Goal: Transaction & Acquisition: Purchase product/service

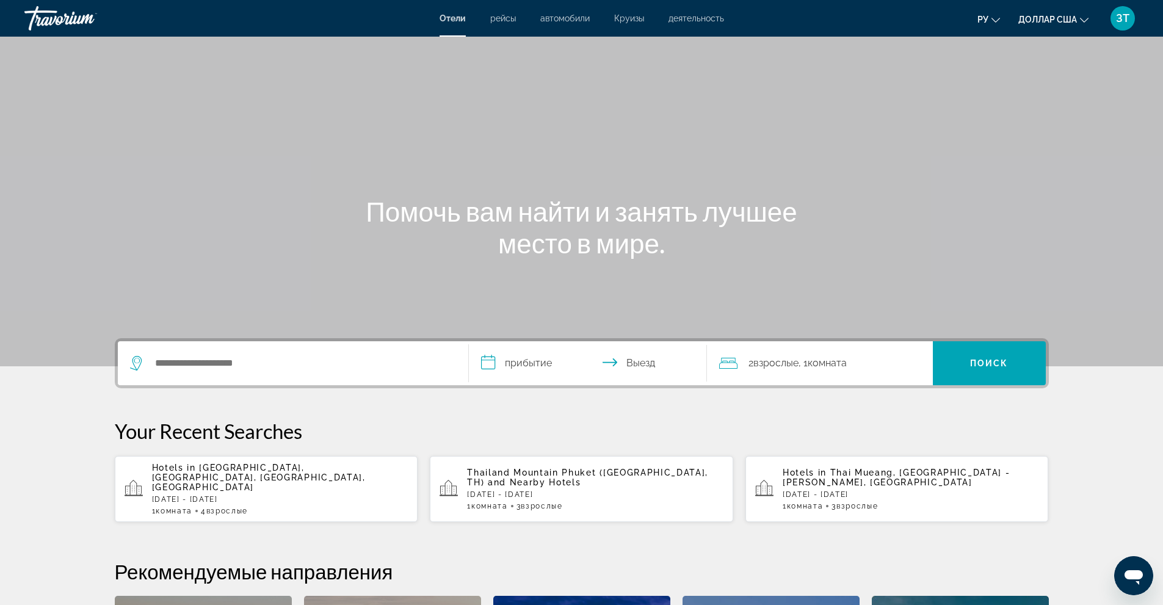
click at [624, 17] on font "Круизы" at bounding box center [629, 18] width 30 height 10
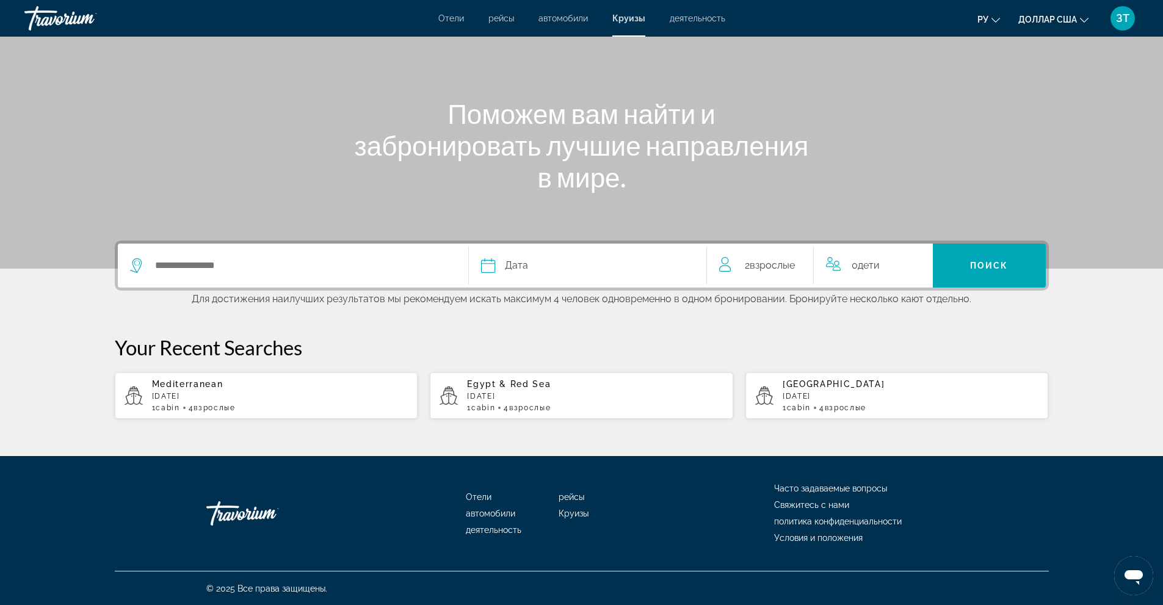
scroll to position [98, 0]
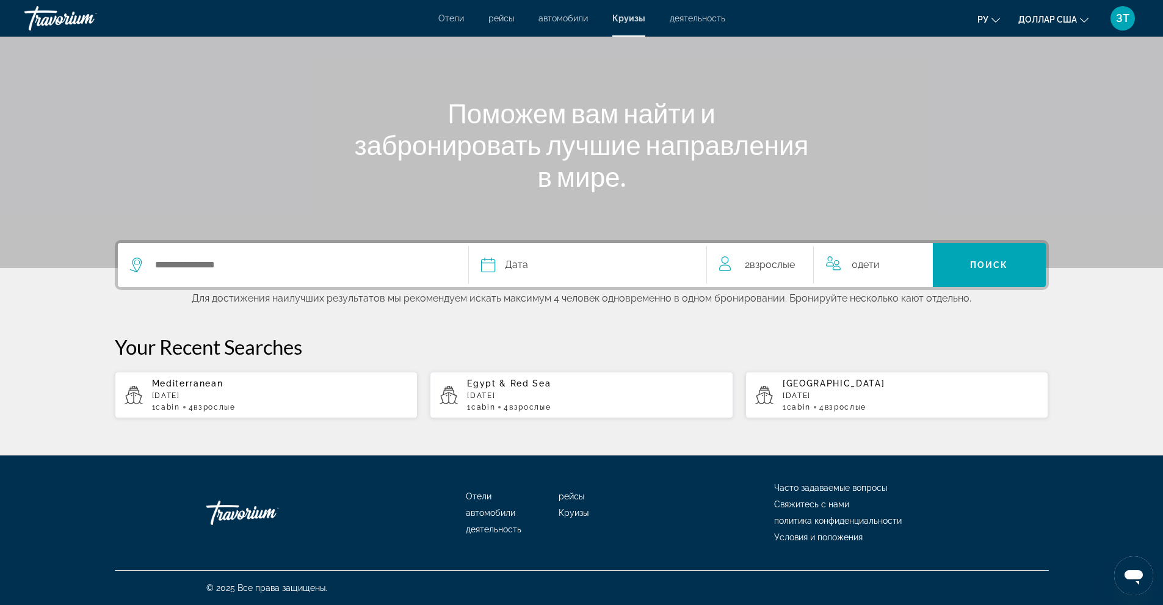
click at [137, 260] on icon "Search widget" at bounding box center [137, 261] width 6 height 5
click at [190, 255] on div "Search widget" at bounding box center [293, 265] width 326 height 44
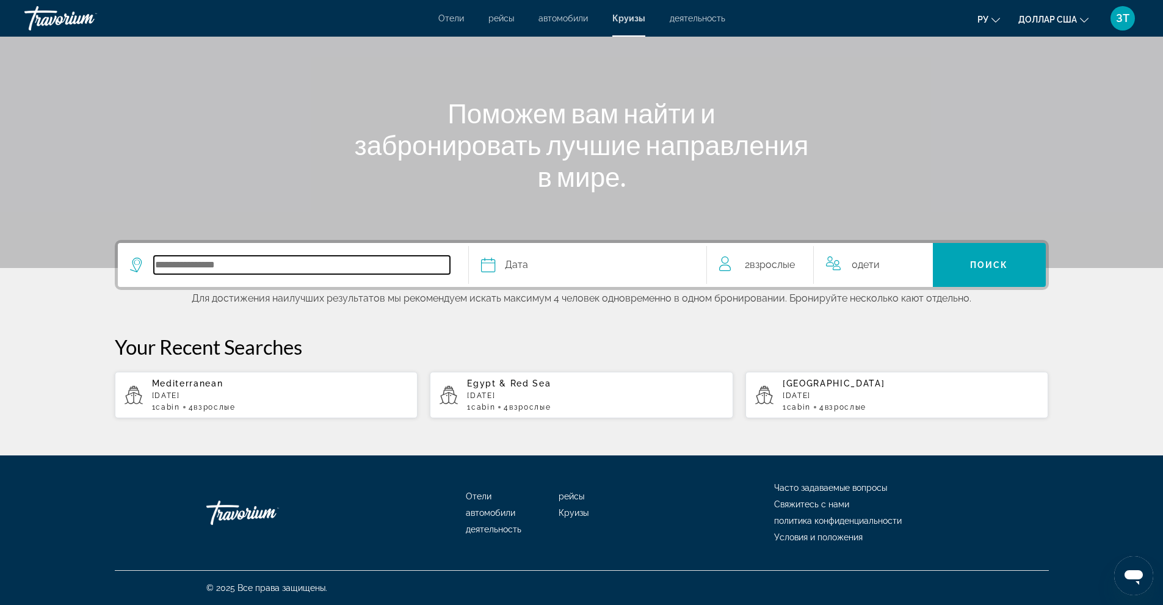
click at [255, 269] on input "Select cruise destination" at bounding box center [302, 265] width 296 height 18
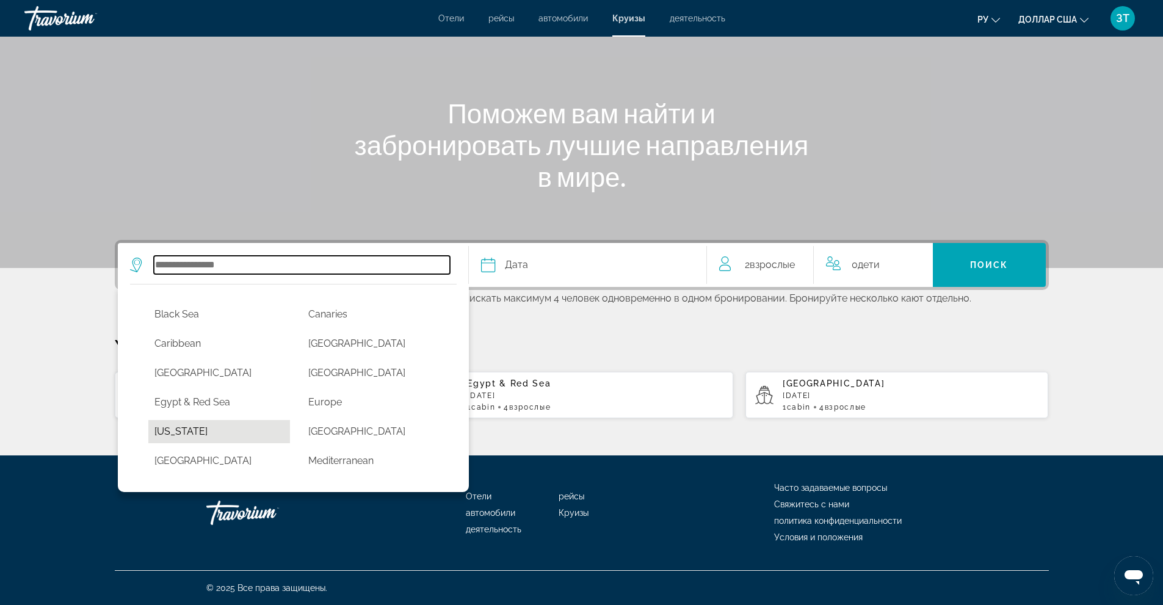
scroll to position [122, 0]
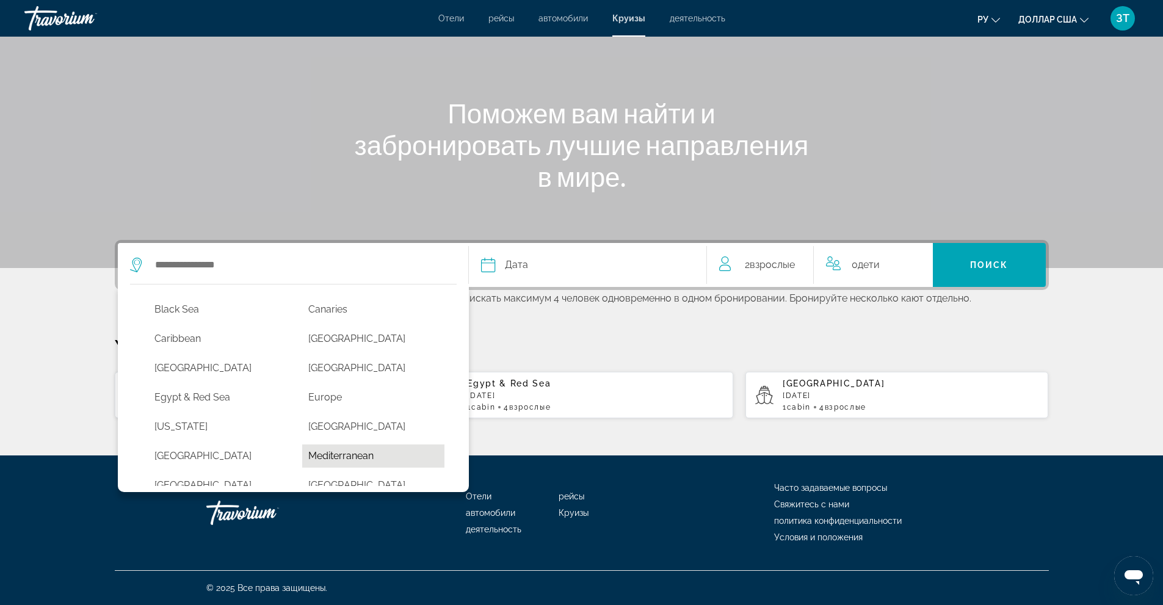
click at [324, 455] on button "Mediterranean" at bounding box center [373, 456] width 142 height 23
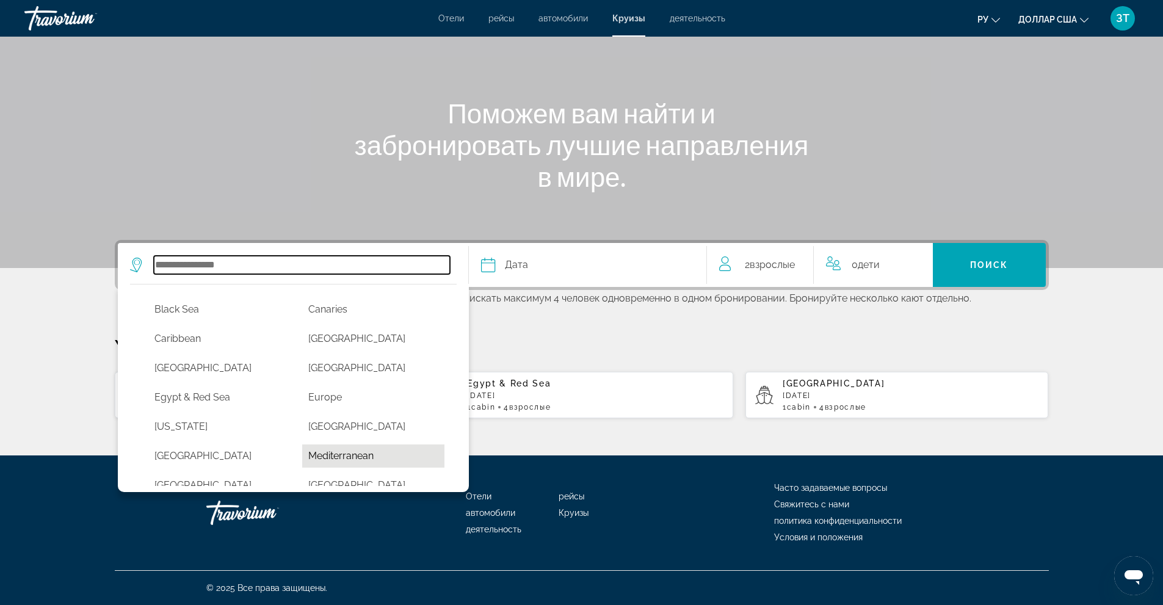
type input "**********"
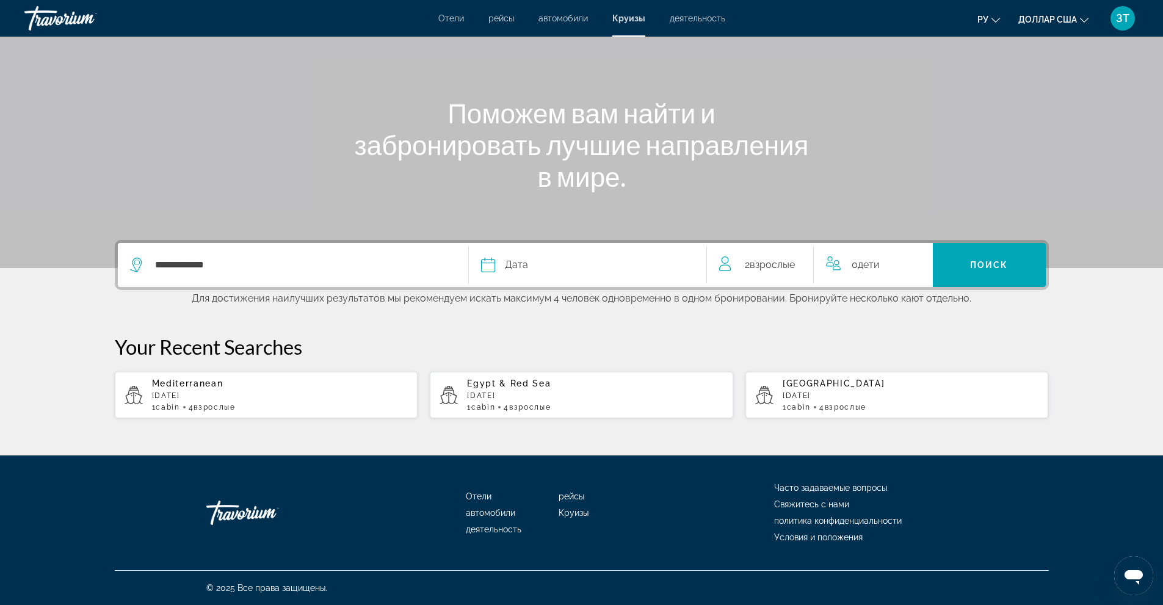
click at [529, 258] on div "Дата" at bounding box center [587, 264] width 213 height 17
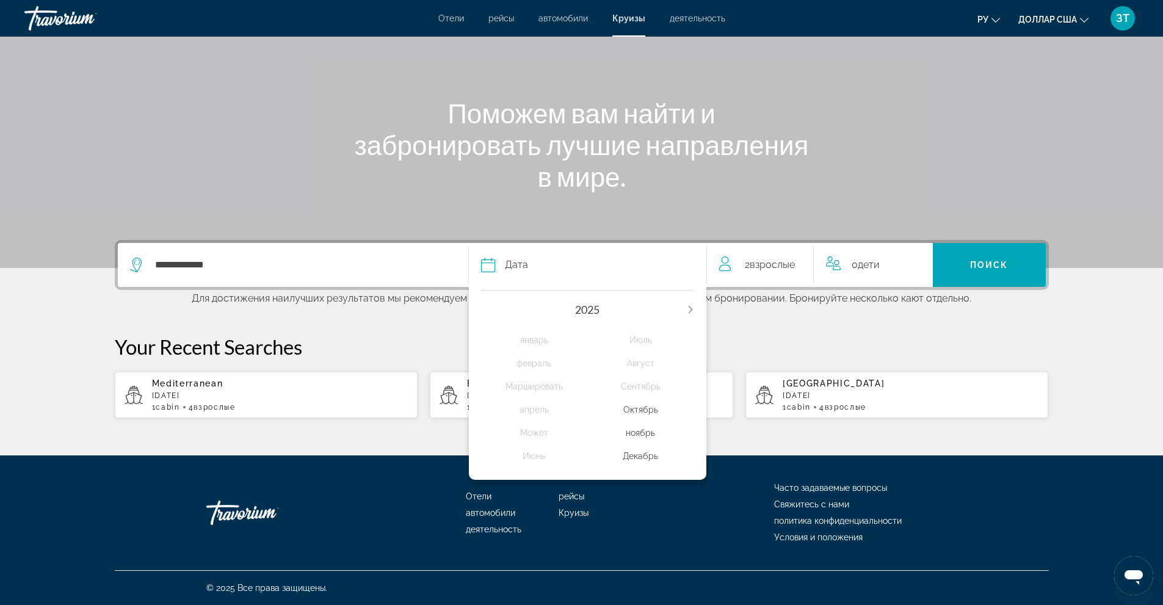
click at [691, 308] on icon "Next year" at bounding box center [690, 309] width 7 height 7
click at [530, 434] on div "Может" at bounding box center [534, 433] width 107 height 22
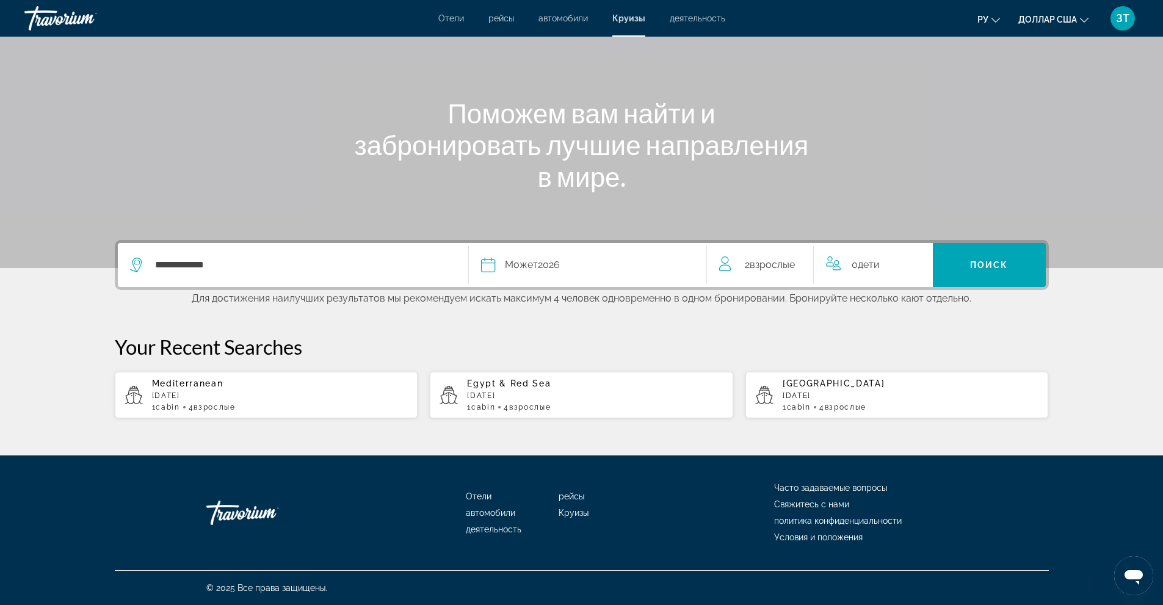
click at [789, 264] on span "Взрослые" at bounding box center [772, 265] width 45 height 12
click at [799, 259] on icon "Increment adults" at bounding box center [795, 262] width 11 height 15
click at [1007, 264] on span "Поиск" at bounding box center [989, 265] width 38 height 10
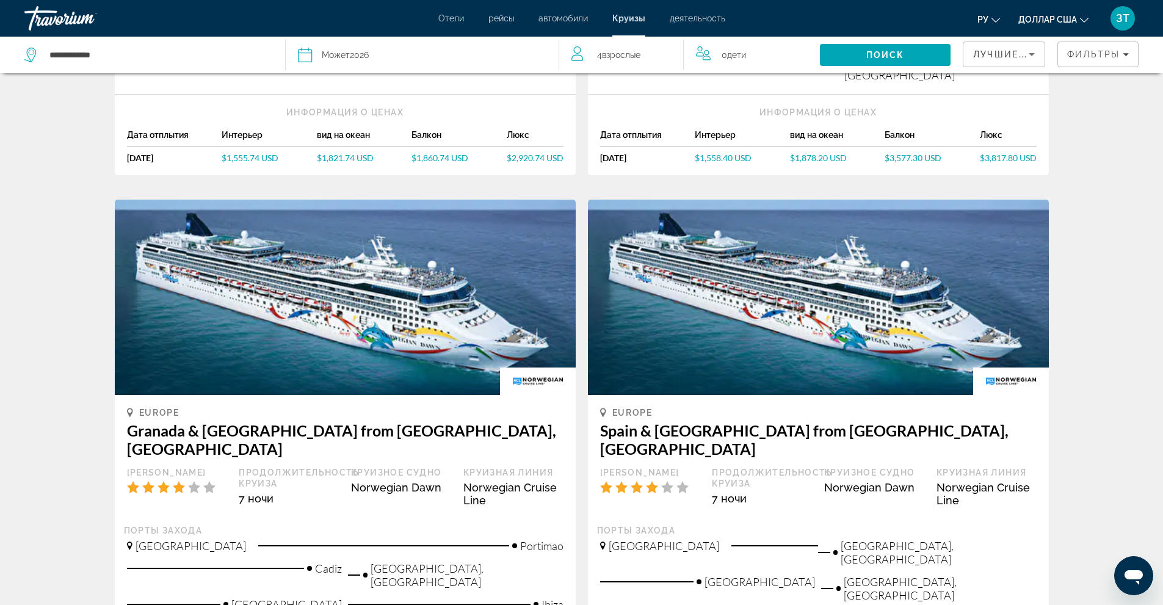
scroll to position [488, 0]
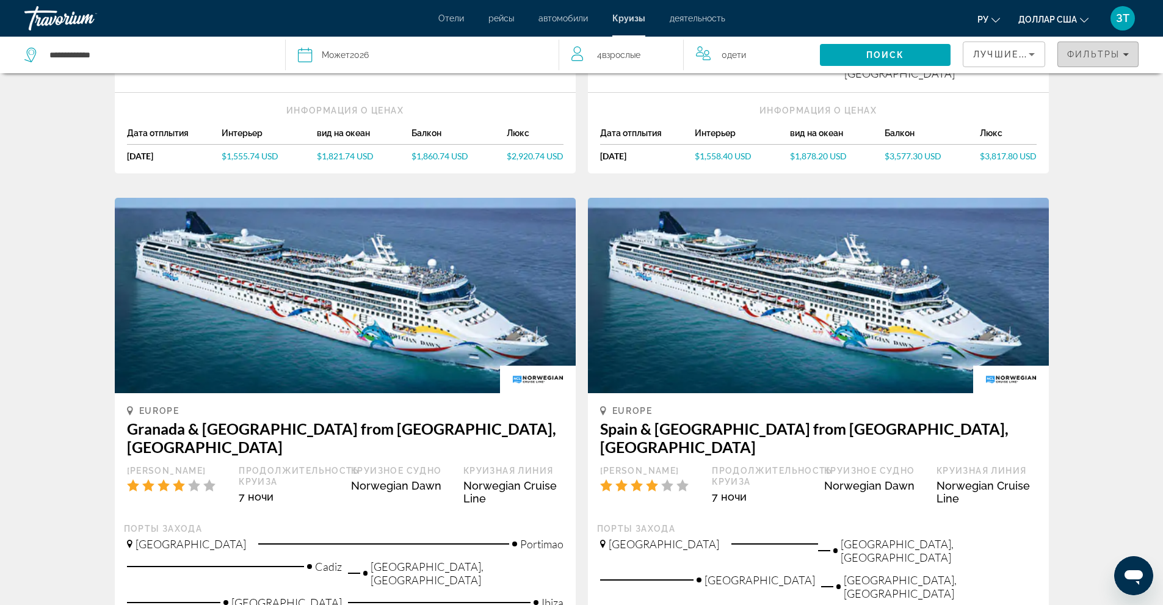
click at [1127, 50] on div "Фильтры" at bounding box center [1098, 54] width 62 height 10
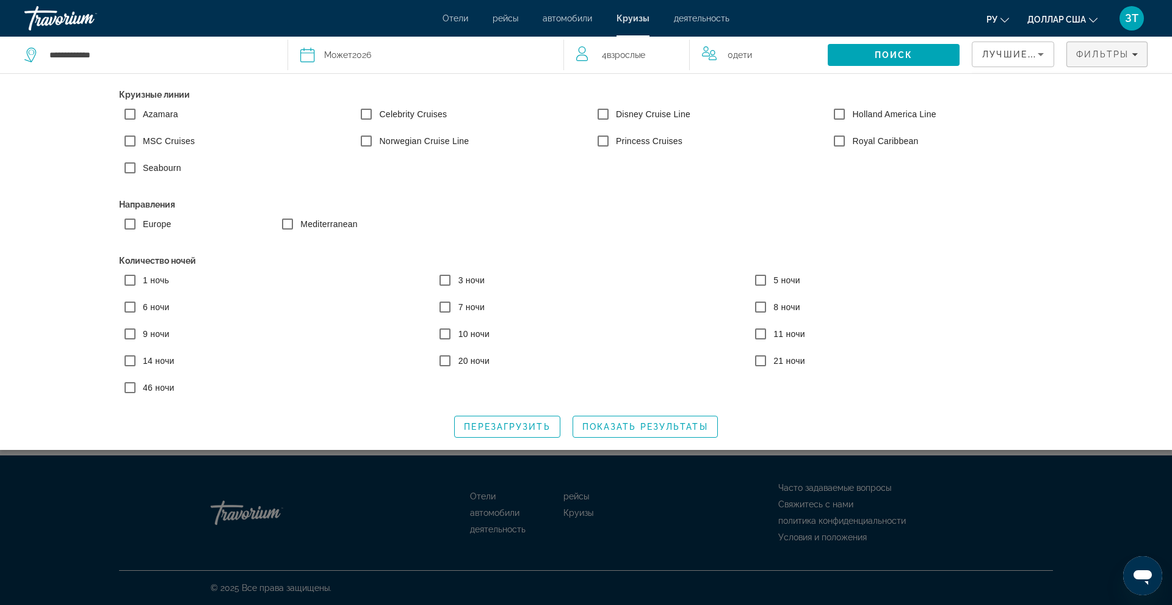
click at [162, 139] on label "MSC Cruises" at bounding box center [167, 141] width 54 height 12
click at [858, 139] on label "Royal Caribbean" at bounding box center [885, 141] width 68 height 12
click at [630, 425] on span "Показать результаты" at bounding box center [646, 427] width 126 height 10
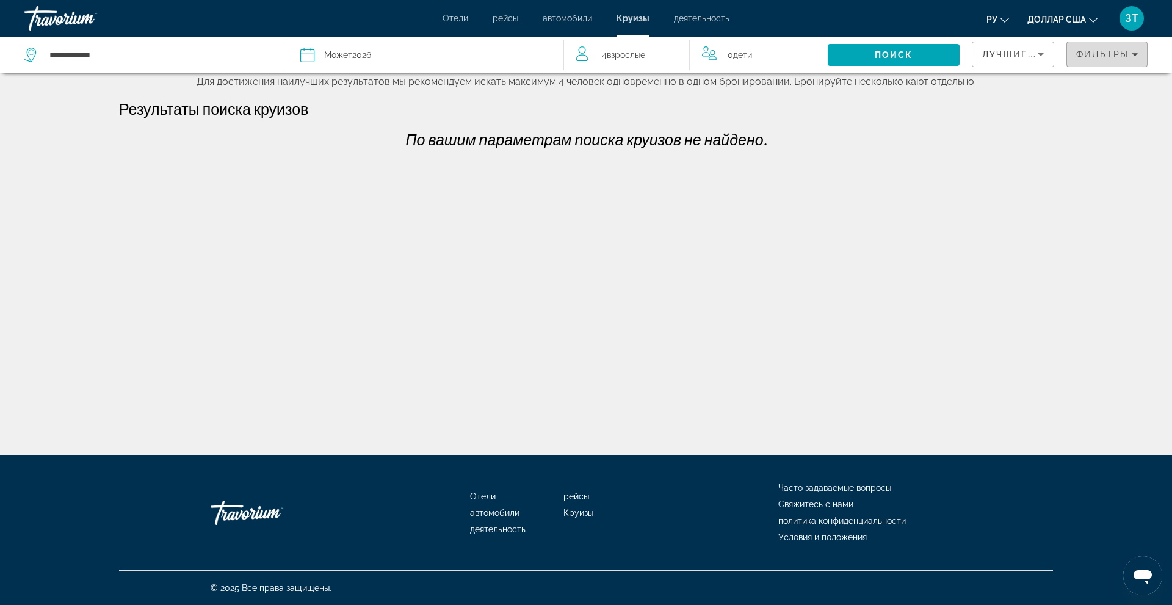
click at [1136, 51] on icon "Filters" at bounding box center [1135, 54] width 6 height 6
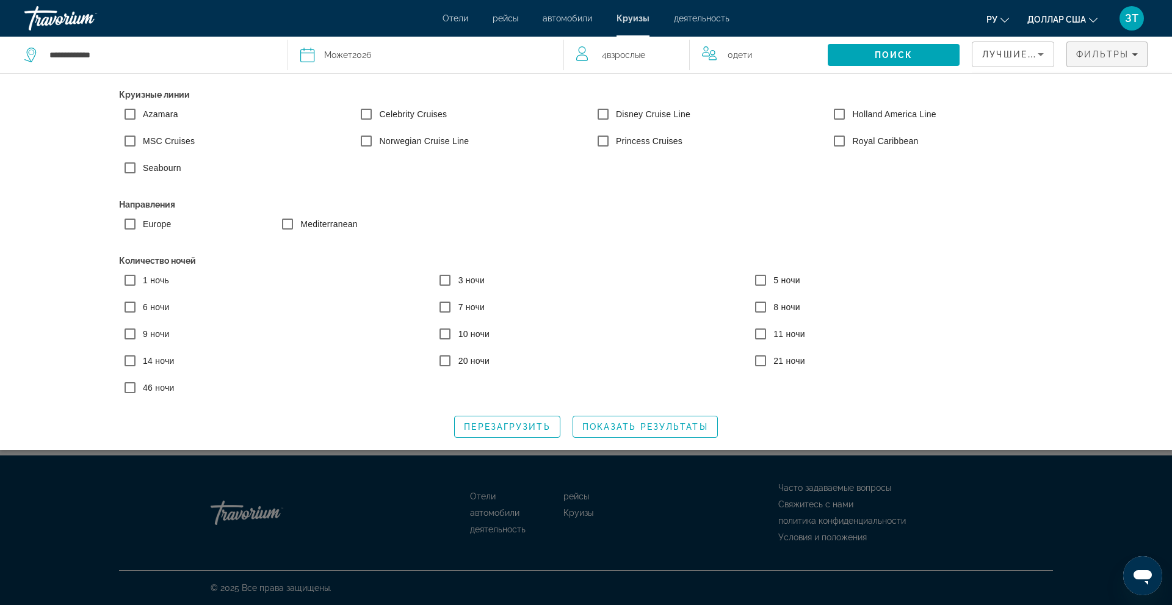
click at [152, 223] on label "Europe" at bounding box center [155, 224] width 31 height 12
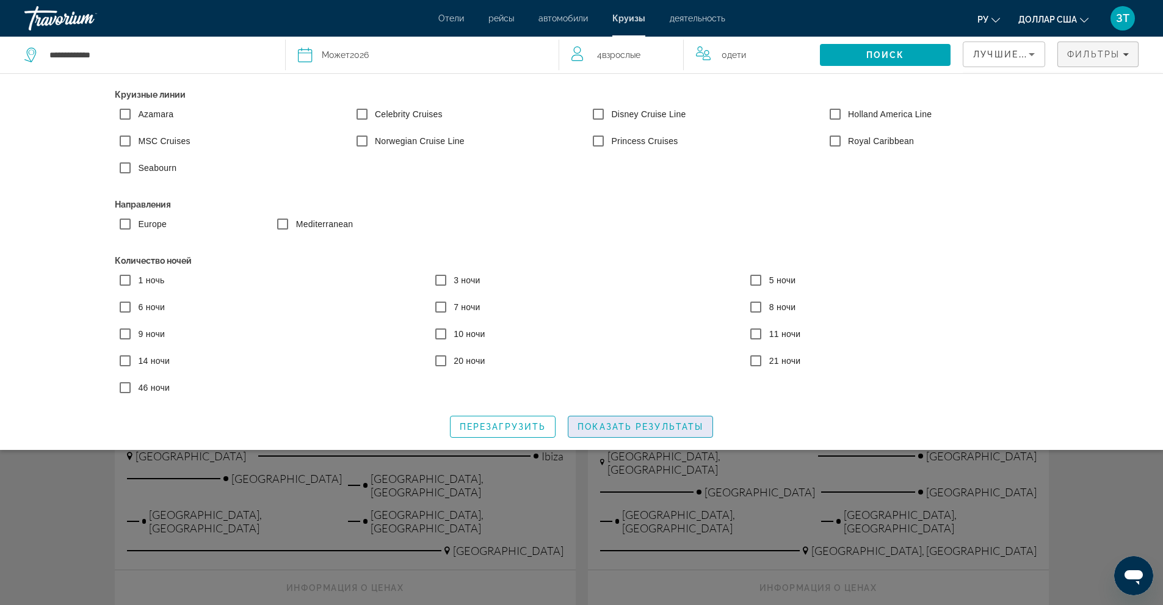
click at [663, 423] on span "Показать результаты" at bounding box center [641, 427] width 126 height 10
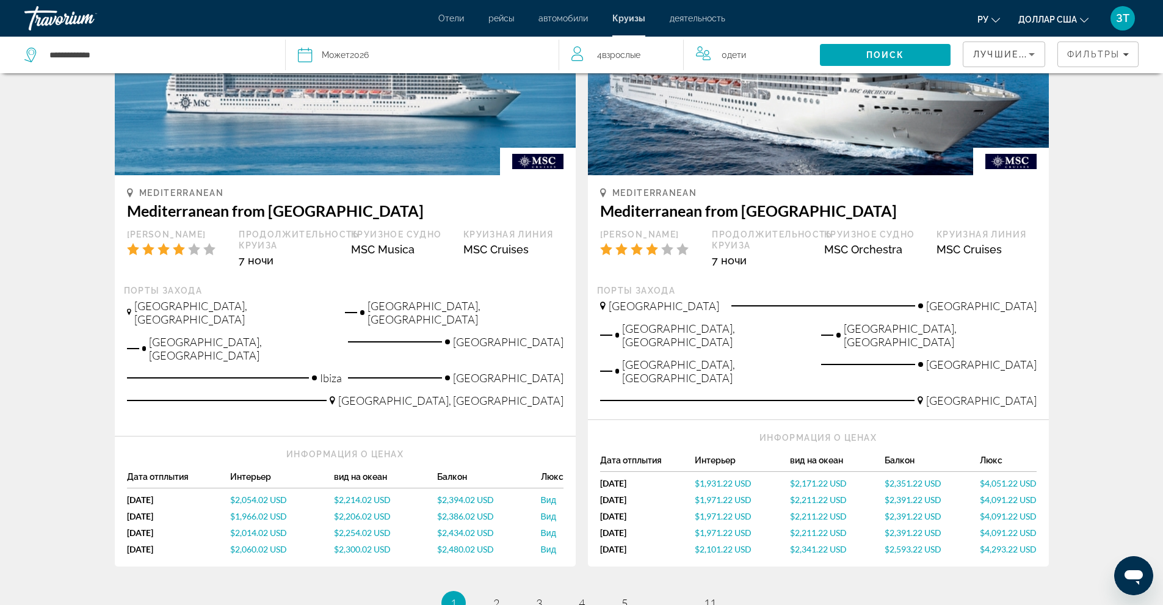
scroll to position [1343, 0]
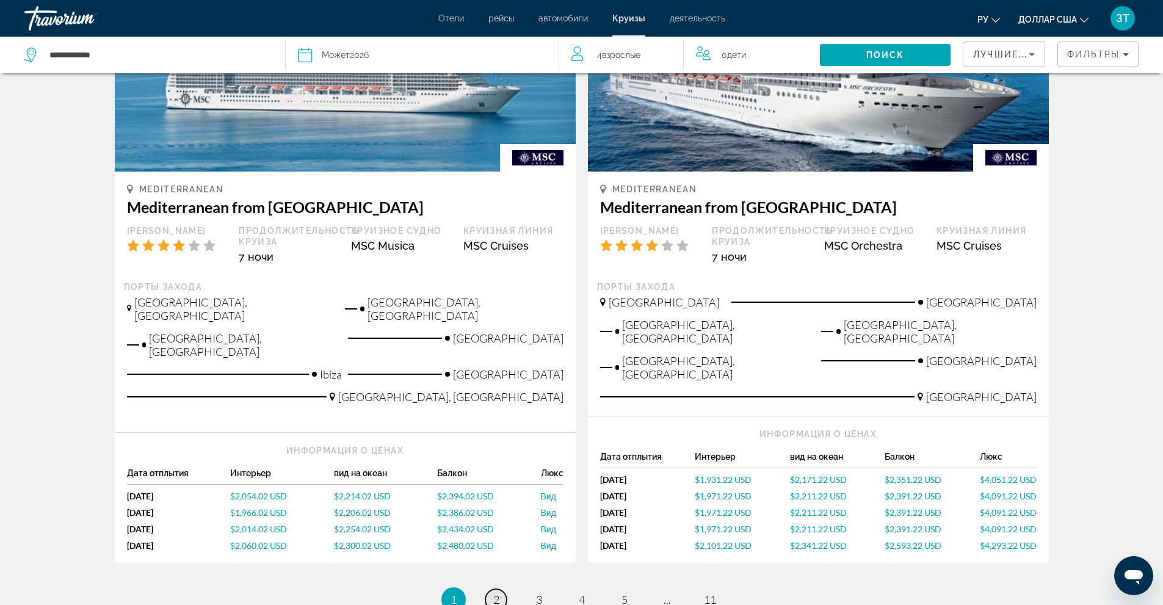
click at [495, 593] on span "2" at bounding box center [496, 599] width 6 height 13
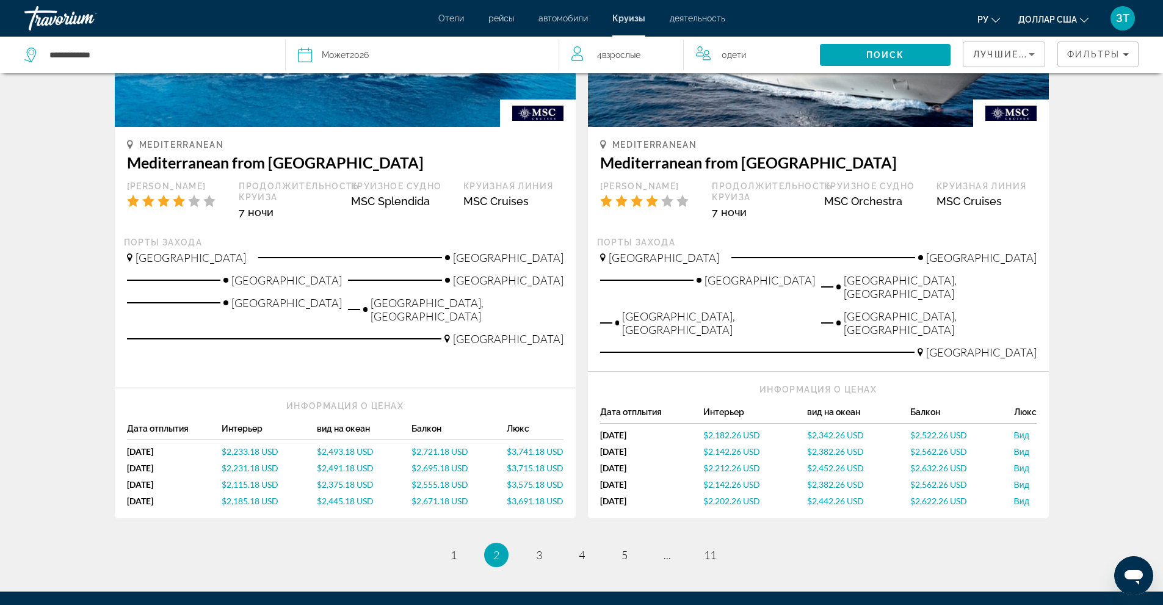
scroll to position [1404, 0]
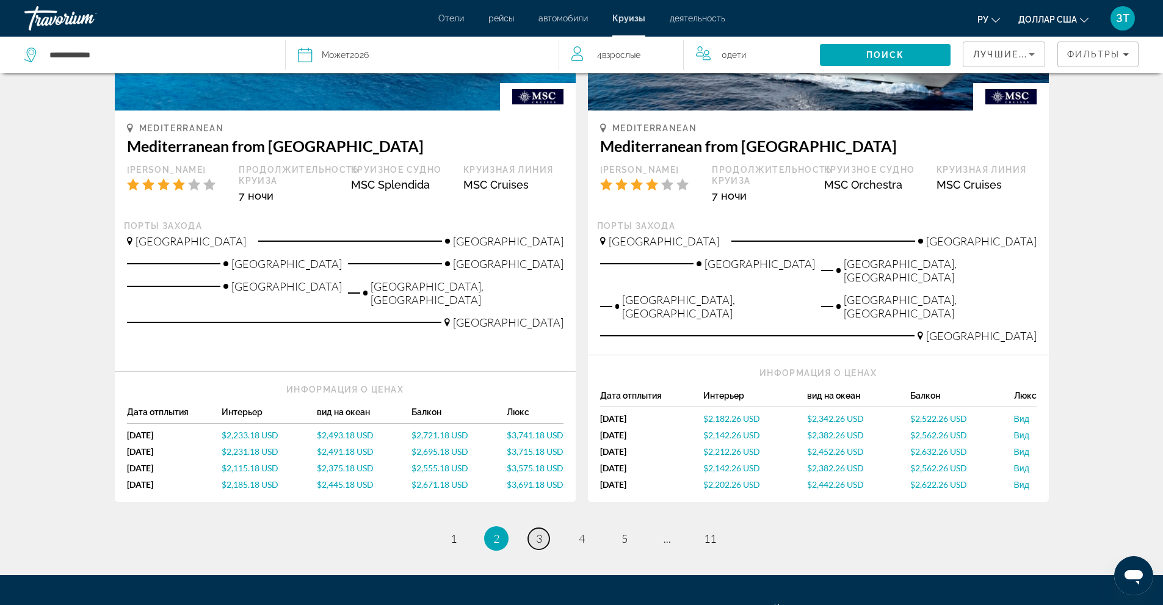
click at [538, 532] on span "3" at bounding box center [539, 538] width 6 height 13
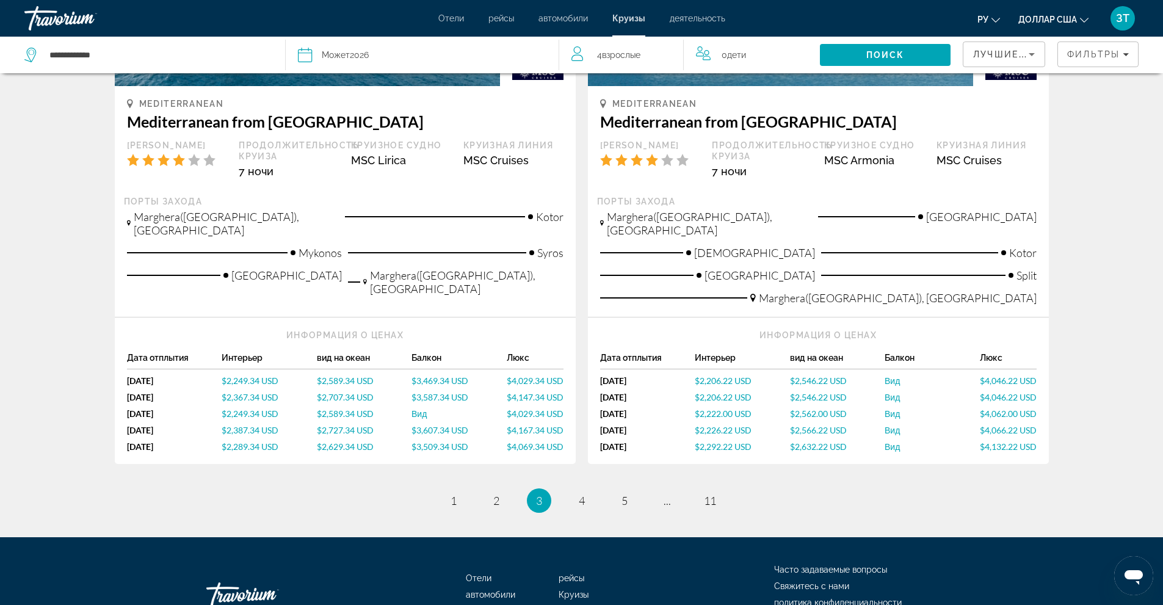
scroll to position [1460, 0]
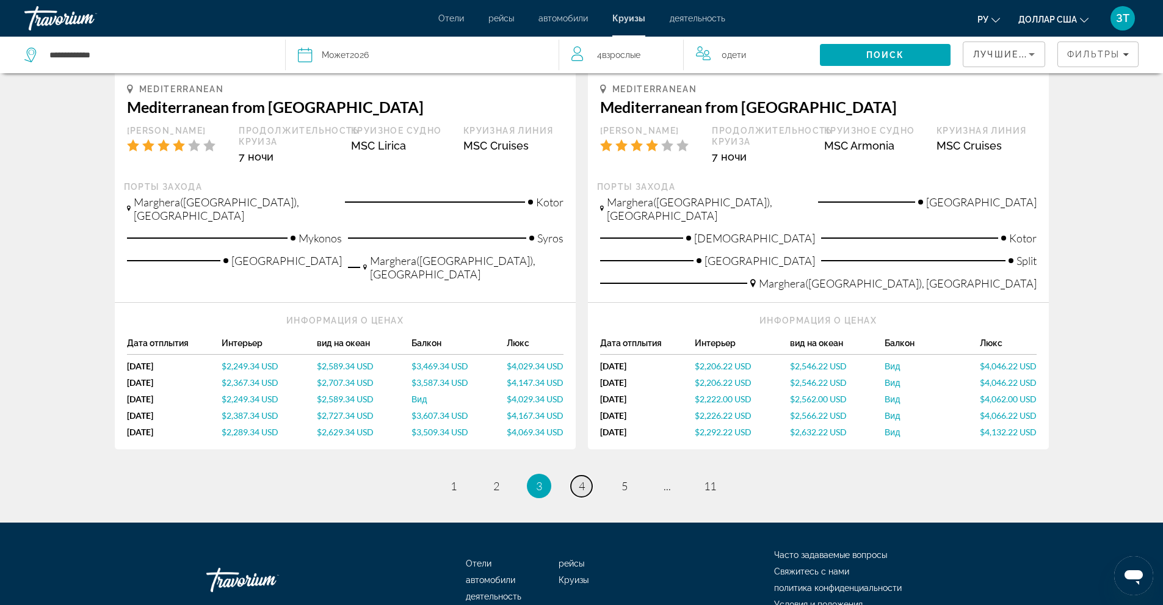
click at [583, 479] on span "4" at bounding box center [582, 485] width 6 height 13
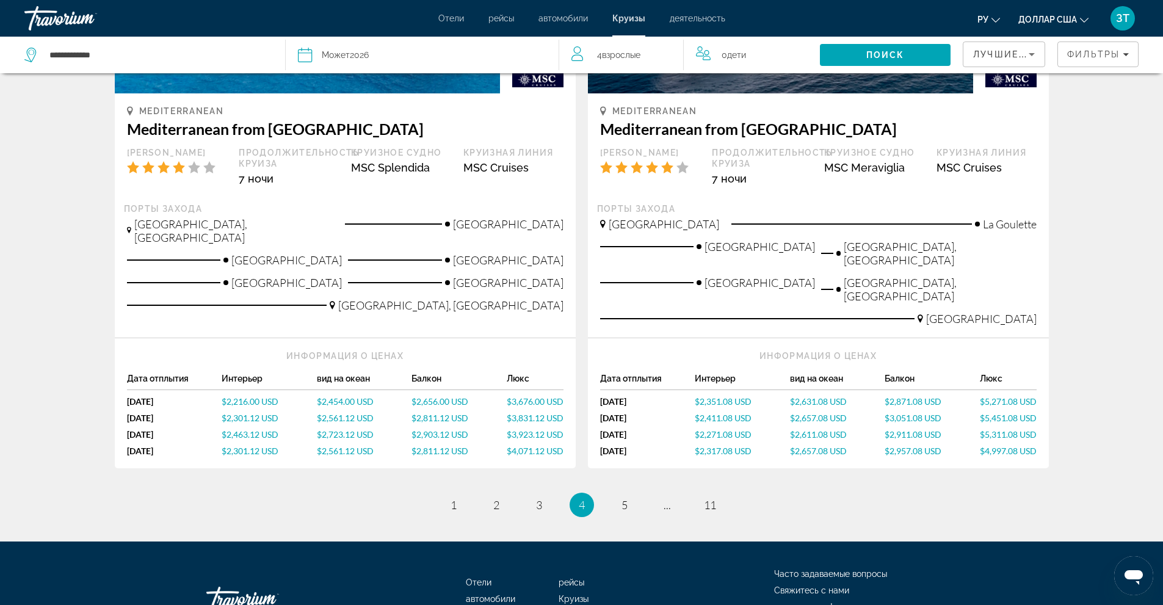
scroll to position [1460, 0]
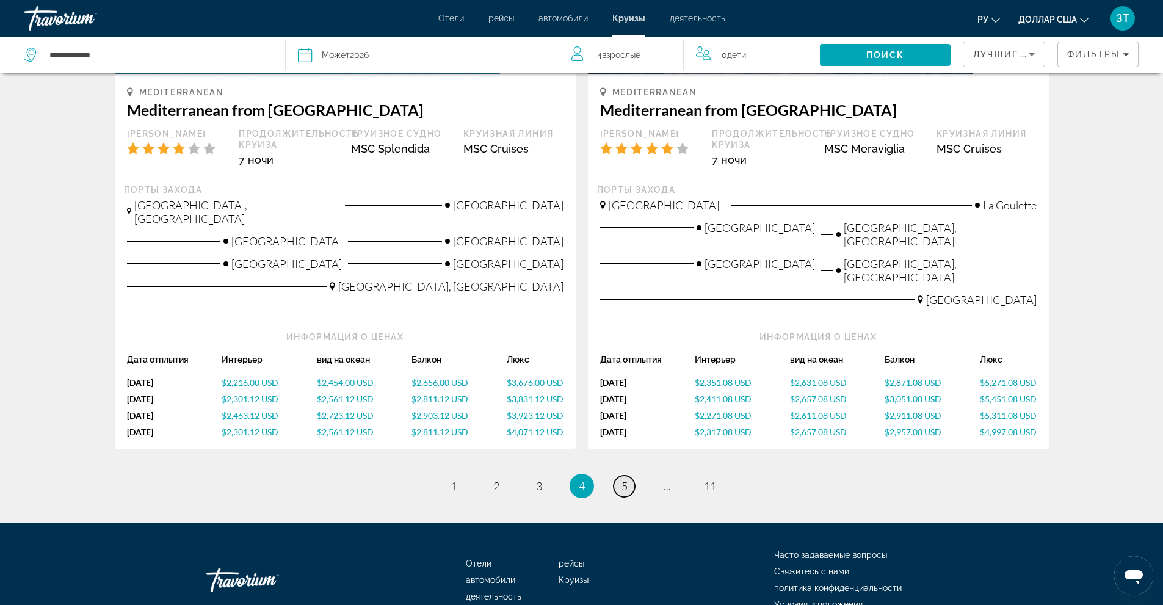
click at [625, 479] on span "5" at bounding box center [625, 485] width 6 height 13
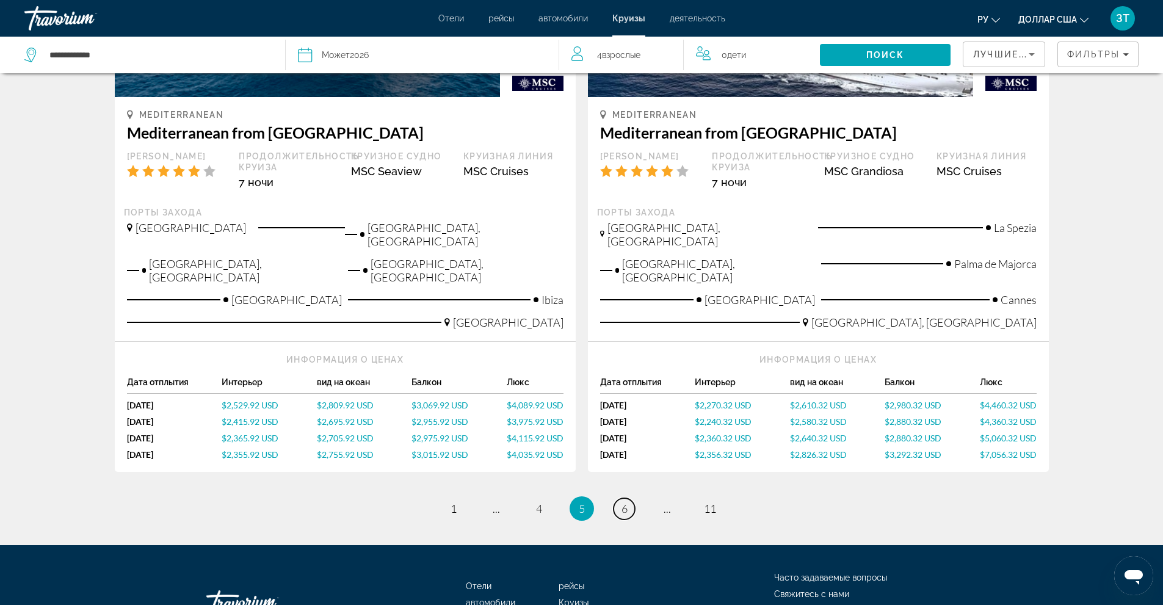
scroll to position [1443, 0]
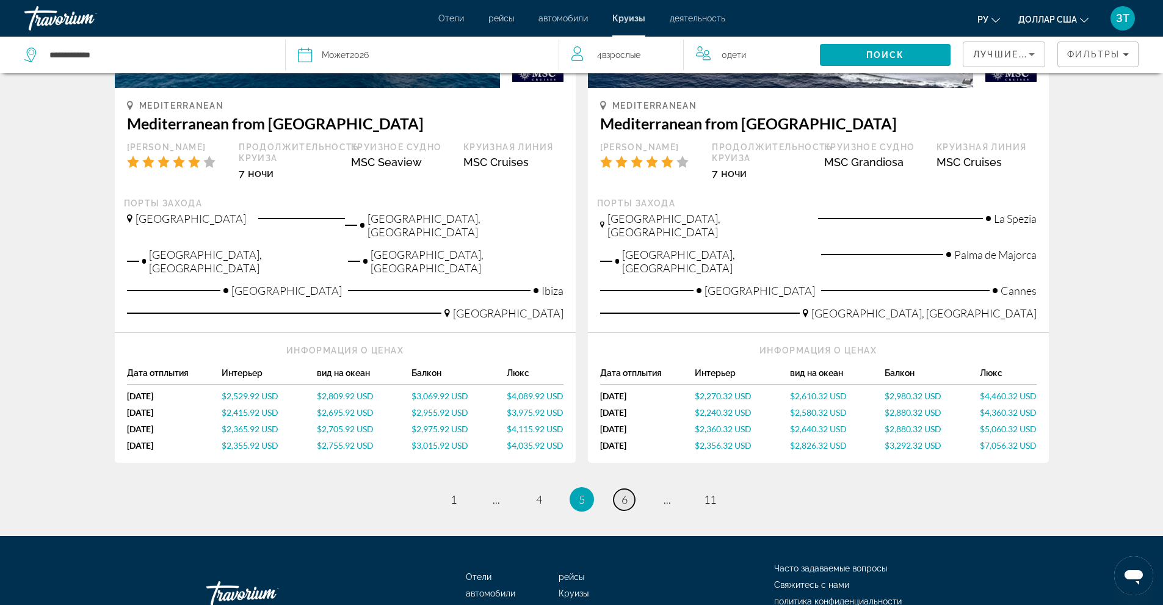
click at [622, 493] on span "6" at bounding box center [625, 499] width 6 height 13
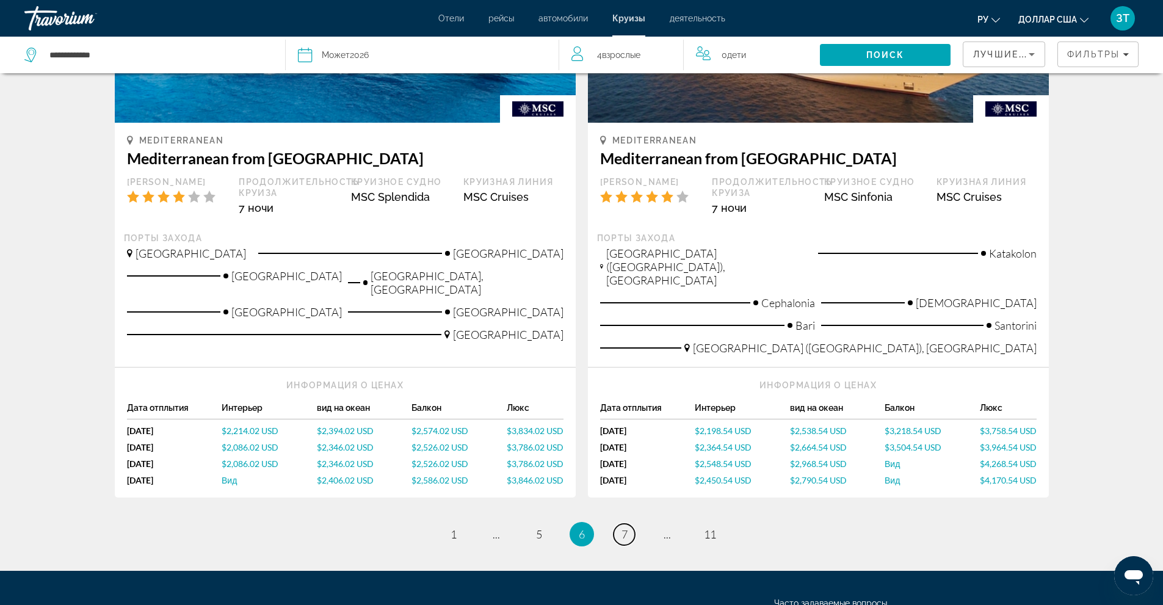
scroll to position [1443, 0]
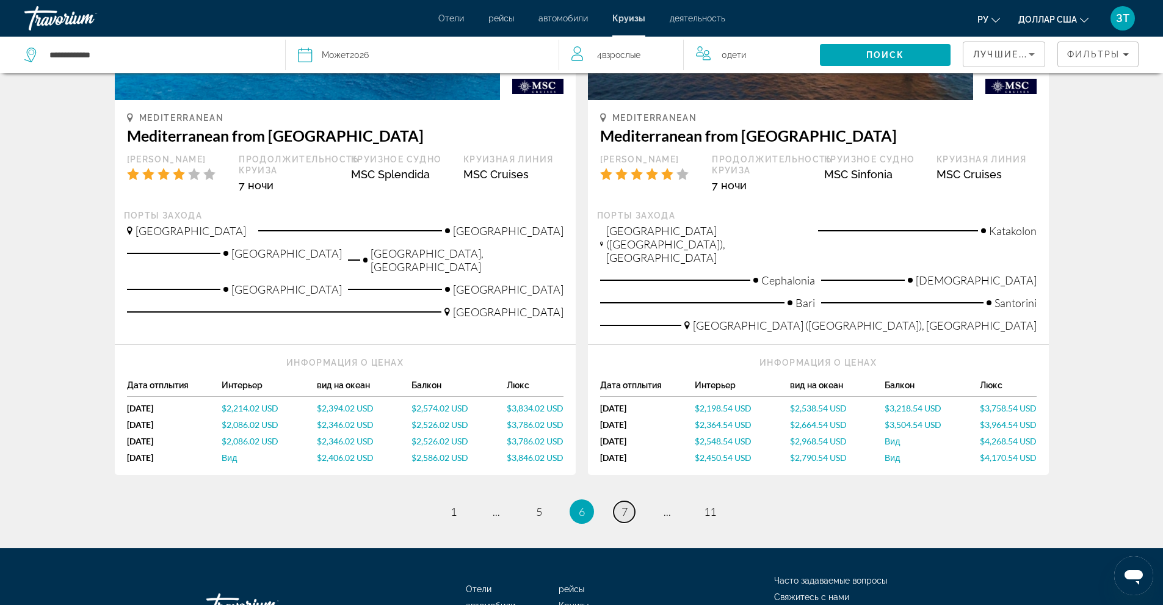
click at [620, 501] on link "page 7" at bounding box center [624, 511] width 21 height 21
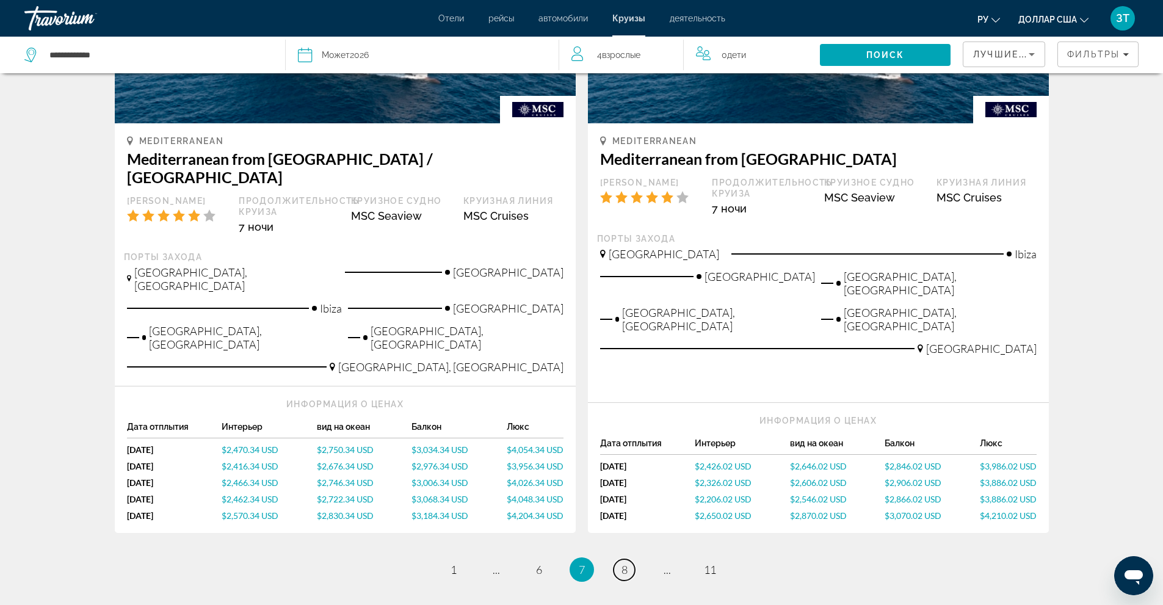
scroll to position [1404, 0]
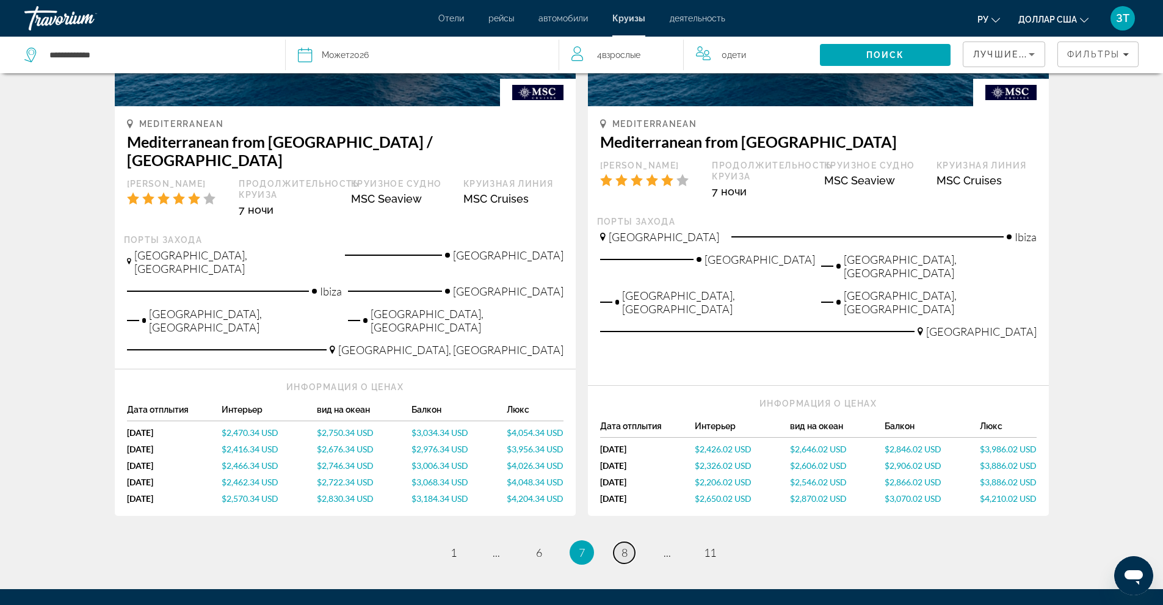
click at [631, 542] on link "page 8" at bounding box center [624, 552] width 21 height 21
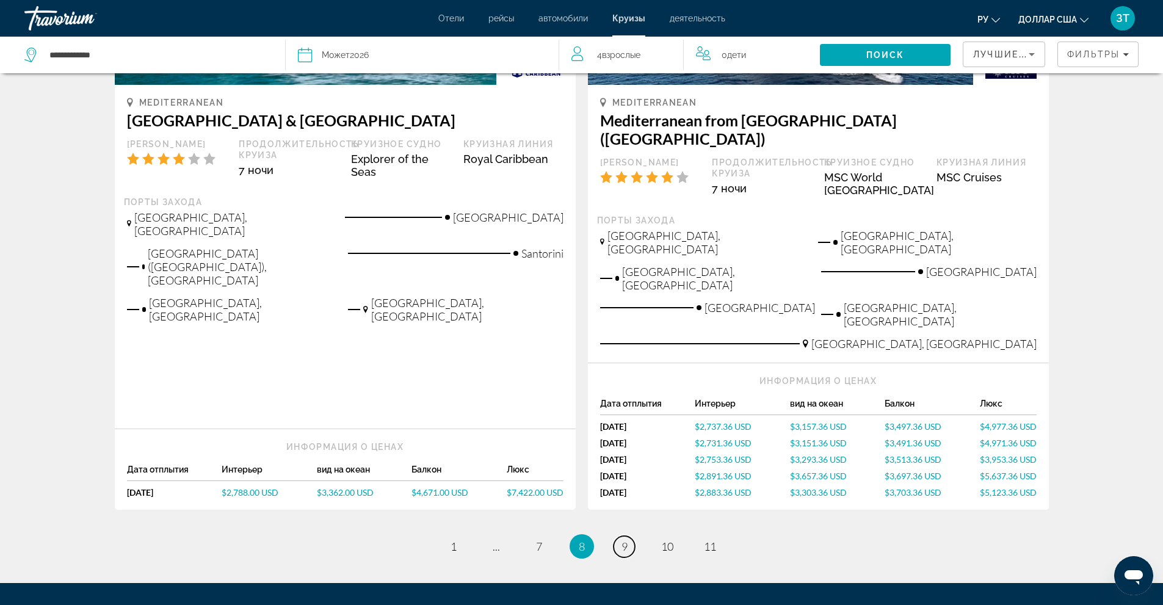
scroll to position [1465, 0]
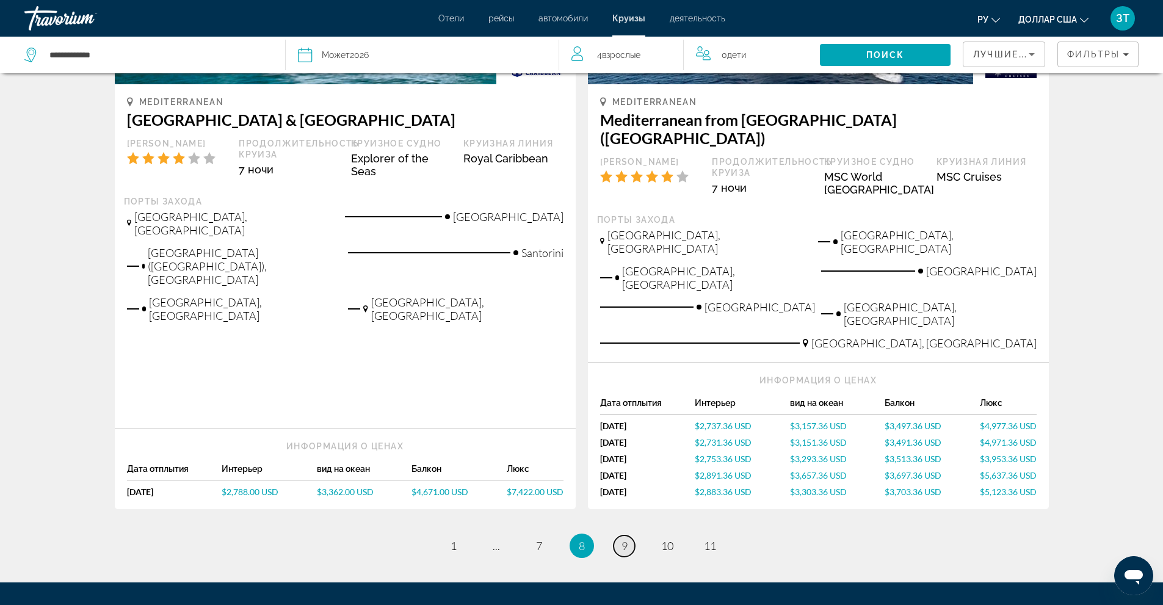
click at [627, 539] on span "9" at bounding box center [625, 545] width 6 height 13
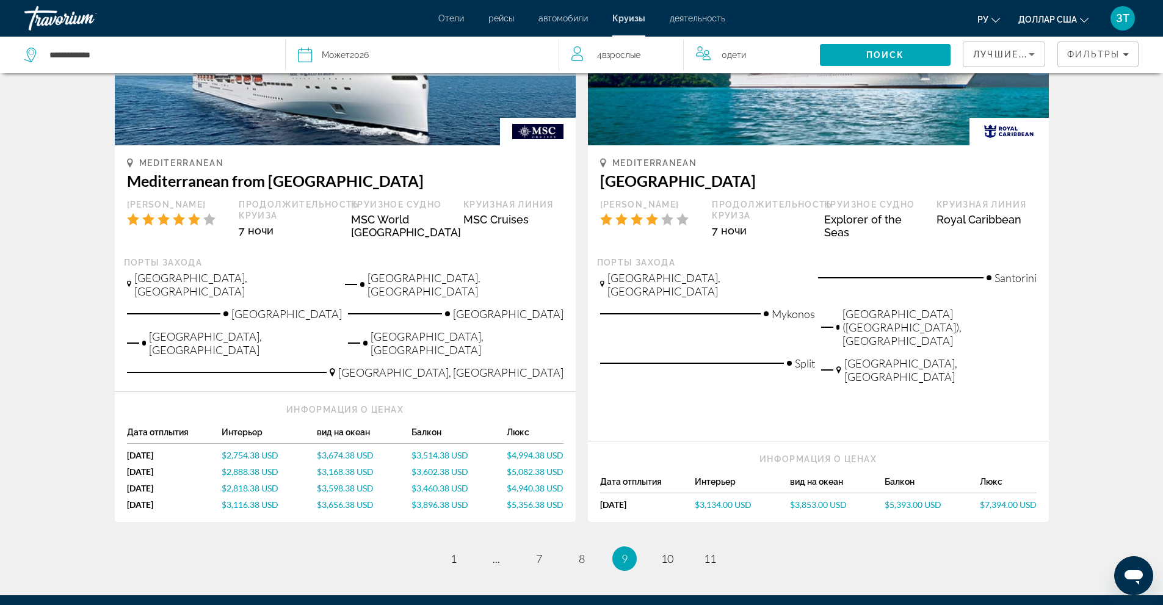
scroll to position [1443, 0]
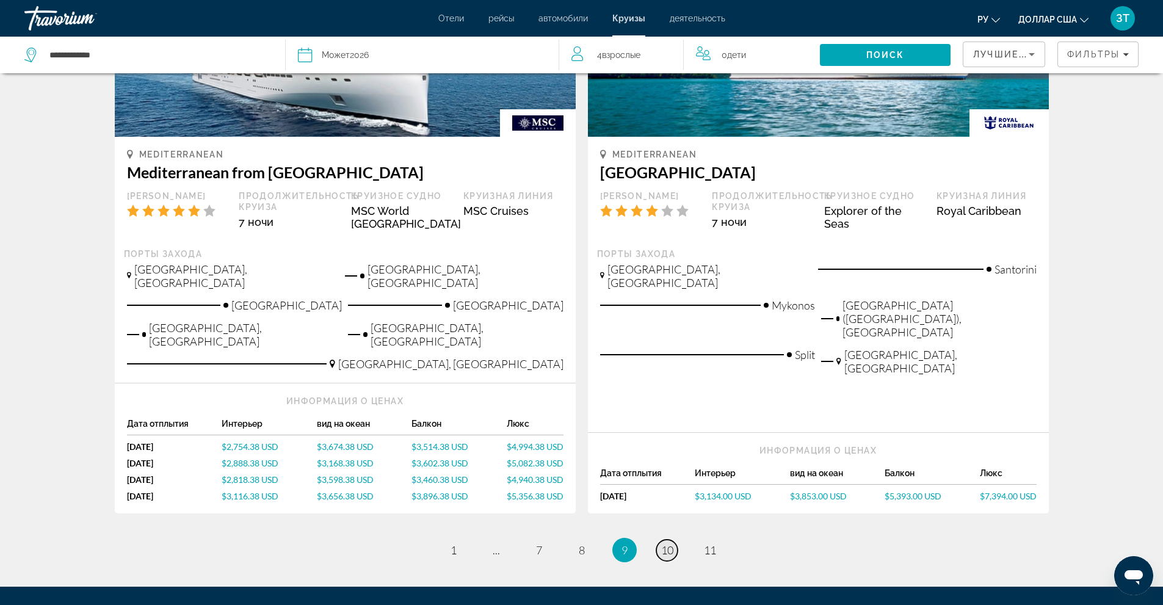
click at [669, 543] on span "10" at bounding box center [667, 549] width 12 height 13
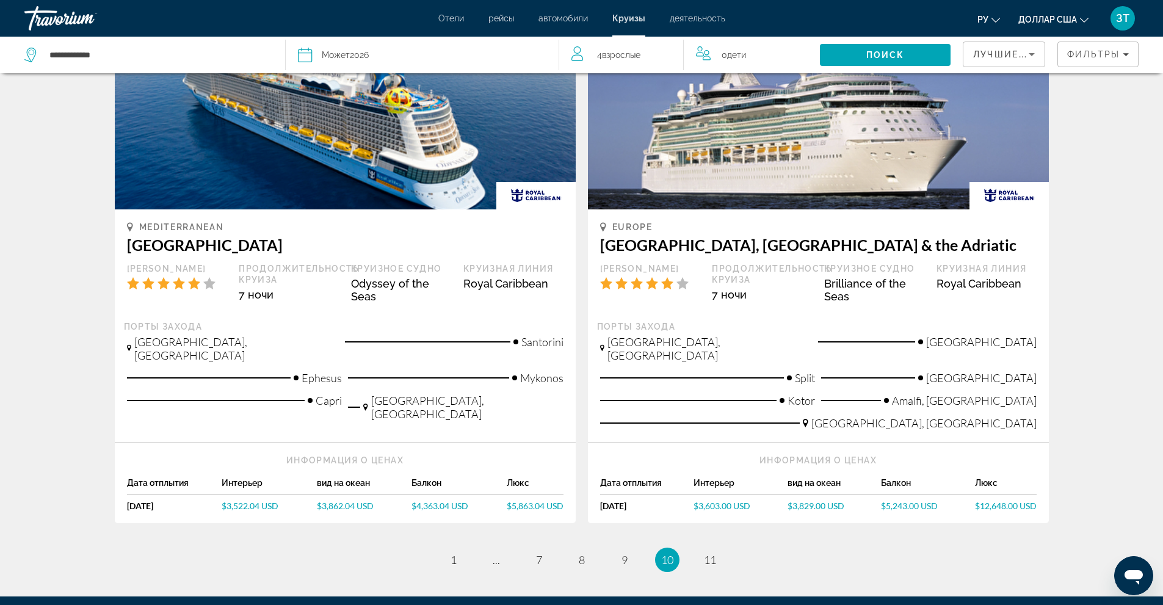
scroll to position [1221, 0]
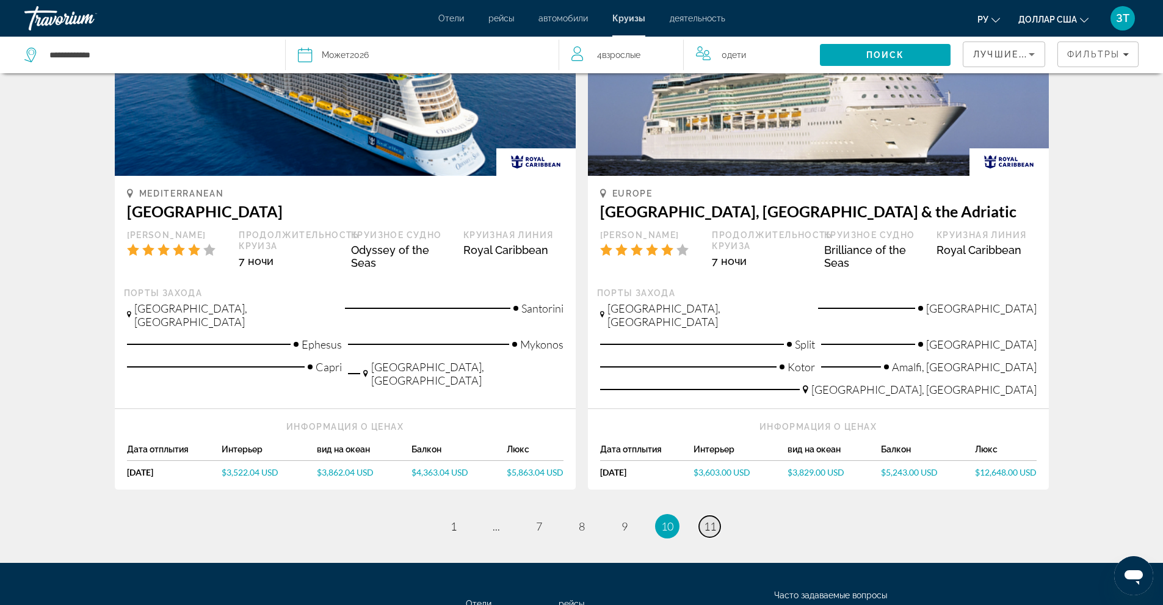
click at [708, 520] on span "11" at bounding box center [710, 526] width 12 height 13
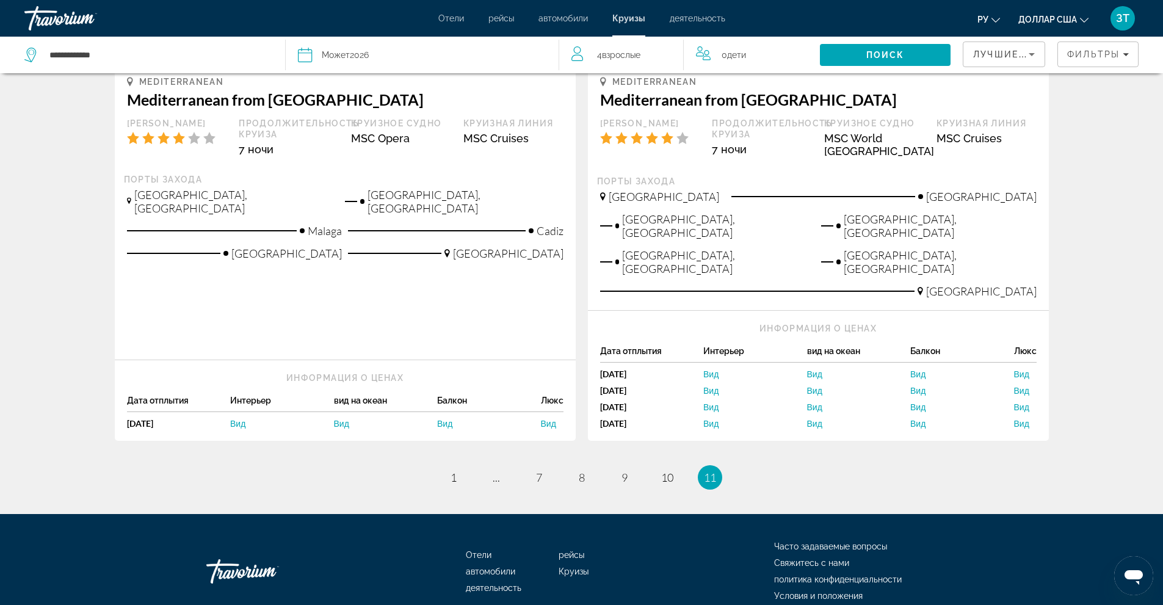
scroll to position [811, 0]
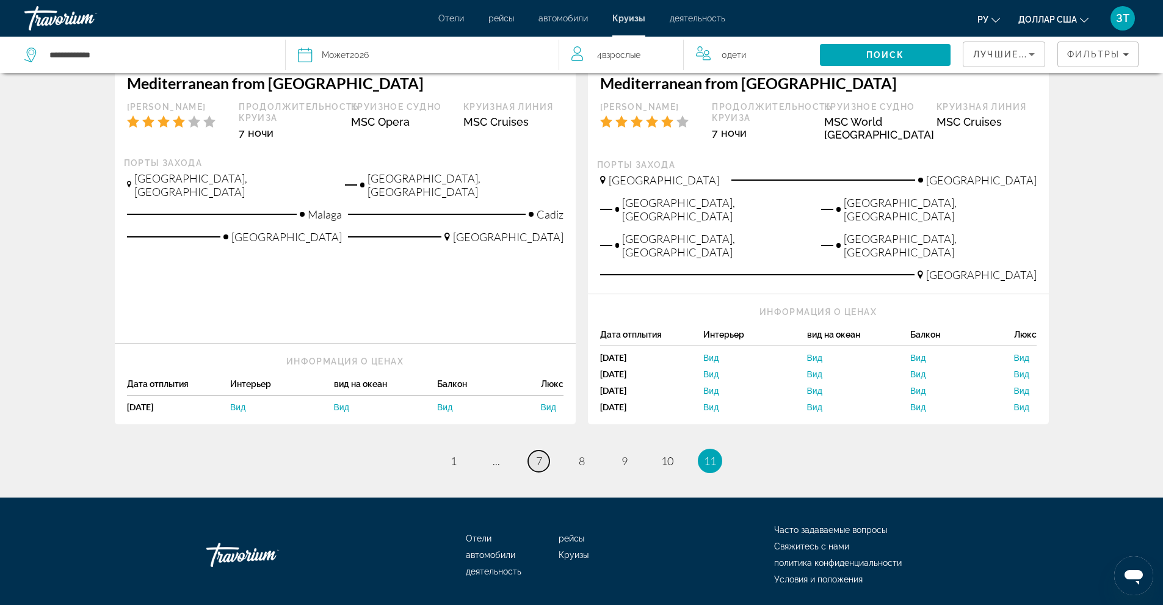
click at [537, 454] on span "7" at bounding box center [539, 460] width 6 height 13
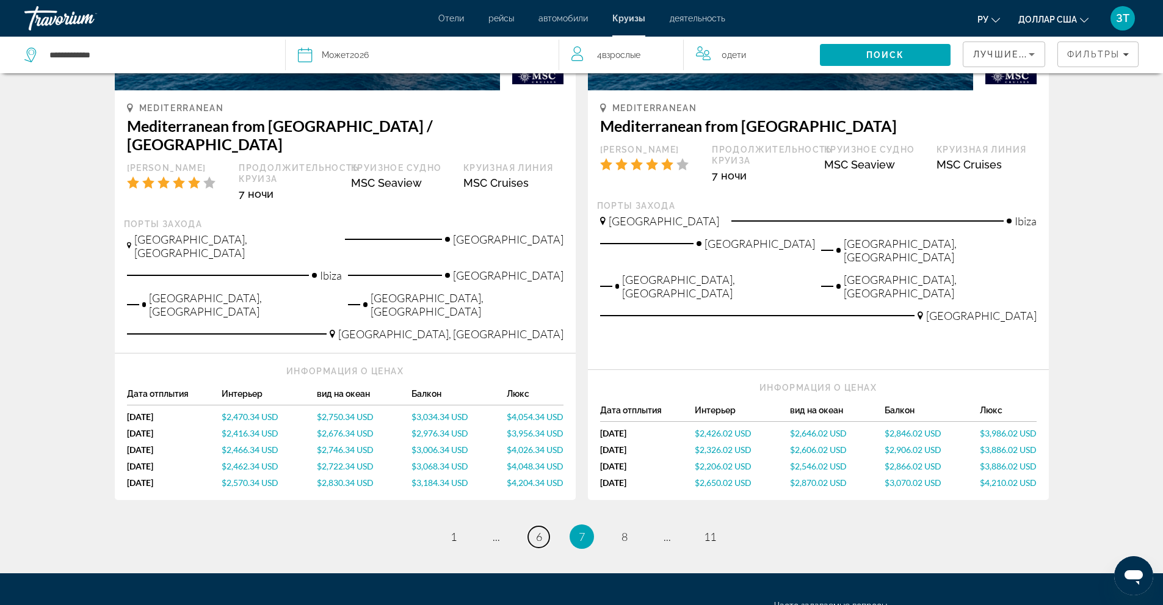
scroll to position [1421, 0]
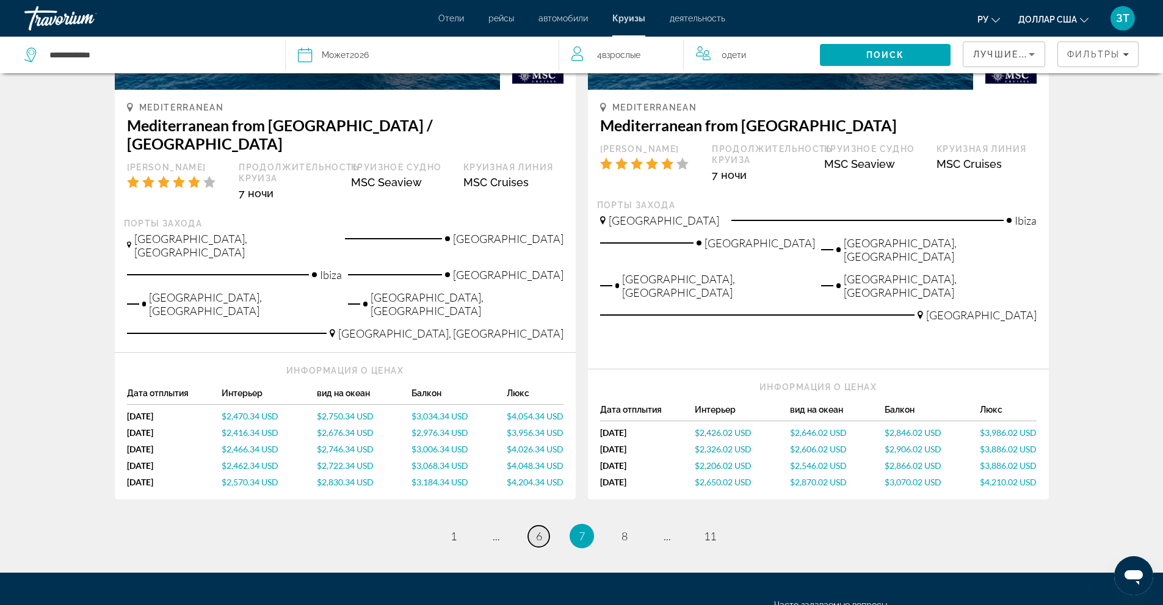
click at [538, 529] on span "6" at bounding box center [539, 535] width 6 height 13
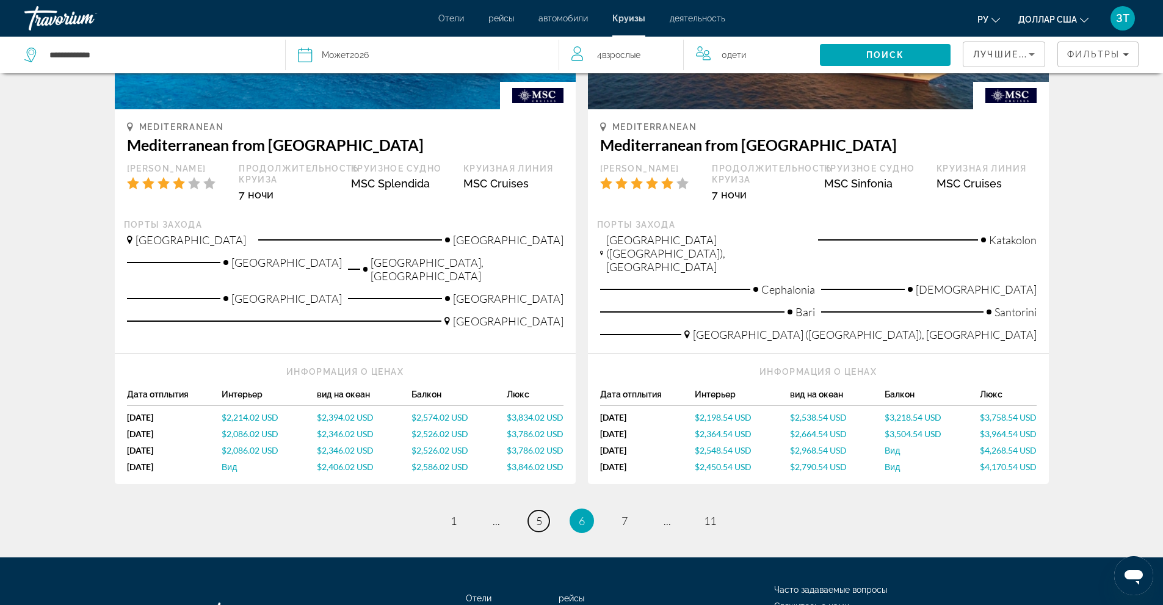
scroll to position [1443, 0]
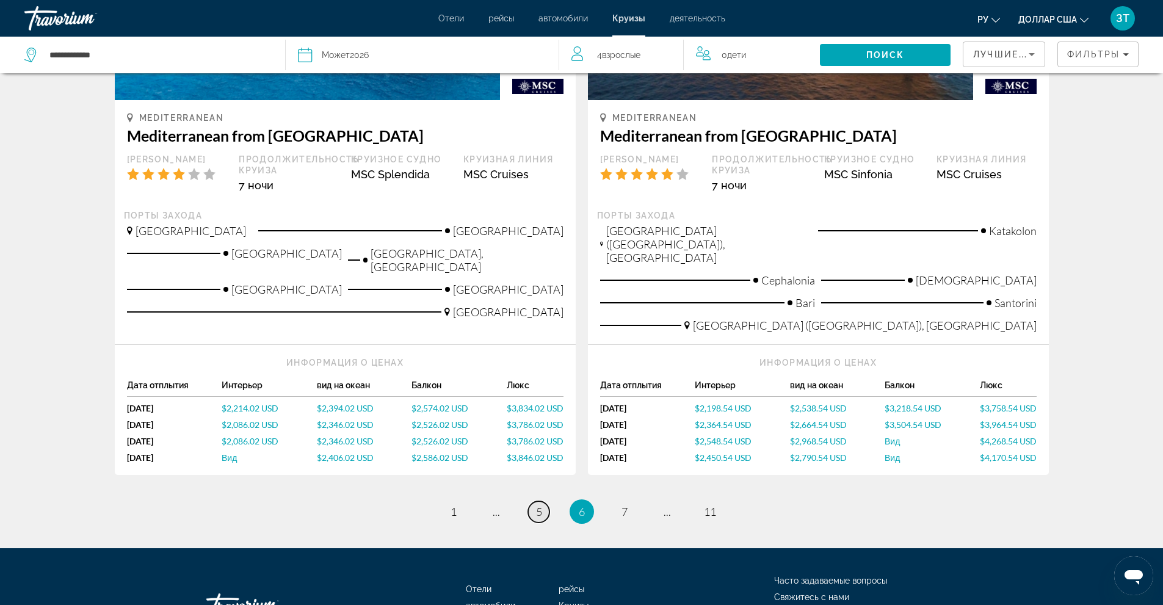
click at [543, 501] on link "page 5" at bounding box center [538, 511] width 21 height 21
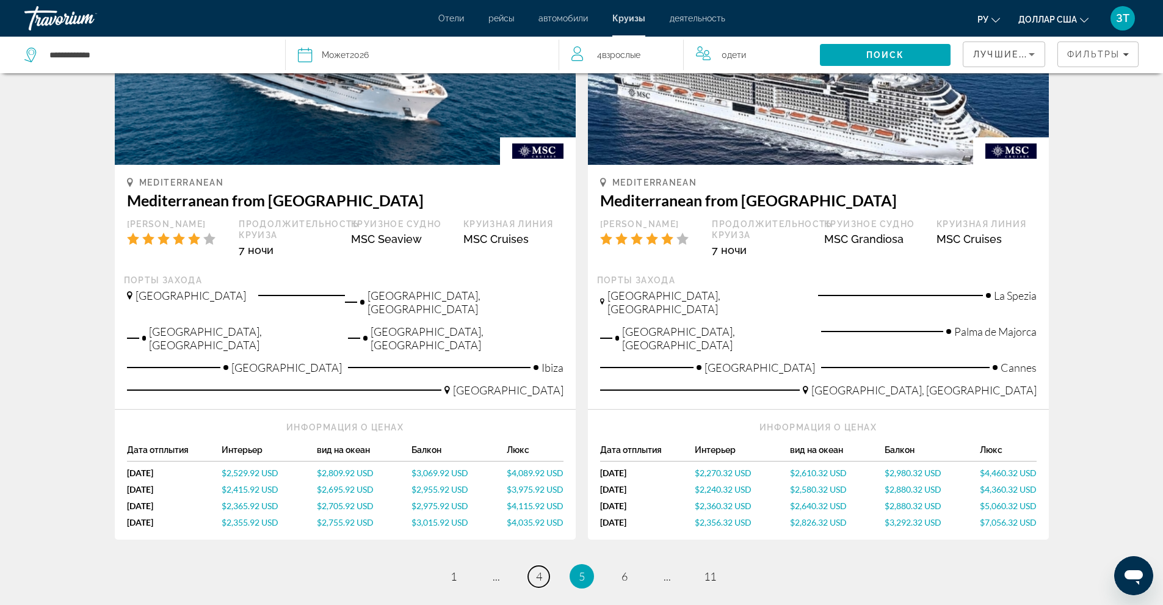
scroll to position [1443, 0]
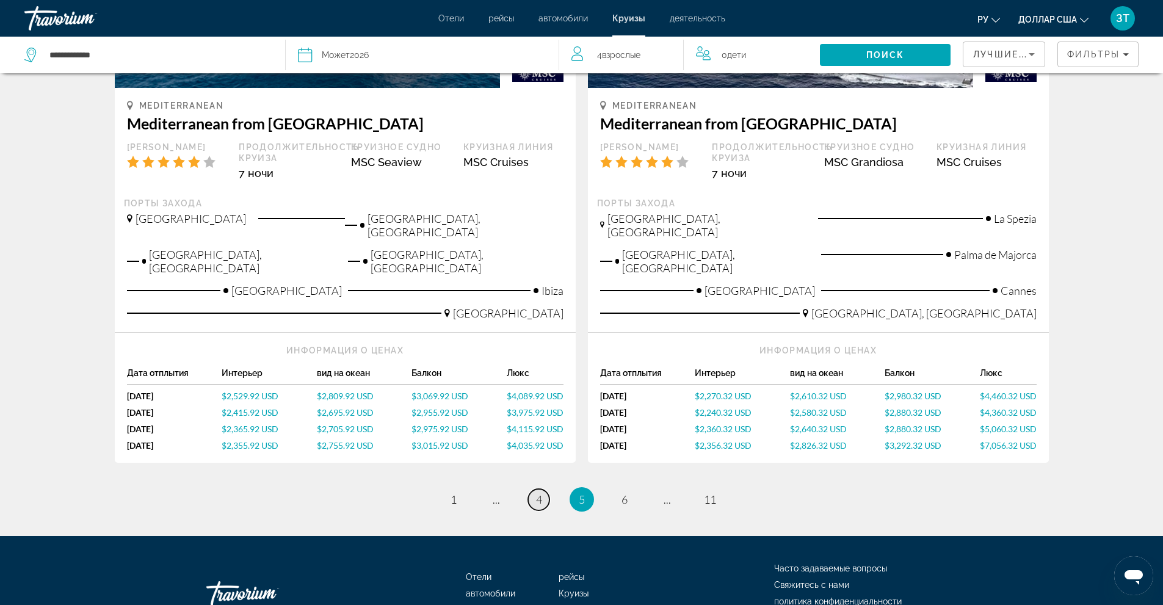
click at [542, 493] on span "4" at bounding box center [539, 499] width 6 height 13
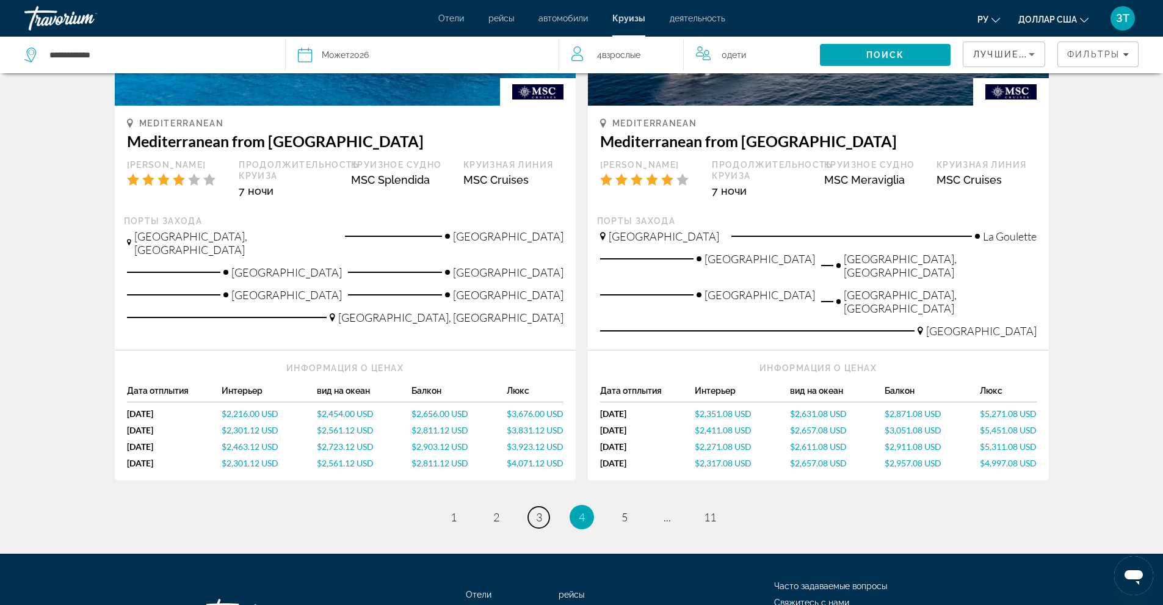
scroll to position [1460, 0]
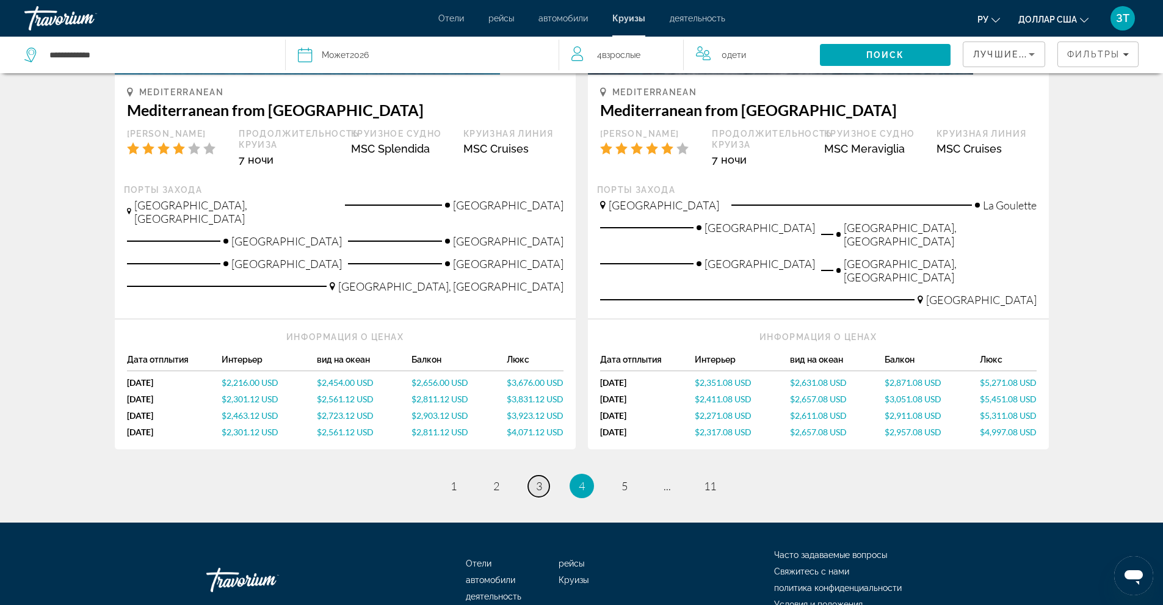
click at [539, 479] on span "3" at bounding box center [539, 485] width 6 height 13
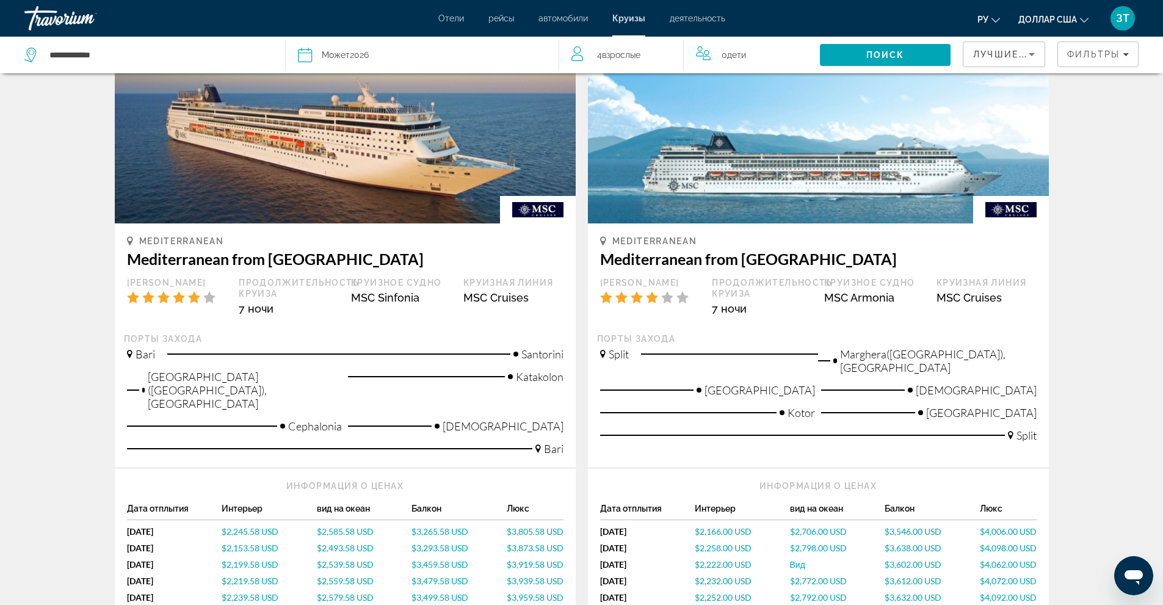
scroll to position [183, 0]
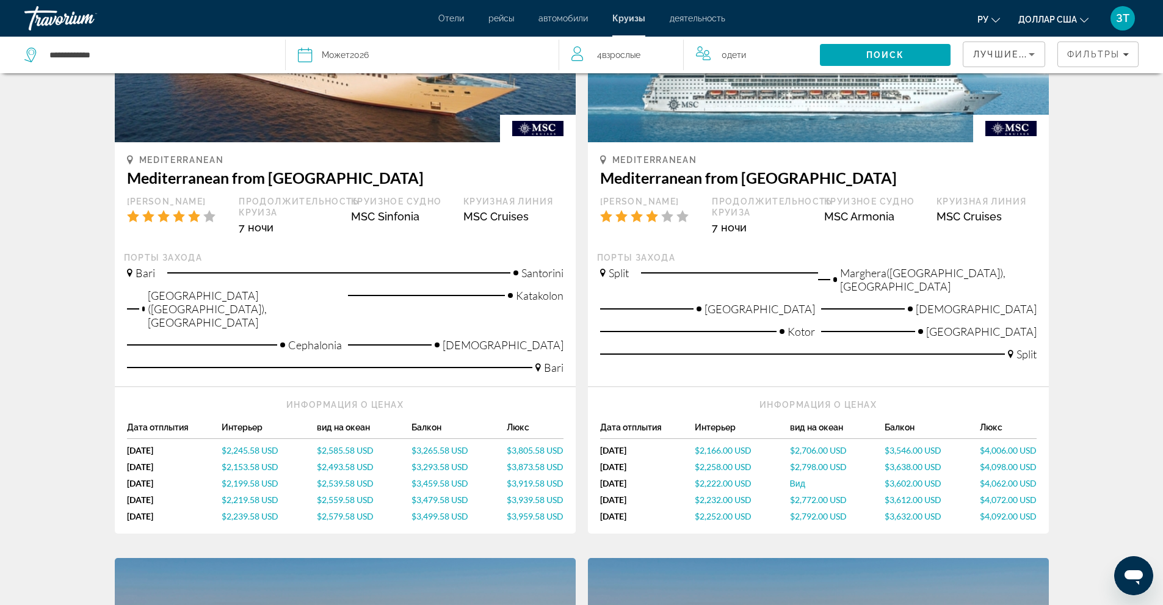
click at [1031, 53] on icon "Sort by" at bounding box center [1032, 54] width 15 height 15
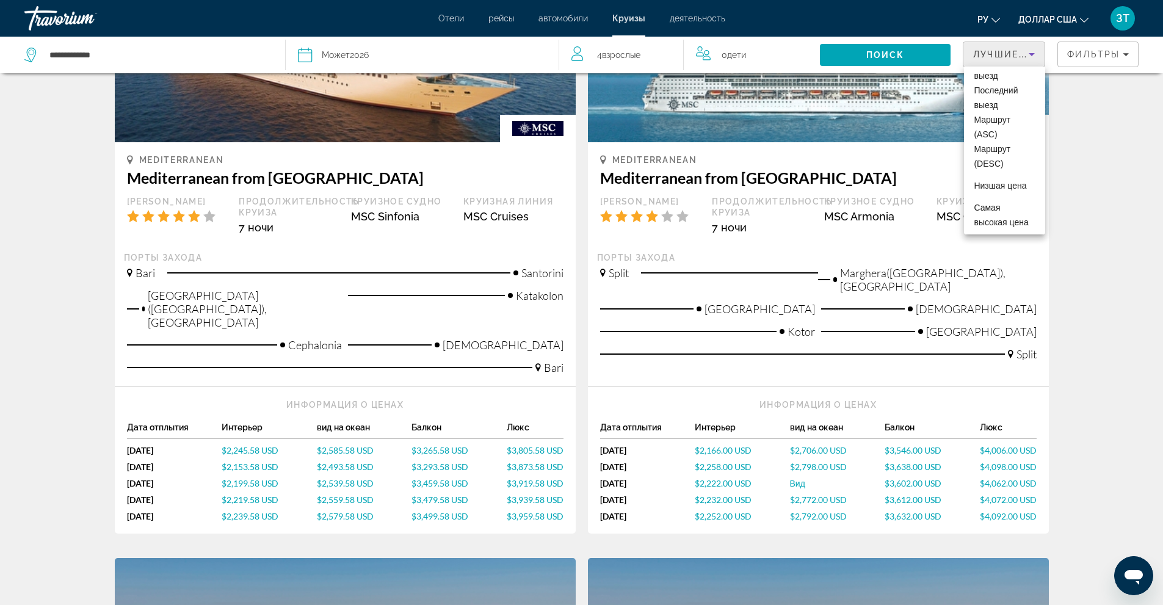
scroll to position [76, 0]
click at [1007, 181] on font "Низшая цена" at bounding box center [1000, 186] width 53 height 10
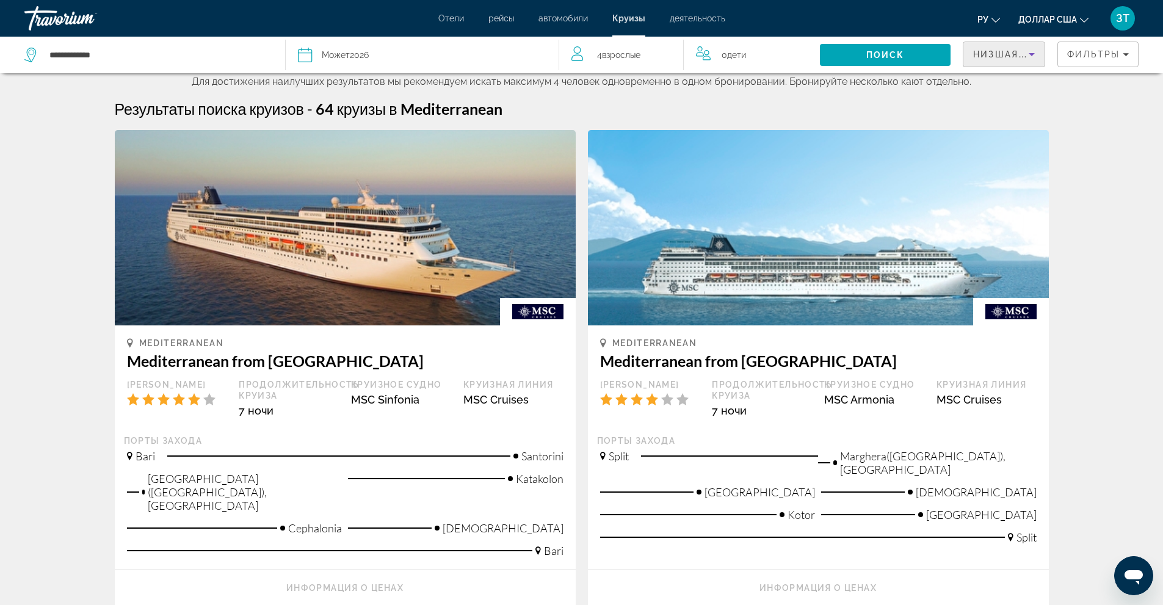
click at [349, 278] on img "Основное содержание" at bounding box center [345, 227] width 461 height 195
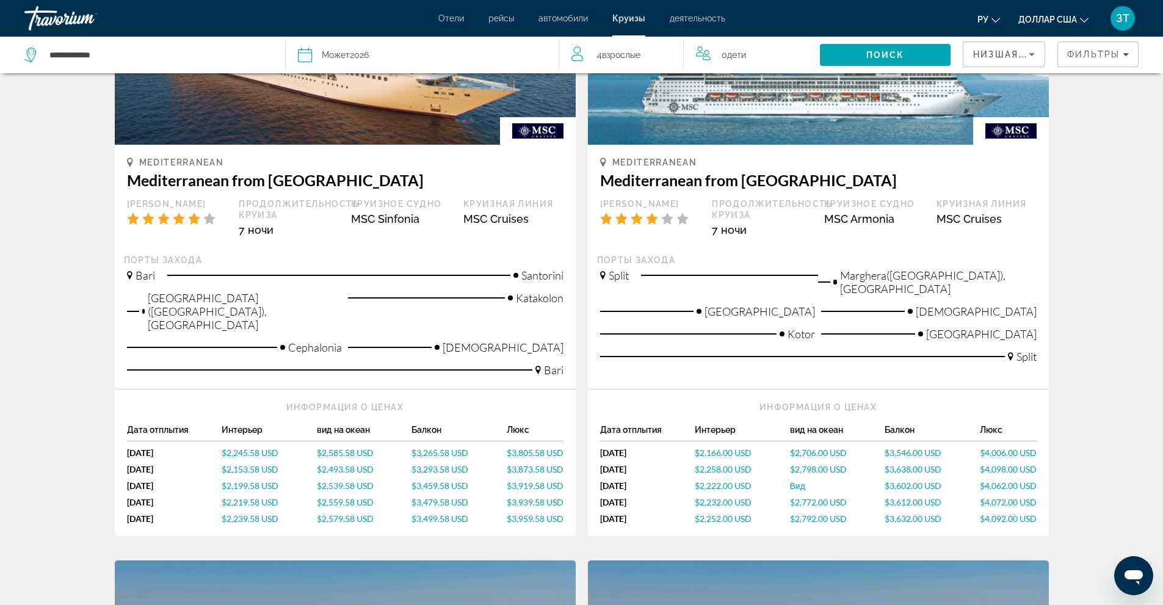
scroll to position [183, 0]
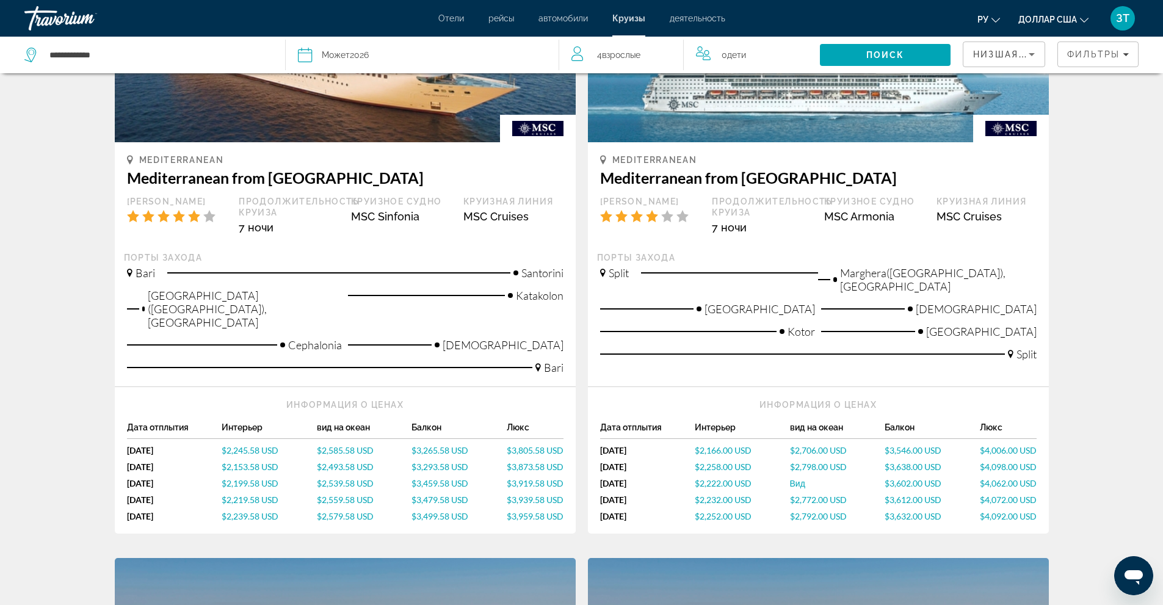
click at [358, 462] on span "$2,493.58 USD" at bounding box center [345, 467] width 57 height 10
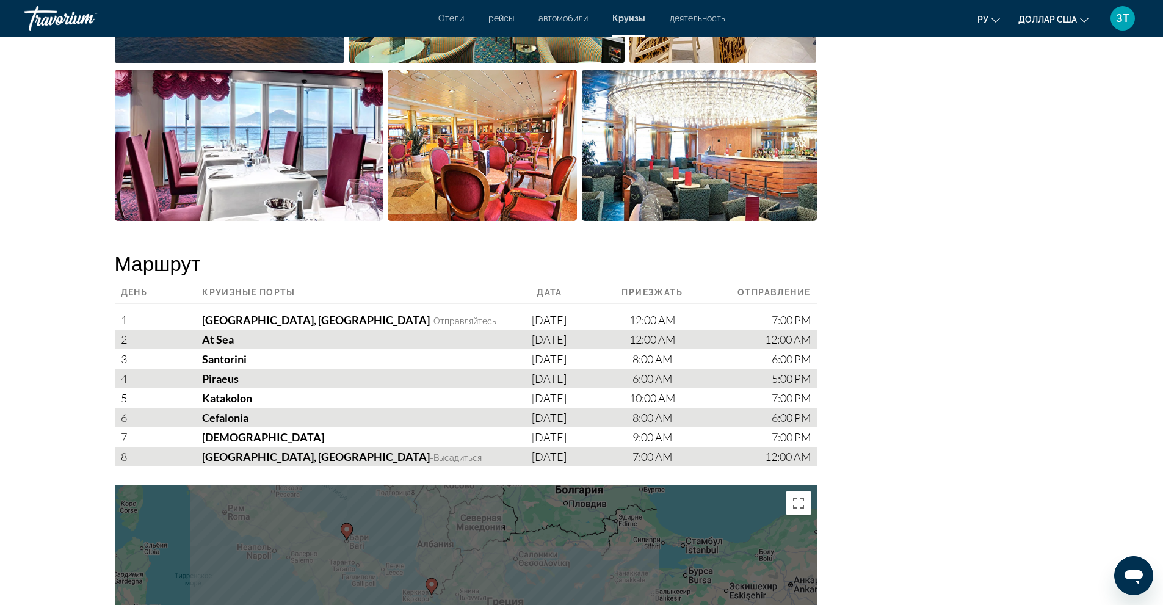
scroll to position [855, 0]
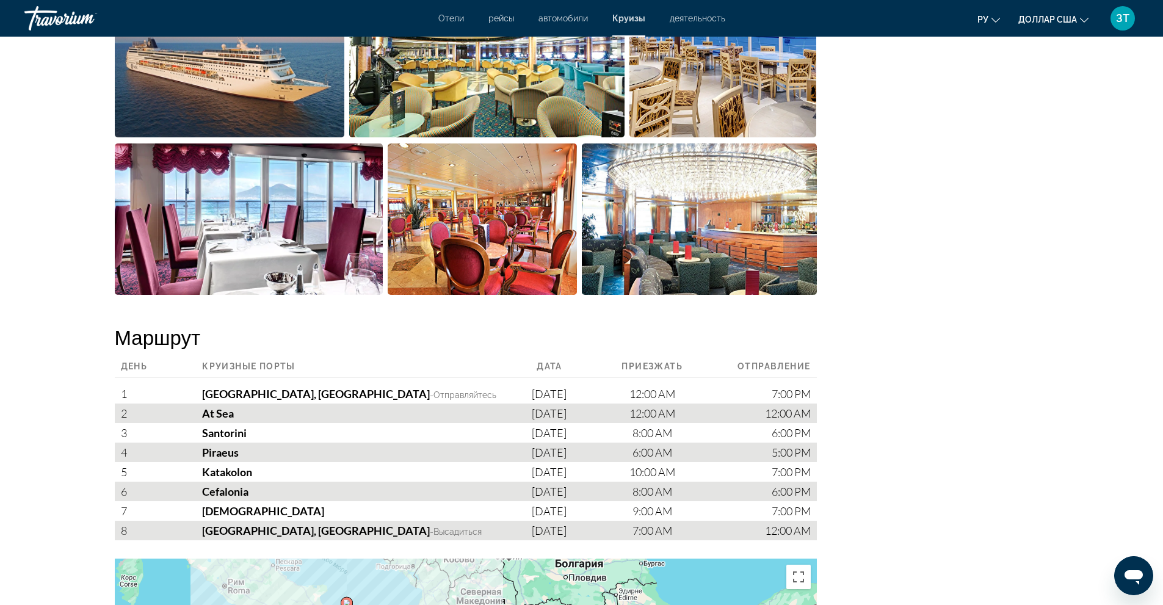
click at [443, 16] on font "Отели" at bounding box center [451, 18] width 26 height 10
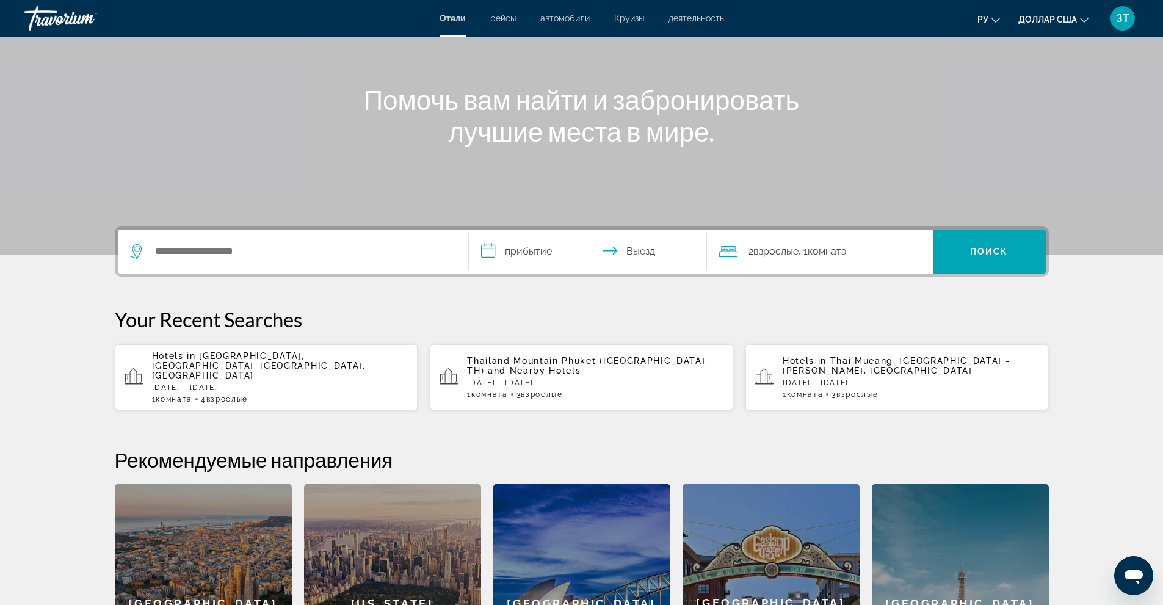
scroll to position [122, 0]
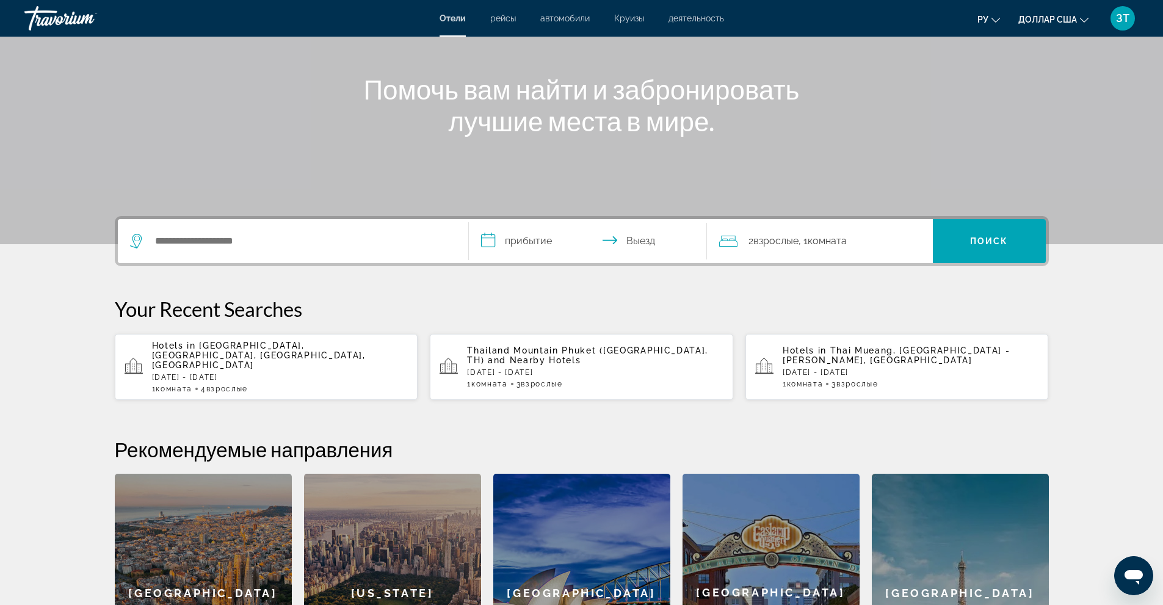
click at [137, 239] on icon "Search widget" at bounding box center [137, 241] width 15 height 15
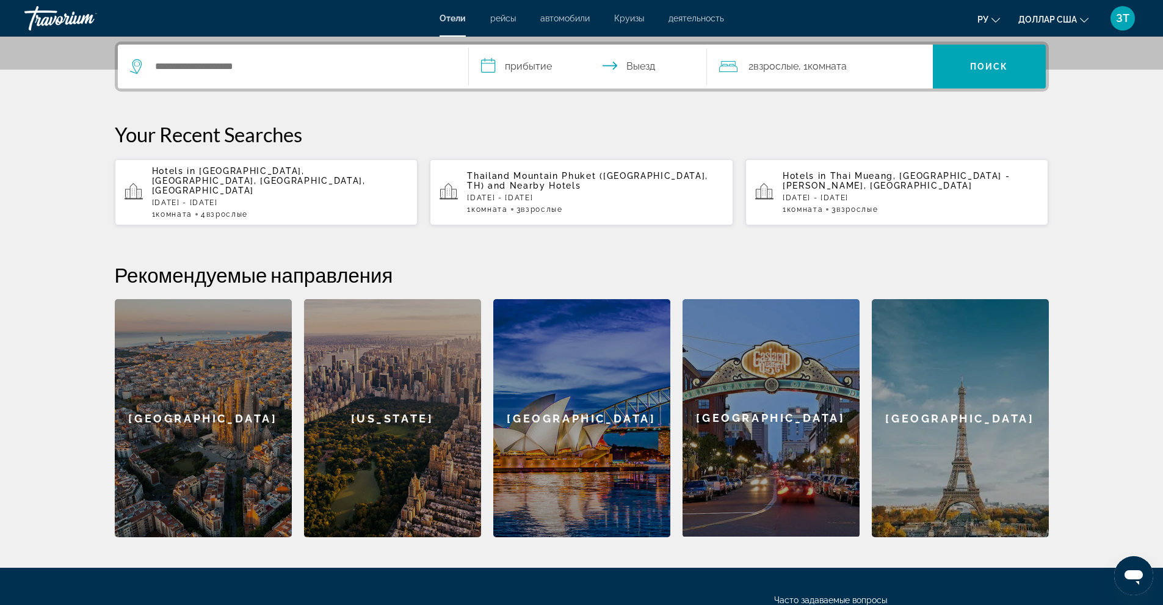
scroll to position [299, 0]
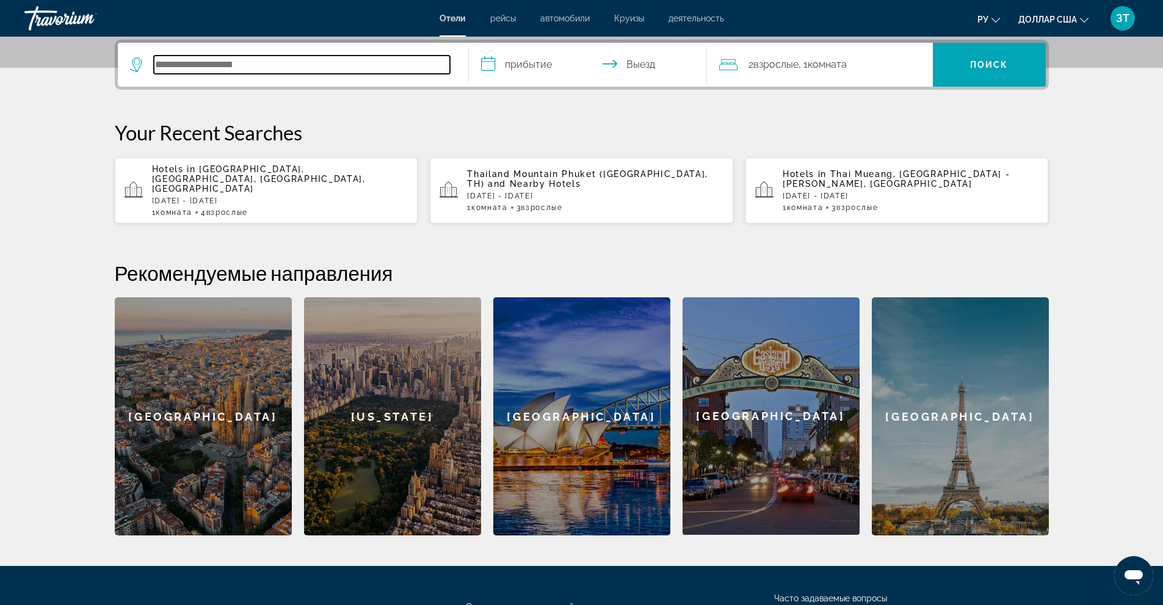
click at [192, 57] on input "Search hotel destination" at bounding box center [302, 65] width 296 height 18
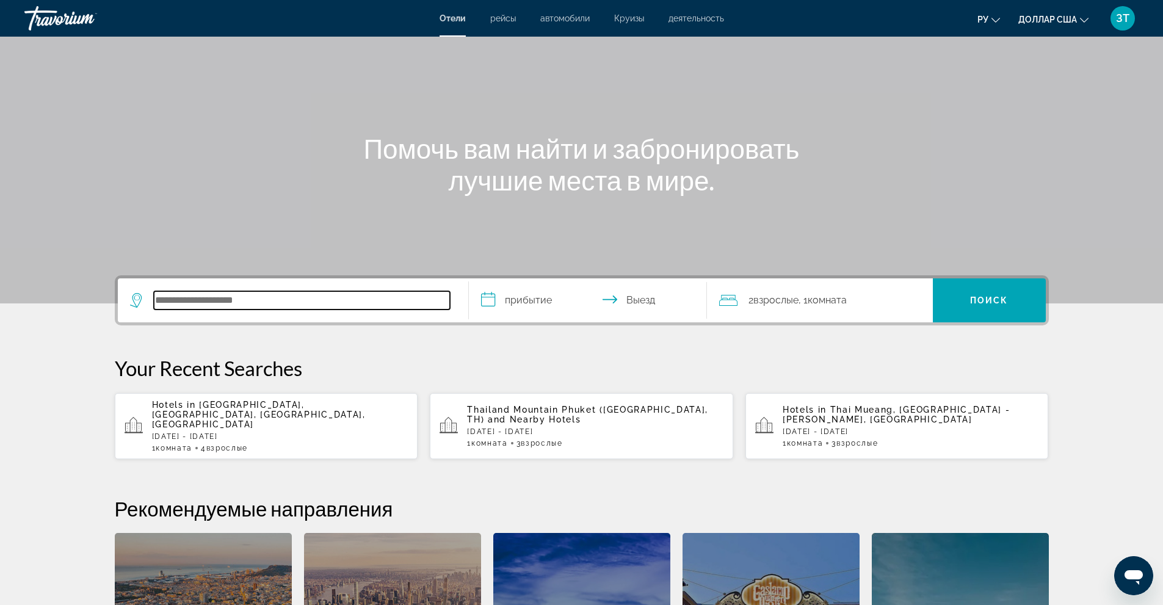
scroll to position [0, 0]
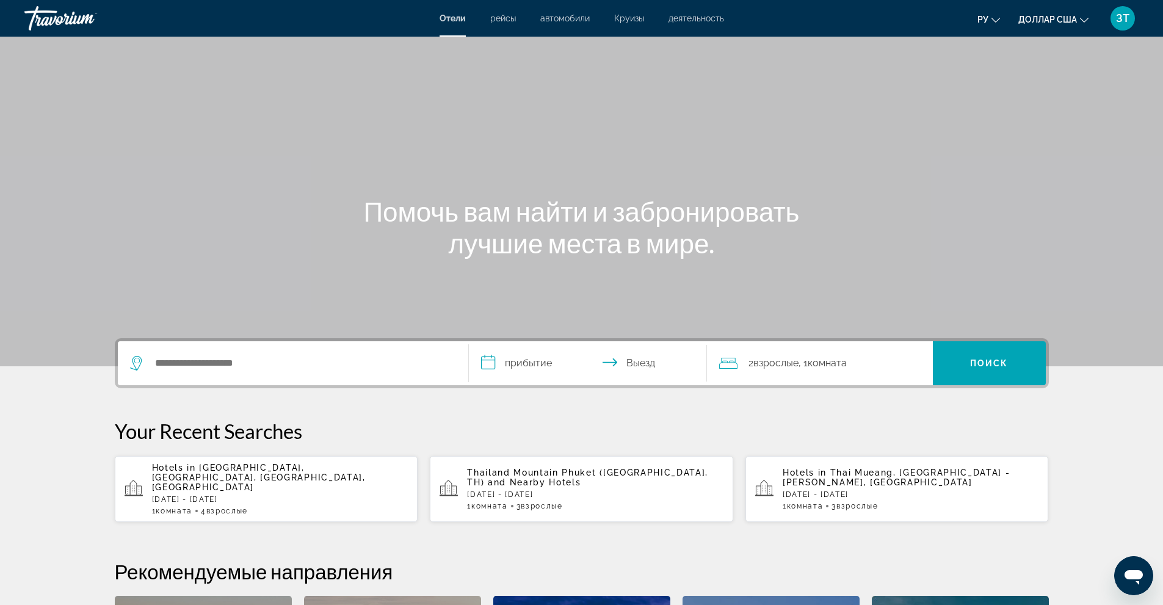
click at [63, 12] on div "Травориум" at bounding box center [85, 18] width 122 height 32
click at [69, 13] on div "Травориум" at bounding box center [85, 18] width 122 height 32
click at [163, 361] on input "Search hotel destination" at bounding box center [302, 363] width 296 height 18
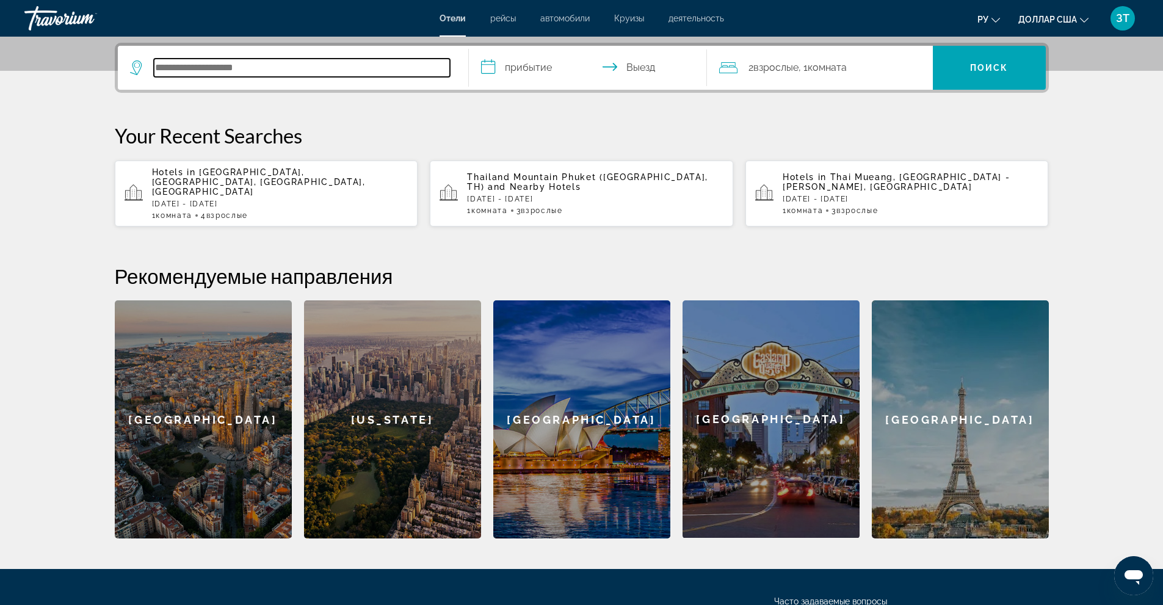
scroll to position [299, 0]
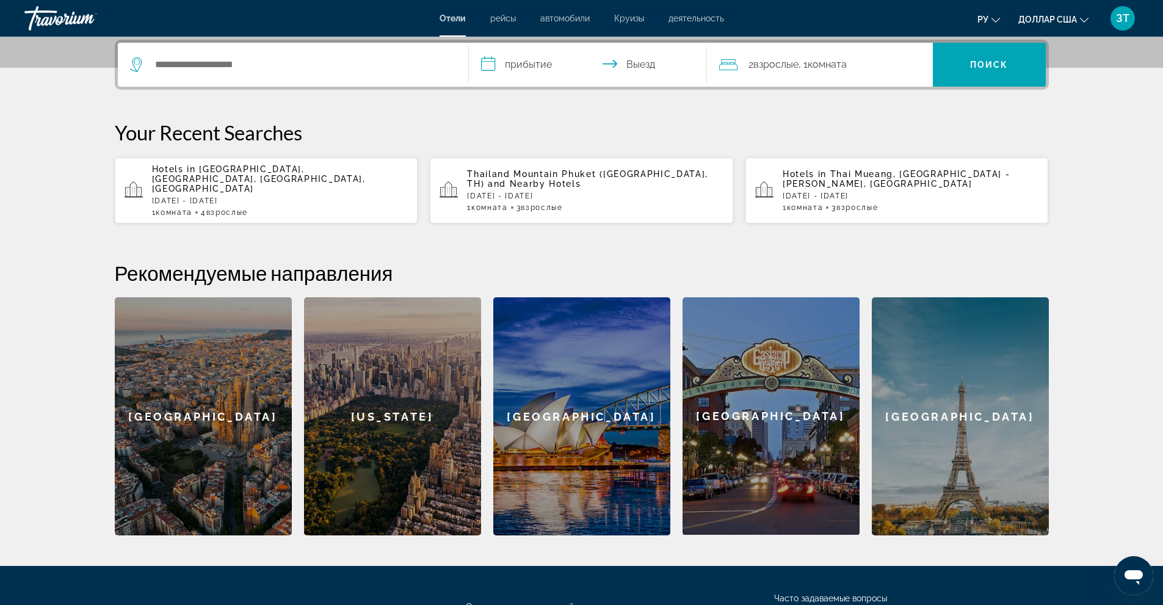
click at [342, 197] on p "[DATE] - [DATE]" at bounding box center [280, 201] width 256 height 9
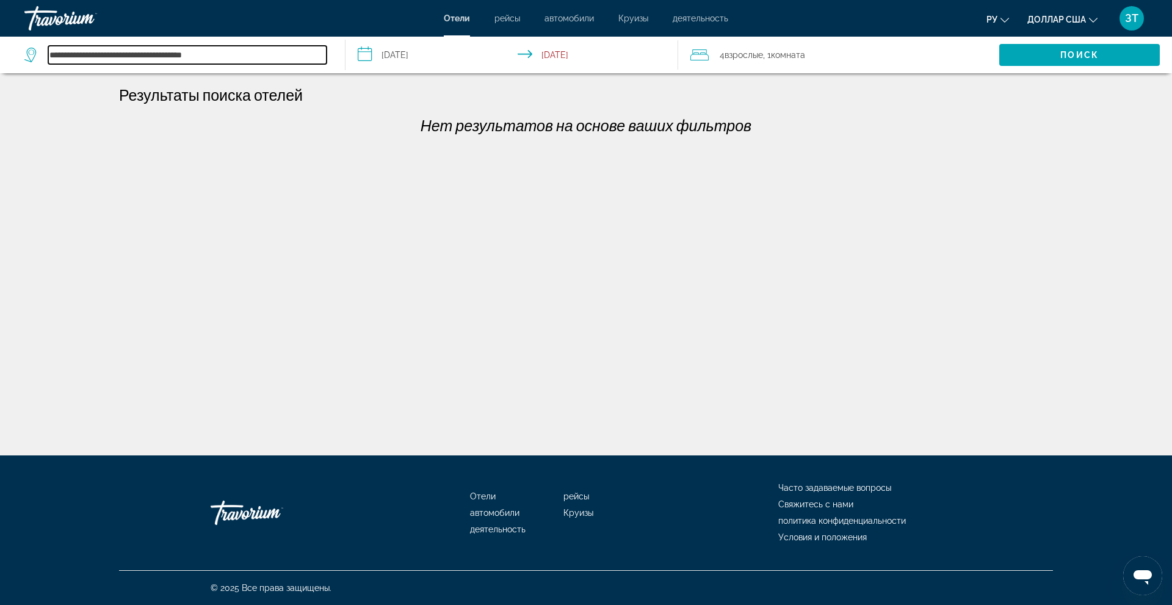
click at [231, 54] on input "**********" at bounding box center [187, 55] width 278 height 18
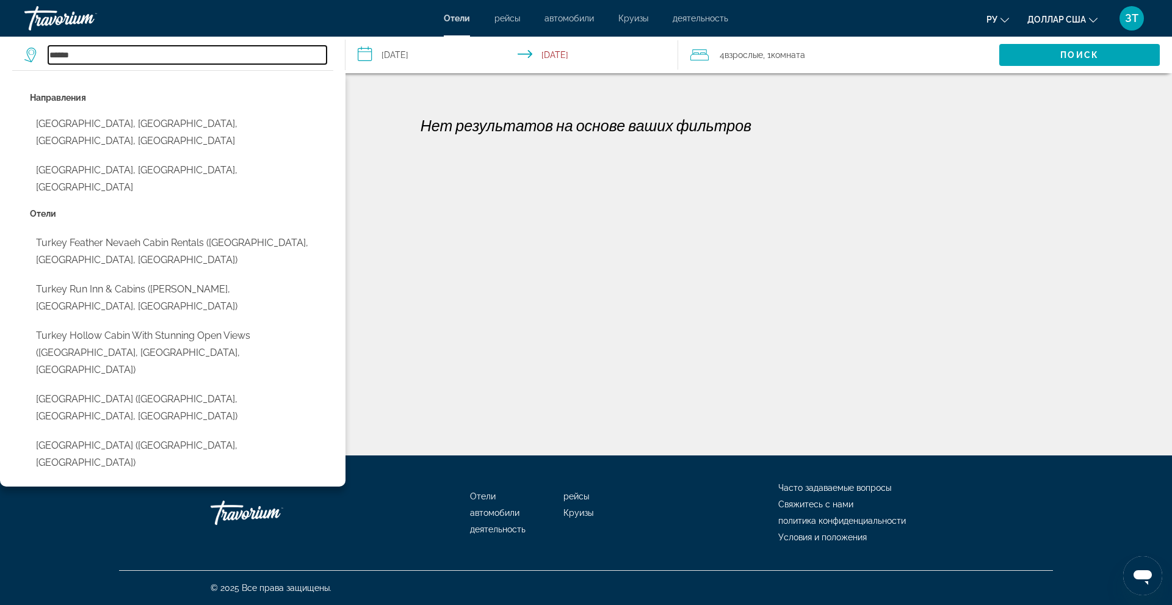
drag, startPoint x: 53, startPoint y: 50, endPoint x: 89, endPoint y: 53, distance: 36.1
click at [89, 53] on input "******" at bounding box center [187, 55] width 278 height 18
click at [91, 53] on input "******" at bounding box center [187, 55] width 278 height 18
click at [103, 52] on input "******" at bounding box center [187, 55] width 278 height 18
drag, startPoint x: 87, startPoint y: 57, endPoint x: 45, endPoint y: 53, distance: 43.0
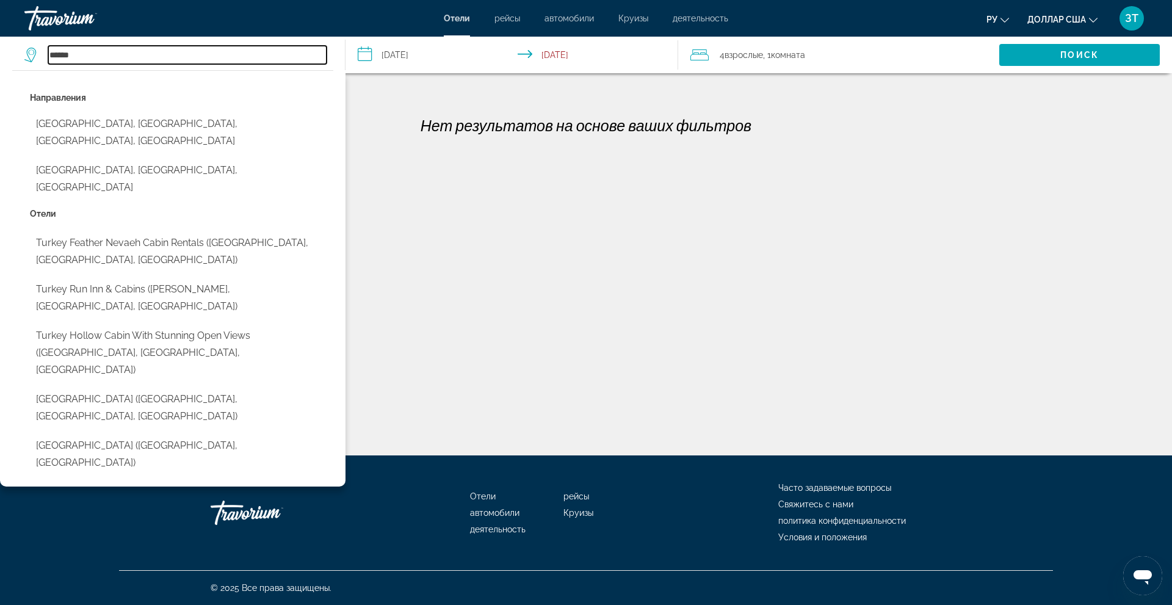
click at [45, 53] on div "******" at bounding box center [175, 55] width 302 height 18
click at [518, 225] on div "**********" at bounding box center [586, 312] width 1172 height 455
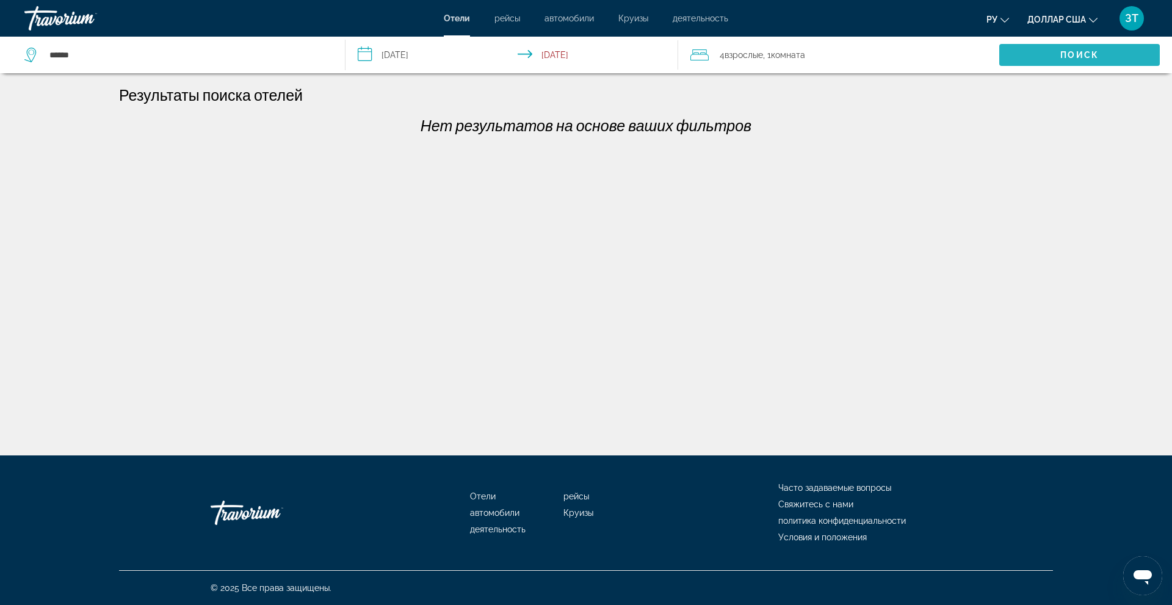
click at [1061, 50] on span "Поиск" at bounding box center [1080, 55] width 38 height 10
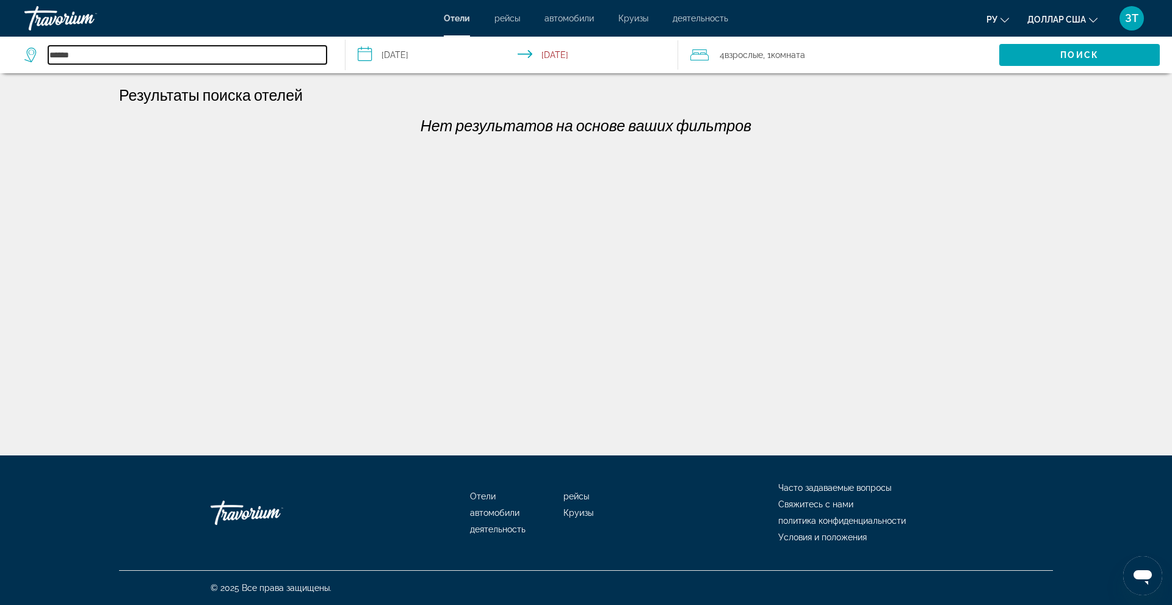
click at [89, 54] on input "******" at bounding box center [187, 55] width 278 height 18
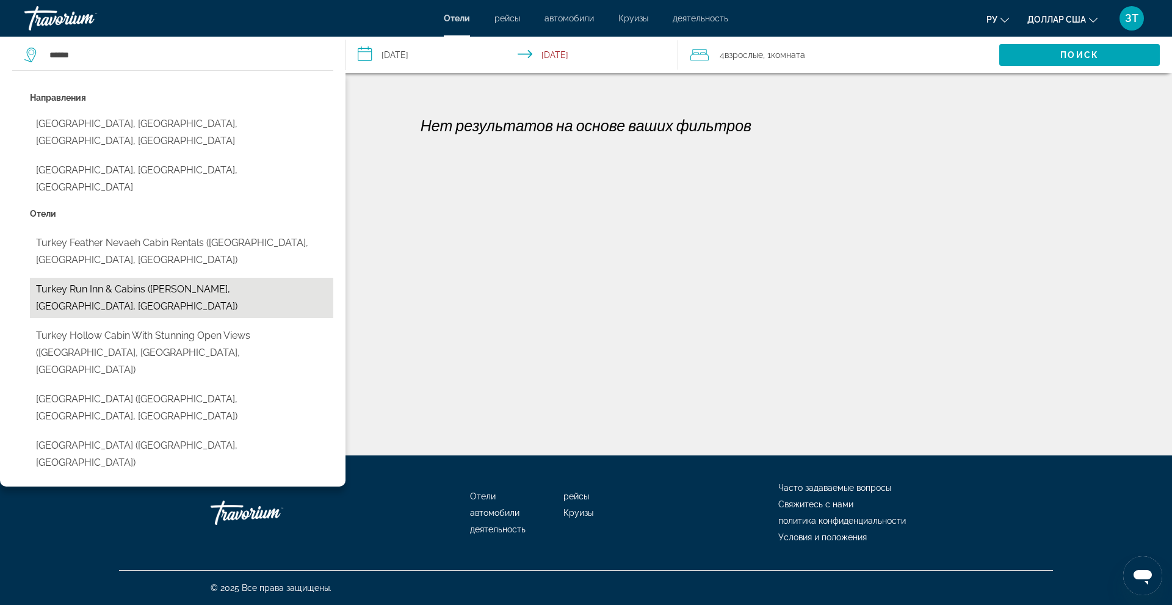
click at [165, 278] on button "Turkey Run Inn & Cabins ([PERSON_NAME], [GEOGRAPHIC_DATA], [GEOGRAPHIC_DATA])" at bounding box center [181, 298] width 303 height 40
type input "**********"
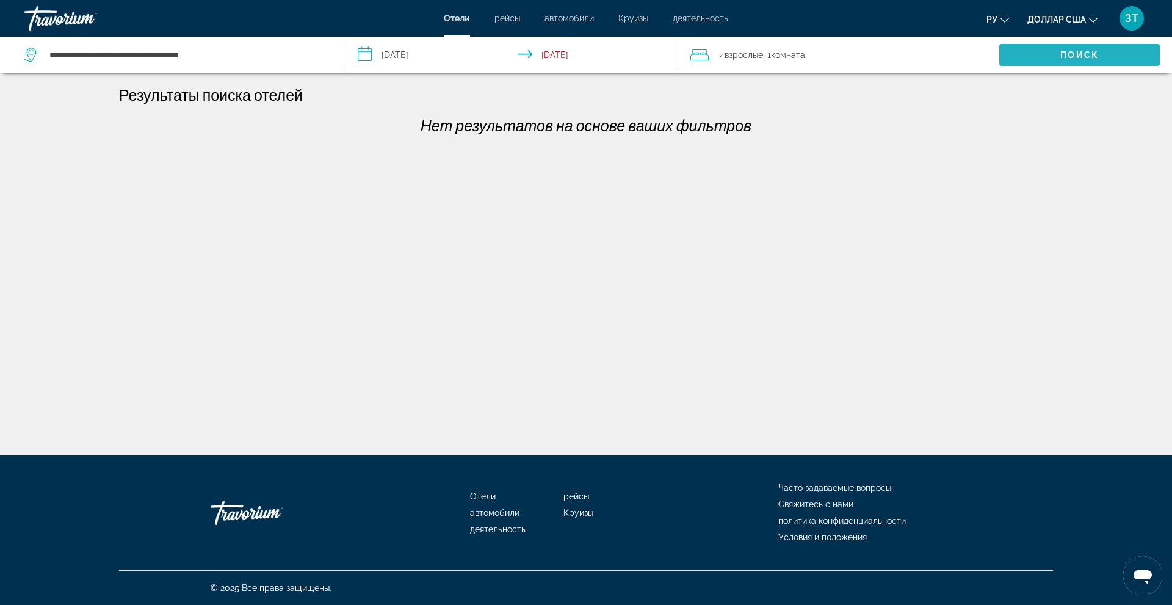
click at [1065, 50] on span "Поиск" at bounding box center [1080, 55] width 38 height 10
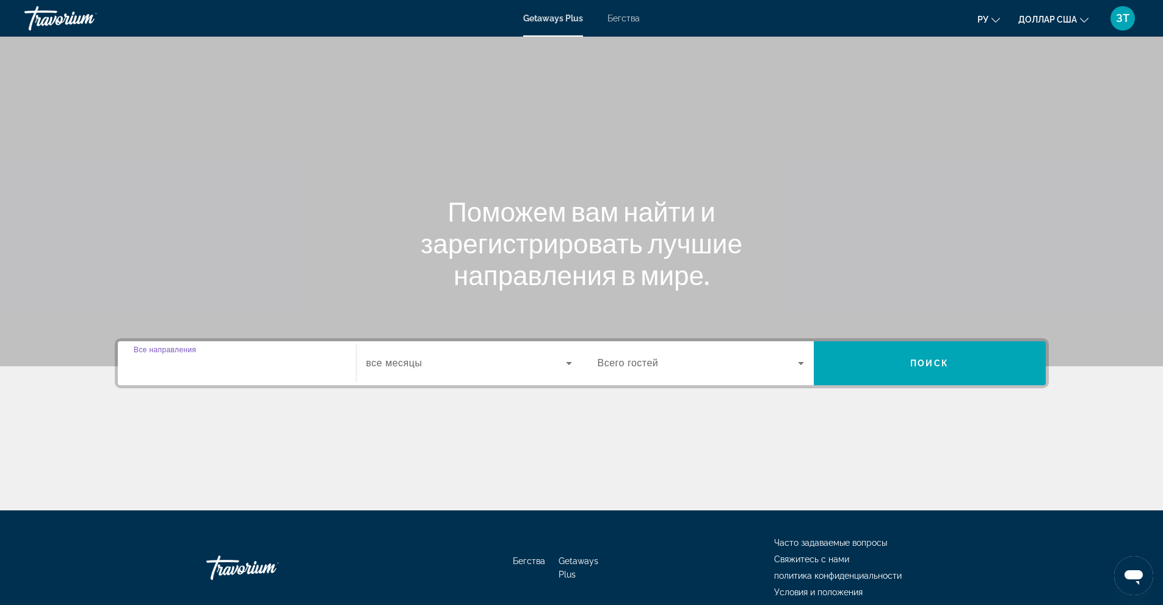
click at [181, 357] on input "Место назначения Все направления" at bounding box center [237, 364] width 206 height 15
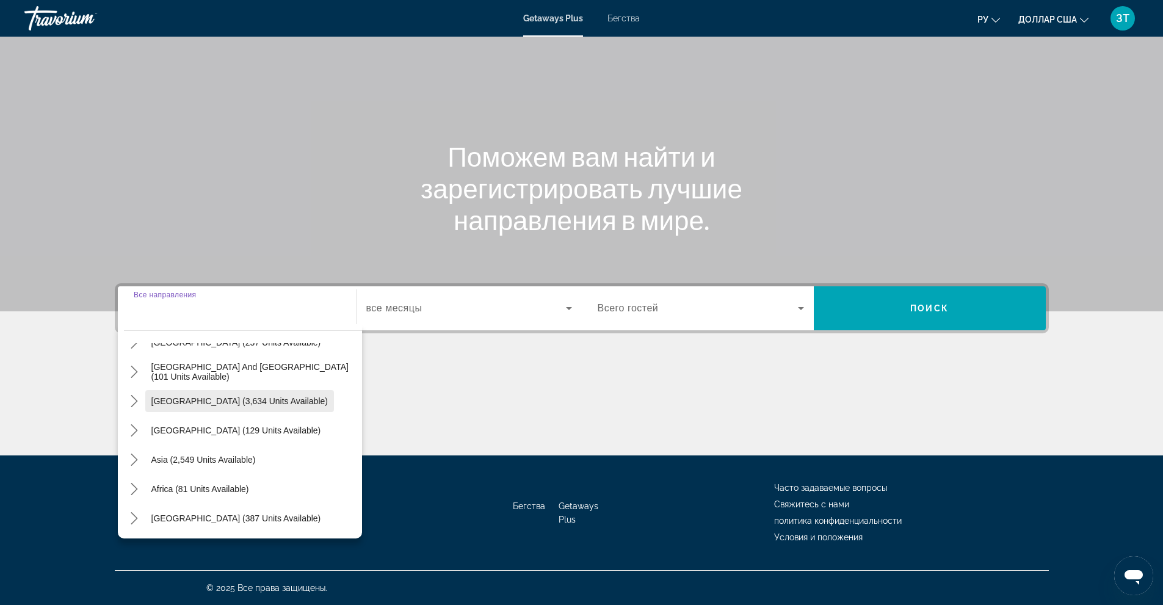
scroll to position [198, 0]
click at [206, 461] on span "Asia (2,549 units available)" at bounding box center [203, 459] width 104 height 10
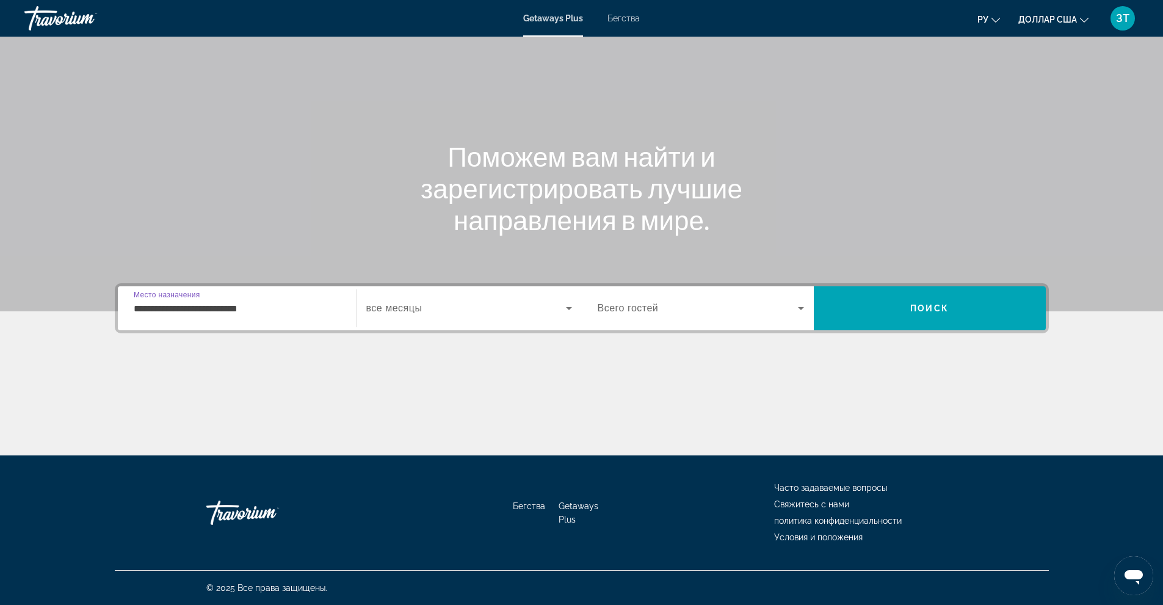
click at [261, 307] on input "**********" at bounding box center [237, 309] width 206 height 15
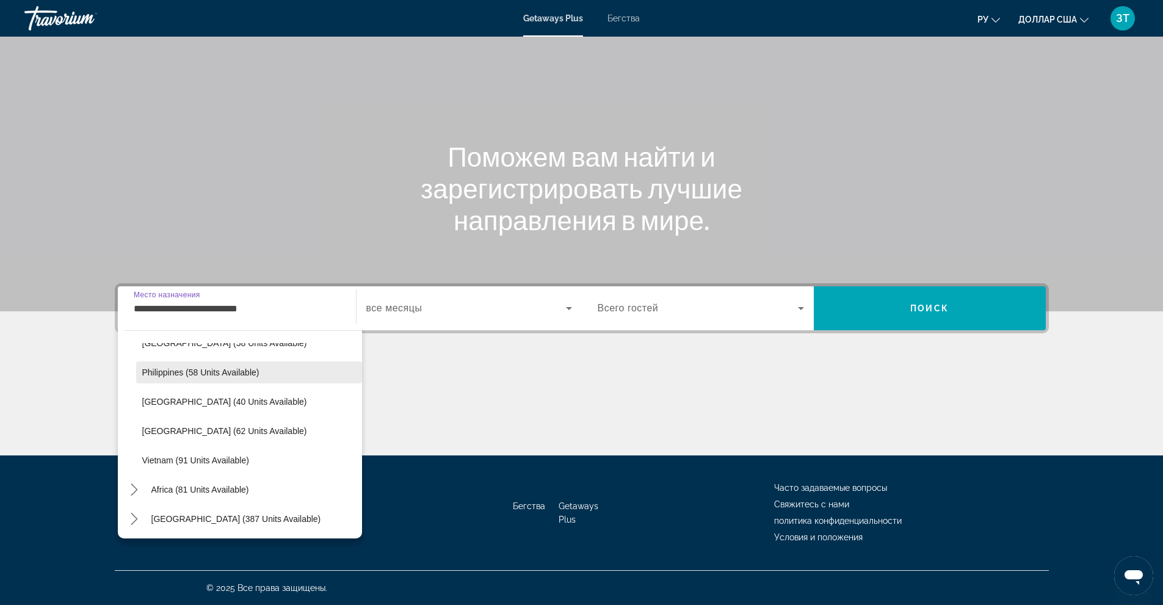
scroll to position [491, 0]
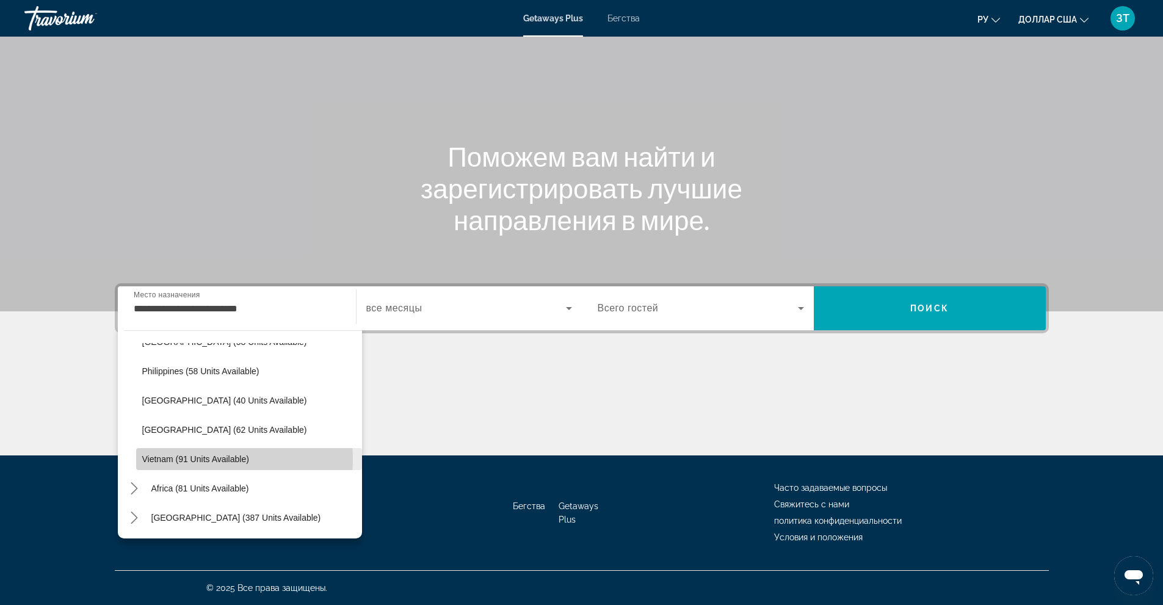
click at [212, 459] on span "Vietnam (91 units available)" at bounding box center [195, 459] width 107 height 10
type input "**********"
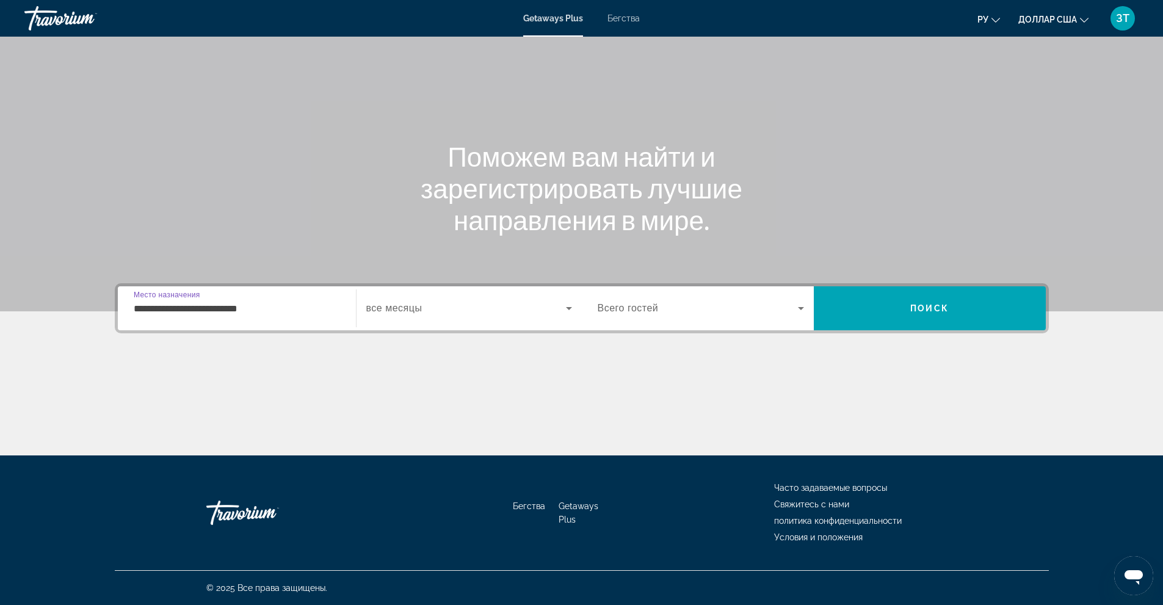
click at [570, 302] on icon "Виджет поиска" at bounding box center [569, 308] width 15 height 15
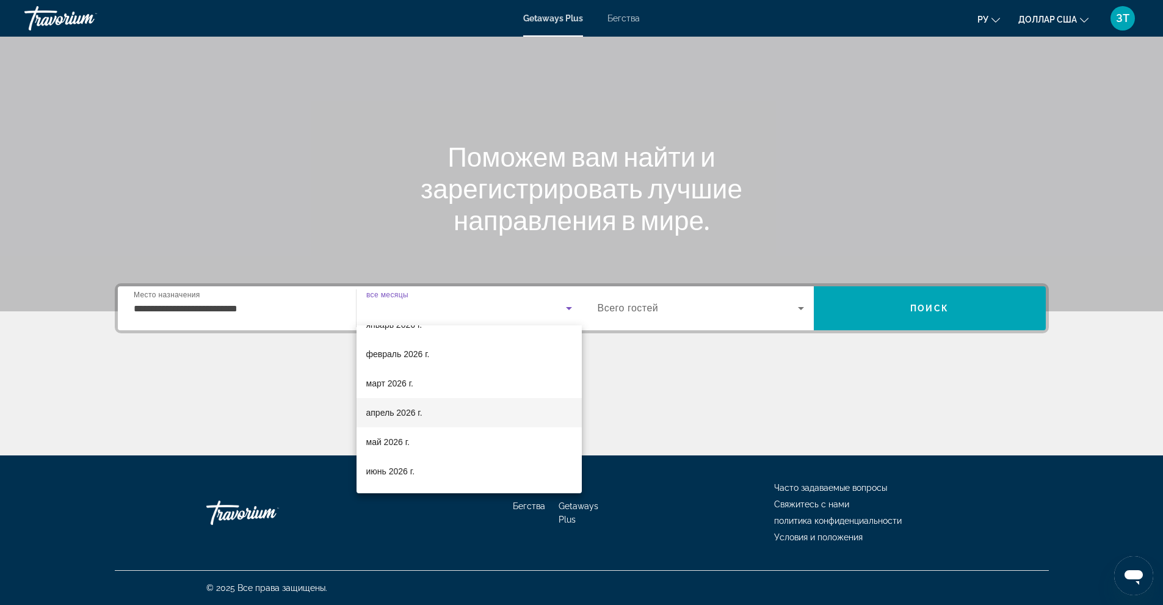
scroll to position [183, 0]
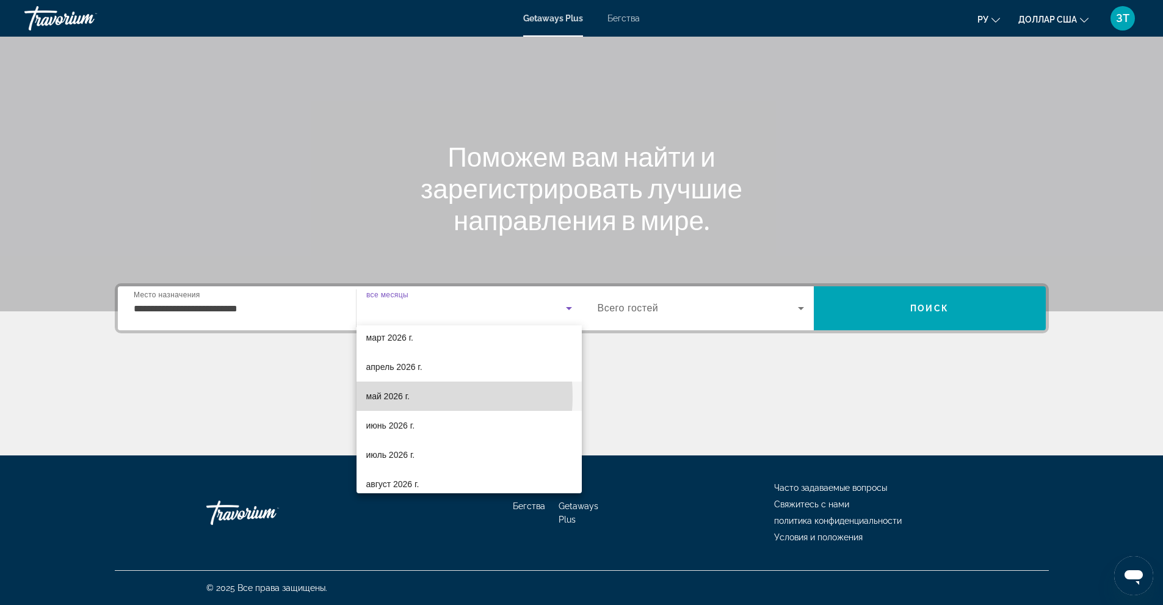
click at [390, 396] on font "май 2026 г." at bounding box center [387, 396] width 43 height 10
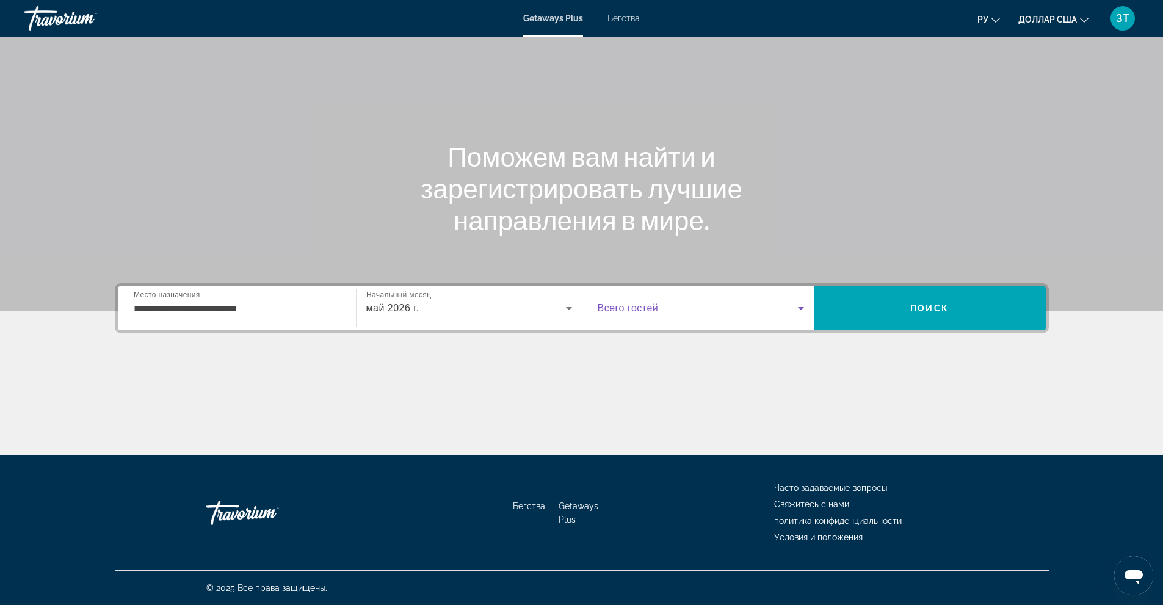
click at [801, 306] on icon "Виджет поиска" at bounding box center [801, 308] width 15 height 15
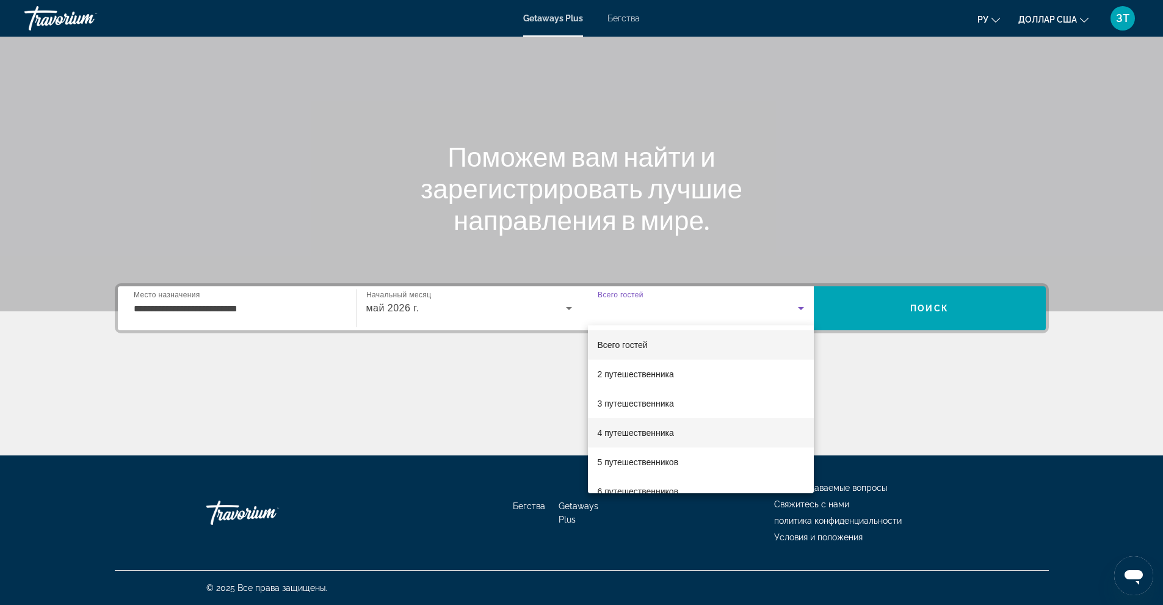
click at [616, 429] on font "4 путешественника" at bounding box center [636, 433] width 76 height 10
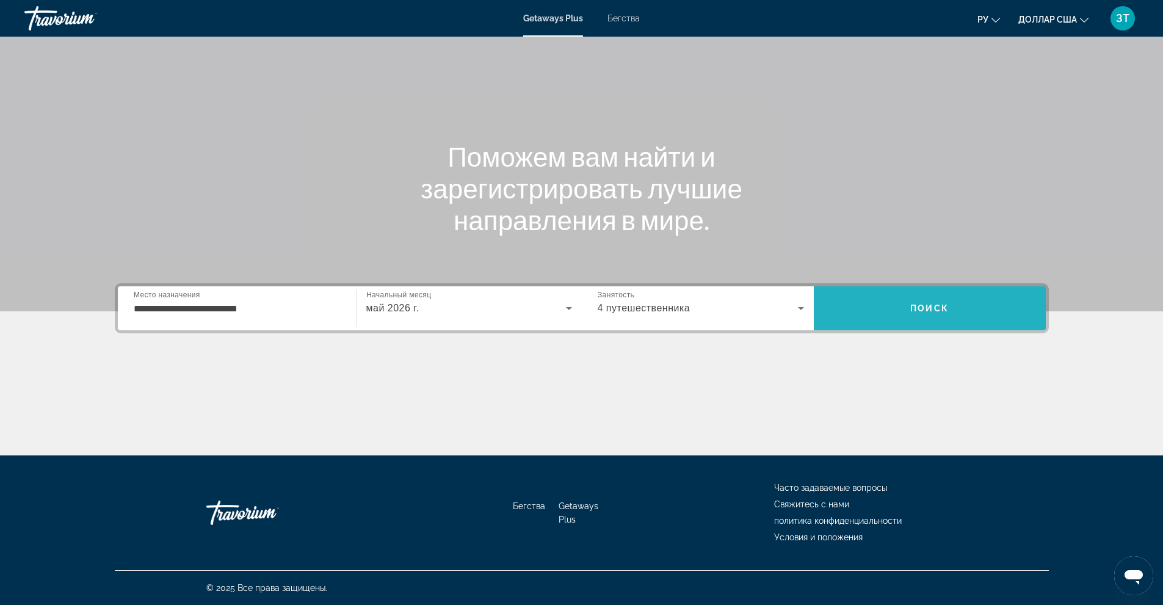
click at [898, 302] on span "Поиск" at bounding box center [930, 308] width 232 height 29
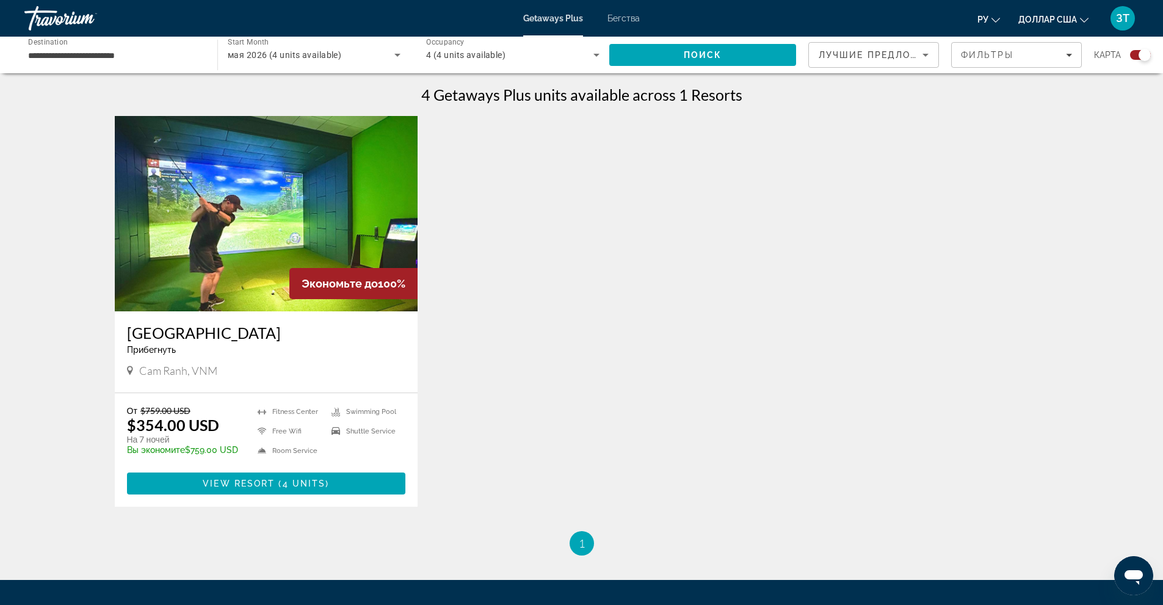
scroll to position [427, 0]
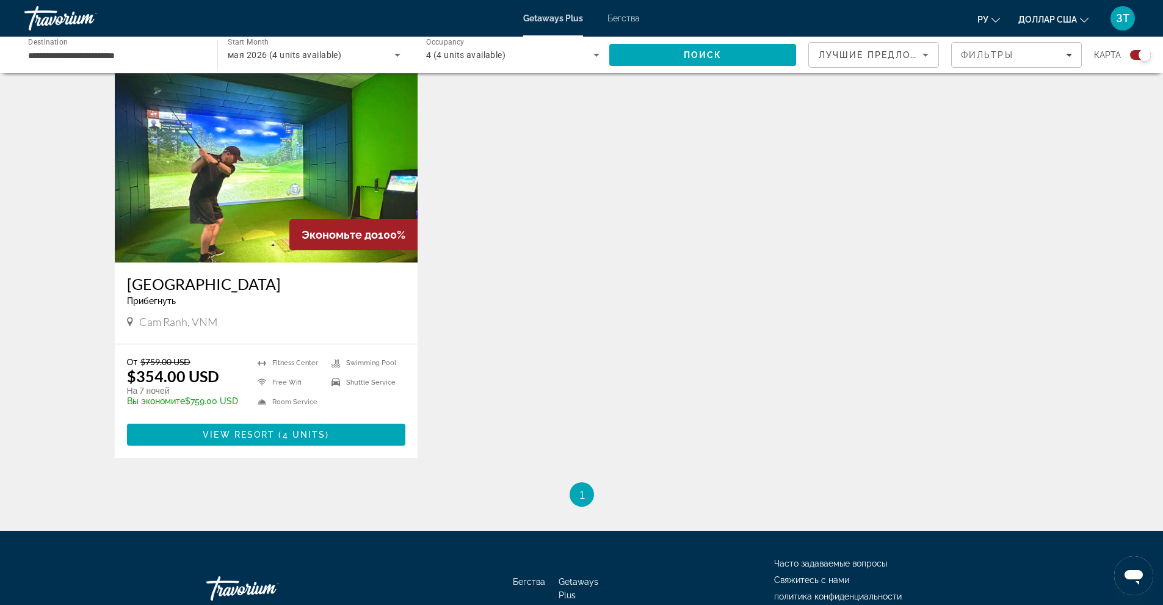
click at [266, 181] on img "Основное содержание" at bounding box center [266, 164] width 303 height 195
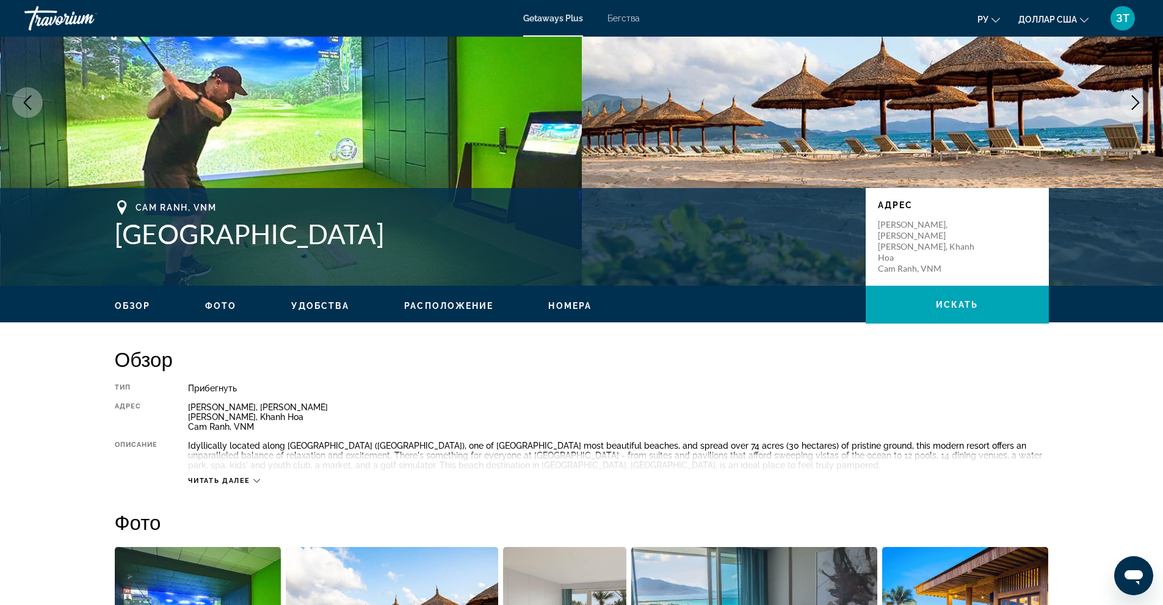
scroll to position [122, 0]
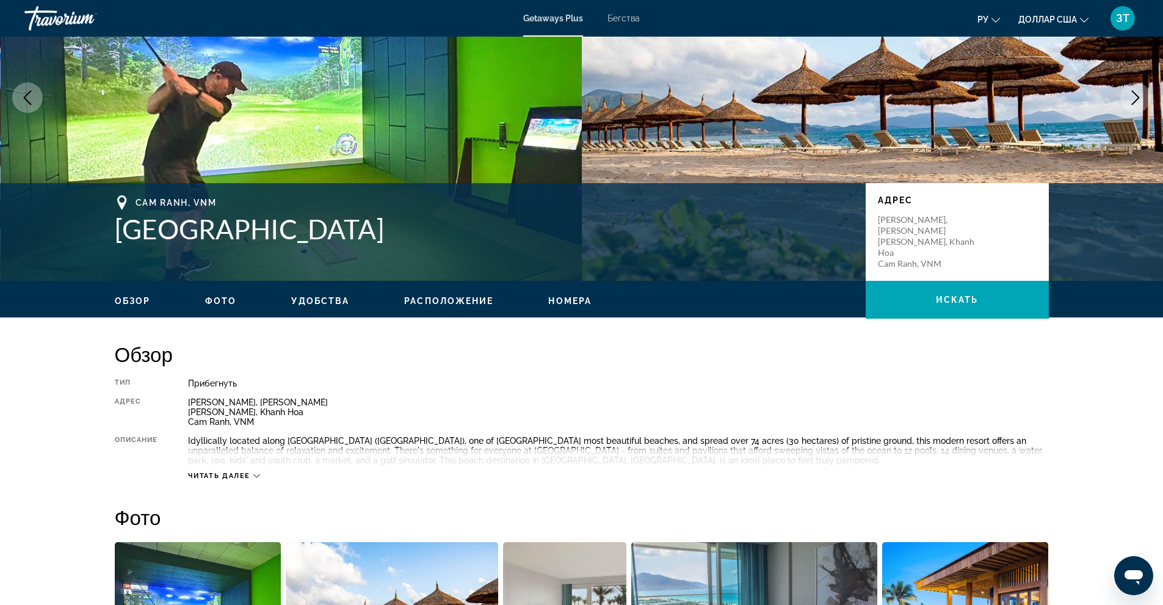
click at [212, 299] on span "Фото" at bounding box center [220, 301] width 31 height 10
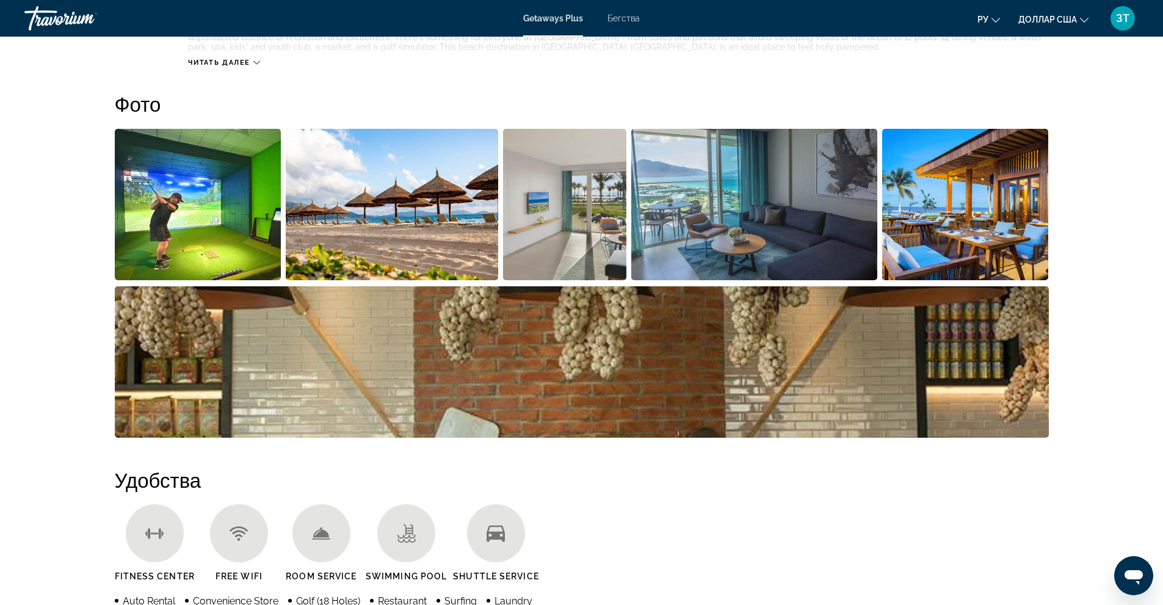
scroll to position [554, 0]
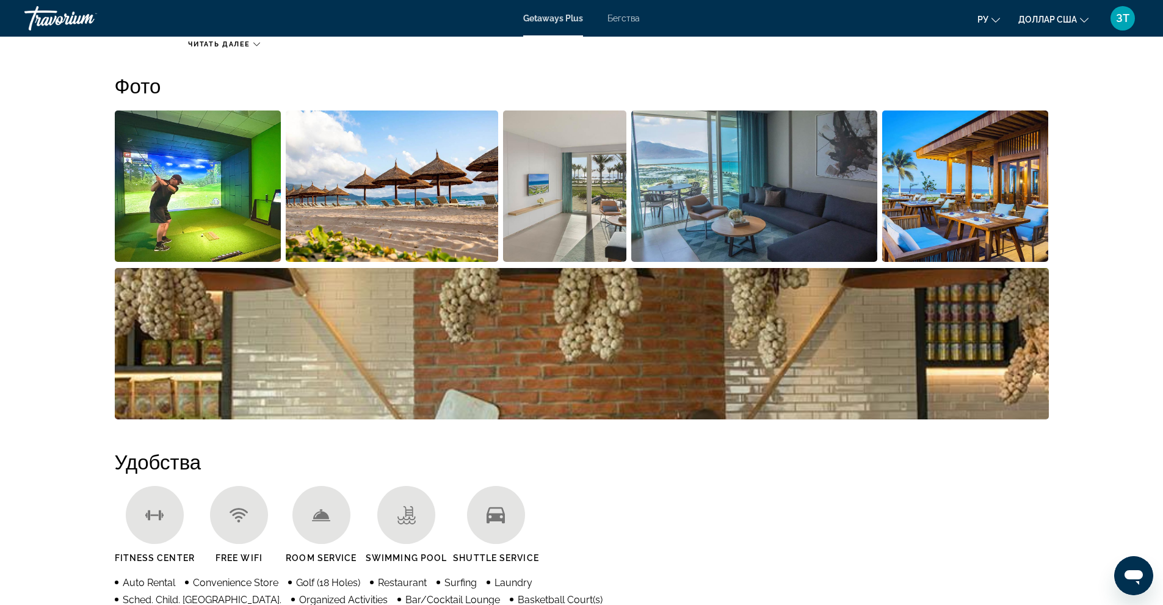
click at [371, 223] on img "Open full-screen image slider" at bounding box center [392, 186] width 212 height 151
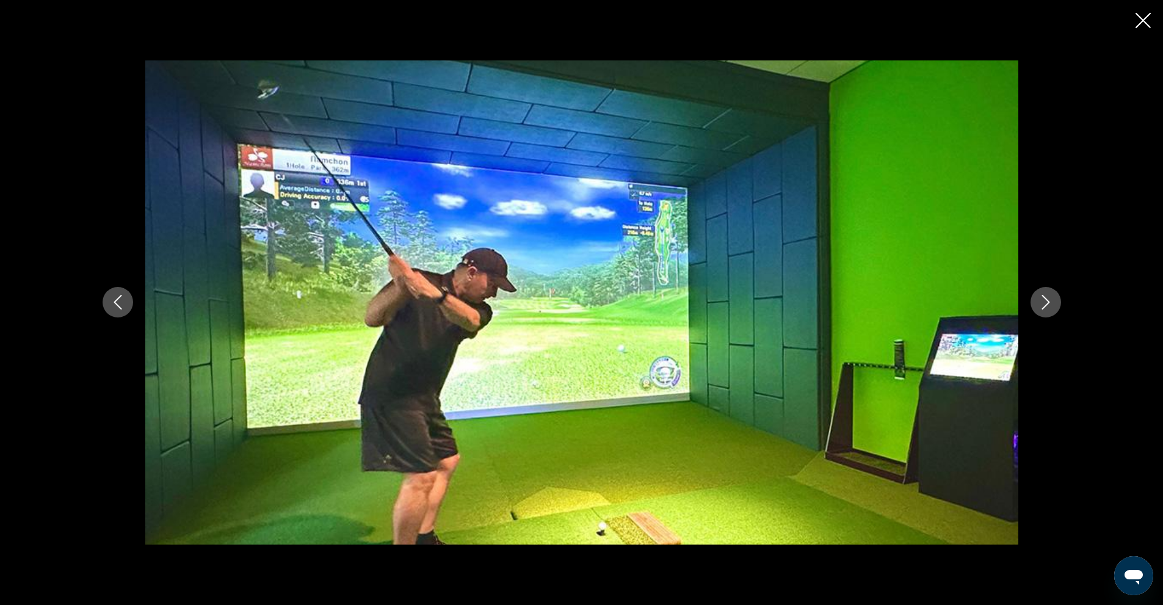
click at [1045, 304] on icon "Next image" at bounding box center [1046, 302] width 15 height 15
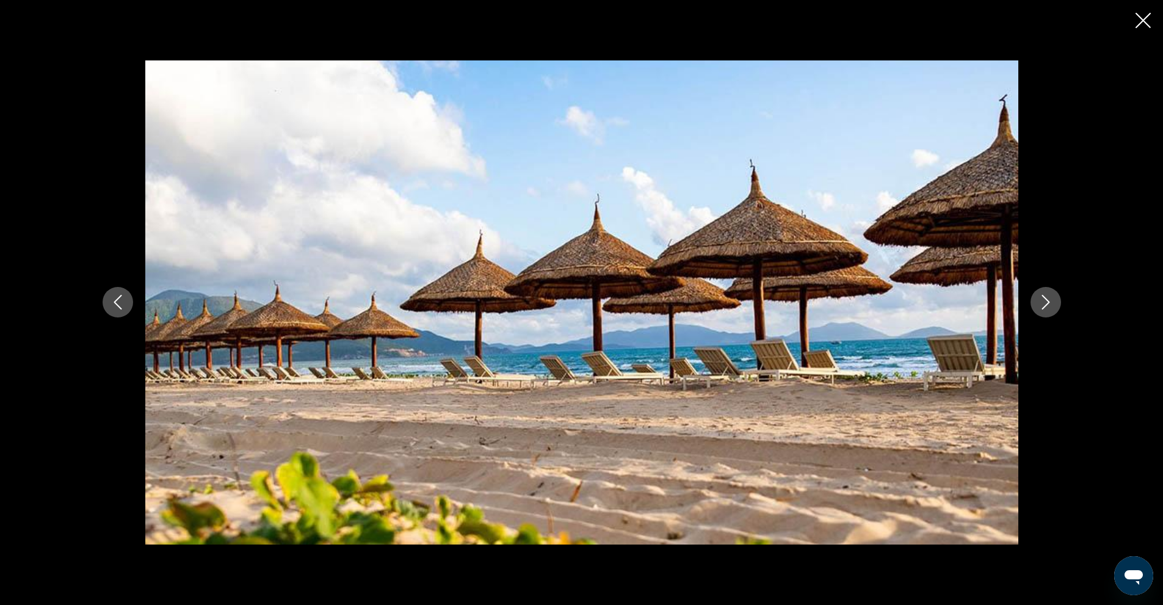
click at [1045, 304] on icon "Next image" at bounding box center [1046, 302] width 15 height 15
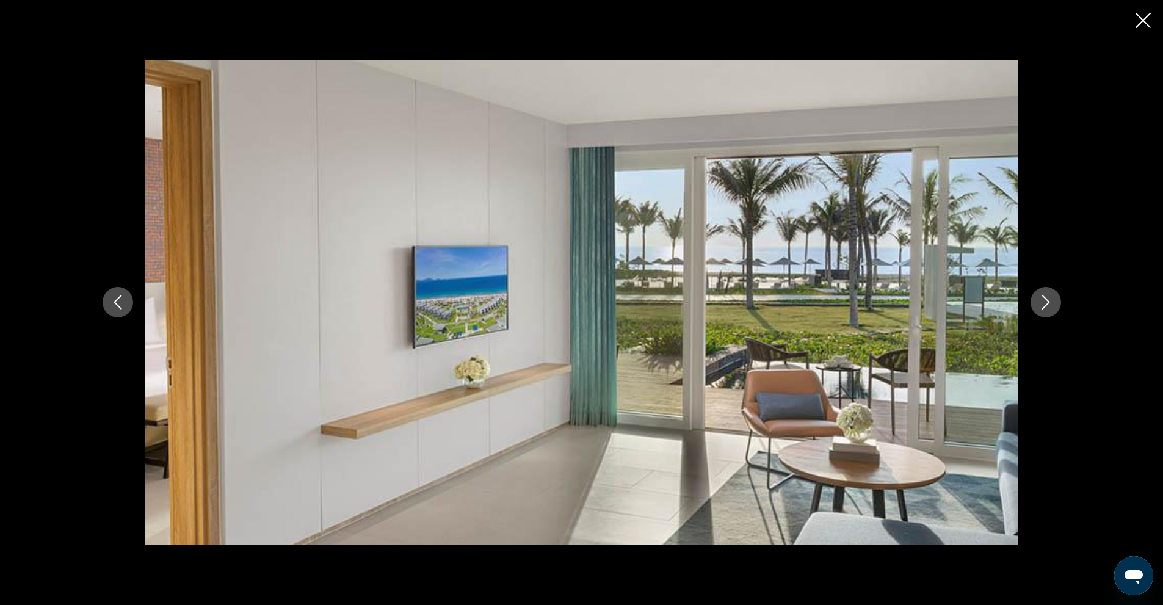
click at [1045, 304] on icon "Next image" at bounding box center [1046, 302] width 15 height 15
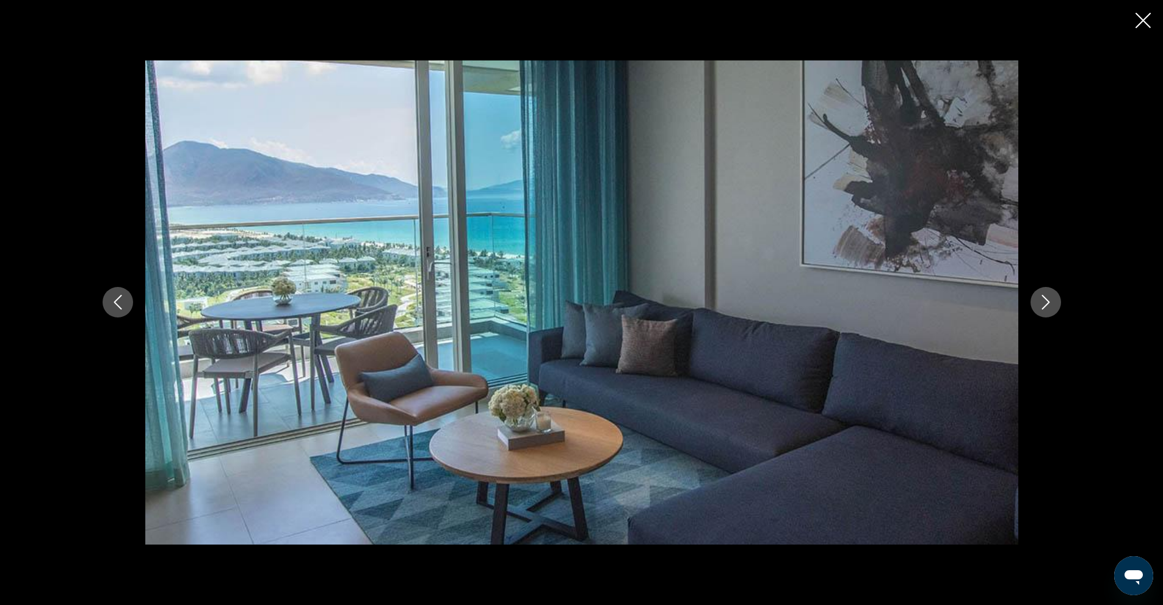
click at [1045, 304] on icon "Next image" at bounding box center [1046, 302] width 15 height 15
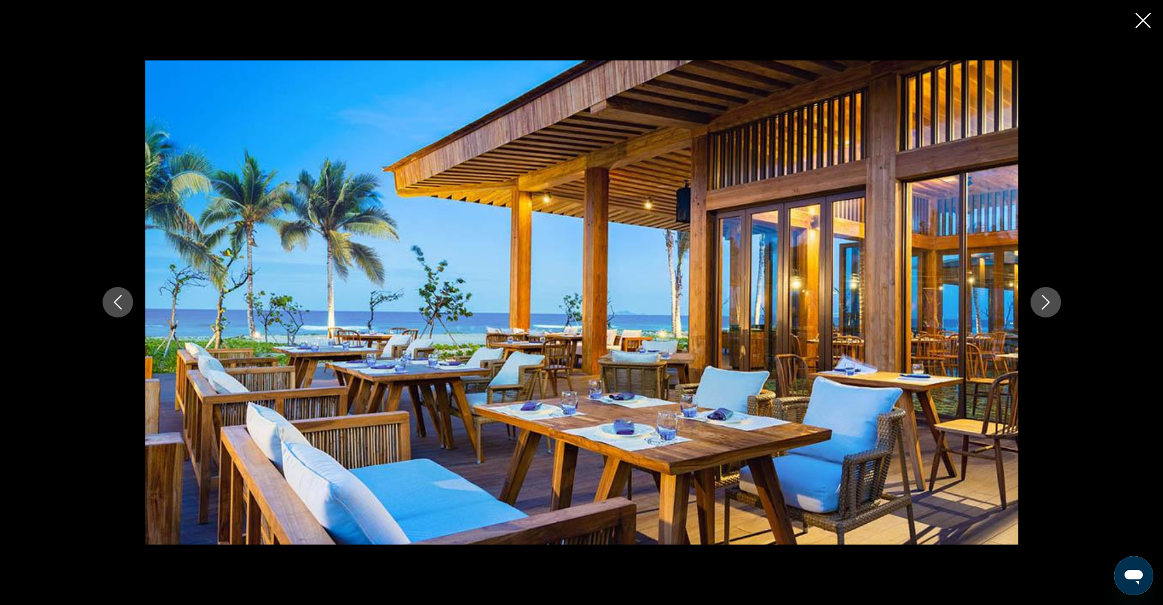
click at [1045, 304] on icon "Next image" at bounding box center [1046, 302] width 15 height 15
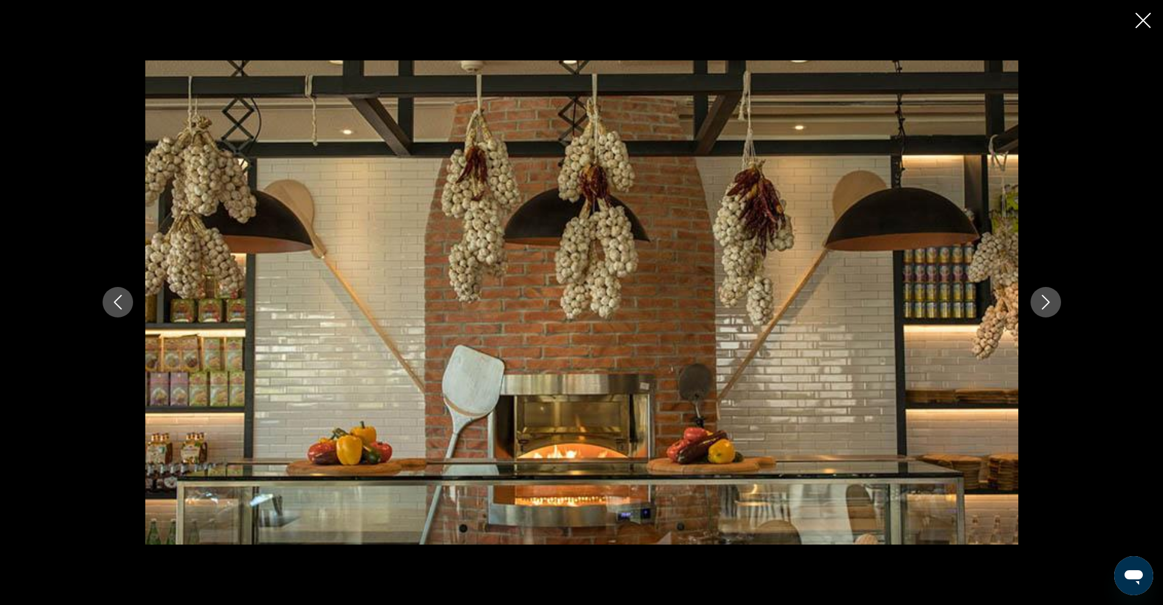
click at [1044, 292] on button "Next image" at bounding box center [1046, 302] width 31 height 31
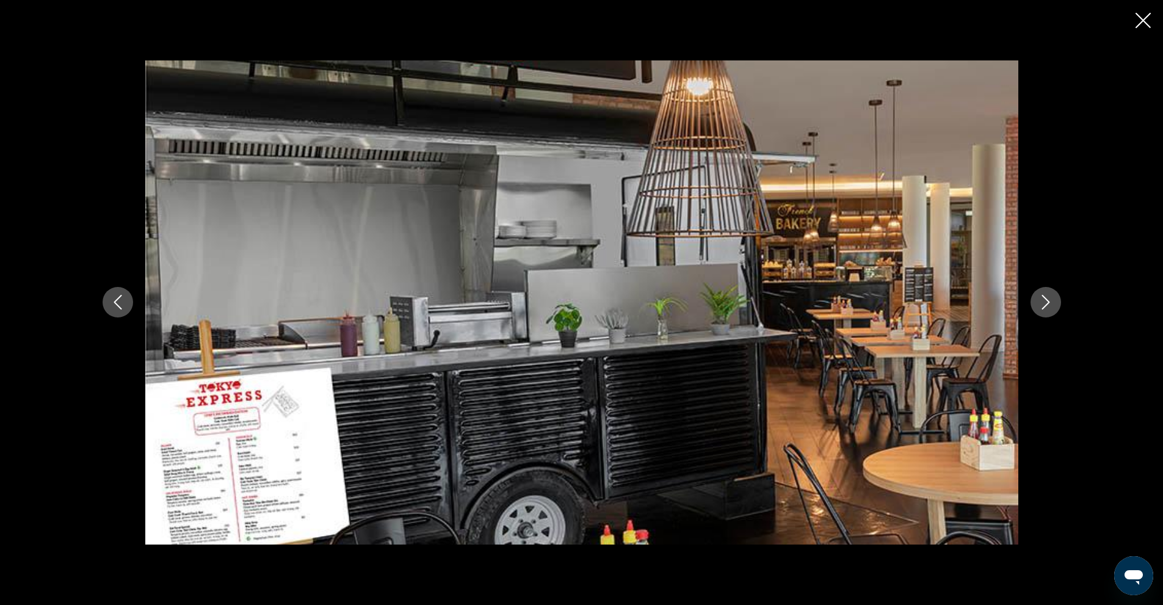
click at [1070, 296] on div "prev next" at bounding box center [581, 302] width 983 height 484
click at [1048, 300] on icon "Next image" at bounding box center [1046, 302] width 15 height 15
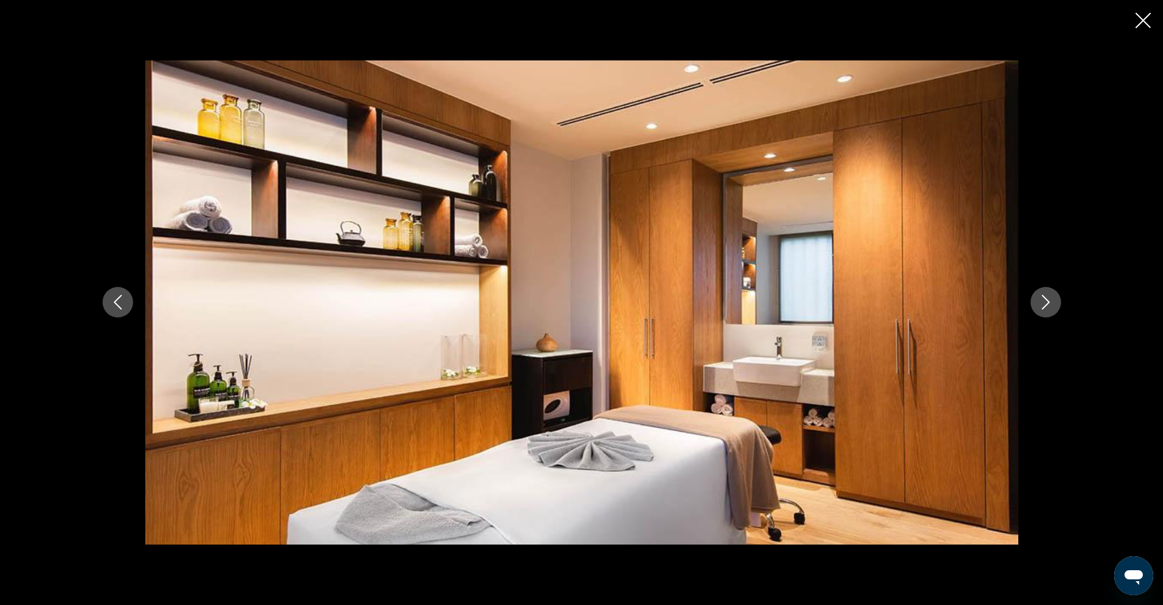
click at [1045, 300] on icon "Next image" at bounding box center [1046, 302] width 15 height 15
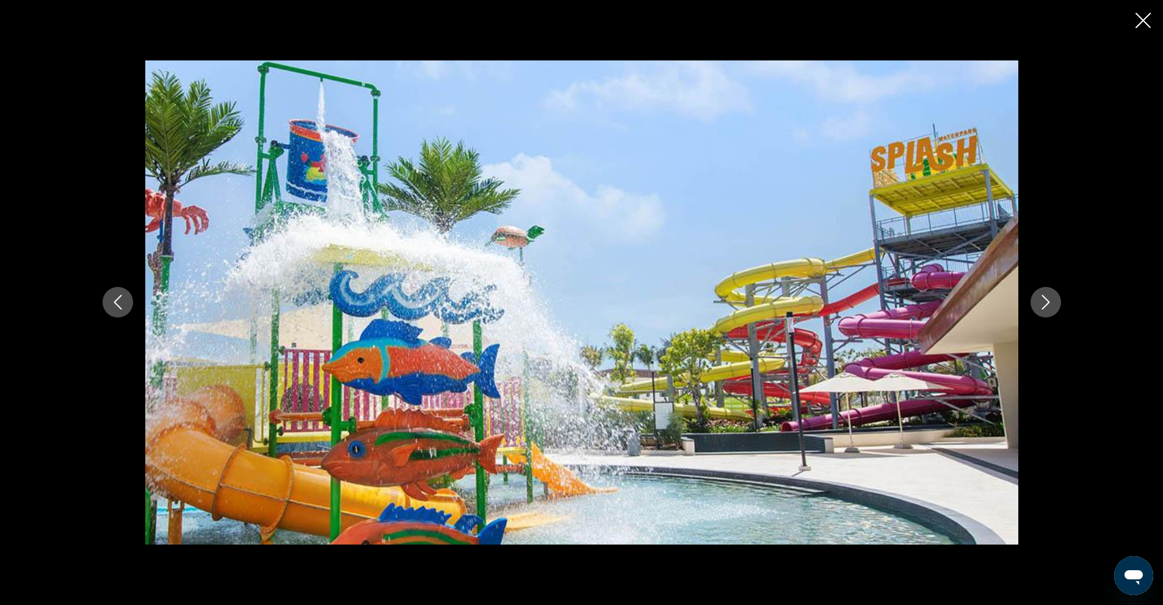
click at [1028, 306] on div "prev next" at bounding box center [581, 302] width 983 height 484
click at [1041, 296] on icon "Next image" at bounding box center [1046, 302] width 15 height 15
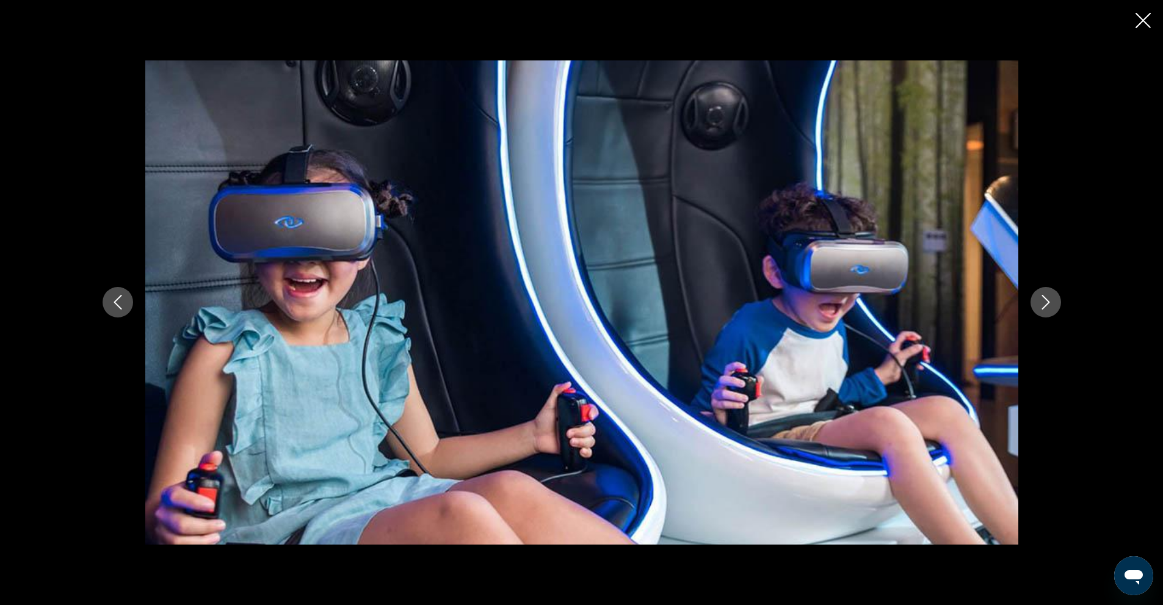
click at [1041, 296] on icon "Next image" at bounding box center [1046, 302] width 15 height 15
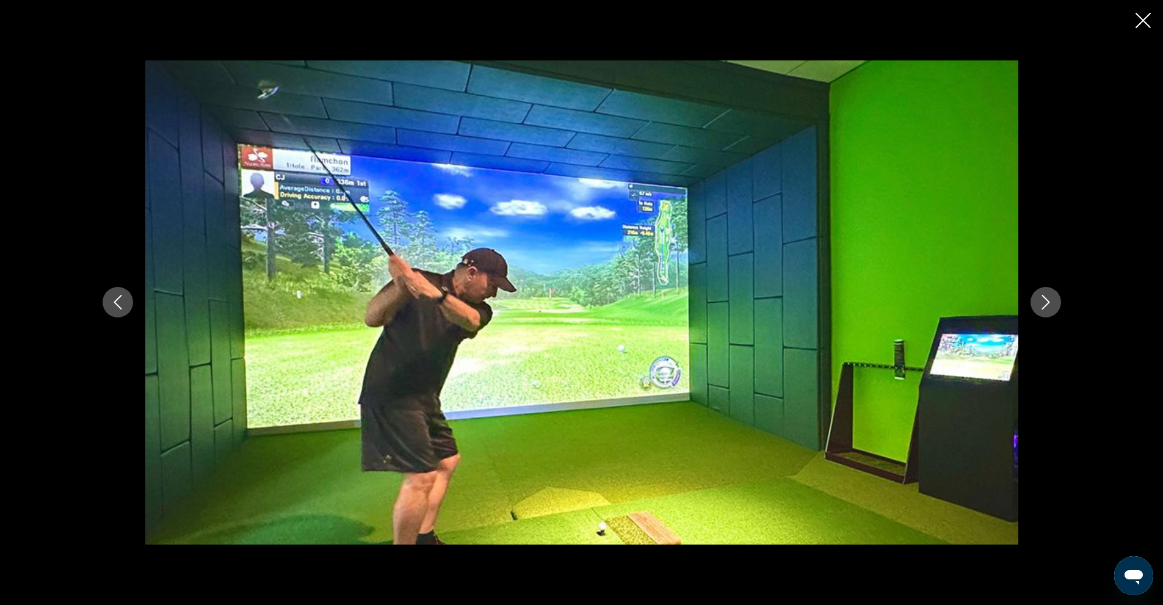
click at [1041, 296] on icon "Next image" at bounding box center [1046, 302] width 15 height 15
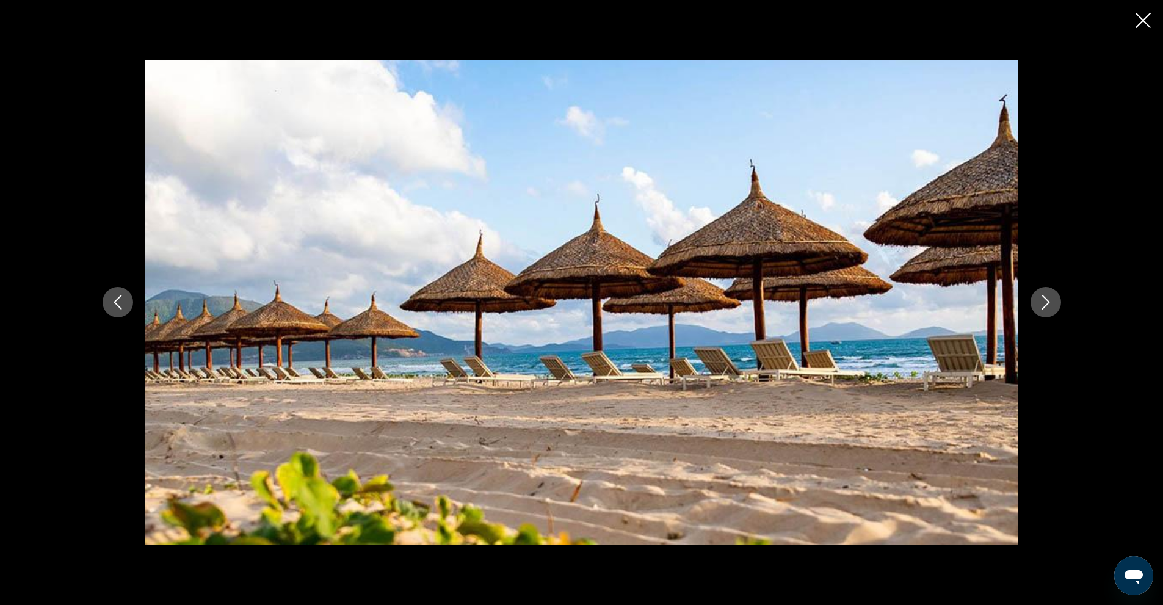
click at [1145, 20] on icon "Close slideshow" at bounding box center [1143, 20] width 15 height 15
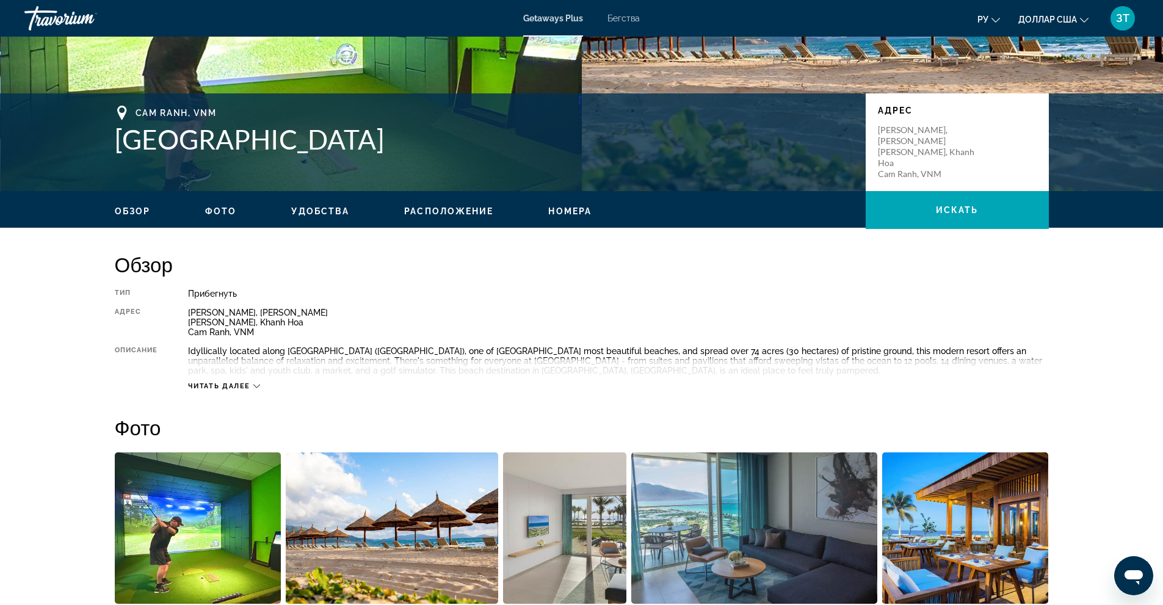
scroll to position [187, 0]
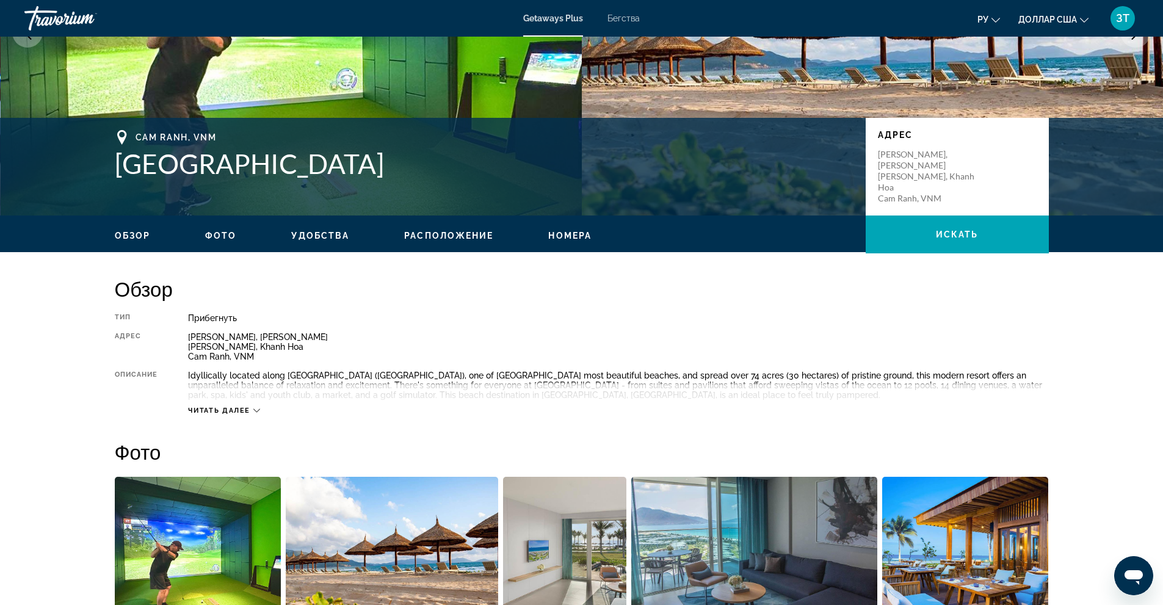
click at [307, 230] on ul "Обзор Фото Удобства Расположение Номера искать" at bounding box center [582, 234] width 934 height 13
click at [321, 232] on span "Удобства" at bounding box center [320, 236] width 58 height 10
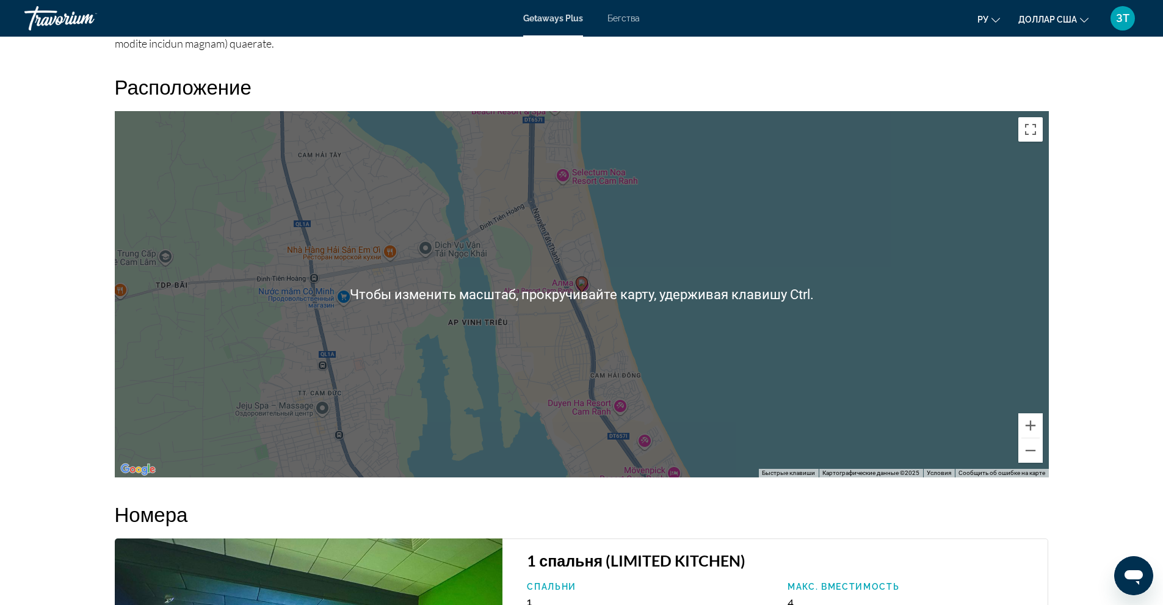
scroll to position [1541, 0]
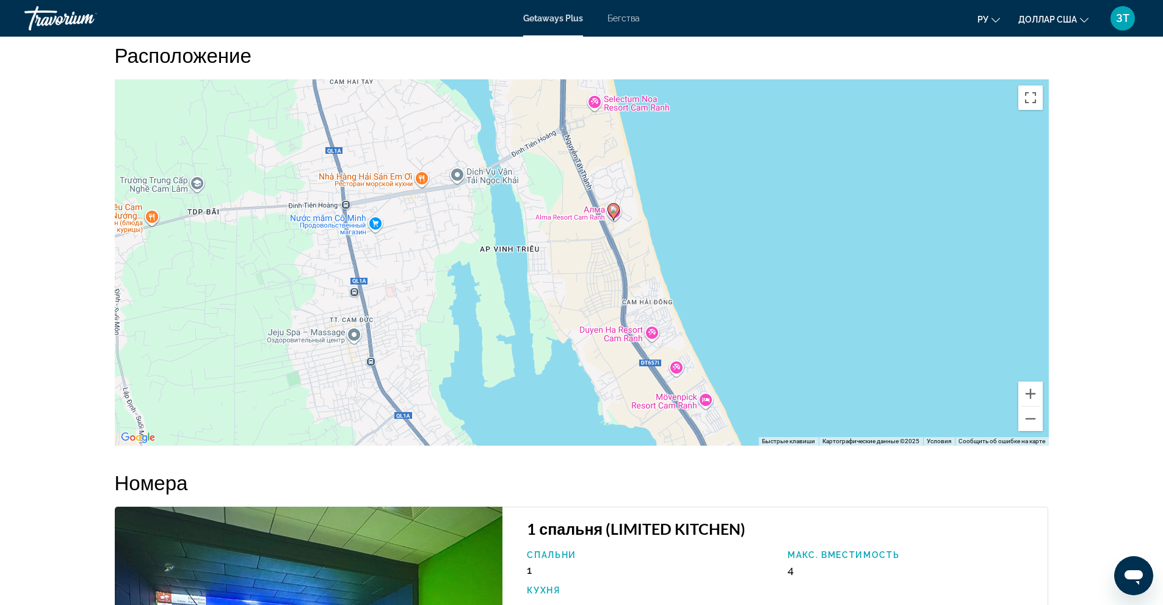
drag, startPoint x: 587, startPoint y: 303, endPoint x: 620, endPoint y: 261, distance: 53.5
click at [620, 261] on div "Чтобы активировать перетаскивание с помощью клавиатуры, нажмите Alt + Ввод. Пос…" at bounding box center [582, 262] width 934 height 366
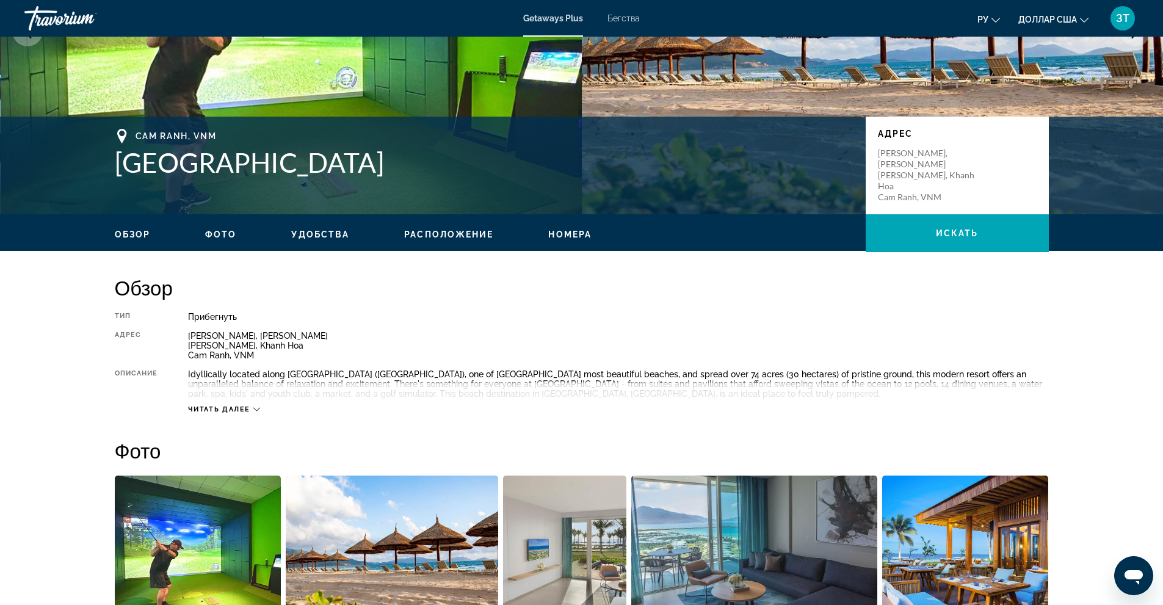
scroll to position [136, 0]
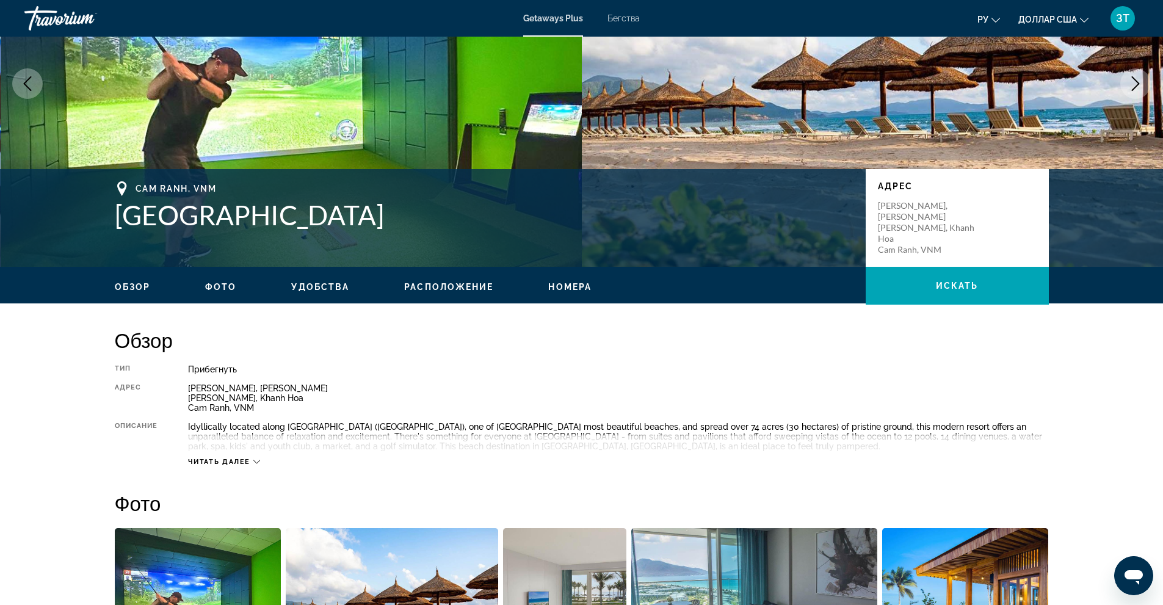
click at [570, 282] on span "Номера" at bounding box center [569, 287] width 43 height 10
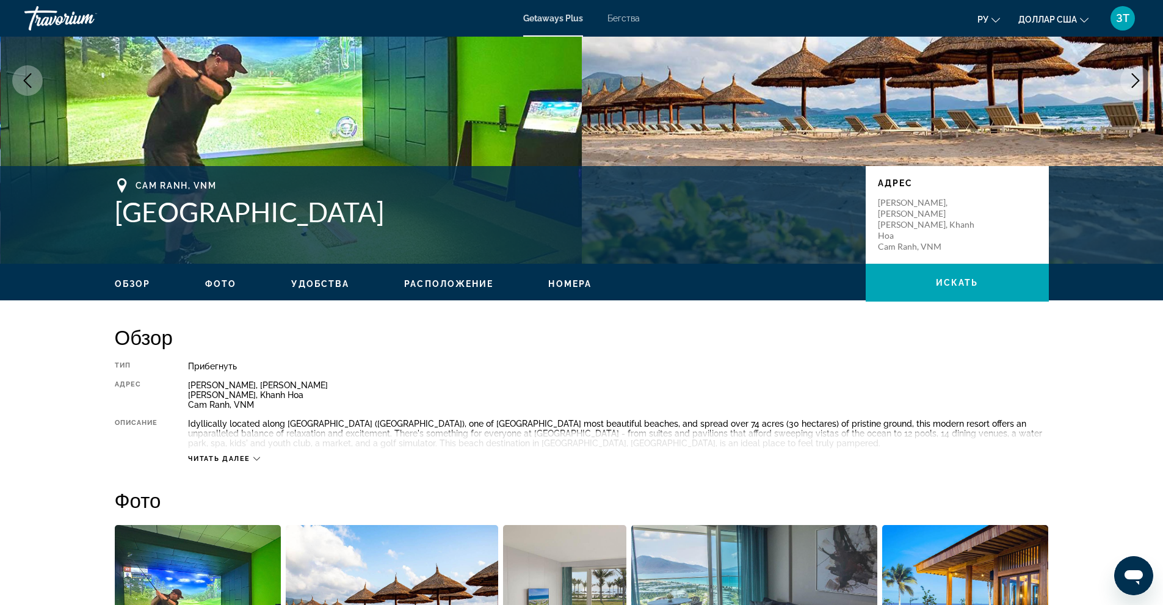
scroll to position [0, 0]
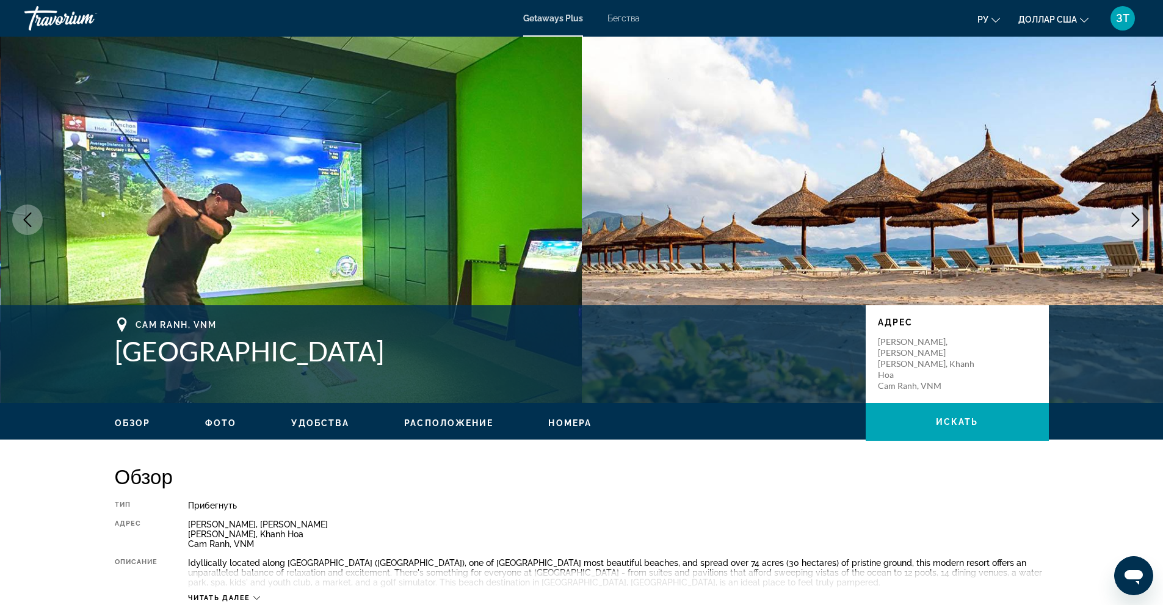
click at [132, 419] on span "Обзор" at bounding box center [133, 423] width 36 height 10
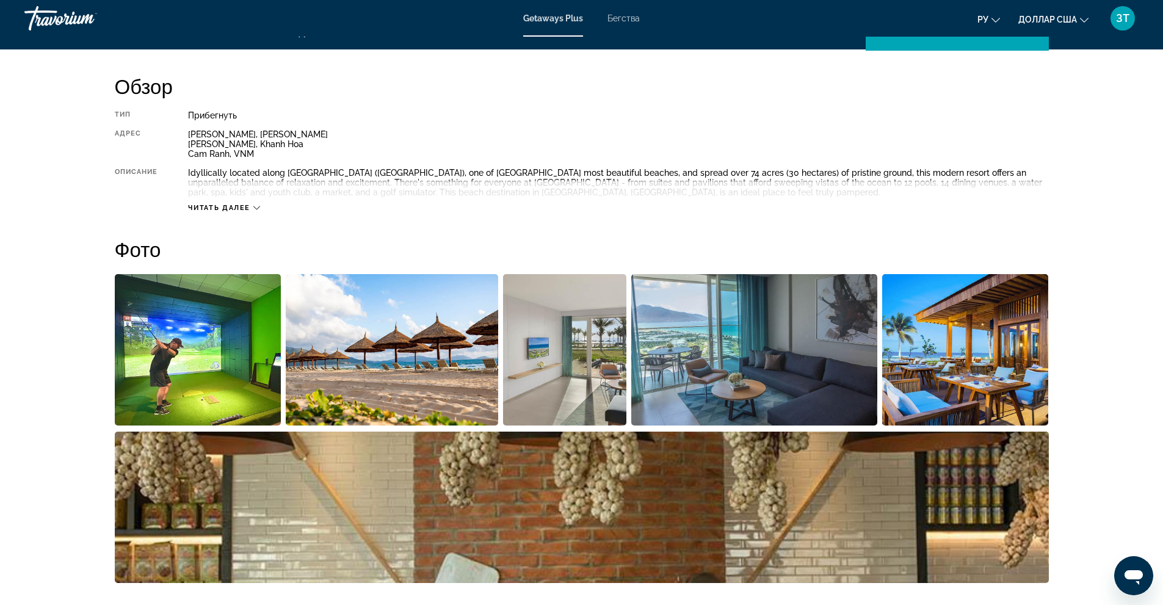
scroll to position [391, 0]
click at [231, 205] on span "Читать далее" at bounding box center [219, 207] width 62 height 8
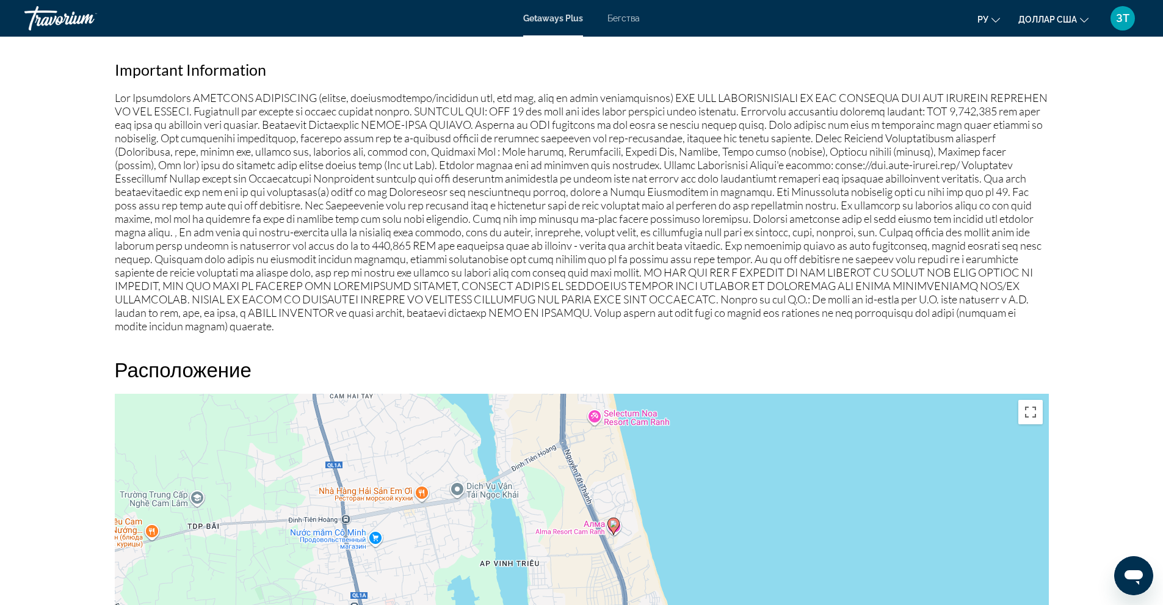
scroll to position [1123, 0]
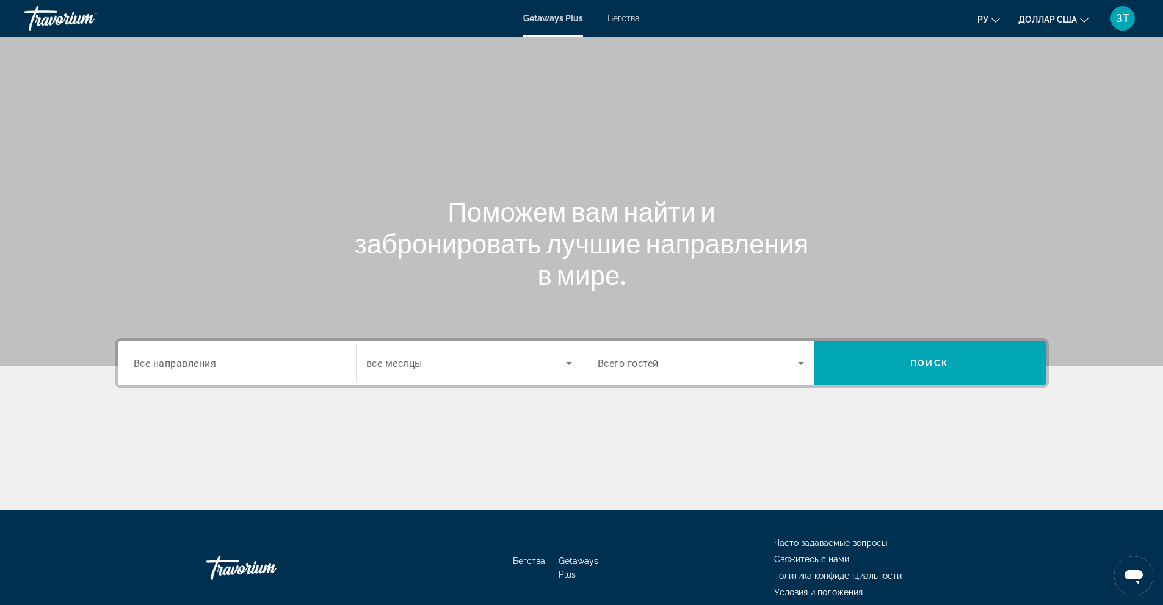
click at [172, 360] on span "Все направления" at bounding box center [175, 363] width 83 height 12
click at [172, 360] on input "Destination Все направления" at bounding box center [237, 364] width 206 height 15
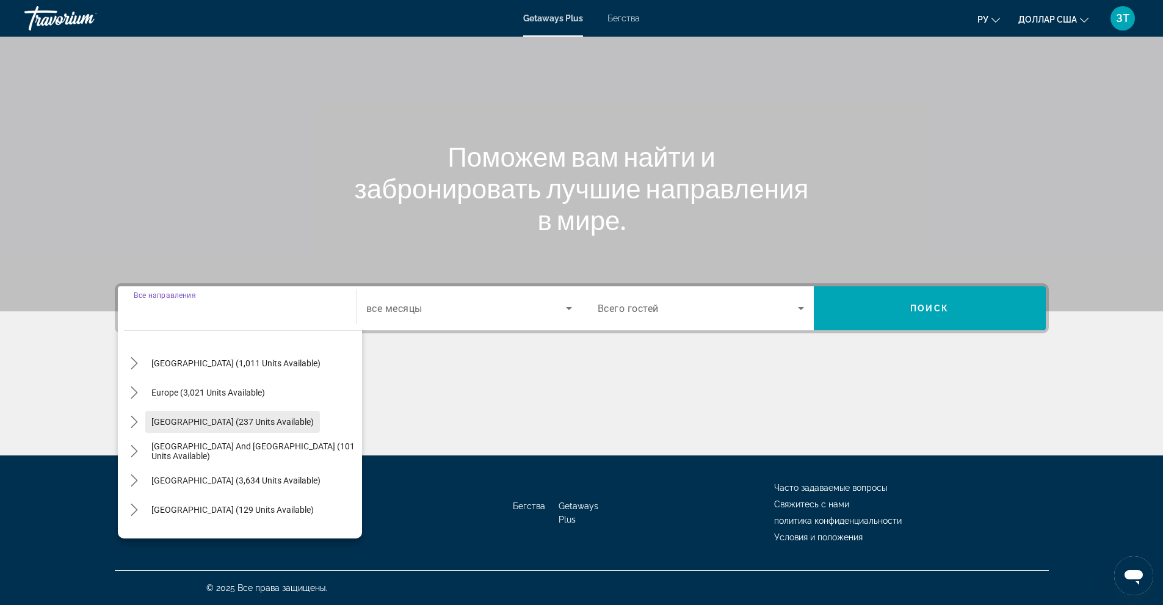
scroll to position [122, 0]
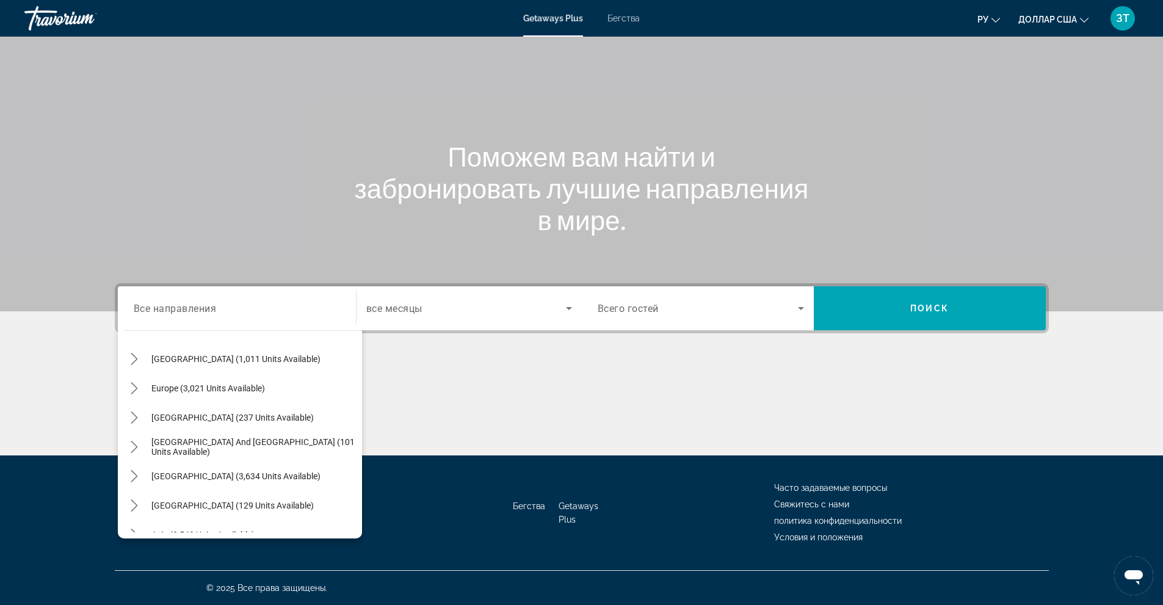
click at [623, 14] on font "Бегства" at bounding box center [624, 18] width 32 height 10
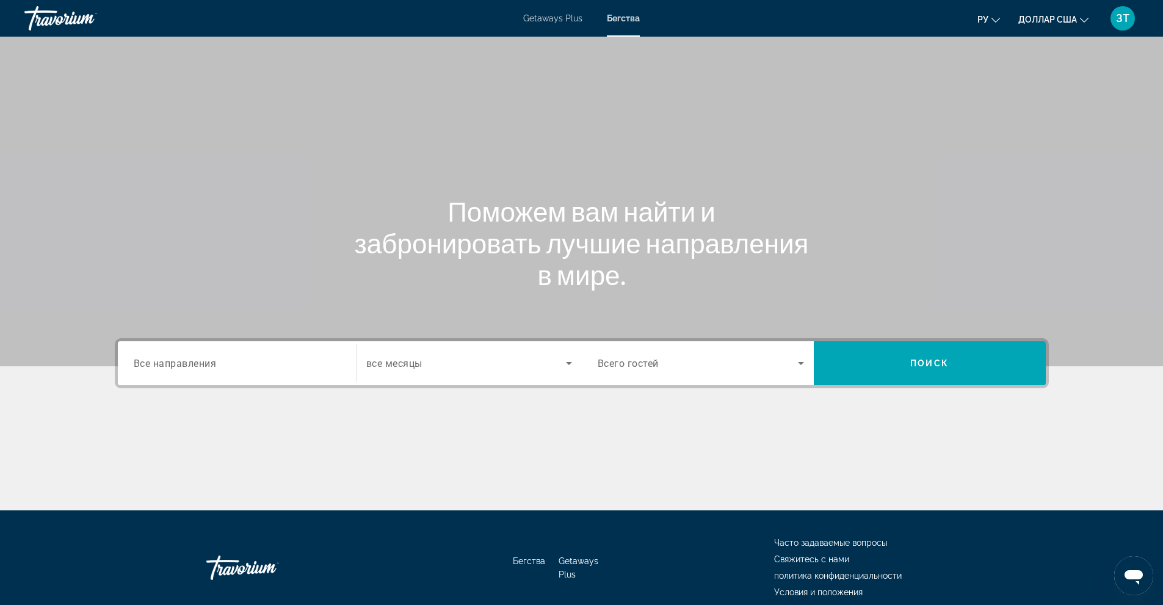
click at [184, 363] on span "Все направления" at bounding box center [175, 363] width 83 height 12
click at [184, 363] on input "Destination Все направления" at bounding box center [237, 364] width 206 height 15
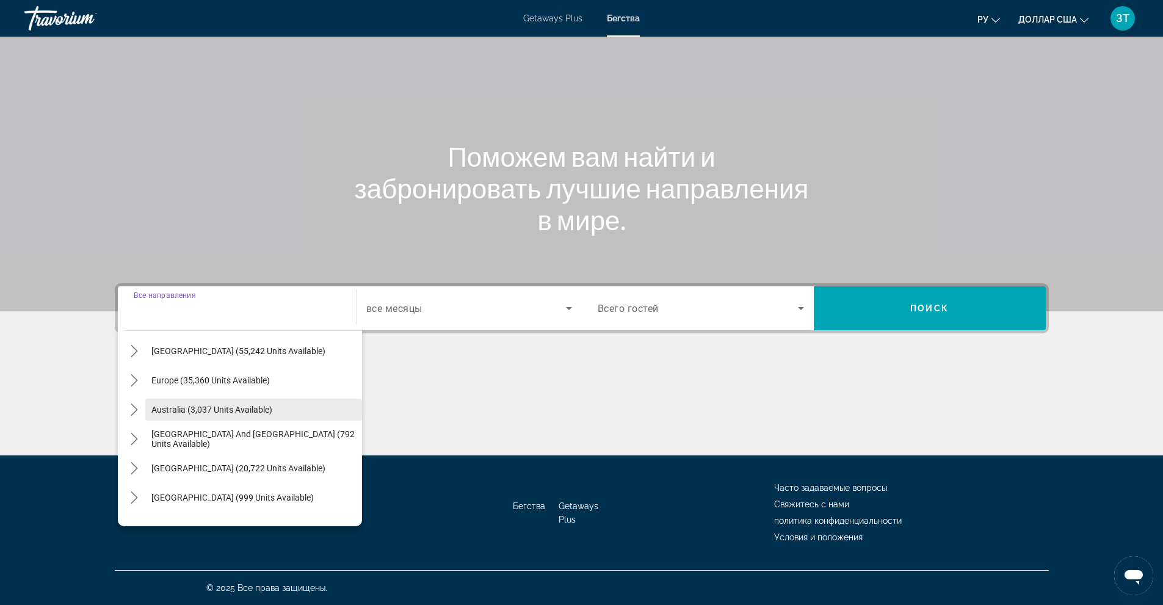
scroll to position [122, 0]
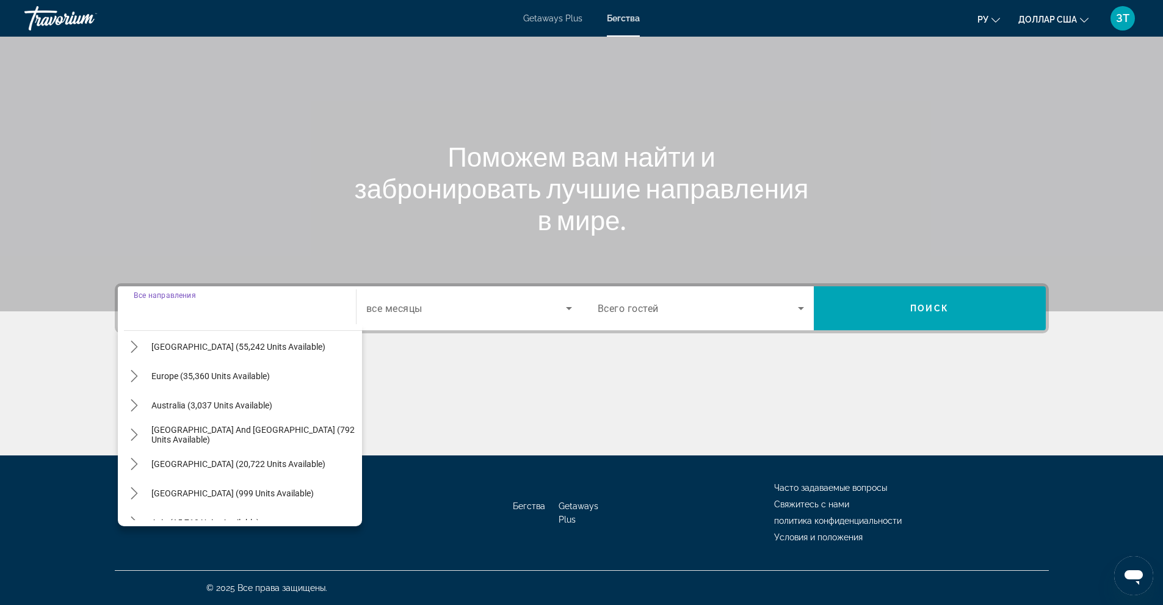
click at [195, 377] on span "Europe (35,360 units available)" at bounding box center [210, 376] width 118 height 10
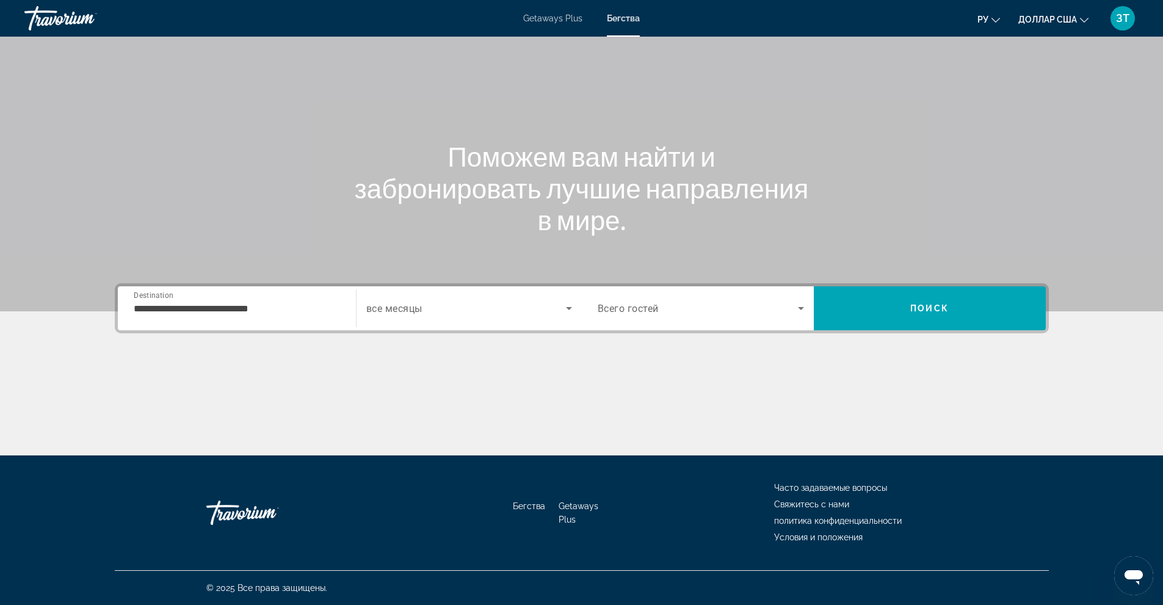
click at [239, 299] on div "**********" at bounding box center [237, 308] width 206 height 35
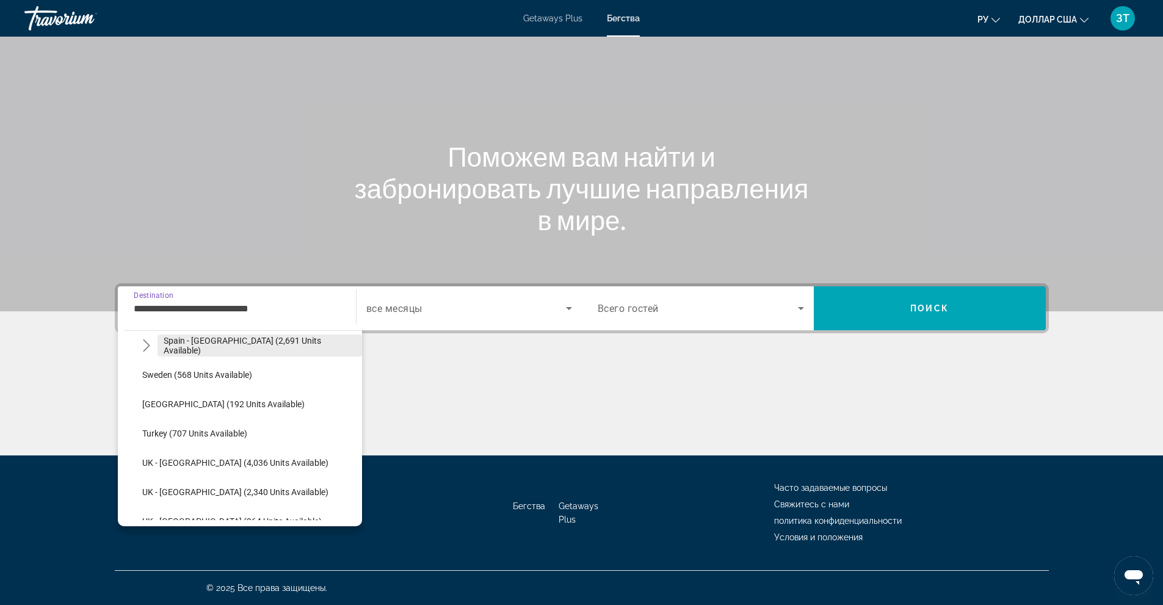
scroll to position [683, 0]
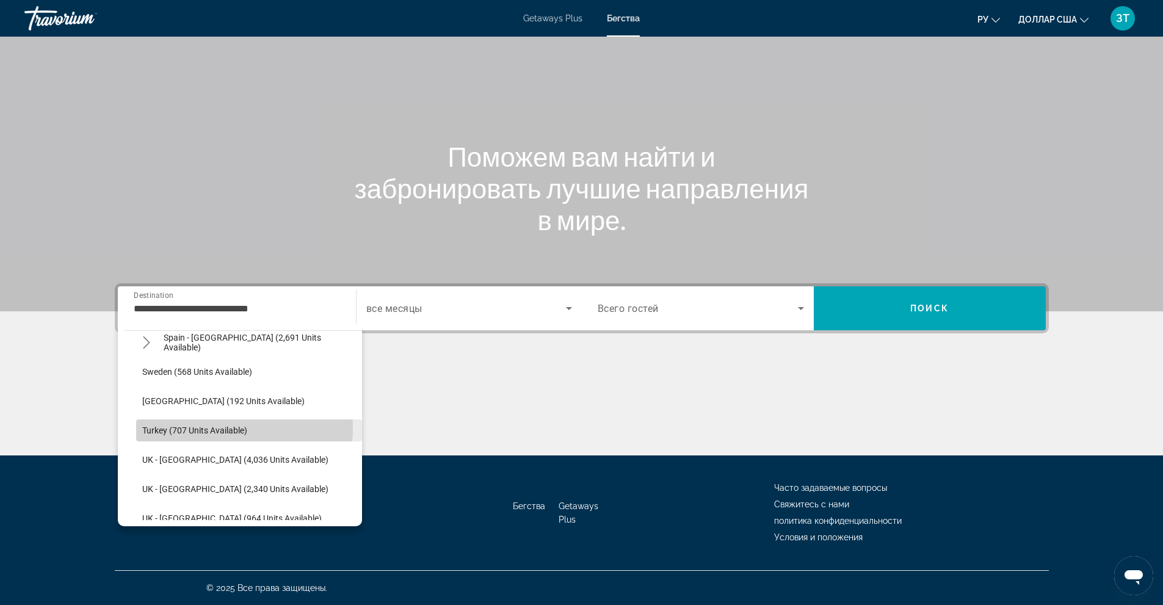
click at [189, 428] on span "Turkey (707 units available)" at bounding box center [194, 431] width 105 height 10
type input "**********"
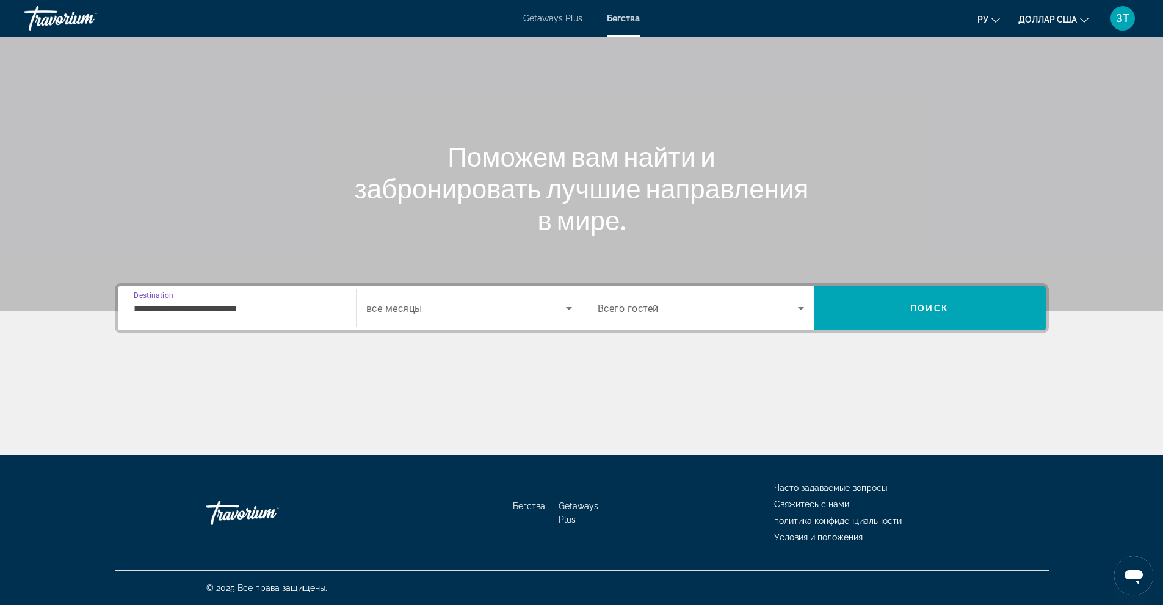
click at [567, 306] on icon "Search widget" at bounding box center [569, 308] width 15 height 15
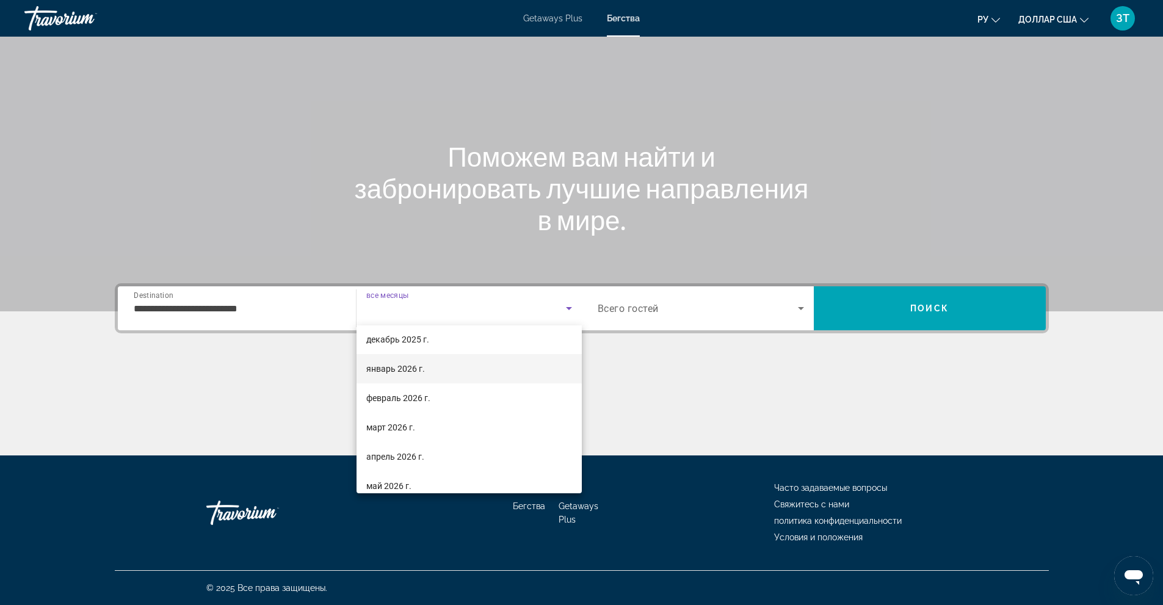
scroll to position [122, 0]
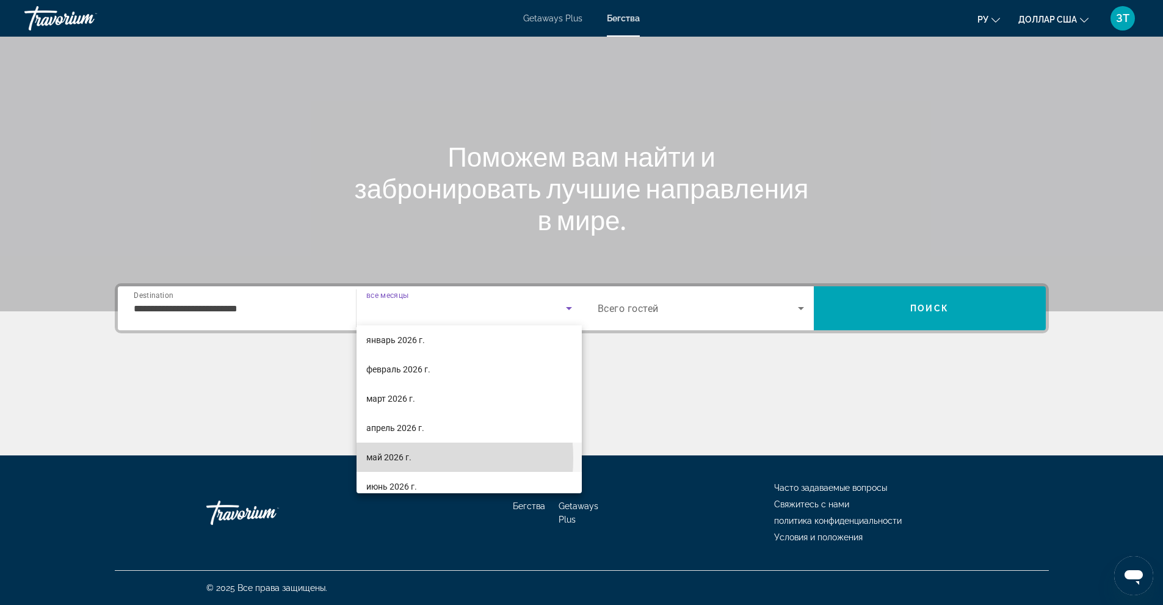
click at [384, 458] on font "май 2026 г." at bounding box center [388, 457] width 45 height 10
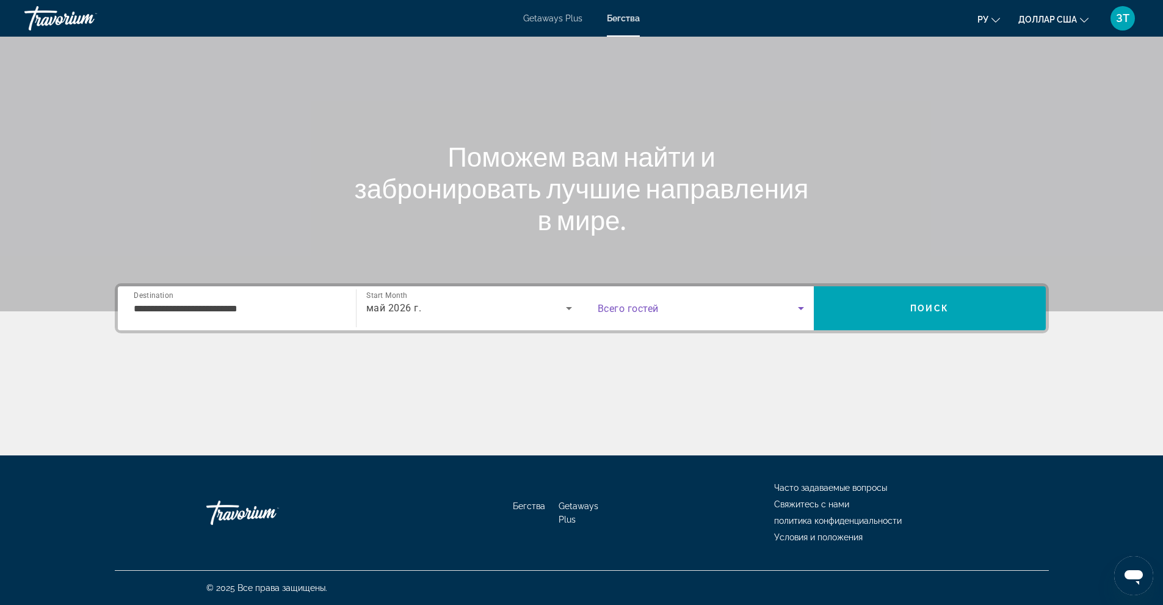
click at [802, 303] on icon "Search widget" at bounding box center [801, 308] width 15 height 15
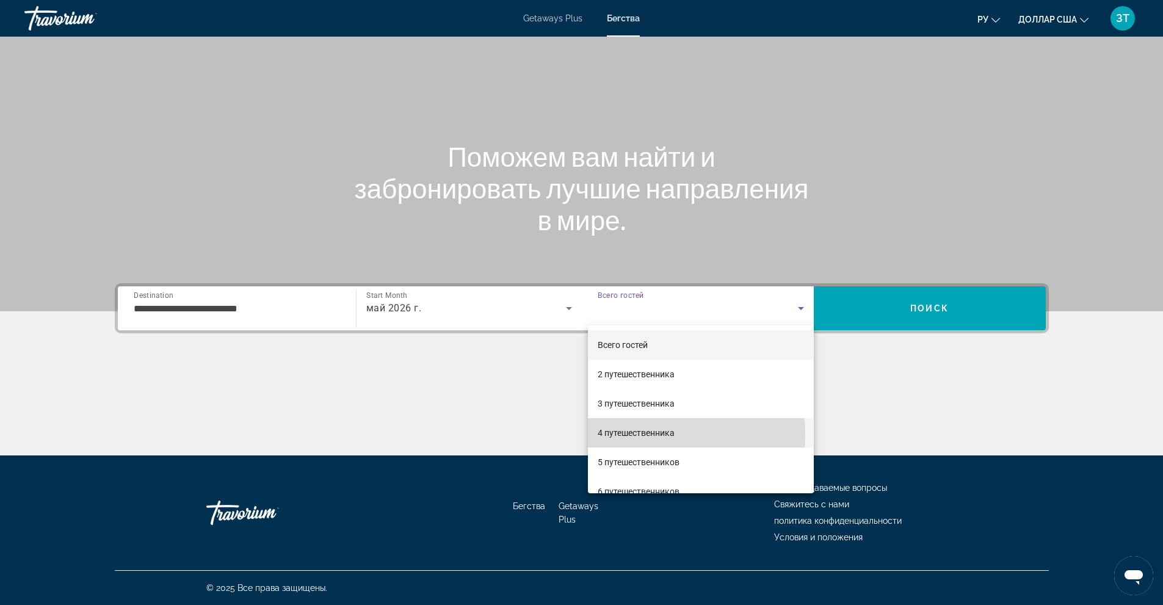
click at [616, 435] on font "4 путешественника" at bounding box center [636, 433] width 77 height 10
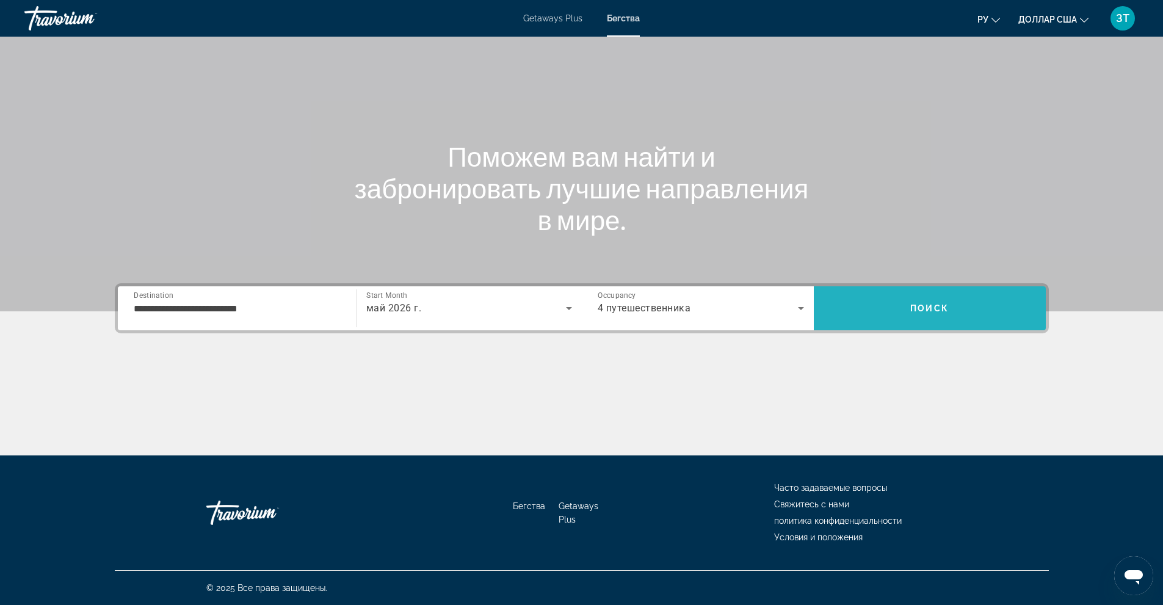
click at [931, 299] on span "Search" at bounding box center [930, 308] width 232 height 29
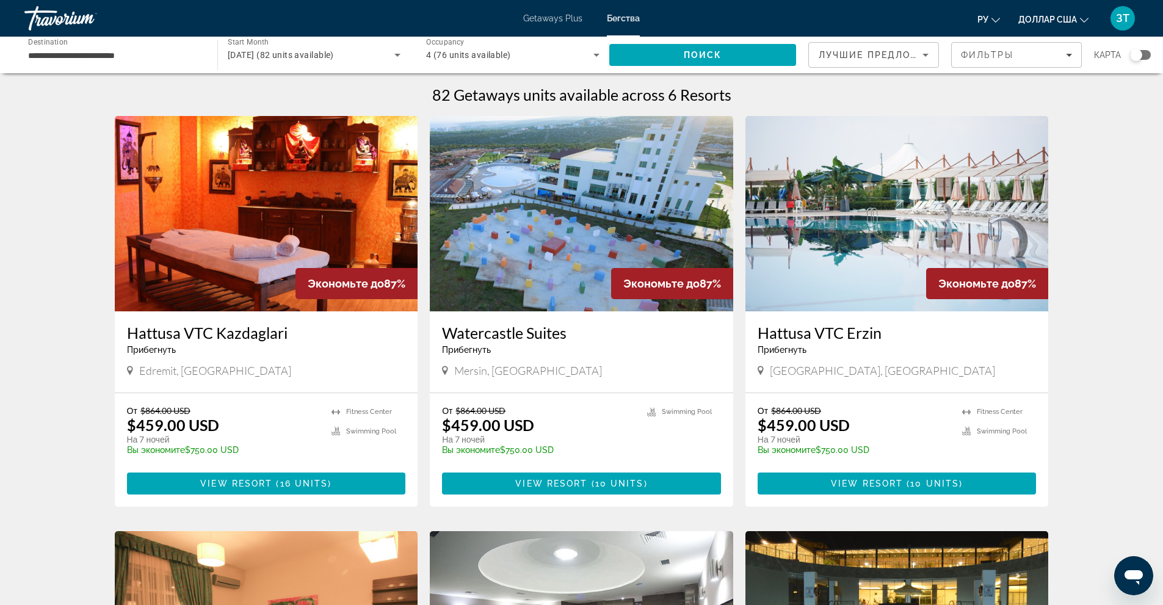
click at [927, 209] on img "Основное содержание" at bounding box center [897, 213] width 303 height 195
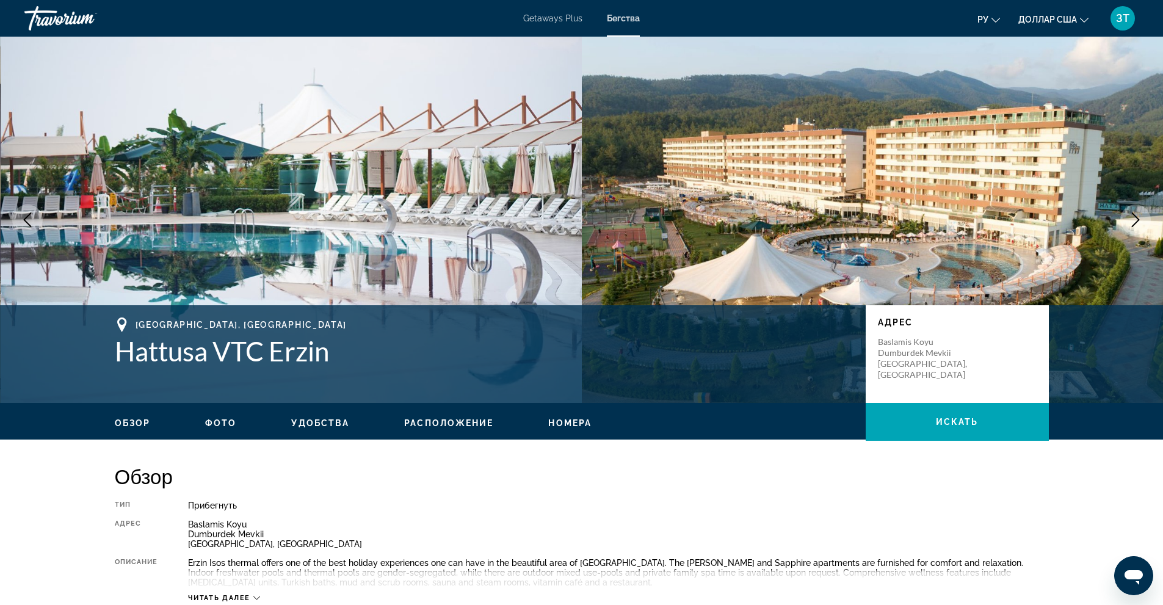
click at [224, 425] on span "Фото" at bounding box center [220, 423] width 31 height 10
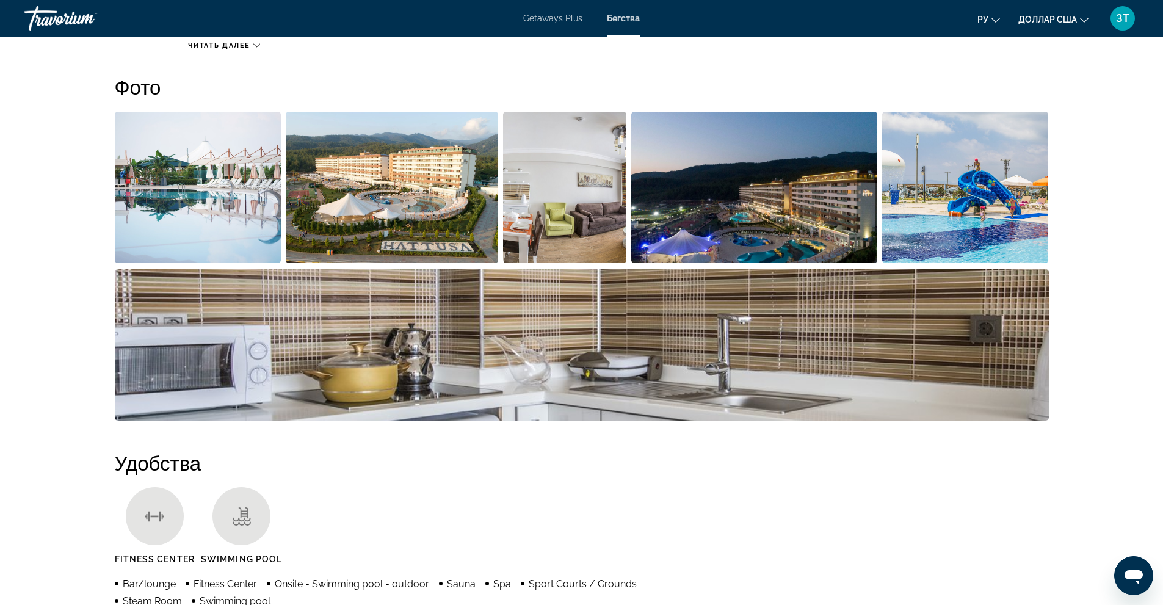
scroll to position [554, 0]
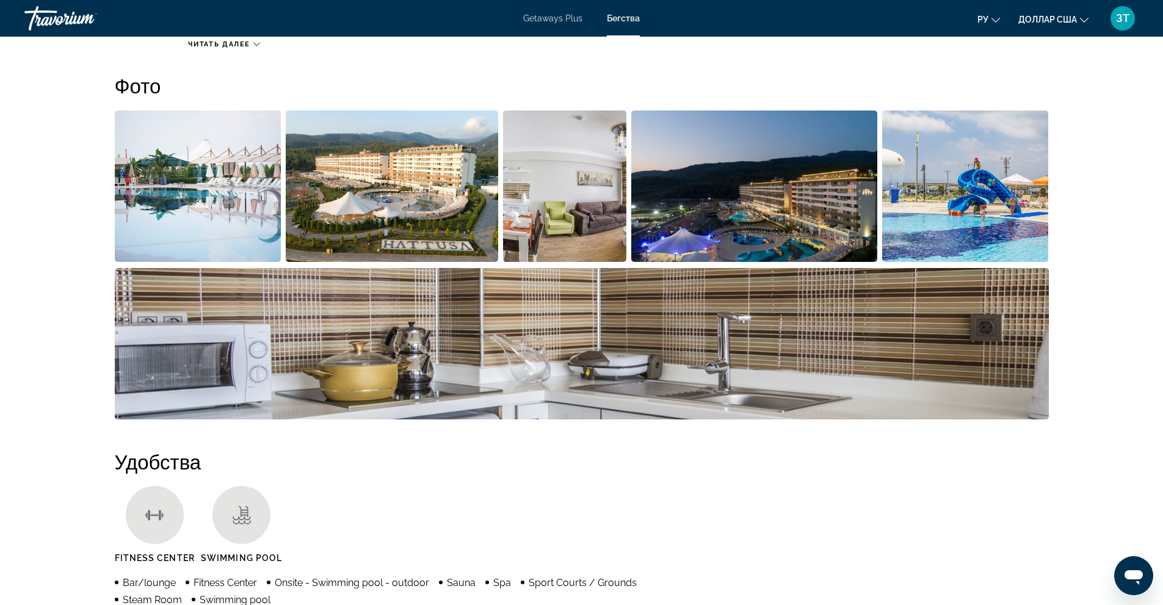
click at [215, 214] on img "Open full-screen image slider" at bounding box center [198, 186] width 167 height 151
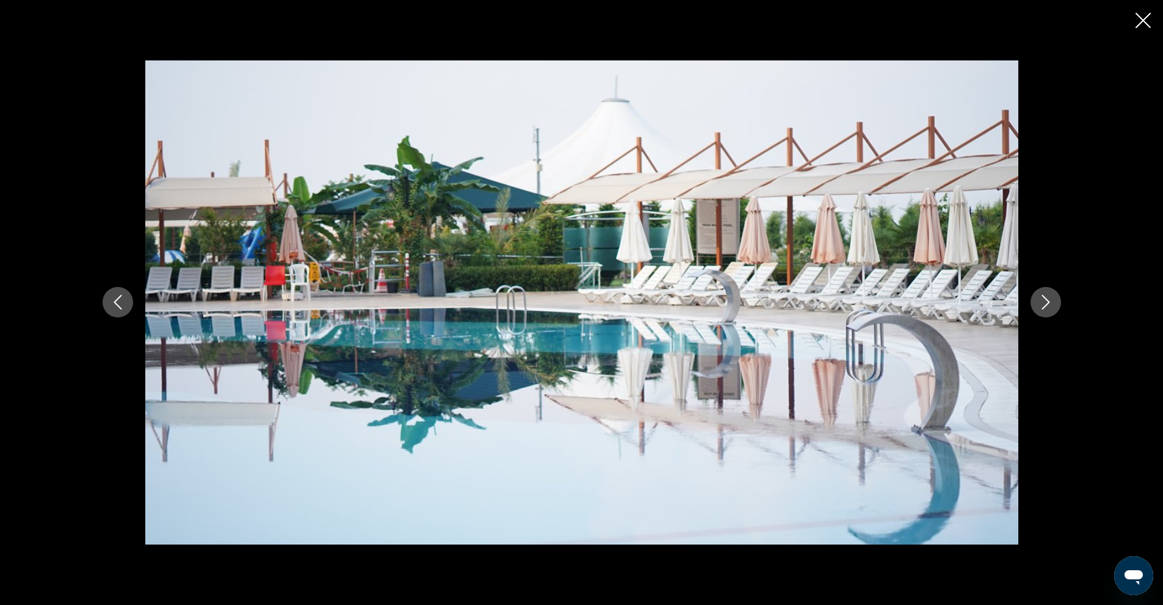
click at [1046, 299] on icon "Next image" at bounding box center [1046, 303] width 8 height 15
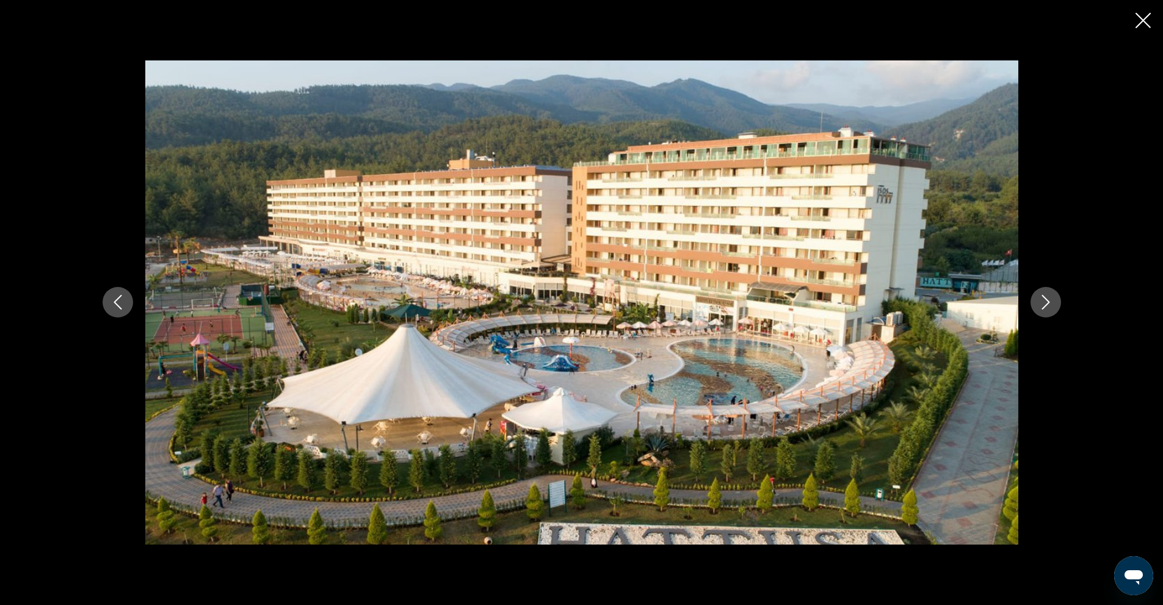
click at [1046, 299] on icon "Next image" at bounding box center [1046, 303] width 8 height 15
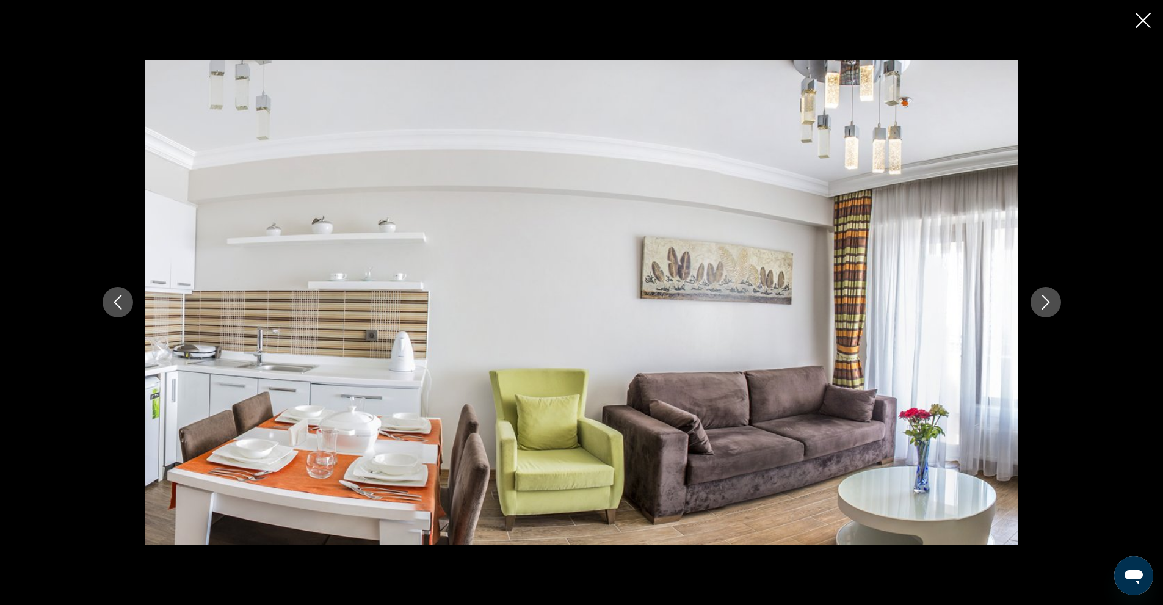
click at [1046, 299] on icon "Next image" at bounding box center [1046, 303] width 8 height 15
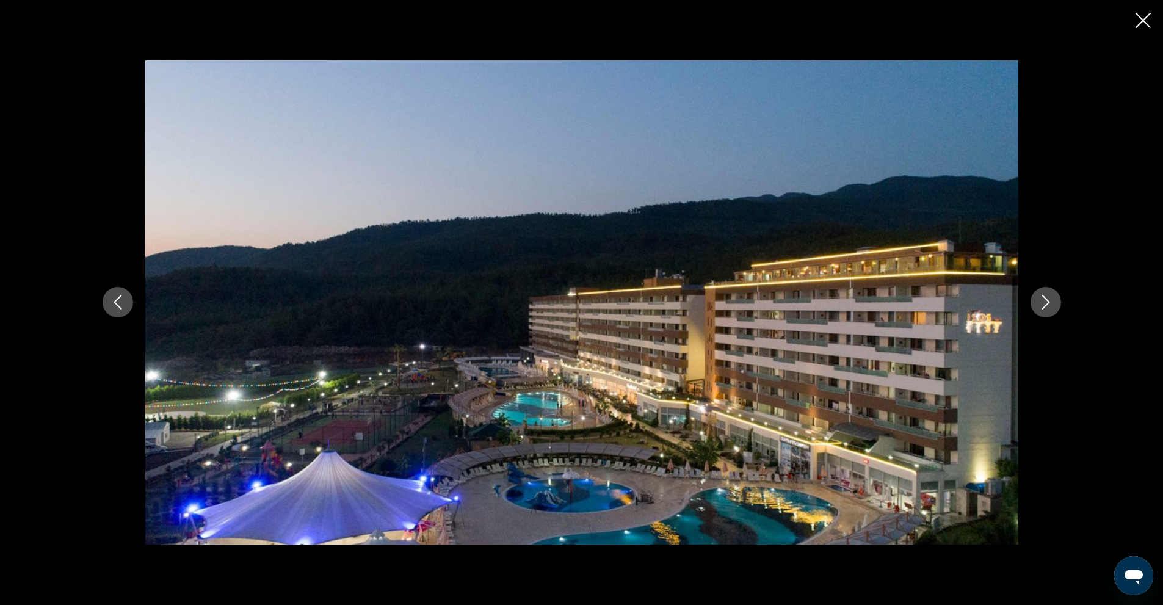
click at [1046, 299] on icon "Next image" at bounding box center [1046, 303] width 8 height 15
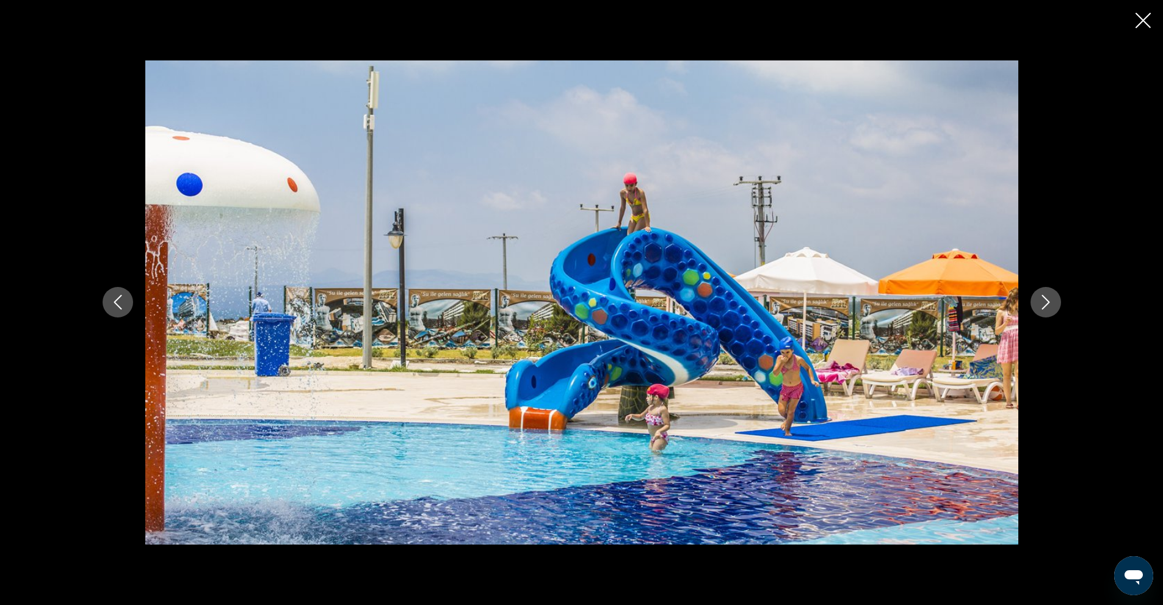
click at [1047, 299] on icon "Next image" at bounding box center [1046, 302] width 15 height 15
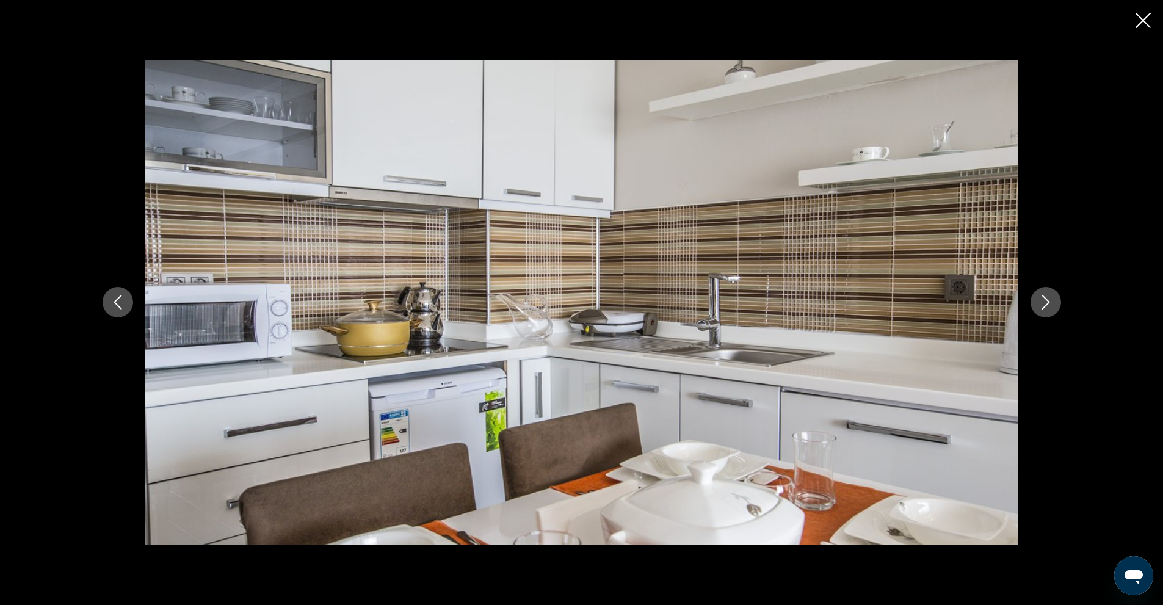
click at [1047, 299] on icon "Next image" at bounding box center [1046, 302] width 15 height 15
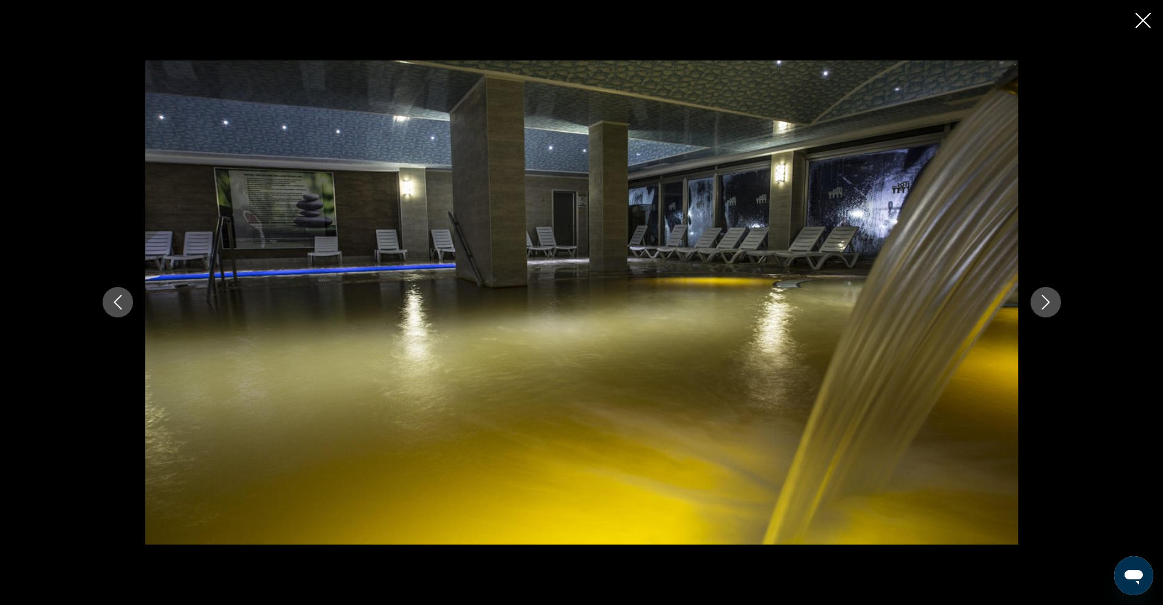
click at [1048, 299] on icon "Next image" at bounding box center [1046, 302] width 15 height 15
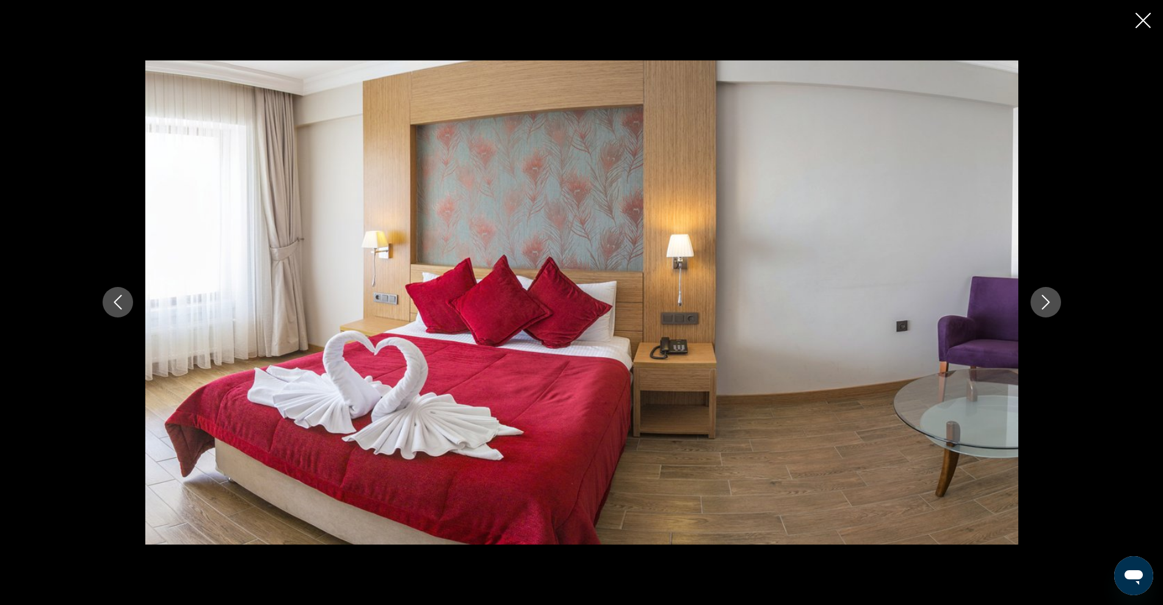
click at [1048, 299] on icon "Next image" at bounding box center [1046, 302] width 15 height 15
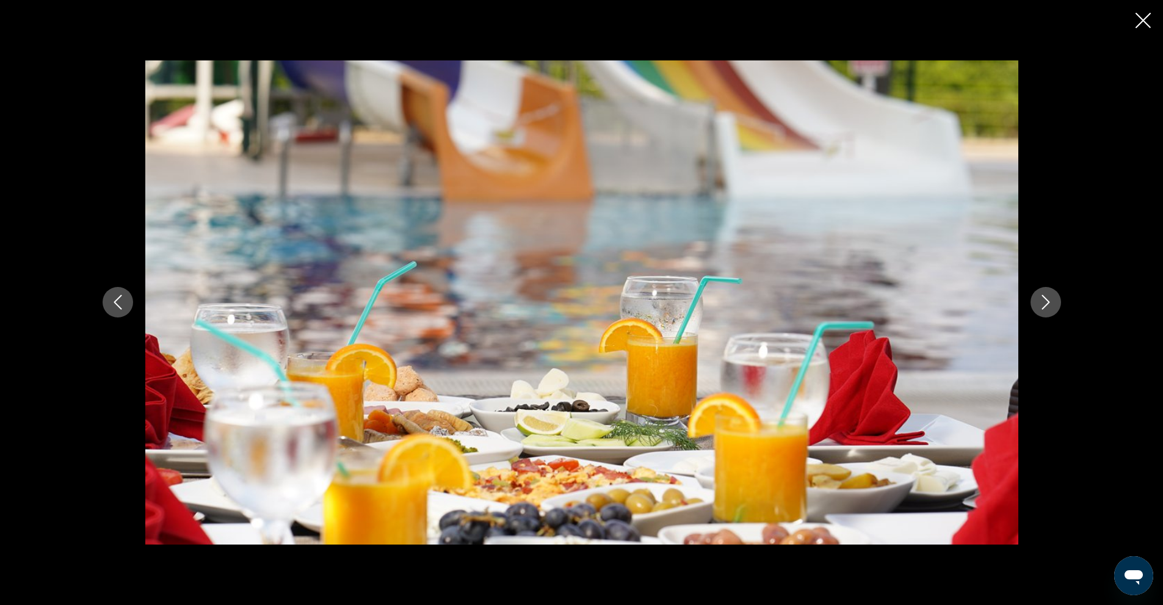
click at [1048, 299] on icon "Next image" at bounding box center [1046, 302] width 15 height 15
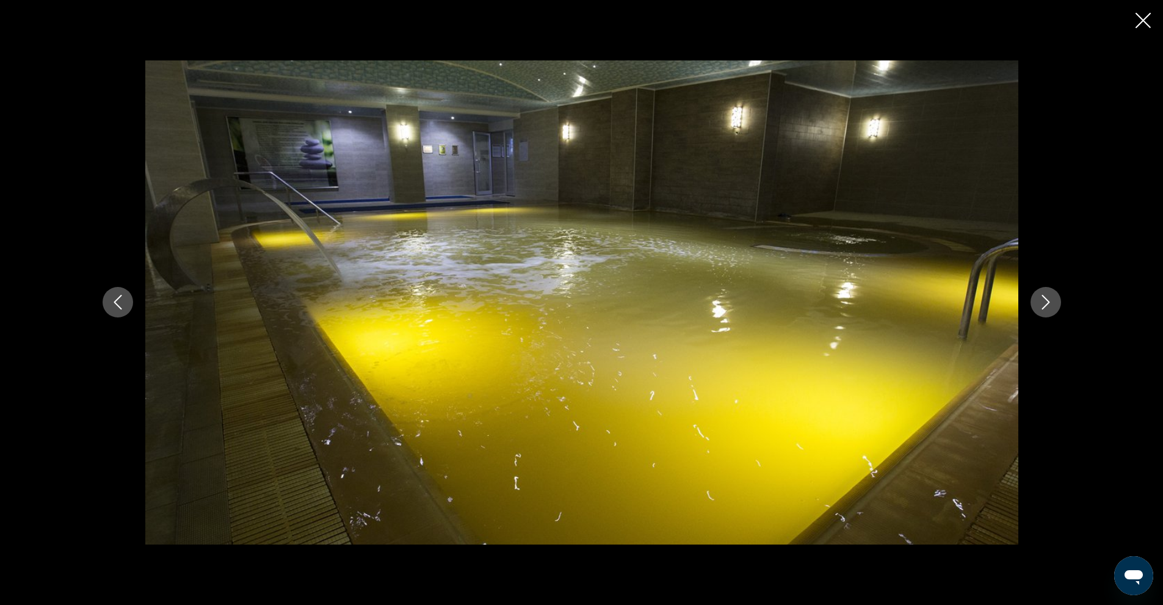
click at [1048, 299] on icon "Next image" at bounding box center [1046, 302] width 15 height 15
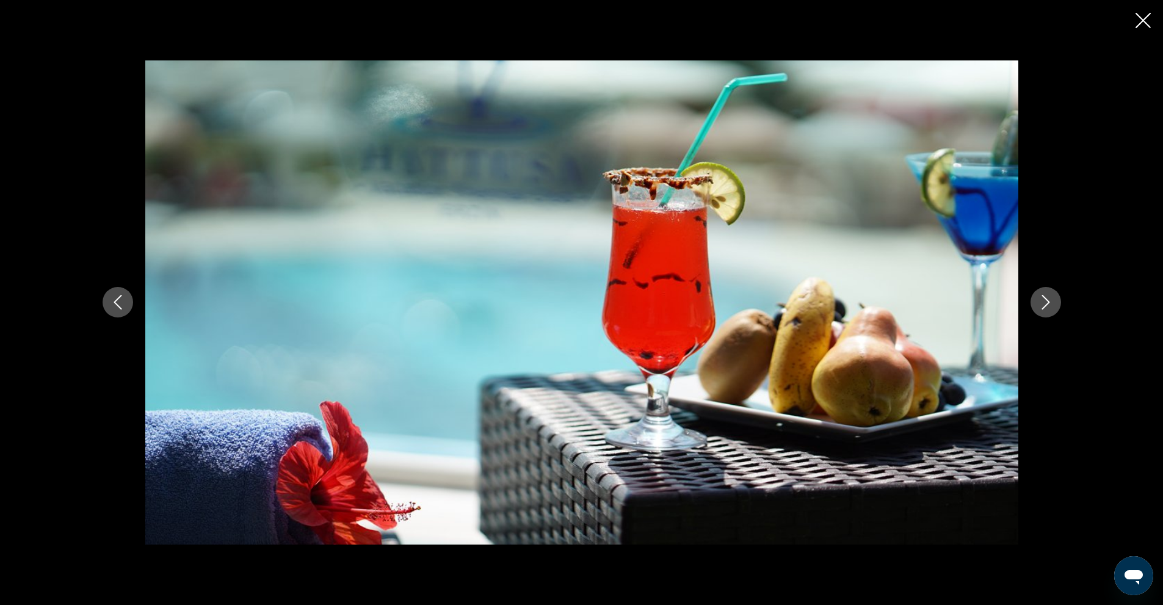
click at [1048, 299] on icon "Next image" at bounding box center [1046, 302] width 15 height 15
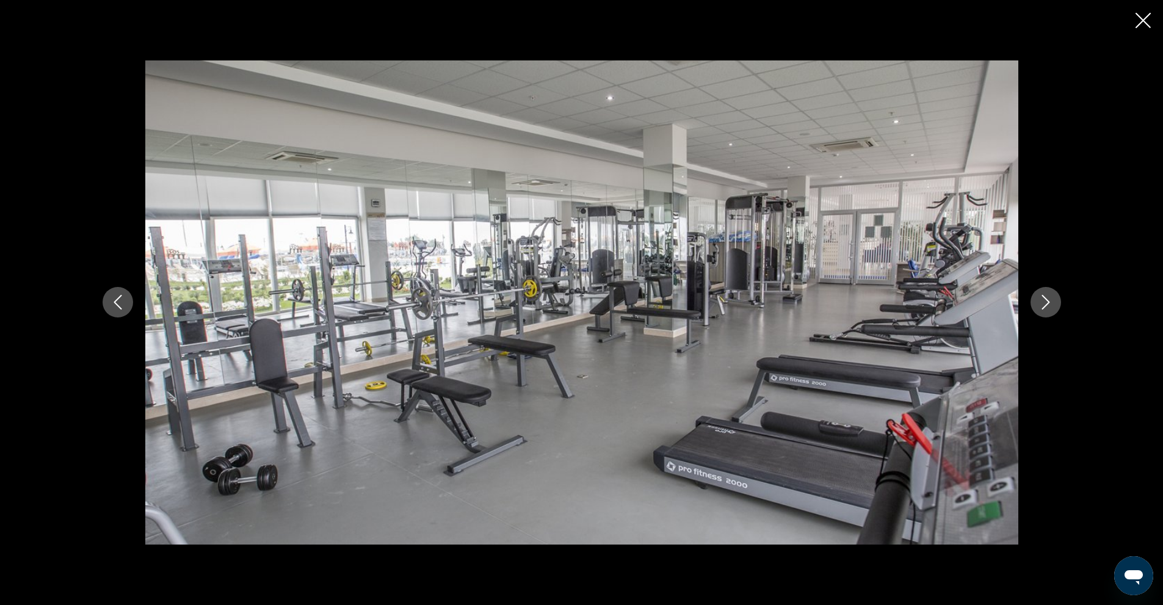
click at [1048, 299] on icon "Next image" at bounding box center [1046, 302] width 15 height 15
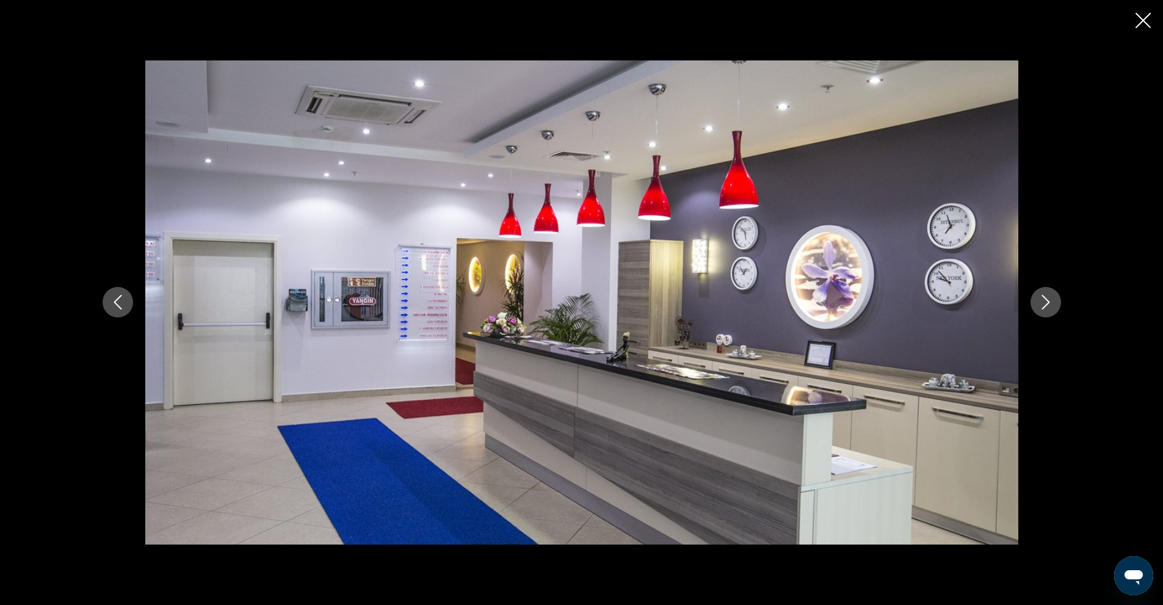
click at [1048, 299] on icon "Next image" at bounding box center [1046, 302] width 15 height 15
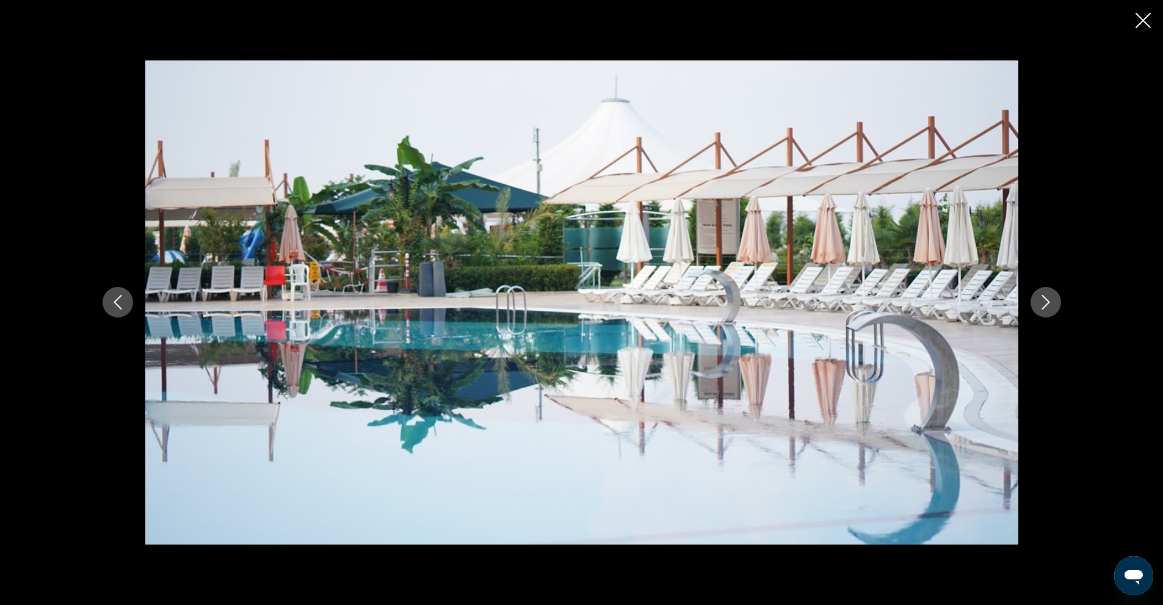
click at [1048, 299] on icon "Next image" at bounding box center [1046, 302] width 15 height 15
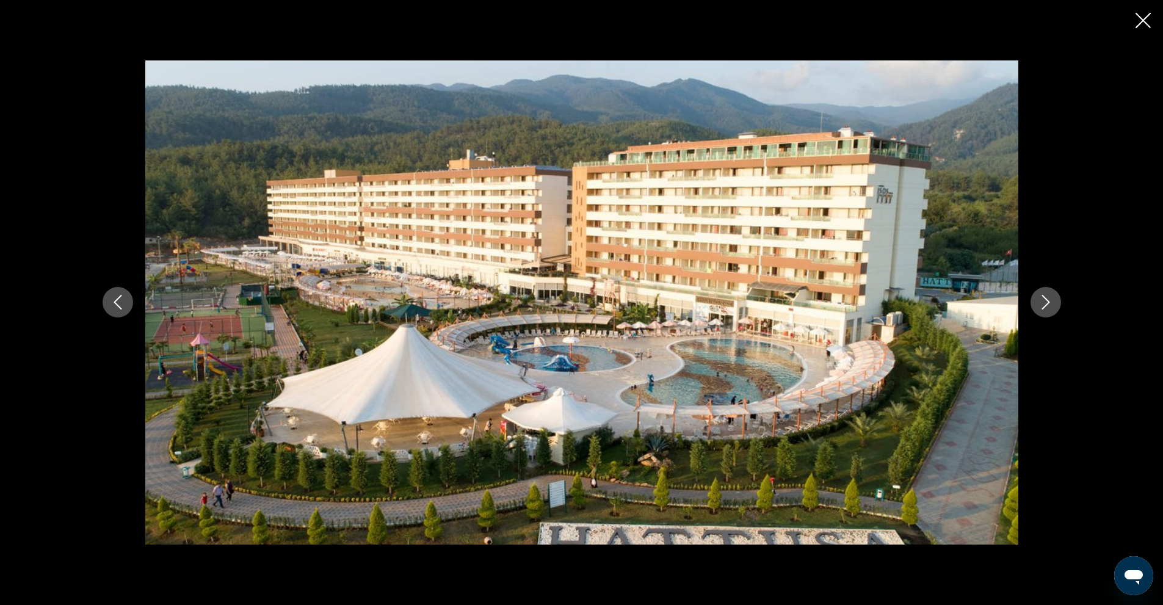
click at [1145, 16] on icon "Close slideshow" at bounding box center [1143, 20] width 15 height 15
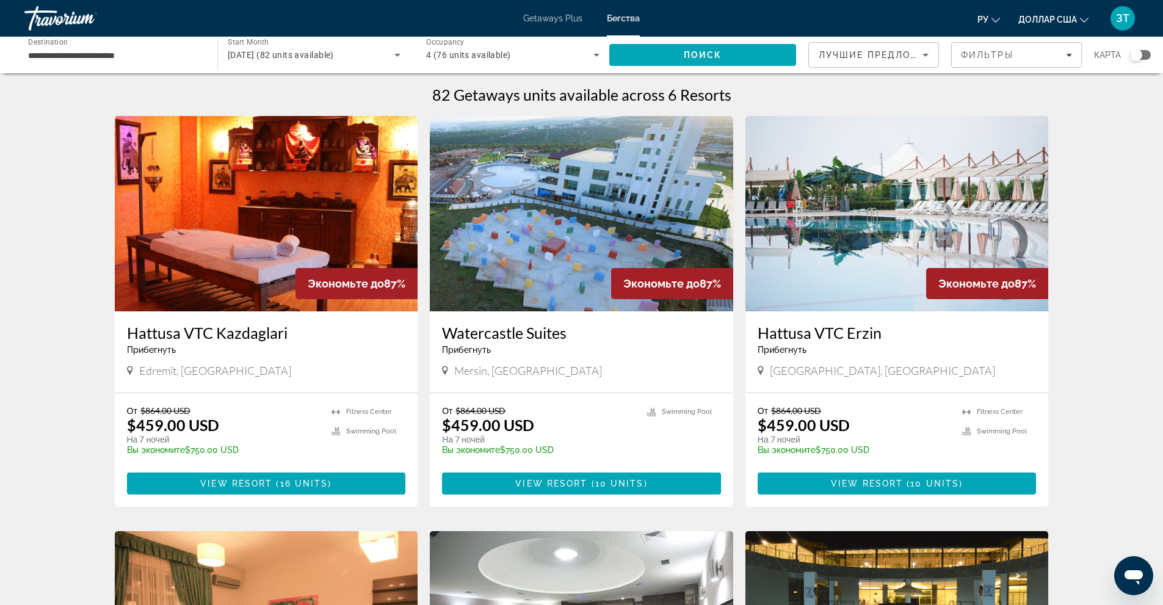
click at [554, 11] on div "Getaways Plus Бегства ру Английский Español французский Итальяно португальский …" at bounding box center [581, 18] width 1163 height 32
click at [553, 19] on font "Getaways Plus" at bounding box center [552, 18] width 59 height 10
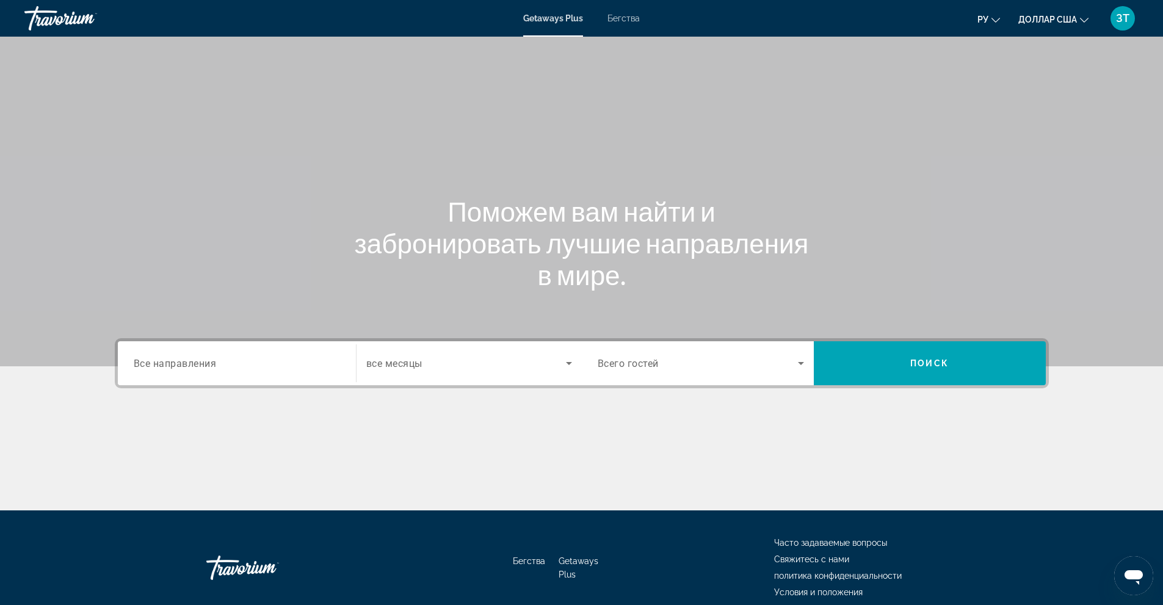
click at [214, 363] on span "Все направления" at bounding box center [175, 363] width 83 height 12
click at [214, 363] on input "Destination Все направления" at bounding box center [237, 364] width 206 height 15
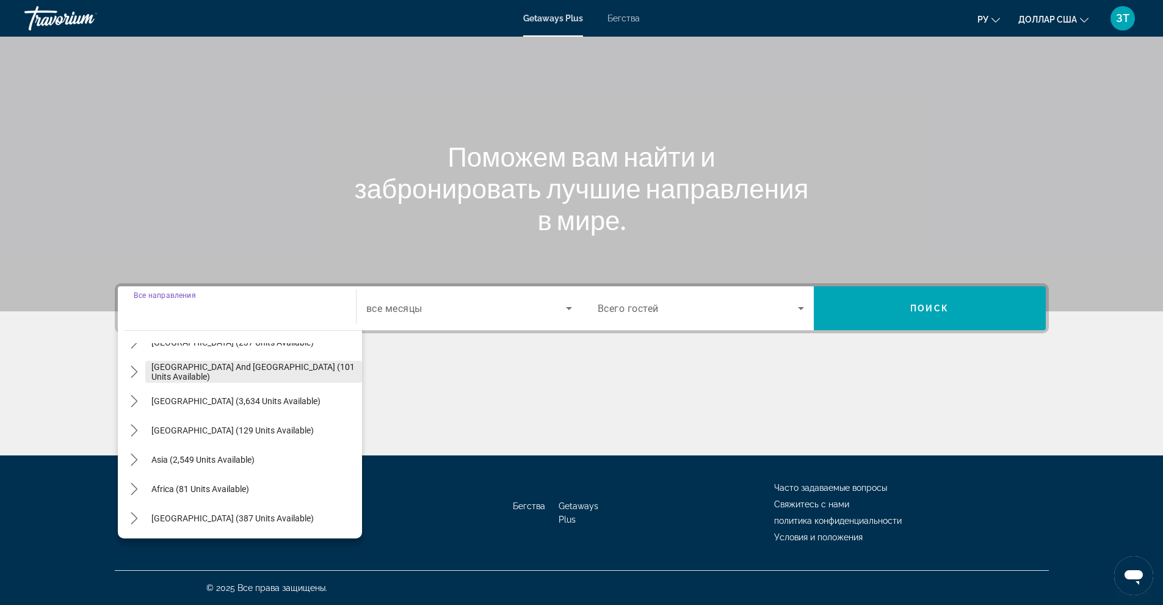
scroll to position [198, 0]
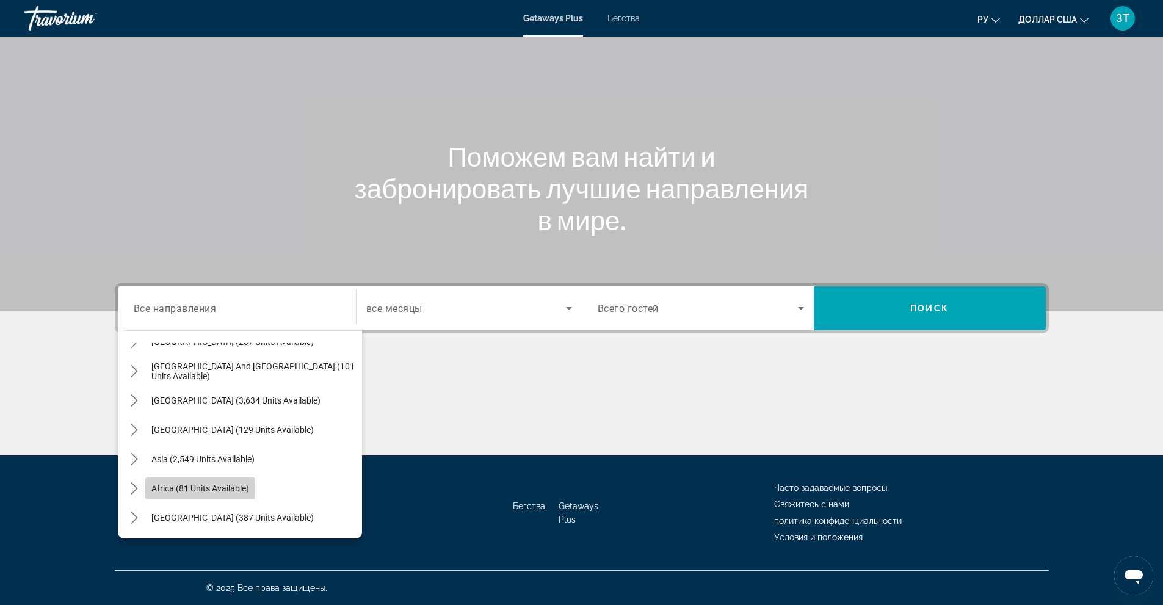
click at [222, 489] on span "Africa (81 units available)" at bounding box center [200, 489] width 98 height 10
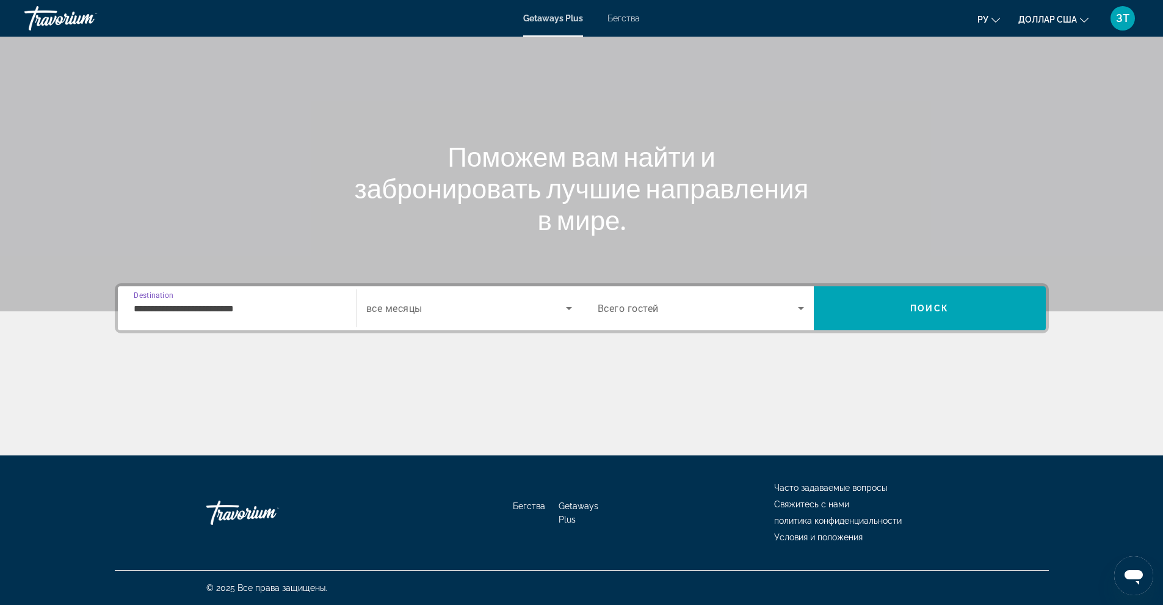
click at [253, 308] on input "**********" at bounding box center [237, 309] width 206 height 15
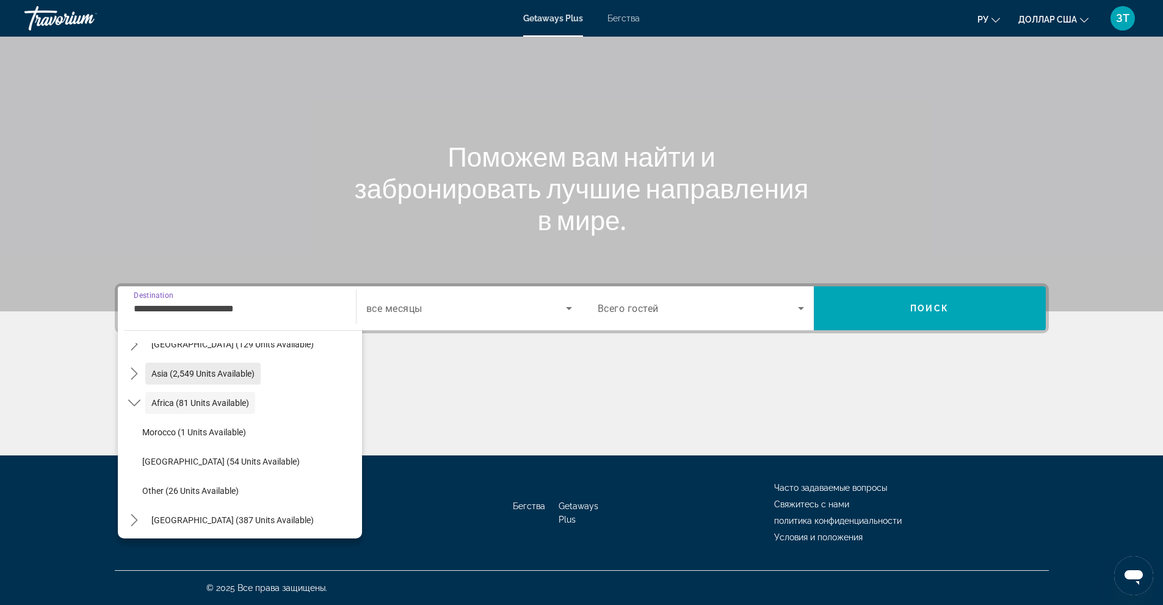
scroll to position [286, 0]
click at [218, 512] on span "Select destination: Middle East (387 units available)" at bounding box center [232, 517] width 175 height 29
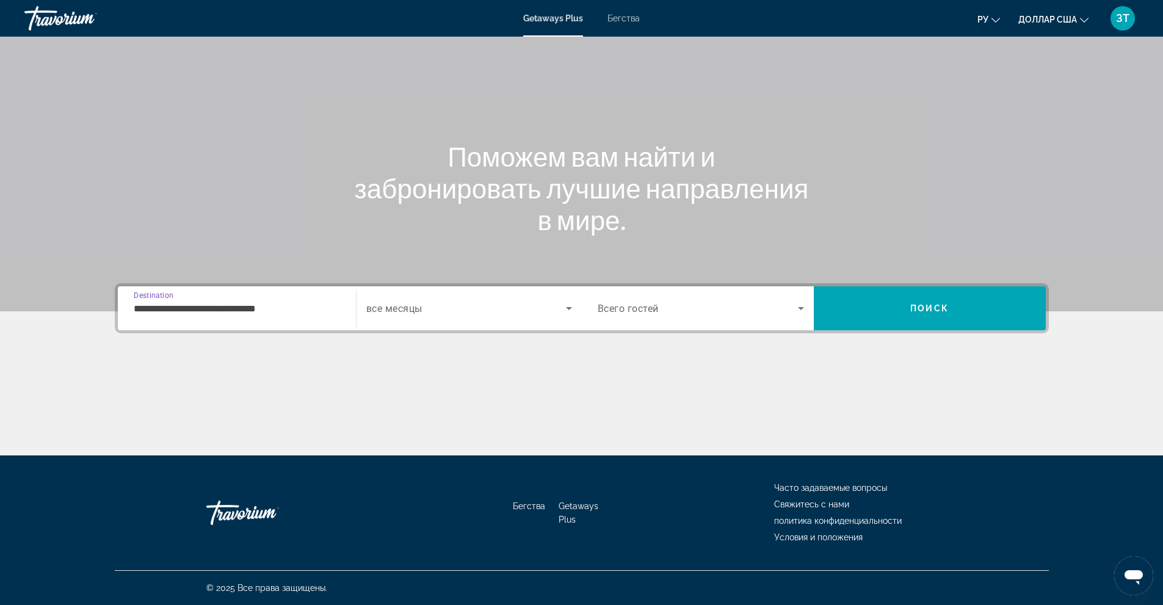
click at [292, 303] on input "**********" at bounding box center [237, 309] width 206 height 15
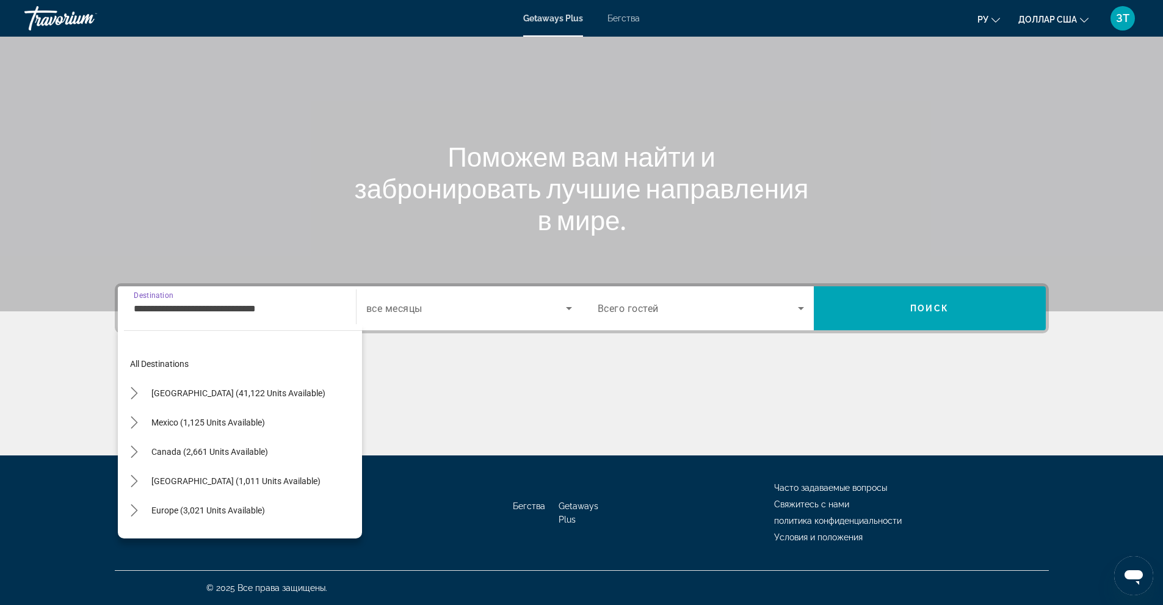
scroll to position [366, 0]
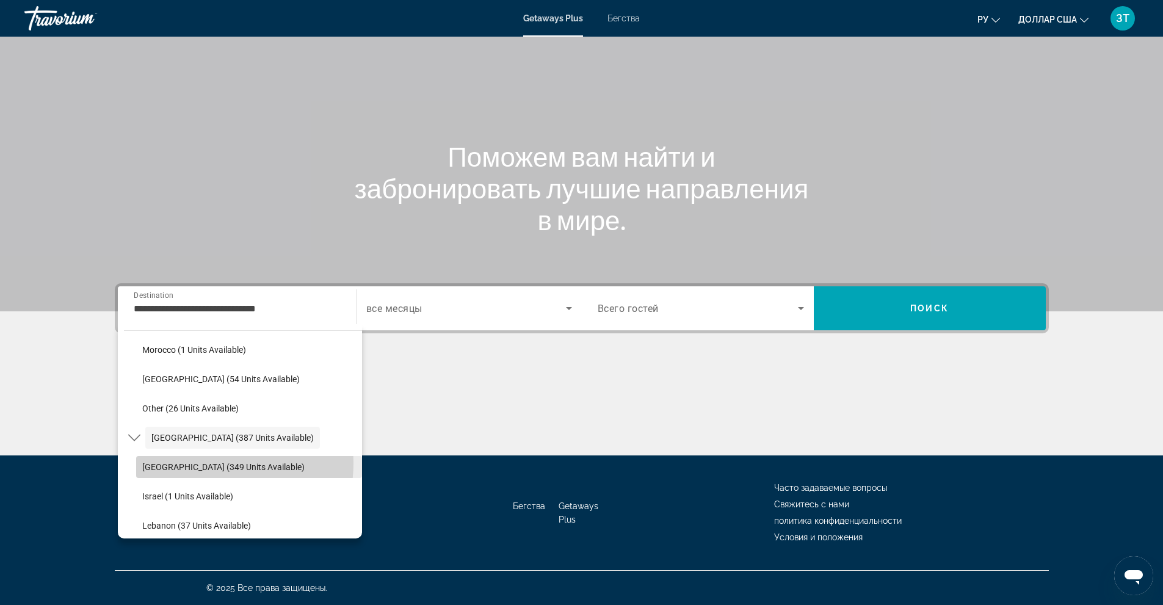
click at [216, 463] on span "Egypt (349 units available)" at bounding box center [223, 467] width 162 height 10
type input "**********"
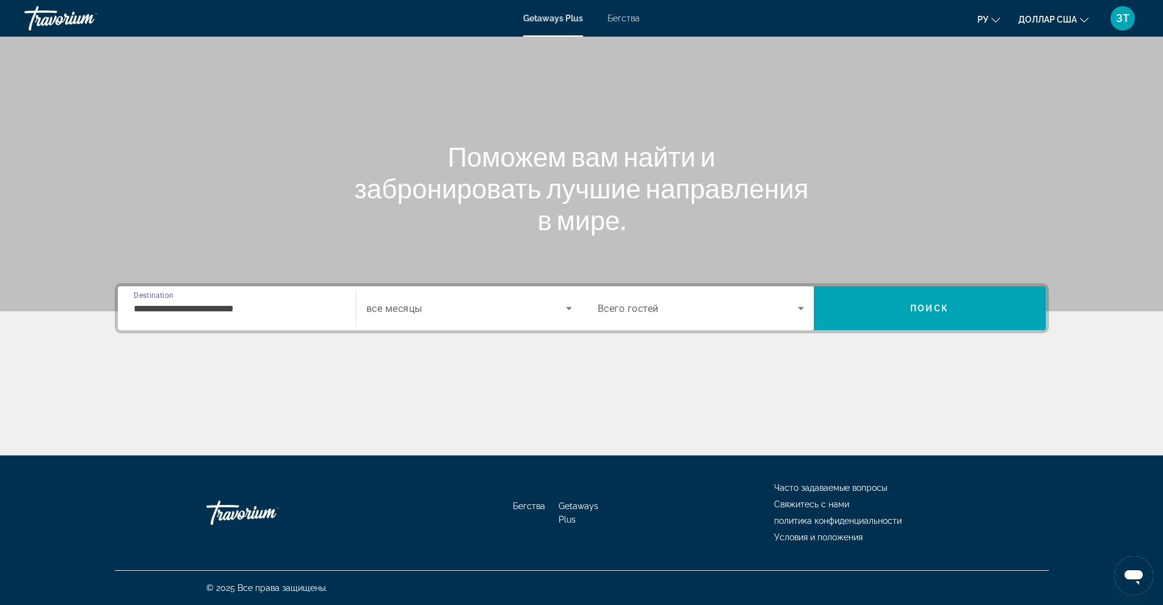
click at [567, 306] on icon "Search widget" at bounding box center [569, 308] width 15 height 15
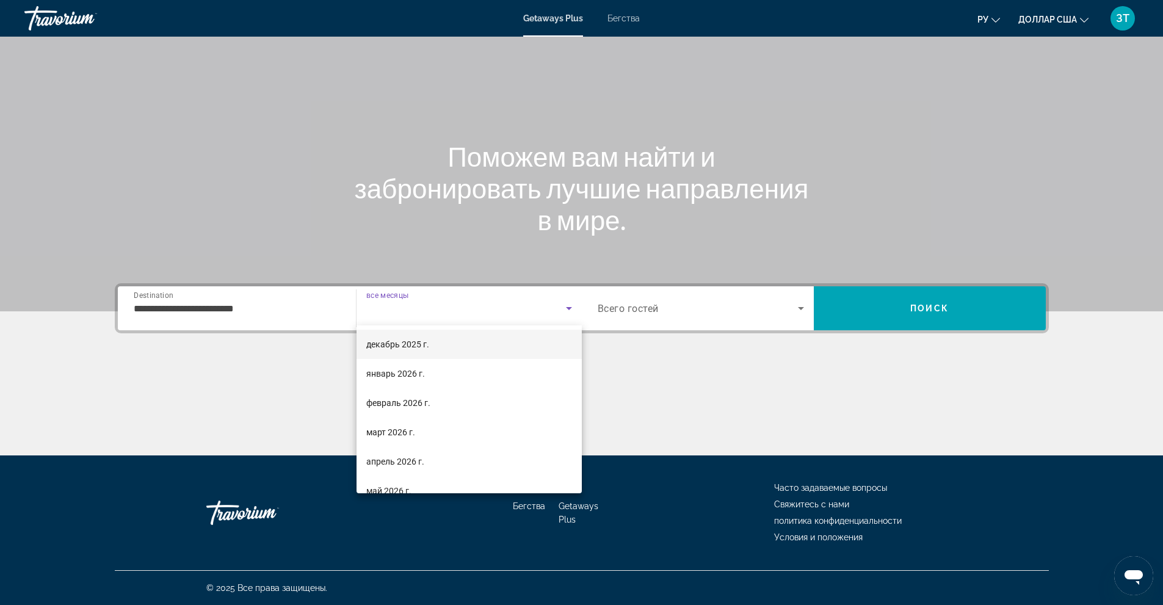
scroll to position [122, 0]
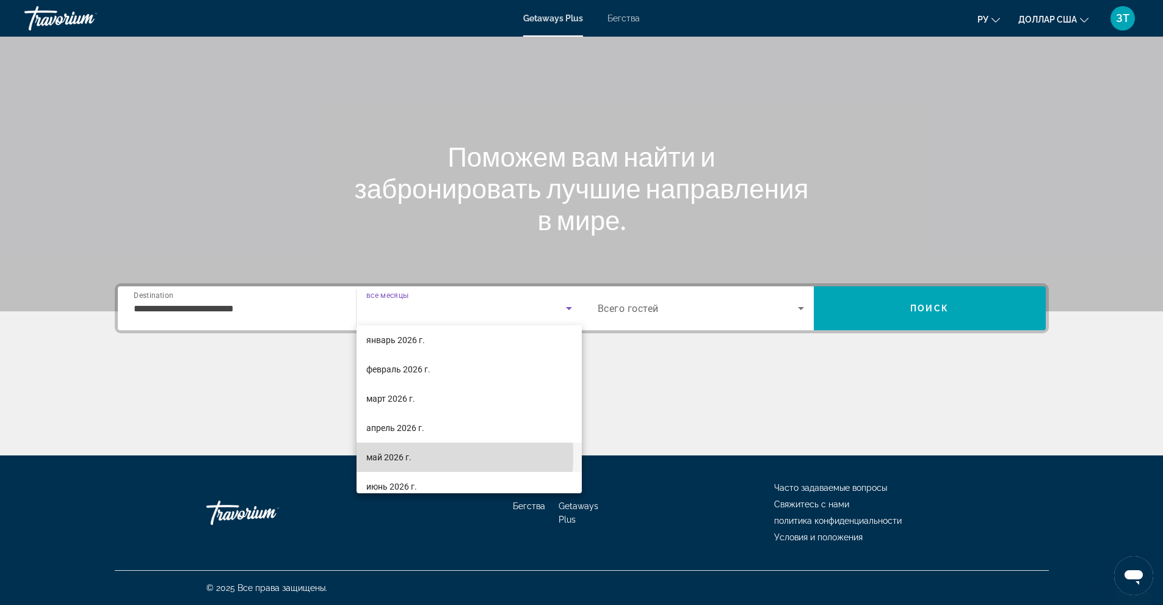
click at [387, 456] on font "май 2026 г." at bounding box center [388, 457] width 45 height 10
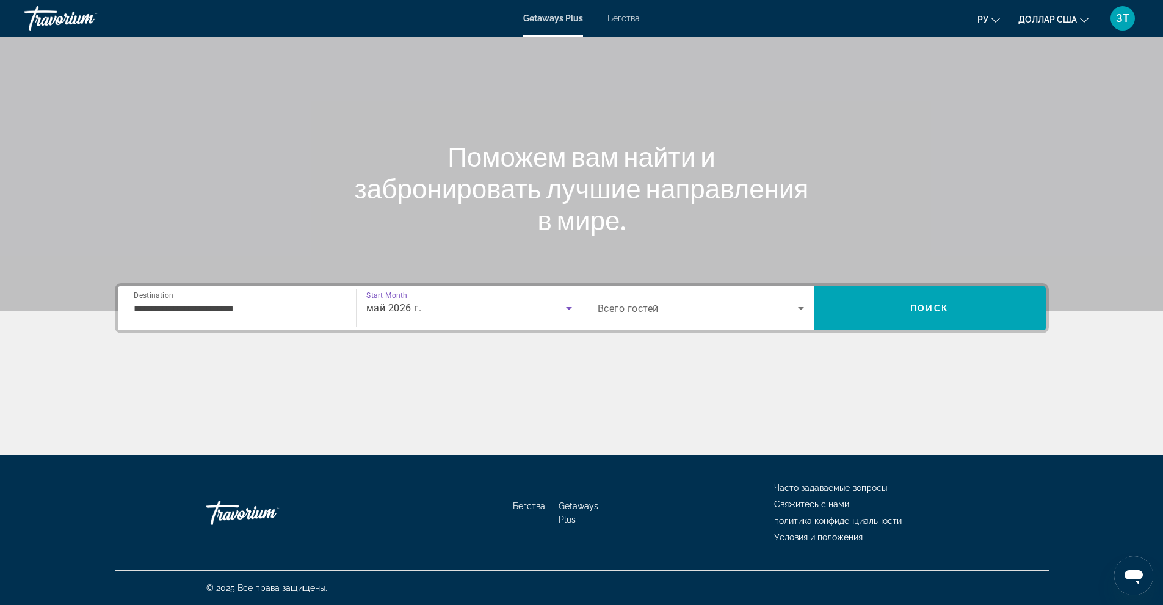
click at [799, 305] on icon "Search widget" at bounding box center [801, 308] width 15 height 15
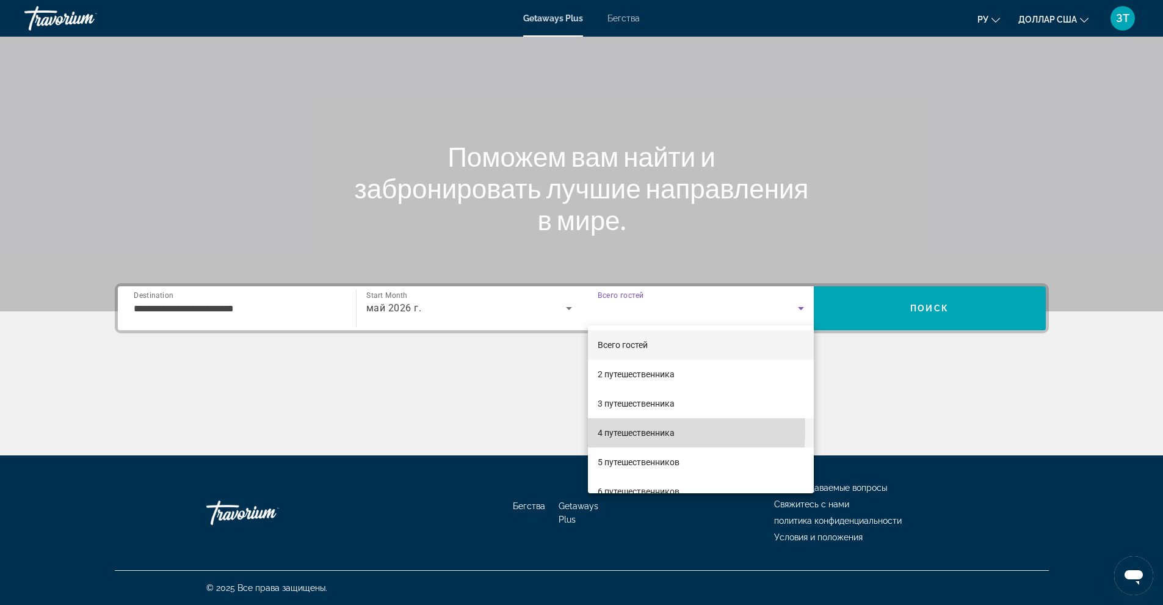
click at [626, 430] on font "4 путешественника" at bounding box center [636, 433] width 77 height 10
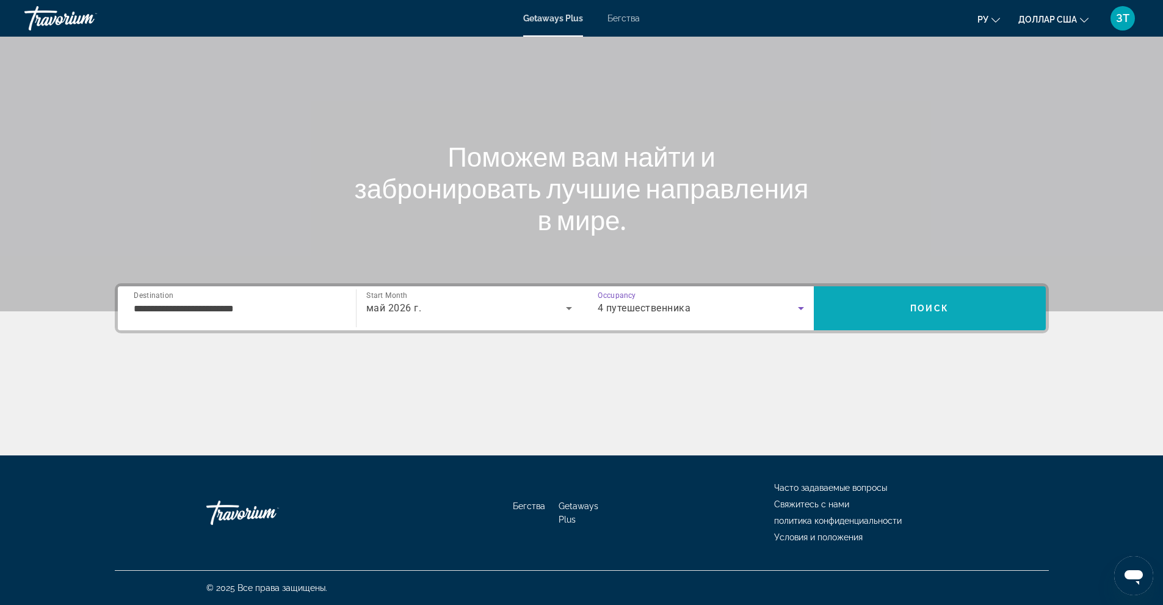
click at [911, 299] on span "Search" at bounding box center [930, 308] width 232 height 29
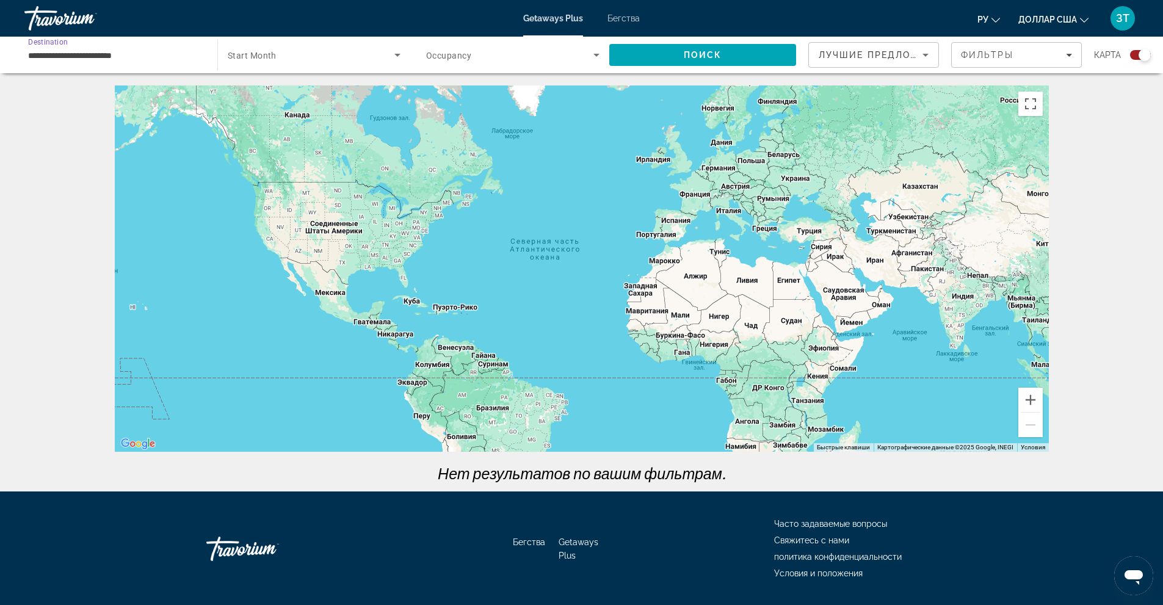
click at [150, 49] on input "**********" at bounding box center [114, 55] width 173 height 15
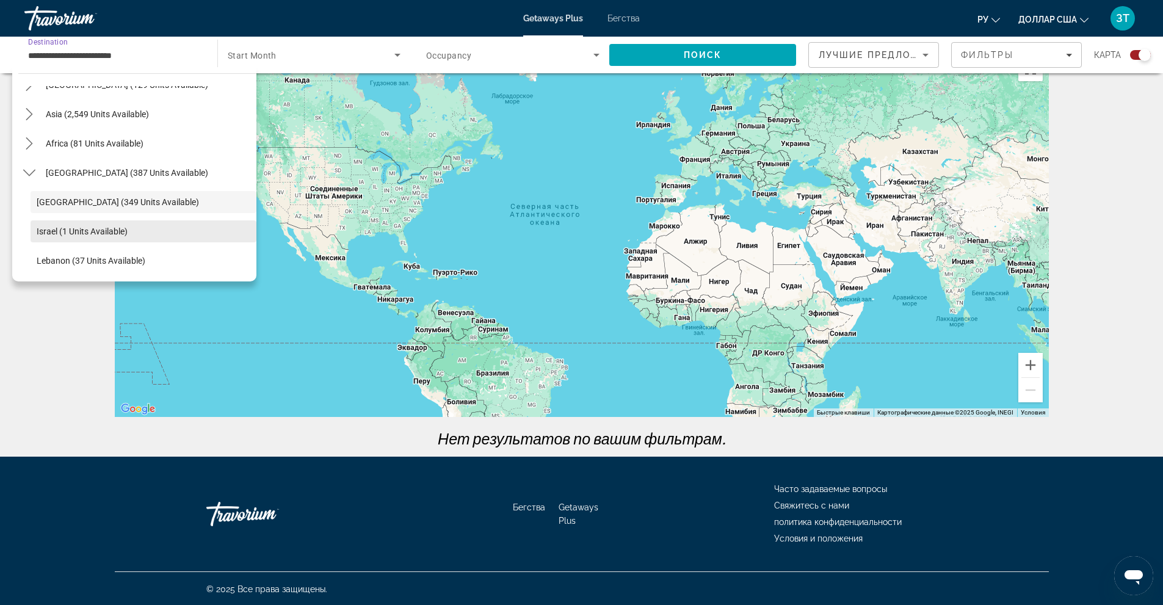
scroll to position [36, 0]
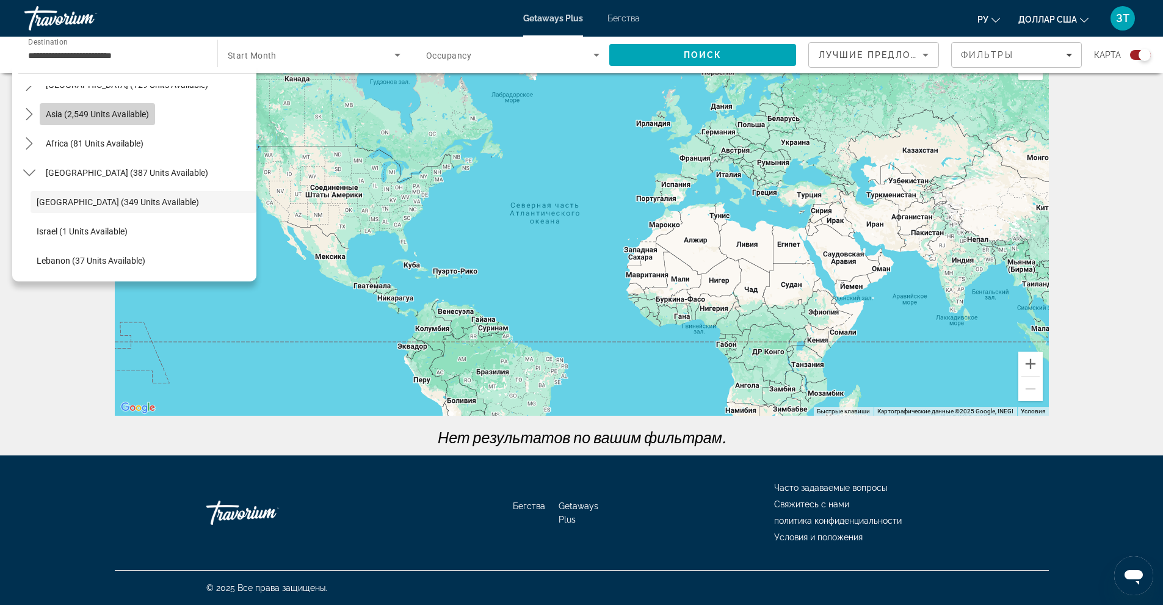
click at [85, 112] on span "Asia (2,549 units available)" at bounding box center [97, 114] width 103 height 10
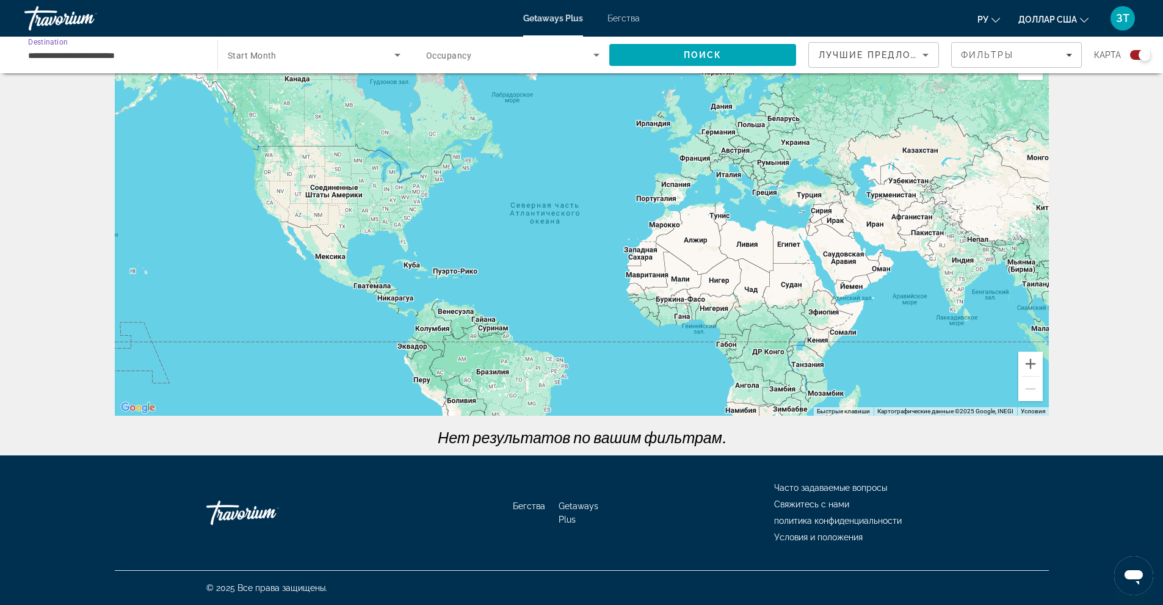
click at [153, 56] on input "**********" at bounding box center [114, 55] width 173 height 15
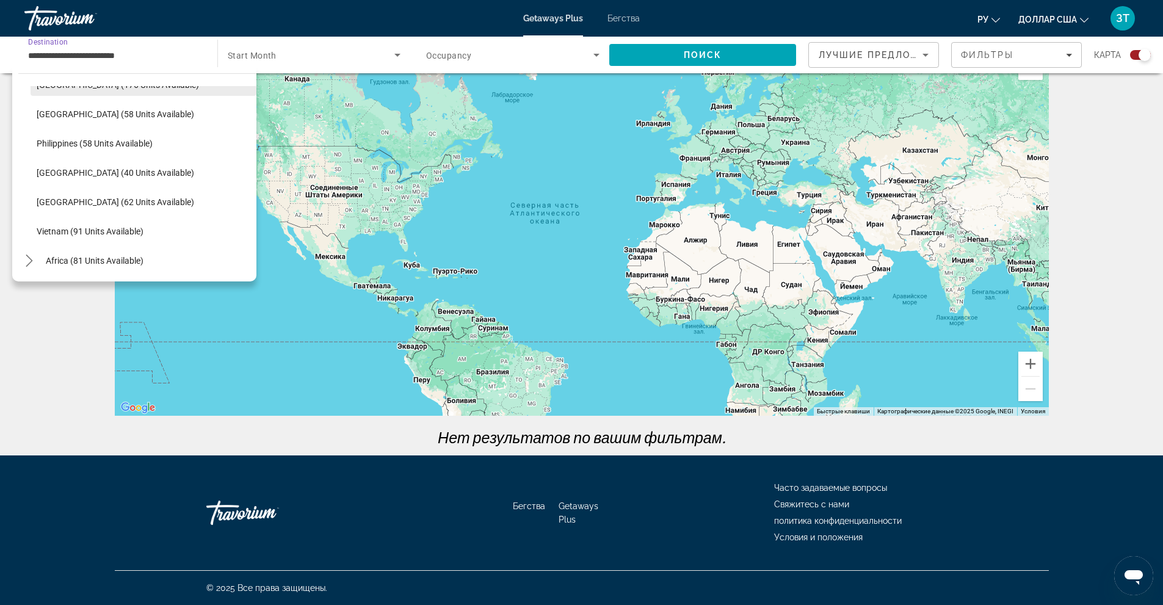
scroll to position [463, 0]
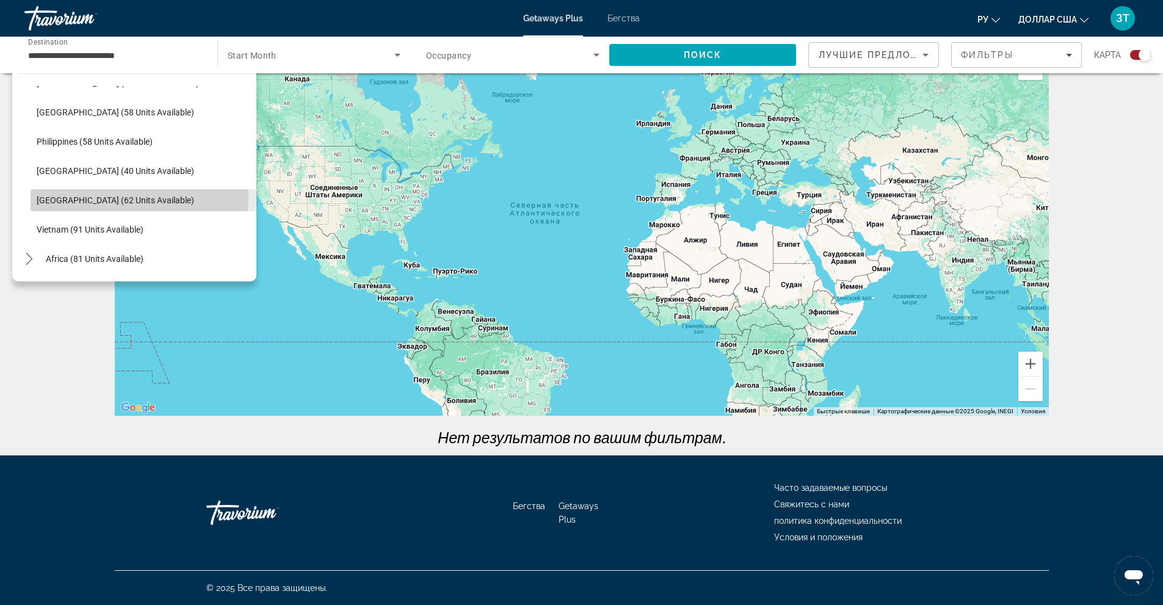
click at [108, 194] on span "Select destination: Thailand (62 units available)" at bounding box center [144, 200] width 226 height 29
type input "**********"
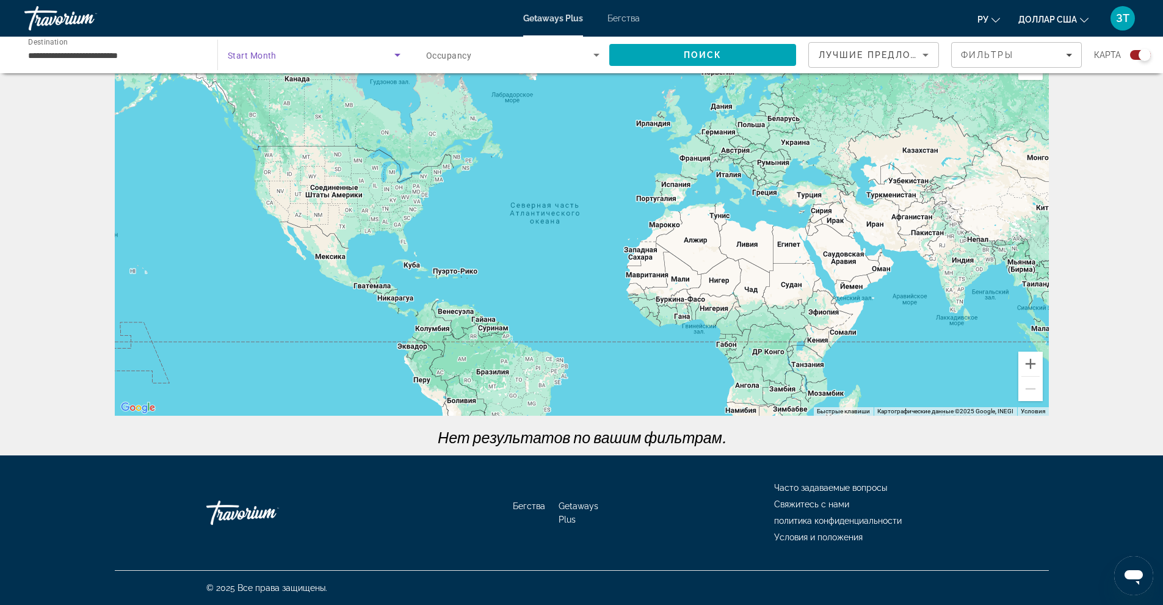
click at [332, 51] on span "Search widget" at bounding box center [311, 55] width 167 height 15
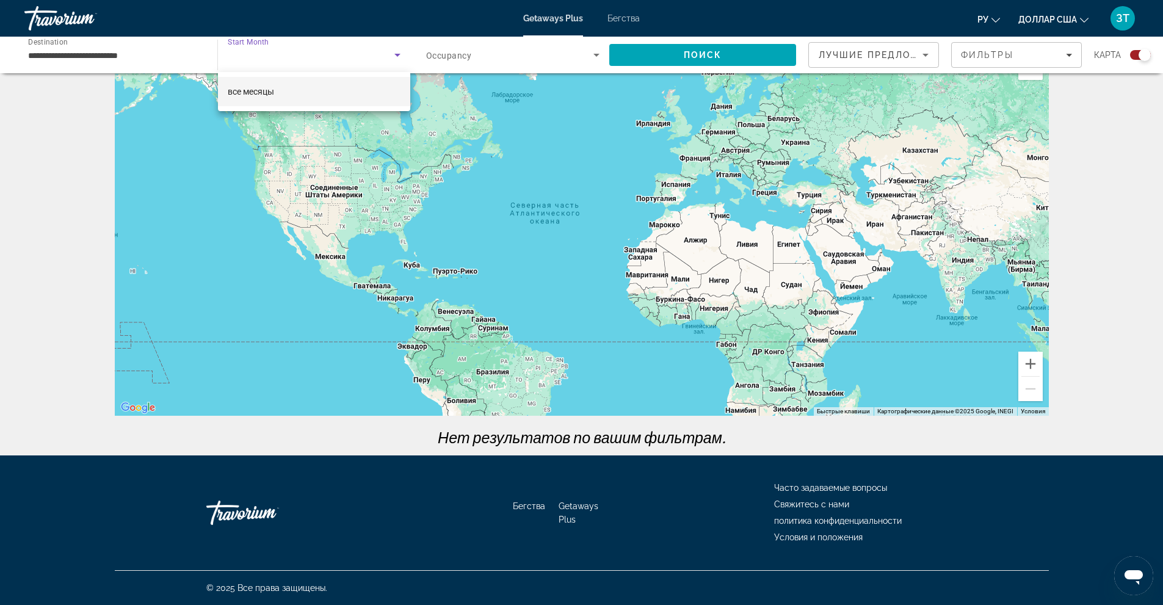
click at [394, 51] on div at bounding box center [581, 302] width 1163 height 605
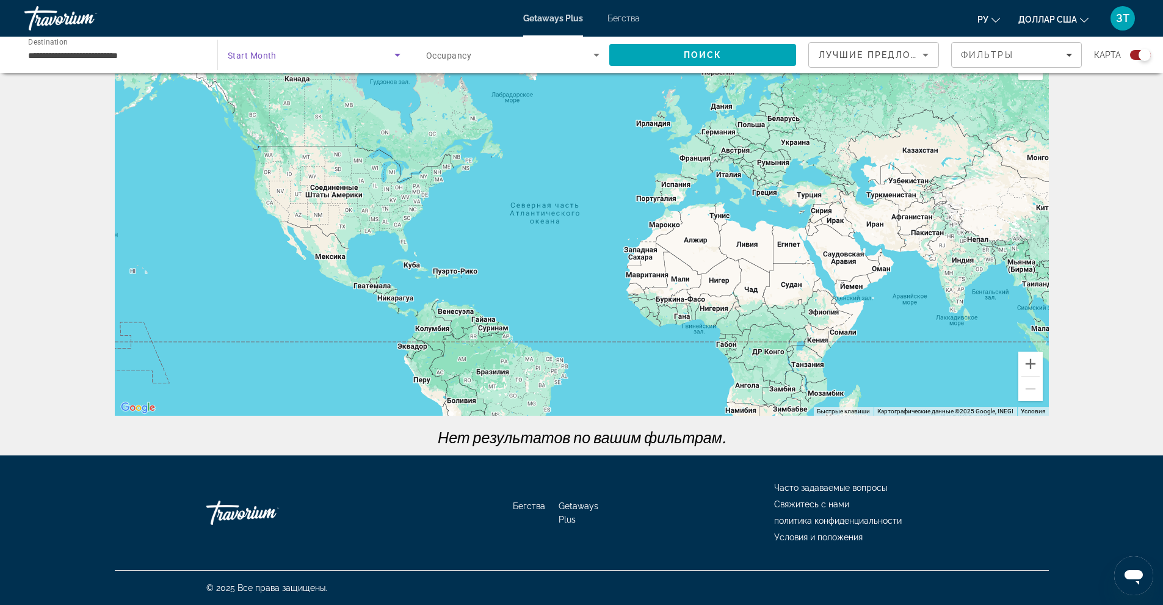
click at [394, 51] on icon "Search widget" at bounding box center [397, 55] width 15 height 15
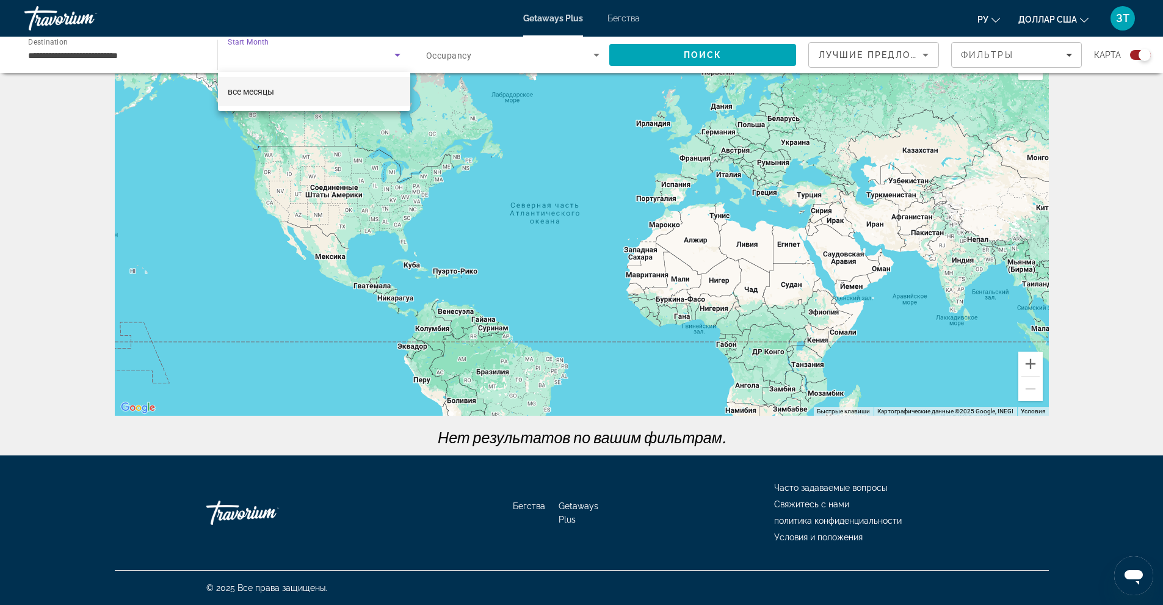
click at [394, 51] on div at bounding box center [581, 302] width 1163 height 605
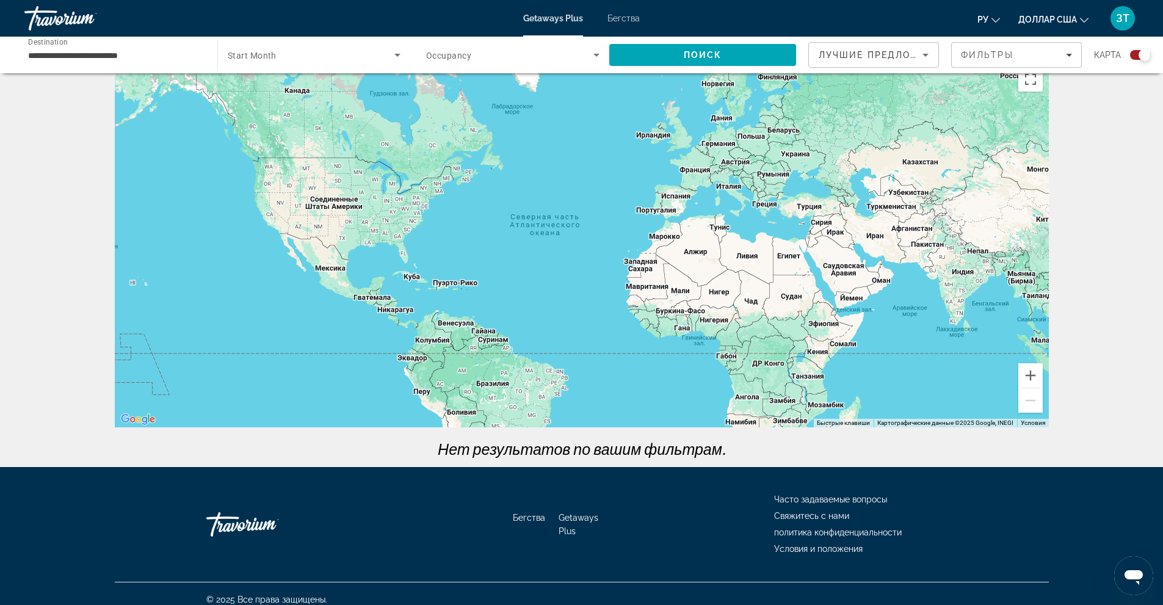
scroll to position [0, 0]
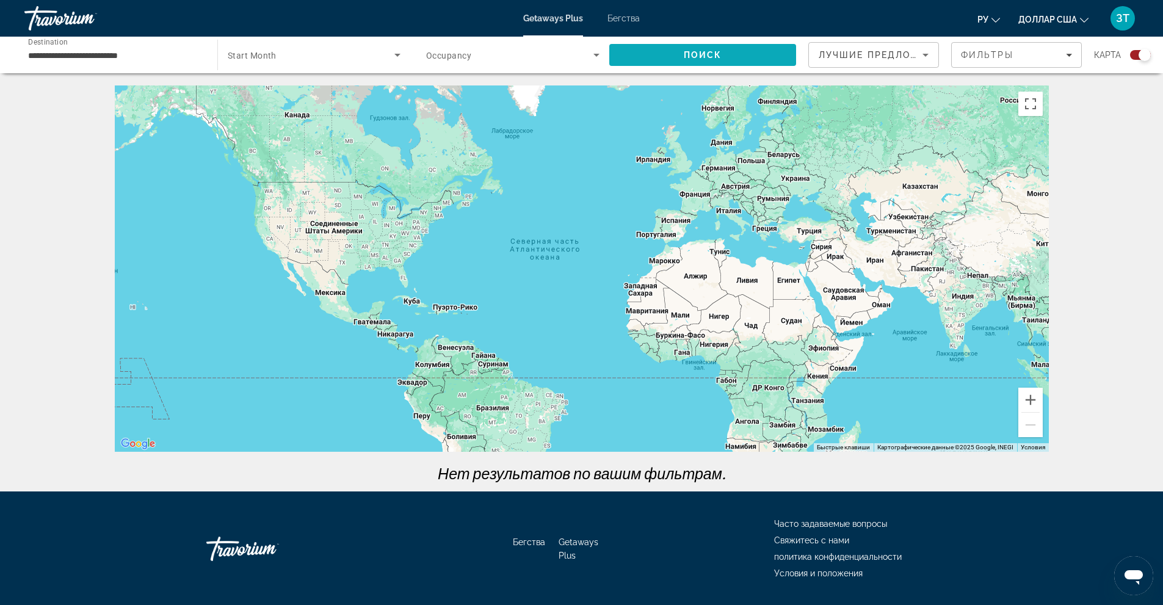
click at [749, 51] on span "Search" at bounding box center [702, 54] width 187 height 29
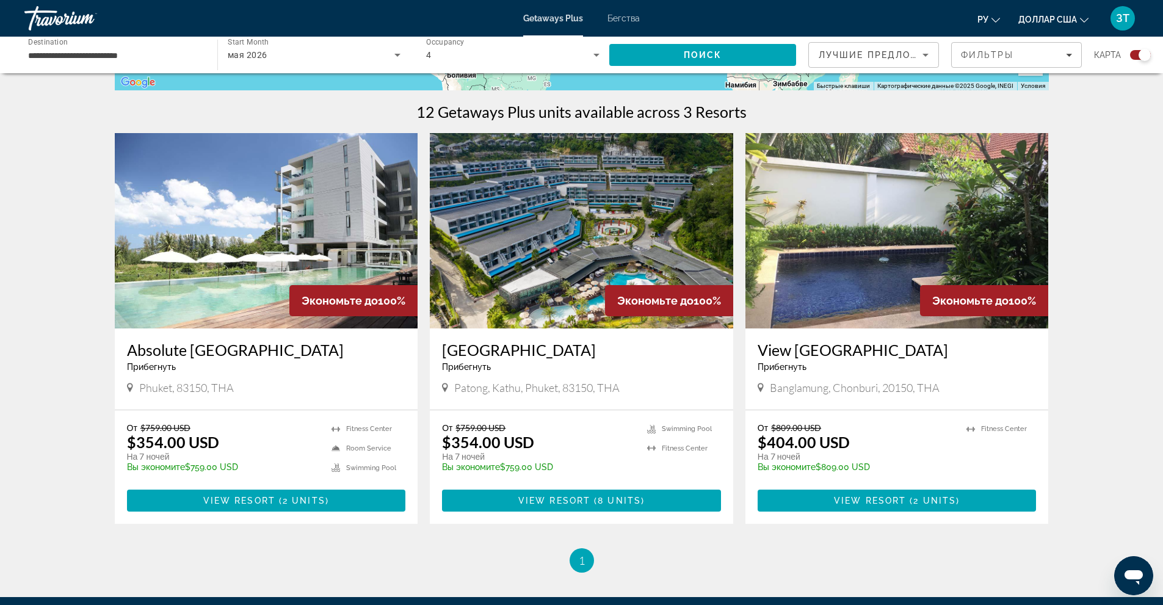
scroll to position [366, 0]
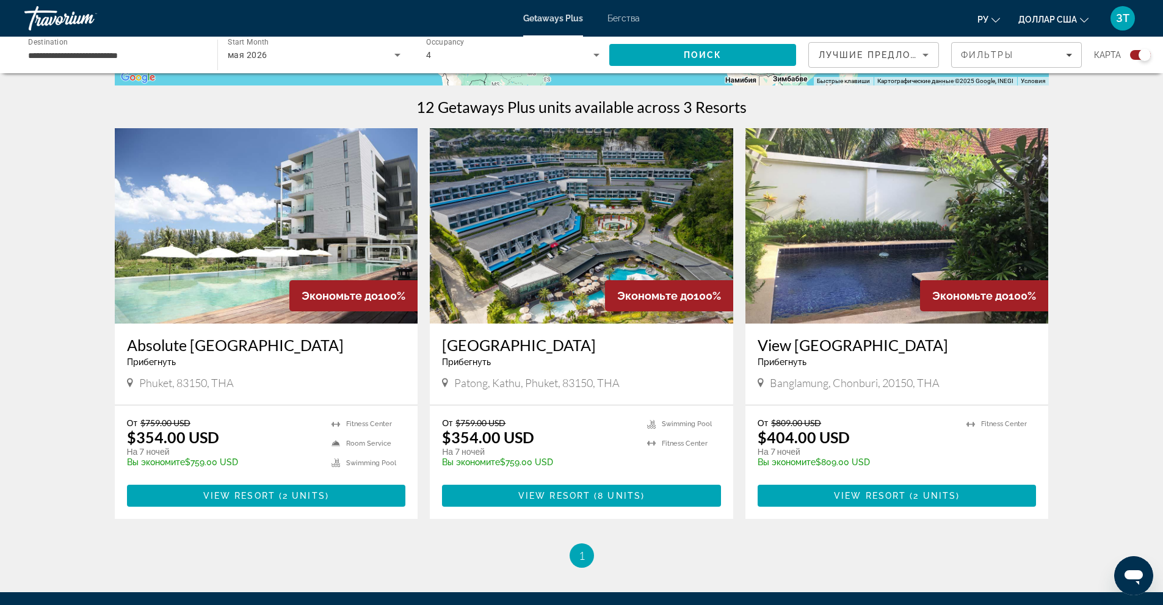
click at [280, 249] on img "Основное содержание" at bounding box center [266, 225] width 303 height 195
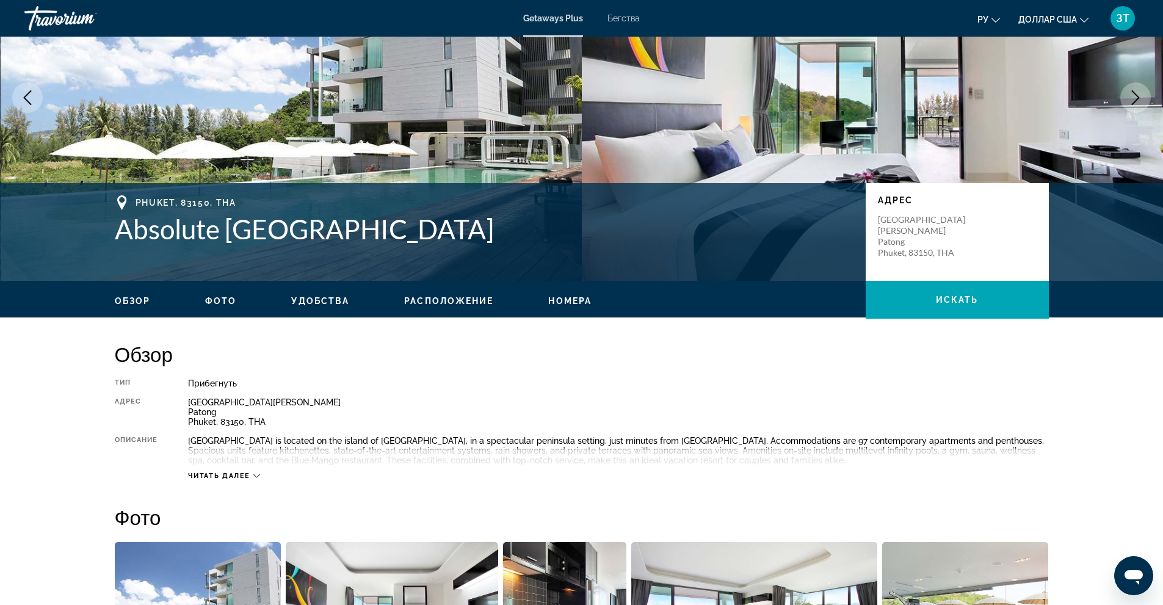
click at [568, 299] on span "Номера" at bounding box center [569, 301] width 43 height 10
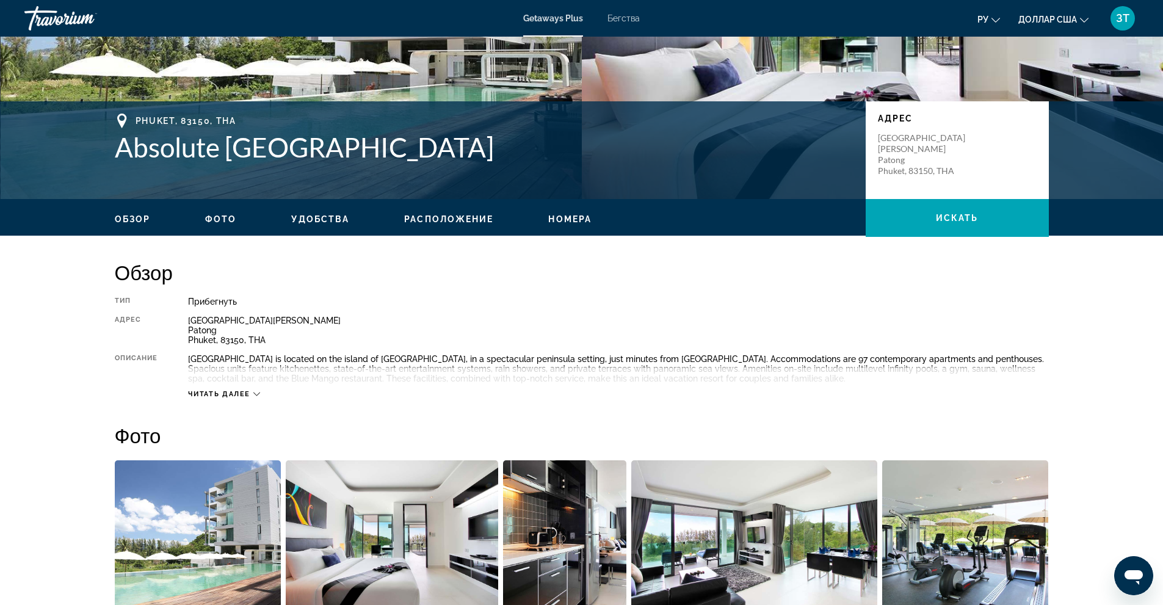
scroll to position [143, 0]
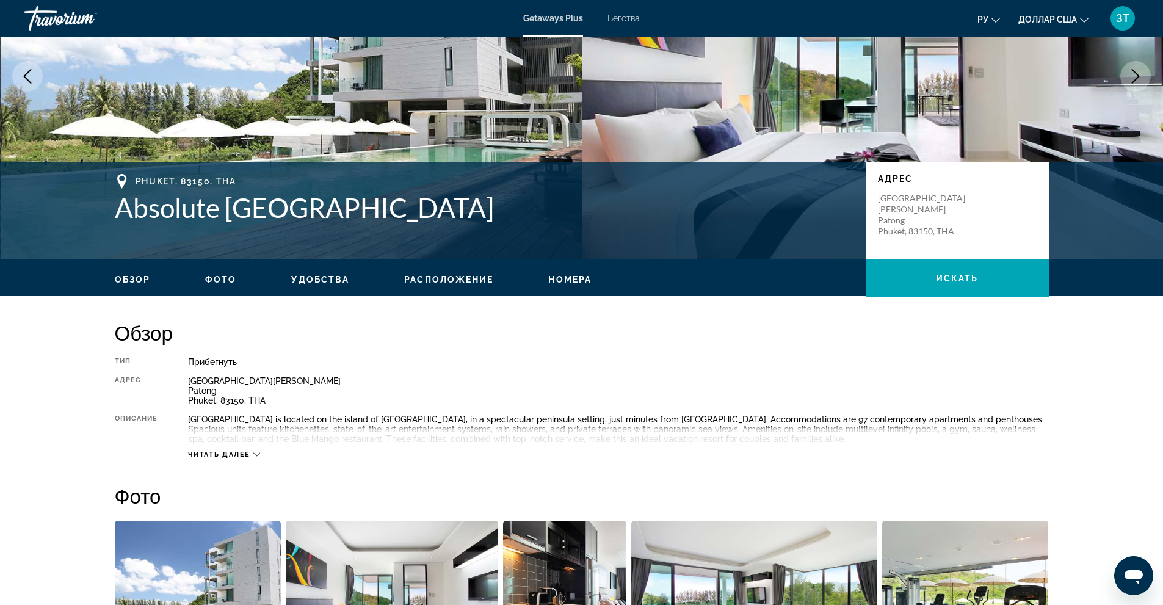
click at [222, 279] on span "Фото" at bounding box center [220, 280] width 31 height 10
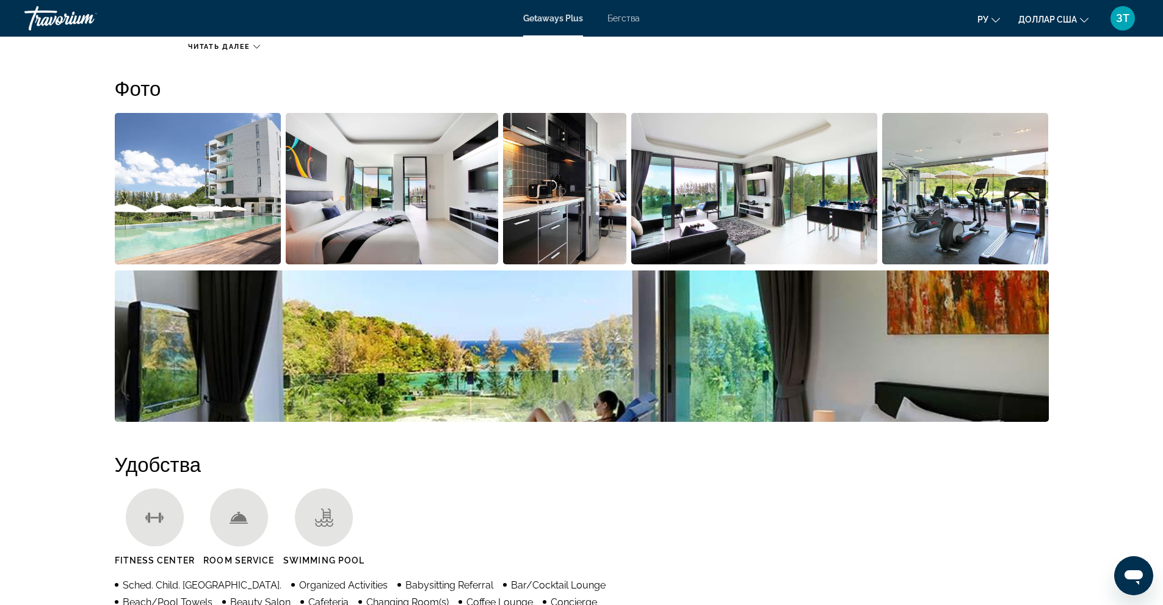
scroll to position [554, 0]
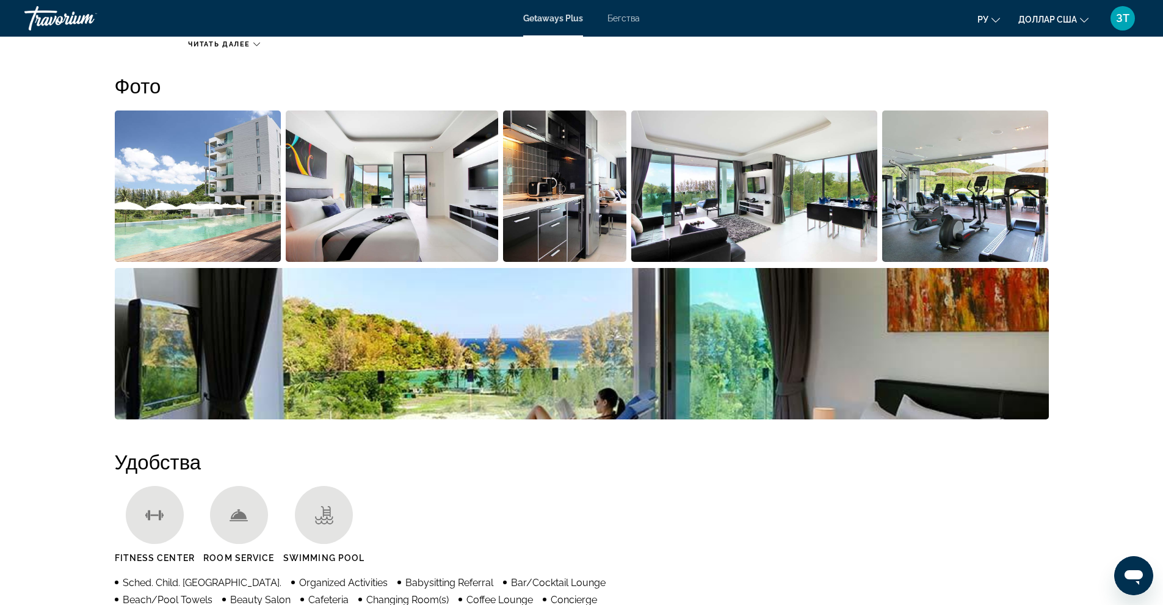
click at [194, 233] on img "Open full-screen image slider" at bounding box center [198, 186] width 167 height 151
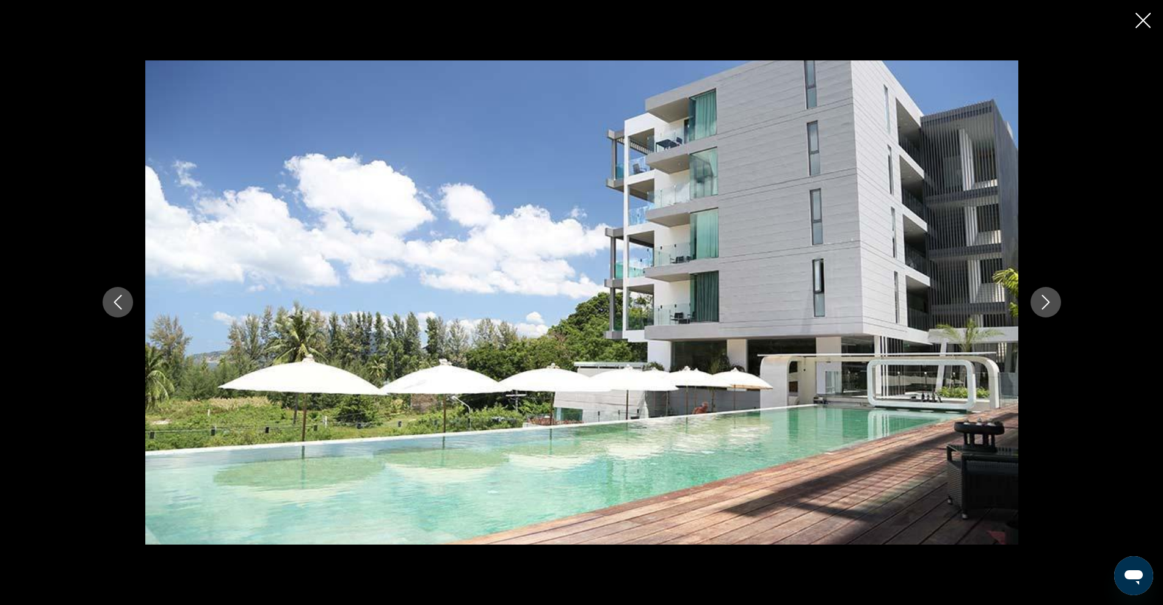
click at [1049, 301] on icon "Next image" at bounding box center [1046, 302] width 15 height 15
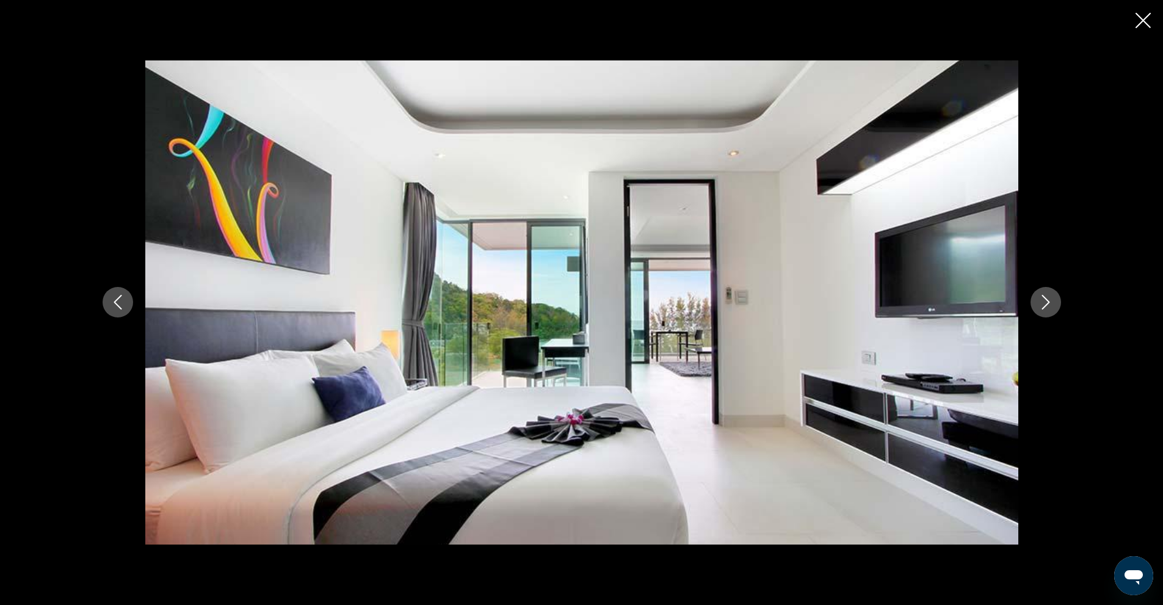
click at [1049, 301] on icon "Next image" at bounding box center [1046, 302] width 15 height 15
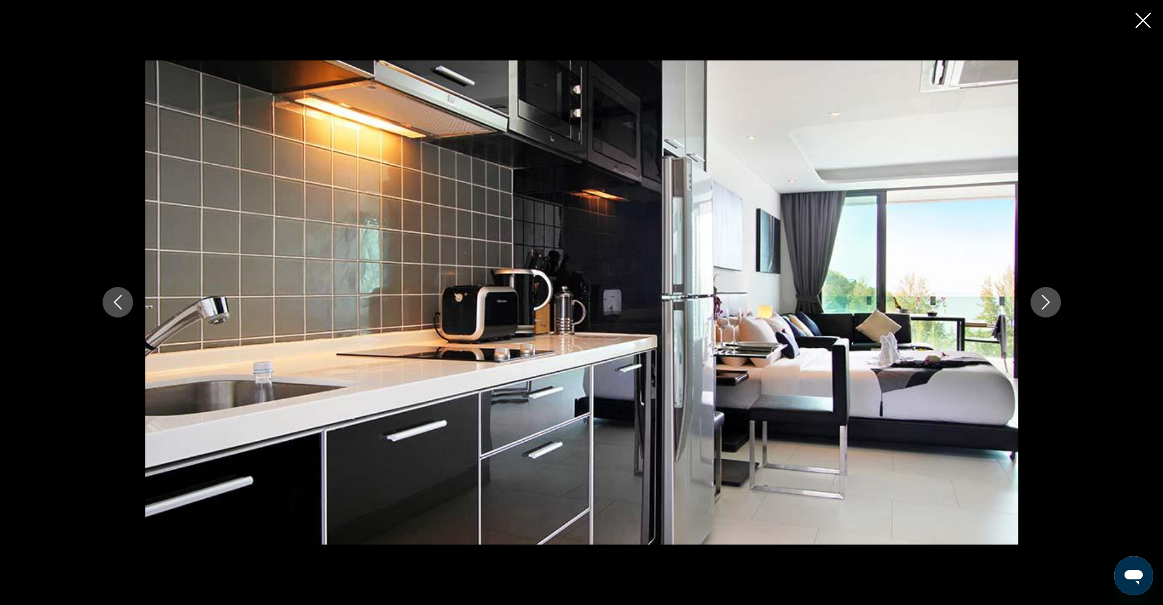
click at [1049, 301] on icon "Next image" at bounding box center [1046, 302] width 15 height 15
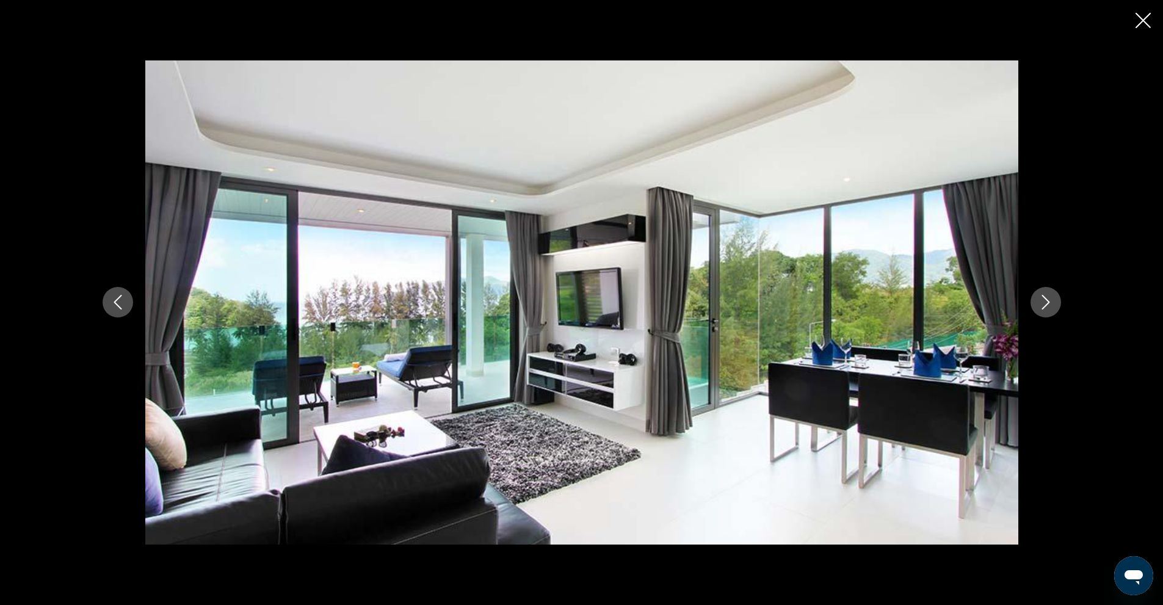
click at [1049, 301] on icon "Next image" at bounding box center [1046, 302] width 15 height 15
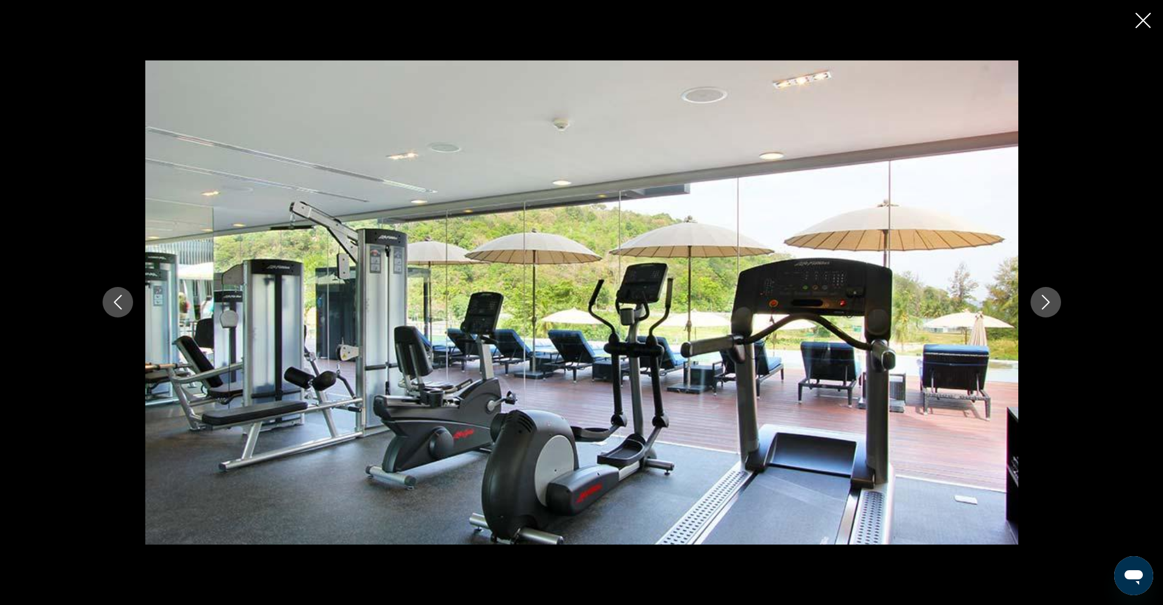
click at [1049, 301] on icon "Next image" at bounding box center [1046, 302] width 15 height 15
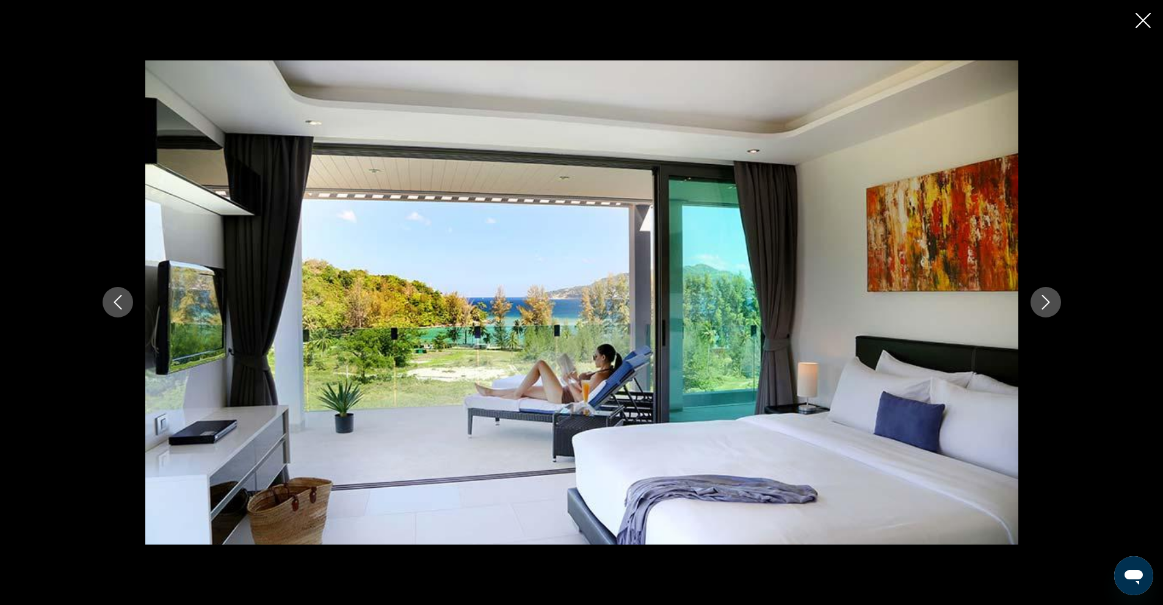
click at [1049, 301] on icon "Next image" at bounding box center [1046, 302] width 15 height 15
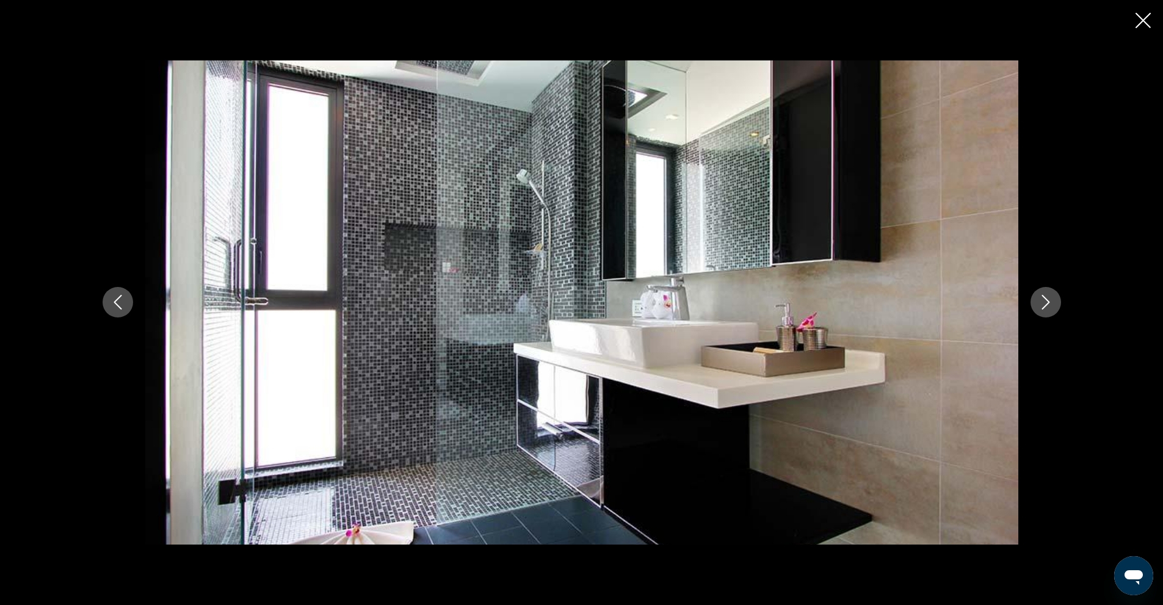
click at [1049, 300] on icon "Next image" at bounding box center [1046, 302] width 15 height 15
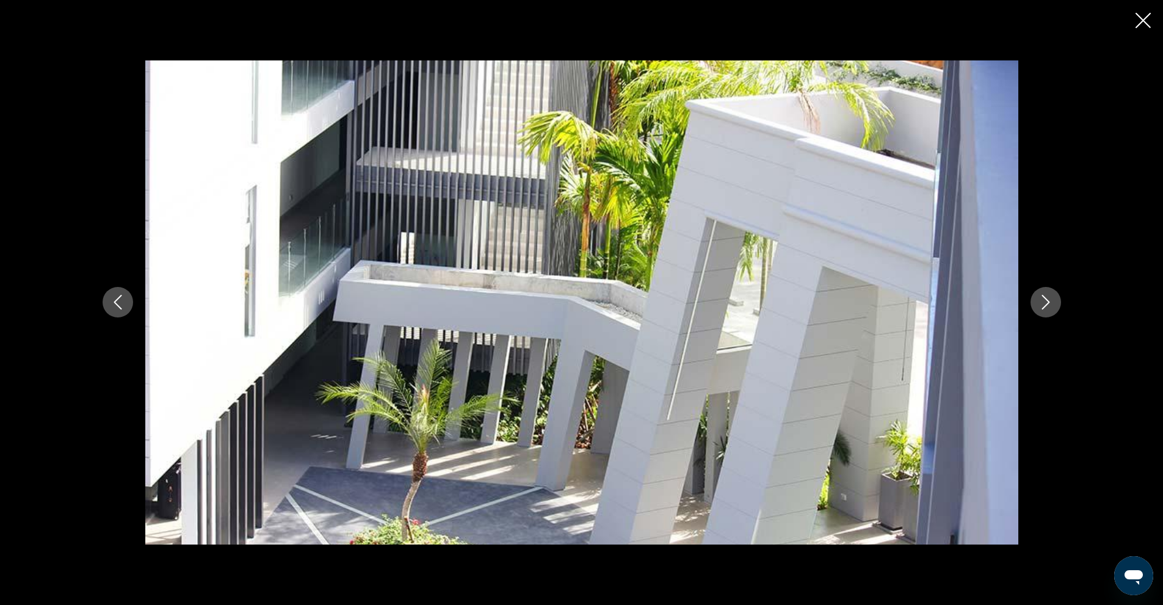
click at [1049, 300] on icon "Next image" at bounding box center [1046, 302] width 15 height 15
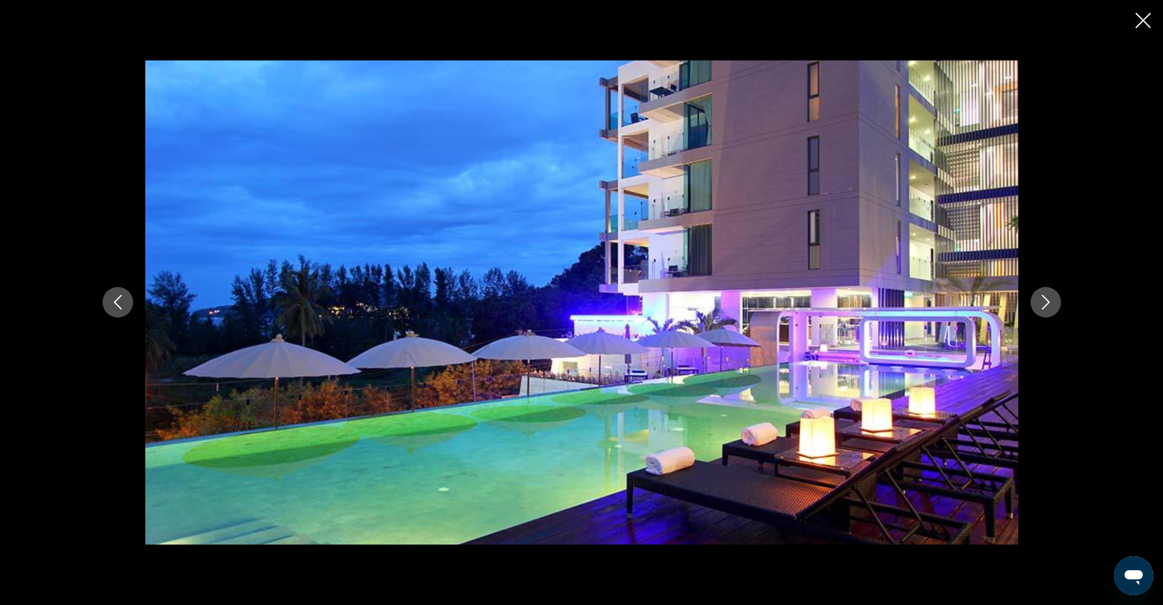
click at [1049, 300] on icon "Next image" at bounding box center [1046, 302] width 15 height 15
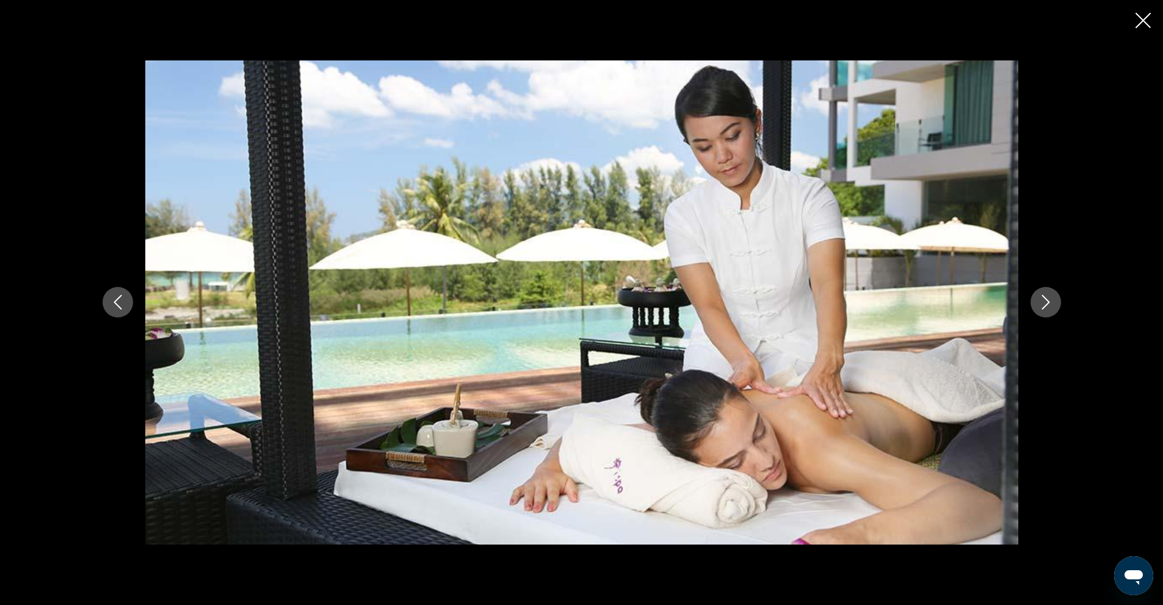
click at [1049, 300] on icon "Next image" at bounding box center [1046, 302] width 15 height 15
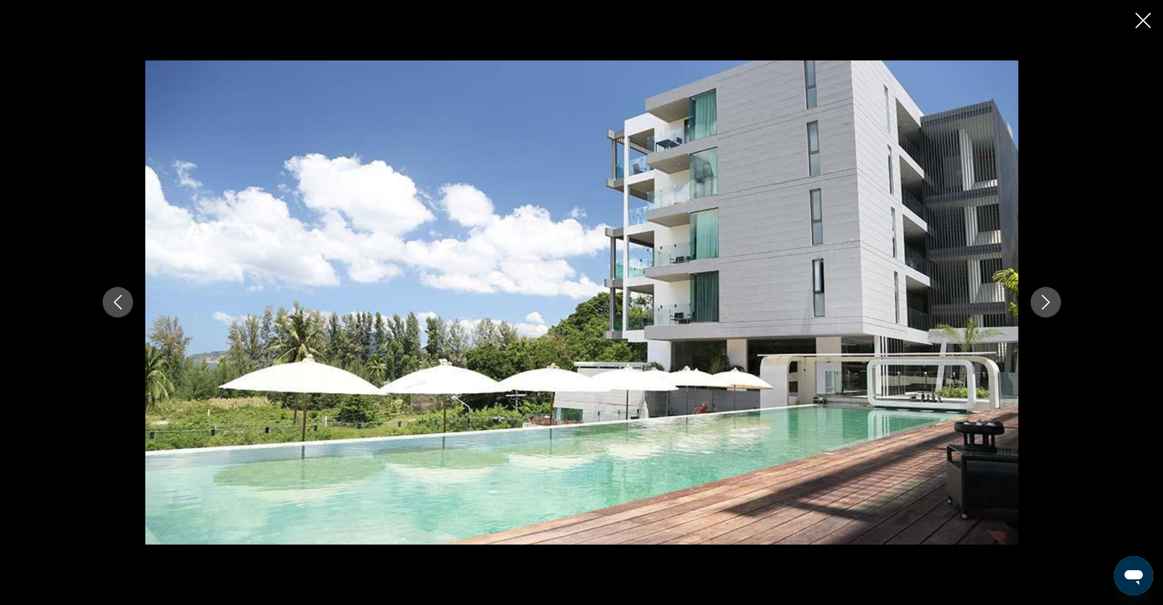
click at [1049, 300] on icon "Next image" at bounding box center [1046, 302] width 15 height 15
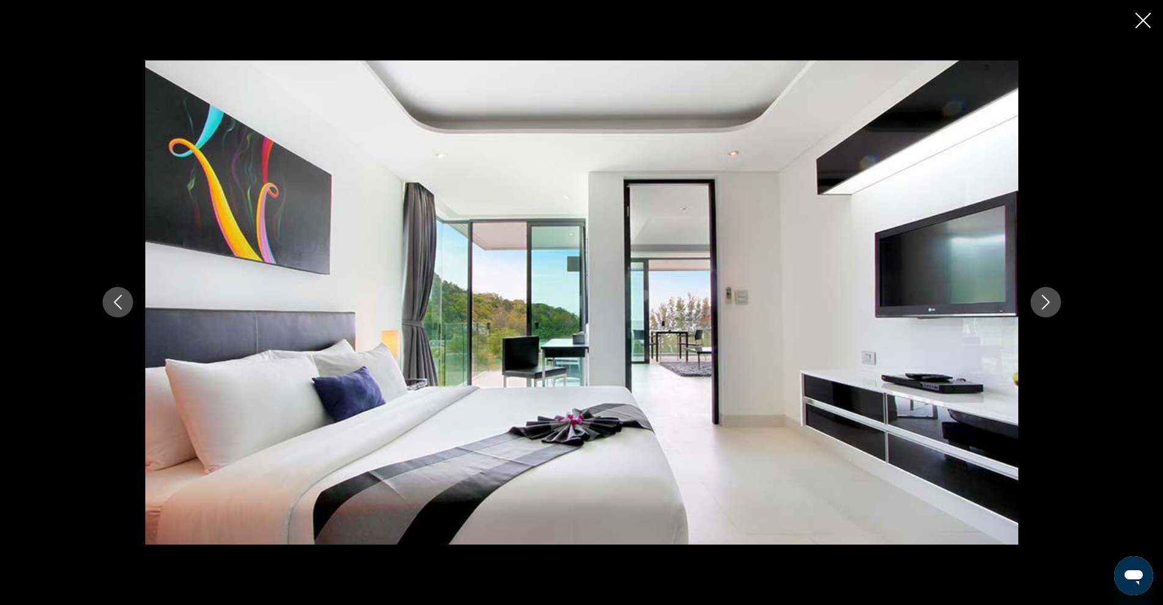
click at [1049, 300] on icon "Next image" at bounding box center [1046, 302] width 15 height 15
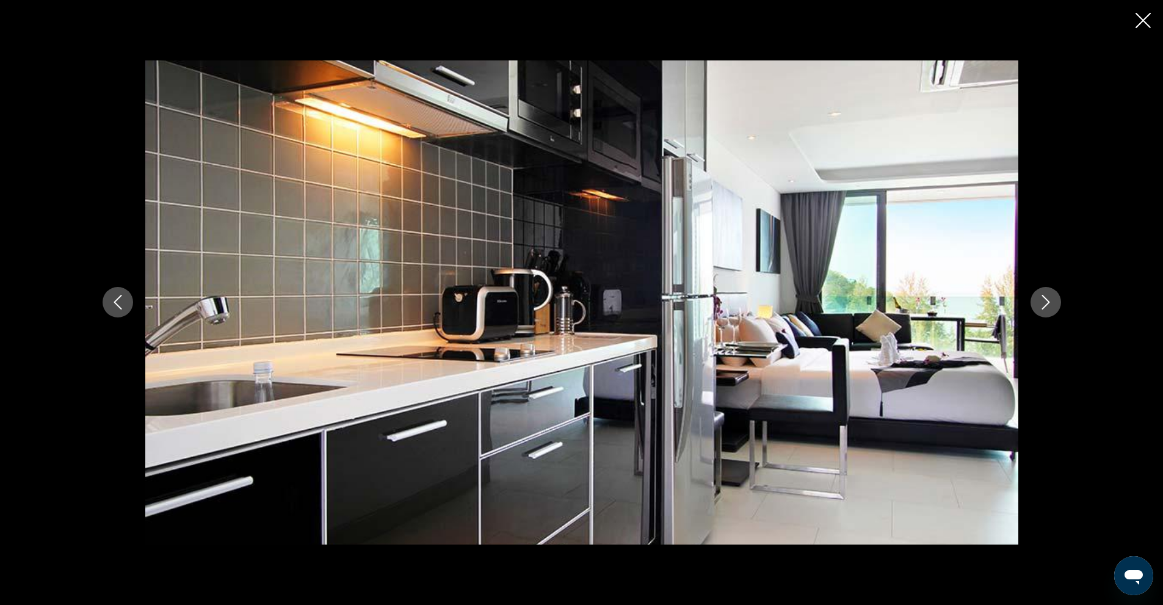
click at [1049, 300] on icon "Next image" at bounding box center [1046, 302] width 15 height 15
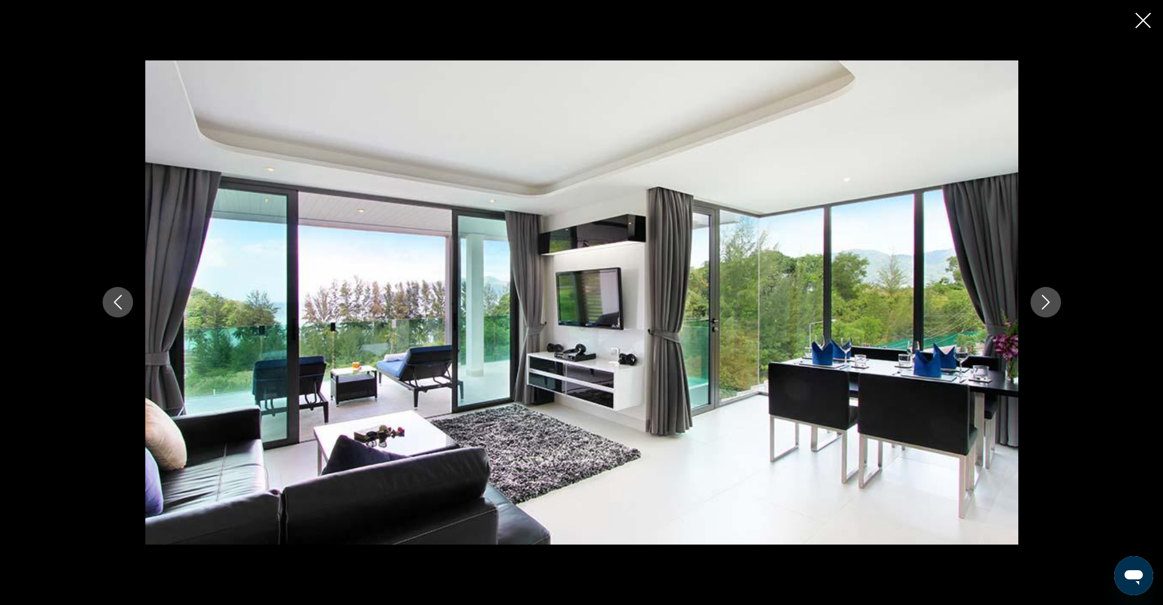
click at [1049, 300] on icon "Next image" at bounding box center [1046, 302] width 15 height 15
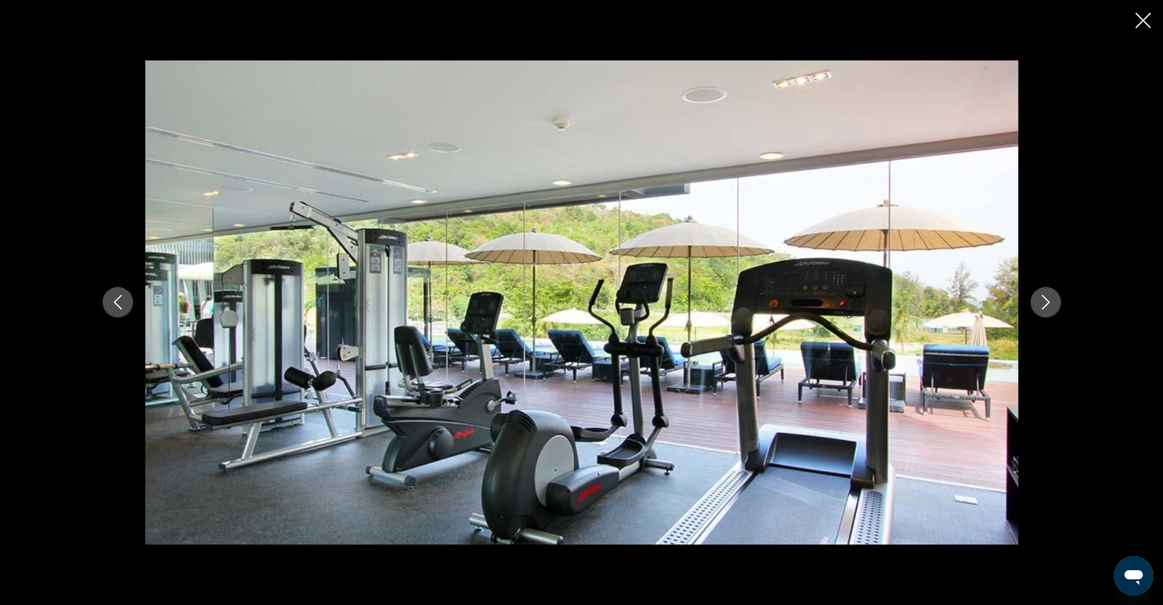
click at [1049, 300] on icon "Next image" at bounding box center [1046, 302] width 15 height 15
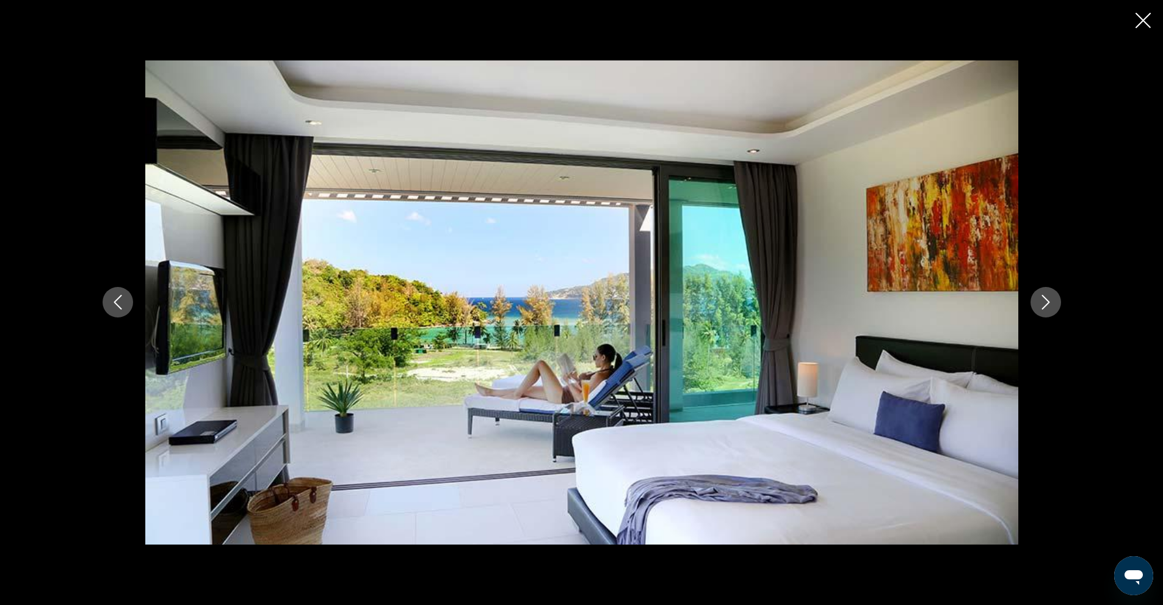
click at [1049, 300] on icon "Next image" at bounding box center [1046, 302] width 15 height 15
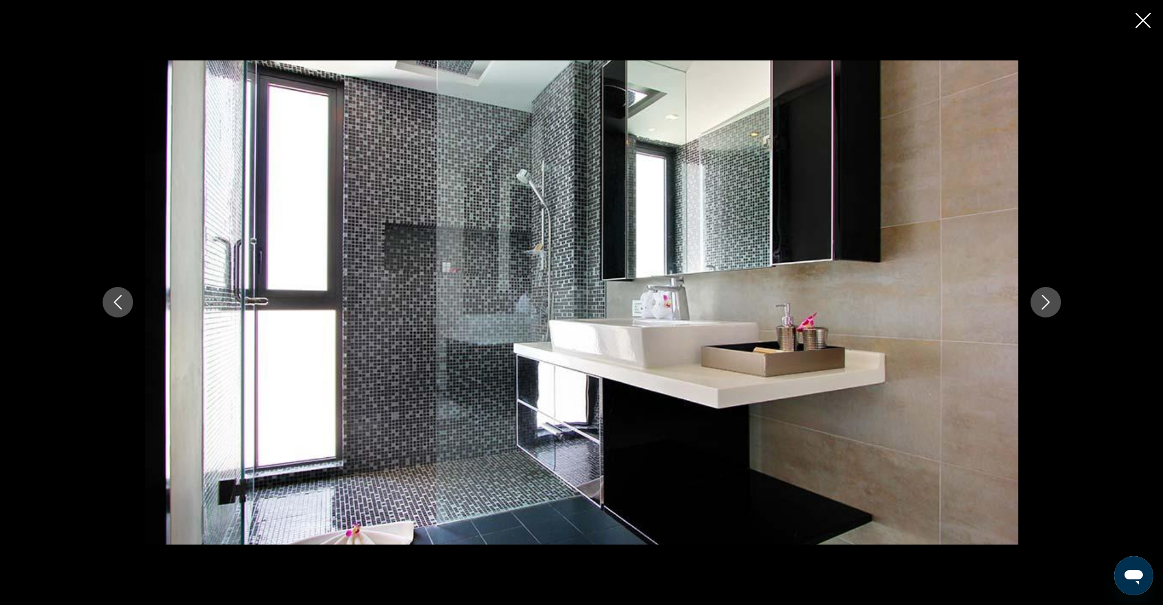
click at [1145, 21] on icon "Close slideshow" at bounding box center [1143, 20] width 15 height 15
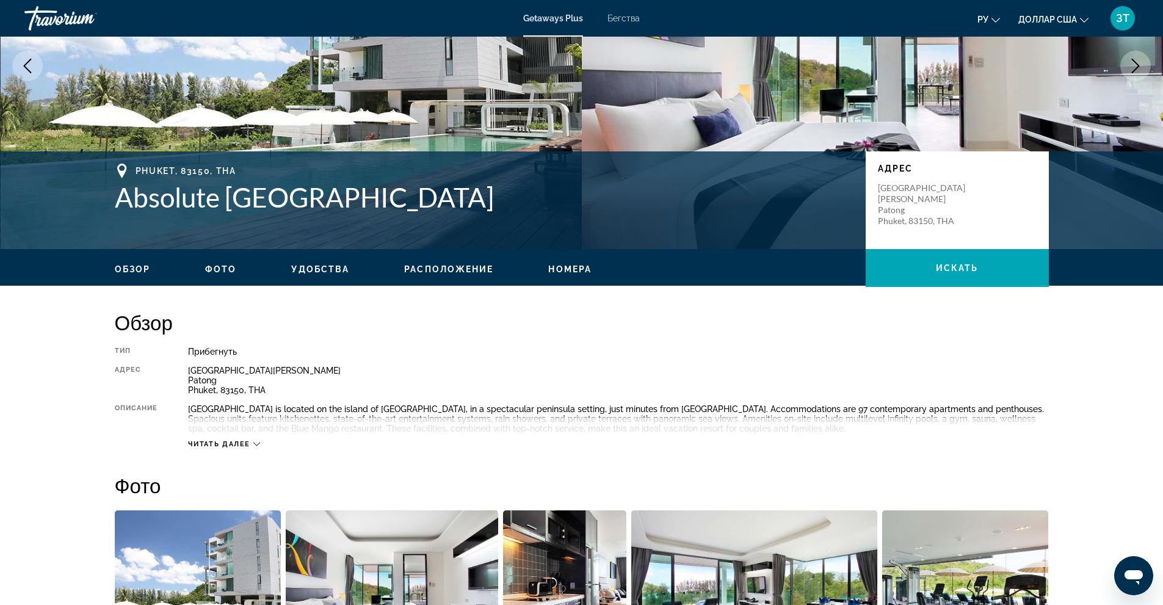
scroll to position [0, 0]
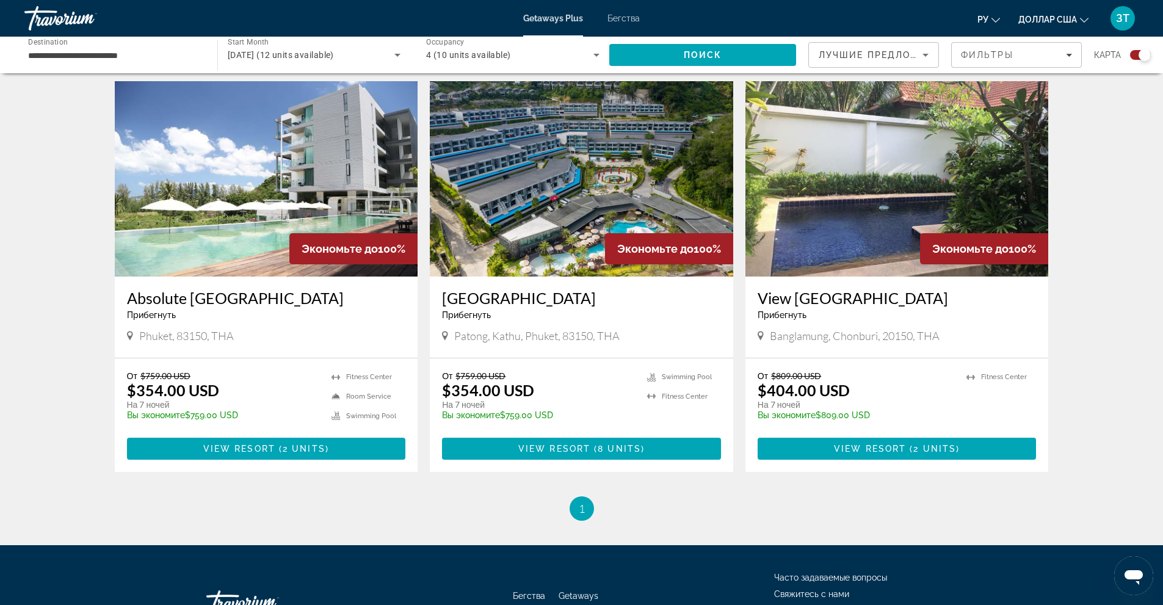
scroll to position [427, 0]
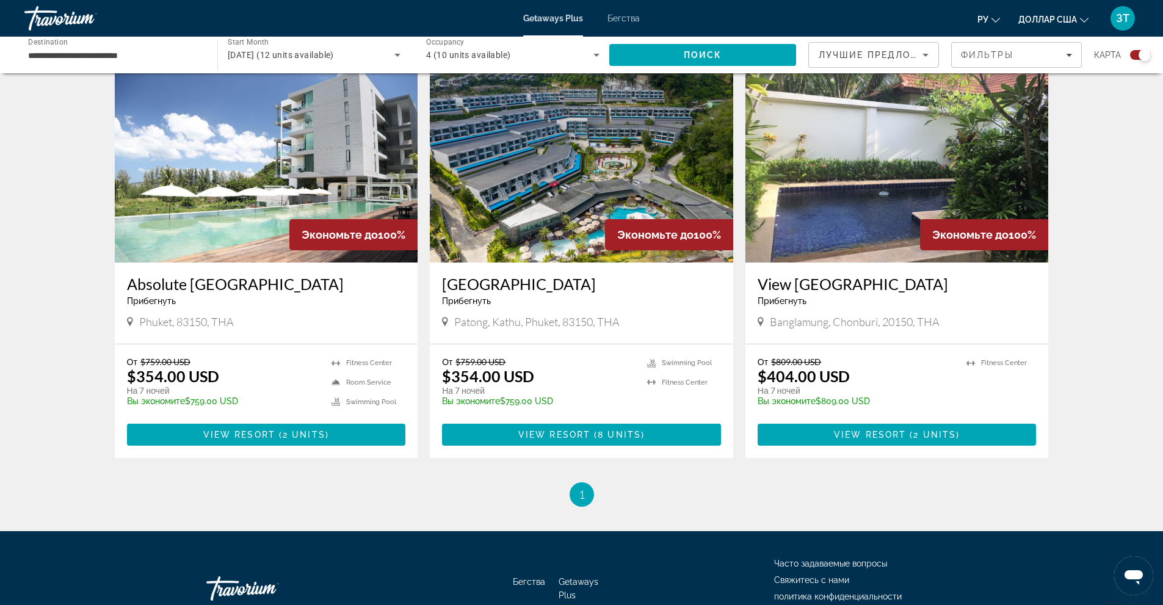
click at [572, 173] on img "Основное содержание" at bounding box center [581, 164] width 303 height 195
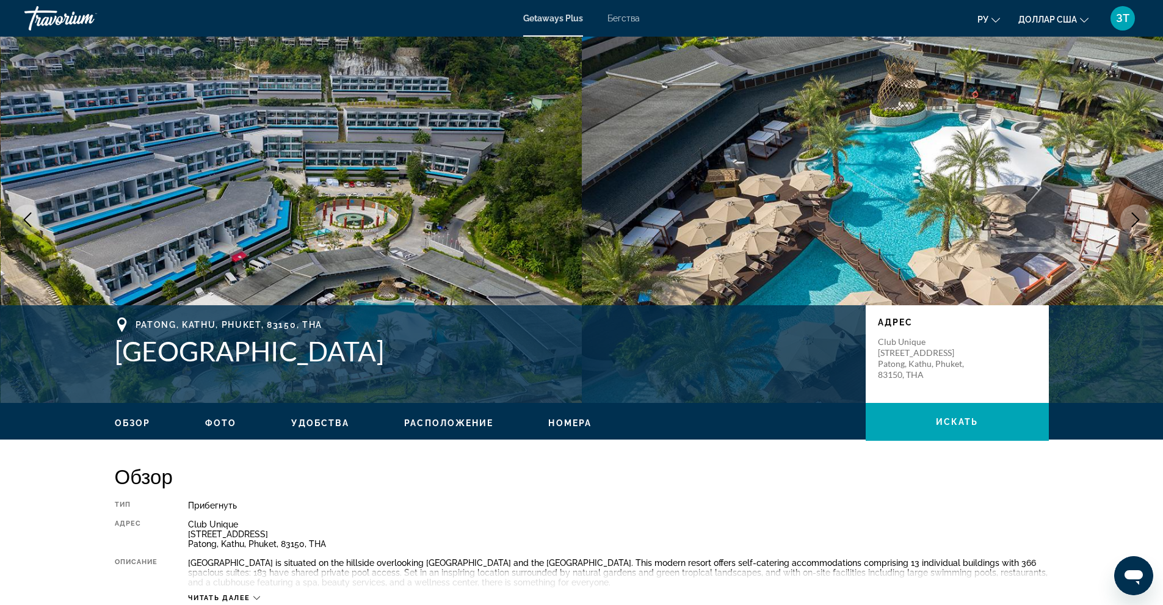
click at [219, 421] on span "Фото" at bounding box center [220, 423] width 31 height 10
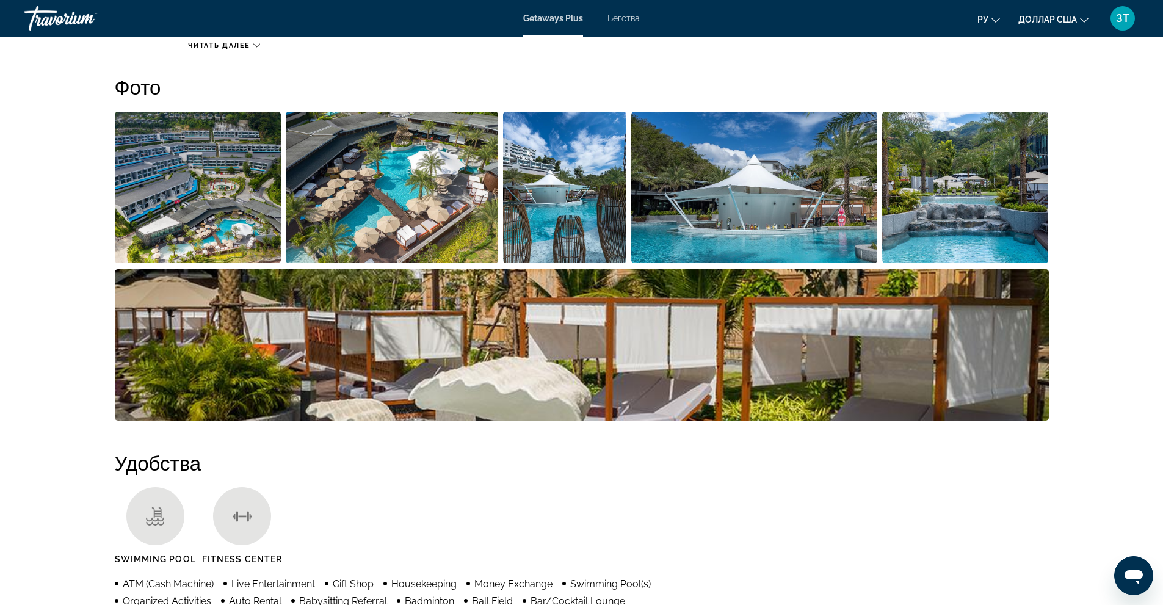
scroll to position [554, 0]
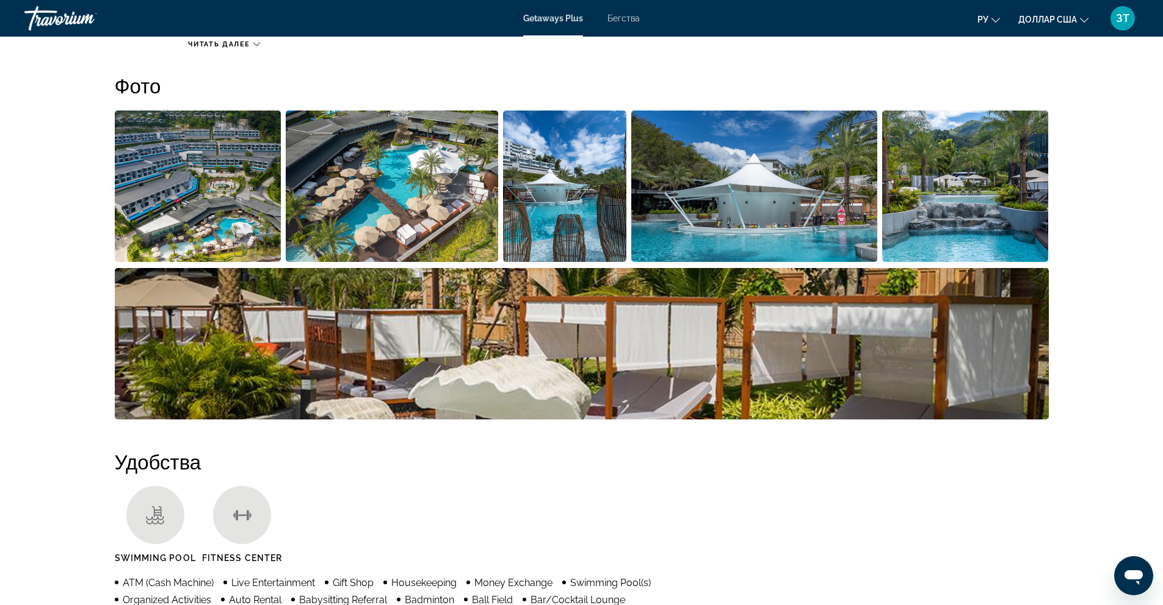
click at [170, 204] on img "Open full-screen image slider" at bounding box center [198, 186] width 167 height 151
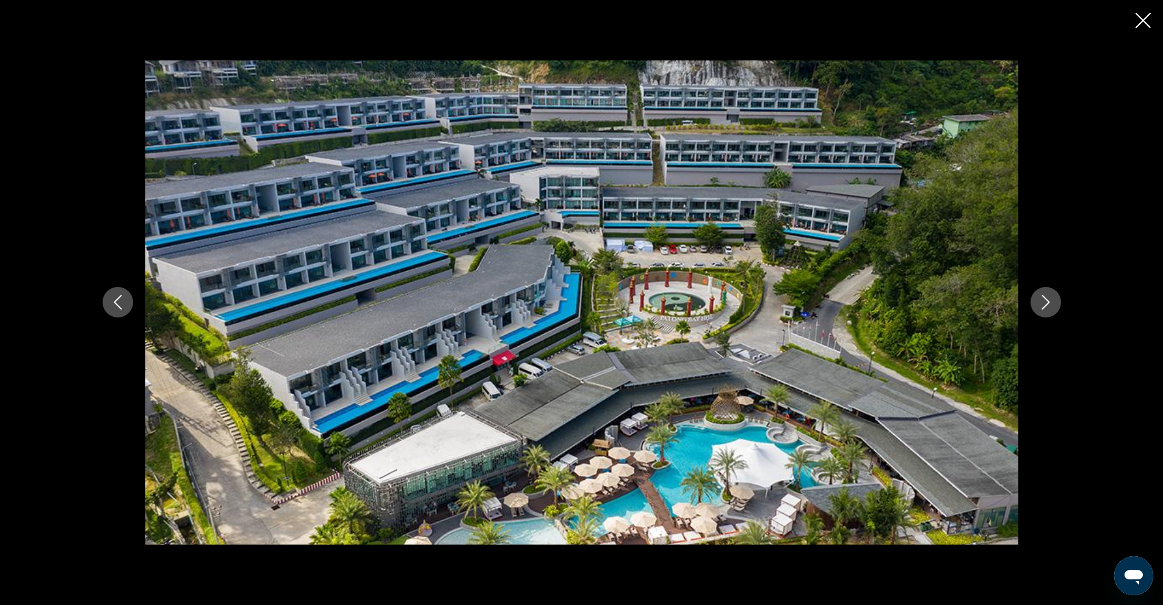
click at [1044, 299] on icon "Next image" at bounding box center [1046, 302] width 15 height 15
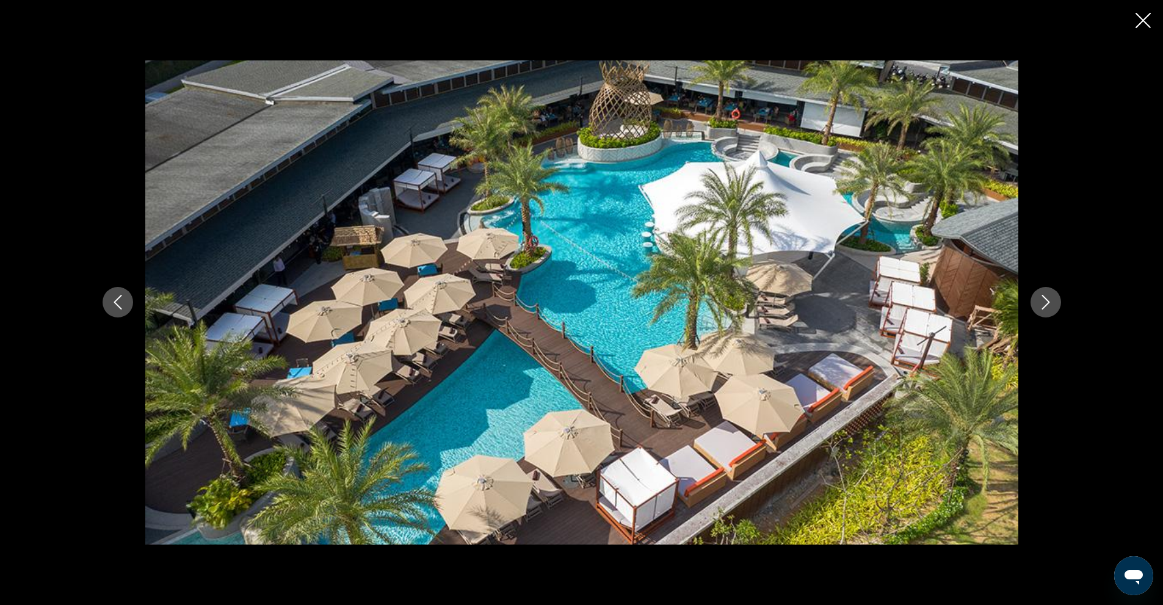
click at [1044, 299] on icon "Next image" at bounding box center [1046, 302] width 15 height 15
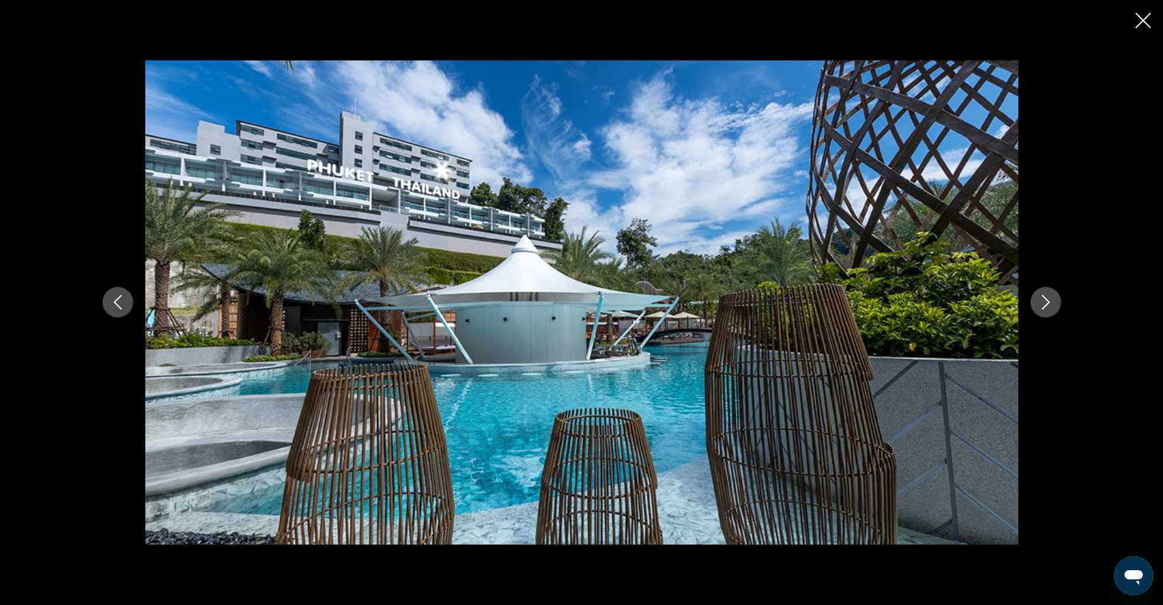
click at [1044, 299] on icon "Next image" at bounding box center [1046, 302] width 15 height 15
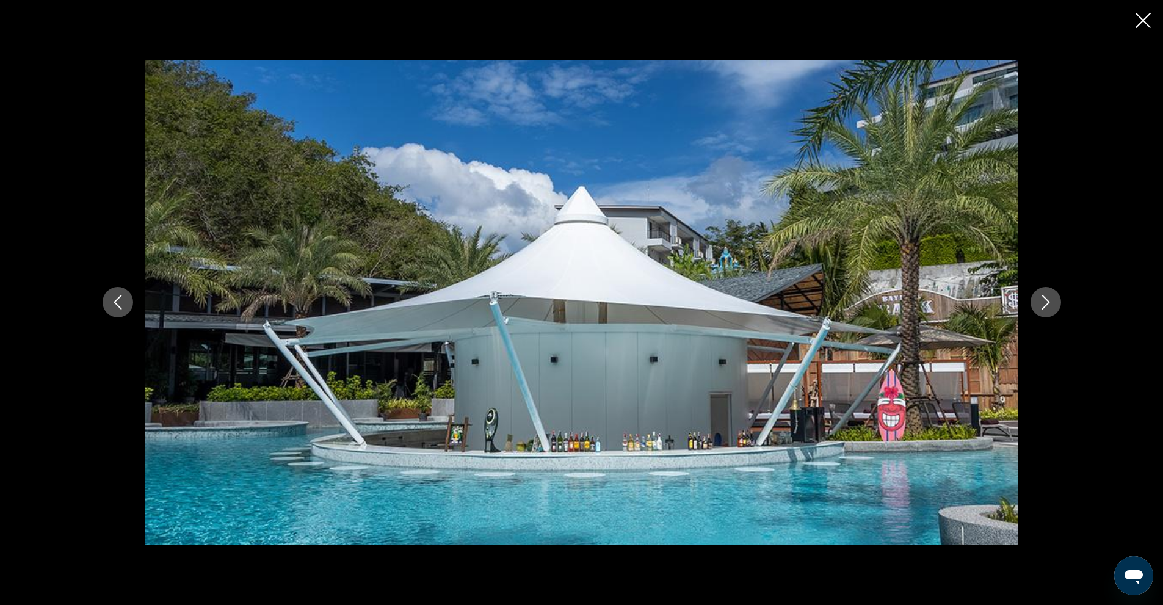
click at [1044, 299] on icon "Next image" at bounding box center [1046, 302] width 15 height 15
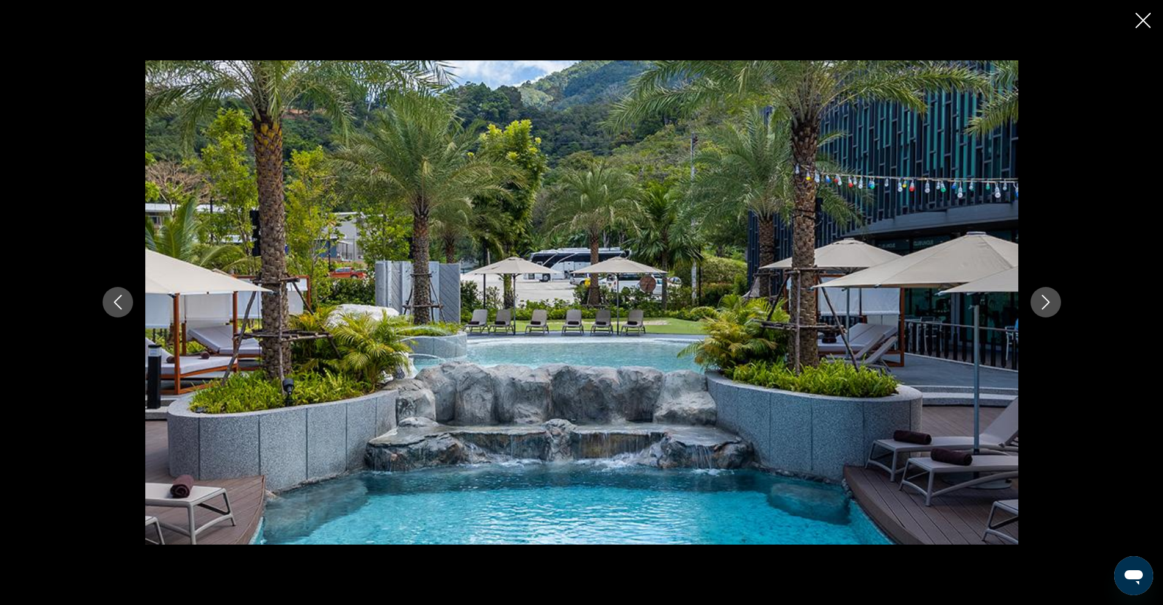
click at [1044, 299] on icon "Next image" at bounding box center [1046, 302] width 15 height 15
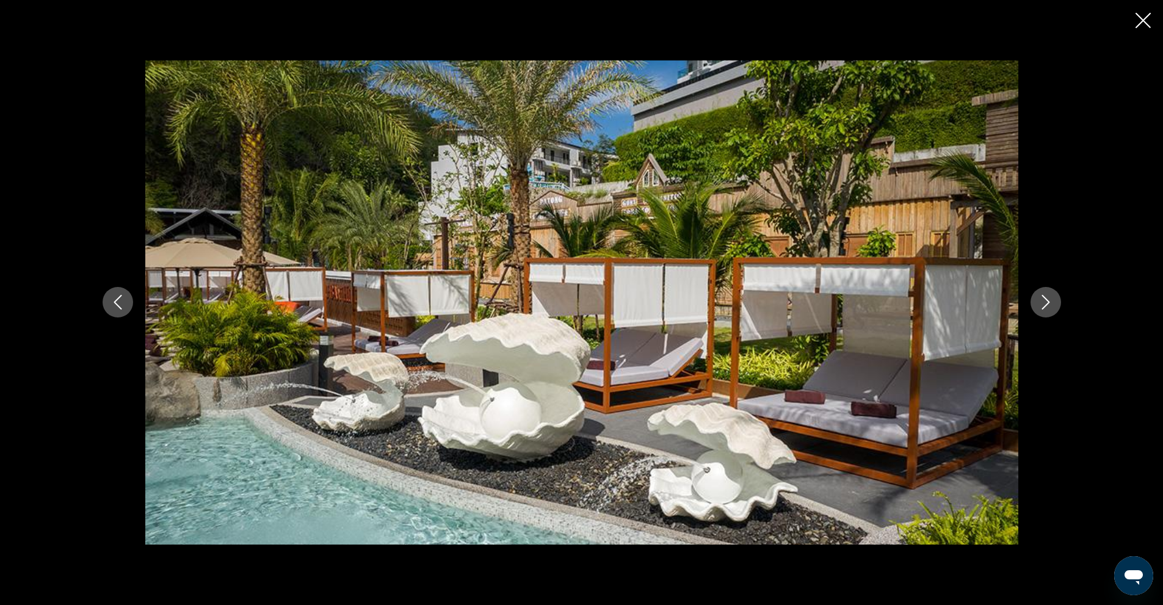
click at [1045, 299] on icon "Next image" at bounding box center [1046, 303] width 8 height 15
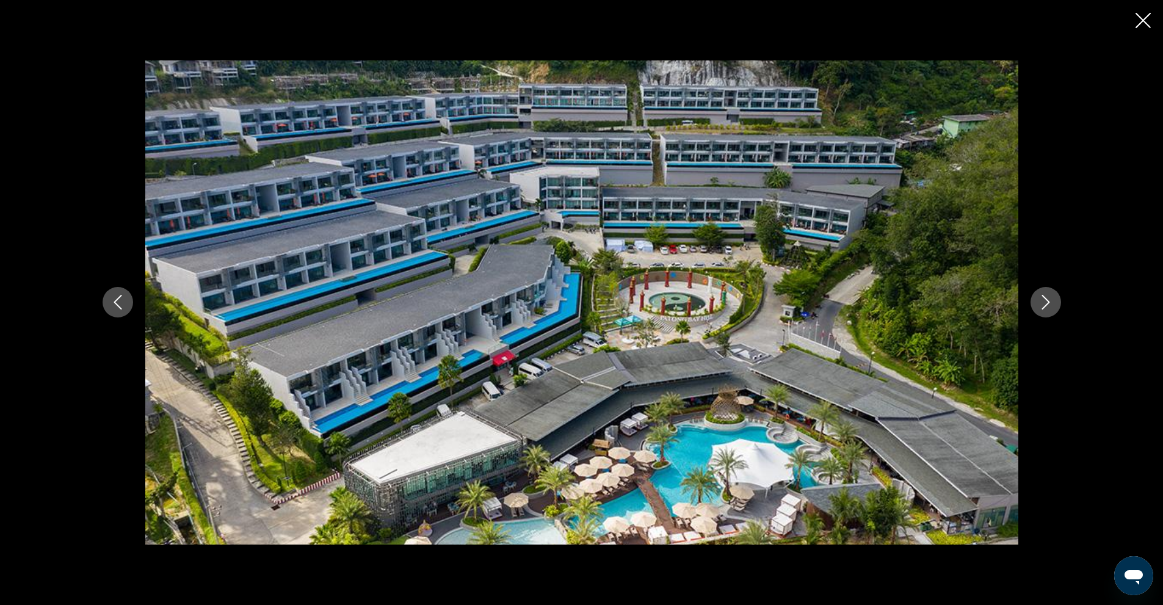
click at [1045, 299] on icon "Next image" at bounding box center [1046, 303] width 8 height 15
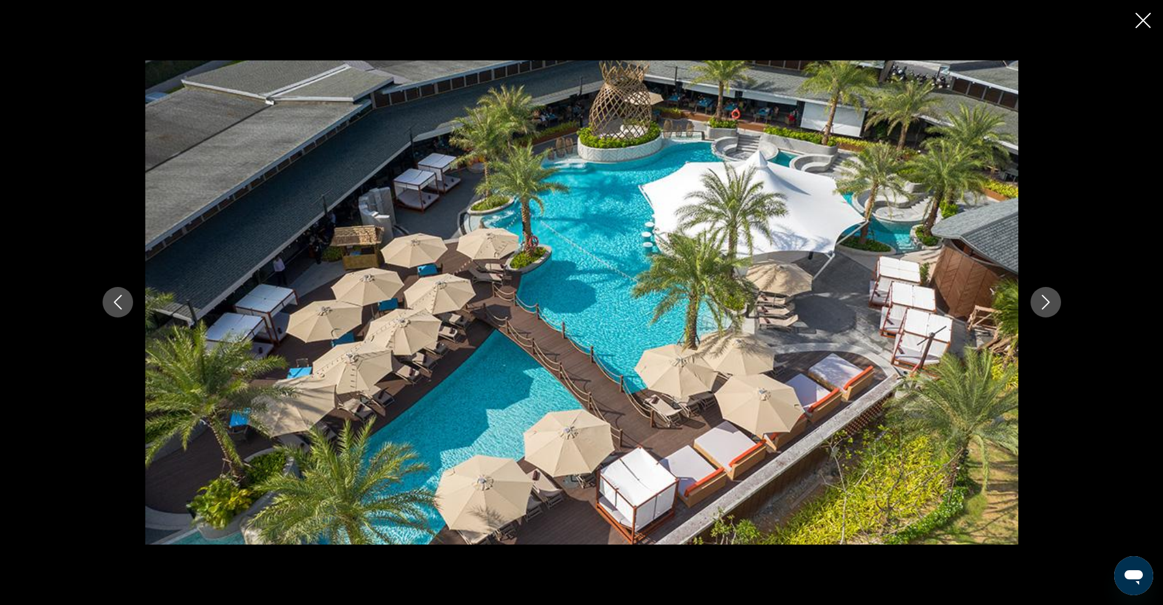
click at [1045, 299] on icon "Next image" at bounding box center [1046, 303] width 8 height 15
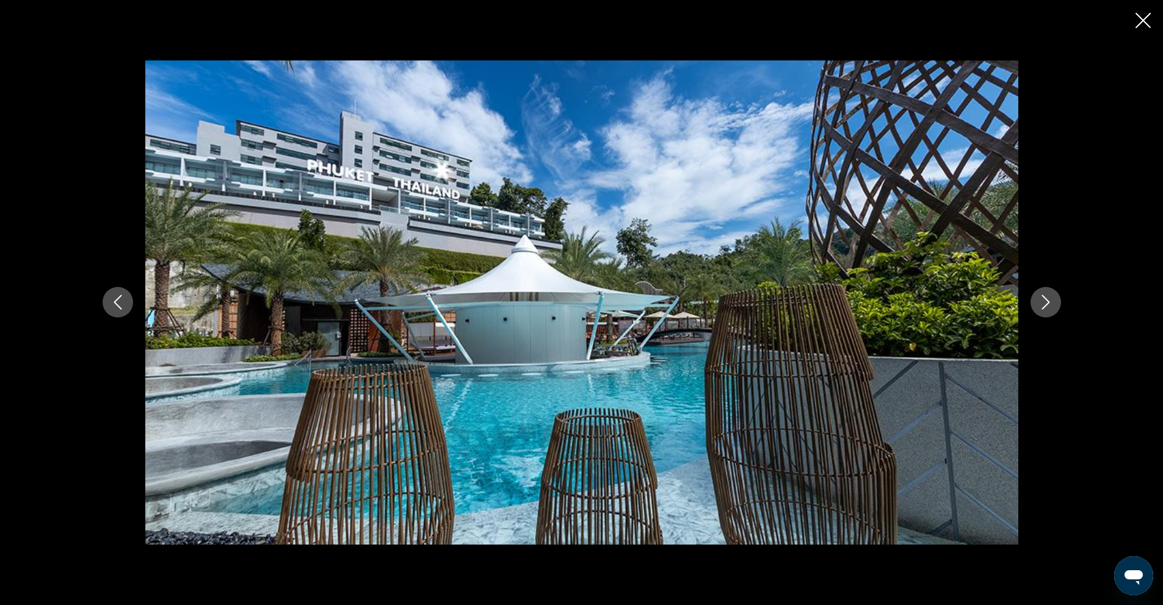
click at [1045, 299] on icon "Next image" at bounding box center [1046, 303] width 8 height 15
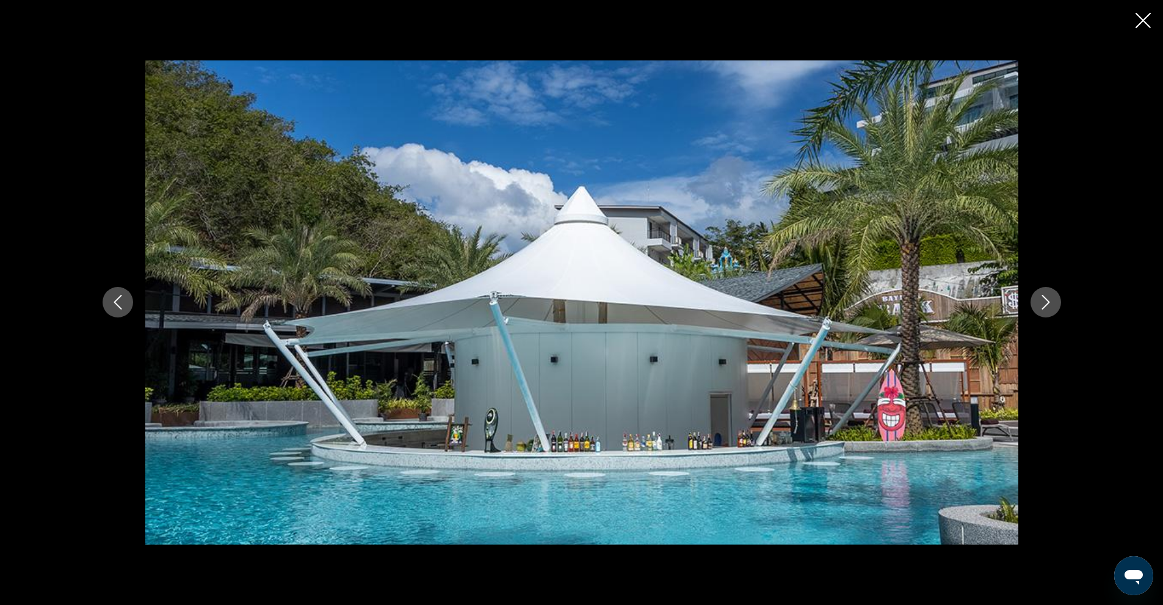
click at [1045, 299] on icon "Next image" at bounding box center [1046, 303] width 8 height 15
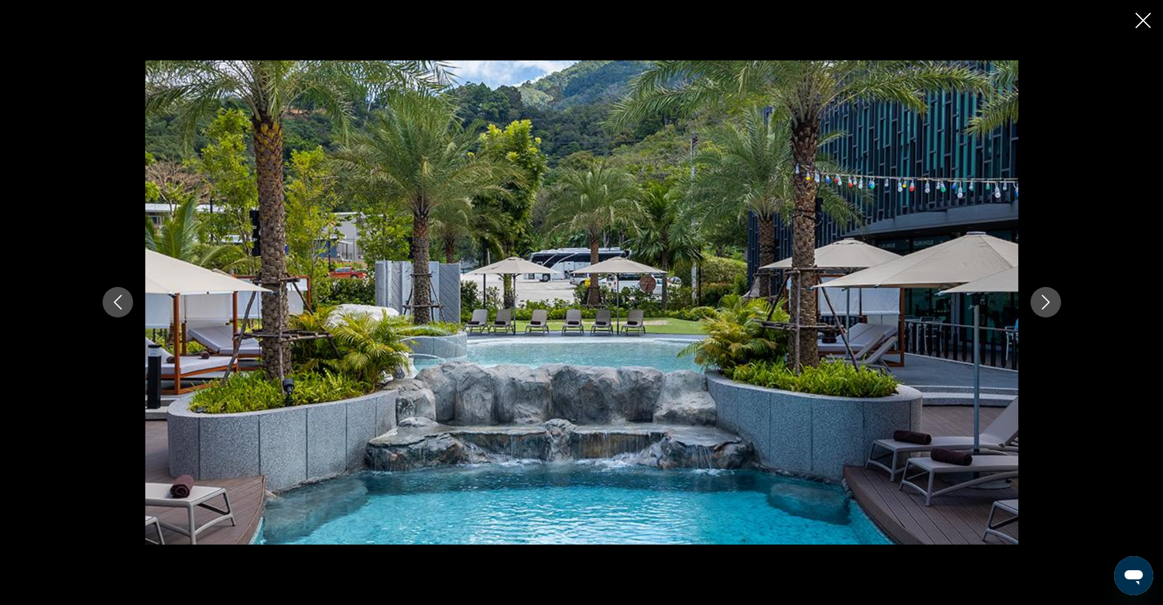
drag, startPoint x: 1138, startPoint y: 14, endPoint x: 1138, endPoint y: 22, distance: 7.9
click at [1138, 16] on icon "Close slideshow" at bounding box center [1143, 20] width 15 height 15
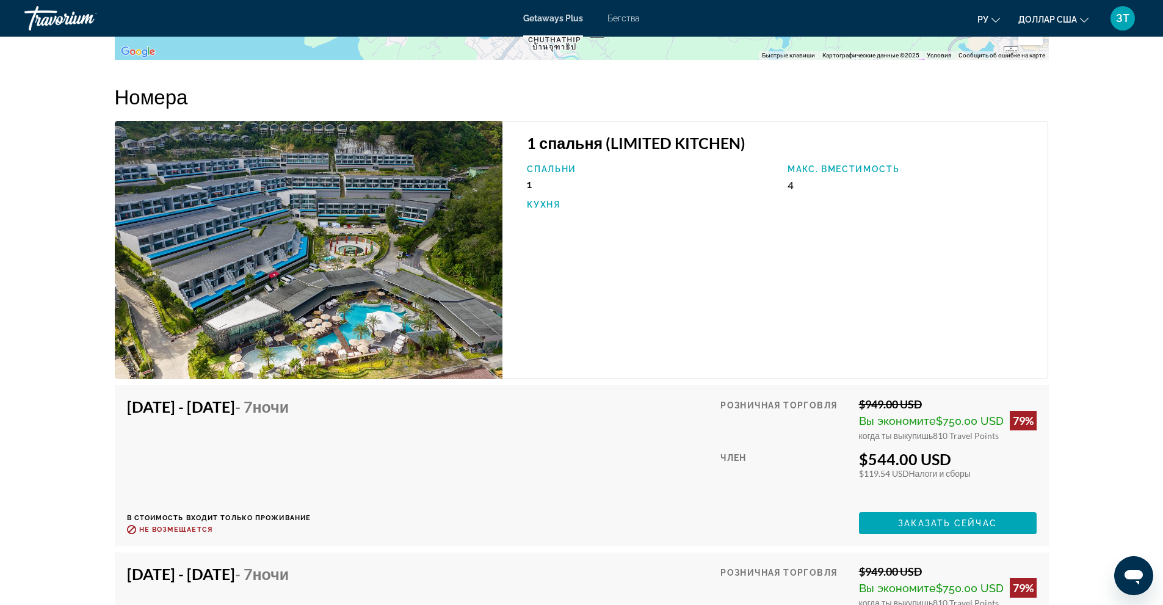
scroll to position [1801, 0]
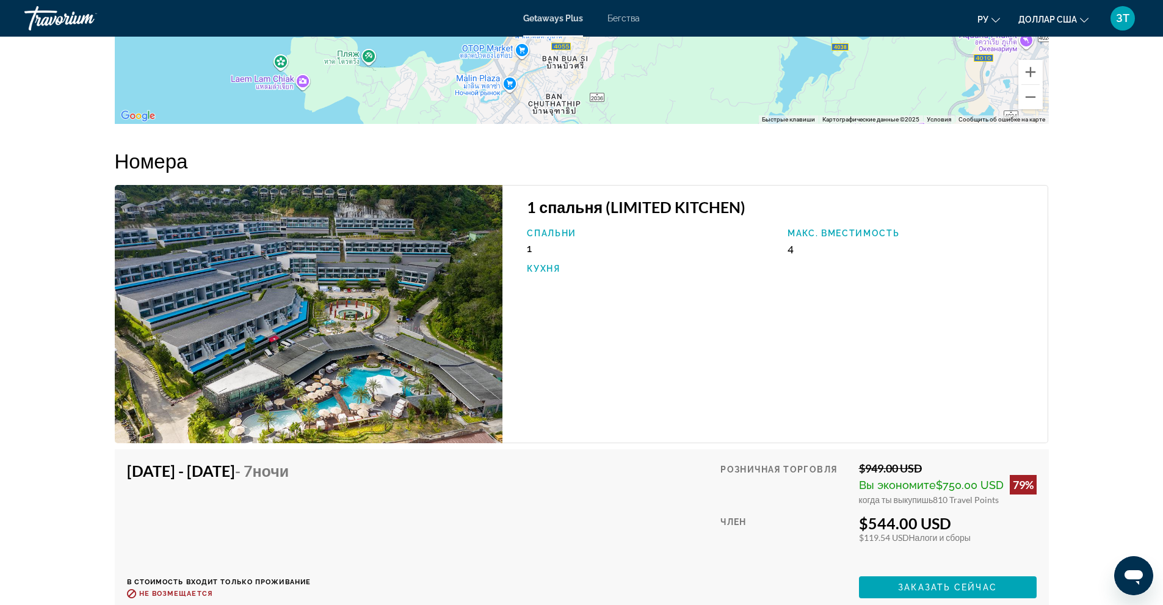
click at [308, 325] on img "Основное содержание" at bounding box center [309, 314] width 388 height 258
click at [559, 206] on h3 "1 спальня (LIMITED KITCHEN)" at bounding box center [781, 207] width 509 height 18
click at [656, 200] on h3 "1 спальня (LIMITED KITCHEN)" at bounding box center [781, 207] width 509 height 18
drag, startPoint x: 556, startPoint y: 223, endPoint x: 555, endPoint y: 231, distance: 8.6
click at [555, 223] on div "1 спальня (LIMITED KITCHEN) Спальни 1 Макс. вместимость 4 Кухня" at bounding box center [776, 314] width 546 height 258
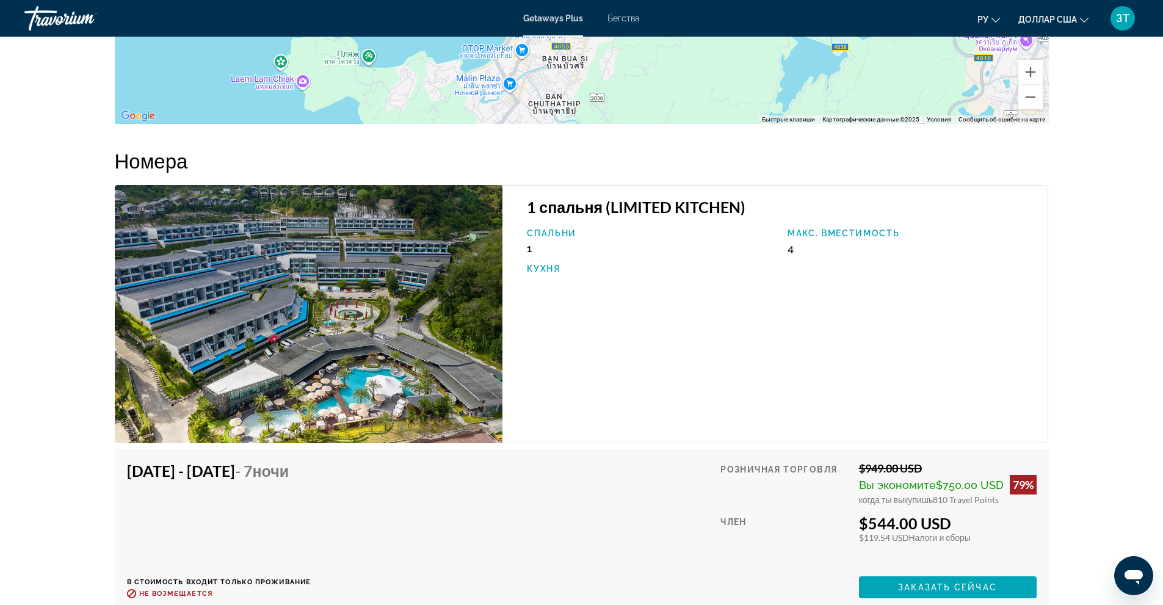
click at [555, 231] on p "Спальни" at bounding box center [651, 233] width 249 height 10
click at [537, 267] on p "Кухня" at bounding box center [651, 269] width 249 height 10
drag, startPoint x: 817, startPoint y: 232, endPoint x: 865, endPoint y: 230, distance: 48.3
click at [818, 231] on p "Макс. вместимость" at bounding box center [912, 233] width 249 height 10
click at [881, 230] on p "Макс. вместимость" at bounding box center [912, 233] width 249 height 10
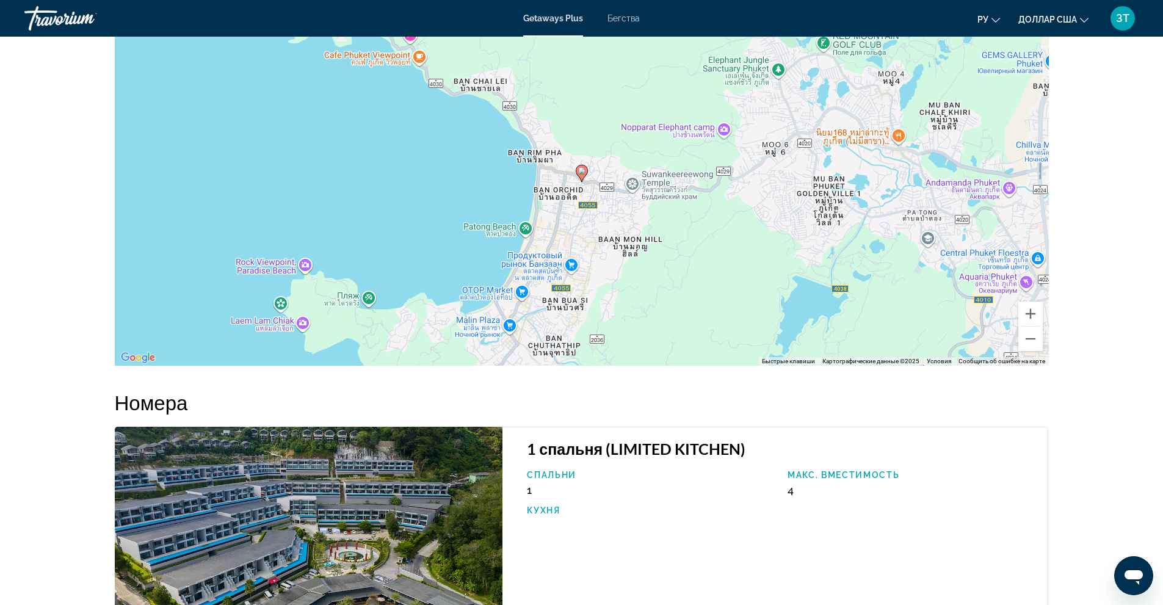
scroll to position [1557, 0]
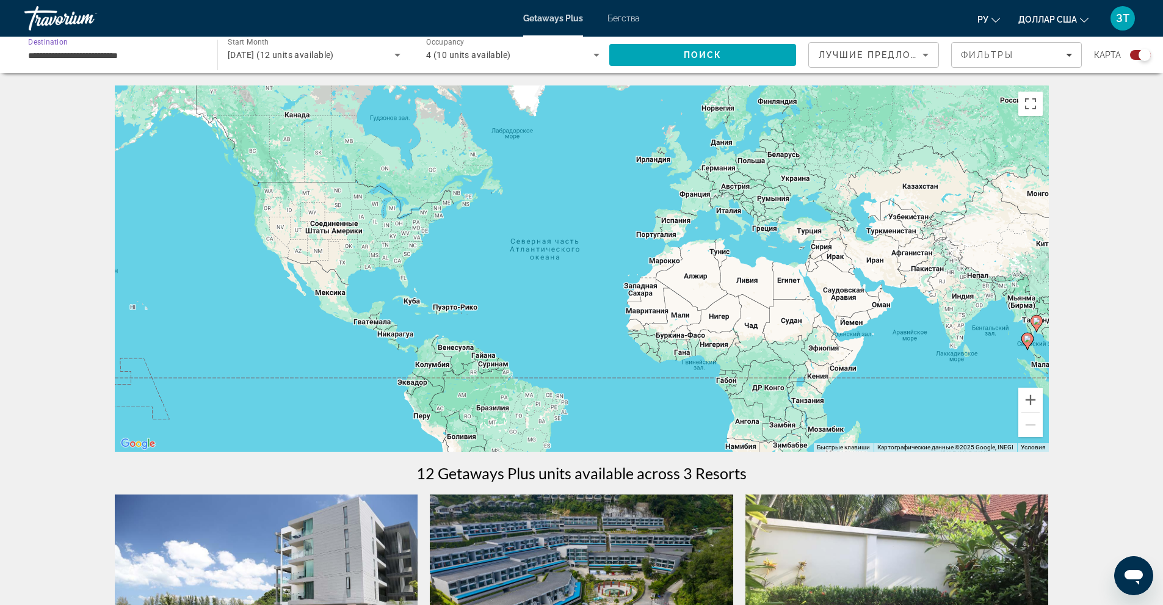
click at [143, 48] on input "**********" at bounding box center [114, 55] width 173 height 15
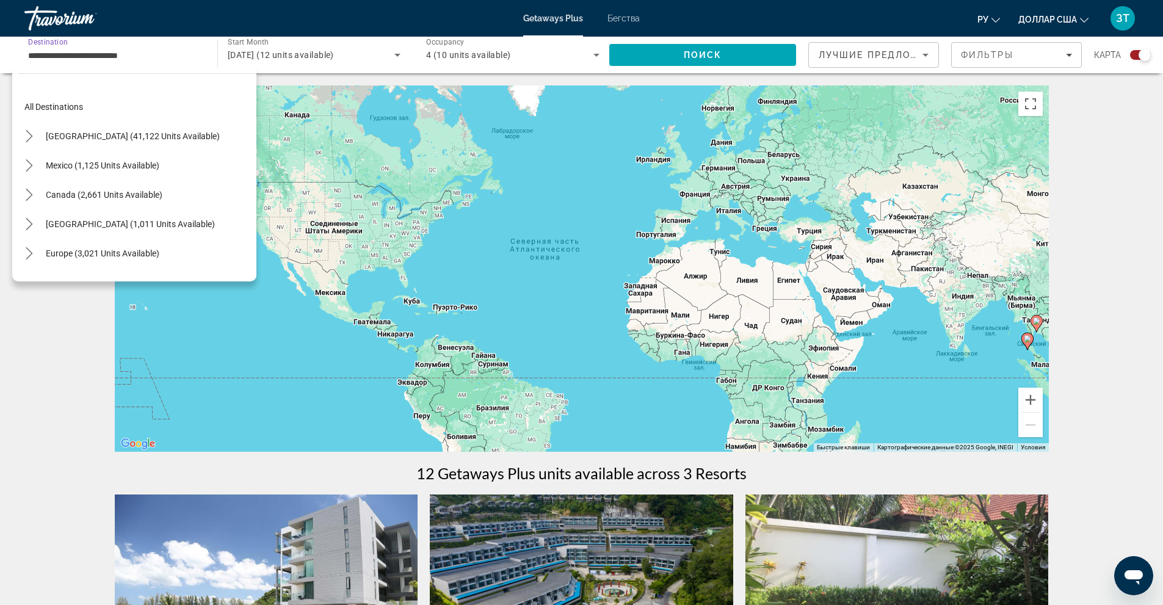
scroll to position [483, 0]
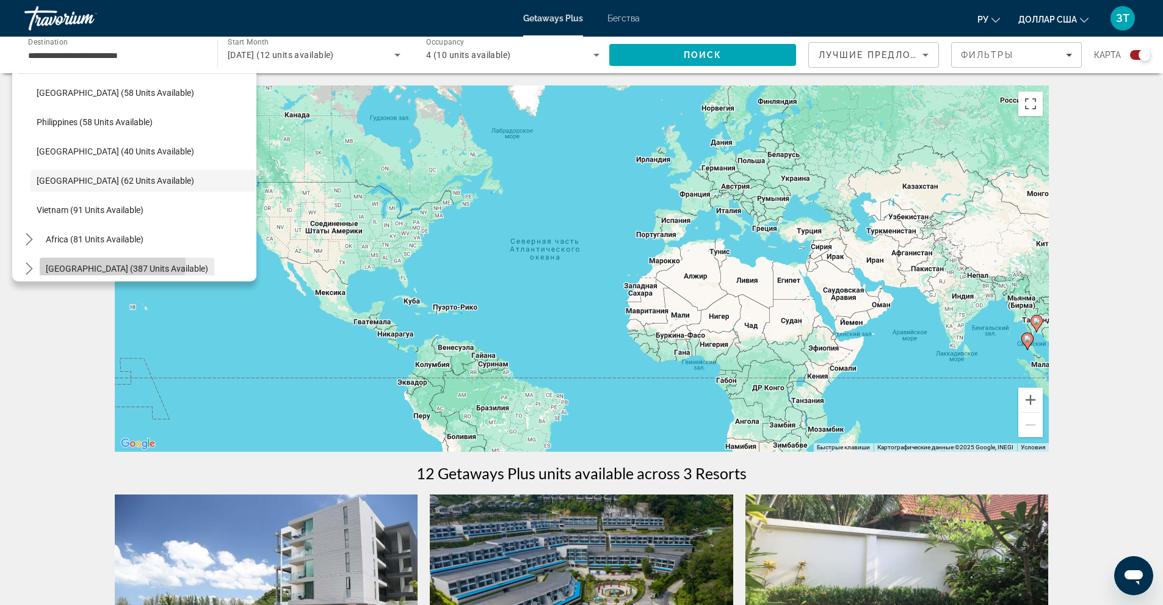
click at [112, 263] on span "Select destination: Middle East (387 units available)" at bounding box center [127, 268] width 175 height 29
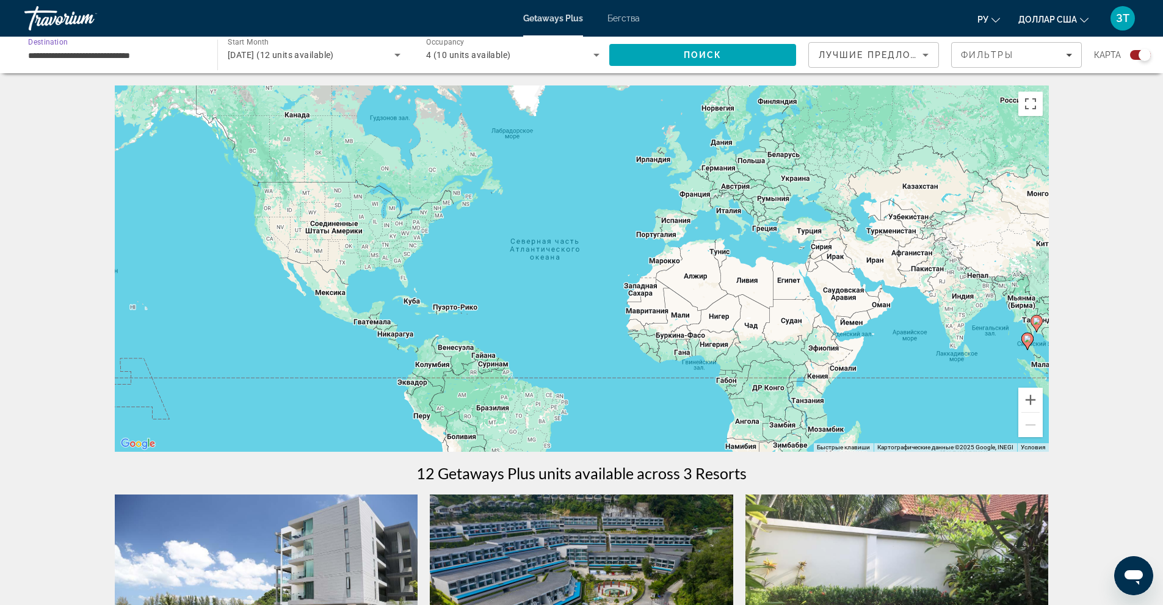
click at [165, 51] on input "**********" at bounding box center [114, 55] width 173 height 15
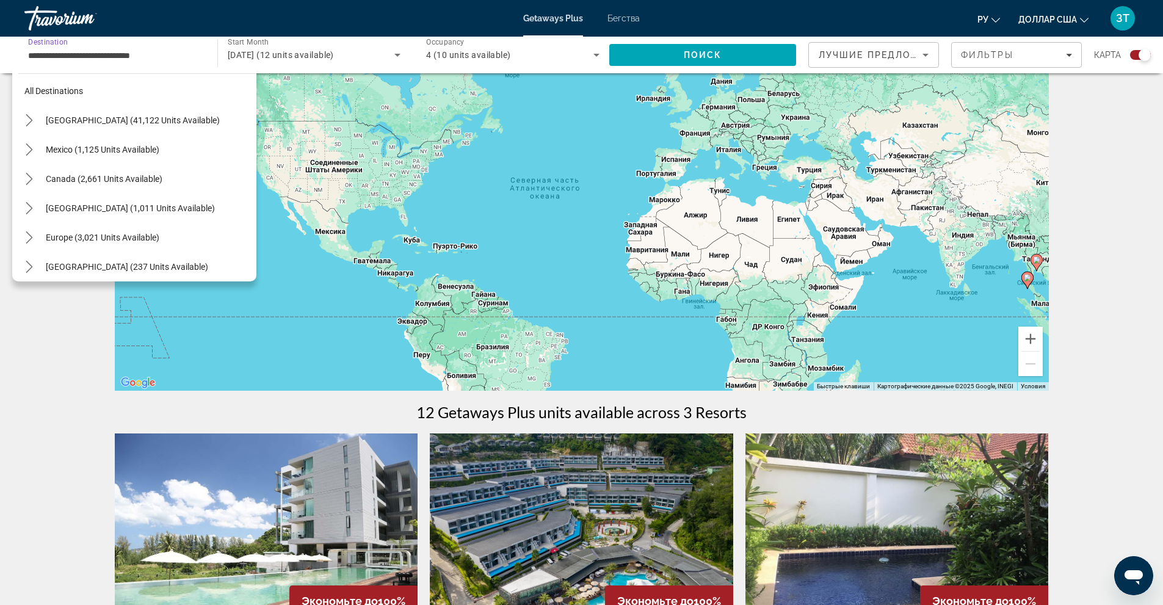
scroll to position [0, 0]
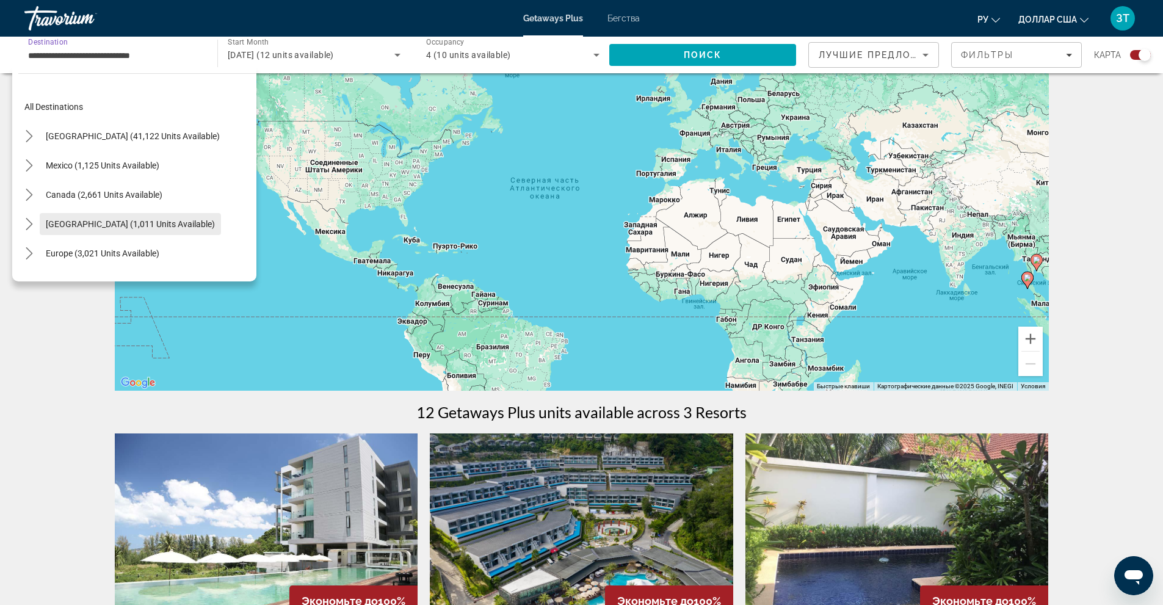
click at [75, 221] on span "Caribbean & Atlantic Islands (1,011 units available)" at bounding box center [130, 224] width 169 height 10
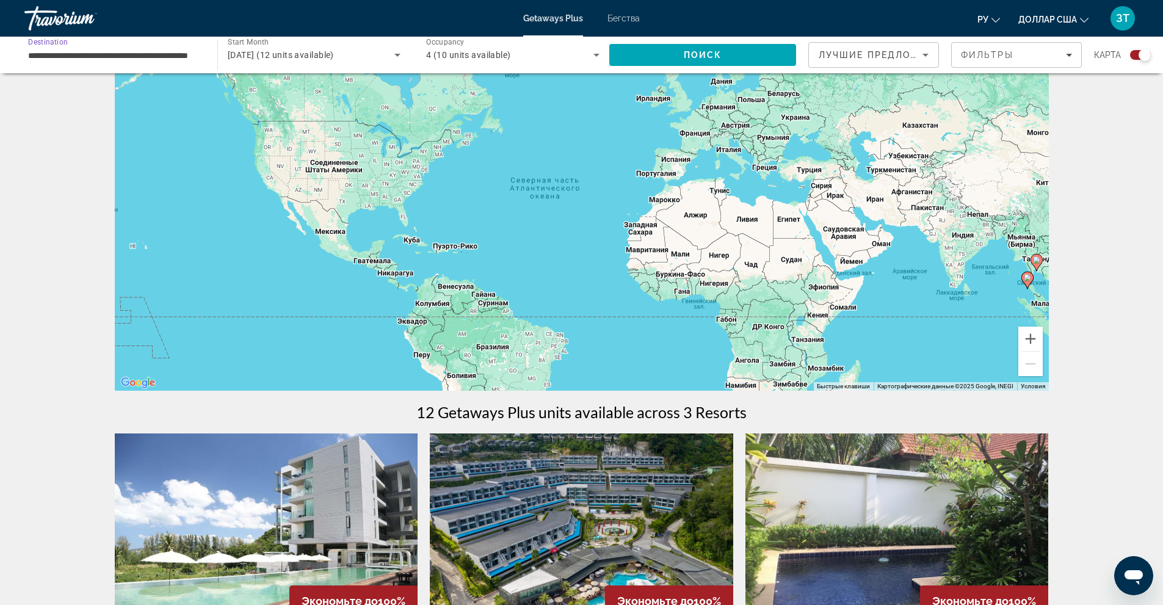
click at [200, 54] on input "**********" at bounding box center [114, 55] width 173 height 15
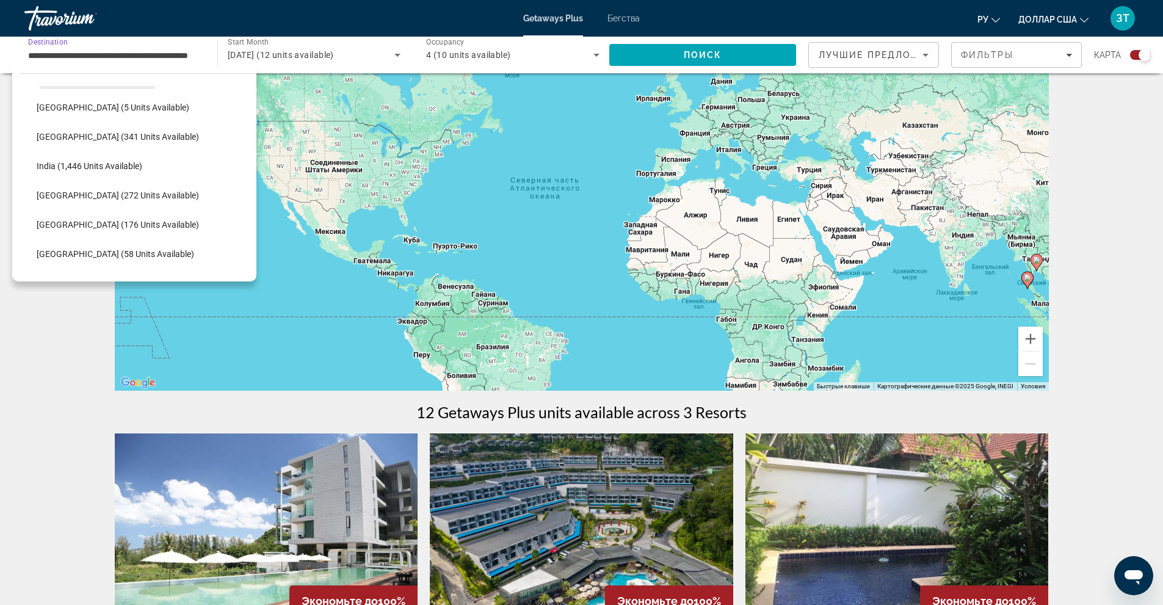
scroll to position [471, 0]
click at [119, 160] on span "India (1,446 units available)" at bounding box center [90, 164] width 106 height 10
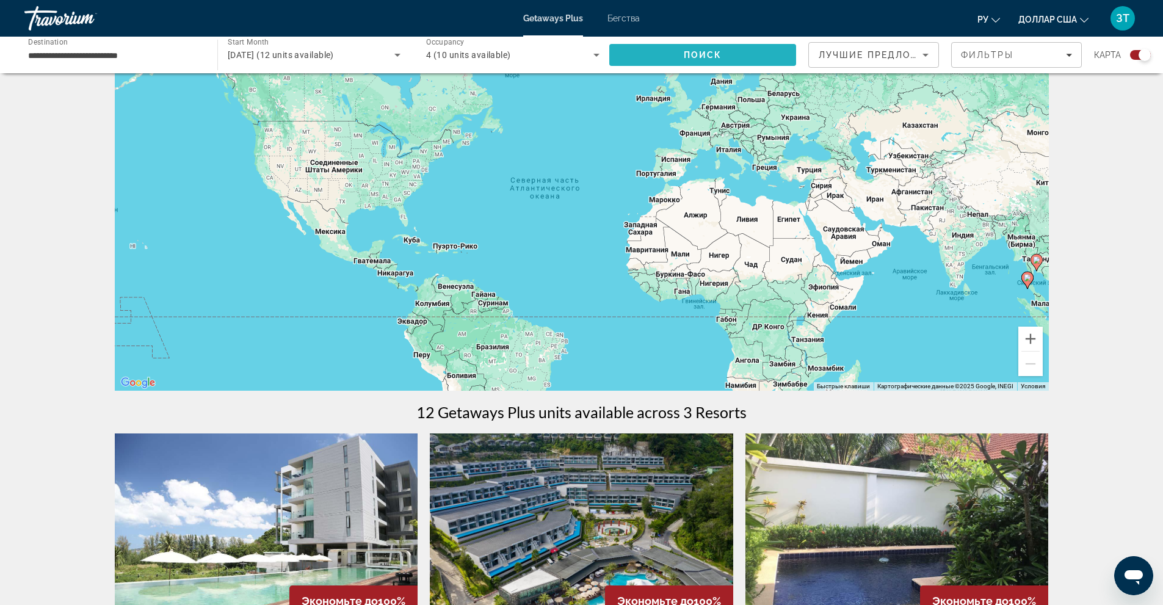
click at [692, 51] on span "Поиск" at bounding box center [703, 55] width 38 height 10
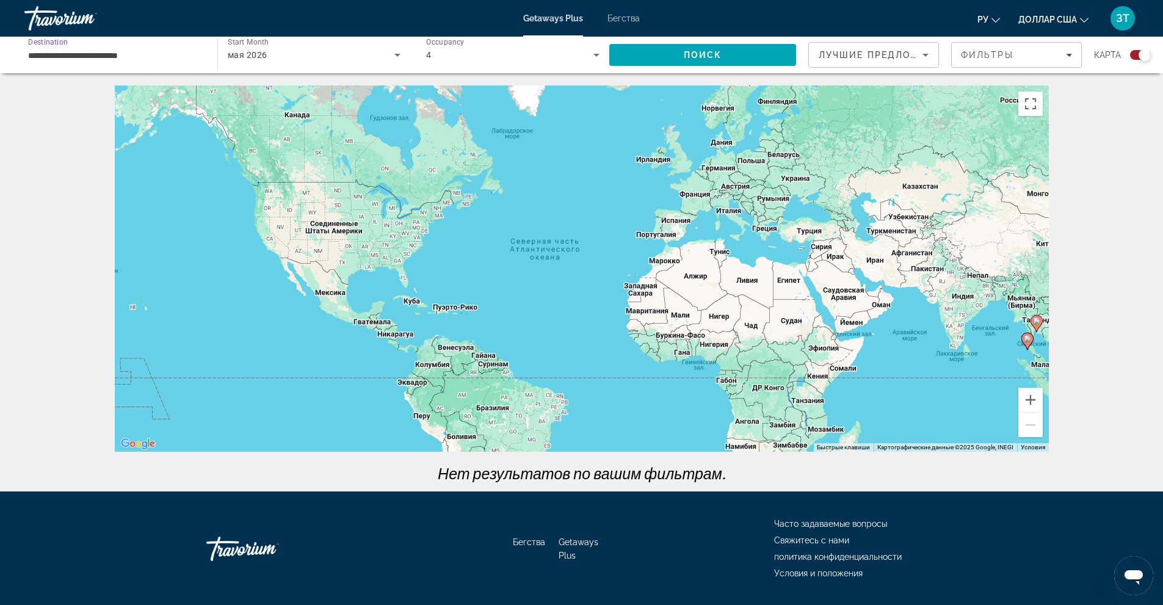
click at [152, 56] on input "**********" at bounding box center [114, 55] width 173 height 15
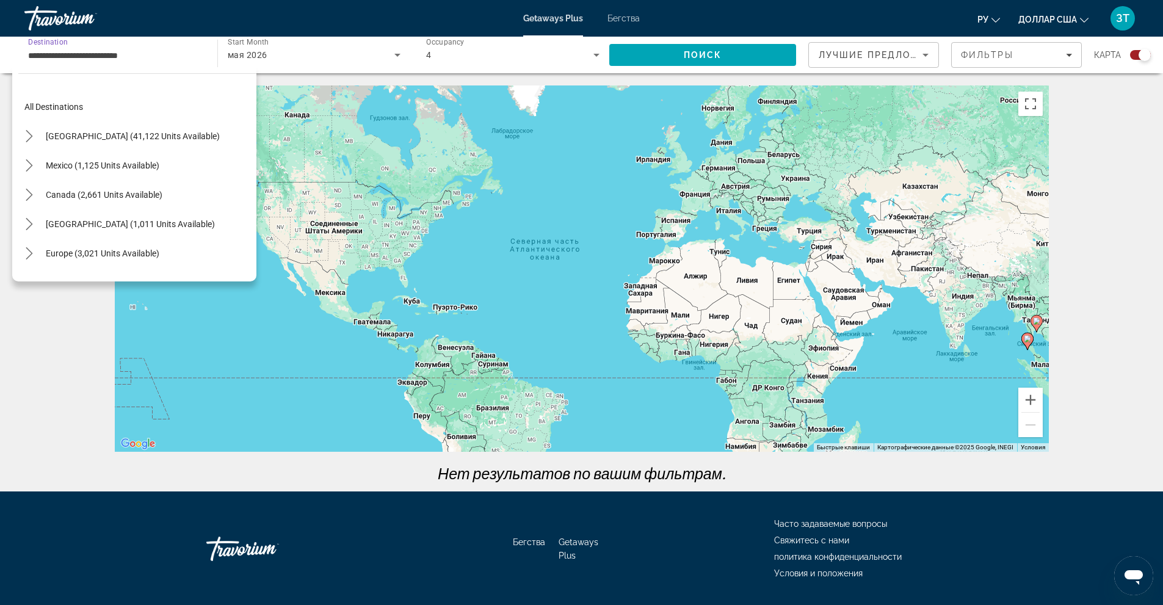
scroll to position [307, 0]
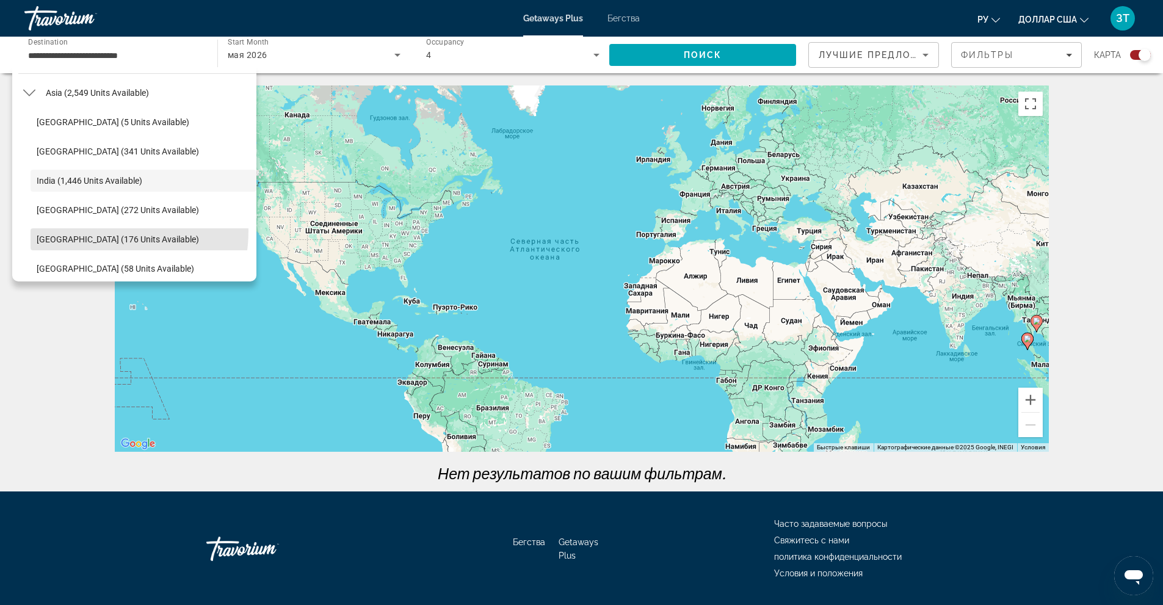
click at [93, 231] on span "Select destination: Malaysia (176 units available)" at bounding box center [144, 239] width 226 height 29
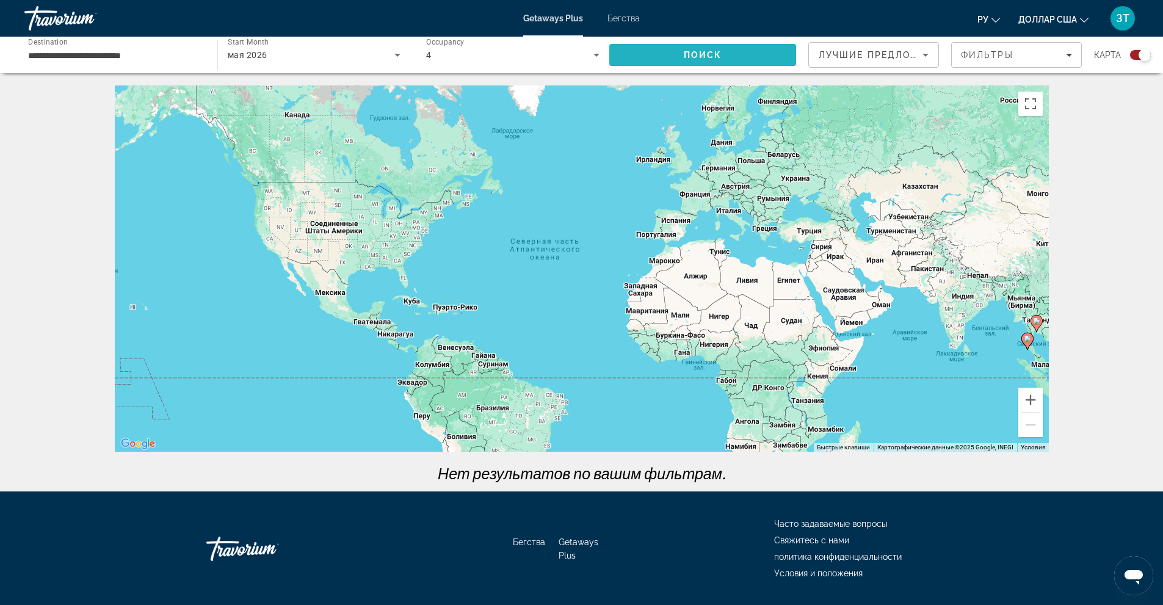
click at [640, 54] on span "Search" at bounding box center [702, 54] width 187 height 29
click at [158, 54] on input "**********" at bounding box center [114, 55] width 173 height 15
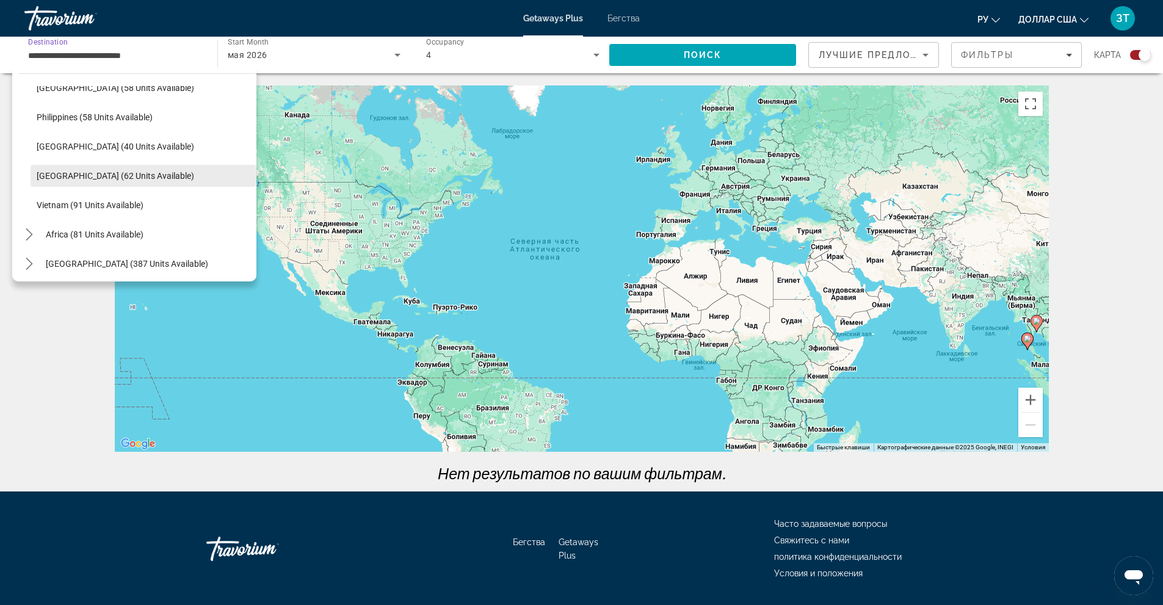
scroll to position [491, 0]
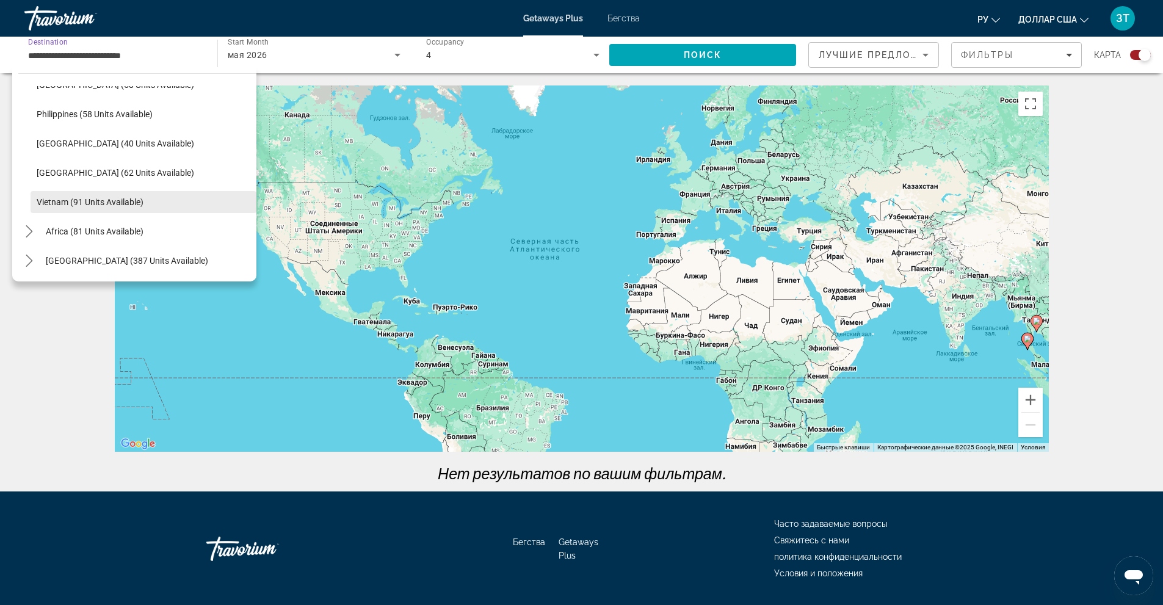
click at [74, 202] on span "Vietnam (91 units available)" at bounding box center [90, 202] width 107 height 10
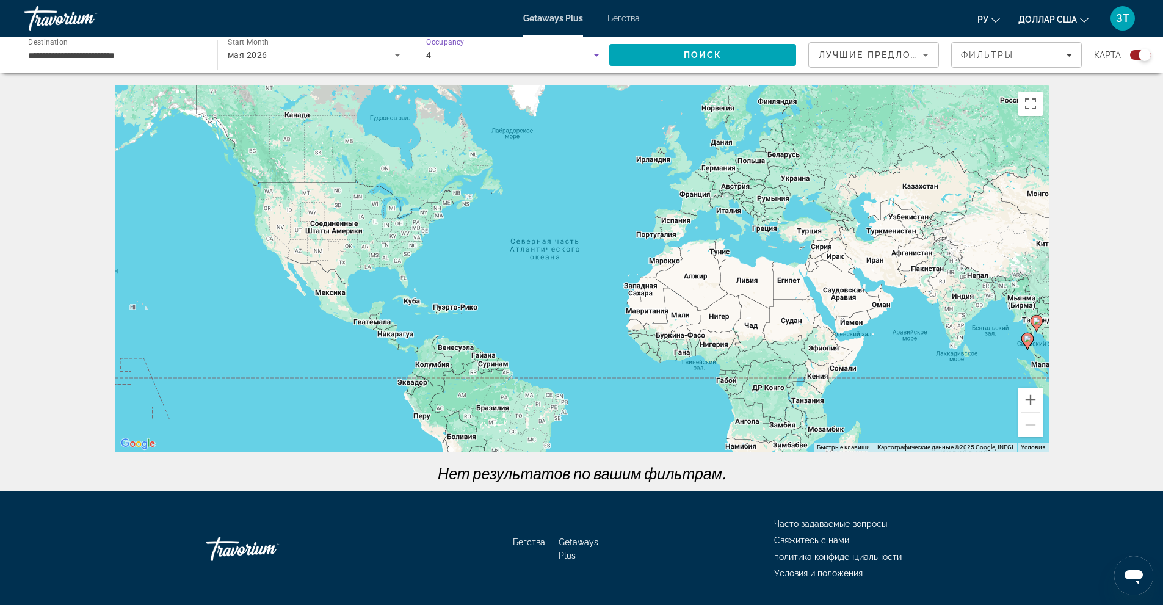
click at [595, 55] on icon "Search widget" at bounding box center [596, 55] width 6 height 3
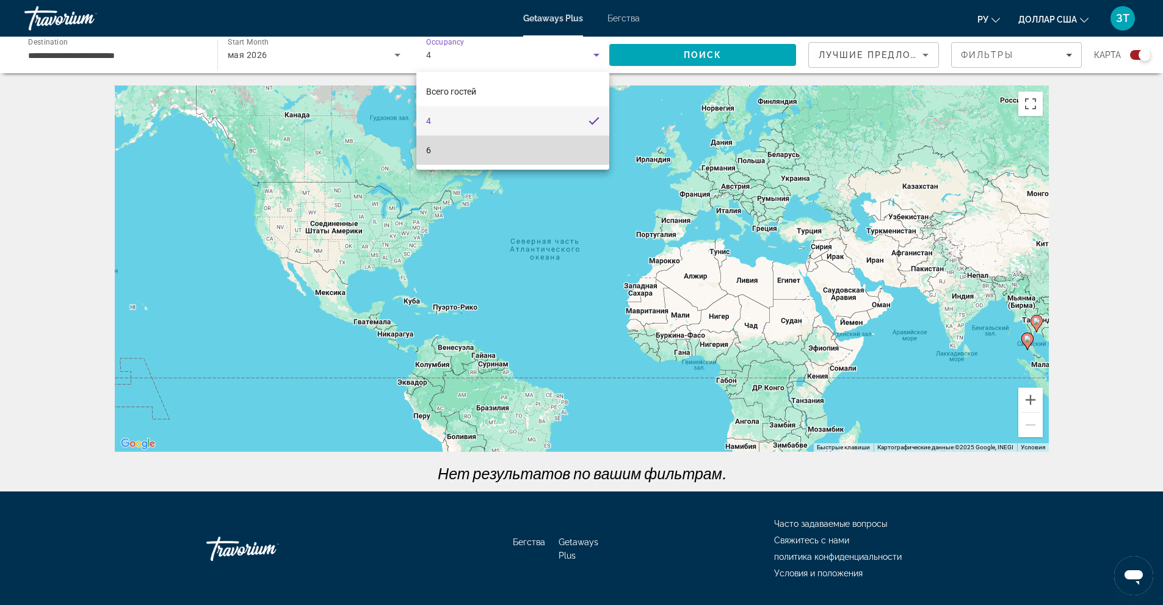
click at [446, 143] on mat-option "6" at bounding box center [512, 150] width 193 height 29
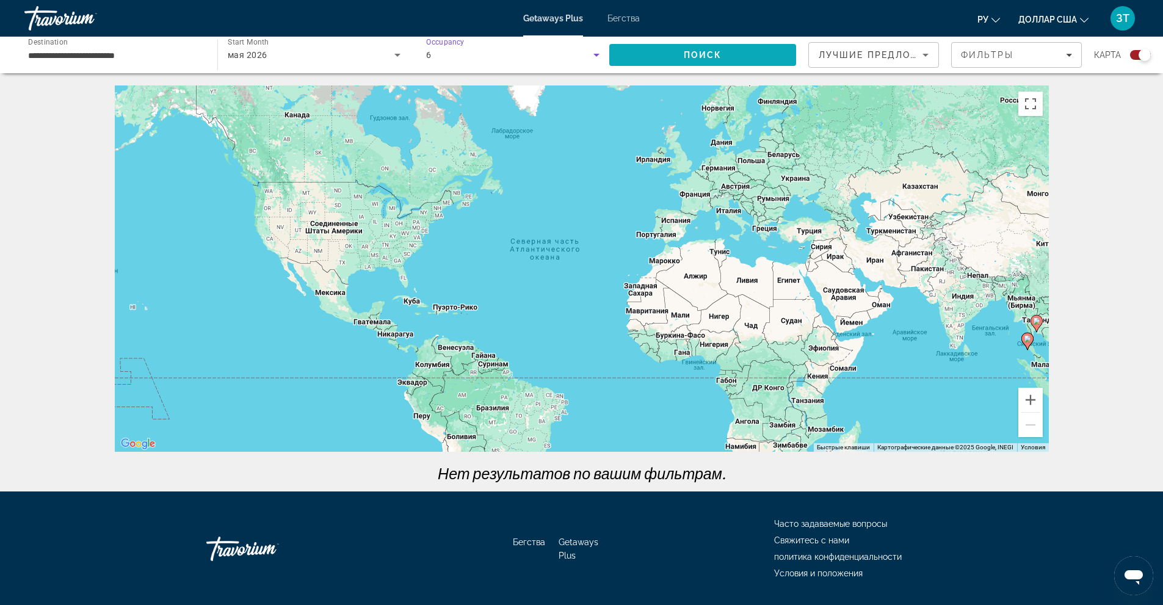
click at [662, 56] on span "Search" at bounding box center [702, 54] width 187 height 29
click at [149, 51] on input "**********" at bounding box center [114, 55] width 173 height 15
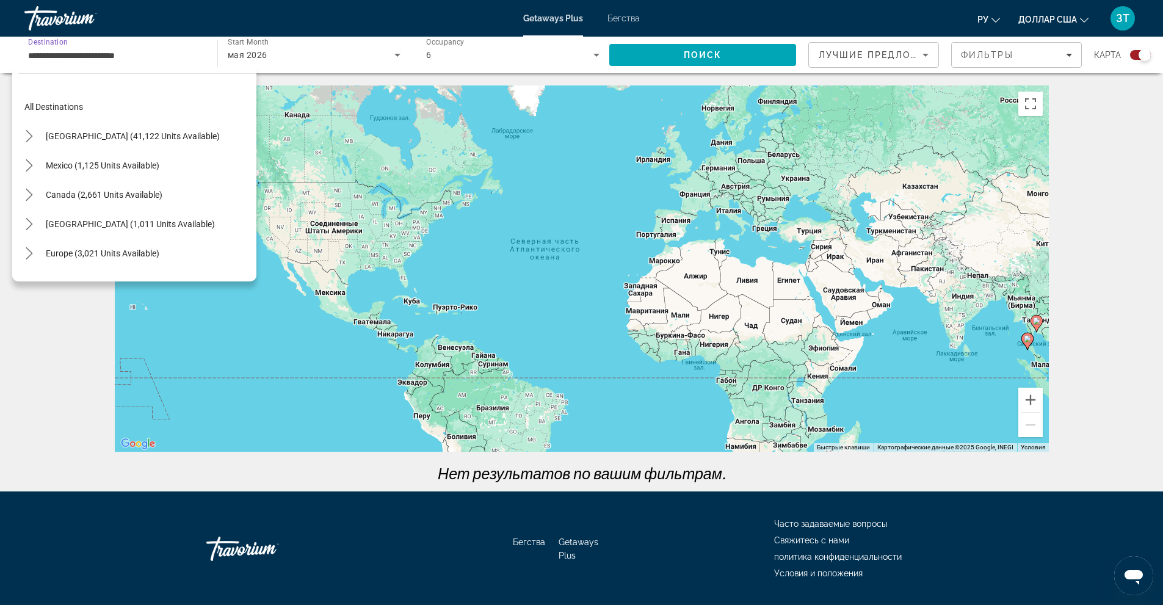
scroll to position [491, 0]
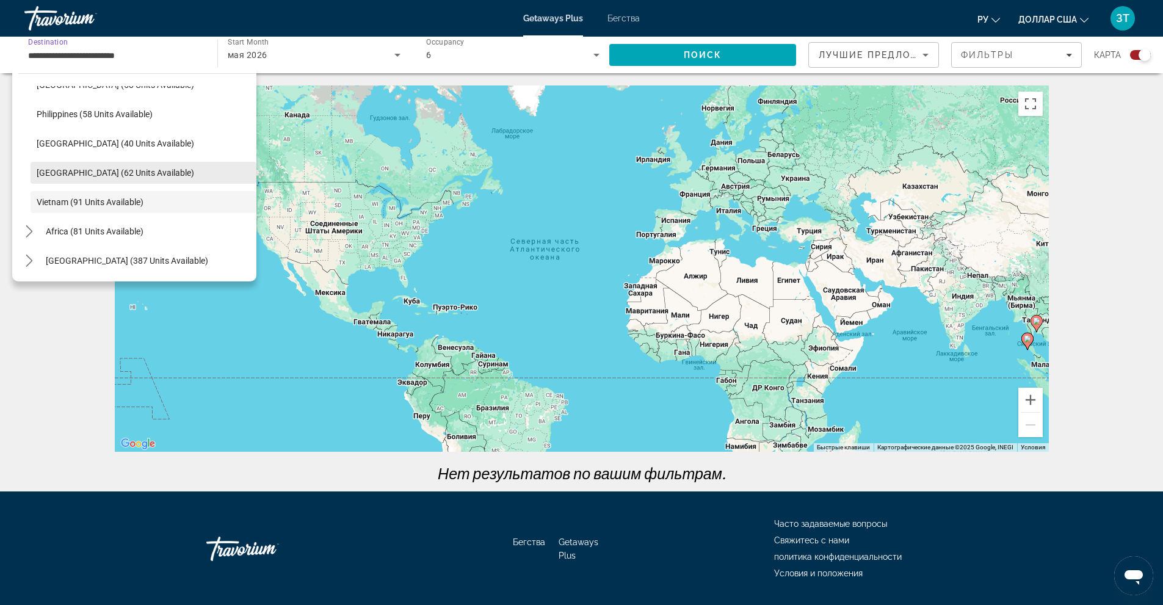
click at [104, 170] on span "Thailand (62 units available)" at bounding box center [116, 173] width 158 height 10
type input "**********"
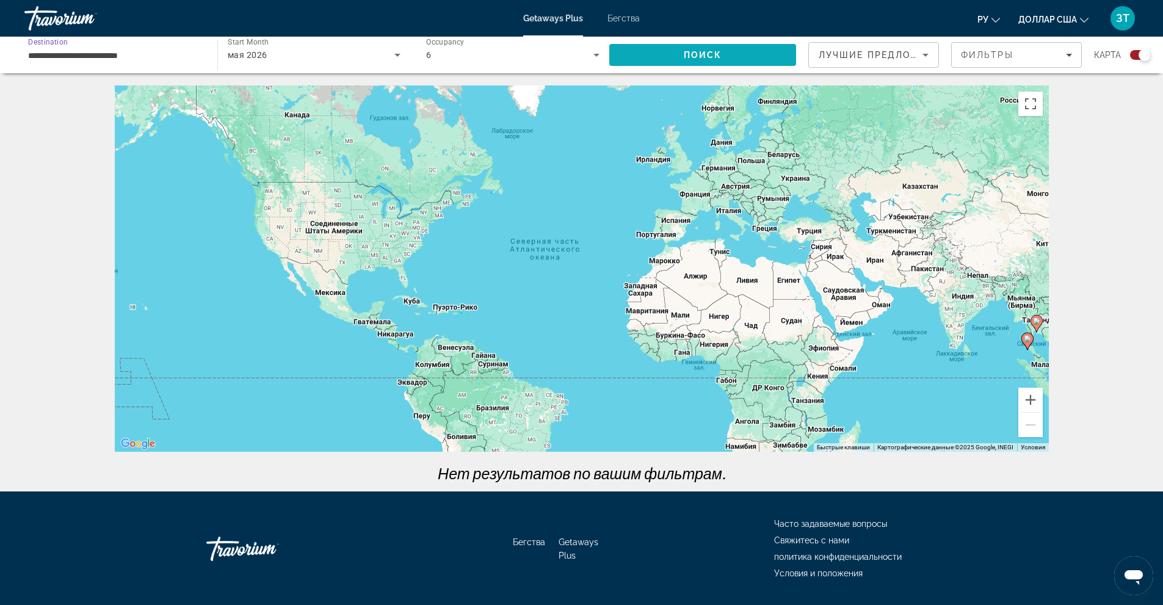
click at [677, 47] on span "Search" at bounding box center [702, 54] width 187 height 29
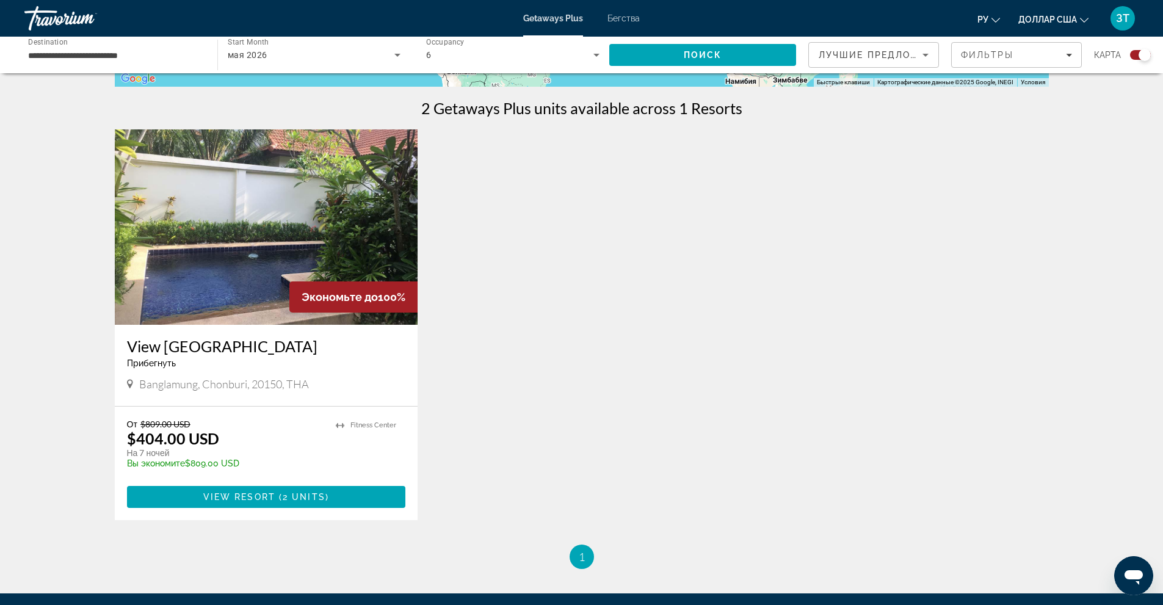
scroll to position [366, 0]
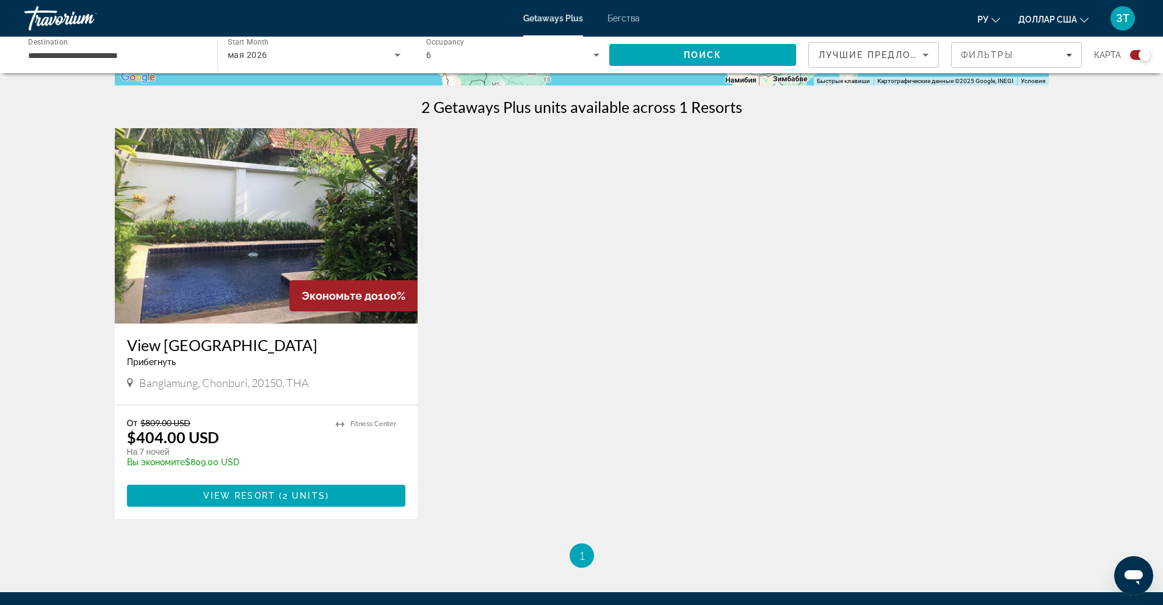
click at [296, 212] on img "Основное содержание" at bounding box center [266, 225] width 303 height 195
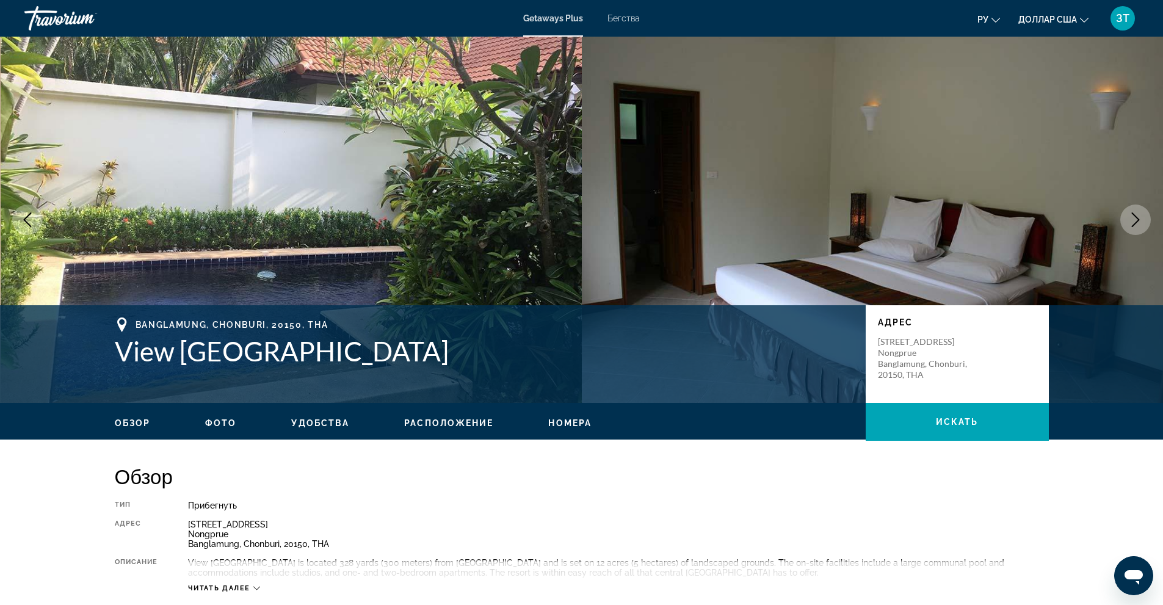
click at [219, 417] on ul "Обзор Фото Удобства Расположение Номера искать" at bounding box center [582, 421] width 934 height 13
click at [224, 419] on span "Фото" at bounding box center [220, 423] width 31 height 10
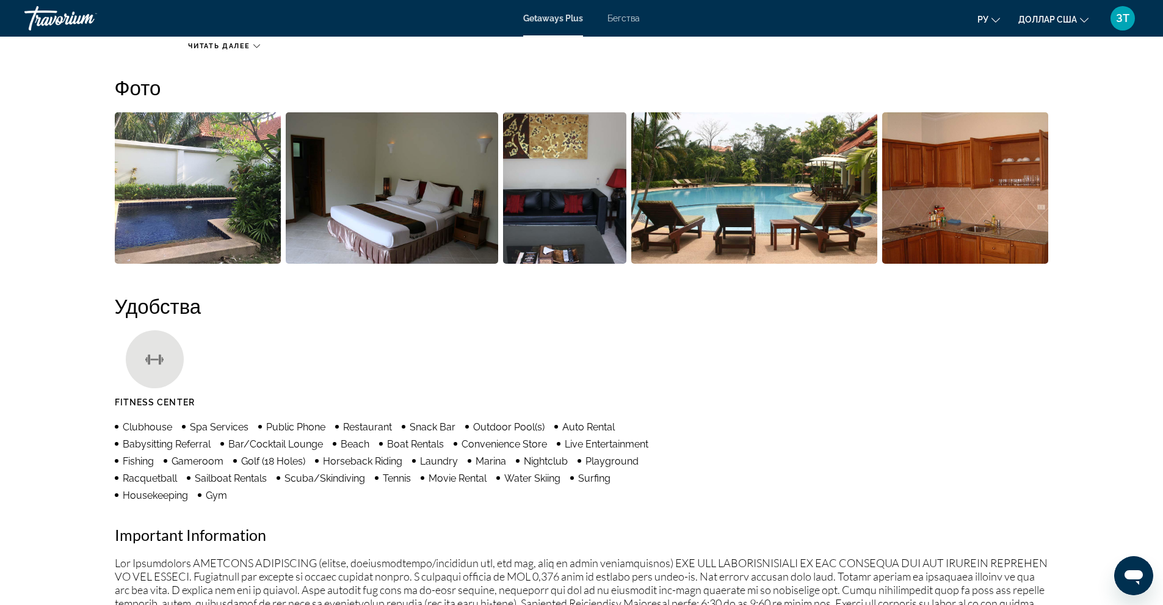
scroll to position [544, 0]
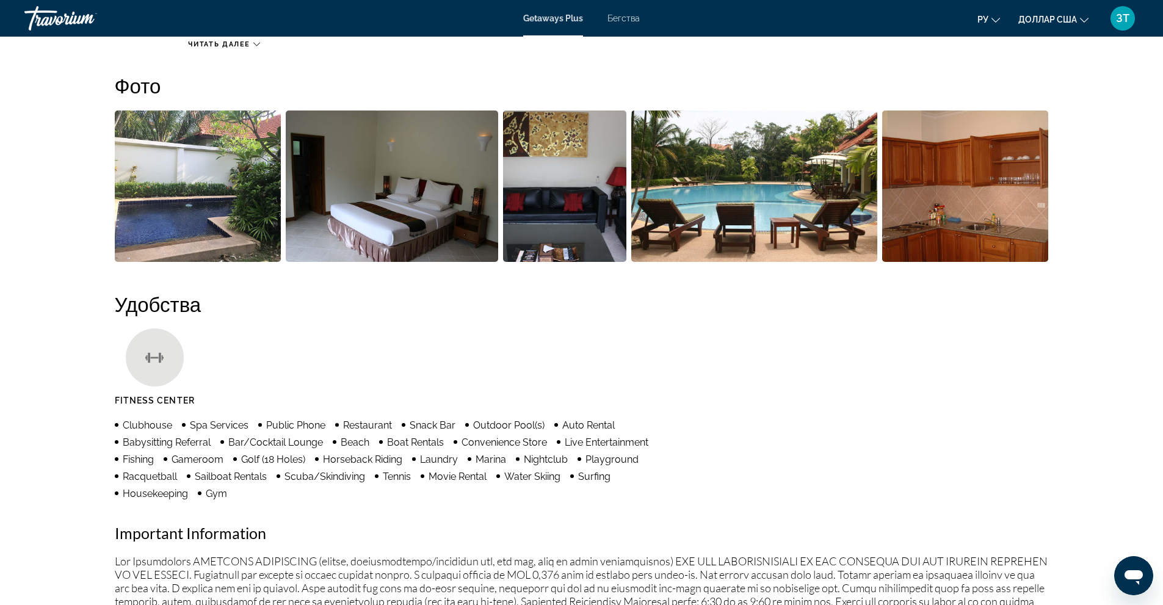
click at [208, 197] on img "Open full-screen image slider" at bounding box center [198, 186] width 167 height 151
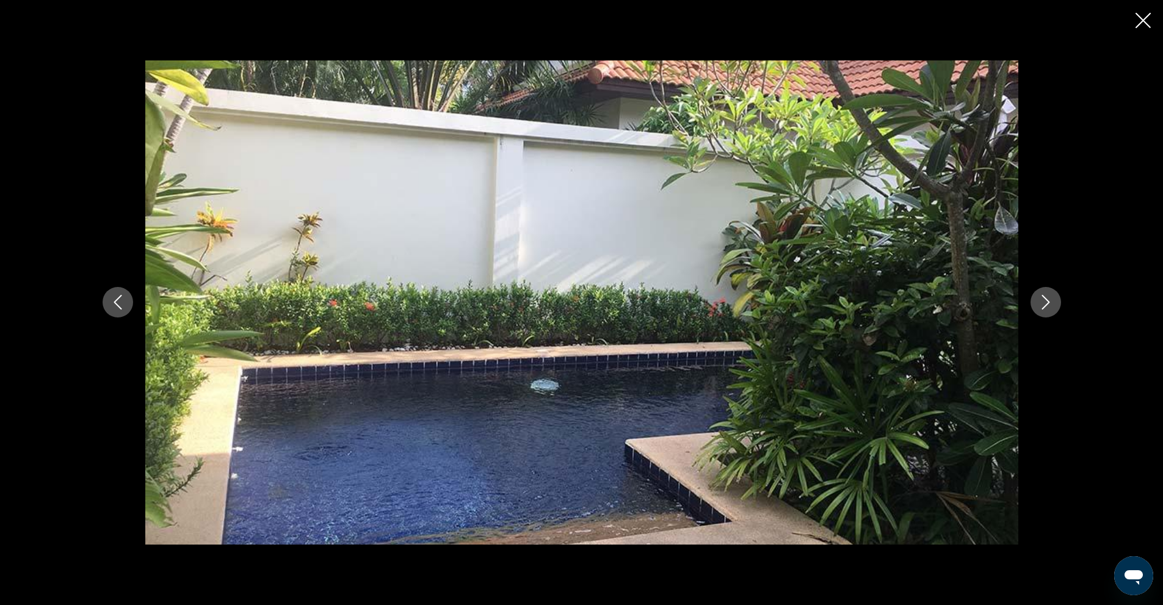
click at [1050, 305] on icon "Next image" at bounding box center [1046, 302] width 15 height 15
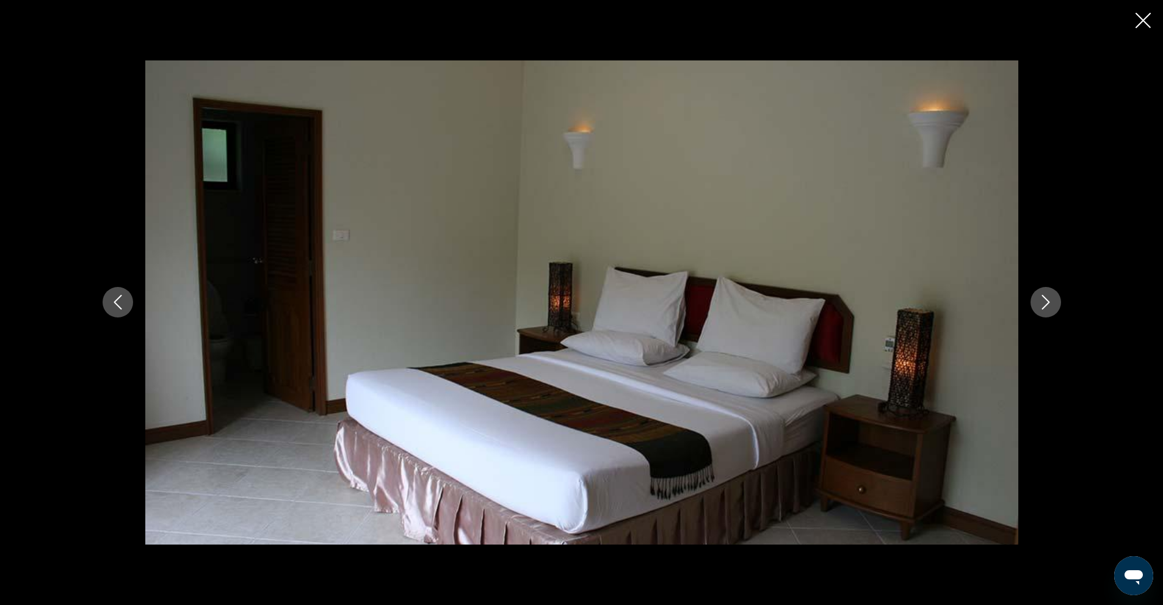
click at [1050, 305] on icon "Next image" at bounding box center [1046, 302] width 15 height 15
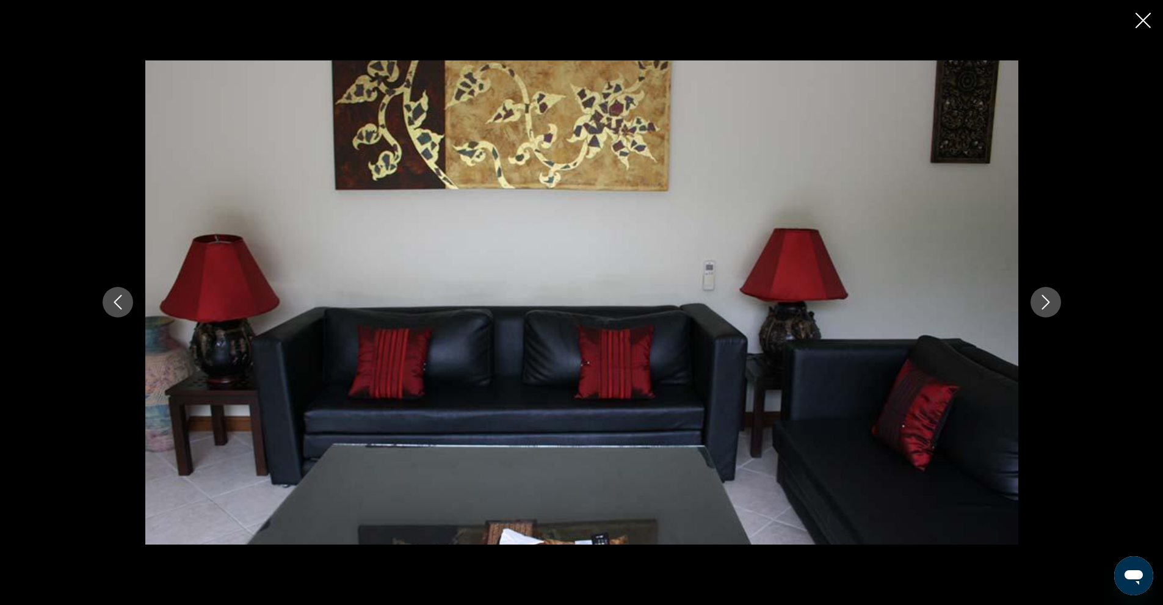
click at [1050, 305] on icon "Next image" at bounding box center [1046, 302] width 15 height 15
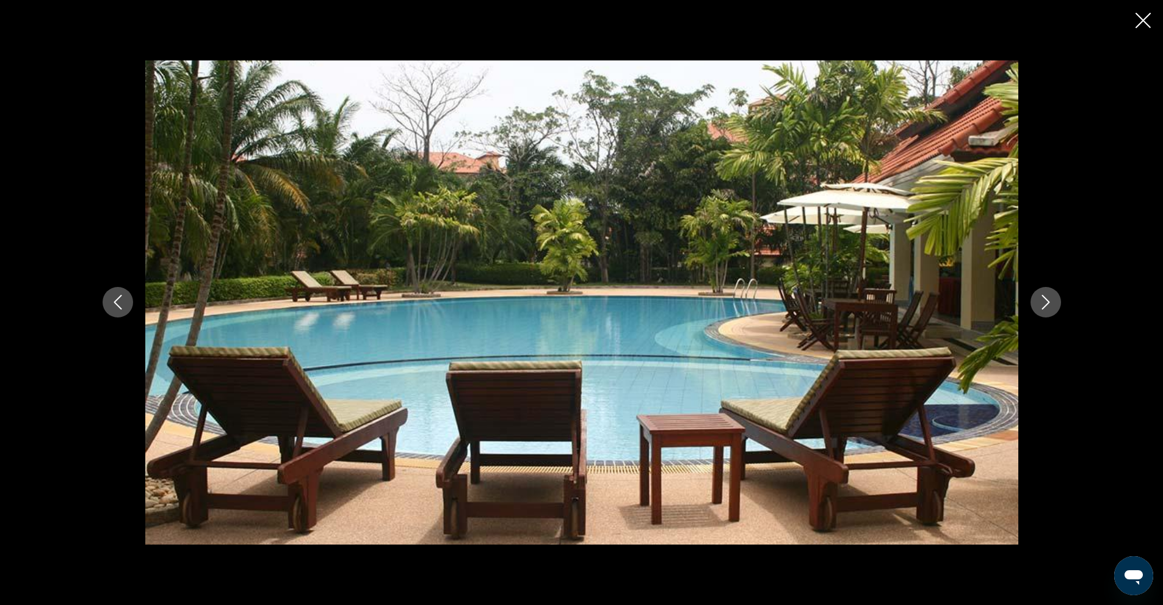
click at [1050, 305] on icon "Next image" at bounding box center [1046, 302] width 15 height 15
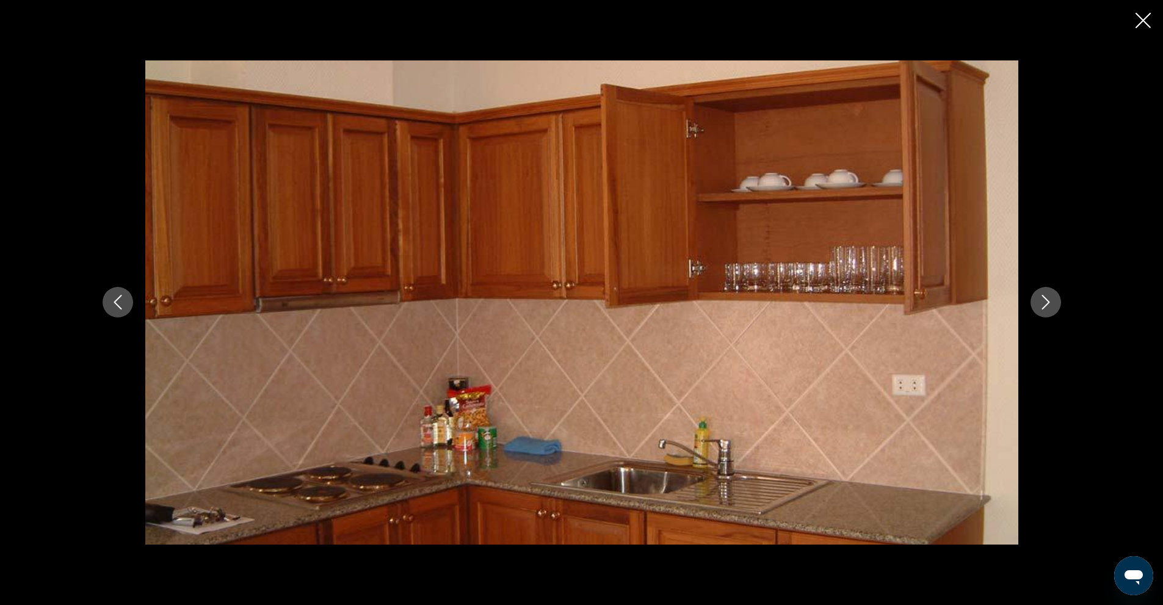
click at [1050, 305] on icon "Next image" at bounding box center [1046, 302] width 15 height 15
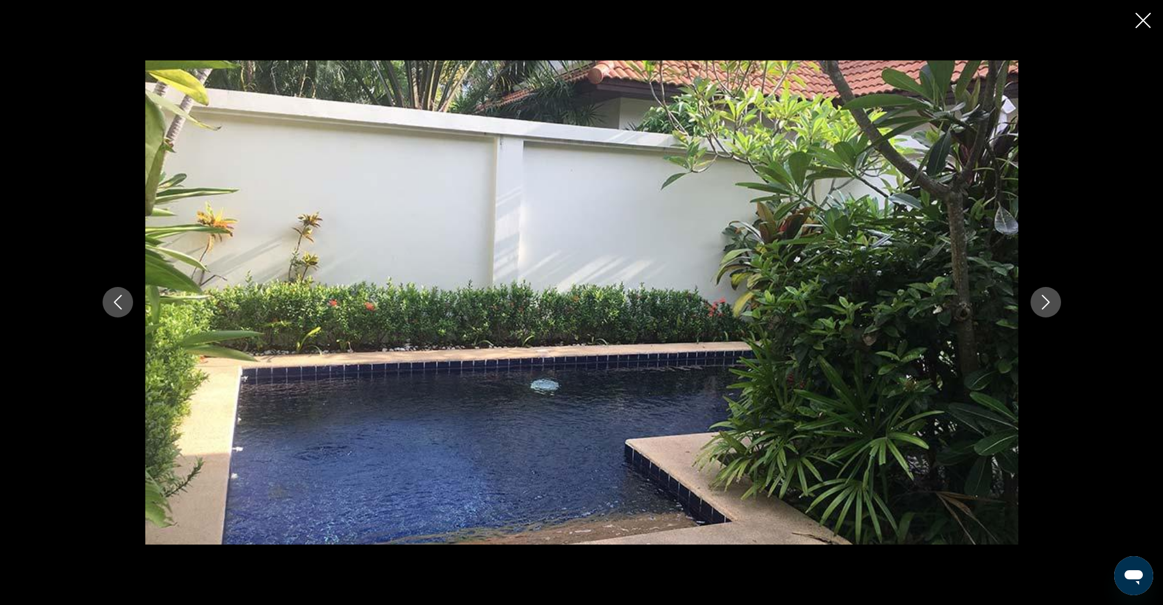
click at [1050, 305] on icon "Next image" at bounding box center [1046, 302] width 15 height 15
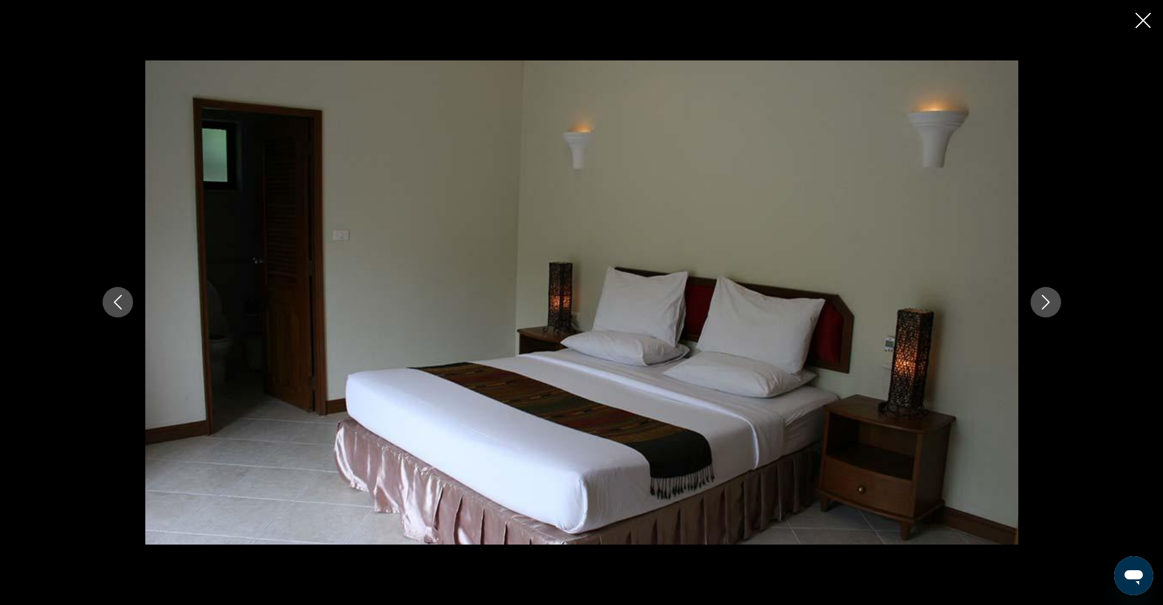
click at [1050, 305] on icon "Next image" at bounding box center [1046, 302] width 15 height 15
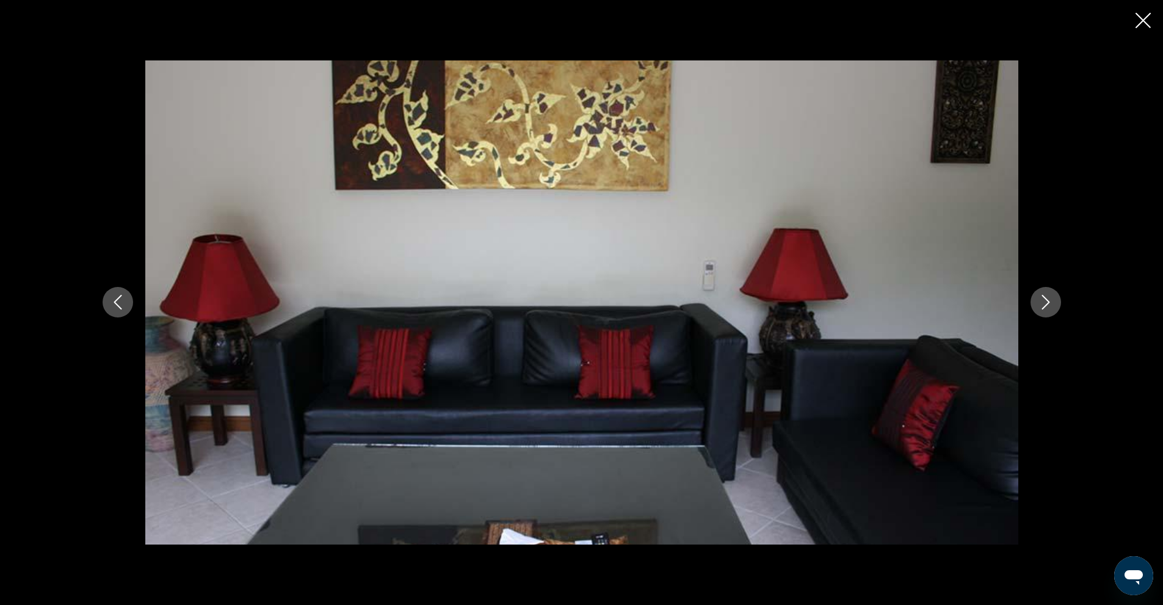
click at [1050, 305] on icon "Next image" at bounding box center [1046, 302] width 15 height 15
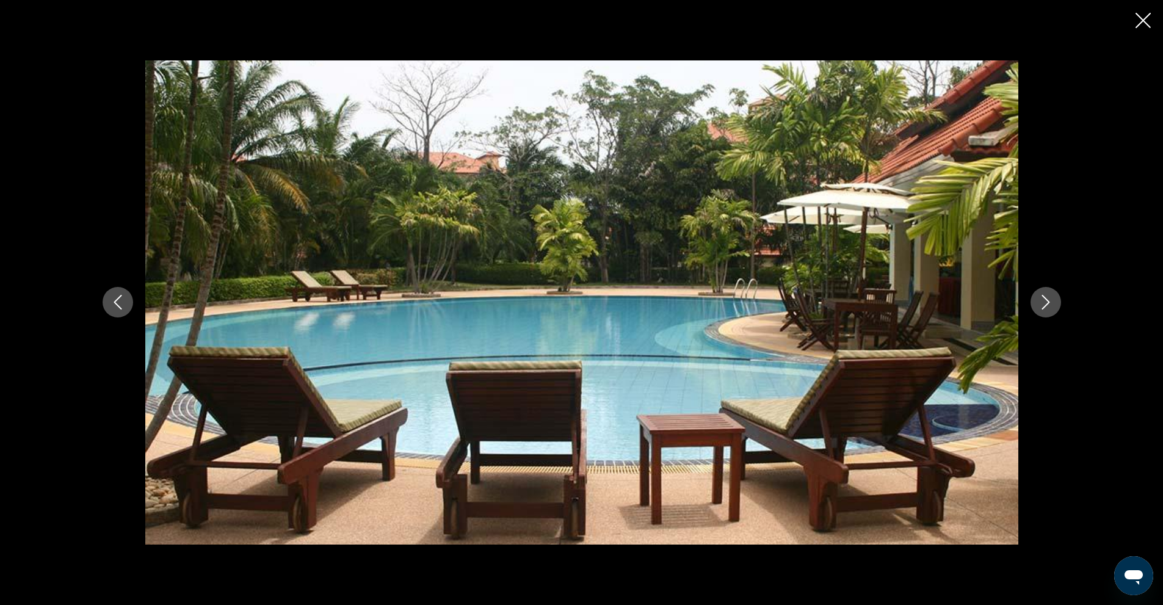
click at [1142, 24] on icon "Close slideshow" at bounding box center [1143, 20] width 15 height 15
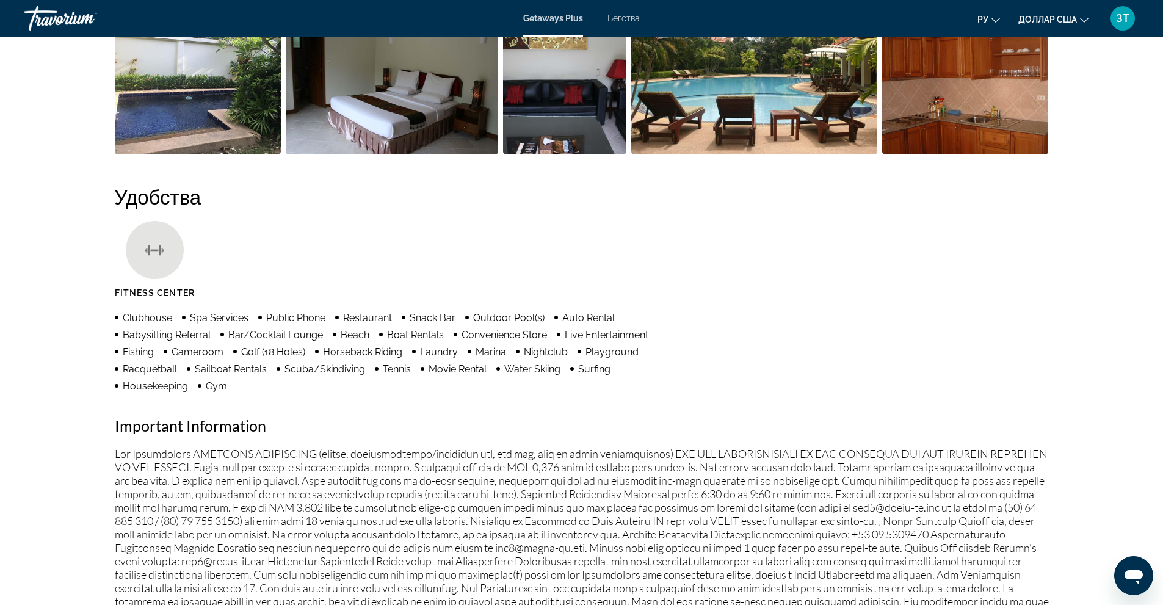
scroll to position [605, 0]
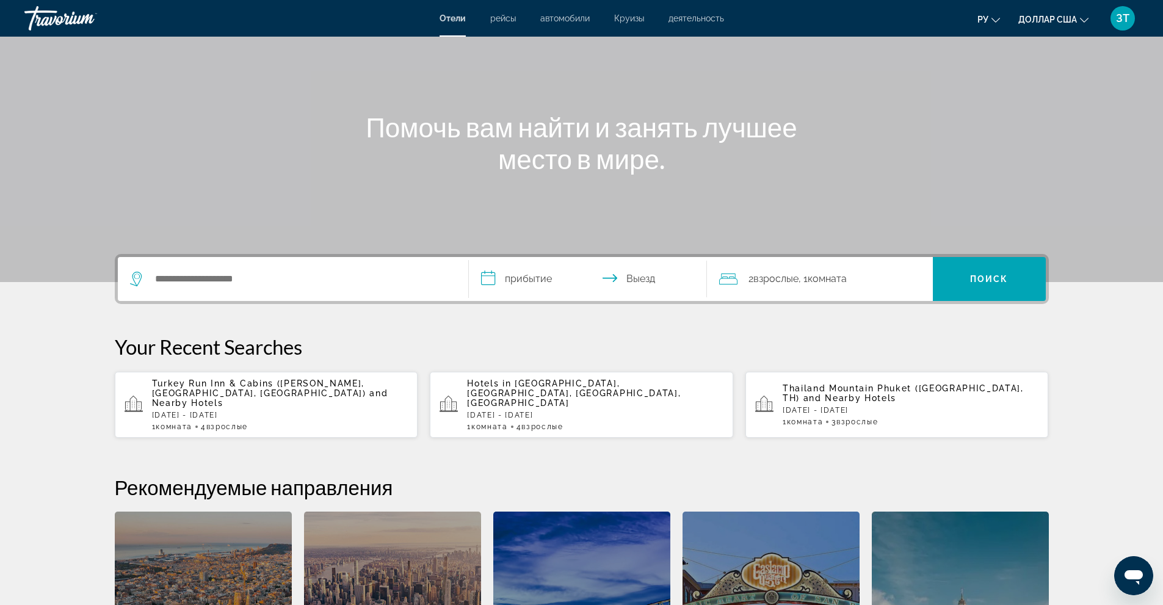
scroll to position [122, 0]
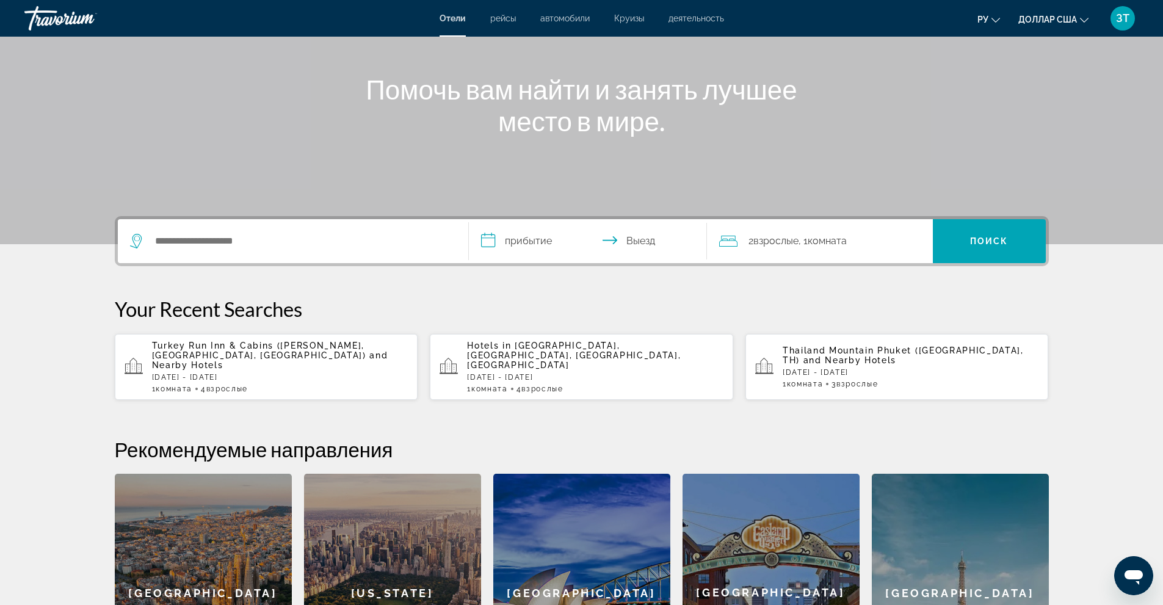
click at [779, 238] on font "Взрослые" at bounding box center [775, 241] width 45 height 12
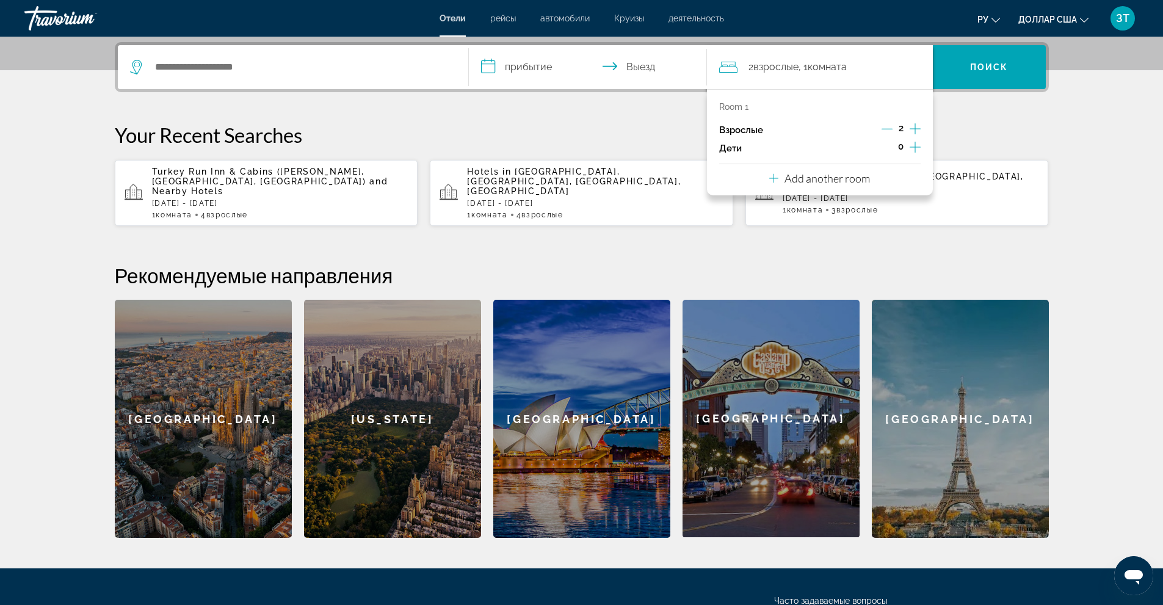
scroll to position [299, 0]
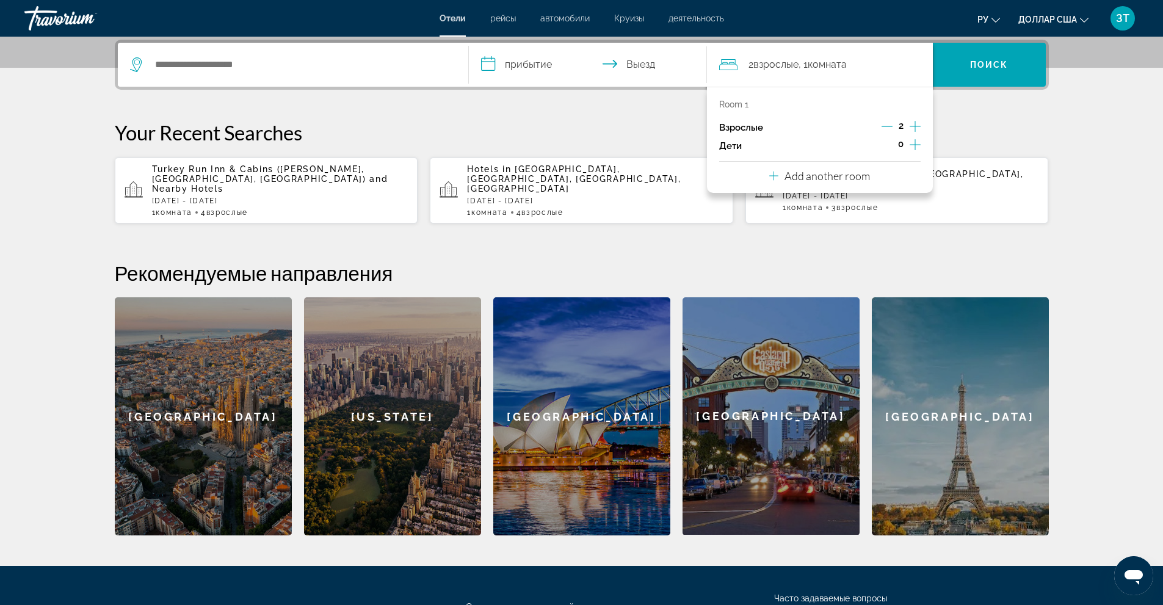
click at [913, 123] on icon "Increment adults" at bounding box center [915, 126] width 11 height 15
click at [984, 123] on p "Your Recent Searches" at bounding box center [582, 132] width 934 height 24
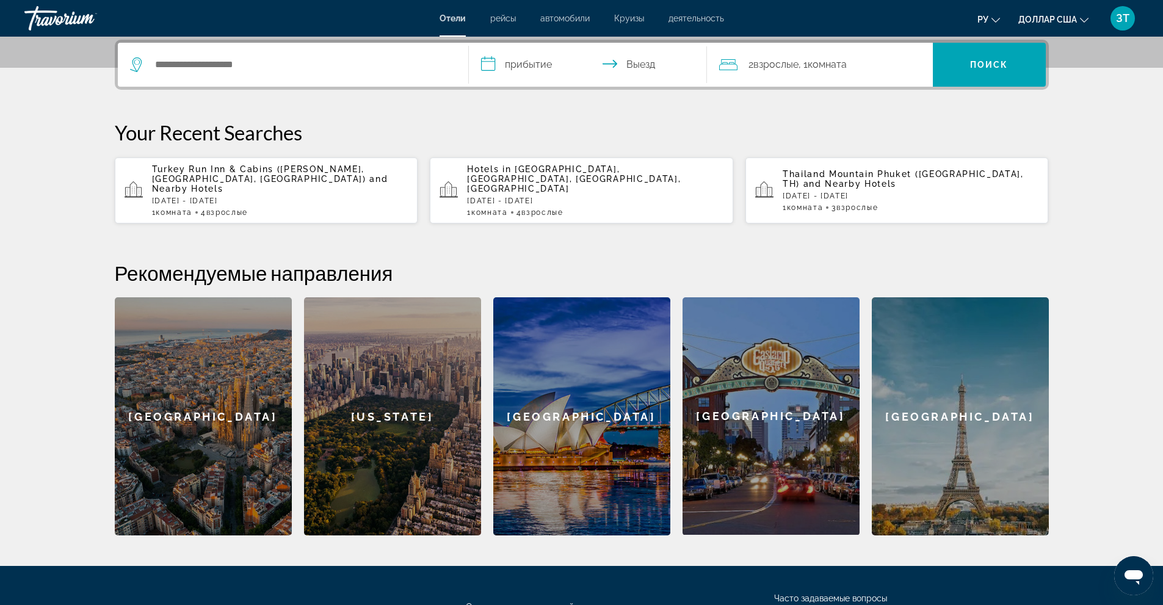
click at [789, 62] on font "Взрослые" at bounding box center [775, 65] width 45 height 12
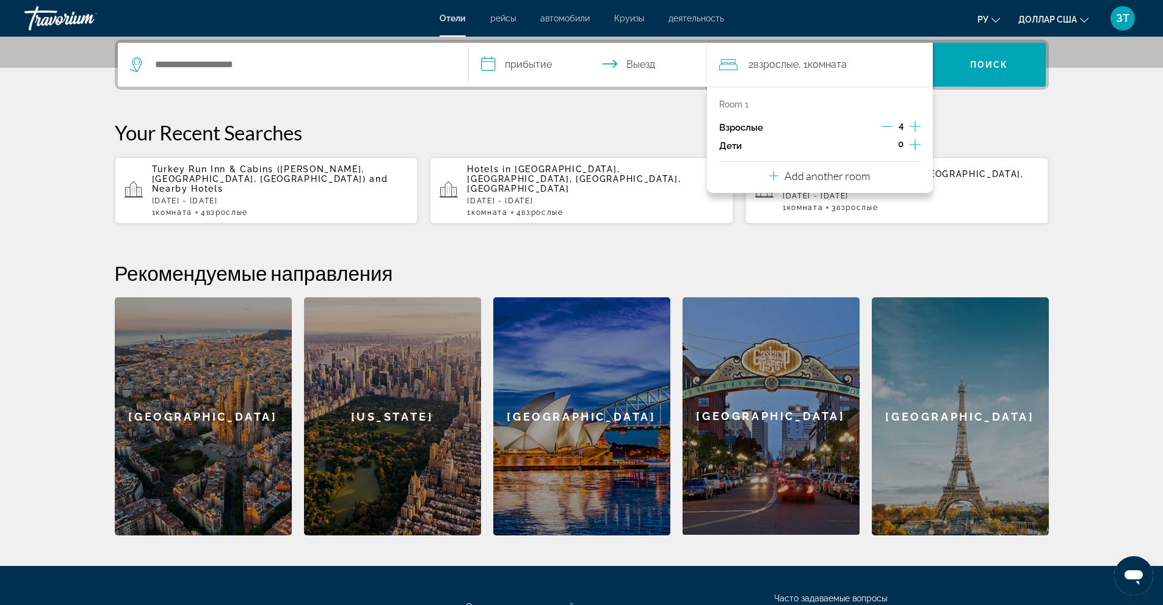
click at [1003, 128] on p "Your Recent Searches" at bounding box center [582, 132] width 934 height 24
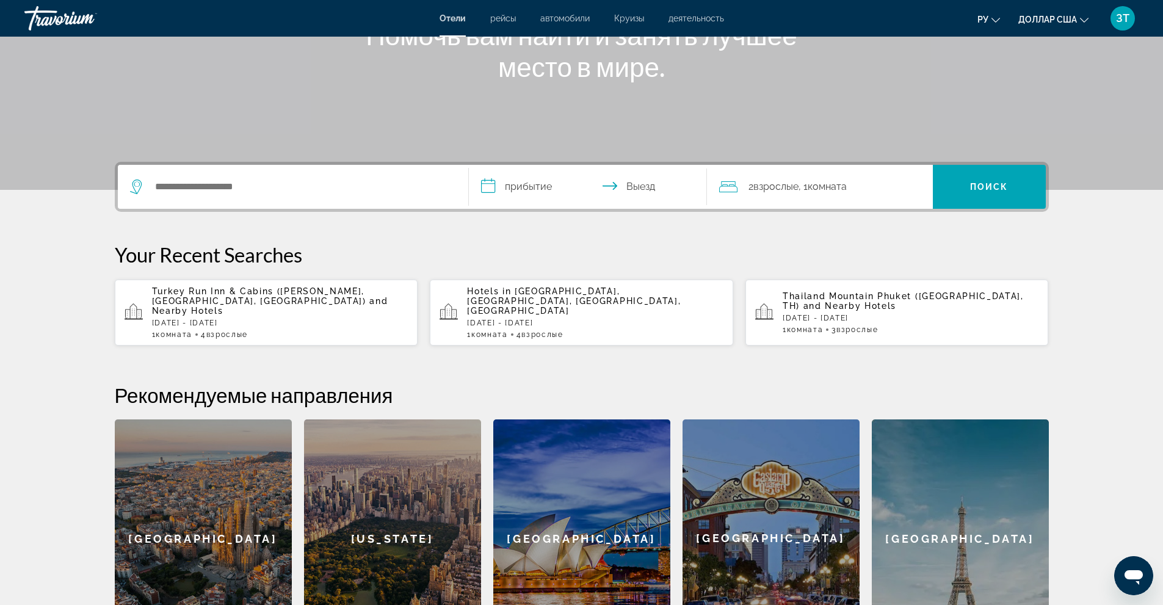
click at [844, 178] on div "2 Взрослые Взрослый , 1 Комната номера" at bounding box center [826, 187] width 214 height 44
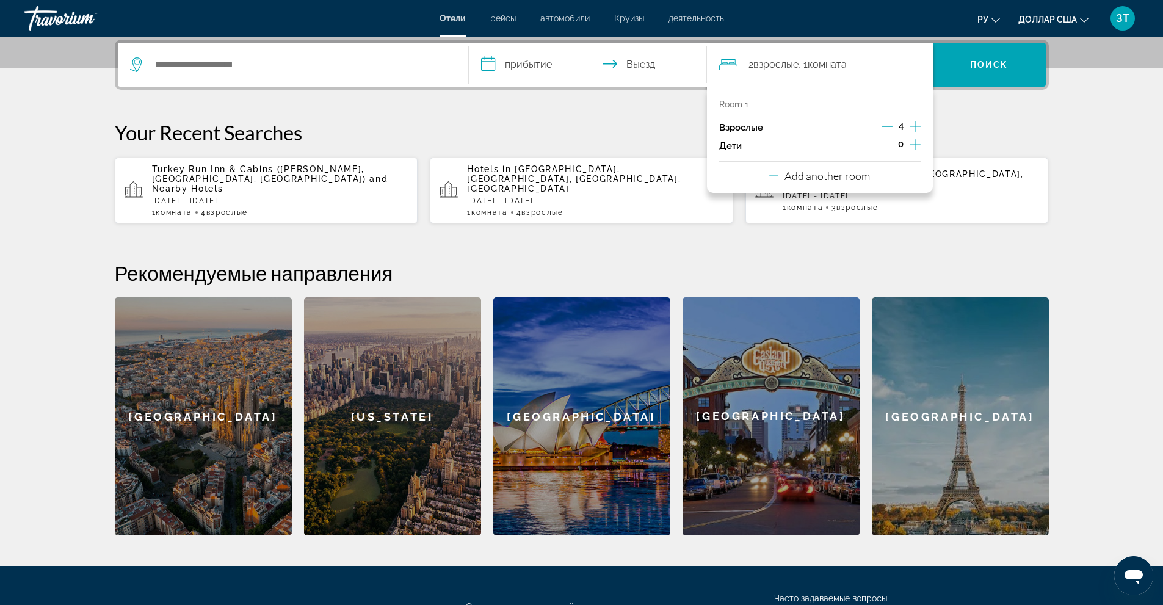
click at [817, 174] on p "Add another room" at bounding box center [827, 175] width 85 height 13
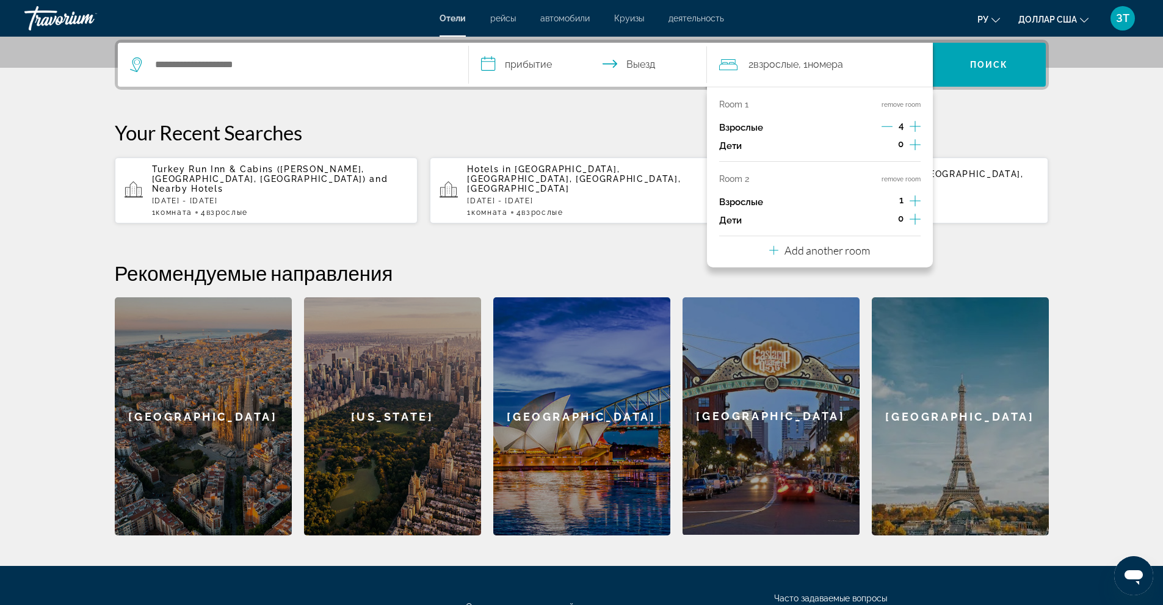
click at [886, 125] on icon "Decrement adults" at bounding box center [887, 126] width 11 height 11
click at [912, 197] on icon "Increment adults" at bounding box center [915, 201] width 11 height 15
click at [972, 233] on div "**********" at bounding box center [581, 288] width 983 height 496
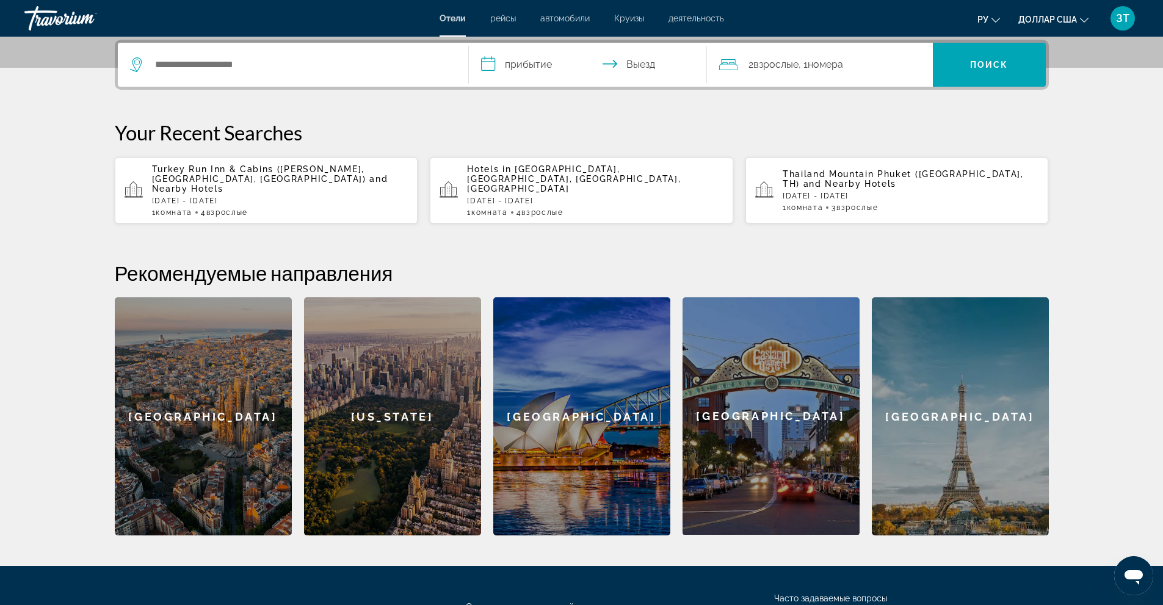
click at [835, 65] on font "номера" at bounding box center [825, 65] width 35 height 12
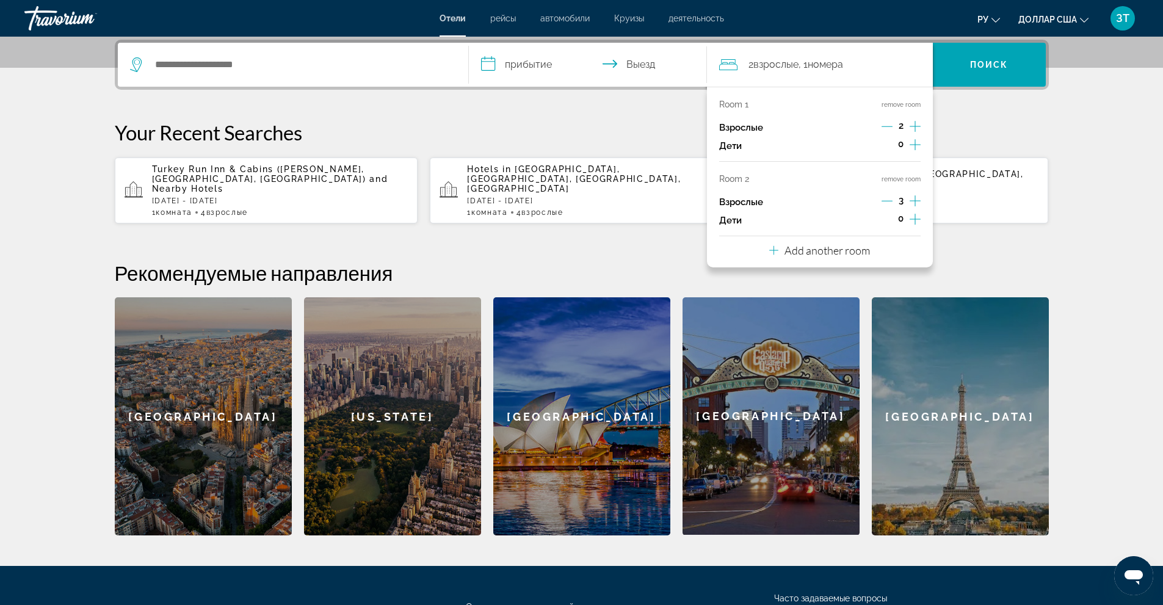
click at [888, 201] on icon "Decrement adults" at bounding box center [887, 200] width 11 height 11
click at [988, 261] on h2 "Рекомендуемые направления" at bounding box center [582, 273] width 934 height 24
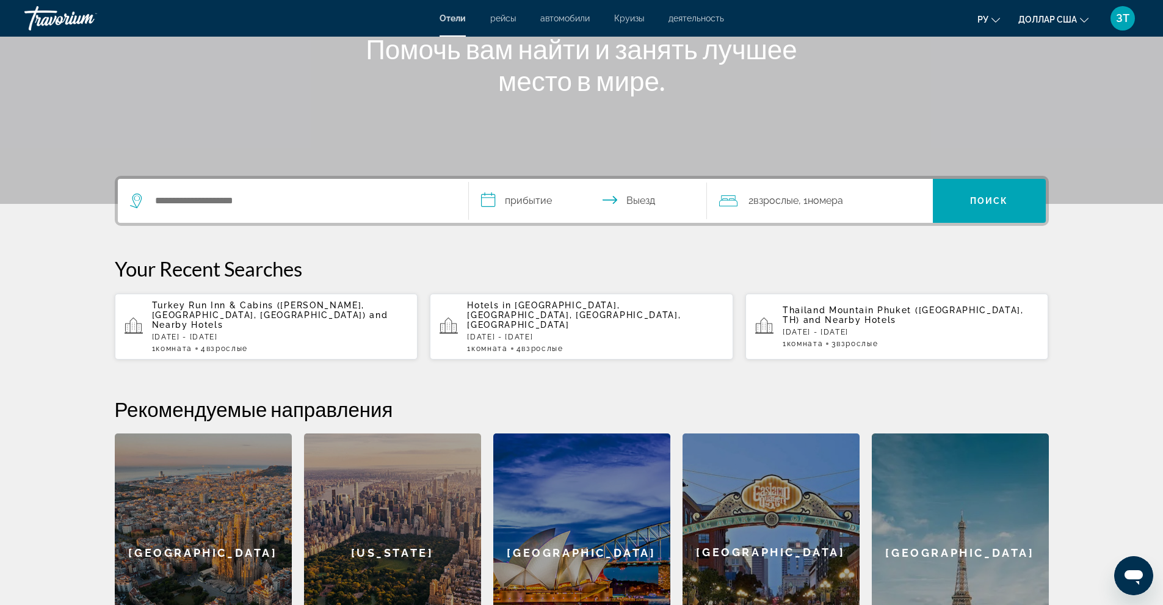
scroll to position [115, 0]
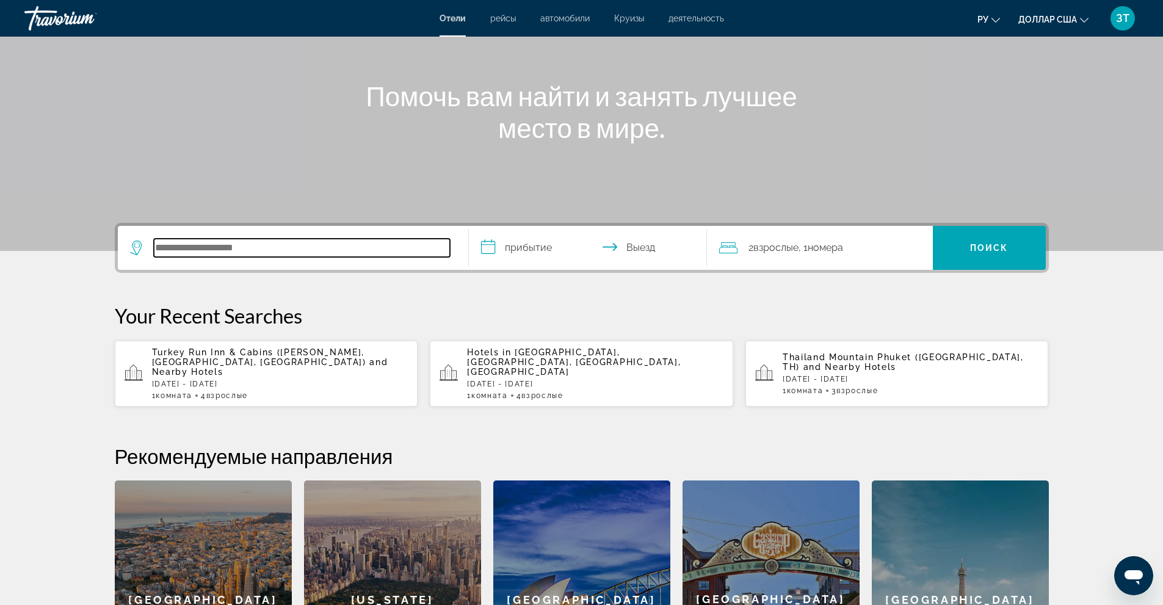
click at [154, 252] on input "Поиск отеля" at bounding box center [302, 248] width 296 height 18
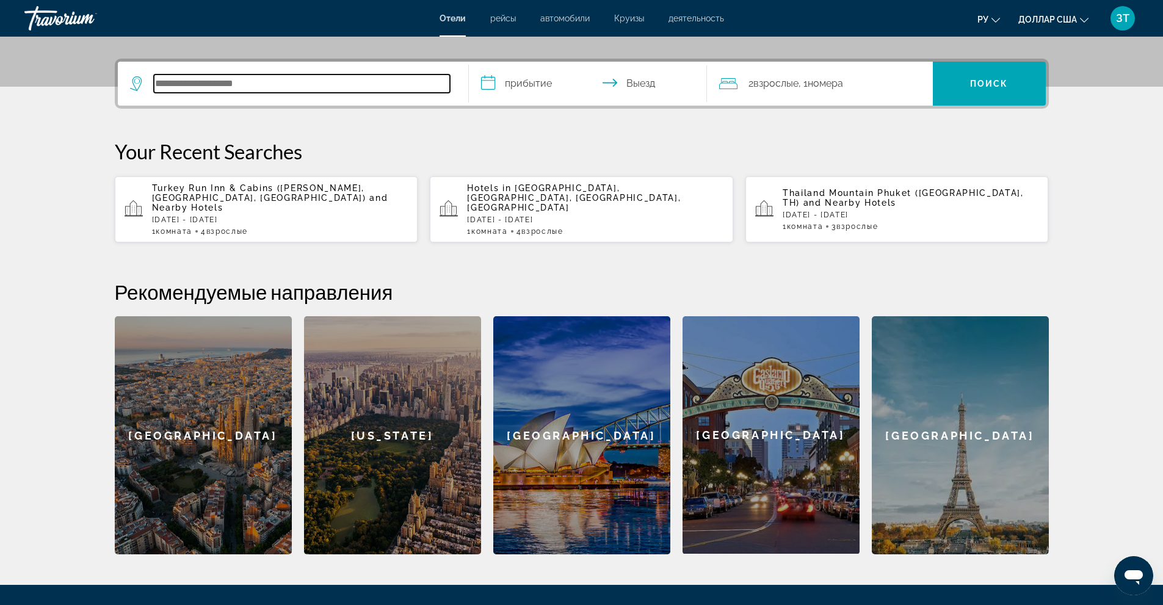
scroll to position [299, 0]
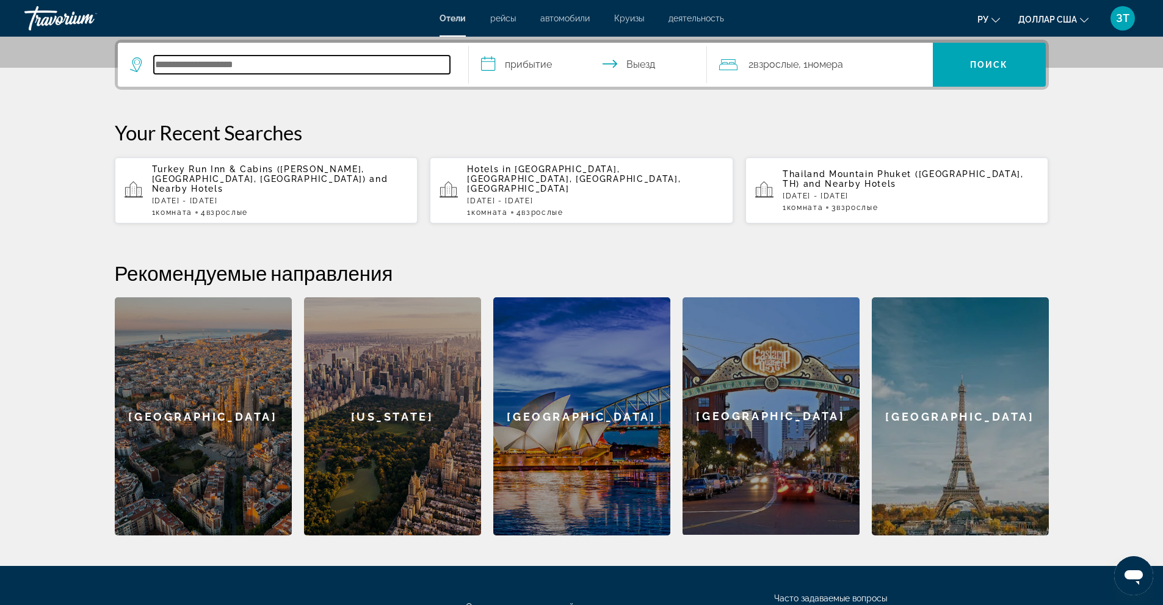
click at [172, 61] on input "Поиск отеля" at bounding box center [302, 65] width 296 height 18
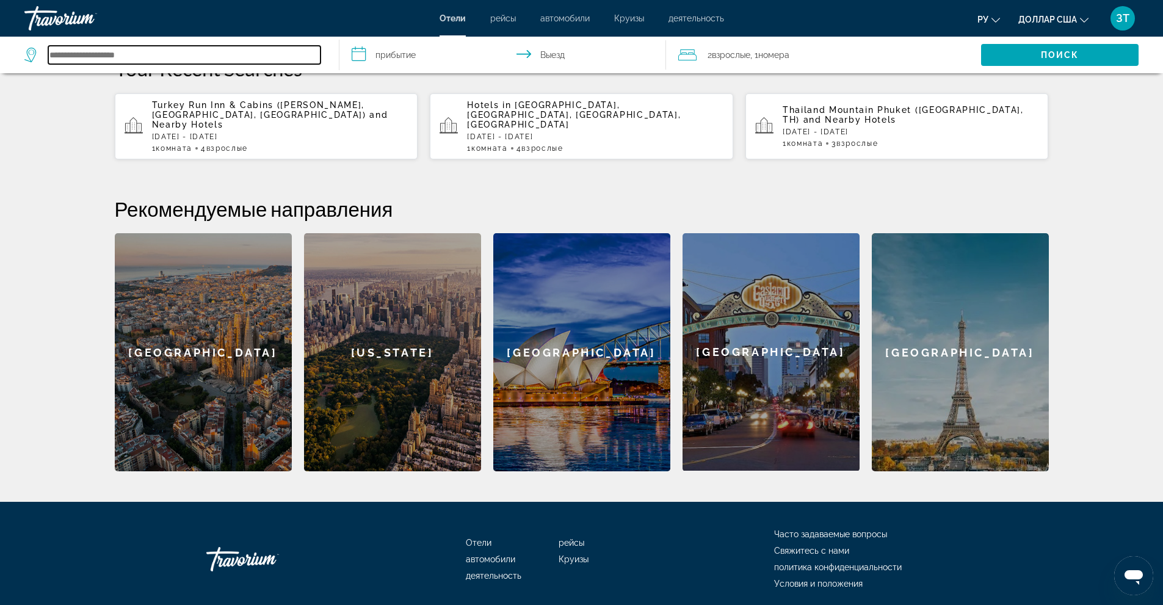
scroll to position [338, 0]
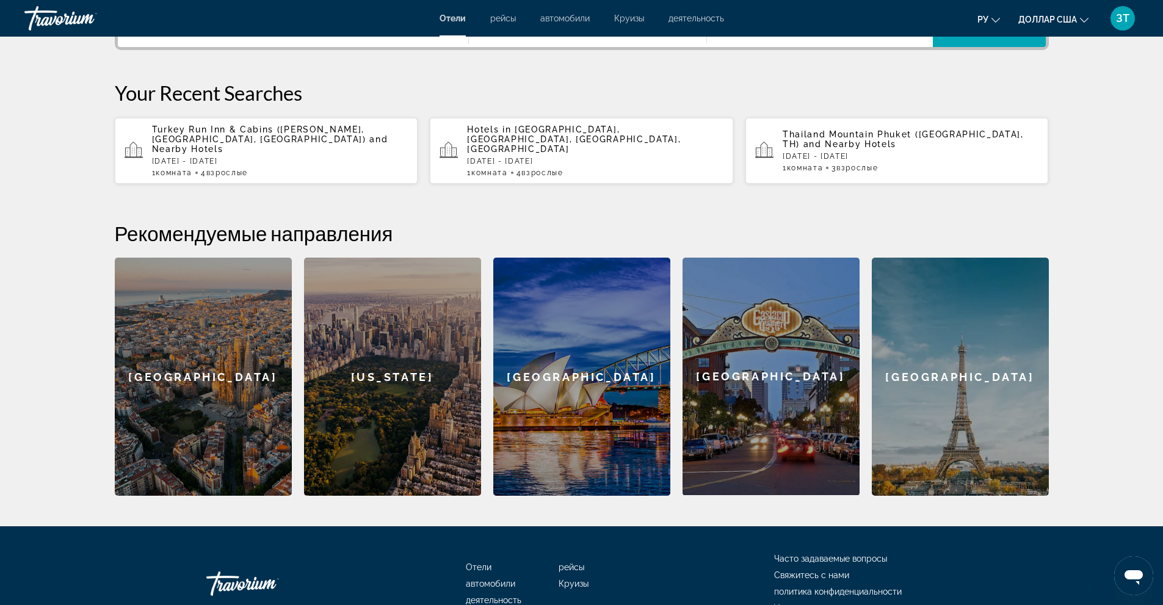
click at [1068, 339] on div "**********" at bounding box center [581, 248] width 983 height 496
click at [1058, 350] on div "**********" at bounding box center [581, 248] width 983 height 496
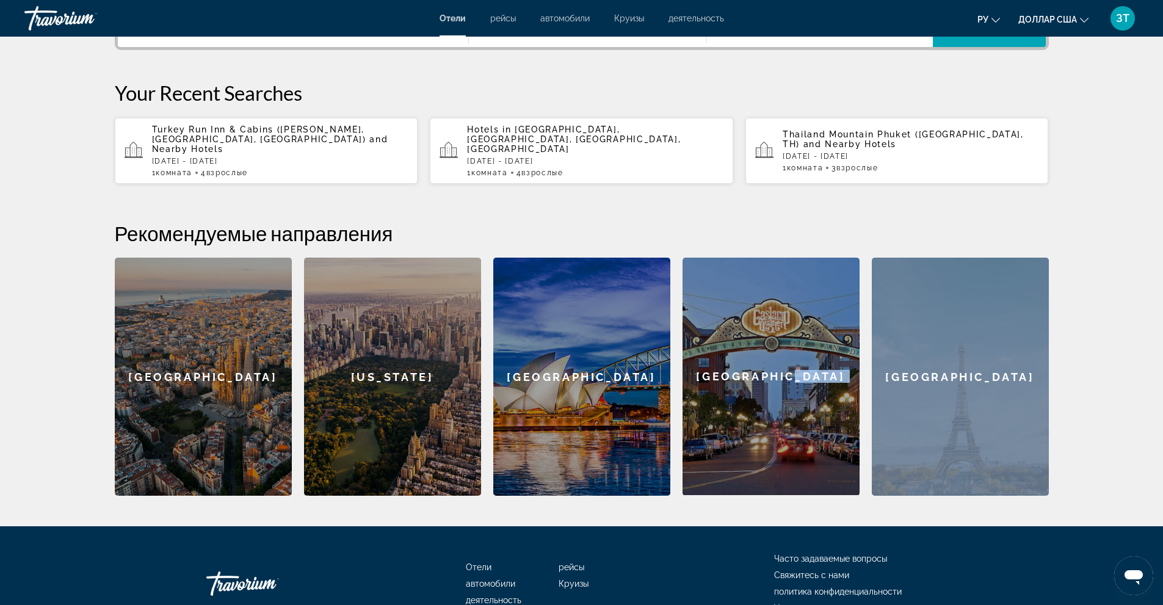
click at [1058, 350] on div "**********" at bounding box center [581, 248] width 983 height 496
click at [553, 157] on p "[DATE] - [DATE]" at bounding box center [595, 161] width 256 height 9
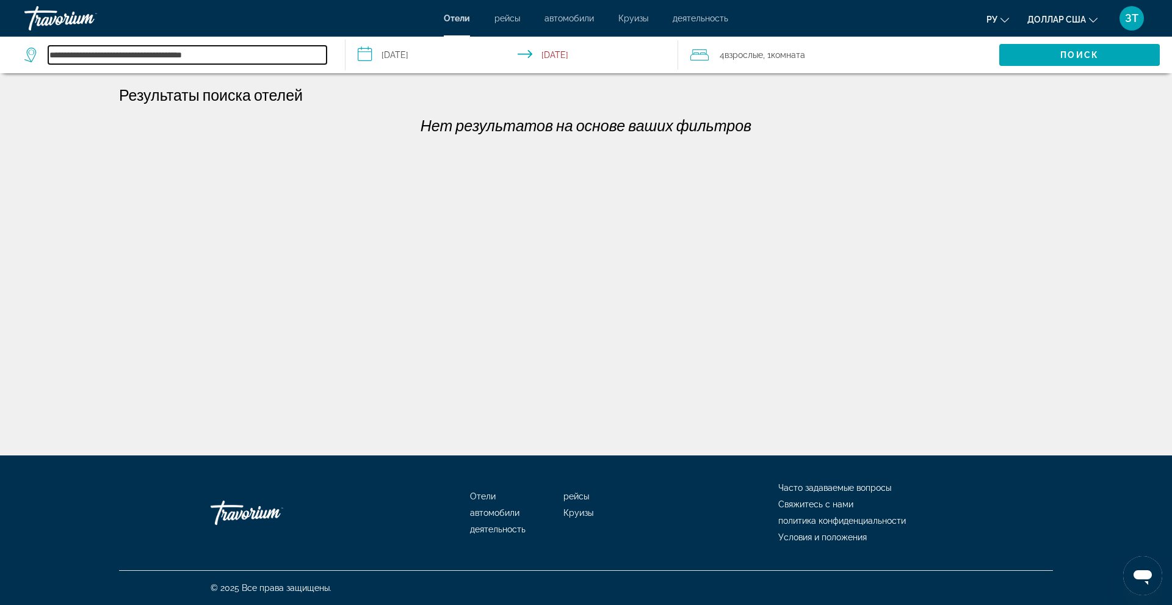
click at [223, 51] on input "**********" at bounding box center [187, 55] width 278 height 18
drag, startPoint x: 223, startPoint y: 54, endPoint x: 33, endPoint y: 65, distance: 190.2
click at [45, 65] on div "**********" at bounding box center [178, 55] width 308 height 37
click at [27, 49] on icon "Search widget" at bounding box center [31, 55] width 15 height 15
click at [28, 50] on icon "Search widget" at bounding box center [31, 55] width 15 height 15
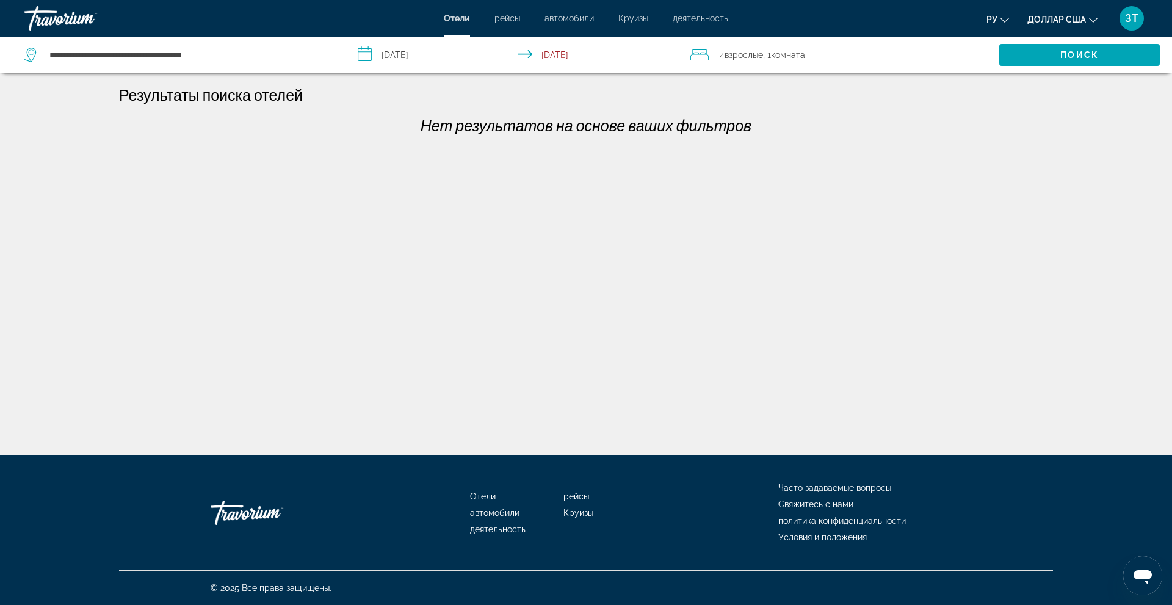
click at [28, 50] on icon "Search widget" at bounding box center [31, 55] width 15 height 15
click at [31, 50] on icon "Search widget" at bounding box center [31, 55] width 15 height 15
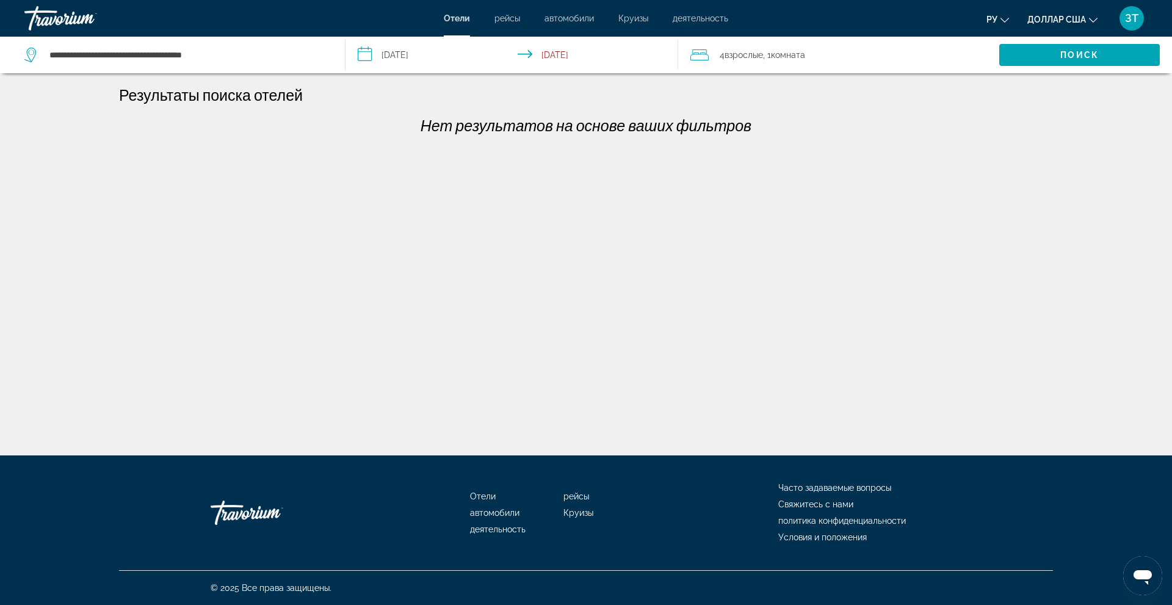
click at [31, 50] on icon "Search widget" at bounding box center [31, 55] width 15 height 15
click at [31, 51] on icon "Search widget" at bounding box center [31, 55] width 15 height 15
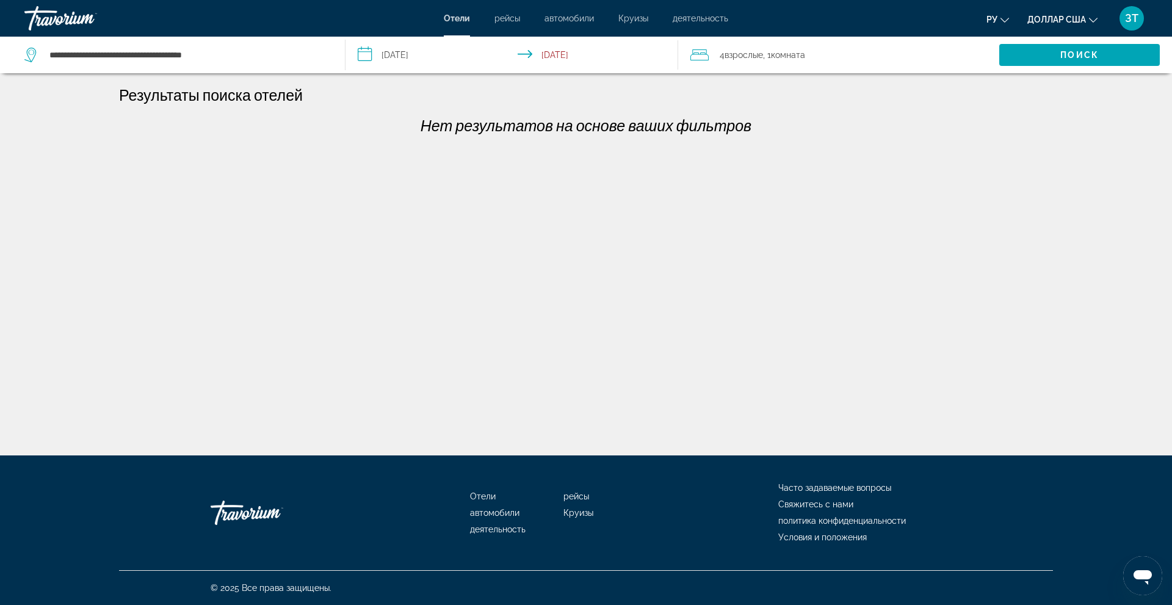
click at [31, 51] on icon "Search widget" at bounding box center [31, 55] width 15 height 15
click at [702, 16] on font "деятельность" at bounding box center [701, 18] width 56 height 10
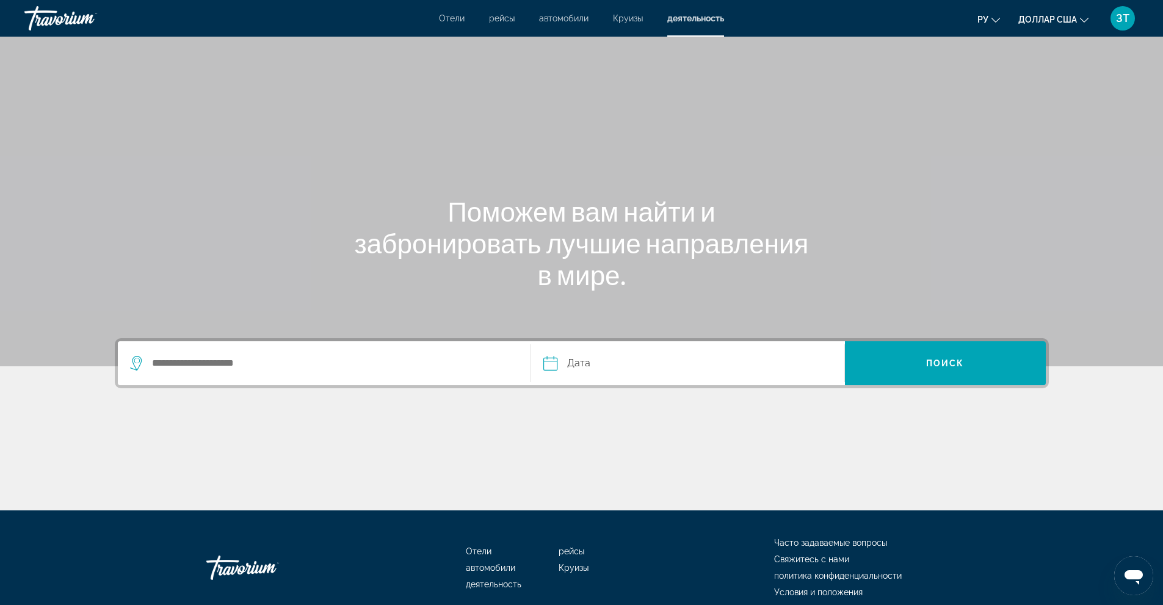
click at [492, 15] on font "рейсы" at bounding box center [502, 18] width 26 height 10
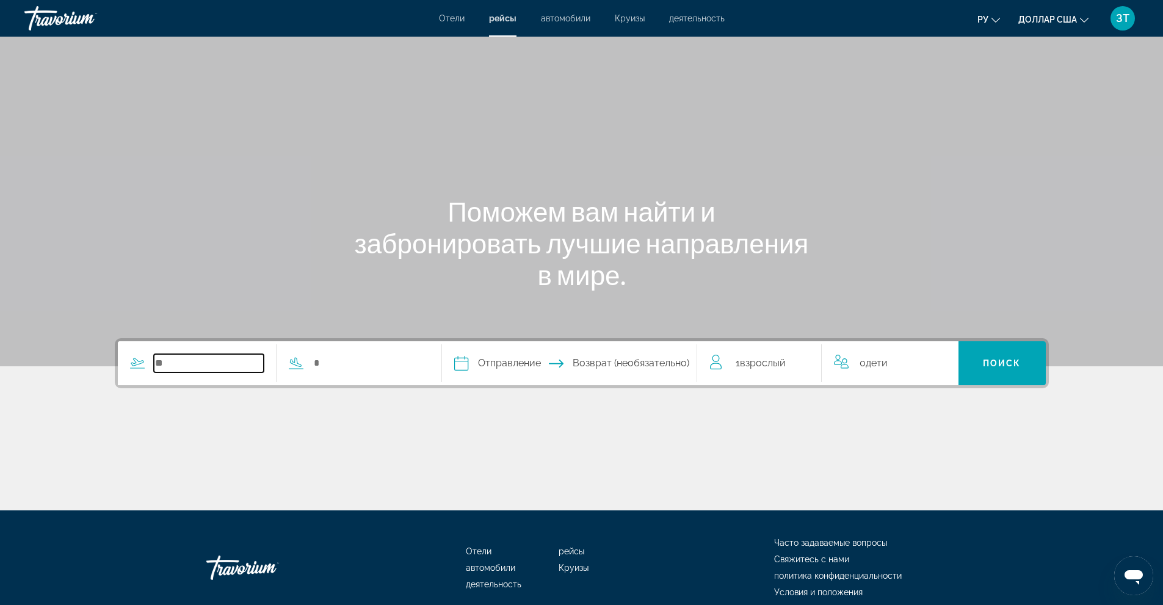
click at [186, 357] on input "Search widget" at bounding box center [209, 363] width 111 height 18
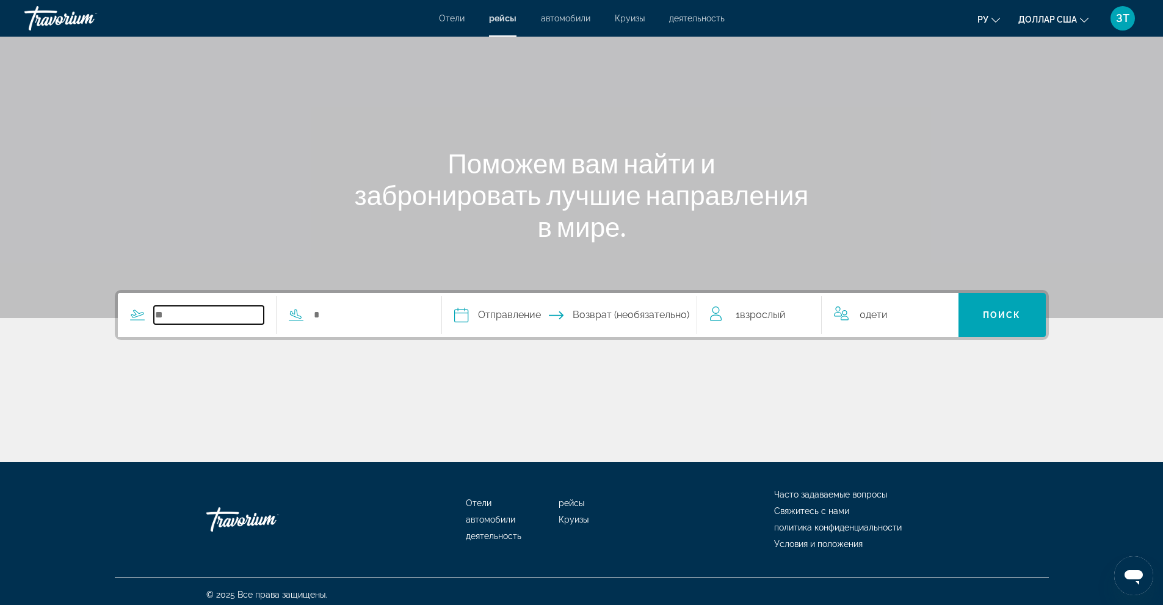
scroll to position [55, 0]
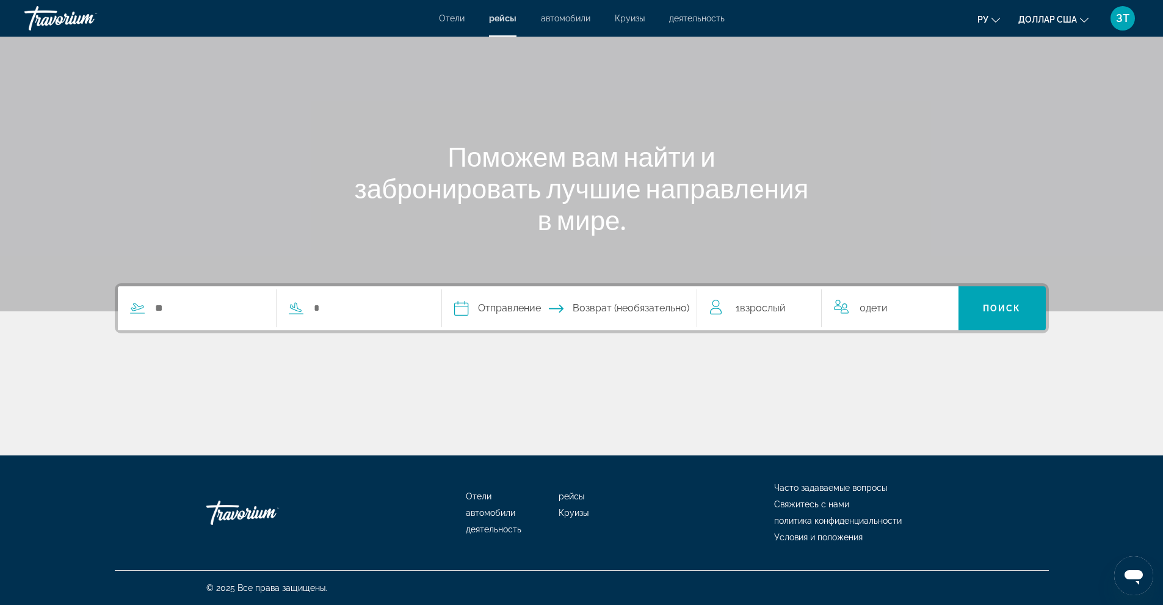
click at [446, 14] on font "Отели" at bounding box center [452, 18] width 26 height 10
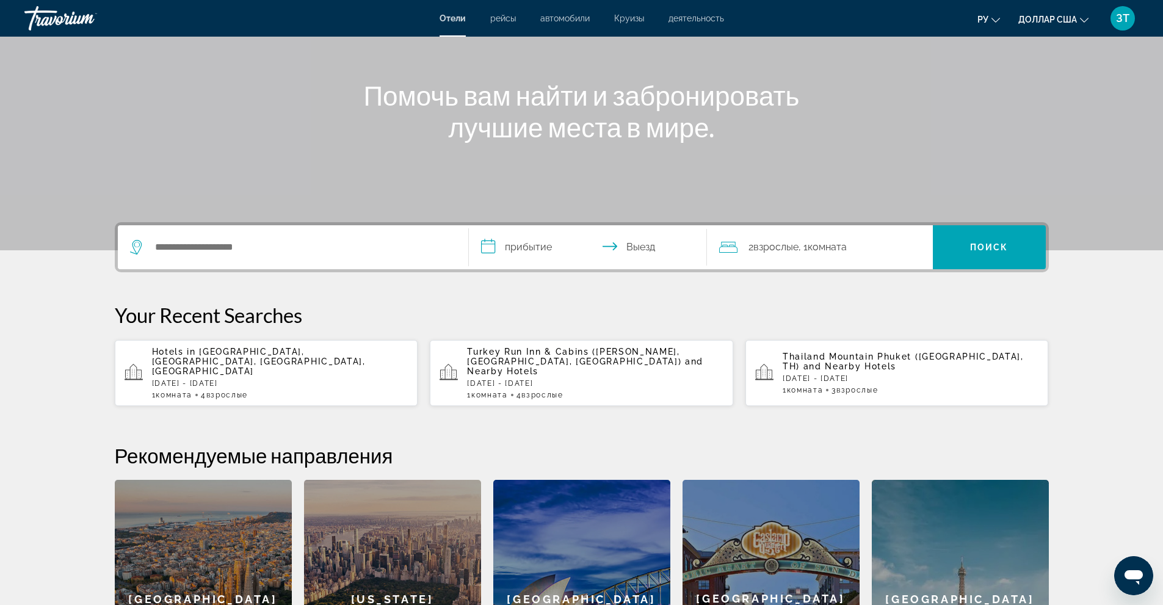
scroll to position [122, 0]
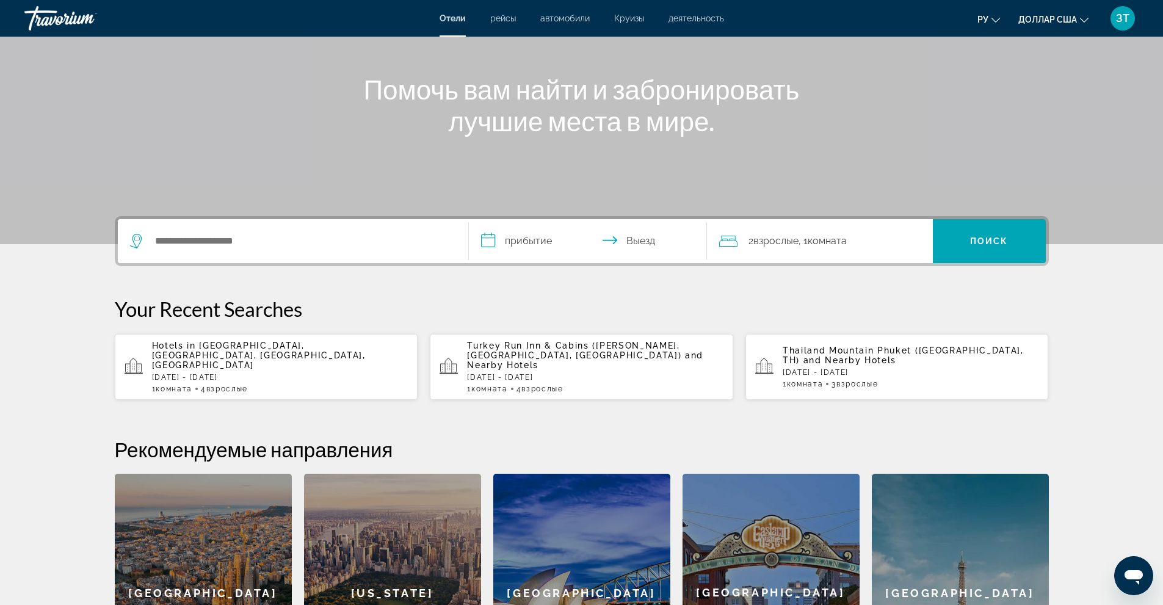
click at [858, 371] on p "[DATE] - [DATE]" at bounding box center [911, 372] width 256 height 9
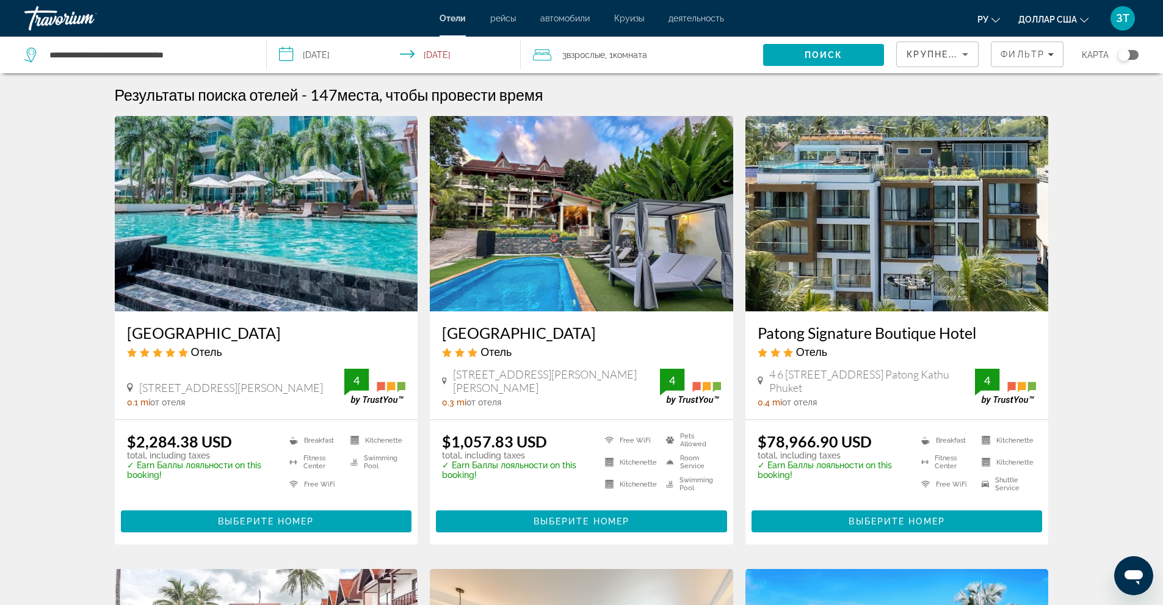
click at [630, 56] on span "Комната" at bounding box center [630, 55] width 34 height 10
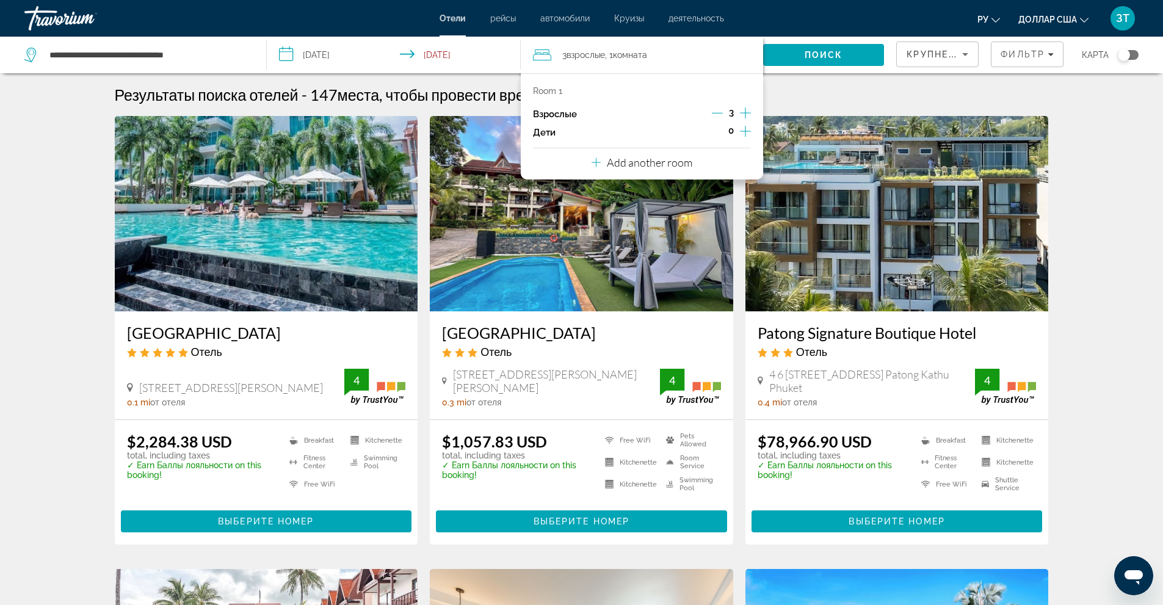
click at [747, 112] on icon "Increment adults" at bounding box center [745, 113] width 11 height 15
click at [805, 92] on div "Результаты поиска отелей - 147 места, чтобы провести время" at bounding box center [582, 94] width 934 height 18
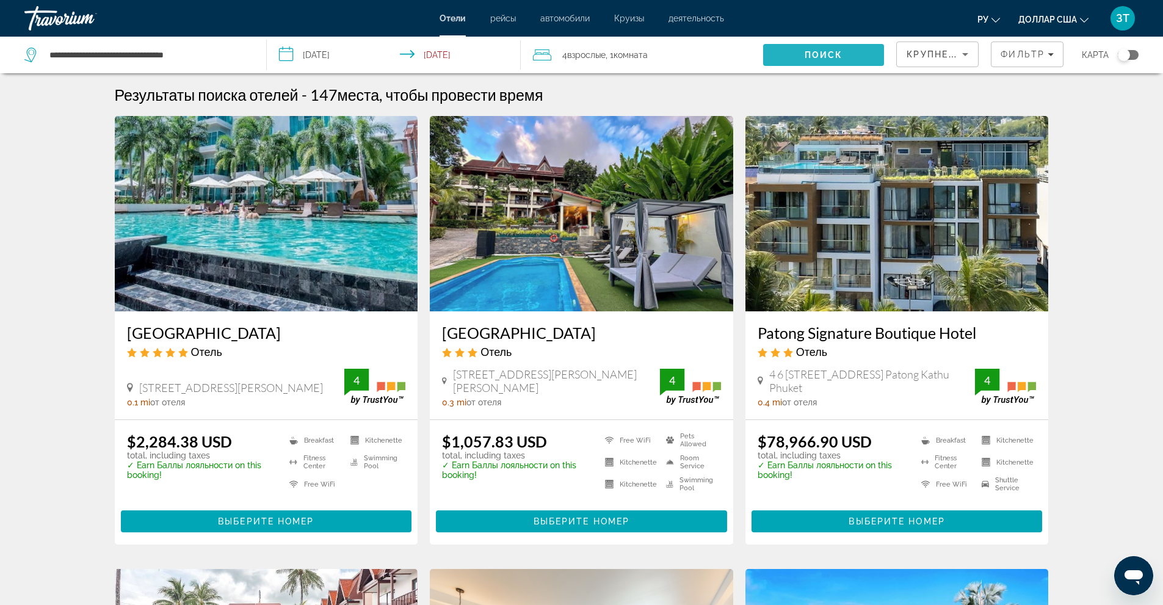
click at [812, 51] on span "Поиск" at bounding box center [824, 55] width 38 height 10
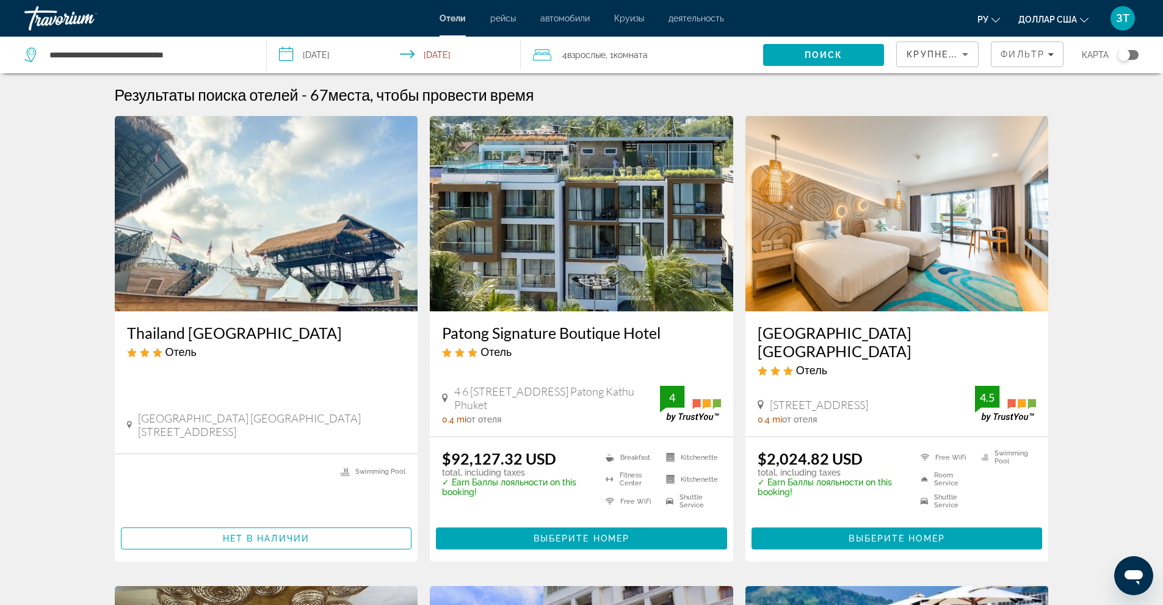
click at [290, 54] on input "**********" at bounding box center [396, 57] width 259 height 40
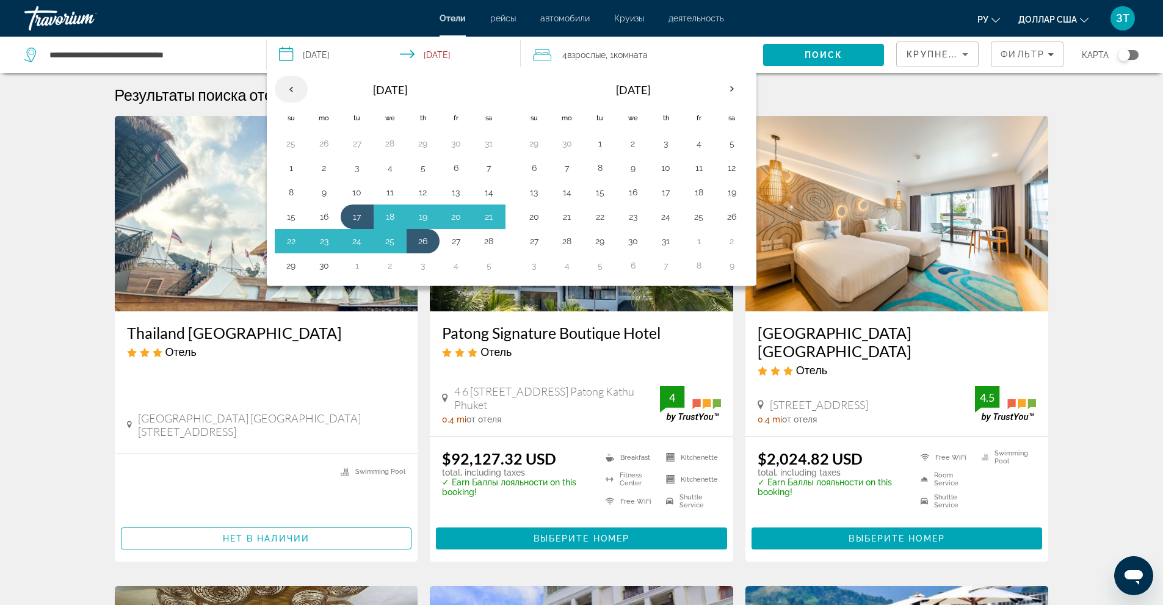
click at [292, 87] on th "Previous month" at bounding box center [291, 89] width 33 height 27
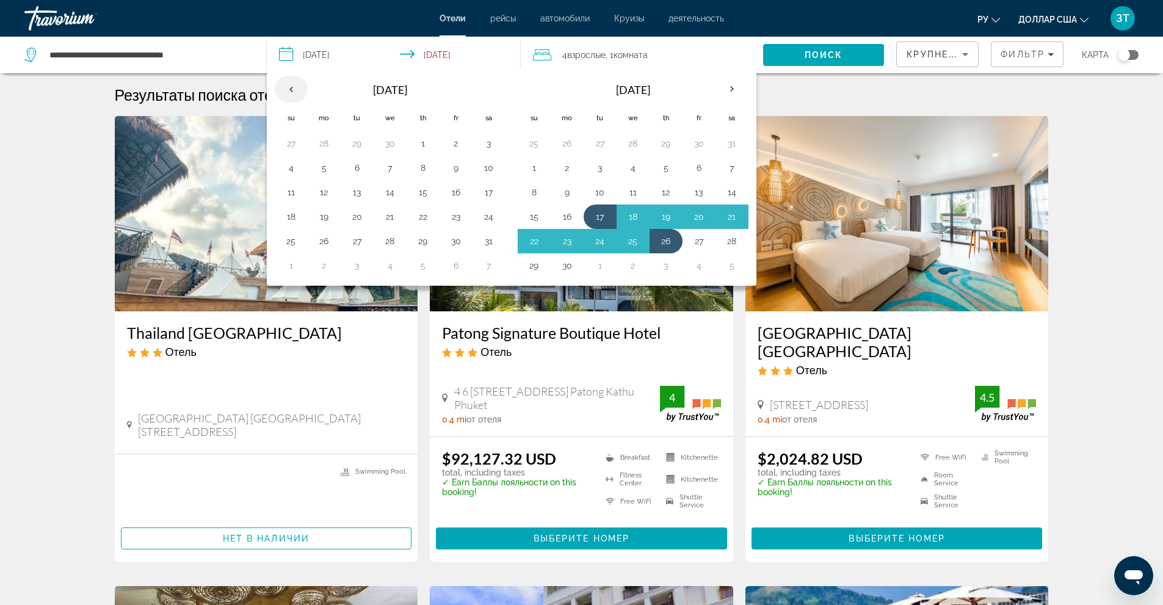
click at [292, 87] on th "Previous month" at bounding box center [291, 89] width 33 height 27
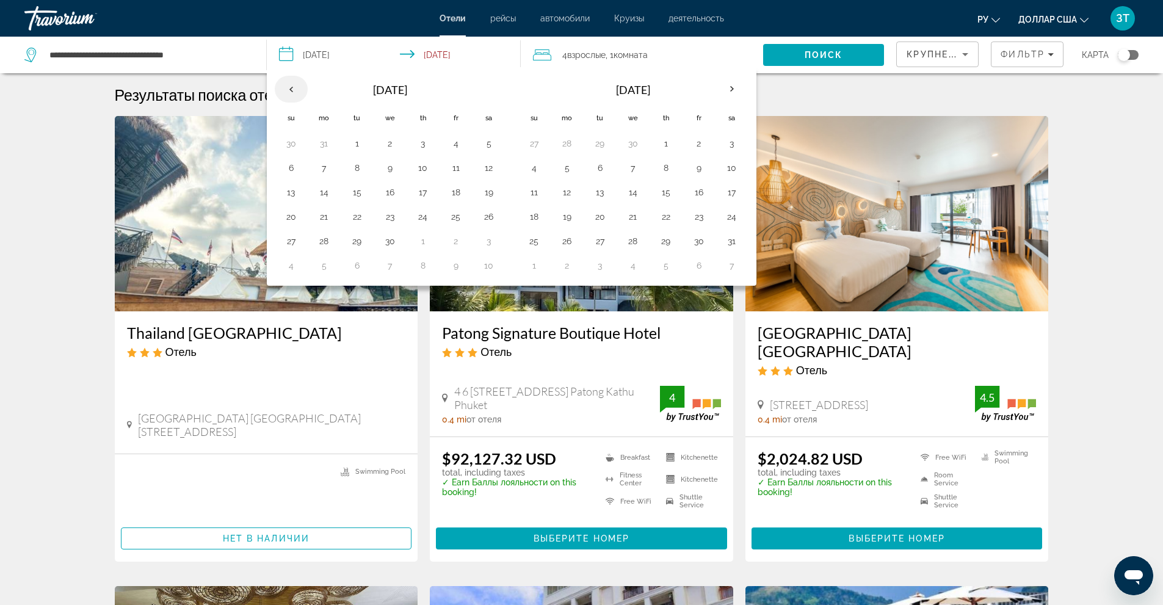
click at [292, 87] on th "Previous month" at bounding box center [291, 89] width 33 height 27
click at [391, 92] on th "May 2026" at bounding box center [390, 89] width 165 height 29
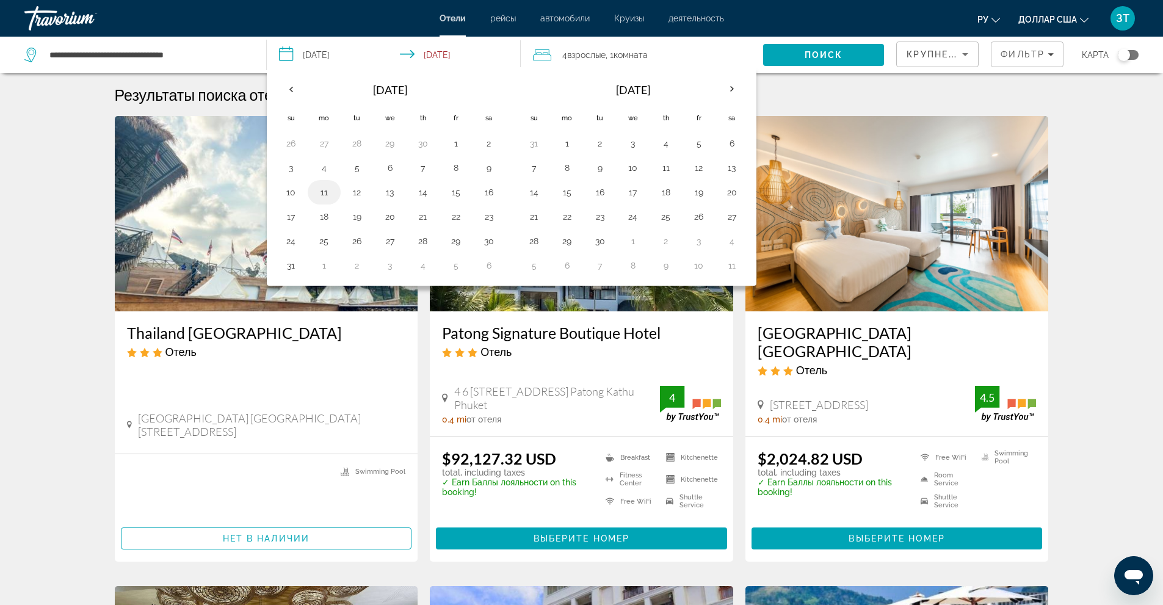
click at [325, 192] on button "11" at bounding box center [324, 192] width 20 height 17
click at [288, 219] on button "17" at bounding box center [291, 216] width 20 height 17
type input "**********"
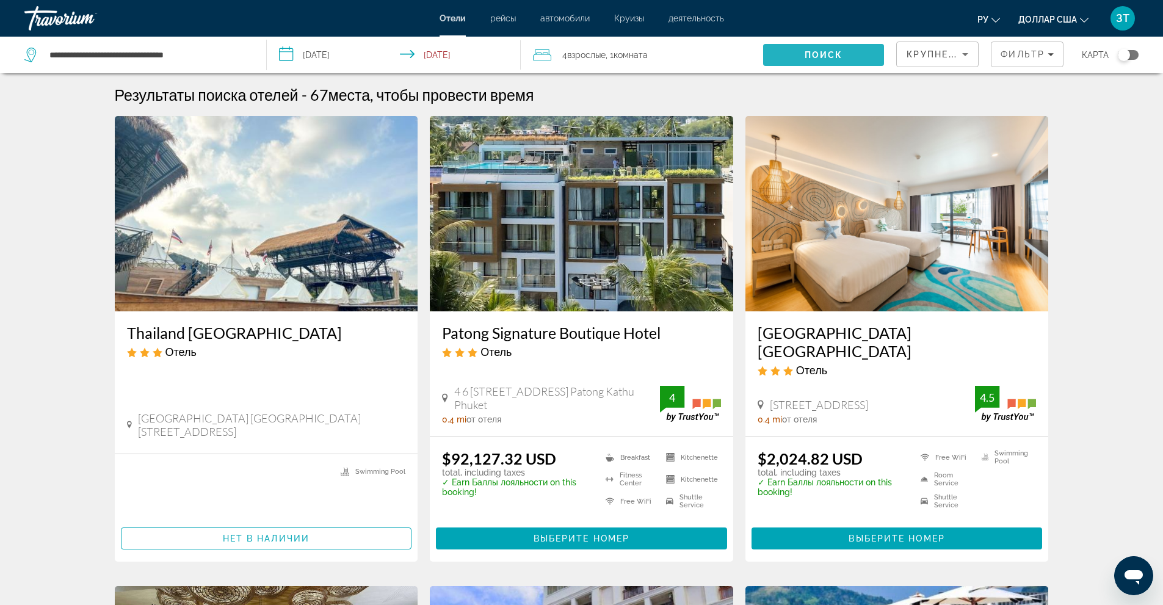
click at [802, 49] on span "Search" at bounding box center [823, 54] width 121 height 29
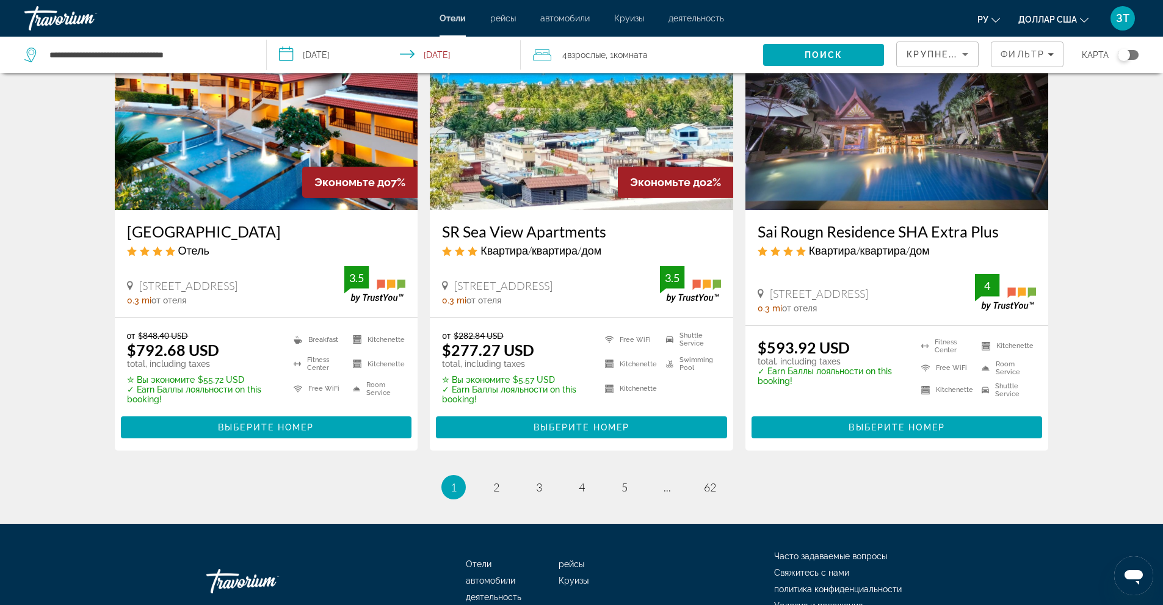
scroll to position [1526, 0]
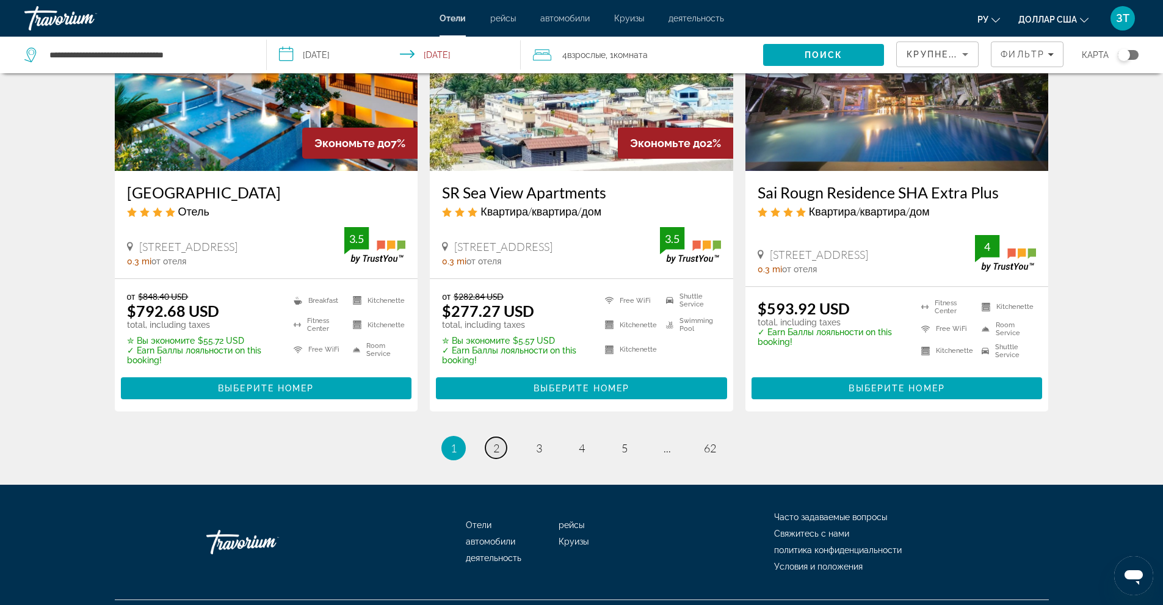
click at [493, 441] on span "2" at bounding box center [496, 447] width 6 height 13
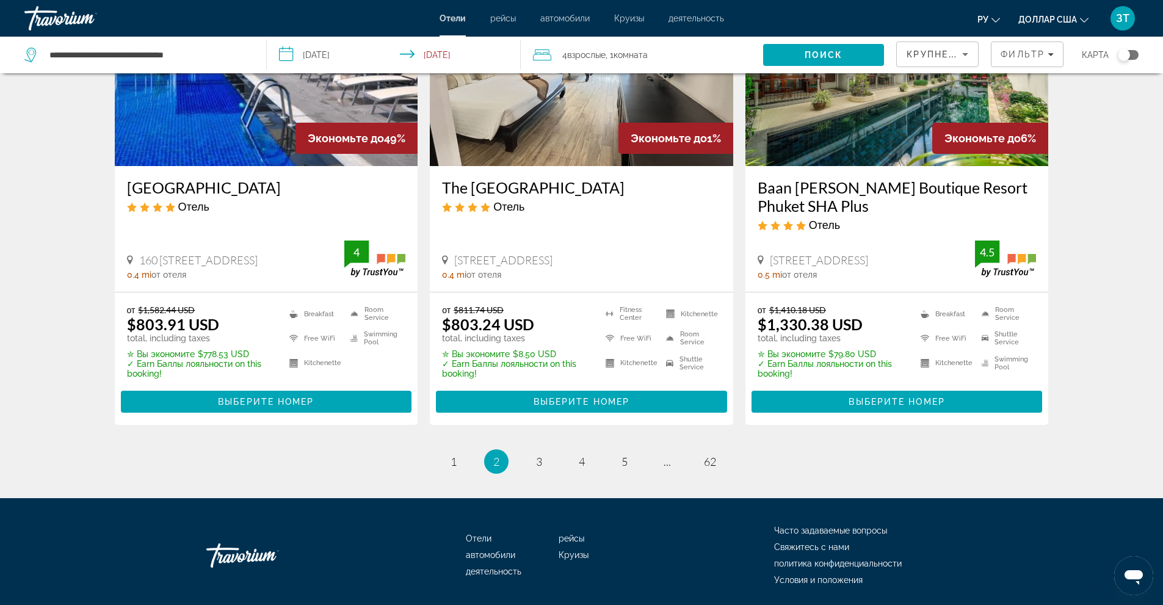
scroll to position [1562, 0]
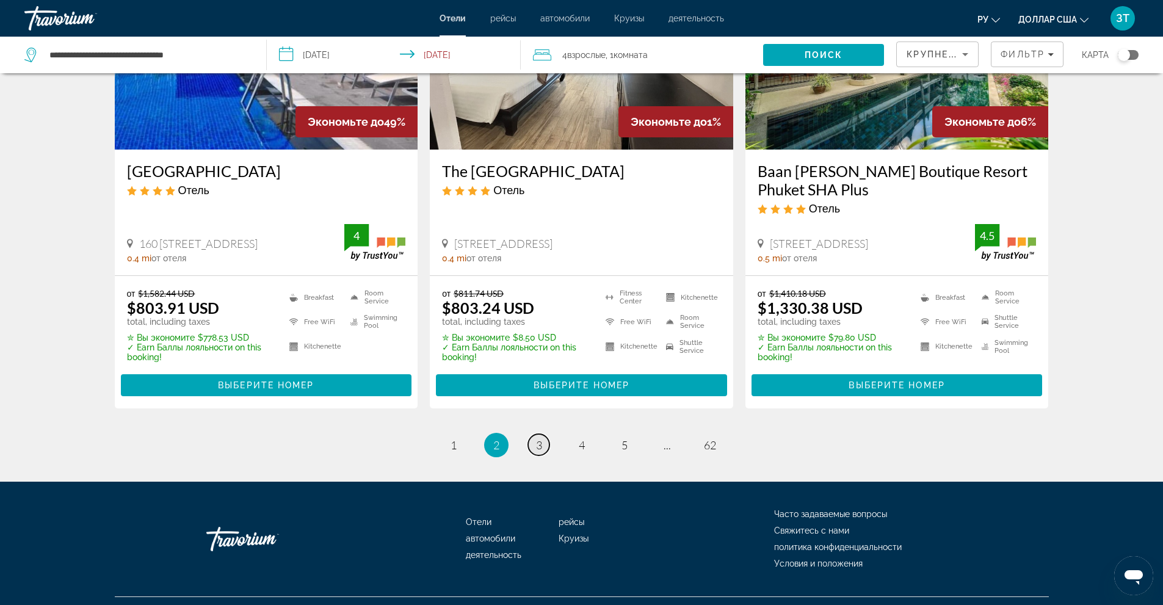
click at [539, 438] on span "3" at bounding box center [539, 444] width 6 height 13
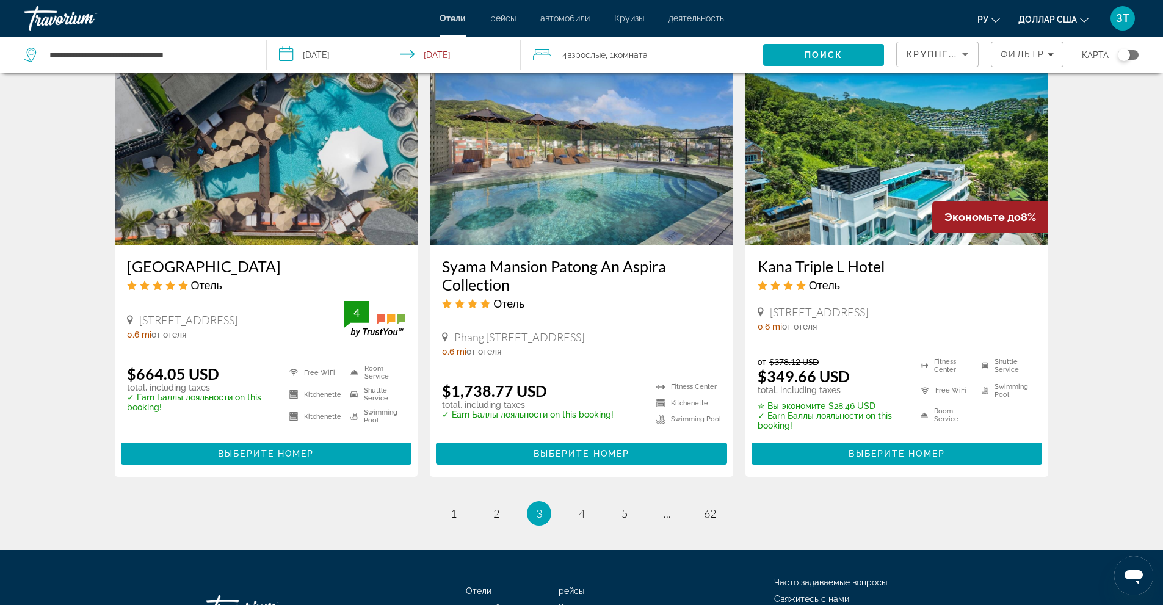
scroll to position [1526, 0]
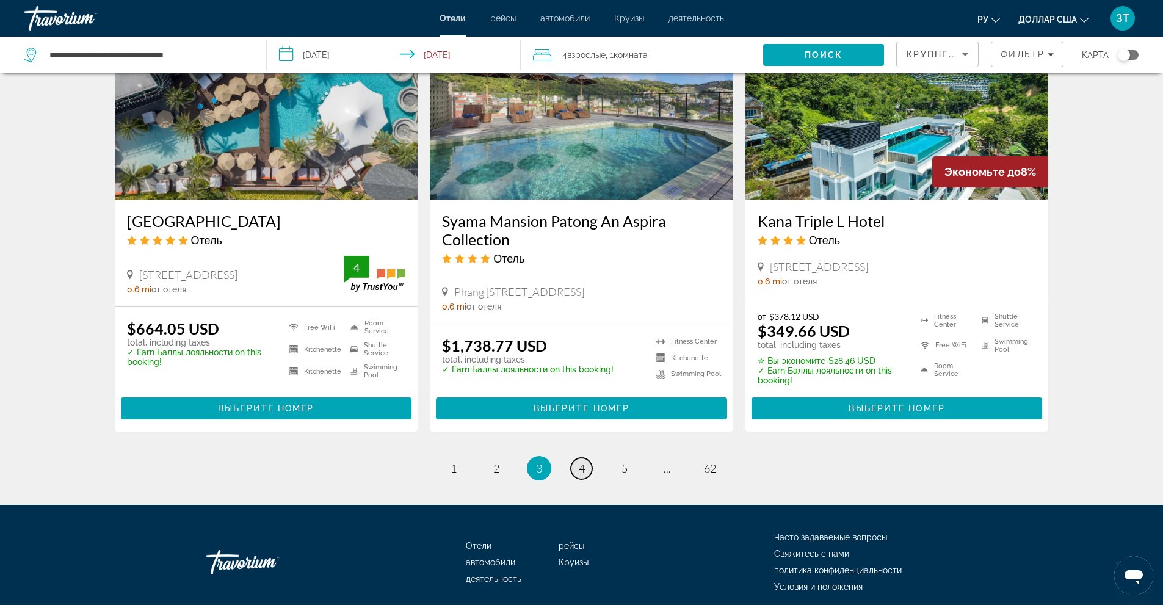
click at [583, 462] on span "4" at bounding box center [582, 468] width 6 height 13
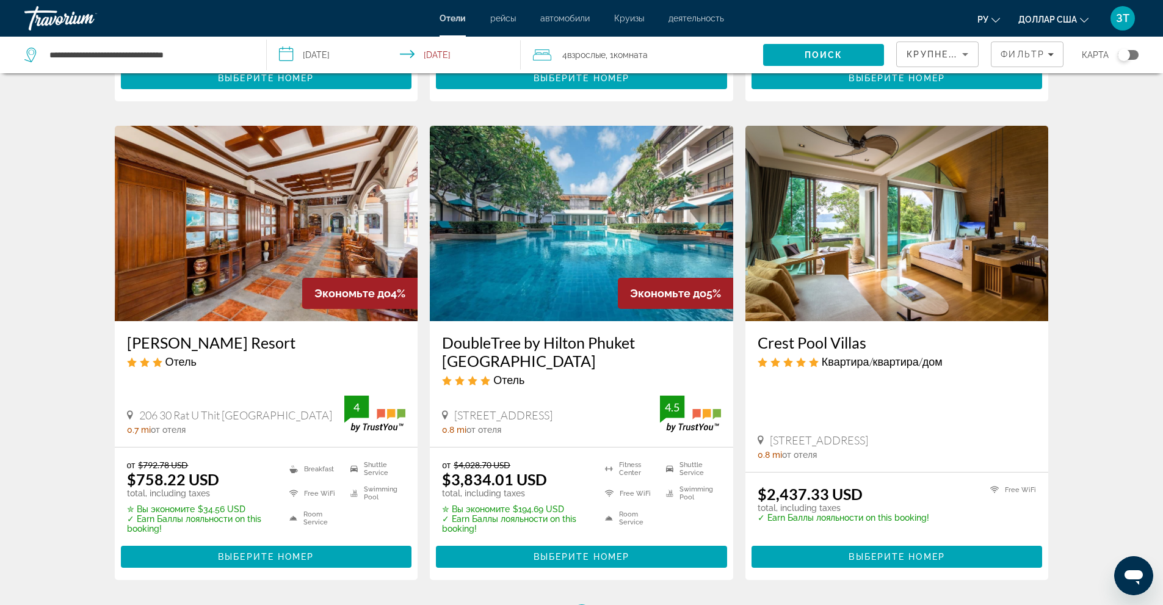
scroll to position [1404, 0]
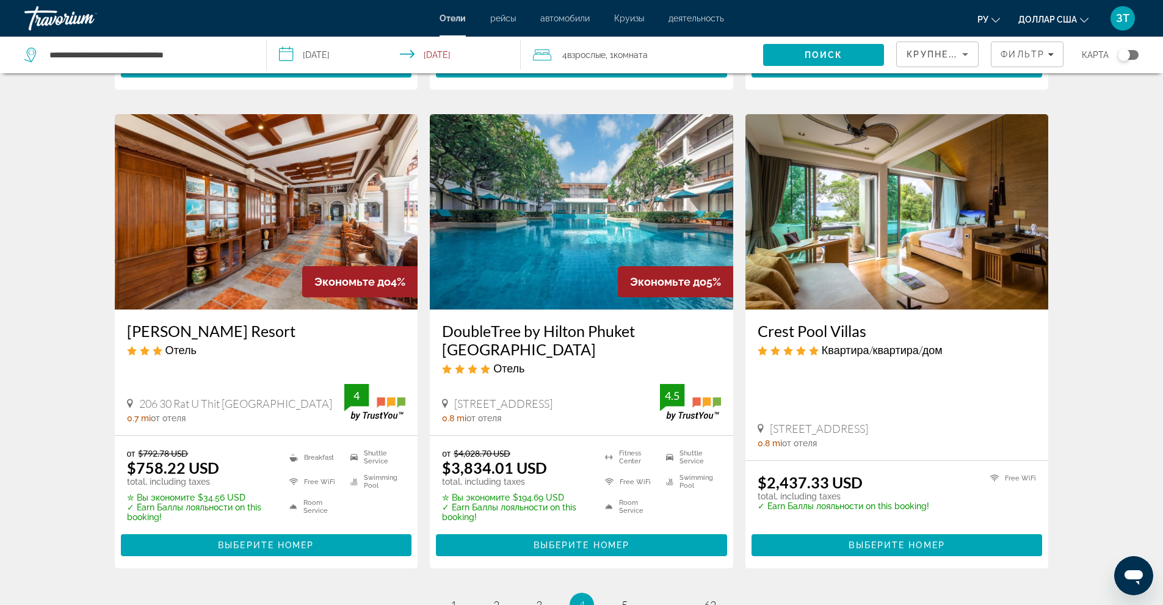
click at [891, 263] on img "Основное содержание" at bounding box center [897, 211] width 303 height 195
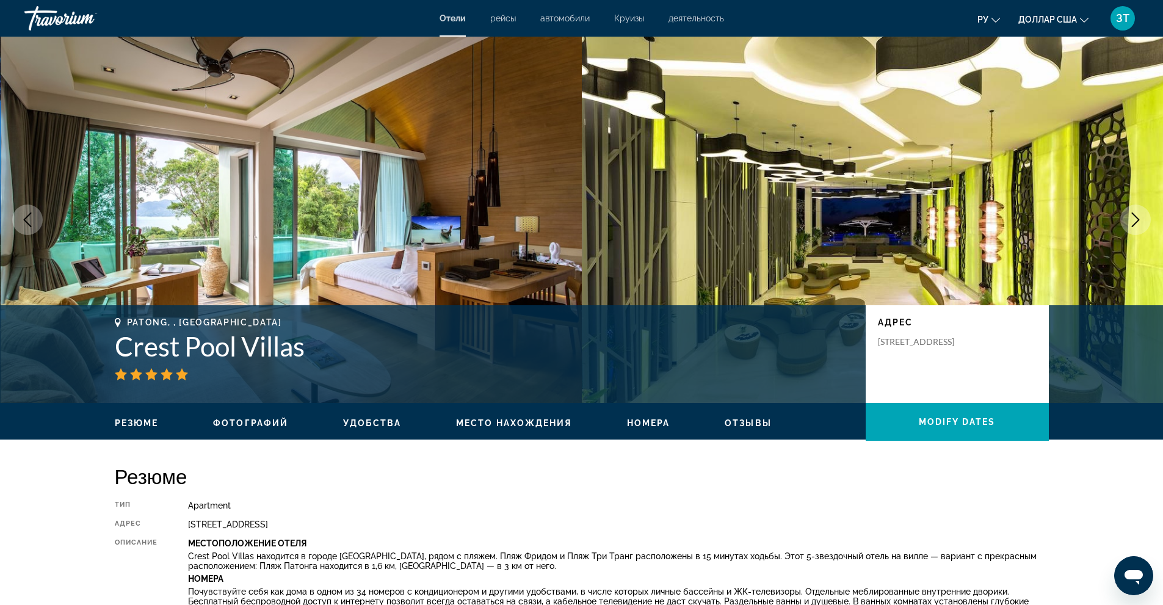
click at [252, 419] on span "Фотографий" at bounding box center [250, 423] width 75 height 10
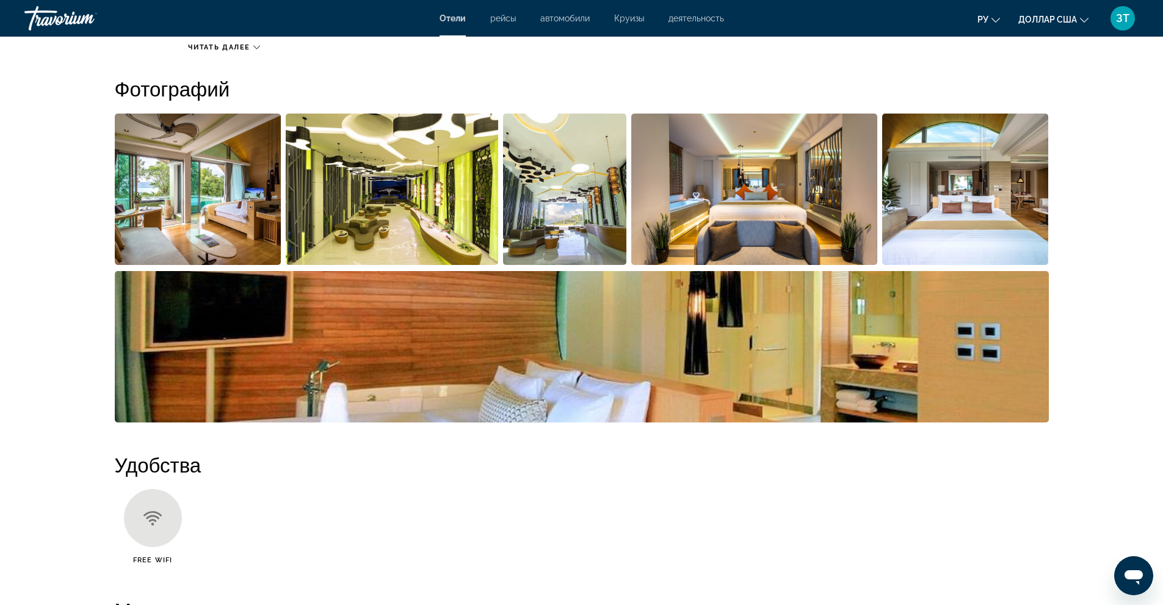
scroll to position [597, 0]
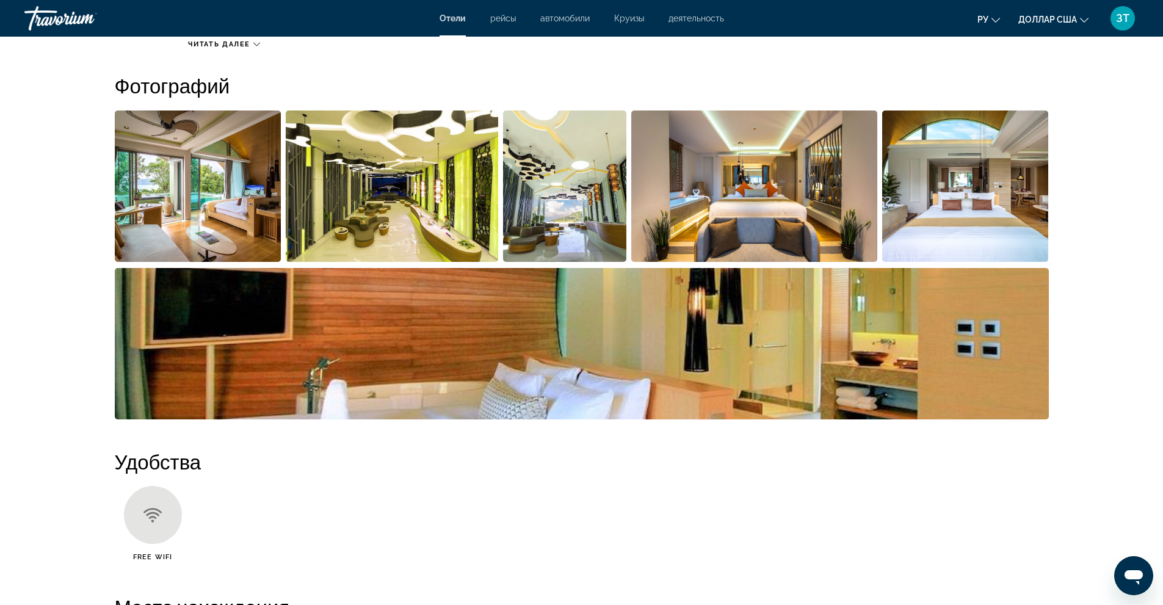
click at [217, 159] on img "Open full-screen image slider" at bounding box center [198, 186] width 167 height 151
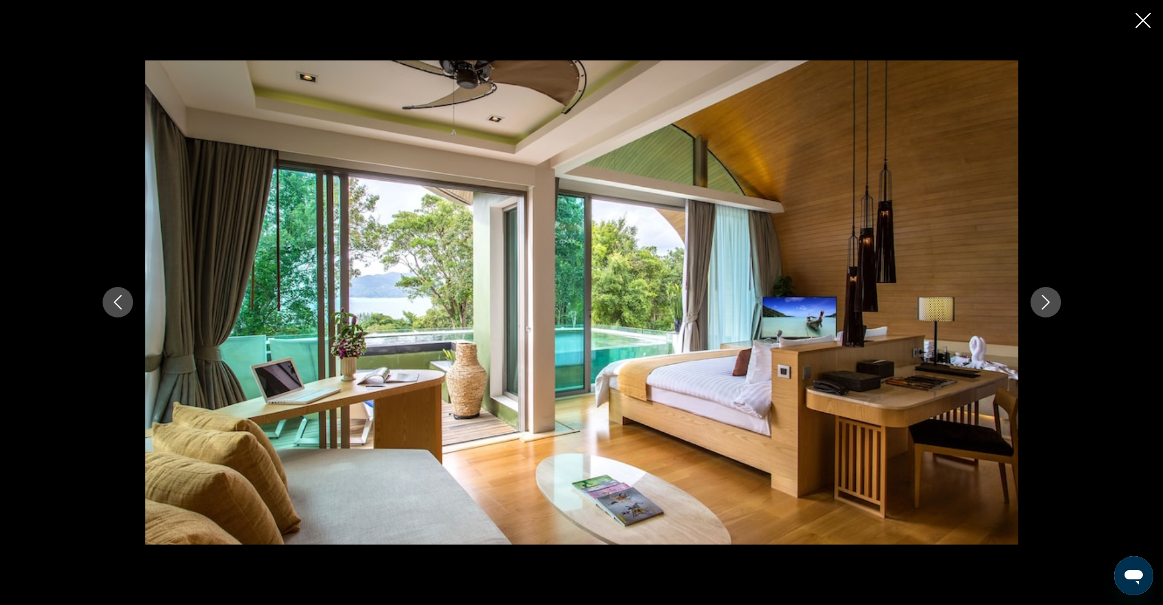
click at [1040, 297] on icon "Next image" at bounding box center [1046, 302] width 15 height 15
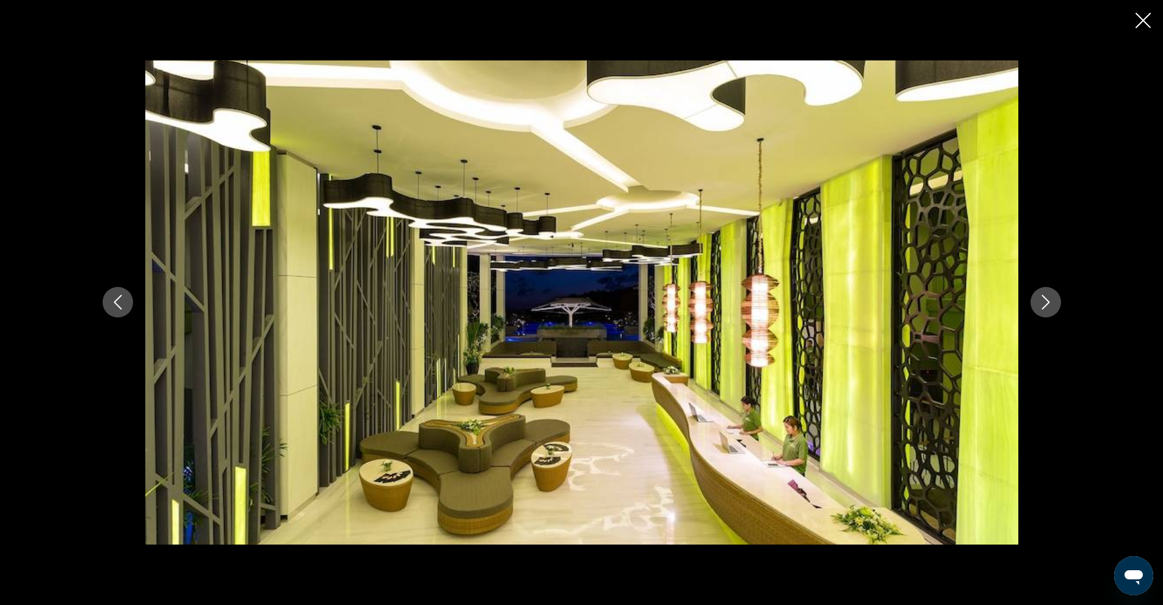
click at [1043, 292] on button "Next image" at bounding box center [1046, 302] width 31 height 31
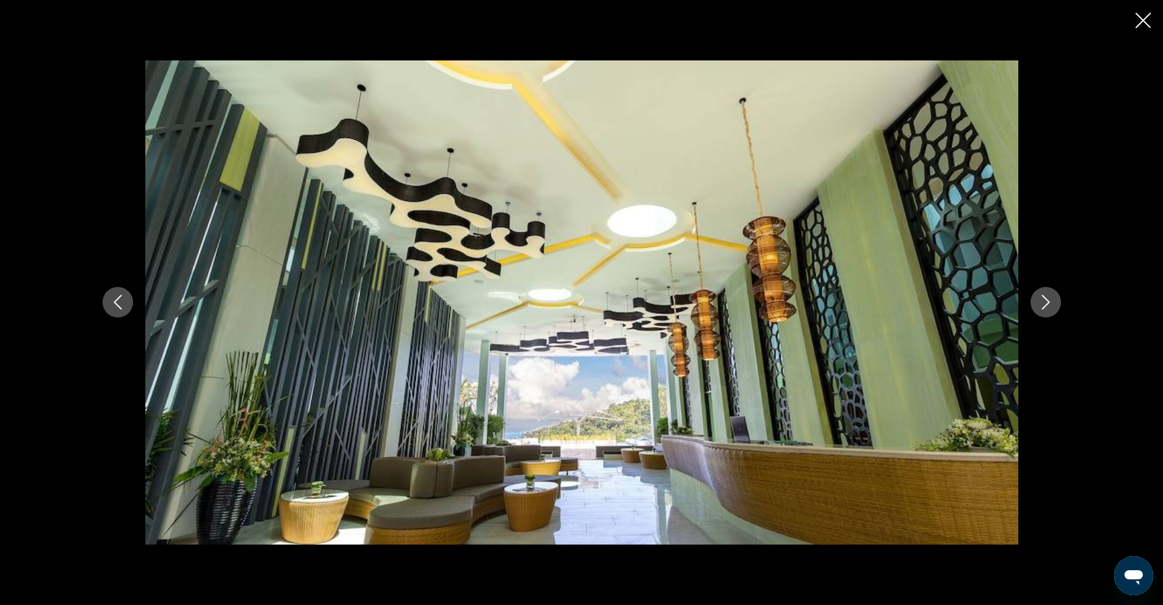
click at [1044, 292] on button "Next image" at bounding box center [1046, 302] width 31 height 31
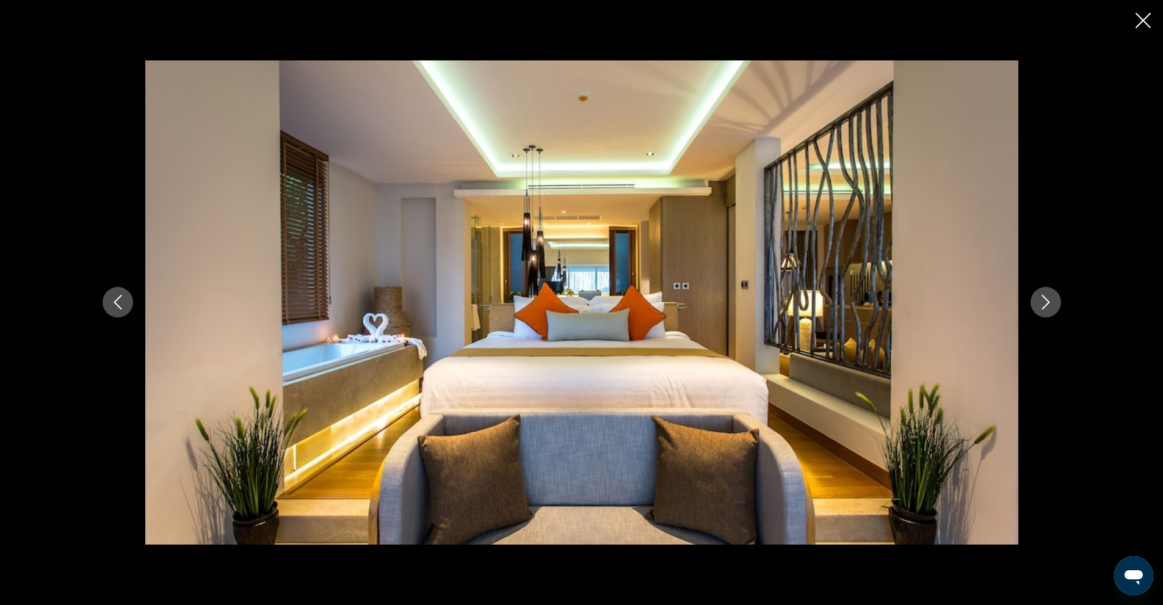
click at [1046, 292] on button "Next image" at bounding box center [1046, 302] width 31 height 31
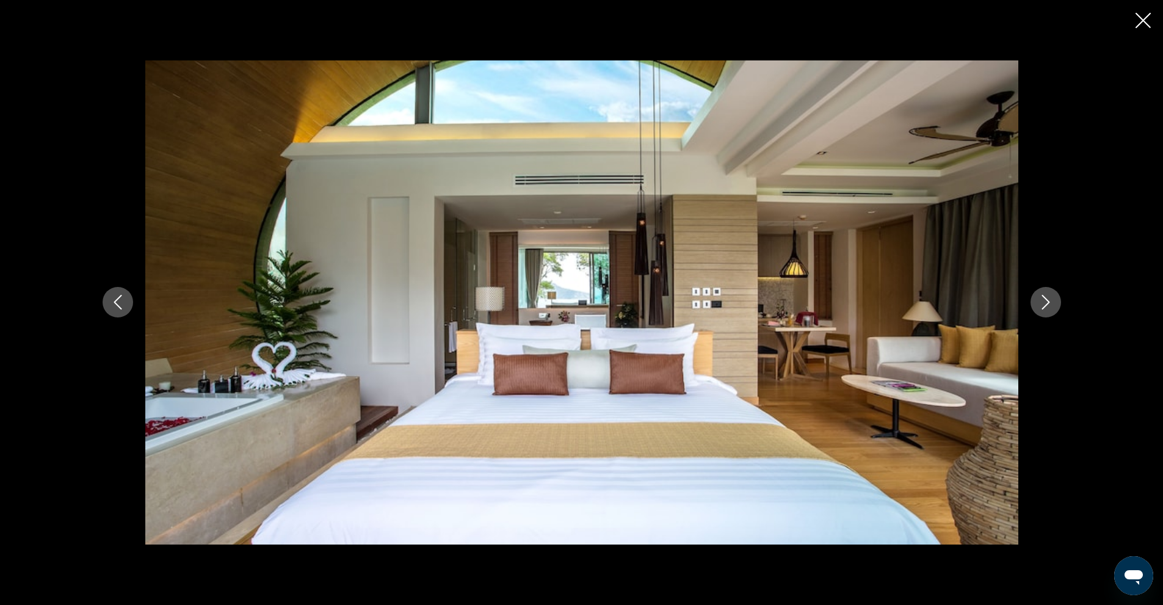
click at [1046, 292] on button "Next image" at bounding box center [1046, 302] width 31 height 31
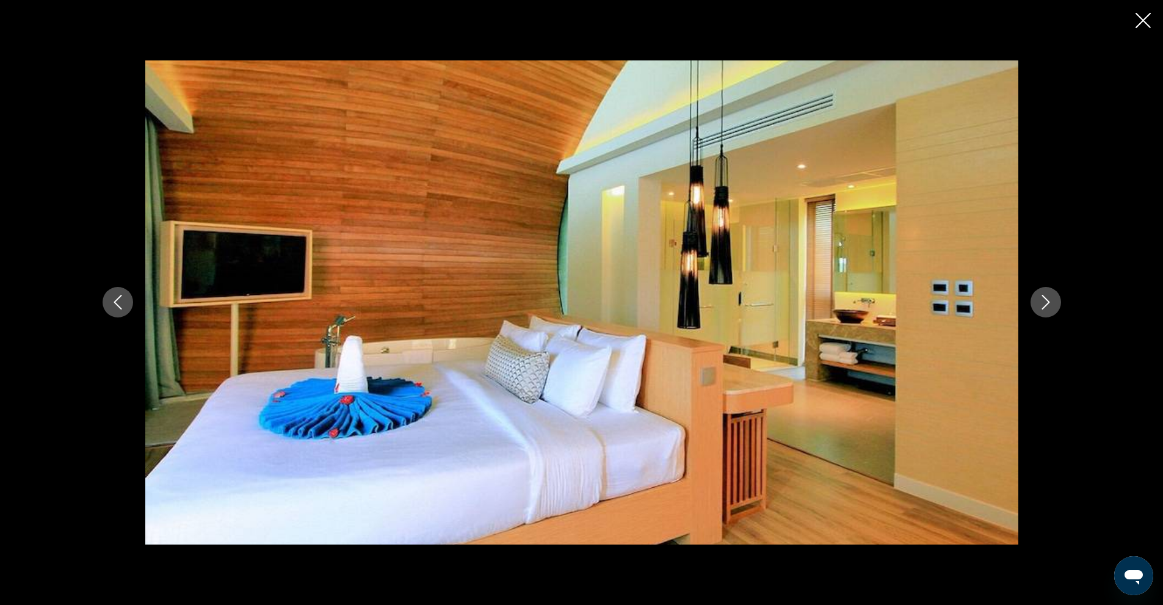
click at [1046, 292] on button "Next image" at bounding box center [1046, 302] width 31 height 31
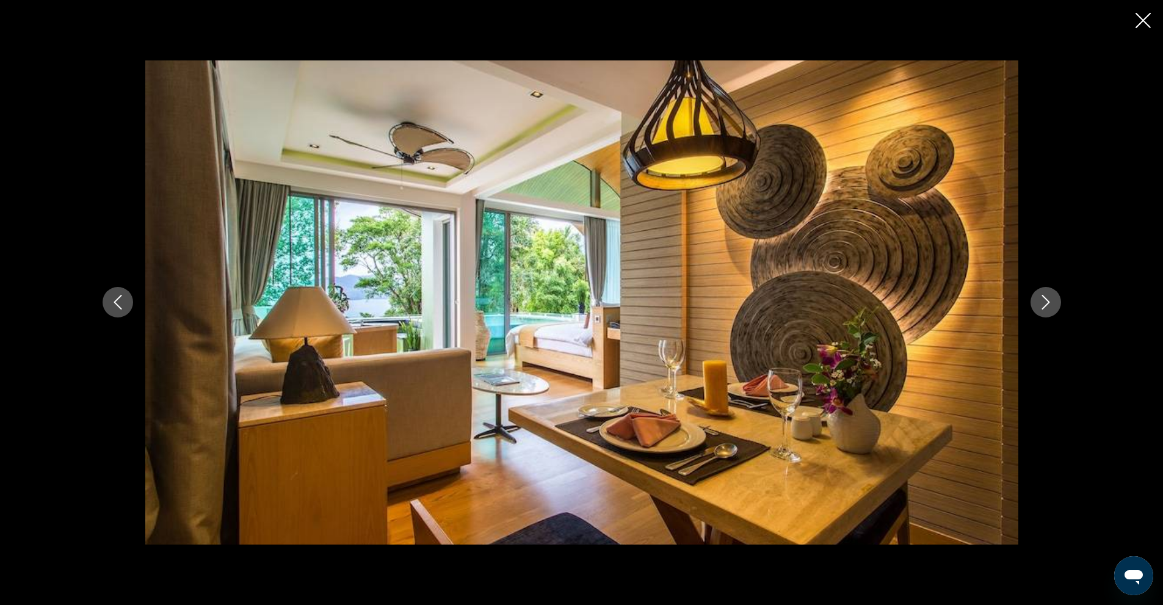
click at [1046, 292] on button "Next image" at bounding box center [1046, 302] width 31 height 31
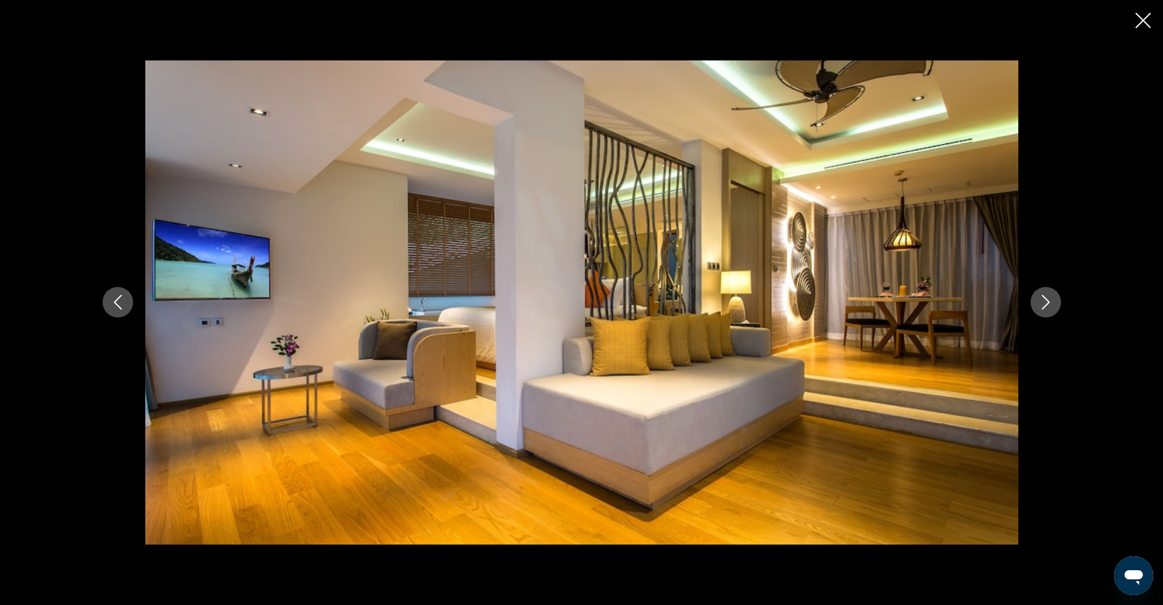
click at [1046, 290] on button "Next image" at bounding box center [1046, 302] width 31 height 31
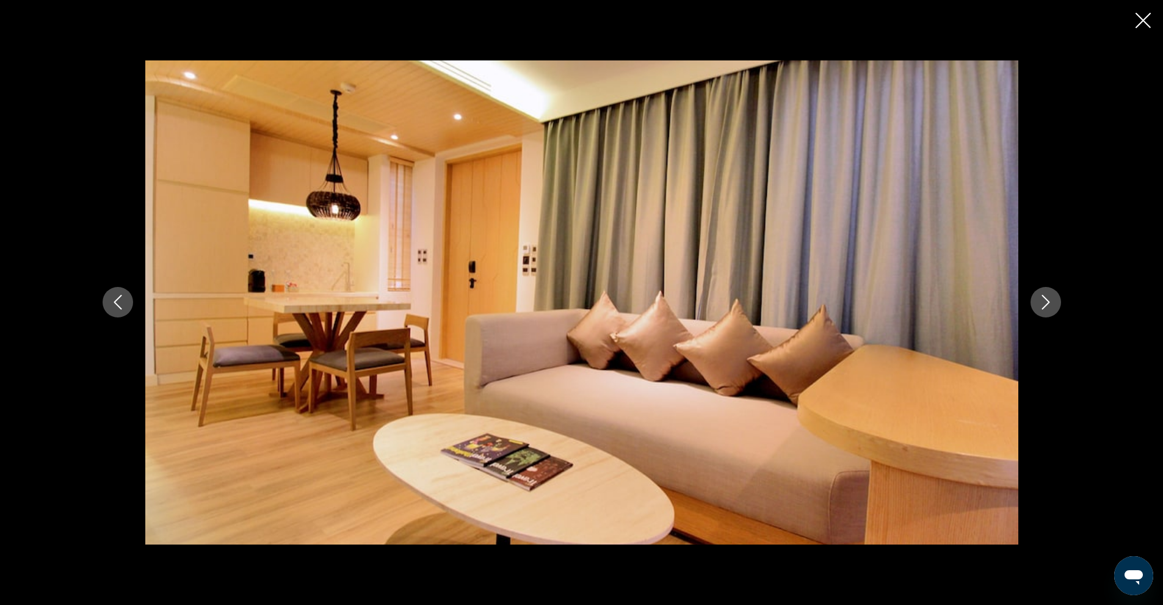
click at [1046, 290] on button "Next image" at bounding box center [1046, 302] width 31 height 31
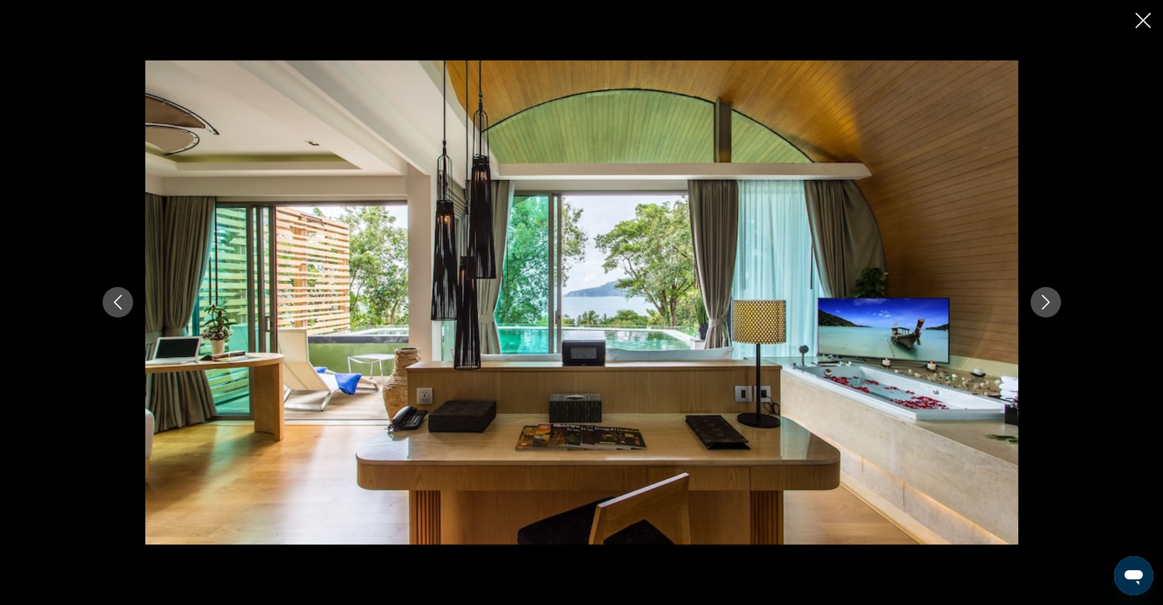
click at [1046, 290] on button "Next image" at bounding box center [1046, 302] width 31 height 31
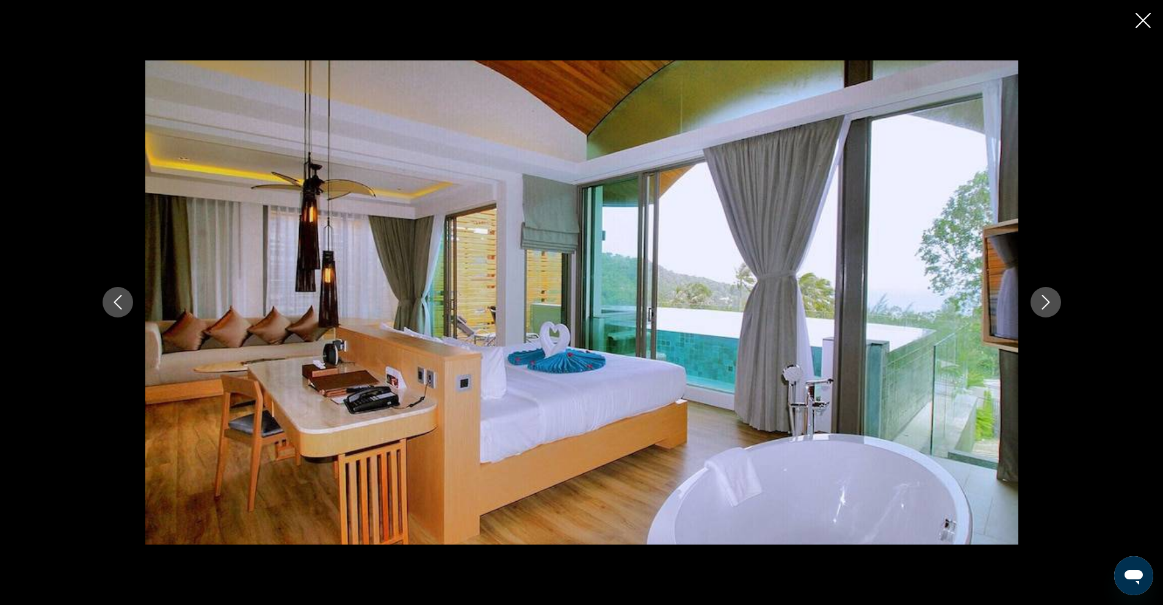
click at [1144, 20] on icon "Close slideshow" at bounding box center [1143, 20] width 15 height 15
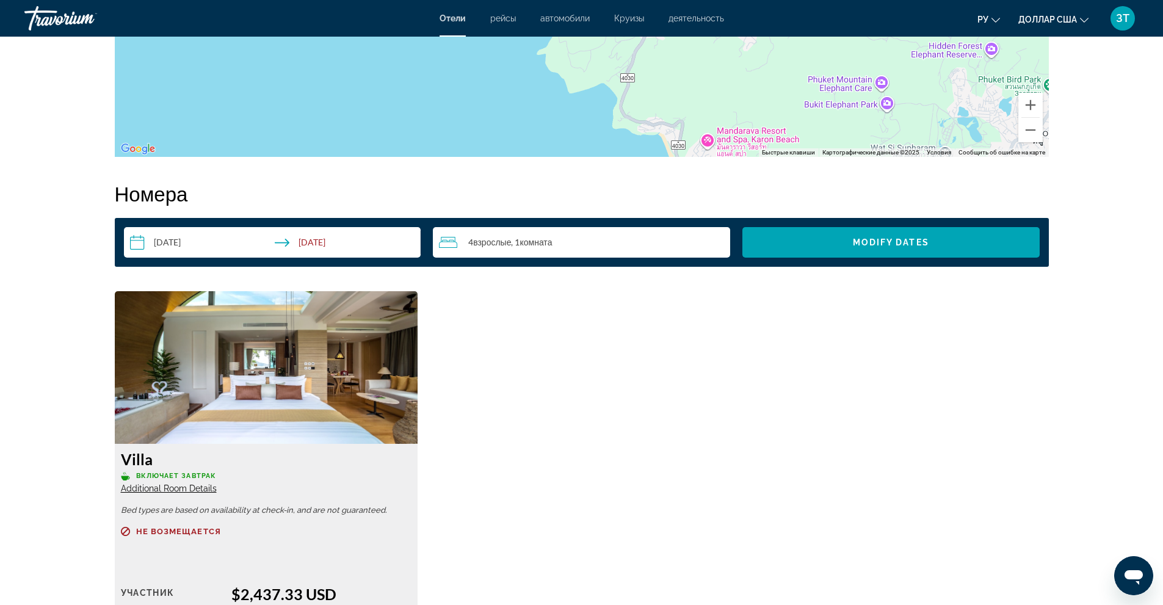
scroll to position [1357, 0]
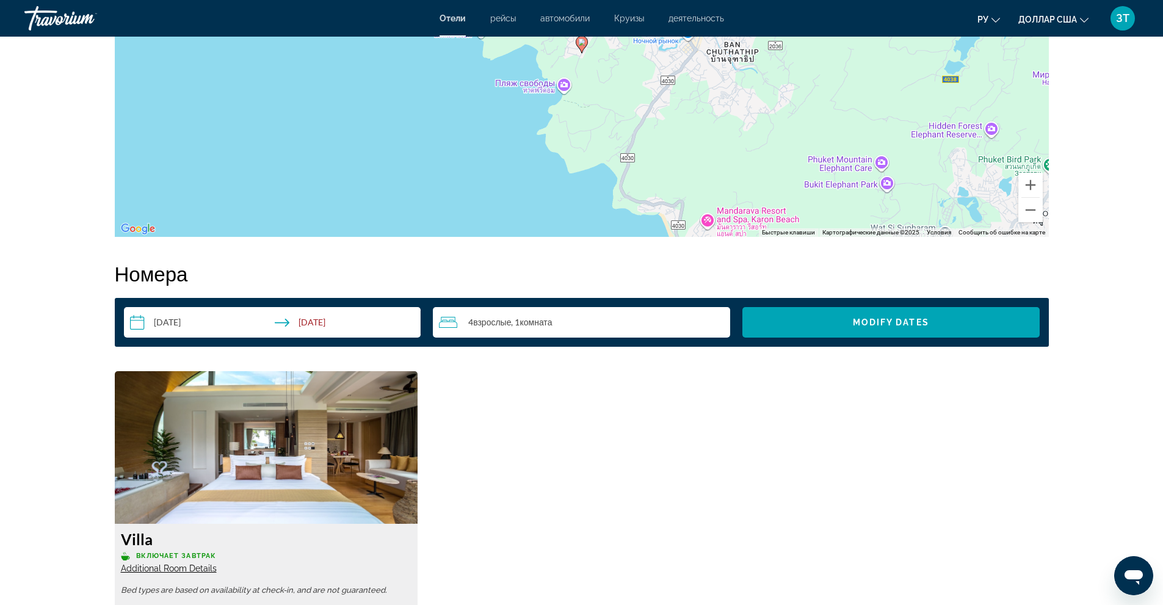
click at [567, 313] on div "4 Взрослый Взрослые , 1 Комната номера" at bounding box center [584, 322] width 291 height 31
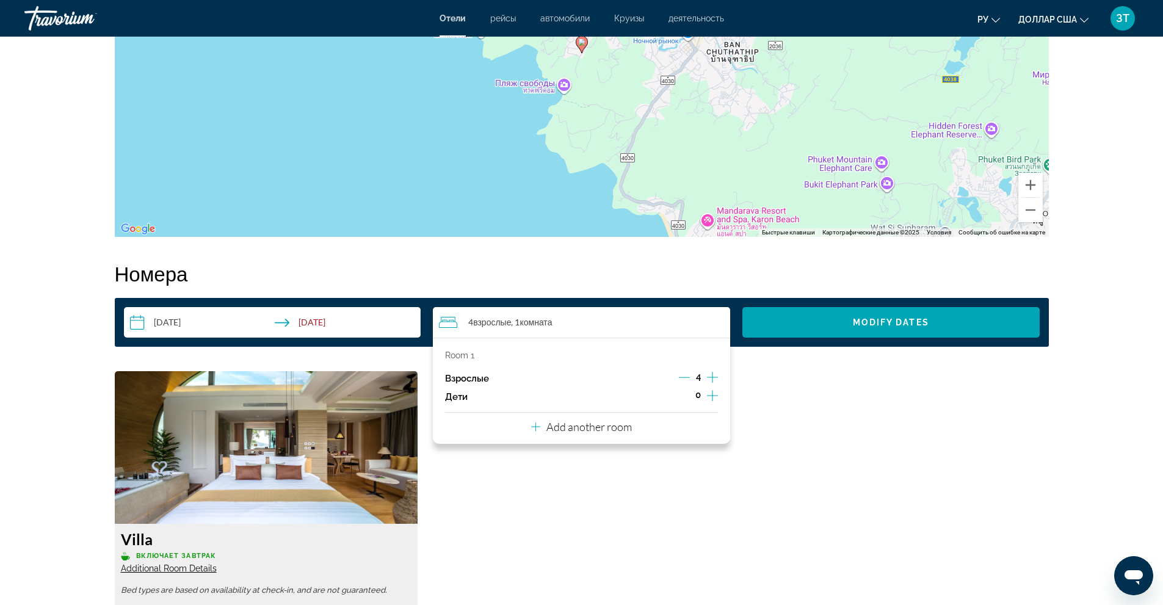
click at [590, 429] on p "Add another room" at bounding box center [588, 426] width 85 height 13
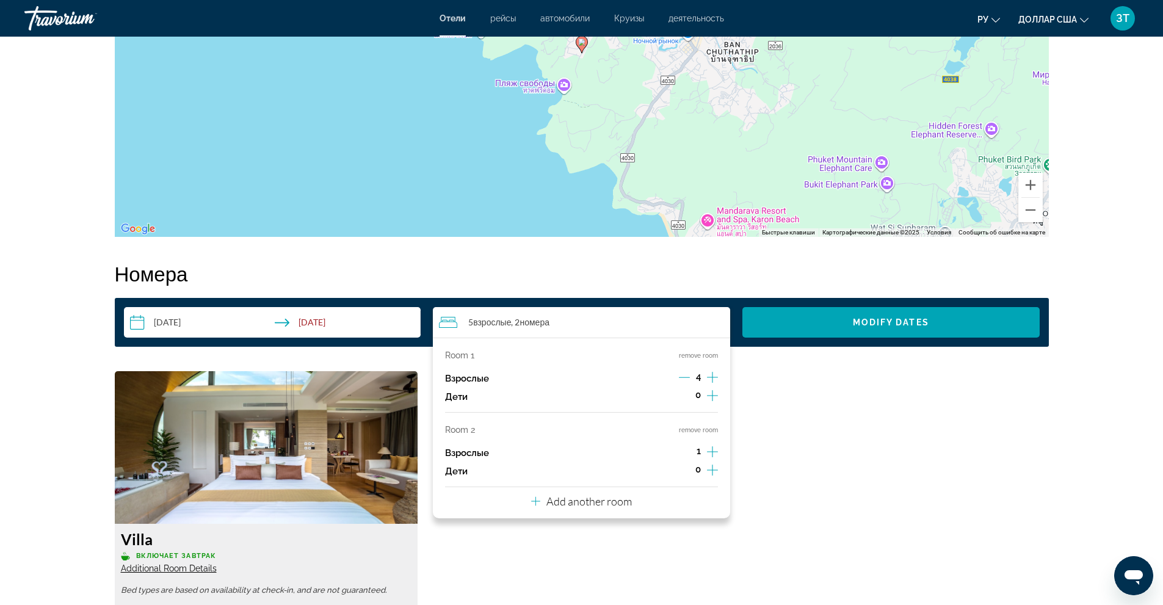
click at [715, 452] on icon "Increment adults" at bounding box center [712, 451] width 11 height 11
click at [688, 373] on icon "Decrement adults" at bounding box center [684, 377] width 11 height 11
click at [680, 449] on icon "Decrement adults" at bounding box center [684, 451] width 11 height 11
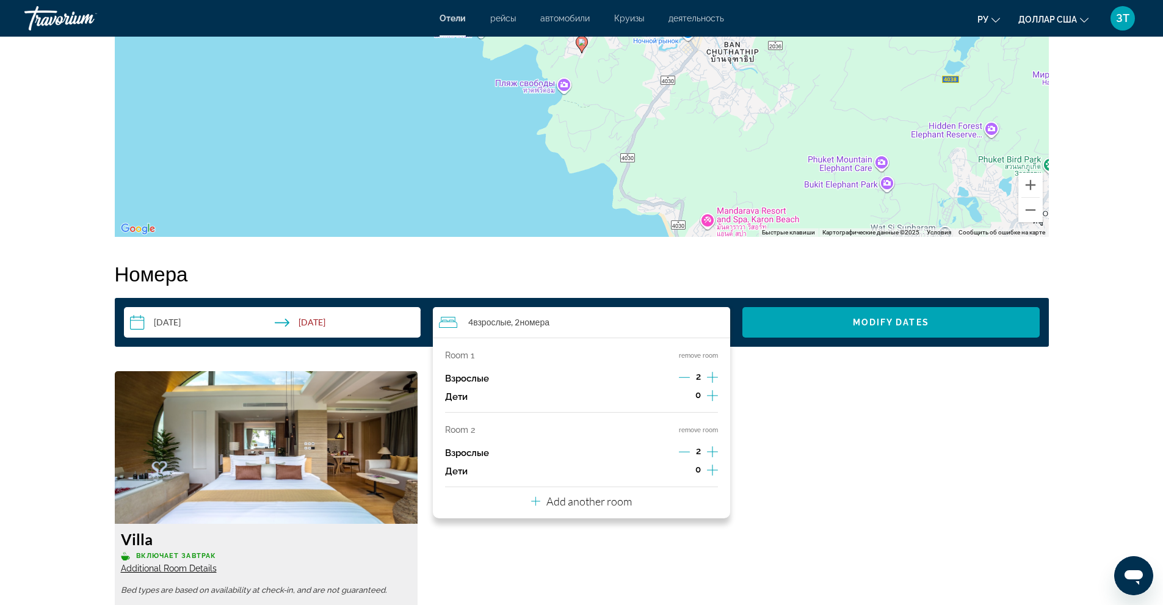
click at [810, 468] on div "Villa Включает завтрак Additional Room Details Bed types are based on availabil…" at bounding box center [582, 577] width 946 height 413
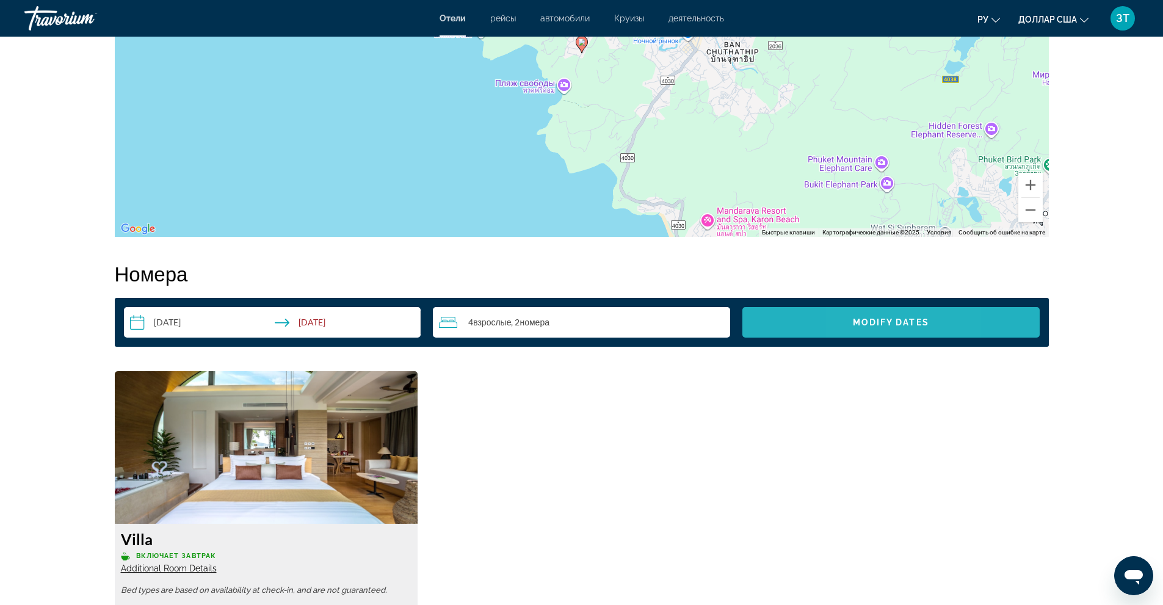
click at [855, 324] on span "Modify Dates" at bounding box center [891, 323] width 76 height 10
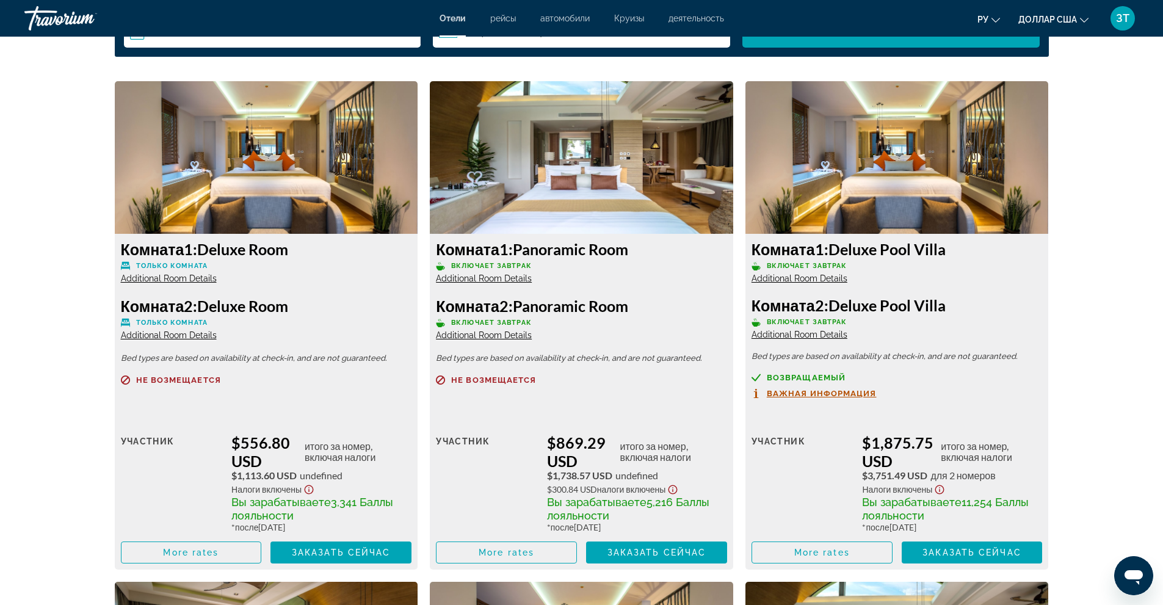
scroll to position [1643, 0]
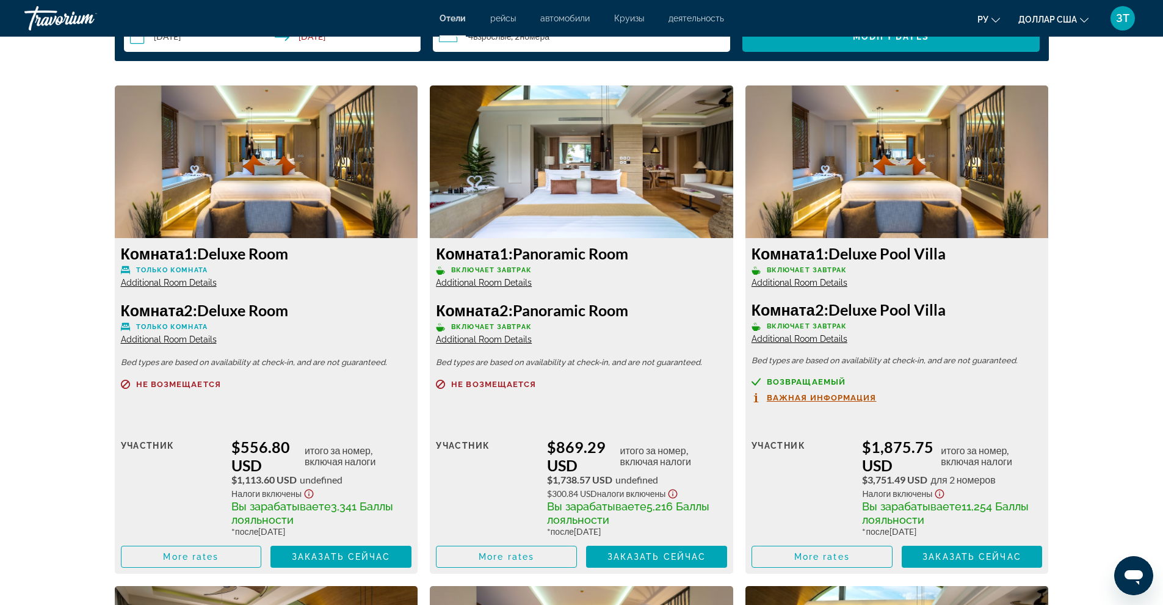
click at [259, 217] on img "Основное содержание" at bounding box center [266, 161] width 303 height 153
click at [179, 284] on span "Additional Room Details" at bounding box center [169, 283] width 96 height 10
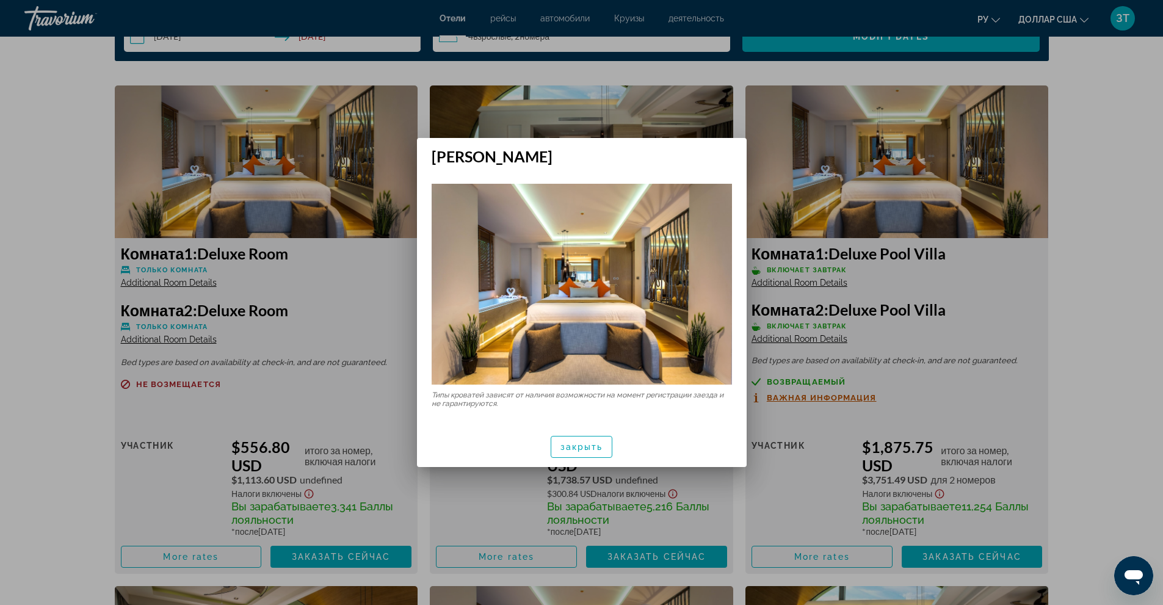
click at [729, 294] on img at bounding box center [582, 284] width 300 height 200
click at [562, 443] on font "закрыть" at bounding box center [582, 447] width 43 height 10
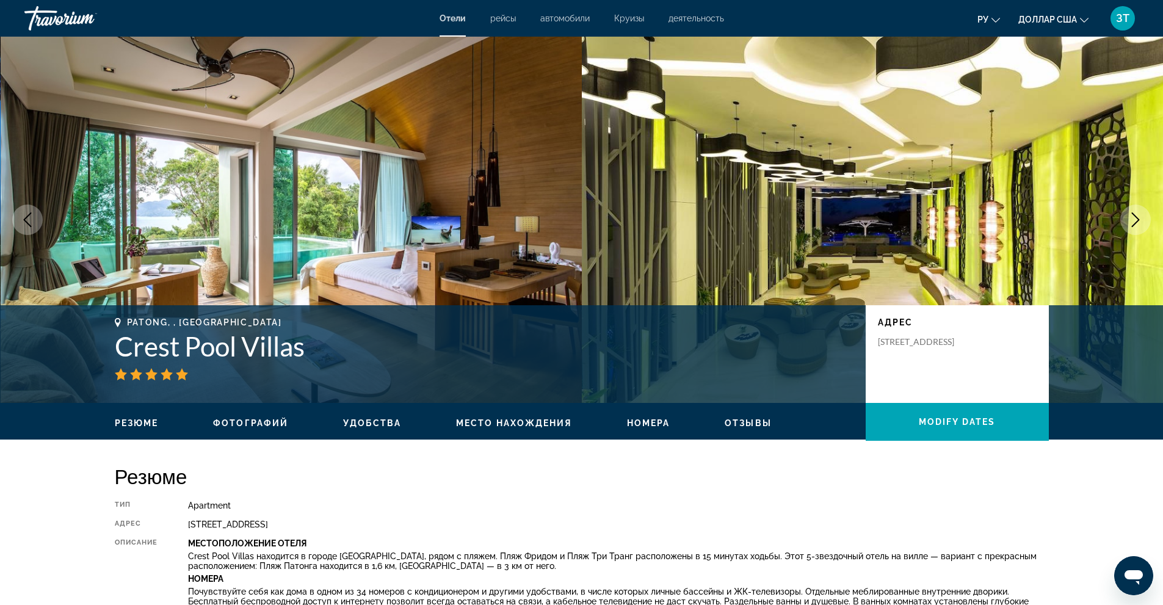
scroll to position [1643, 0]
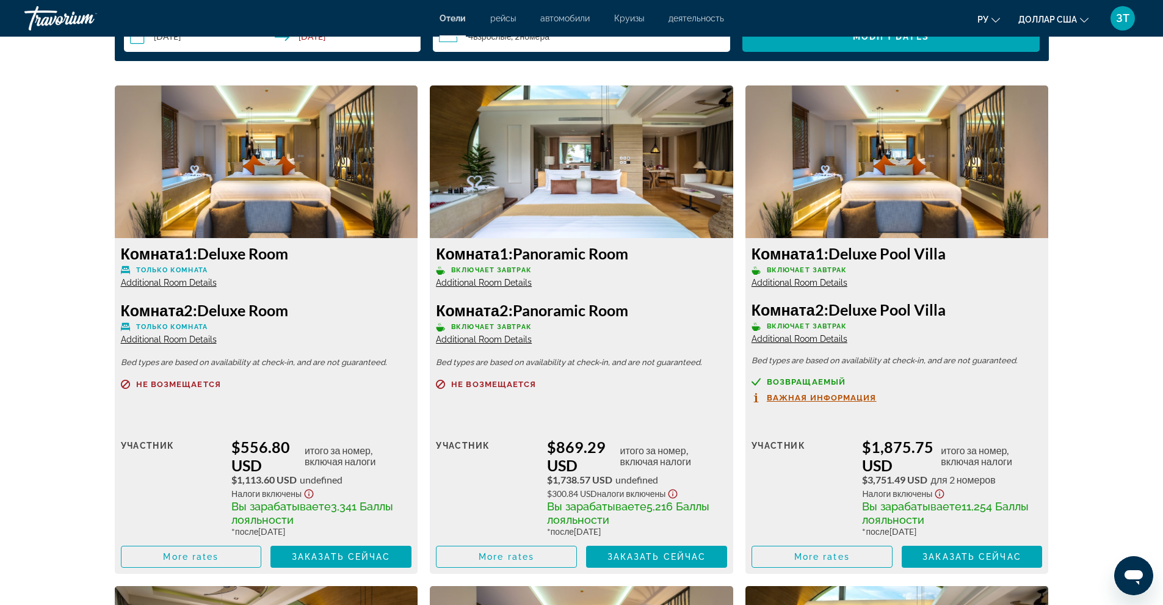
click at [161, 339] on span "Additional Room Details" at bounding box center [169, 340] width 96 height 10
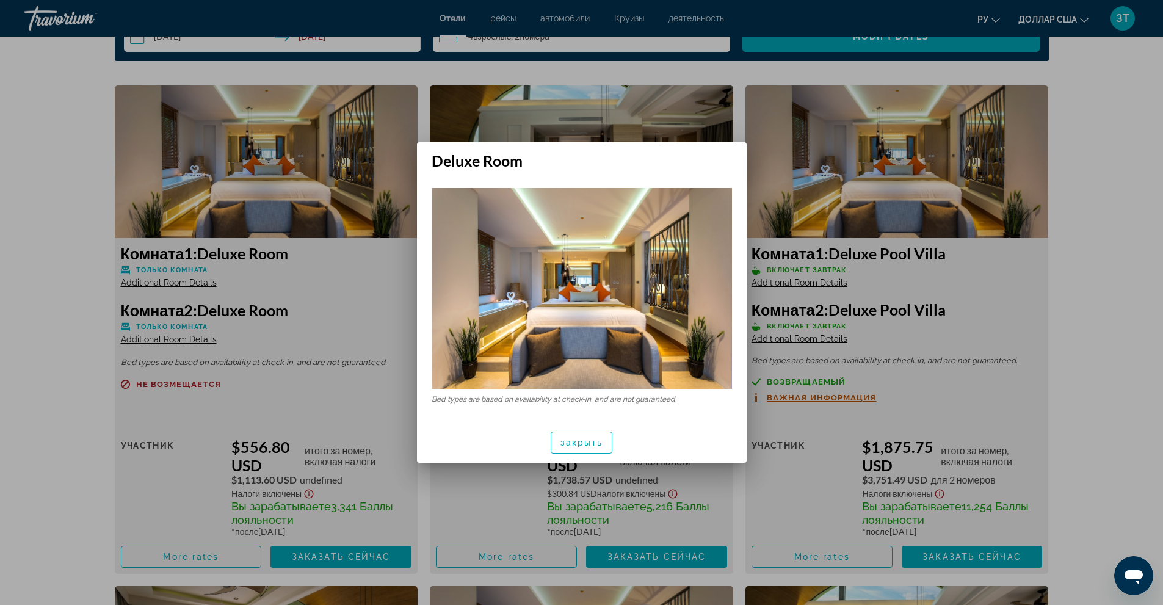
scroll to position [0, 0]
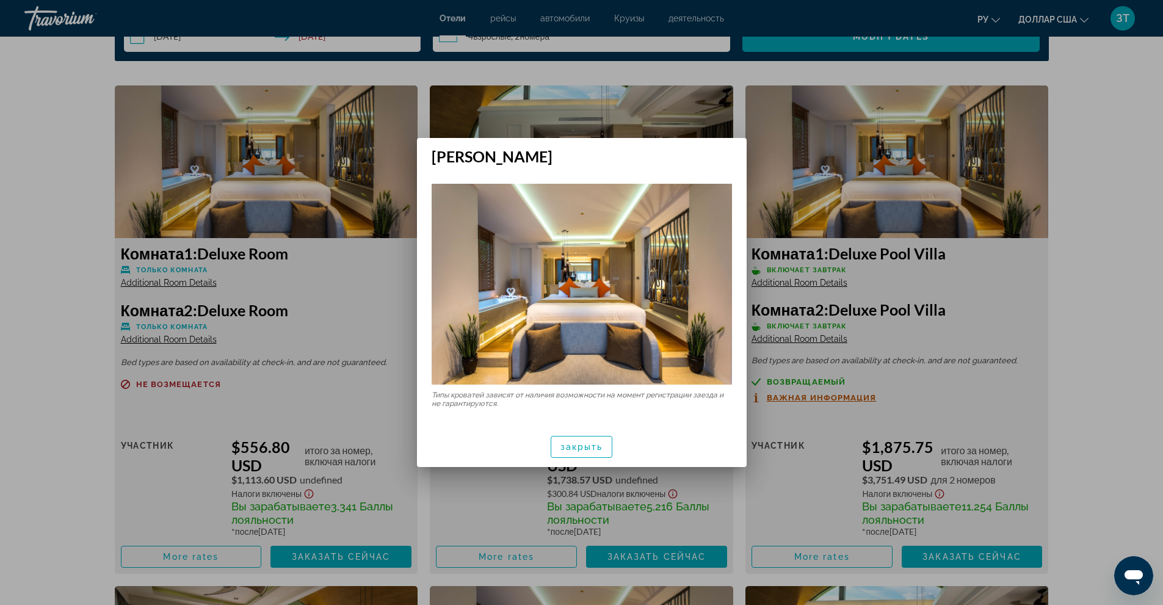
click at [184, 277] on div at bounding box center [581, 302] width 1163 height 605
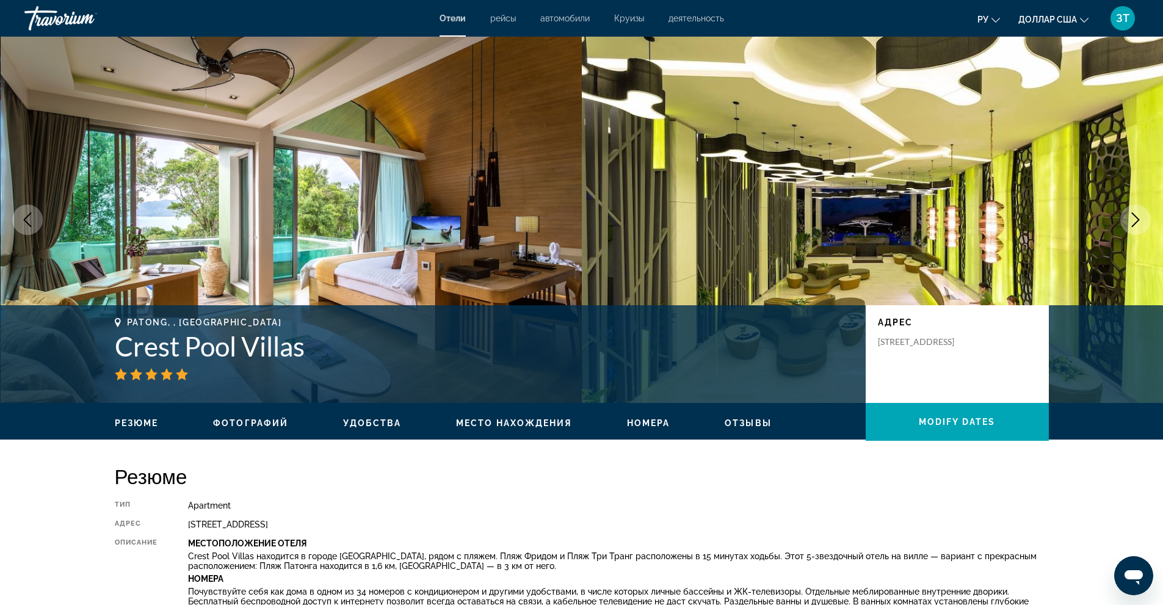
scroll to position [1643, 0]
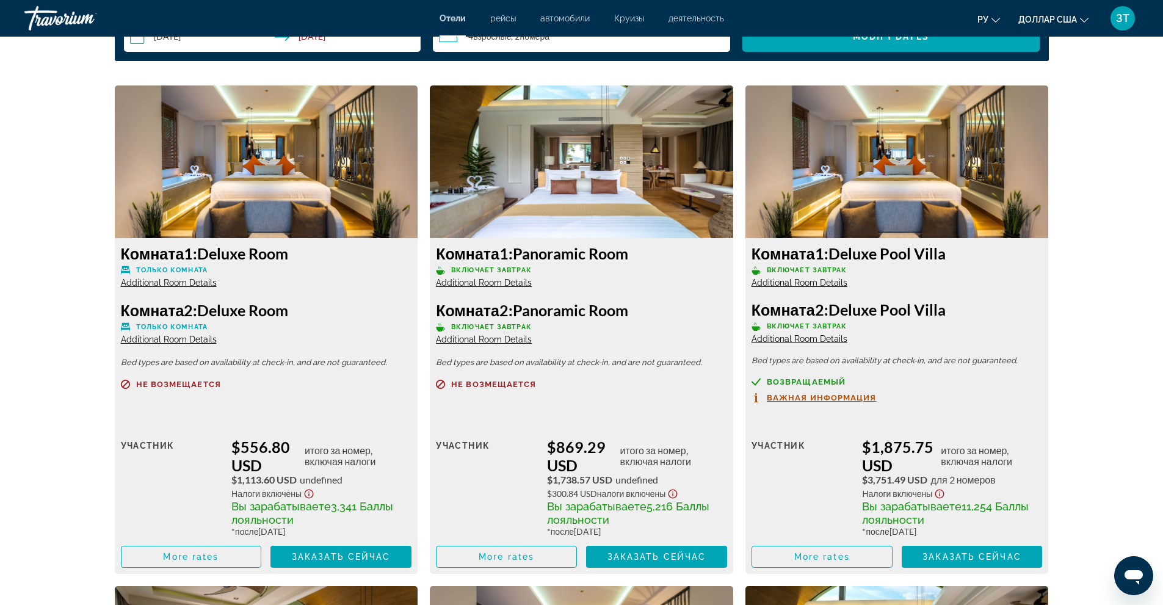
click at [187, 279] on span "Additional Room Details" at bounding box center [169, 283] width 96 height 10
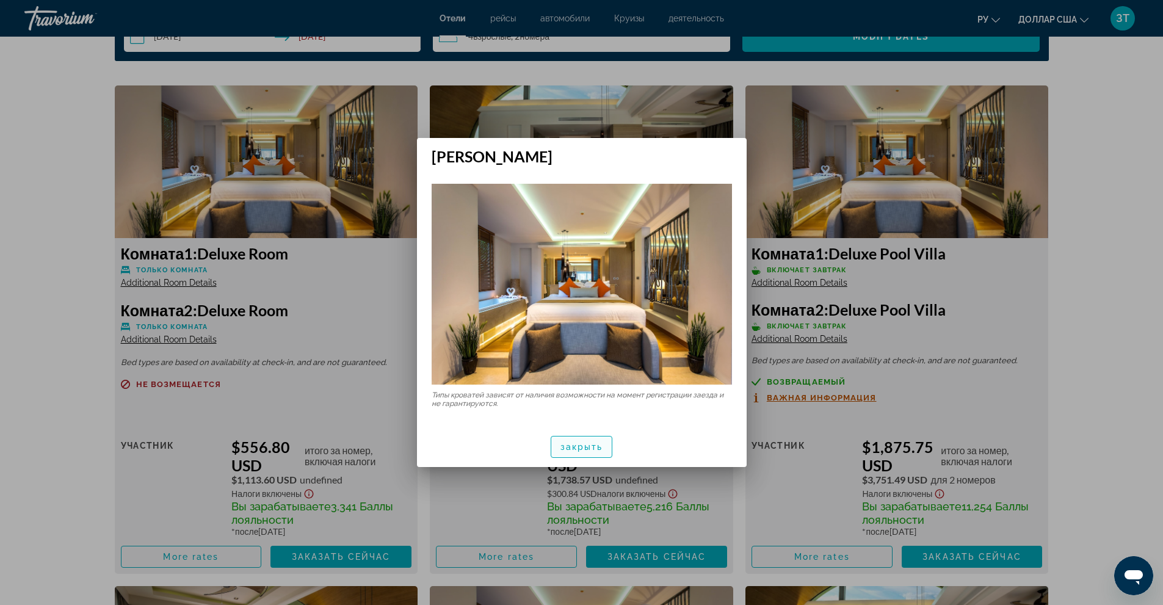
drag, startPoint x: 575, startPoint y: 450, endPoint x: 581, endPoint y: 447, distance: 7.4
click at [578, 449] on font "закрыть" at bounding box center [582, 447] width 43 height 10
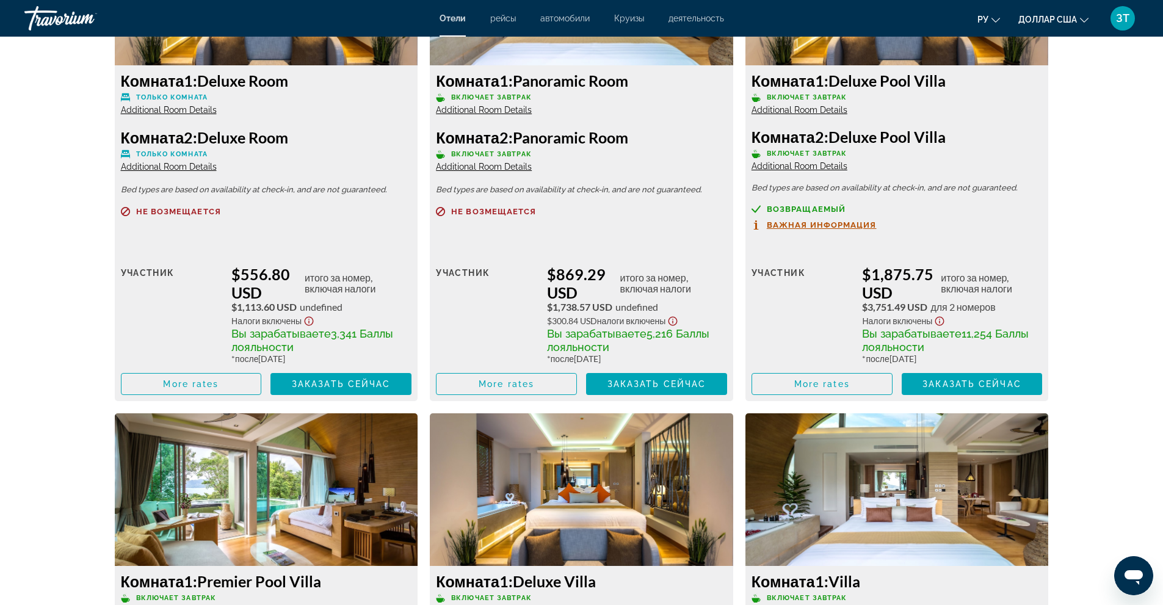
scroll to position [1826, 0]
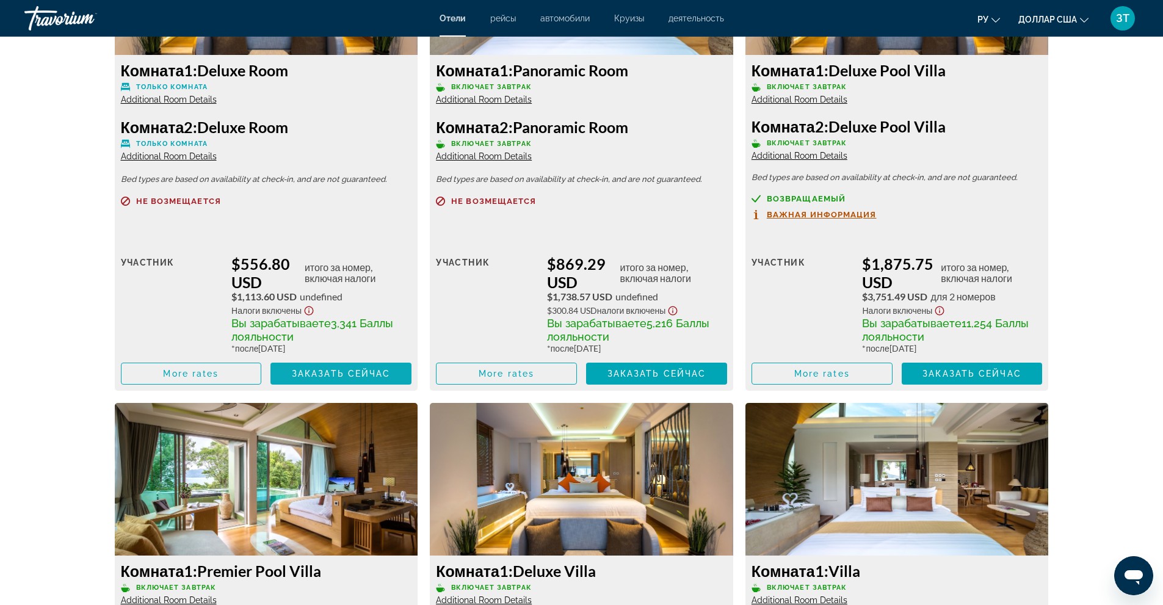
click at [342, 370] on span "Заказать сейчас" at bounding box center [341, 374] width 99 height 10
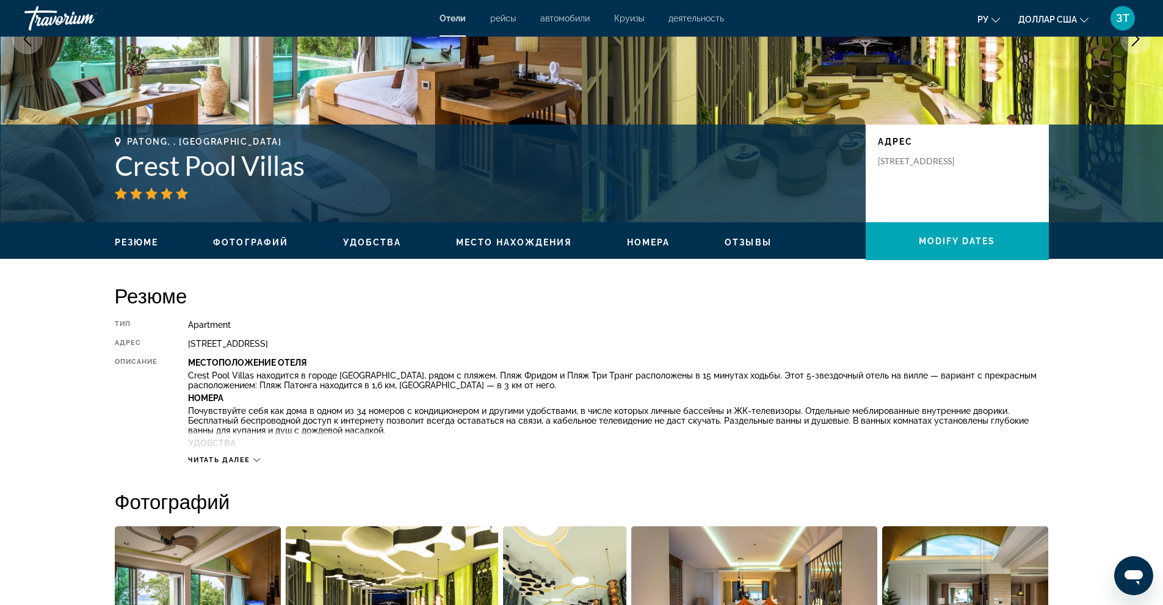
scroll to position [183, 0]
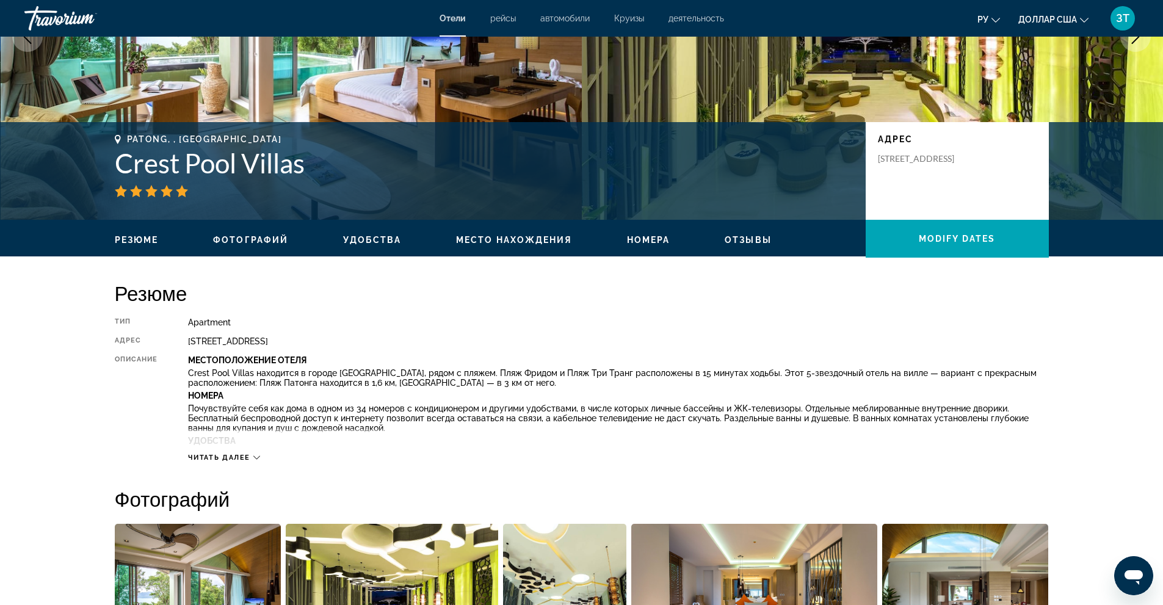
click at [244, 455] on span "Читать далее" at bounding box center [219, 458] width 62 height 8
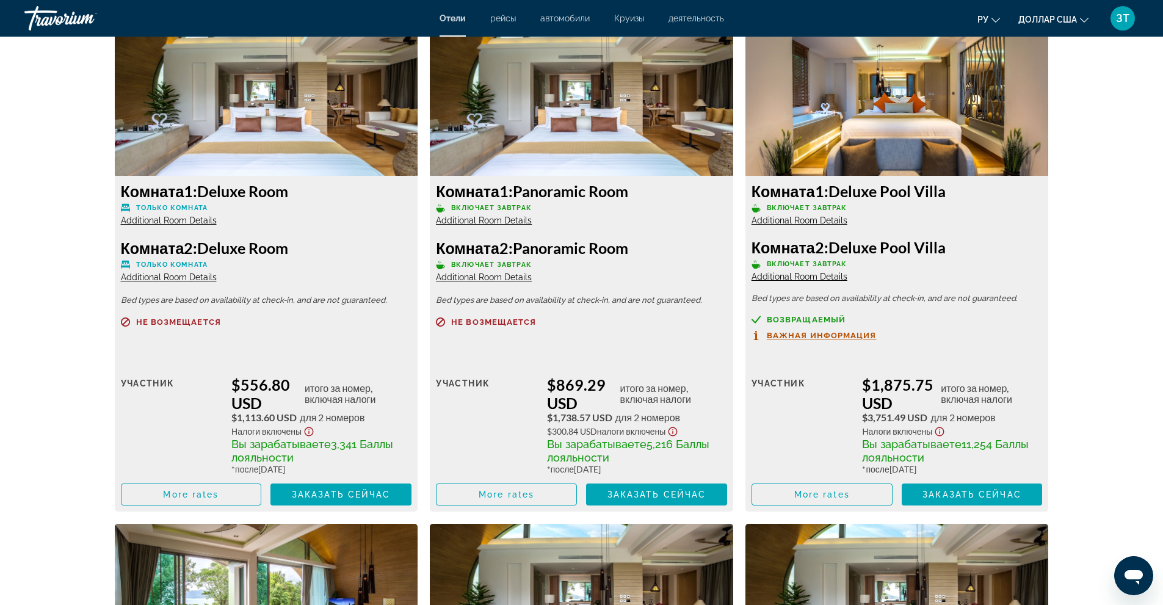
scroll to position [1832, 0]
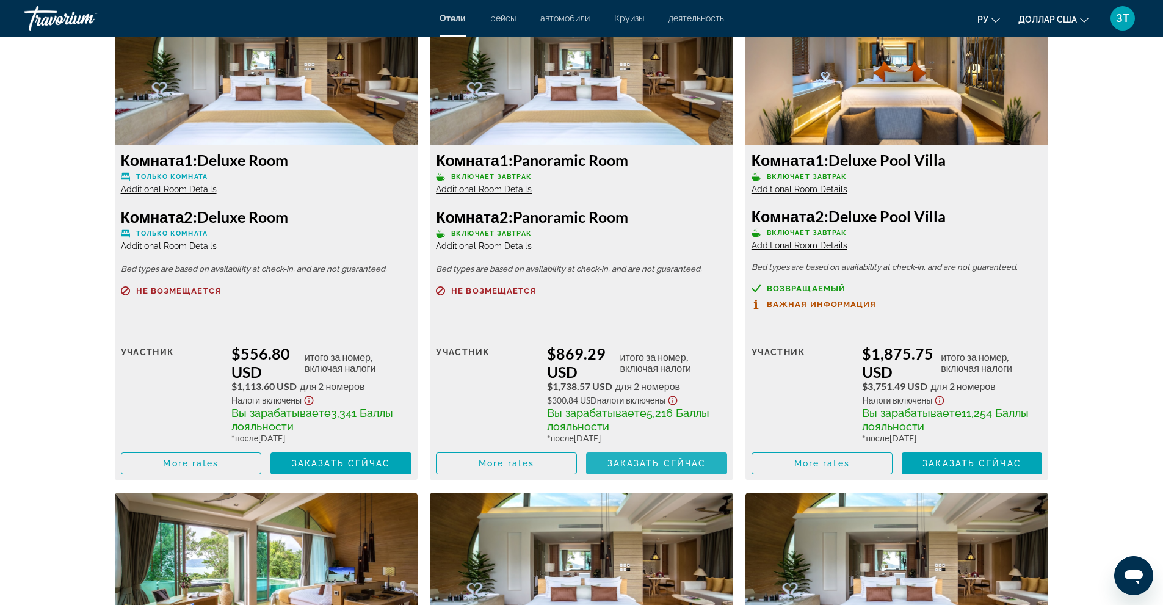
click at [625, 460] on span "Заказать сейчас" at bounding box center [657, 464] width 99 height 10
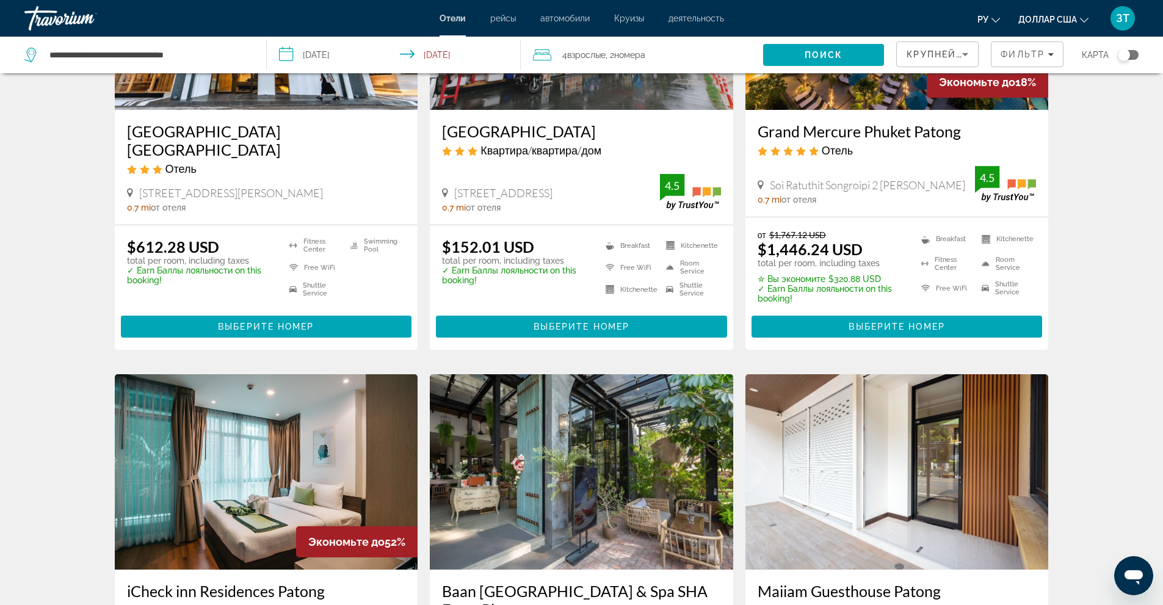
scroll to position [794, 0]
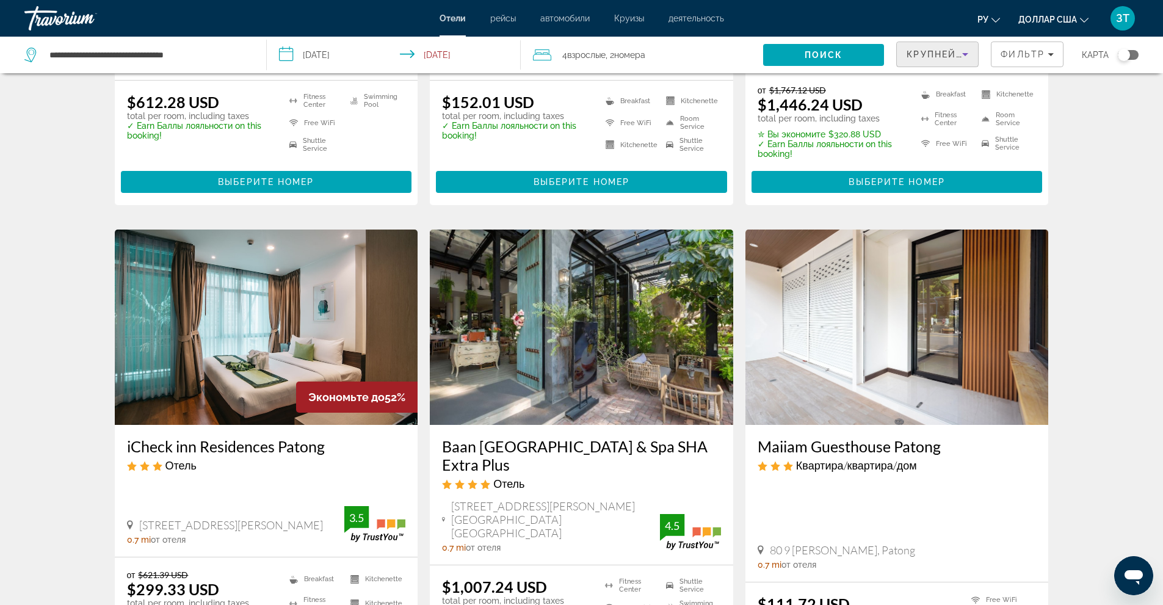
click at [960, 53] on icon "Sort by" at bounding box center [965, 54] width 15 height 15
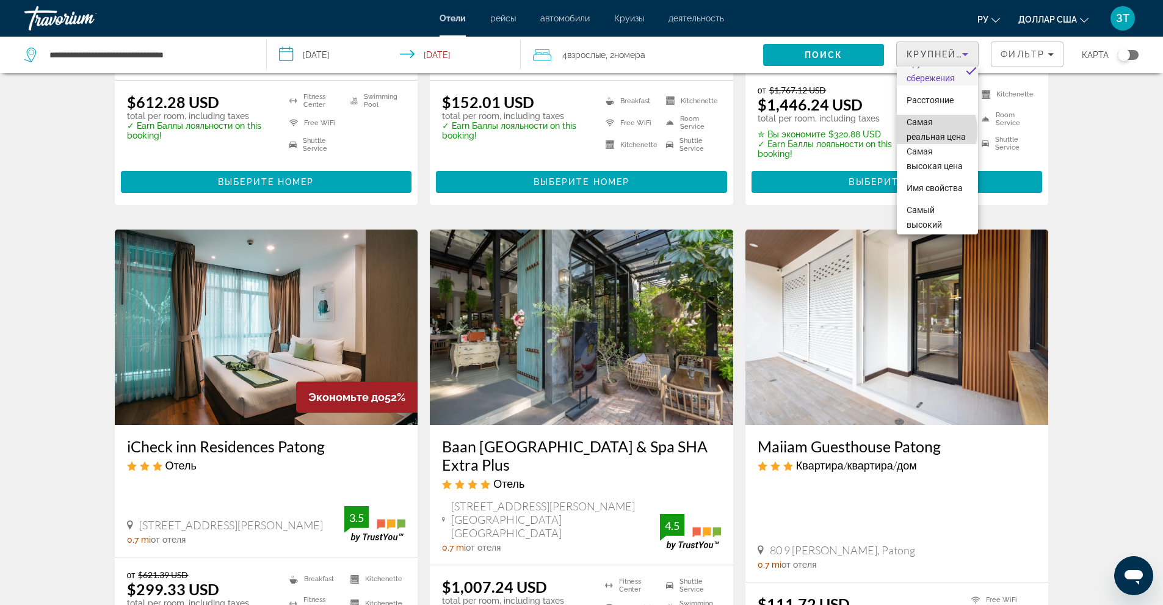
click at [924, 131] on span "Самая реальная цена" at bounding box center [938, 129] width 62 height 29
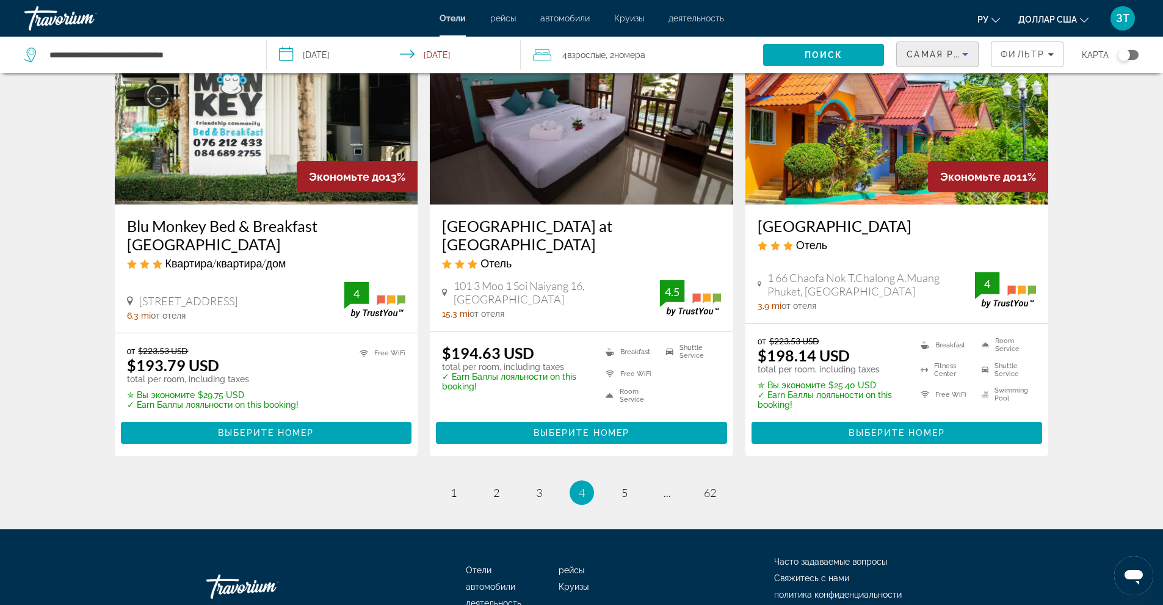
scroll to position [1526, 0]
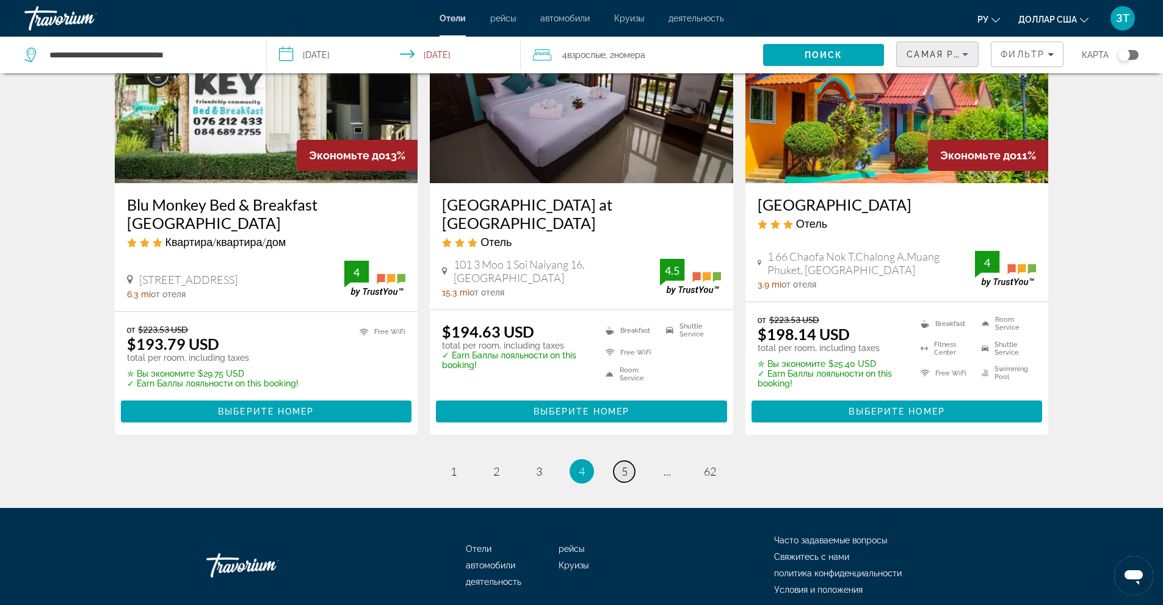
click at [623, 465] on span "5" at bounding box center [625, 471] width 6 height 13
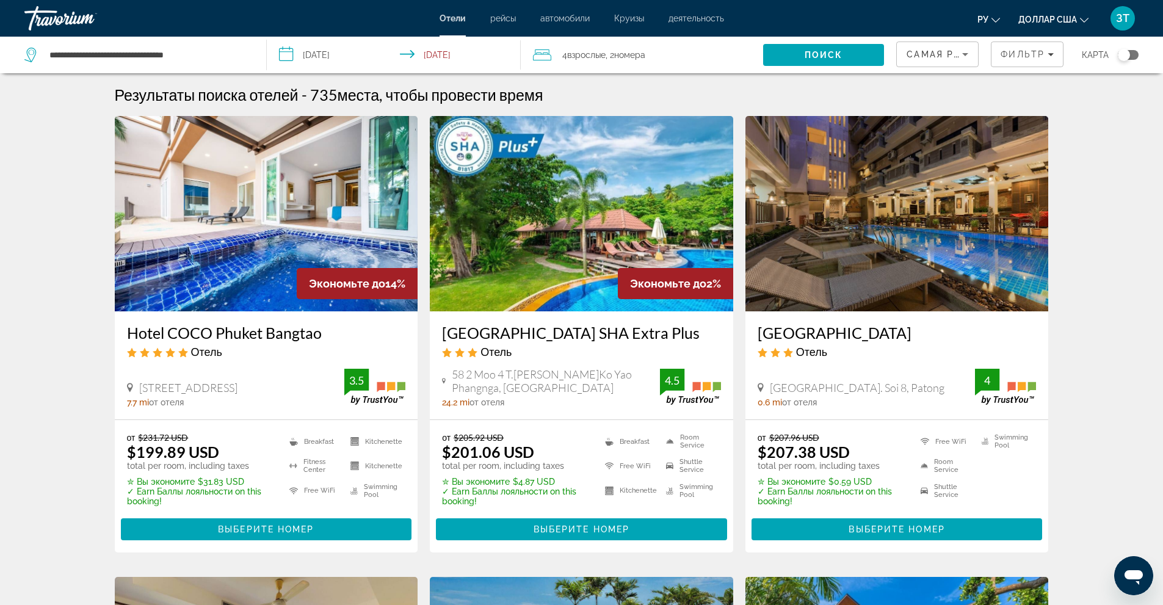
click at [230, 266] on img "Основное содержание" at bounding box center [266, 213] width 303 height 195
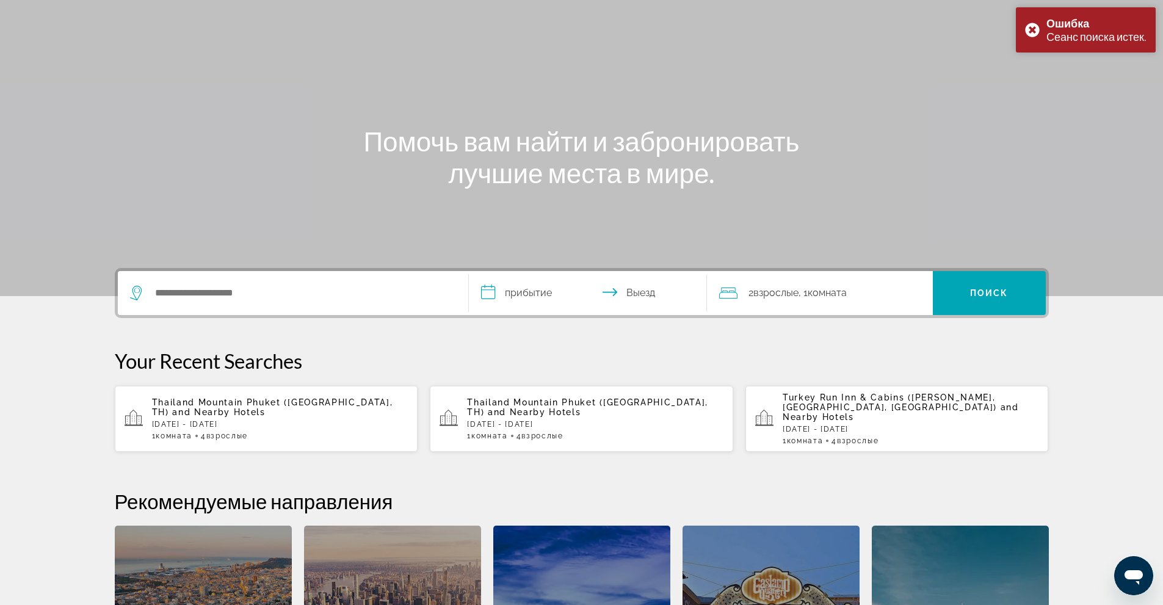
scroll to position [122, 0]
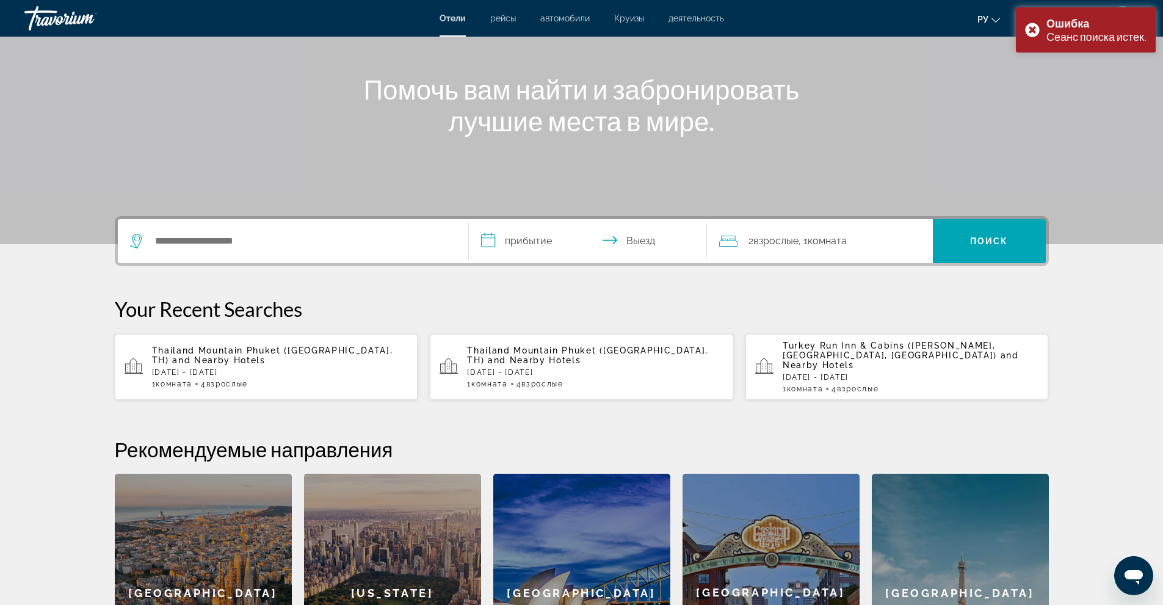
click at [843, 238] on span "Комната" at bounding box center [827, 241] width 39 height 12
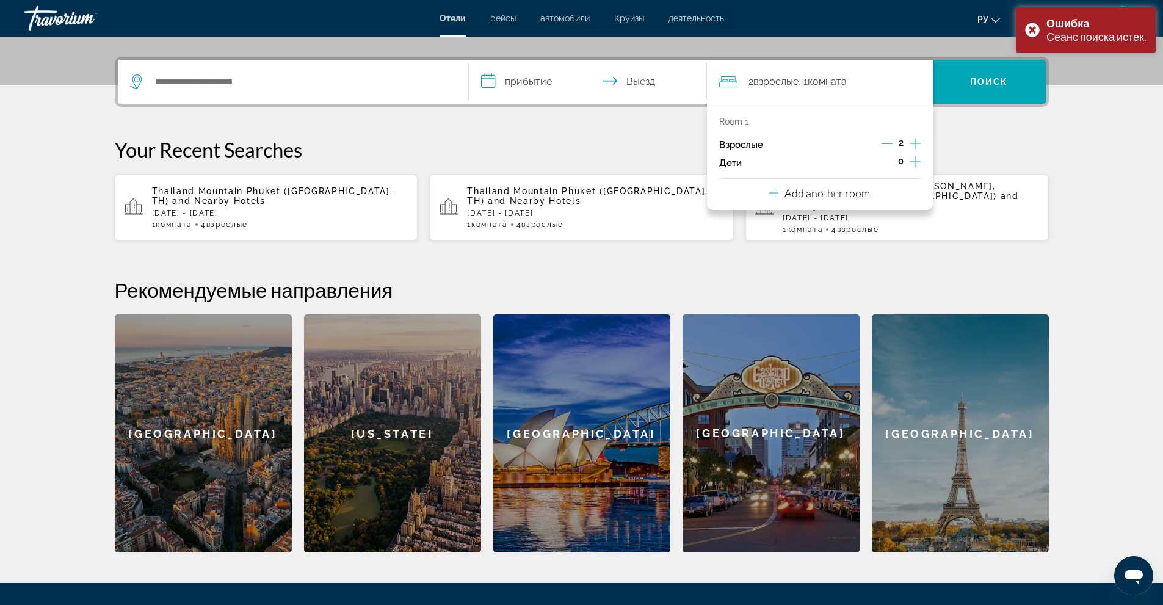
scroll to position [299, 0]
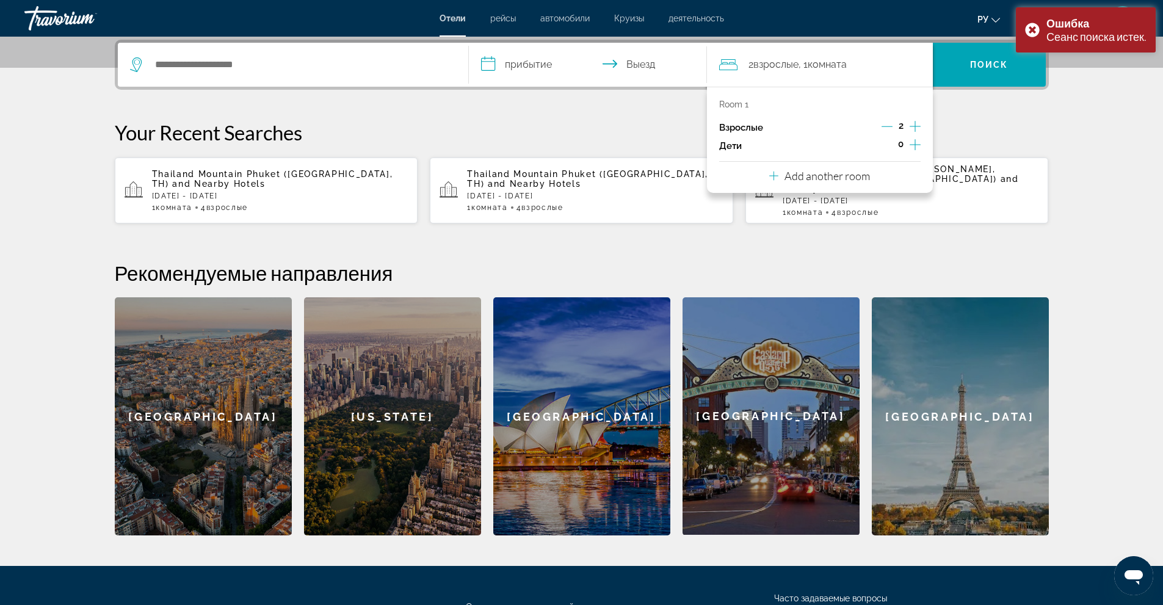
click at [813, 179] on p "Add another room" at bounding box center [827, 175] width 85 height 13
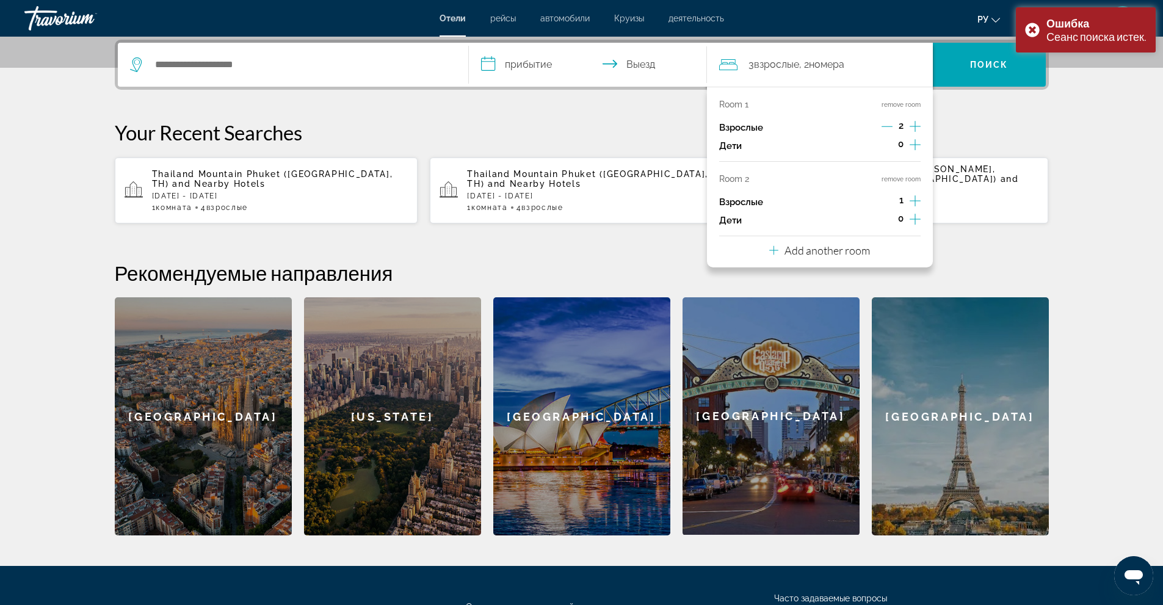
click at [914, 198] on icon "Increment adults" at bounding box center [915, 201] width 11 height 15
click at [984, 236] on div "**********" at bounding box center [581, 288] width 983 height 496
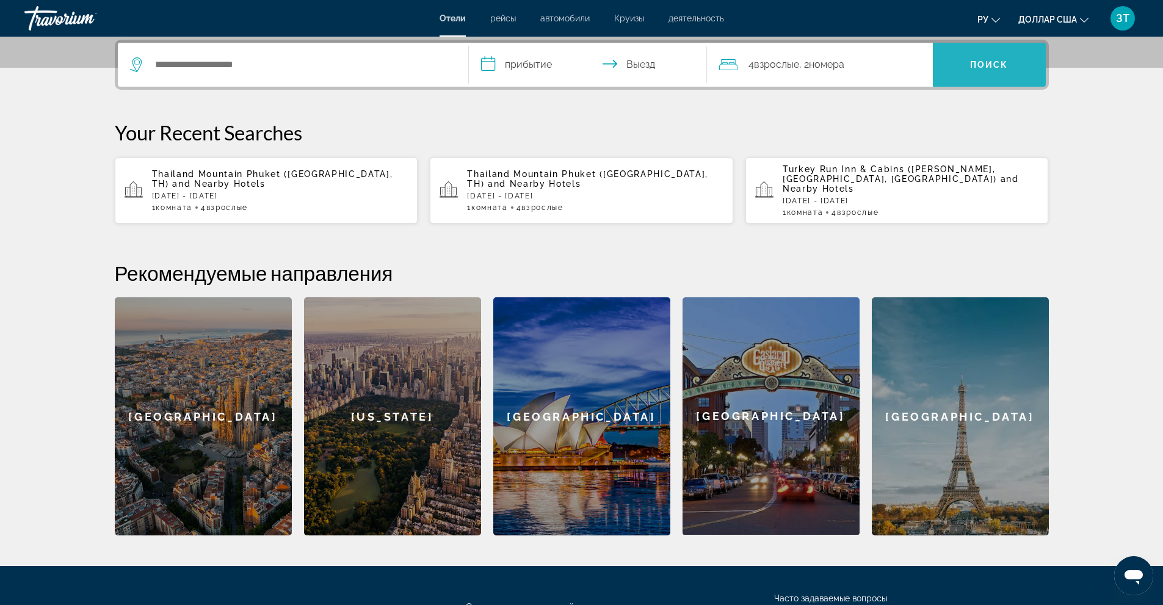
click at [950, 61] on span "Search" at bounding box center [989, 64] width 113 height 29
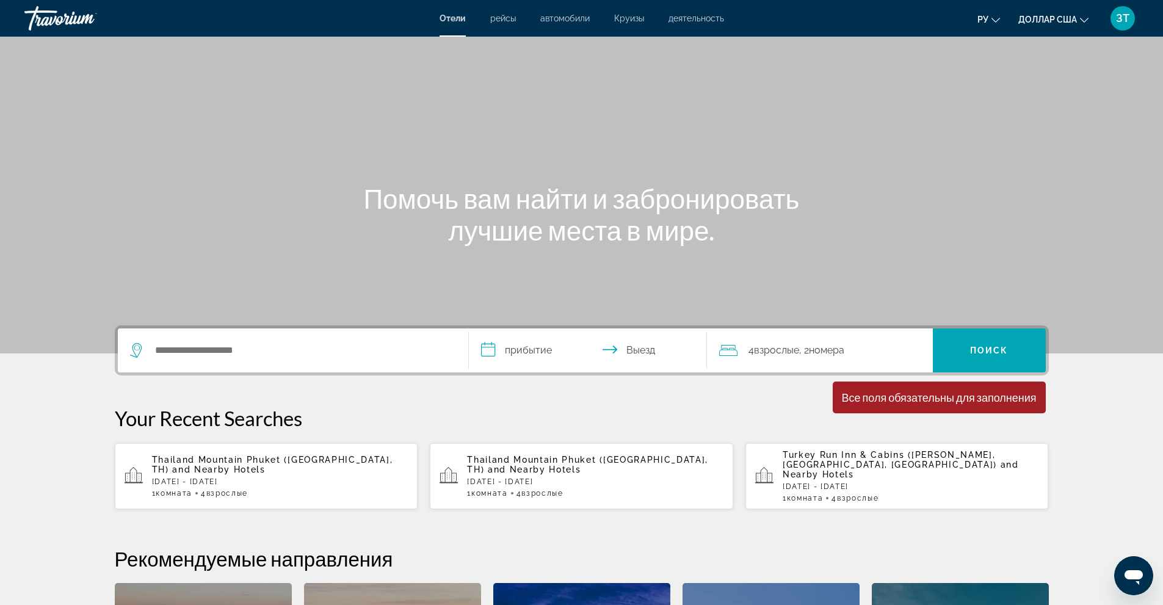
scroll to position [0, 0]
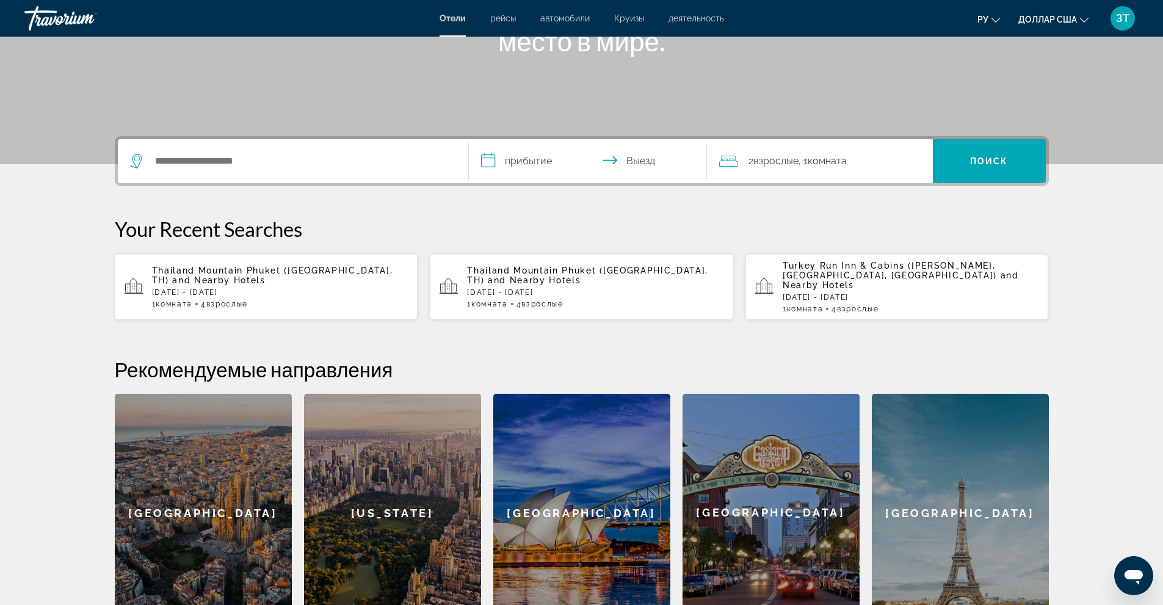
scroll to position [216, 0]
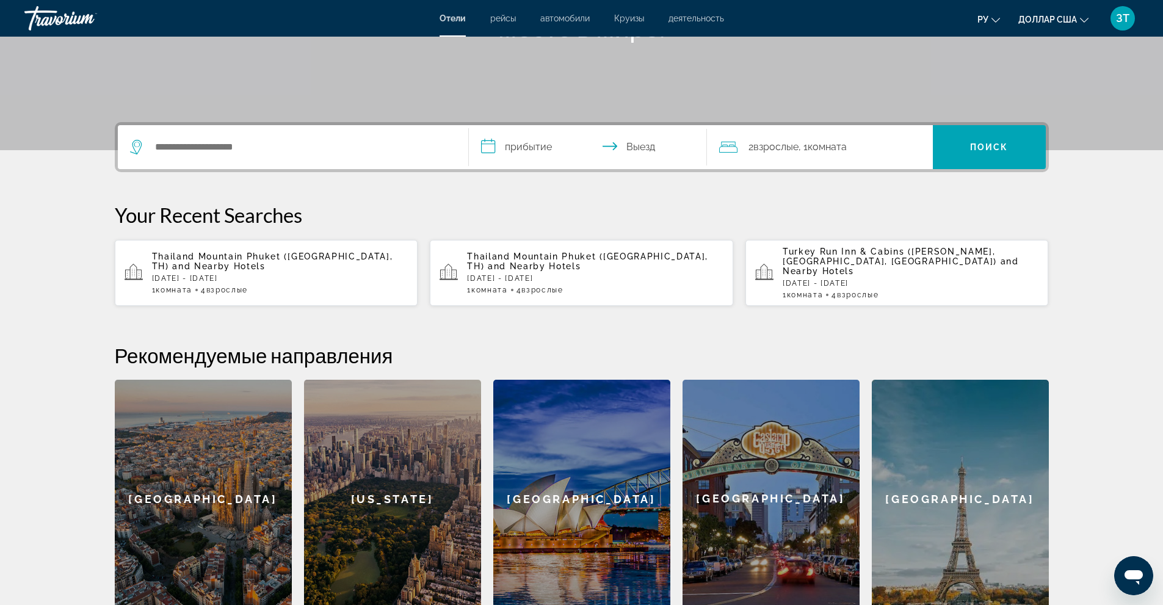
drag, startPoint x: 157, startPoint y: 249, endPoint x: 198, endPoint y: 252, distance: 41.0
click at [198, 252] on span "Thailand Mountain Phuket ([GEOGRAPHIC_DATA], TH)" at bounding box center [272, 262] width 241 height 20
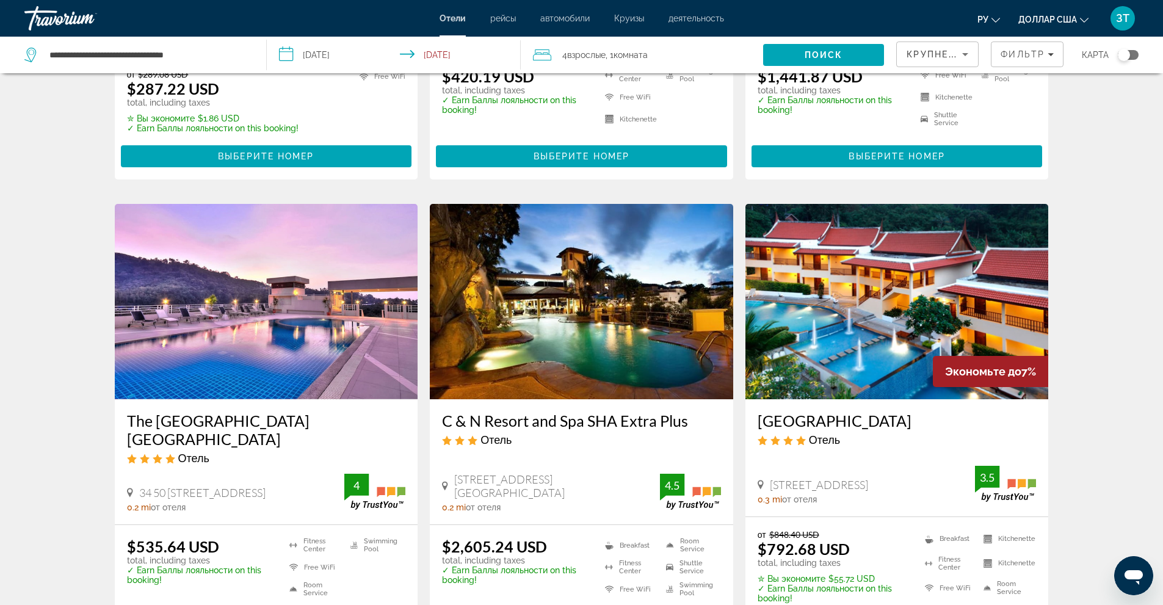
scroll to position [733, 0]
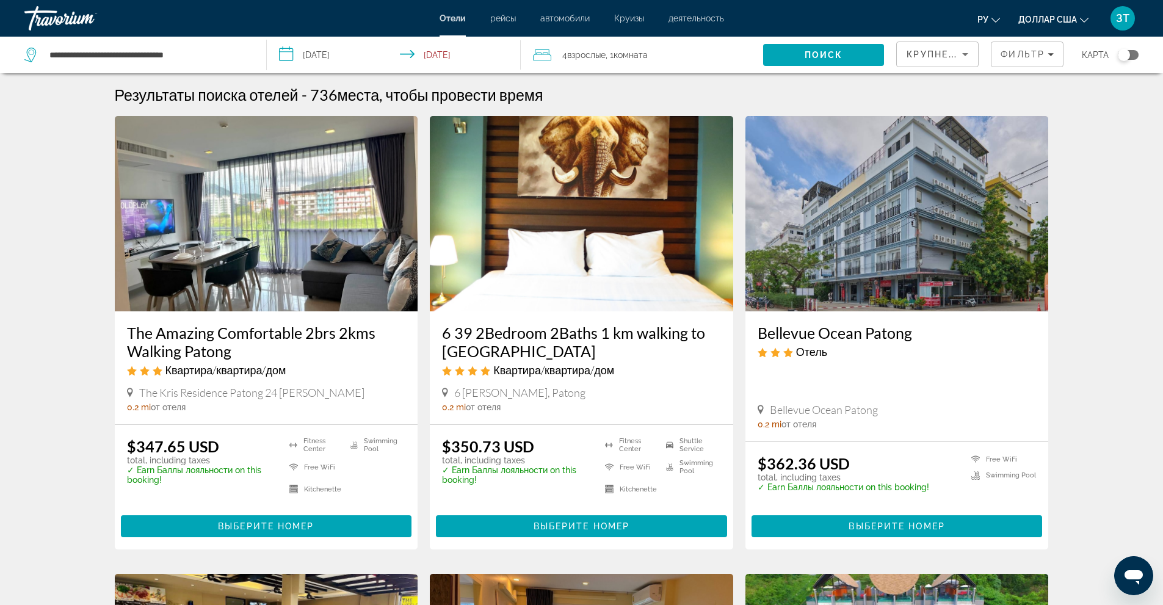
click at [667, 51] on div "4 Взрослый Взрослые , 1 Комната номера" at bounding box center [648, 54] width 230 height 17
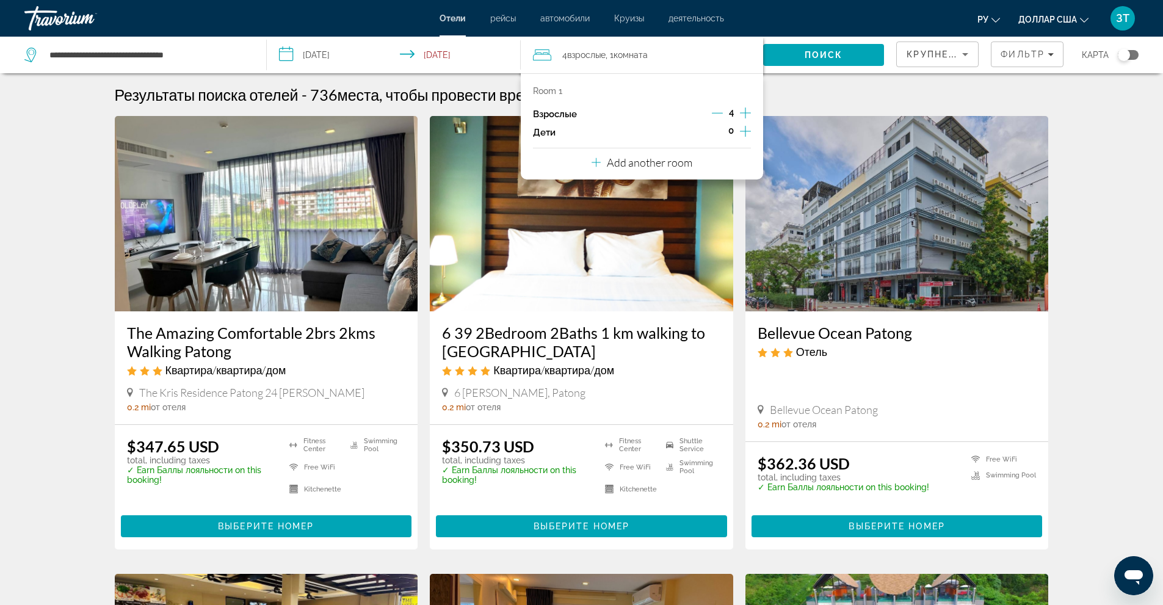
click at [677, 166] on p "Add another room" at bounding box center [649, 162] width 85 height 13
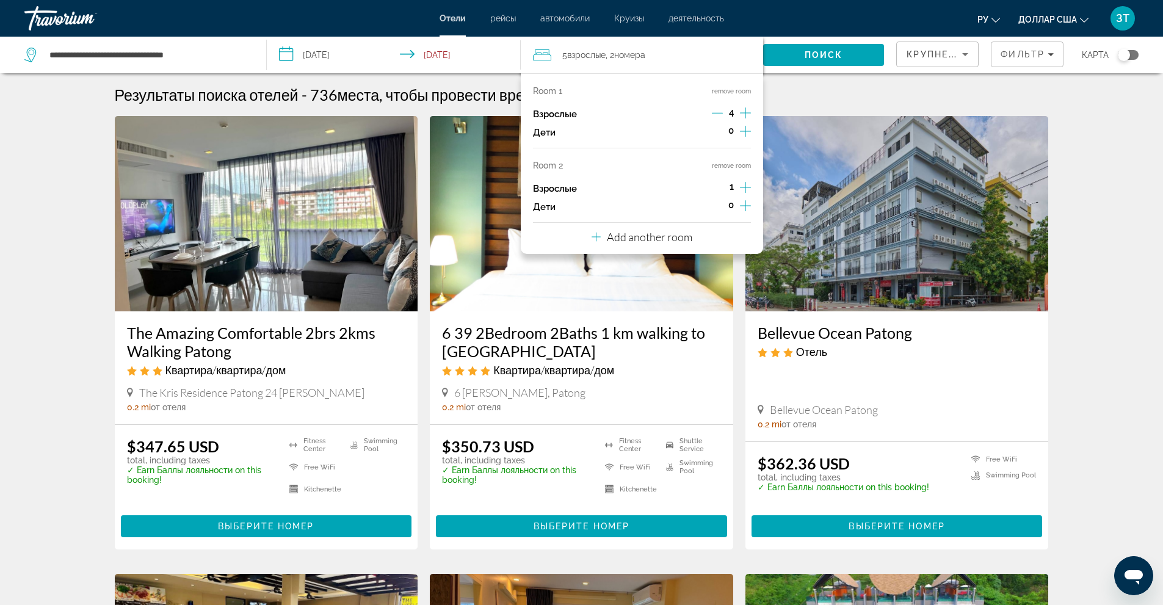
click at [749, 186] on icon "Increment adults" at bounding box center [745, 187] width 11 height 15
click at [717, 112] on icon "Decrement adults" at bounding box center [717, 112] width 11 height 11
click at [721, 187] on icon "Decrement adults" at bounding box center [717, 187] width 11 height 1
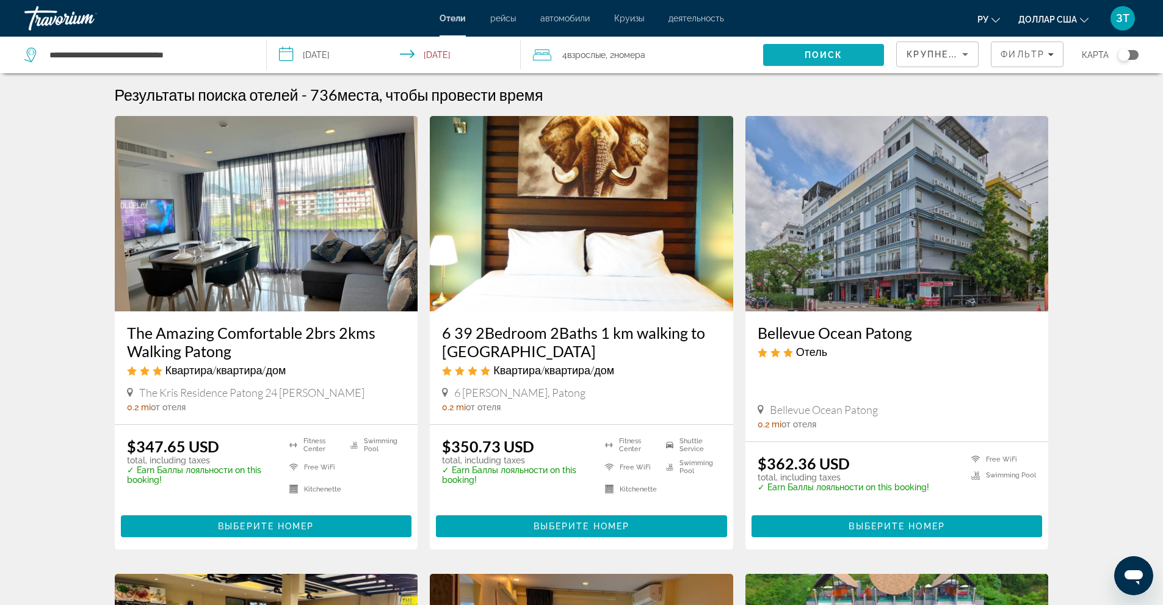
click at [815, 51] on span "Поиск" at bounding box center [824, 55] width 38 height 10
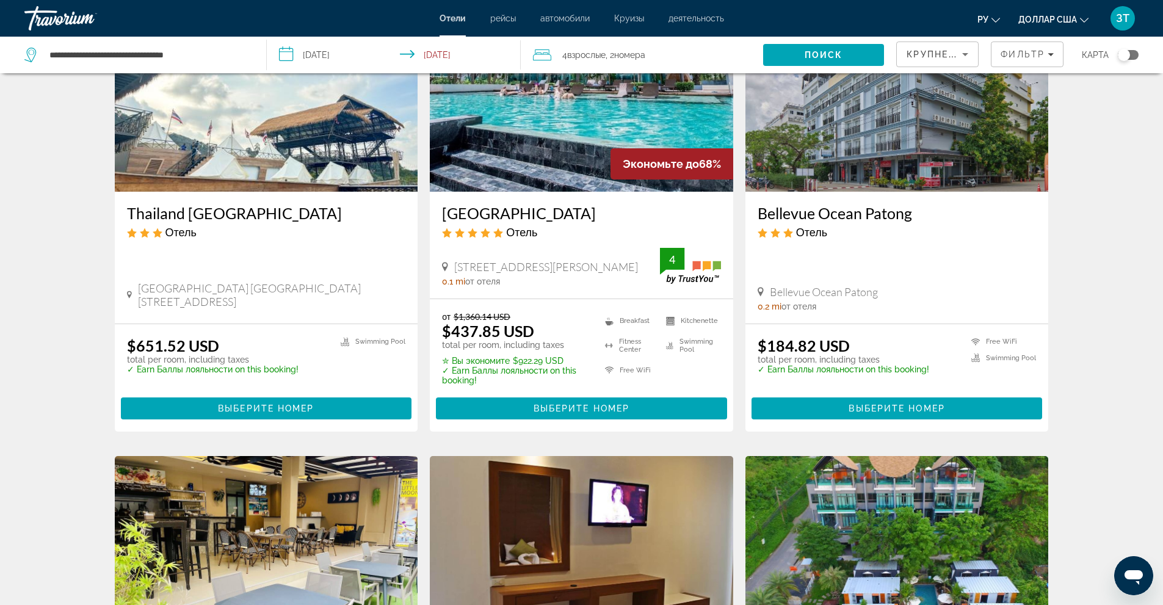
scroll to position [122, 0]
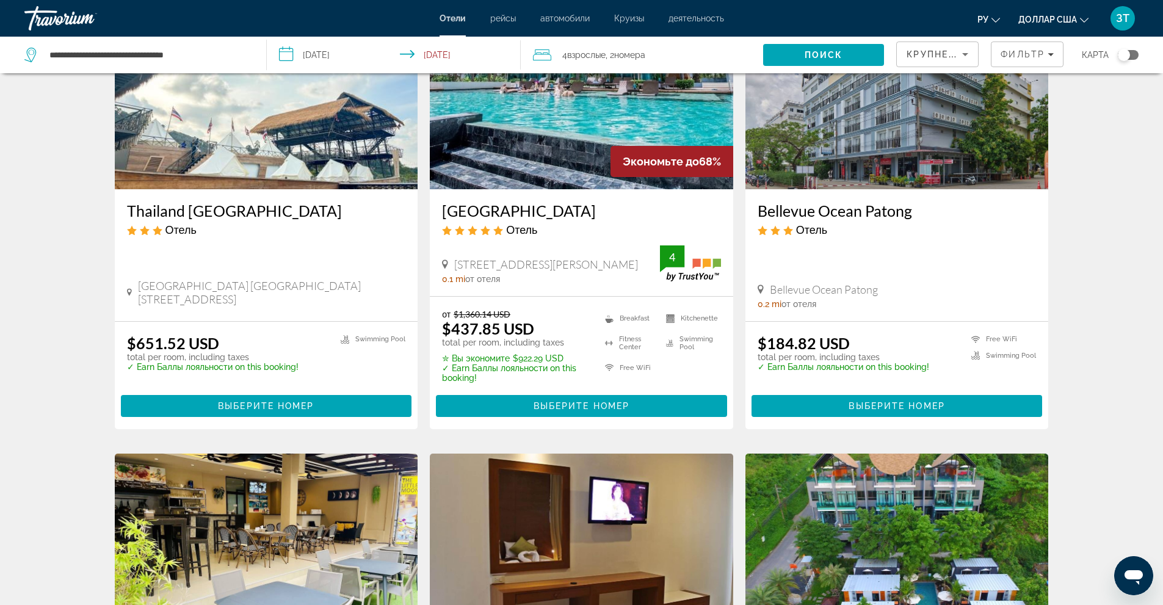
click at [603, 142] on img "Основное содержание" at bounding box center [581, 91] width 303 height 195
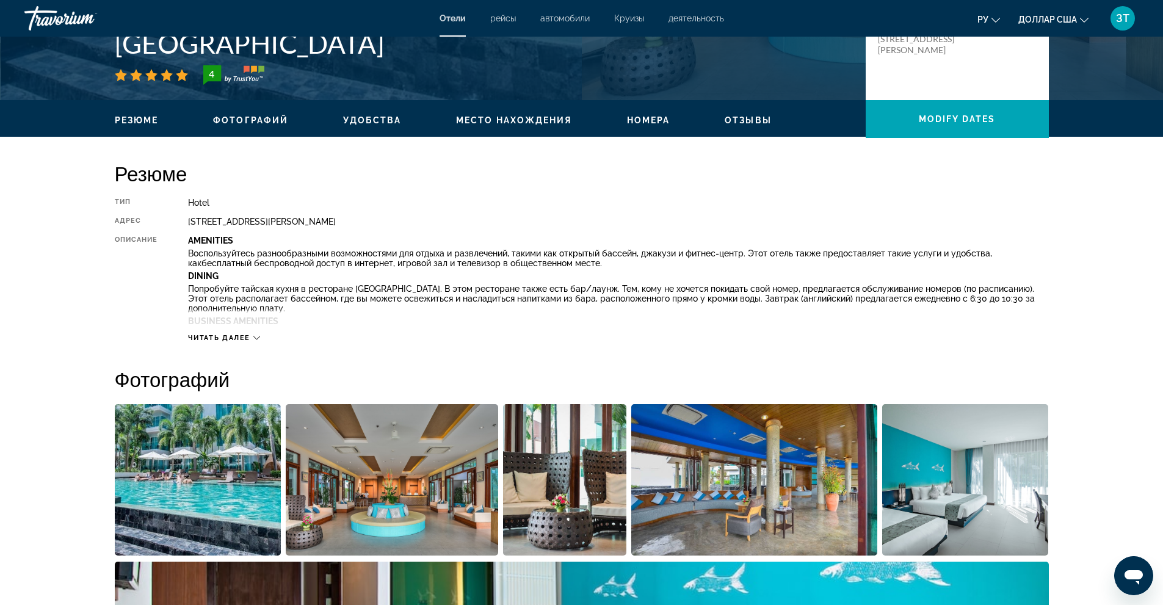
scroll to position [305, 0]
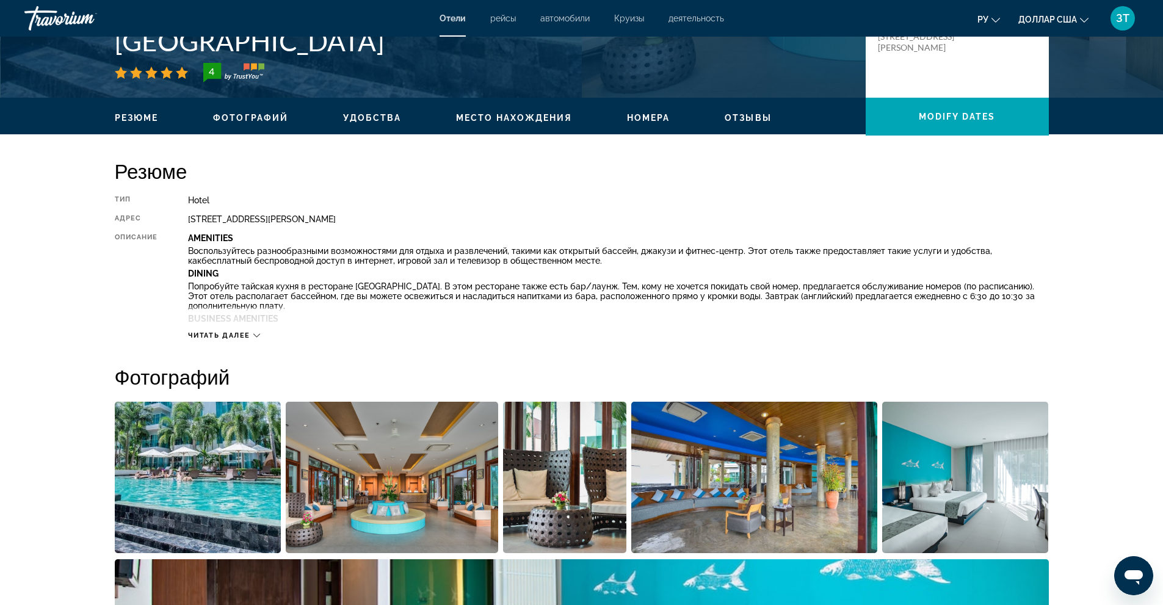
click at [256, 116] on span "Фотографий" at bounding box center [250, 118] width 75 height 10
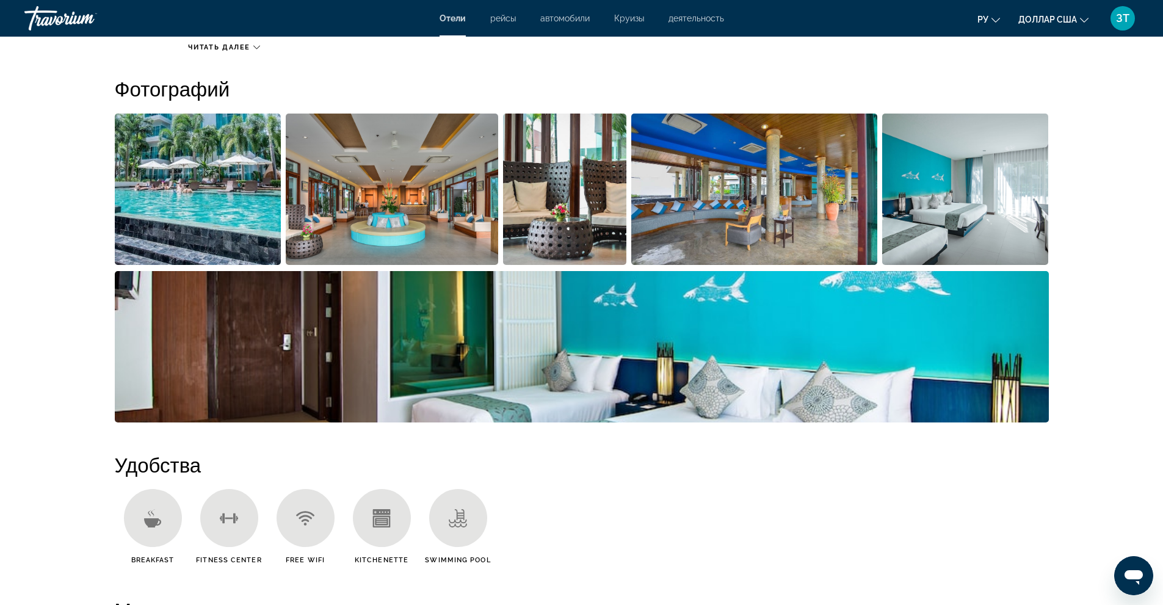
scroll to position [597, 0]
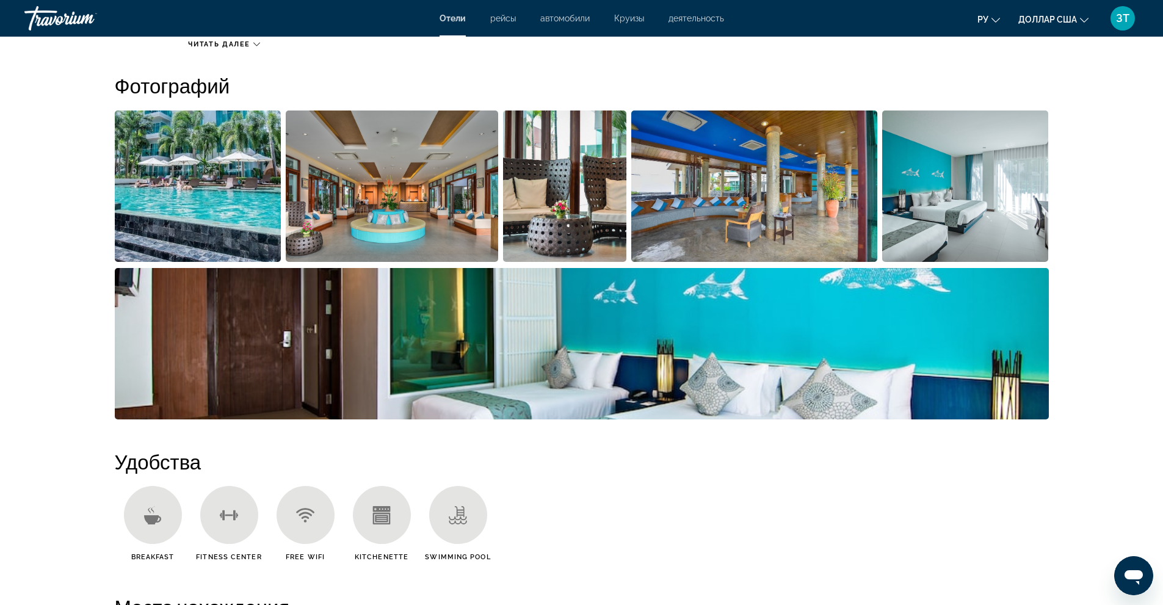
click at [221, 158] on img "Open full-screen image slider" at bounding box center [198, 186] width 167 height 151
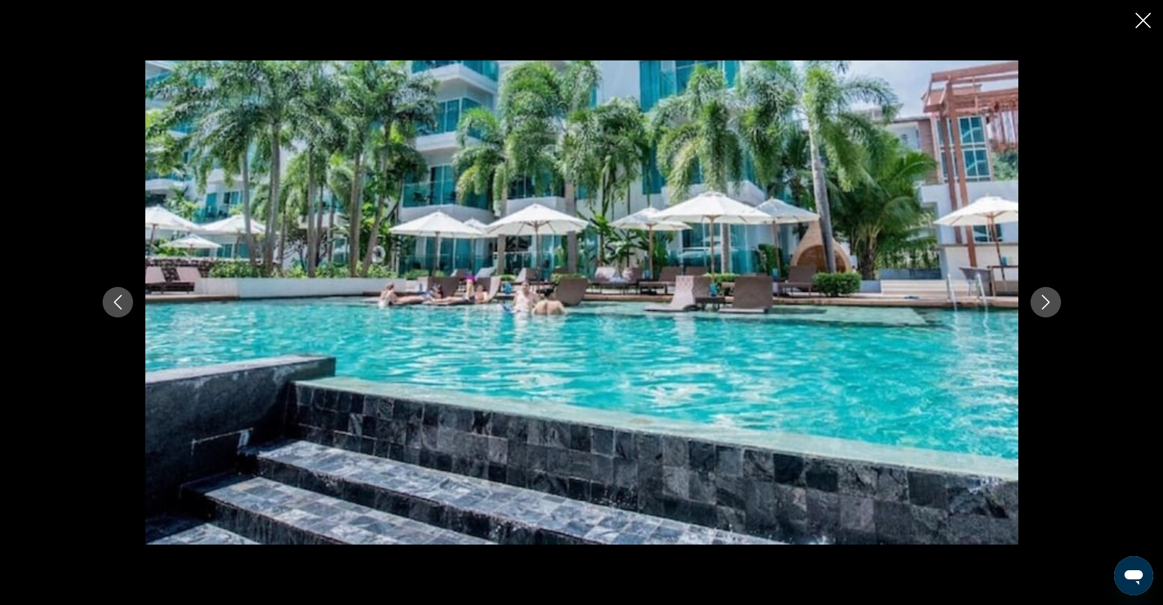
click at [1042, 303] on icon "Next image" at bounding box center [1046, 302] width 15 height 15
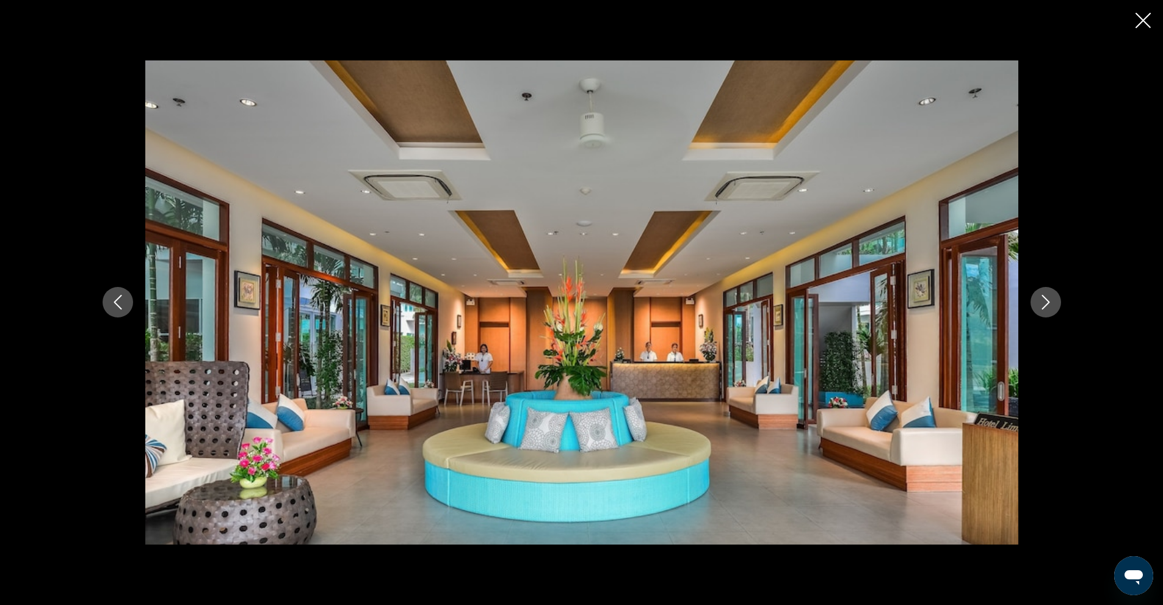
click at [1043, 302] on icon "Next image" at bounding box center [1046, 302] width 15 height 15
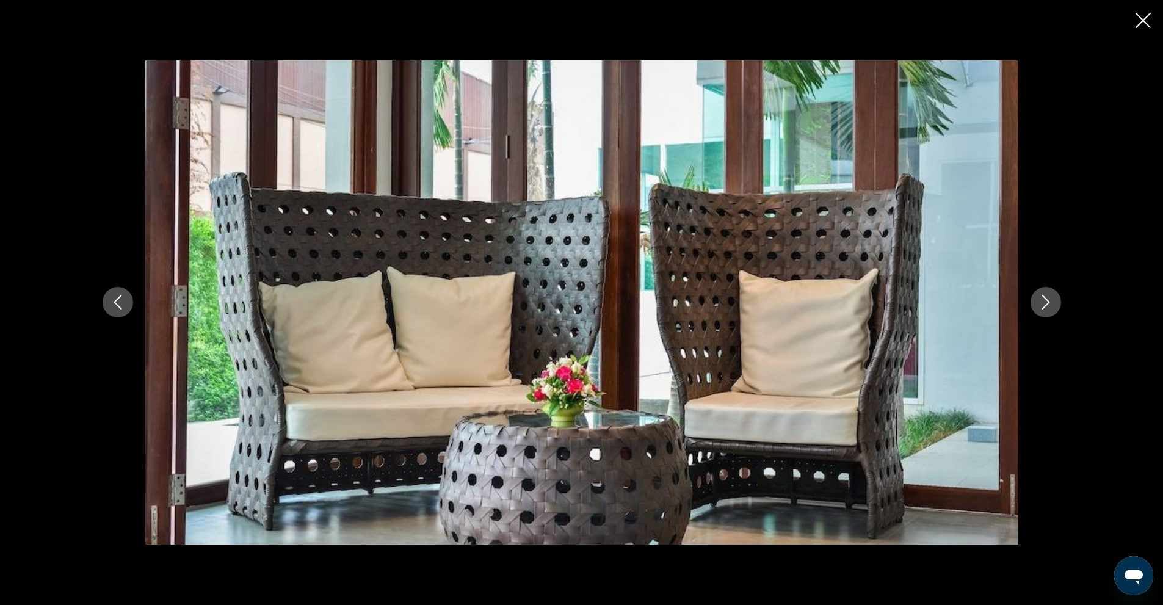
click at [1043, 302] on icon "Next image" at bounding box center [1046, 302] width 15 height 15
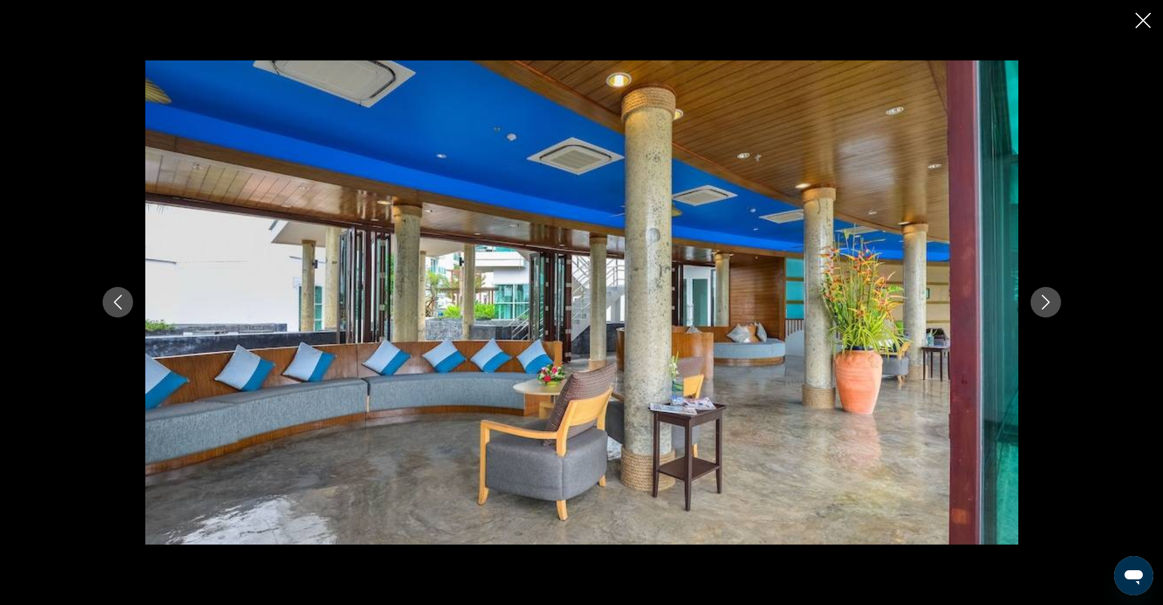
click at [1043, 302] on icon "Next image" at bounding box center [1046, 302] width 15 height 15
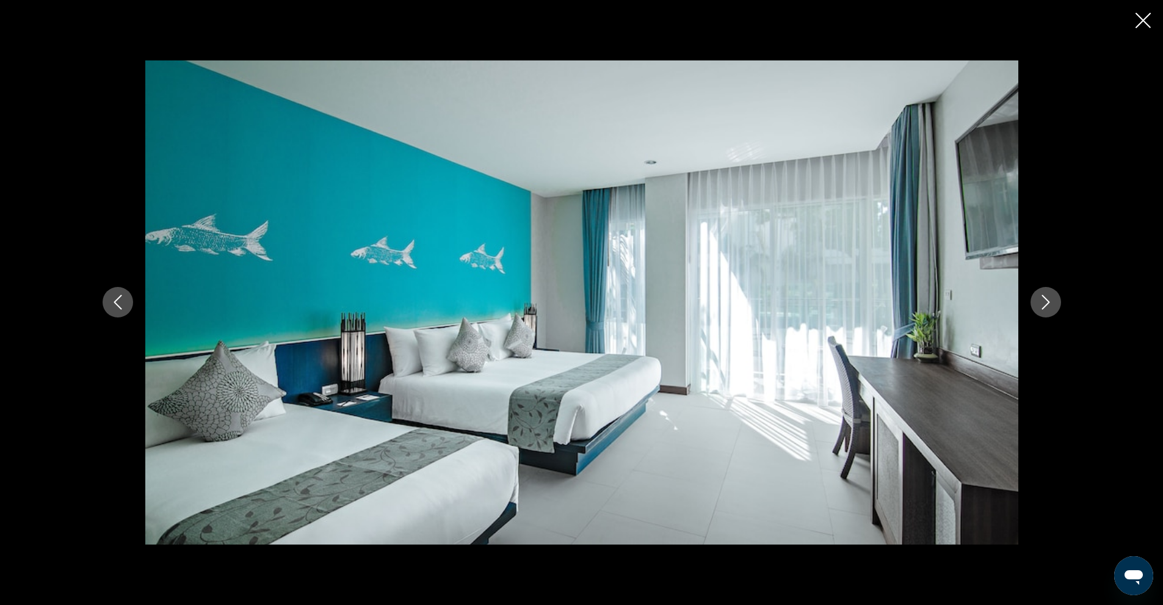
click at [1043, 302] on icon "Next image" at bounding box center [1046, 302] width 15 height 15
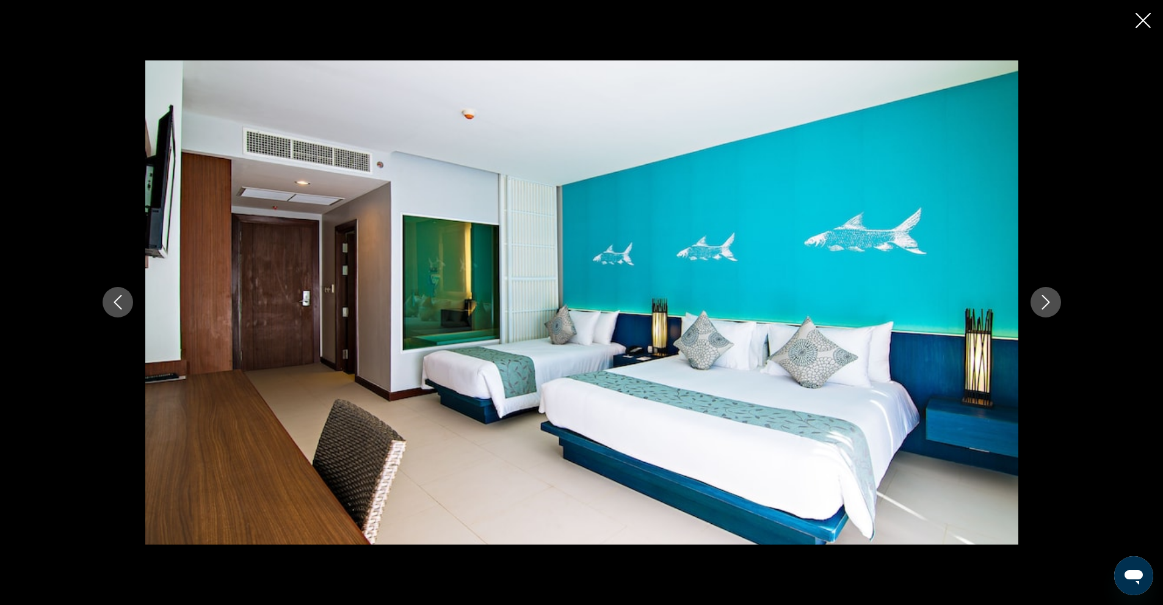
click at [1043, 300] on icon "Next image" at bounding box center [1046, 302] width 15 height 15
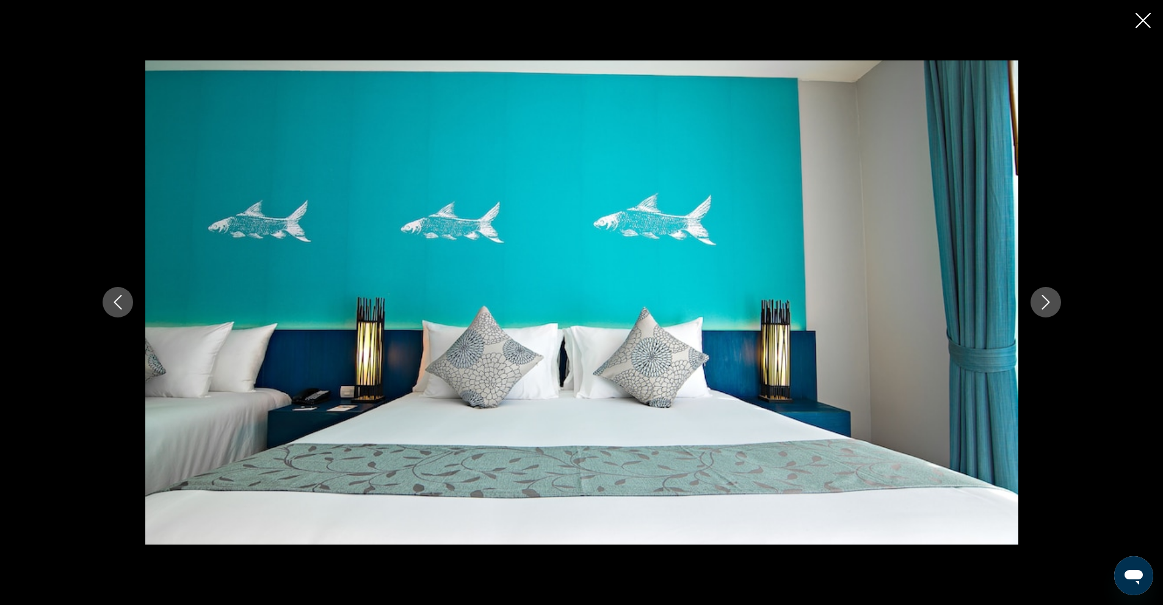
click at [1043, 300] on icon "Next image" at bounding box center [1046, 302] width 15 height 15
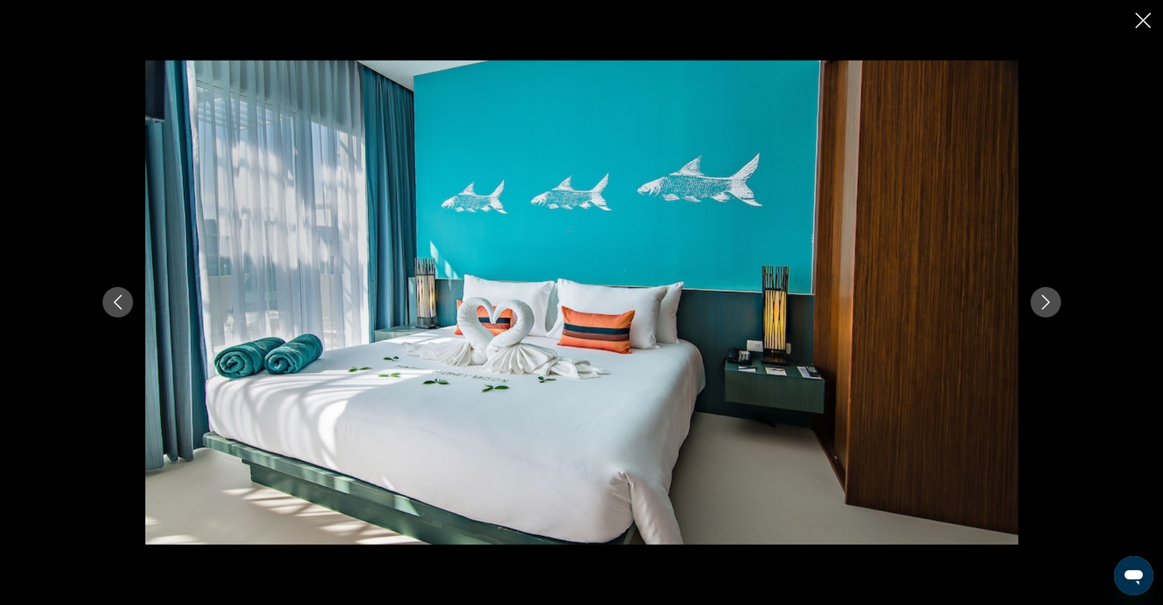
click at [1043, 300] on icon "Next image" at bounding box center [1046, 302] width 15 height 15
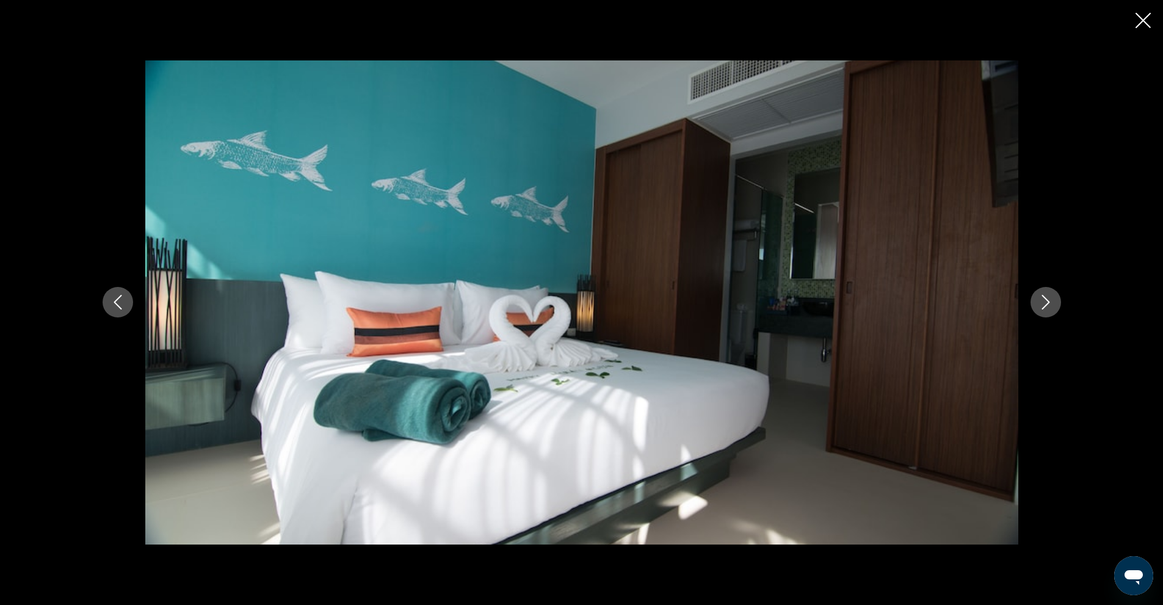
click at [1043, 300] on icon "Next image" at bounding box center [1046, 302] width 15 height 15
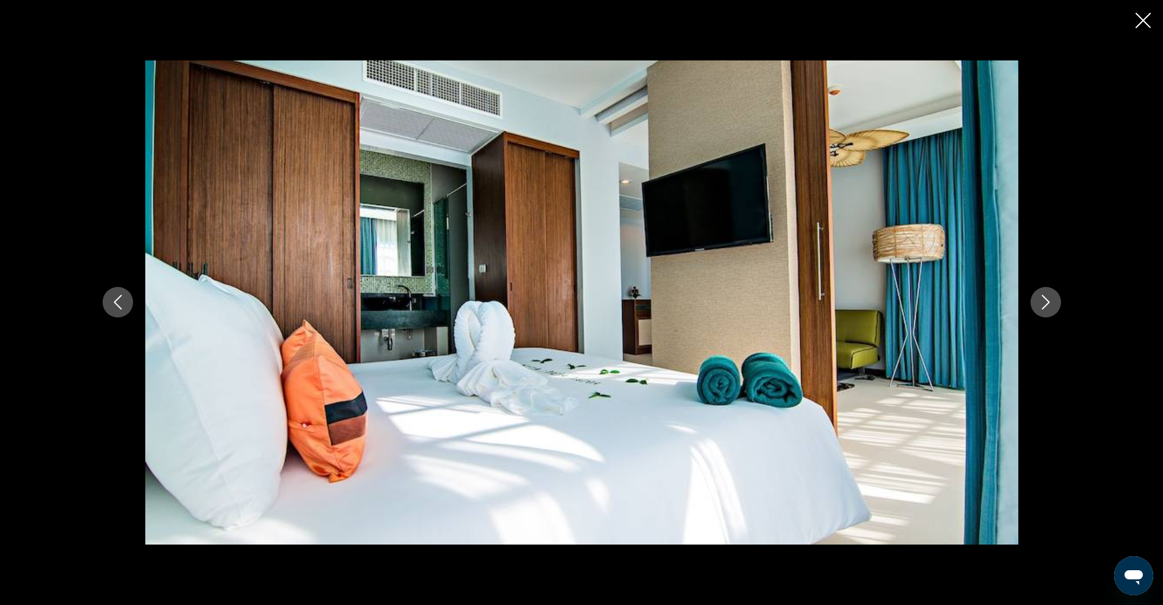
click at [1043, 300] on icon "Next image" at bounding box center [1046, 302] width 15 height 15
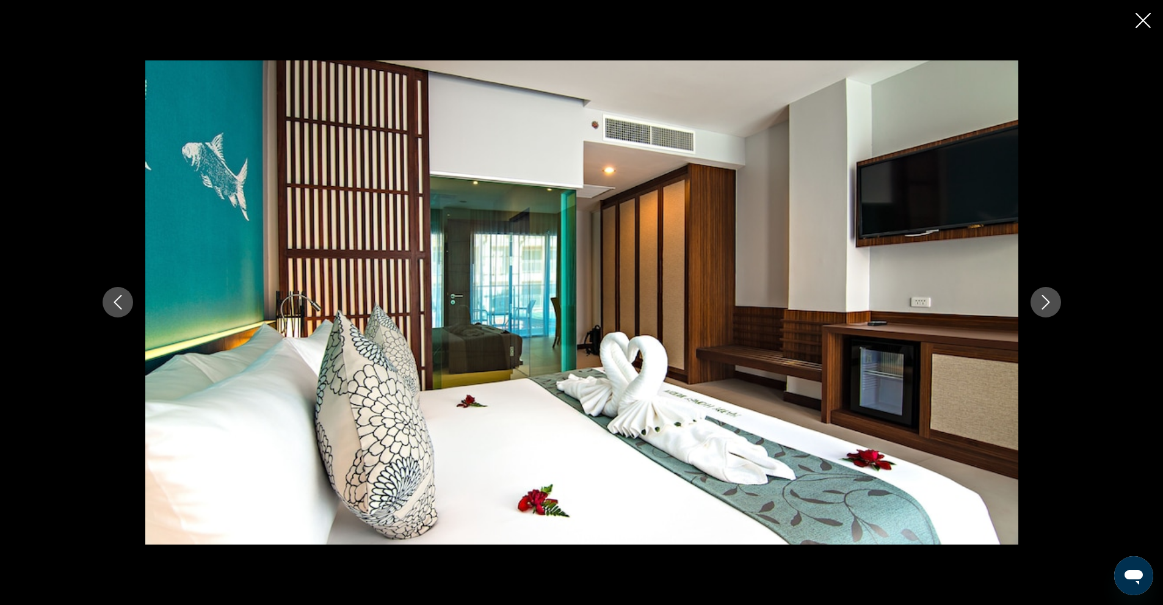
click at [1043, 300] on icon "Next image" at bounding box center [1046, 302] width 15 height 15
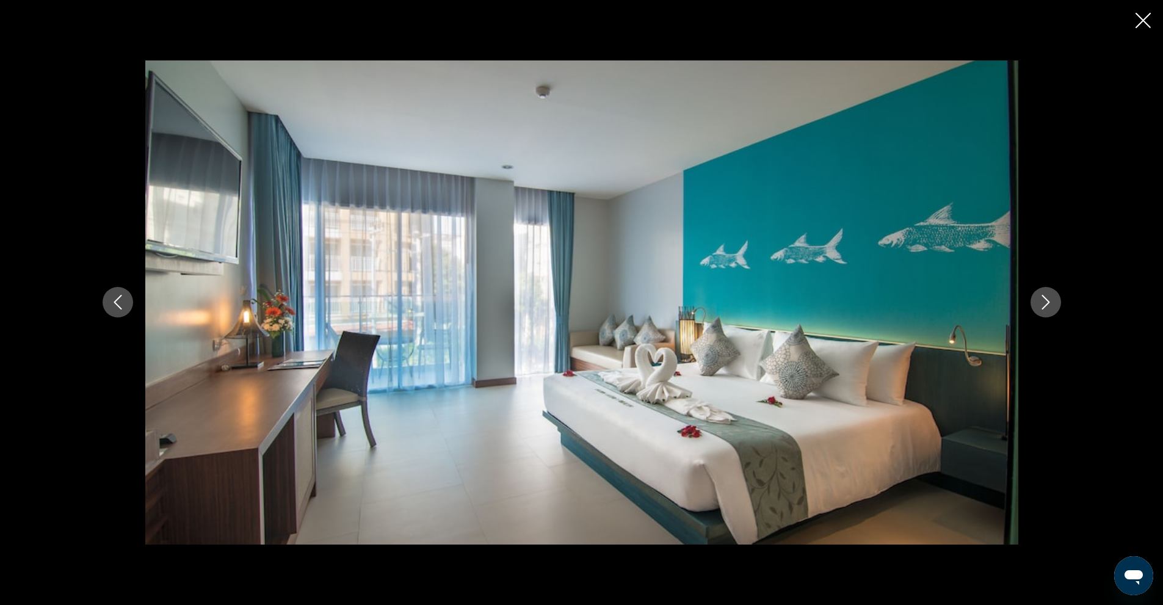
click at [1043, 300] on icon "Next image" at bounding box center [1046, 302] width 15 height 15
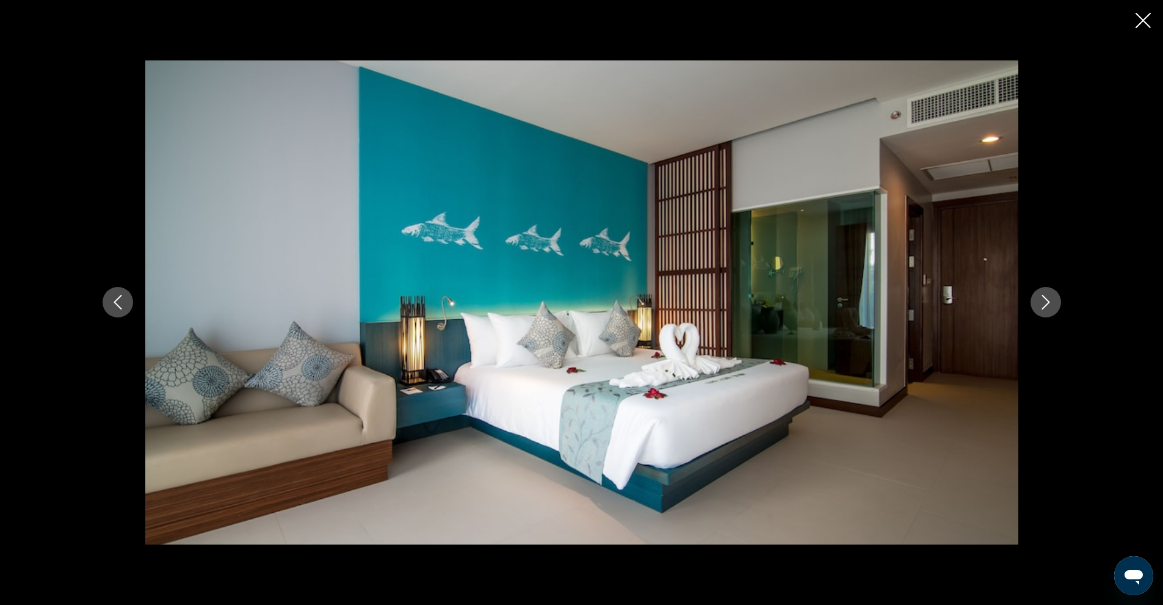
click at [1043, 300] on icon "Next image" at bounding box center [1046, 302] width 15 height 15
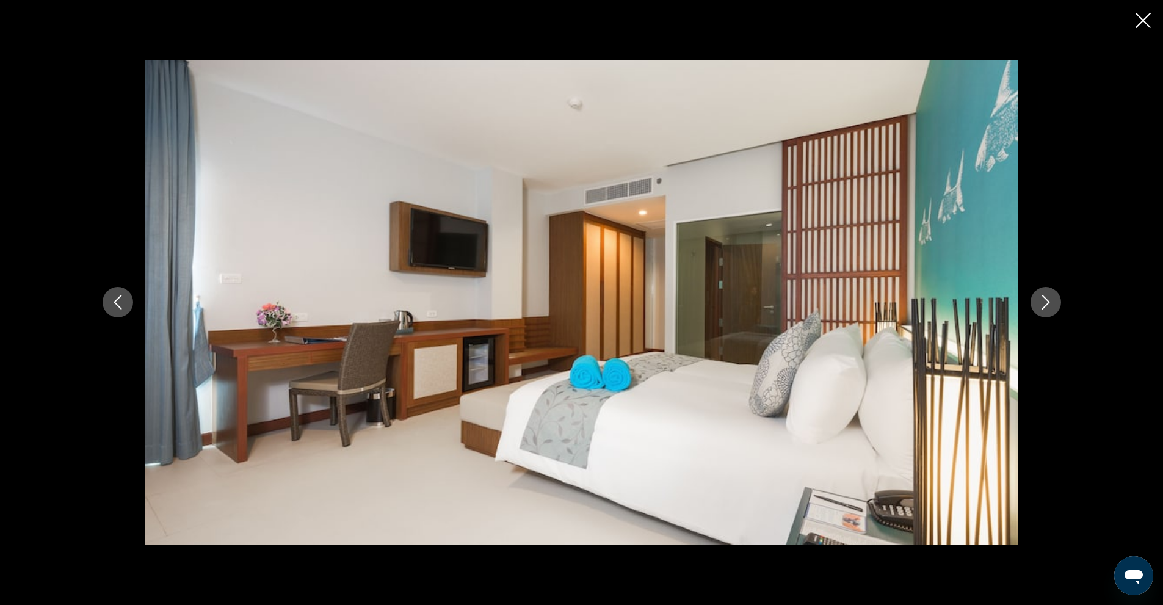
click at [1140, 16] on icon "Close slideshow" at bounding box center [1143, 20] width 15 height 15
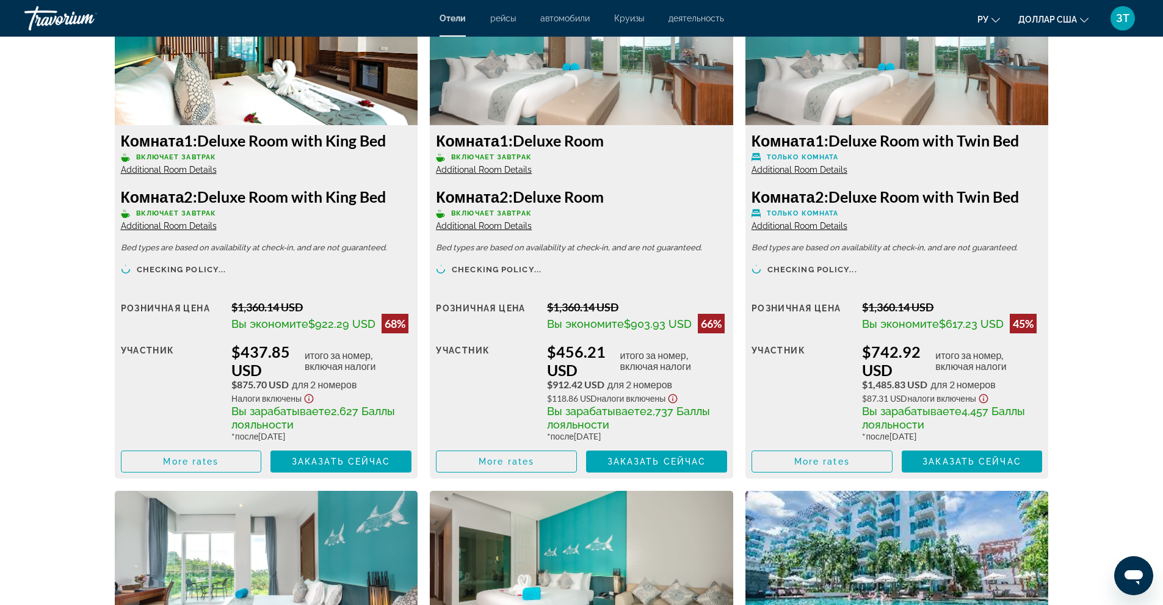
scroll to position [1757, 0]
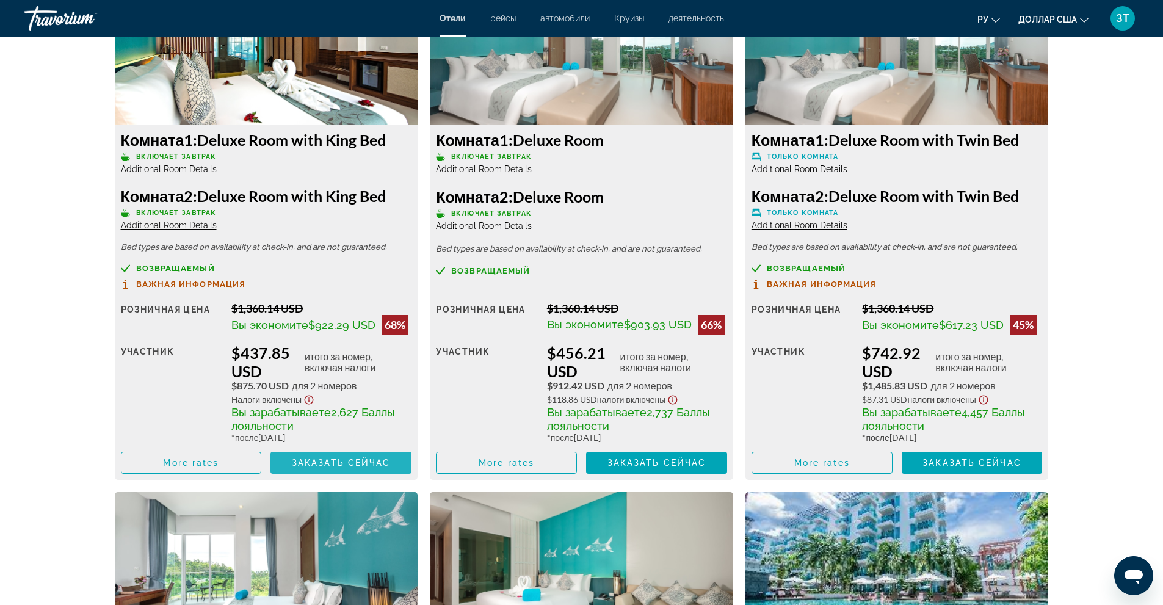
click at [341, 458] on span "Заказать сейчас" at bounding box center [341, 463] width 99 height 10
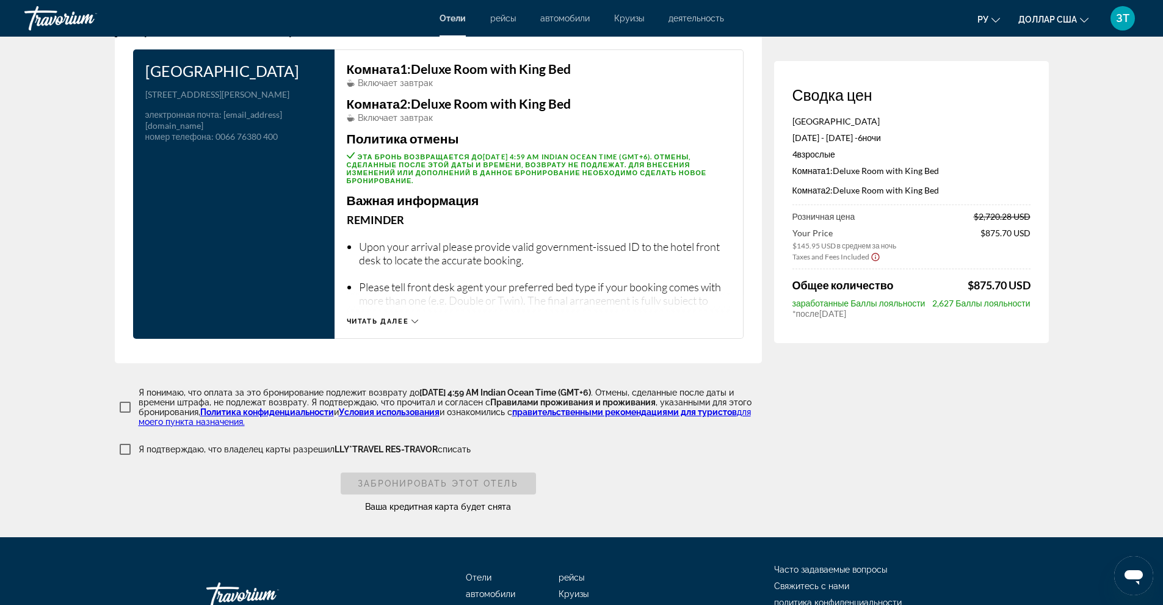
scroll to position [1588, 0]
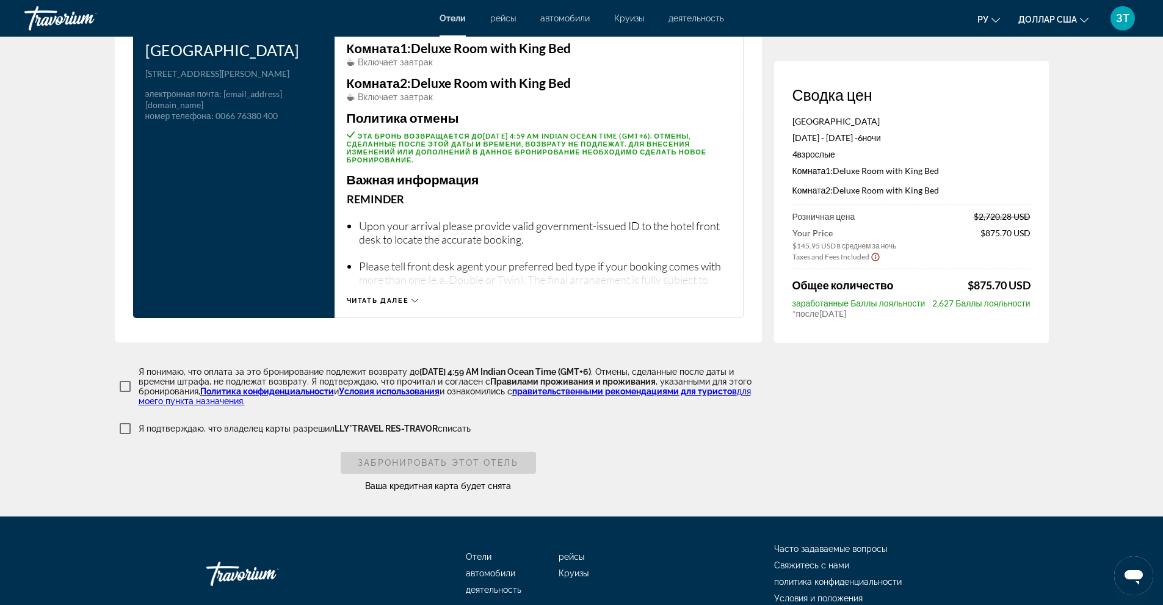
click at [391, 297] on span "Читать далее" at bounding box center [378, 301] width 62 height 8
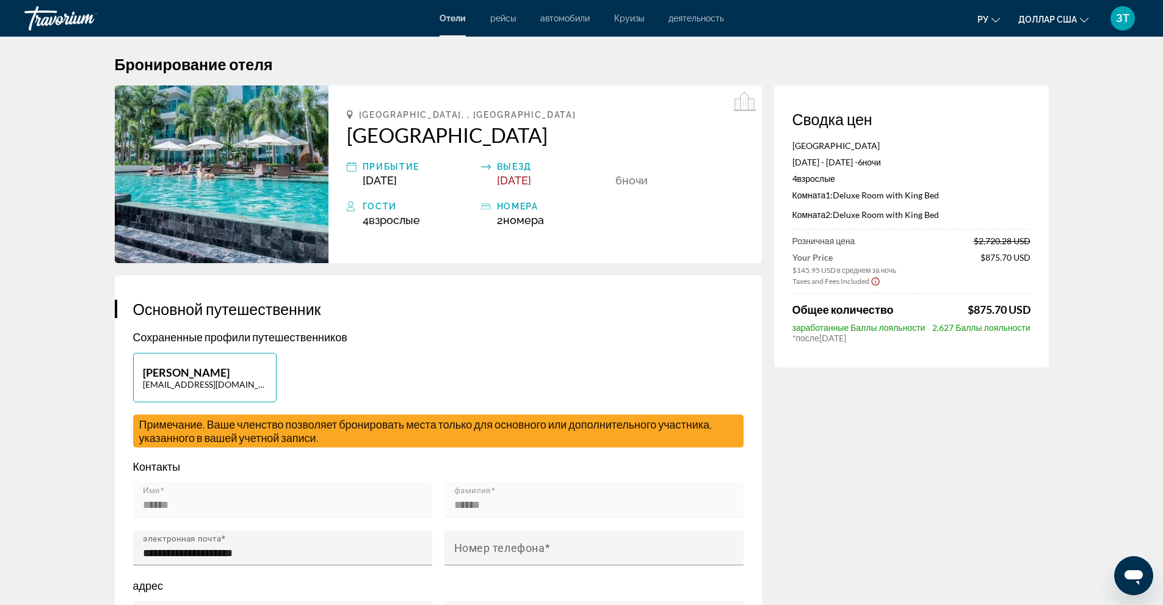
scroll to position [0, 0]
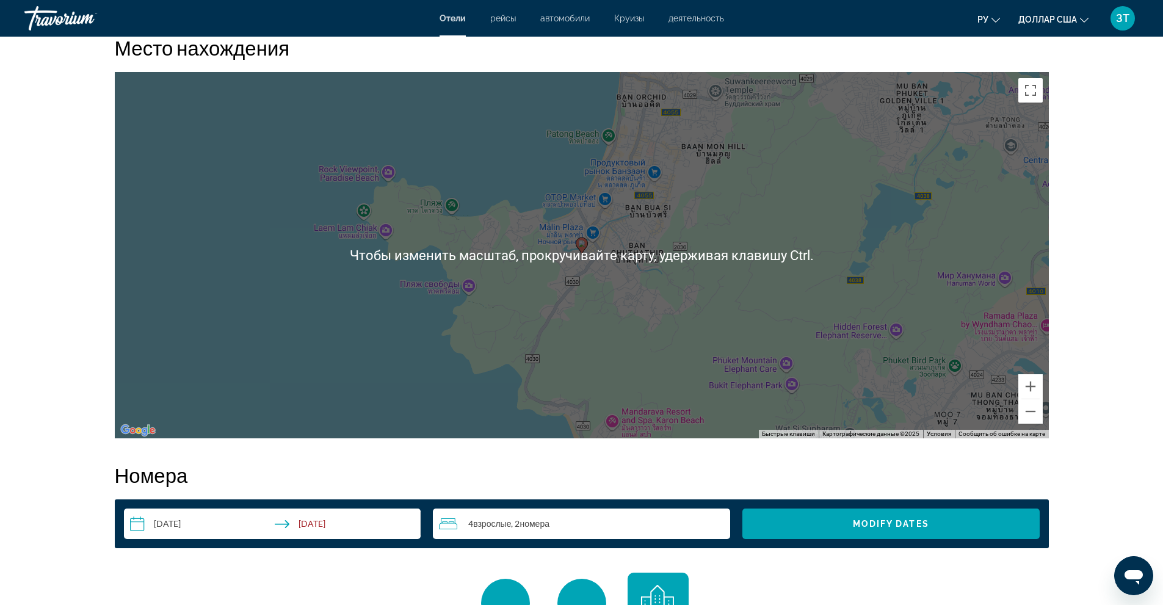
scroll to position [1160, 0]
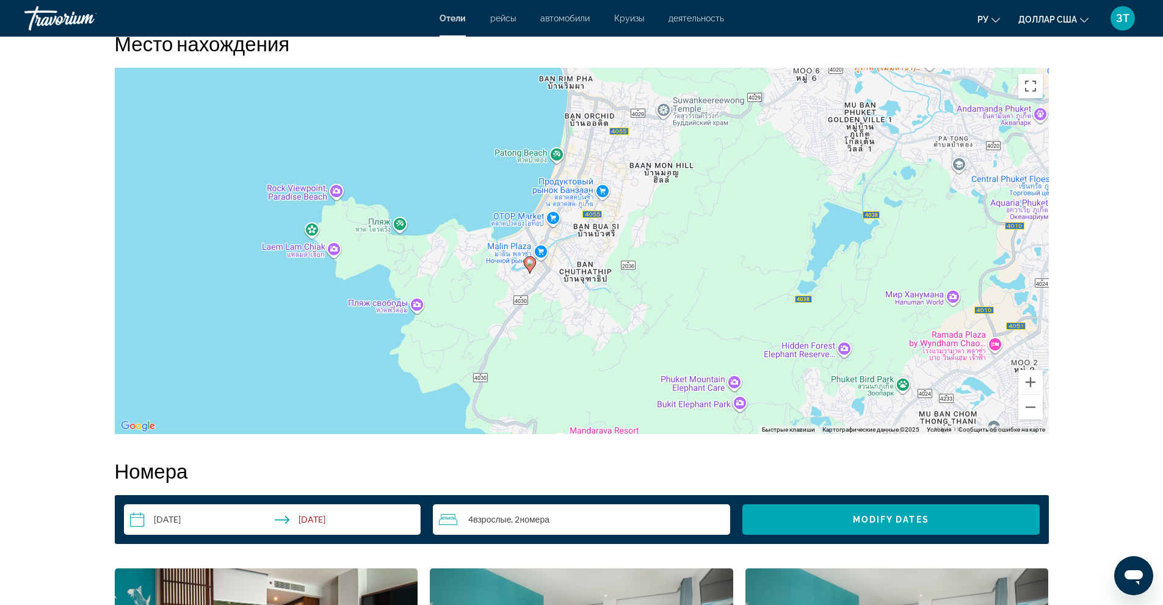
drag, startPoint x: 586, startPoint y: 241, endPoint x: 533, endPoint y: 261, distance: 56.8
click at [533, 261] on icon "Основное содержание" at bounding box center [529, 265] width 11 height 16
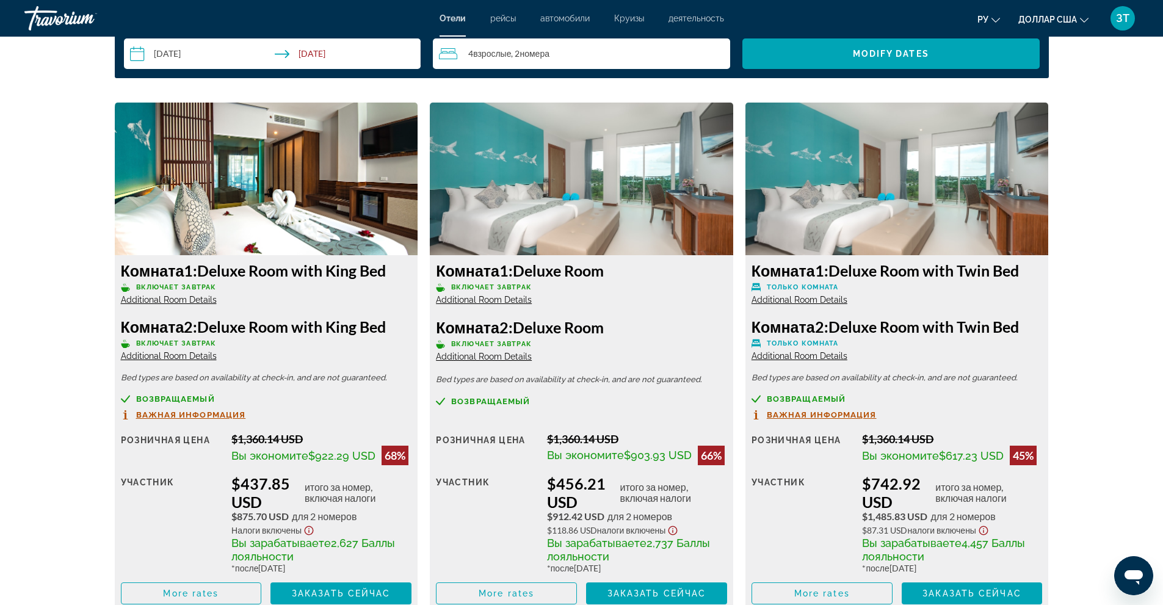
scroll to position [1649, 0]
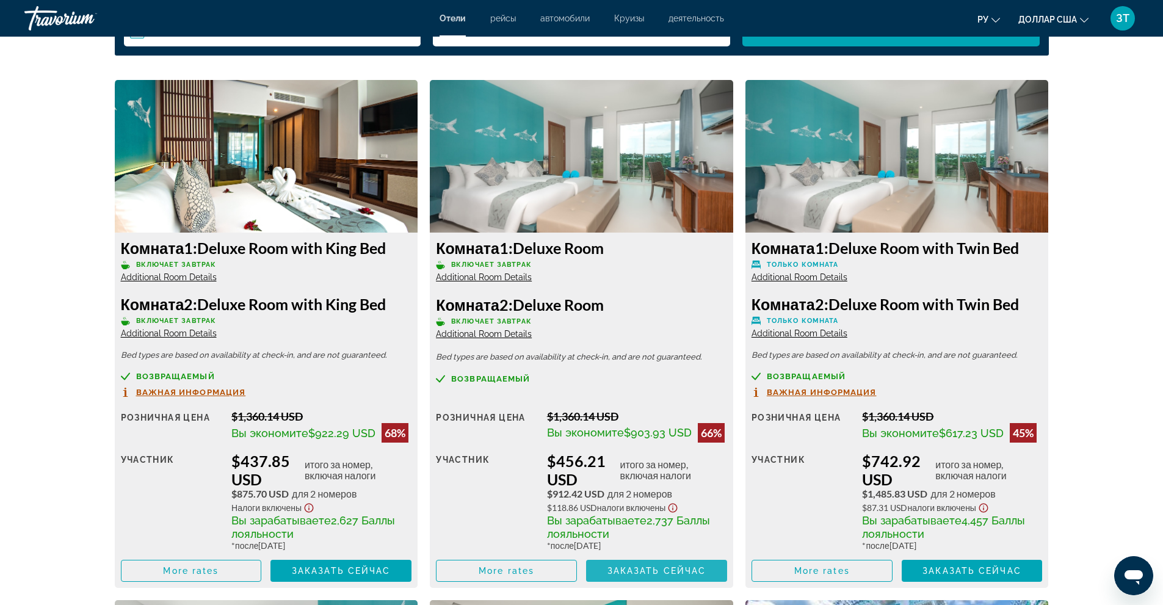
click at [659, 566] on span "Заказать сейчас" at bounding box center [657, 571] width 99 height 10
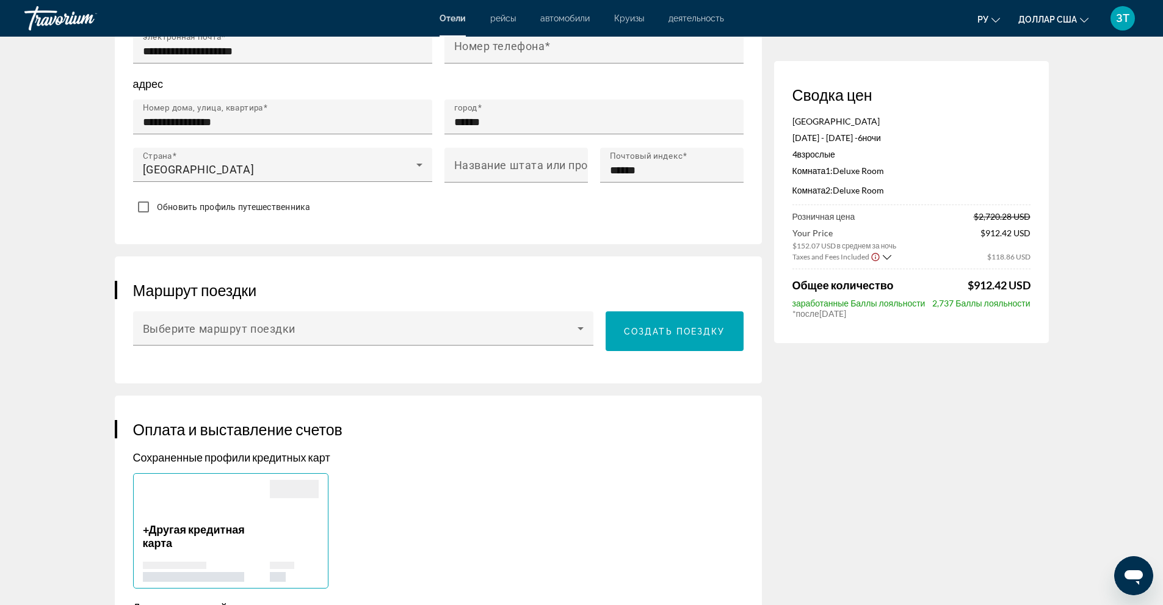
scroll to position [473, 0]
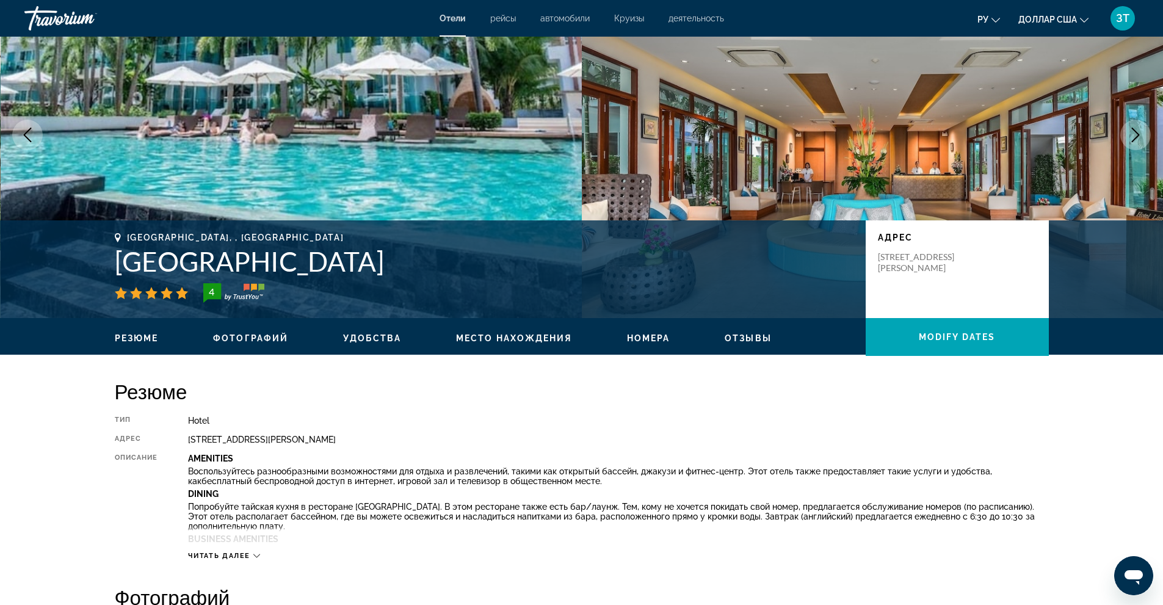
scroll to position [122, 0]
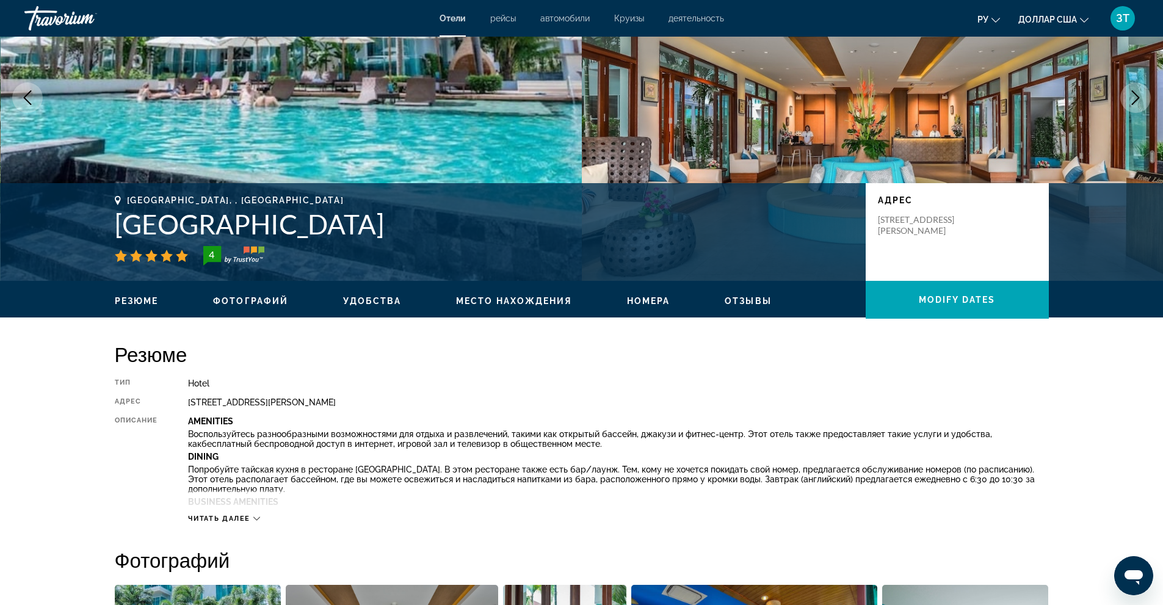
click at [363, 298] on span "Удобства" at bounding box center [372, 301] width 58 height 10
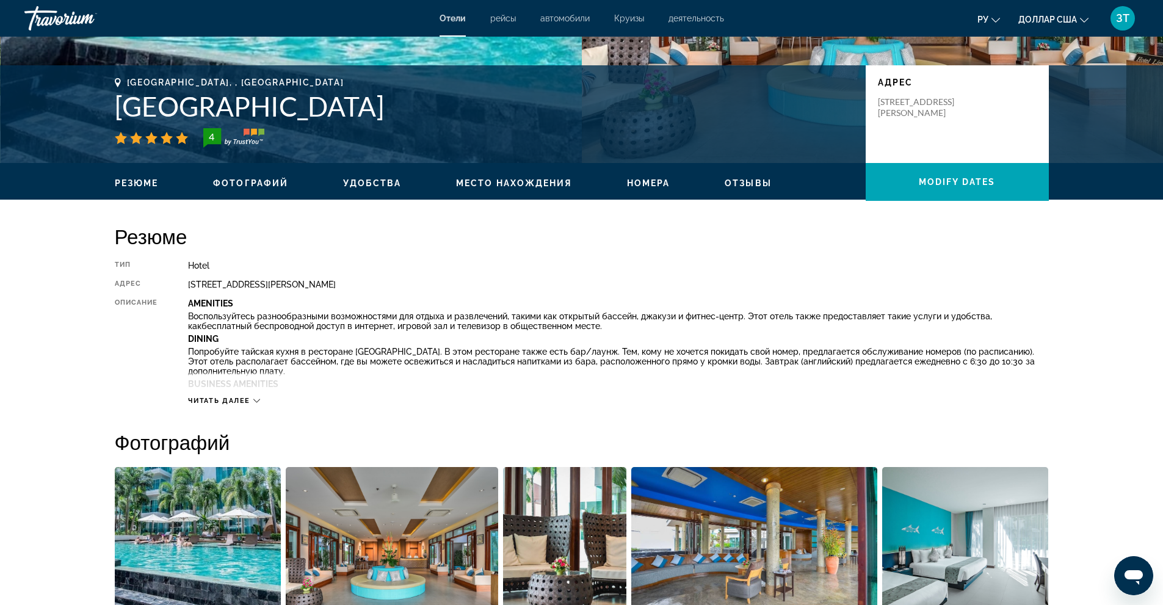
scroll to position [179, 0]
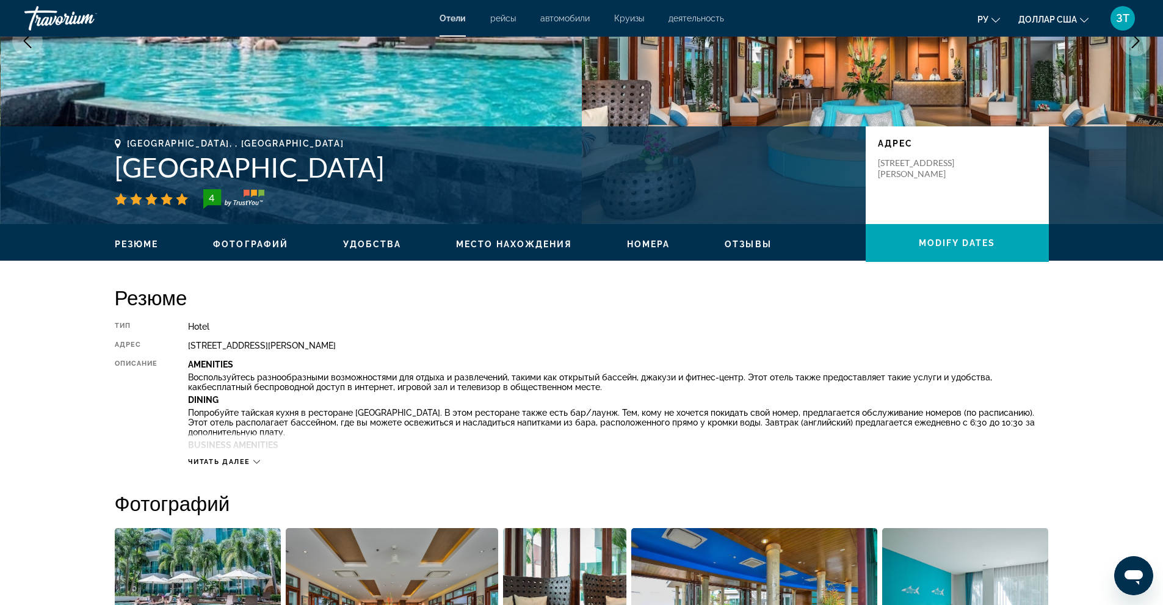
click at [746, 243] on span "Отзывы" at bounding box center [748, 244] width 47 height 10
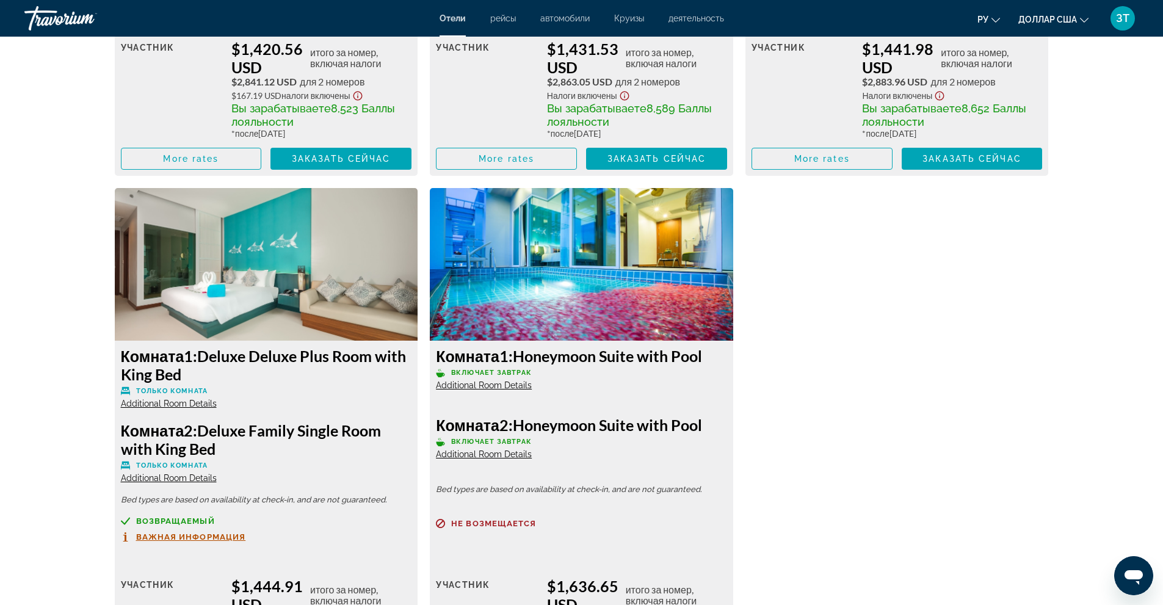
scroll to position [5827, 0]
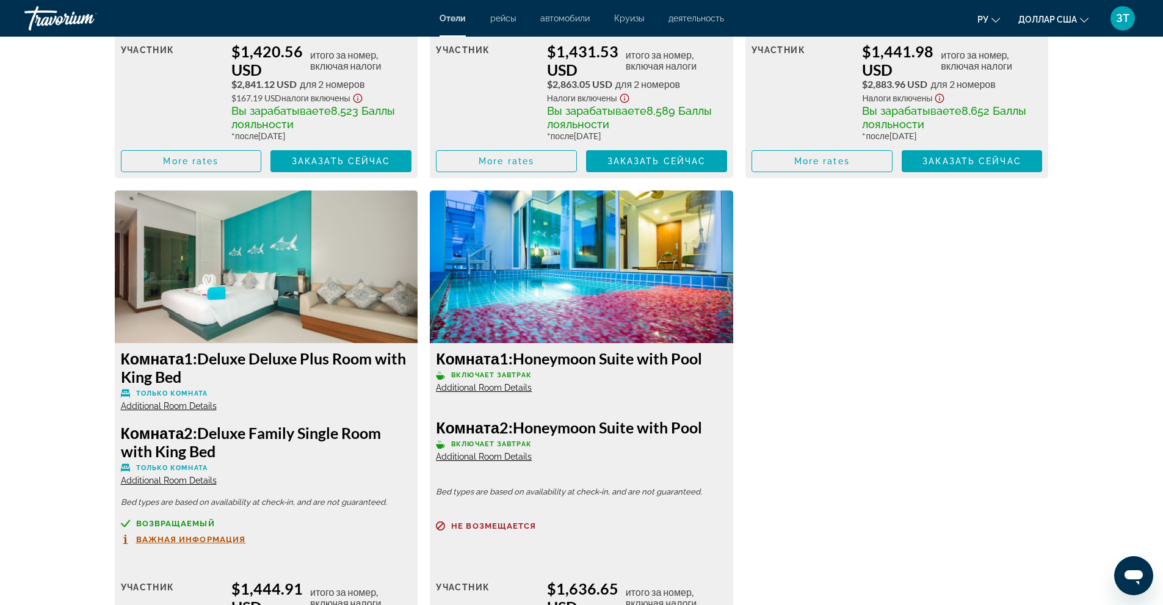
click at [546, 317] on img "Основное содержание" at bounding box center [581, 267] width 303 height 153
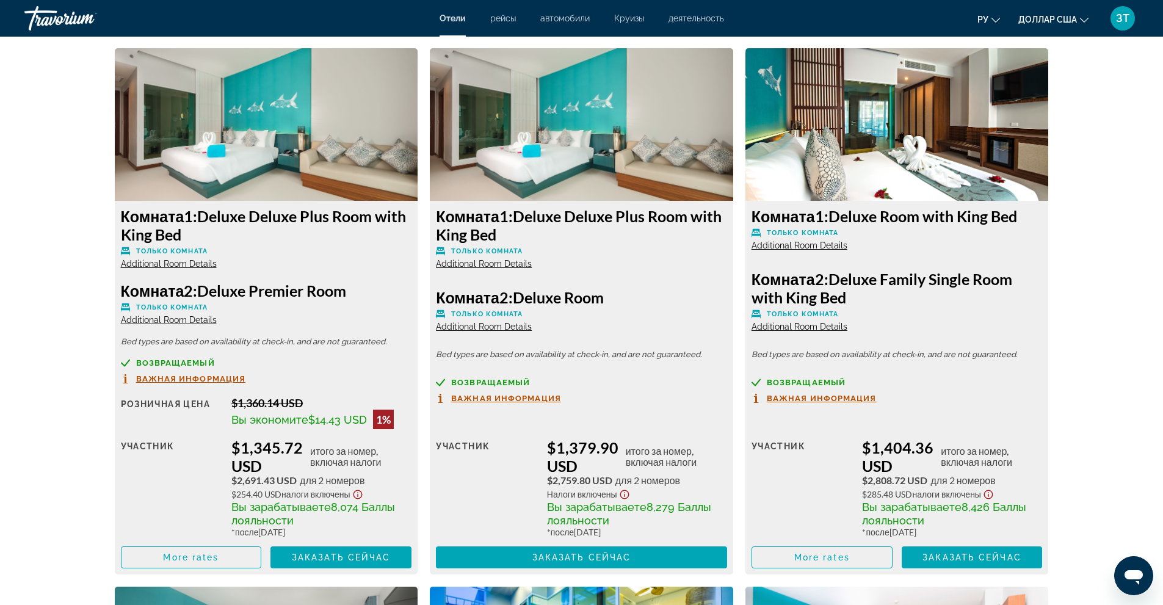
scroll to position [4789, 0]
